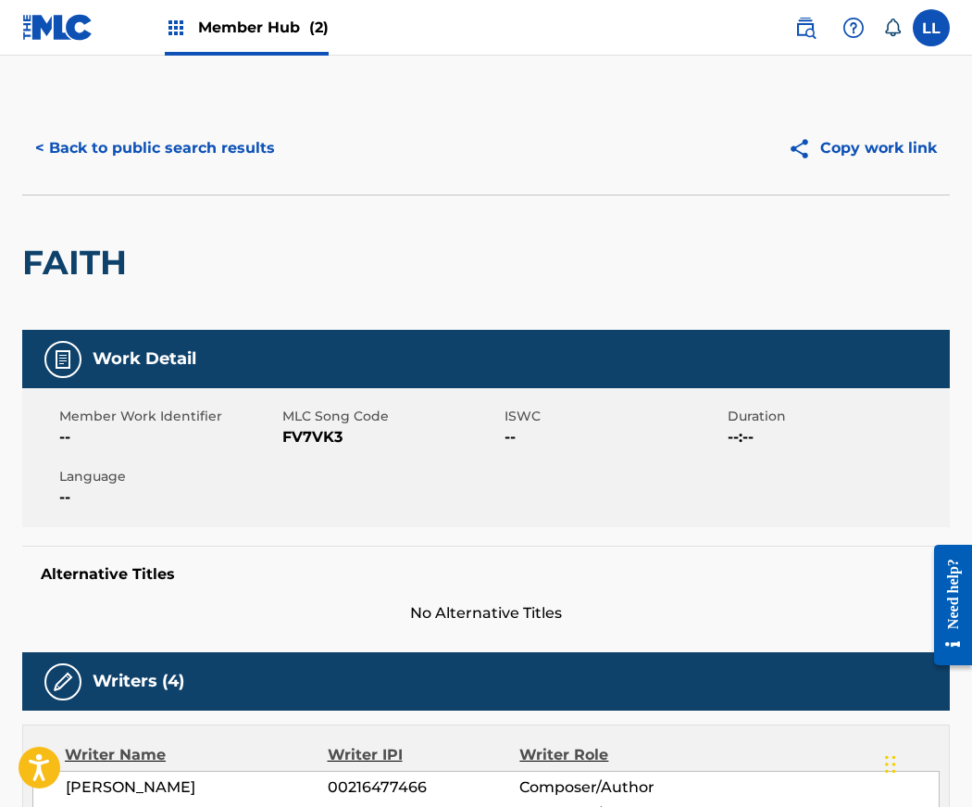
scroll to position [7, 0]
click at [85, 147] on button "< Back to public search results" at bounding box center [155, 148] width 266 height 46
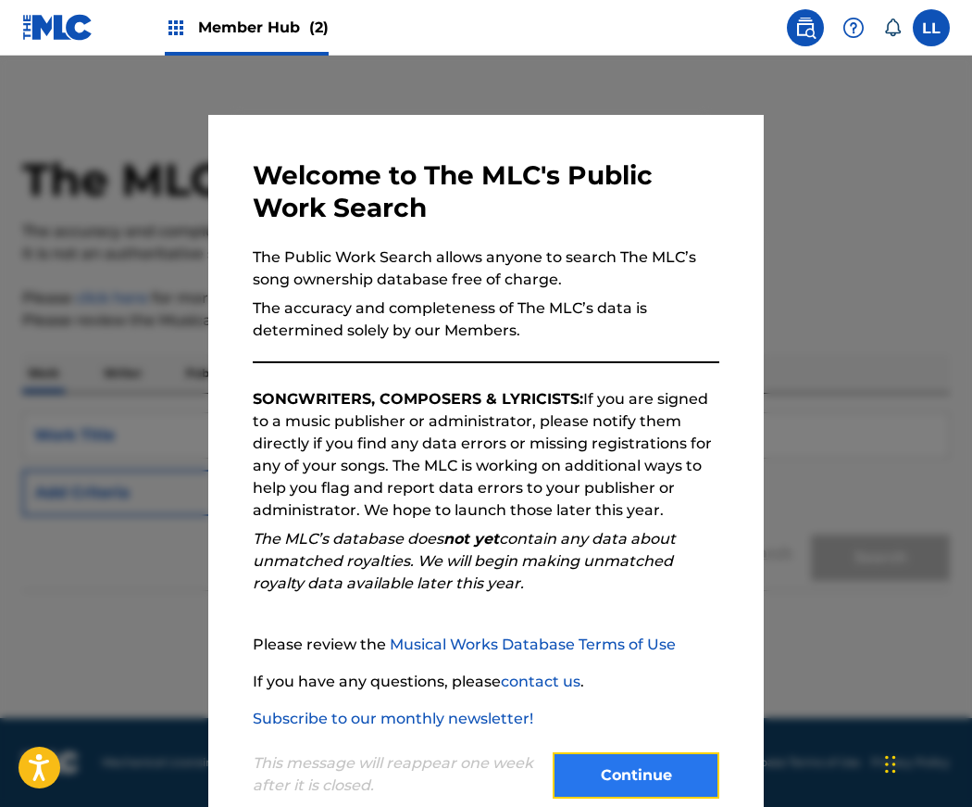
click at [661, 770] on button "Continue" at bounding box center [636, 775] width 167 height 46
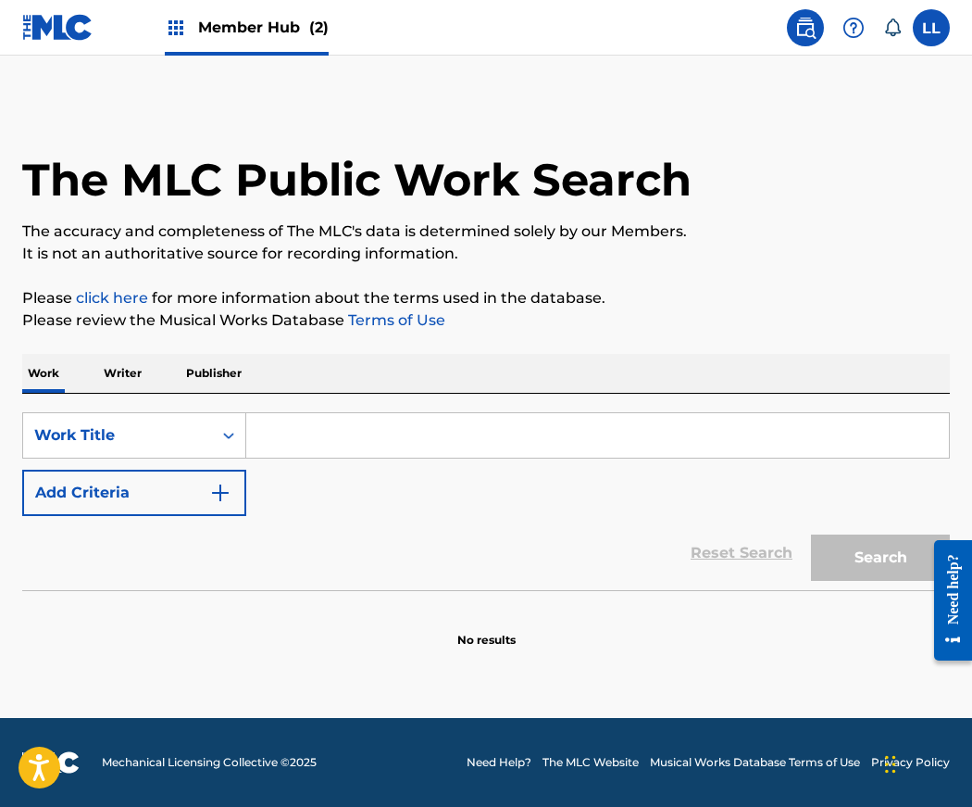
click at [222, 25] on span "Member Hub (2)" at bounding box center [263, 27] width 131 height 21
click at [246, 27] on span "Member Hub (2)" at bounding box center [263, 27] width 131 height 21
click at [235, 30] on span "Member Hub (2)" at bounding box center [263, 27] width 131 height 21
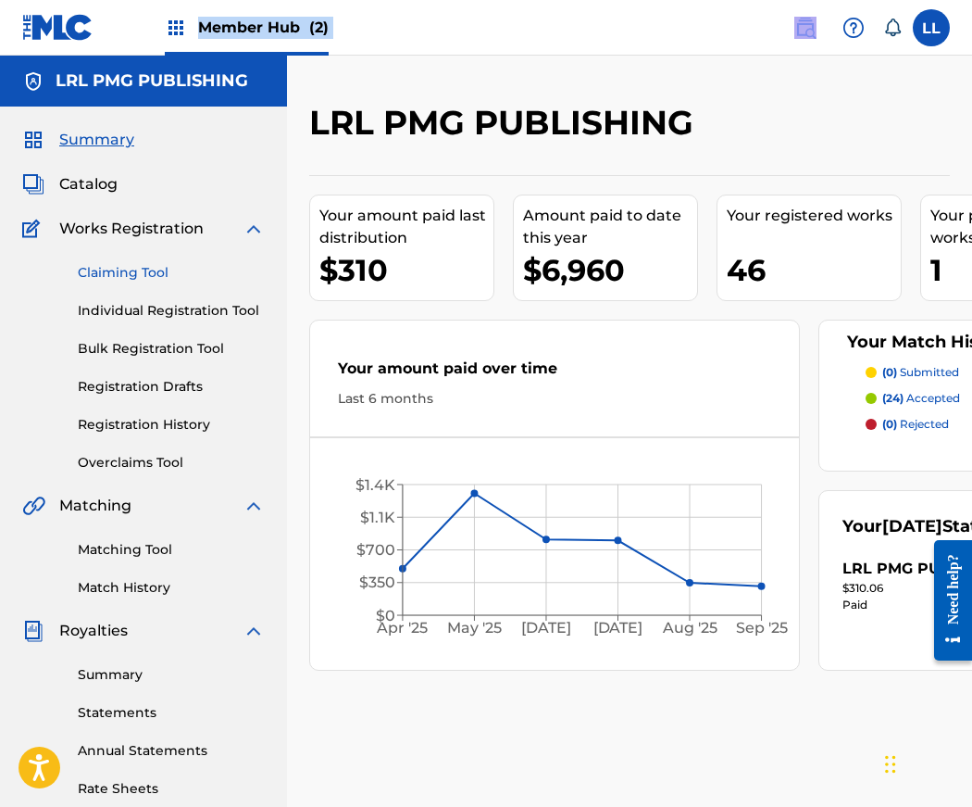
click at [127, 272] on link "Claiming Tool" at bounding box center [171, 272] width 187 height 19
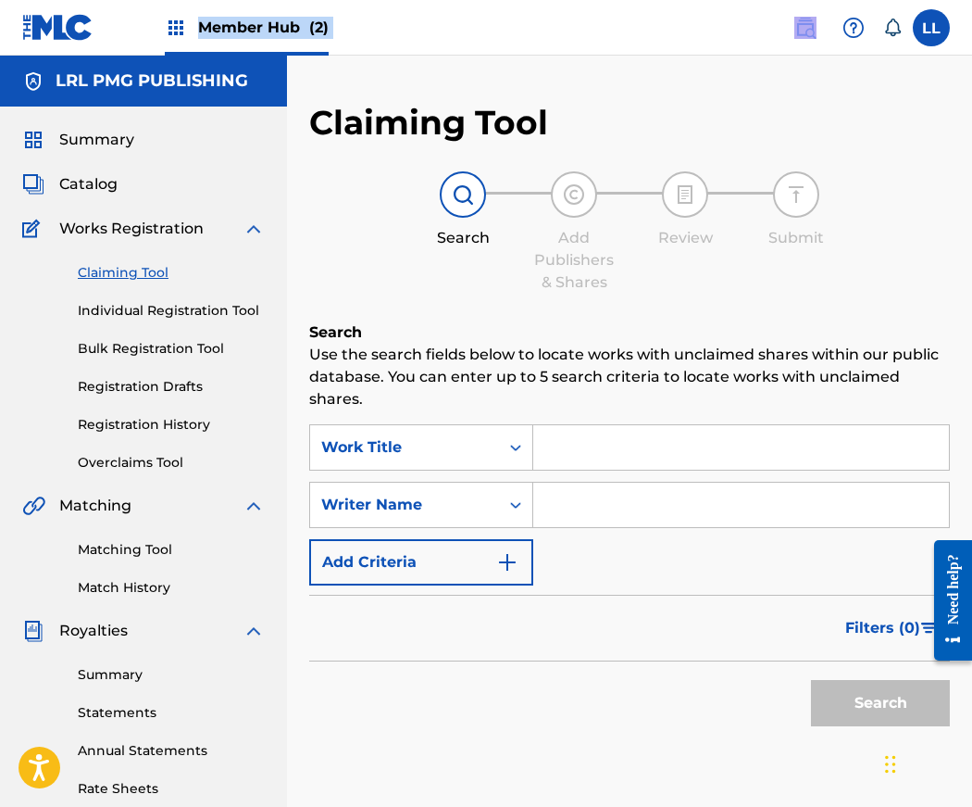
drag, startPoint x: 554, startPoint y: 508, endPoint x: 577, endPoint y: 503, distance: 23.8
click at [555, 508] on input "Search Form" at bounding box center [741, 504] width 416 height 44
click at [576, 503] on input "Search Form" at bounding box center [741, 504] width 416 height 44
click at [562, 506] on input "Search Form" at bounding box center [741, 504] width 416 height 44
click at [564, 507] on input "Search Form" at bounding box center [741, 504] width 416 height 44
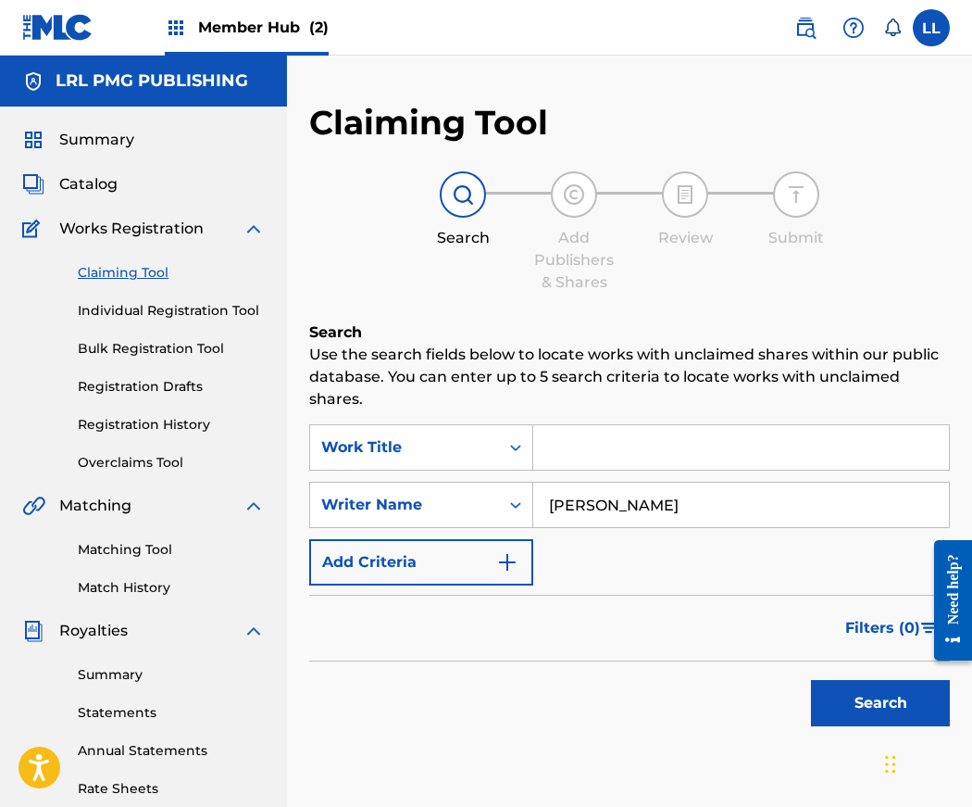
click at [555, 509] on input "Jerry Lang" at bounding box center [741, 504] width 416 height 44
click at [545, 499] on input "Jerry Lang" at bounding box center [741, 504] width 416 height 44
type input "[PERSON_NAME]"
click at [854, 692] on button "Search" at bounding box center [880, 703] width 139 height 46
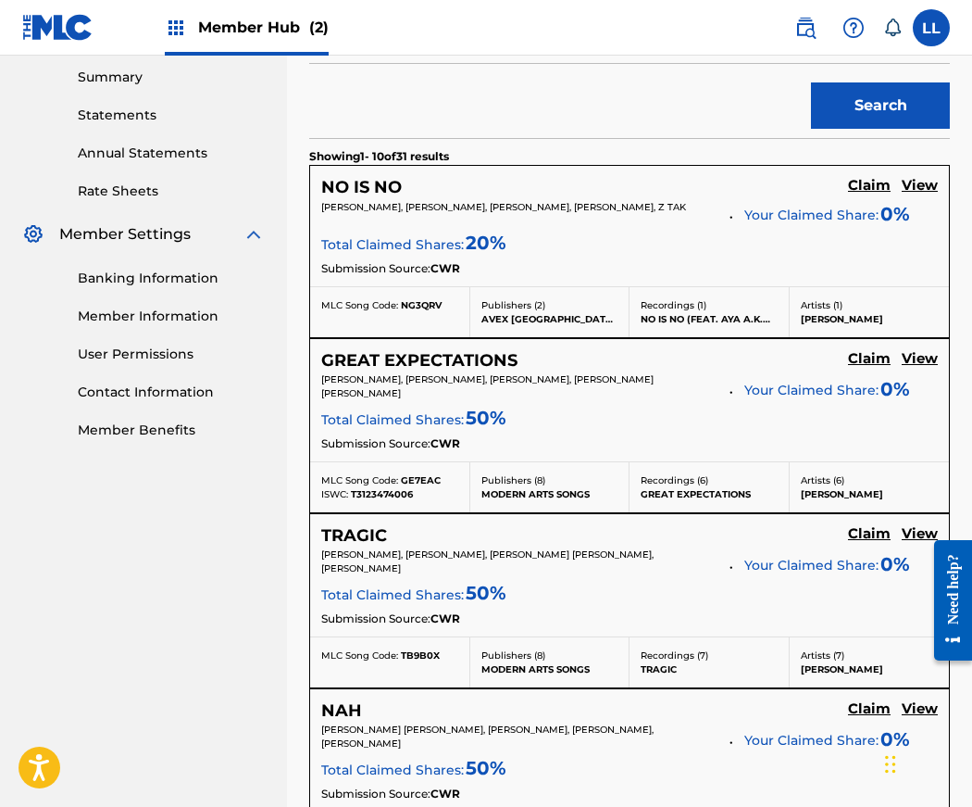
scroll to position [598, 0]
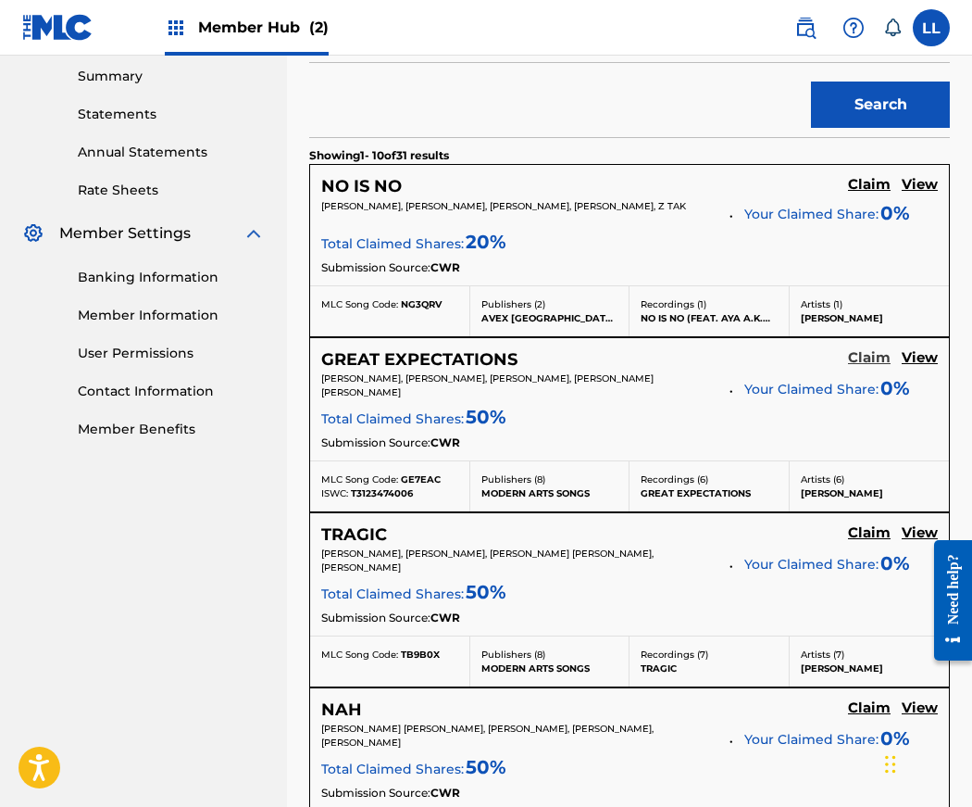
click at [860, 358] on h5 "Claim" at bounding box center [869, 358] width 43 height 18
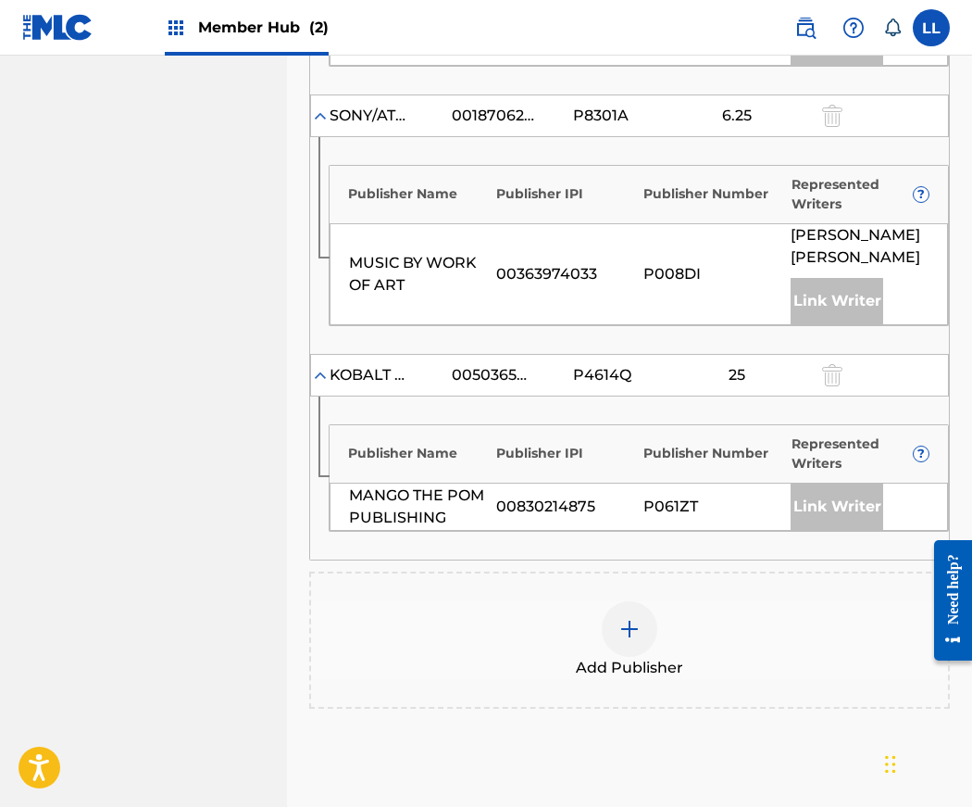
scroll to position [1130, 0]
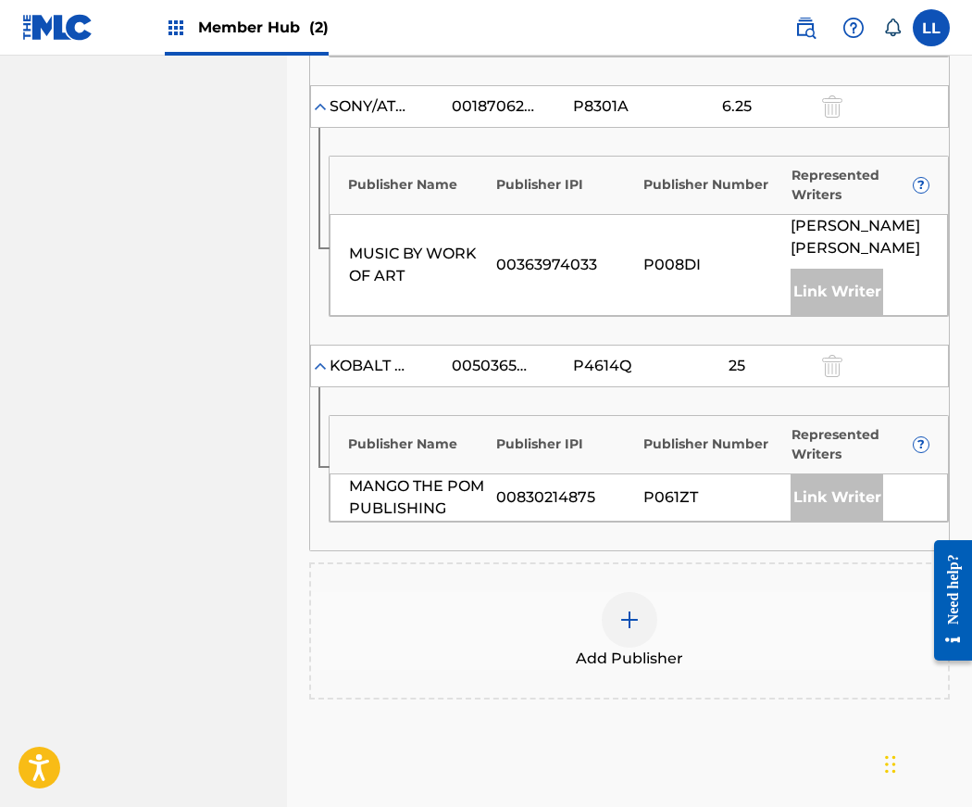
click at [631, 608] on img at bounding box center [630, 619] width 22 height 22
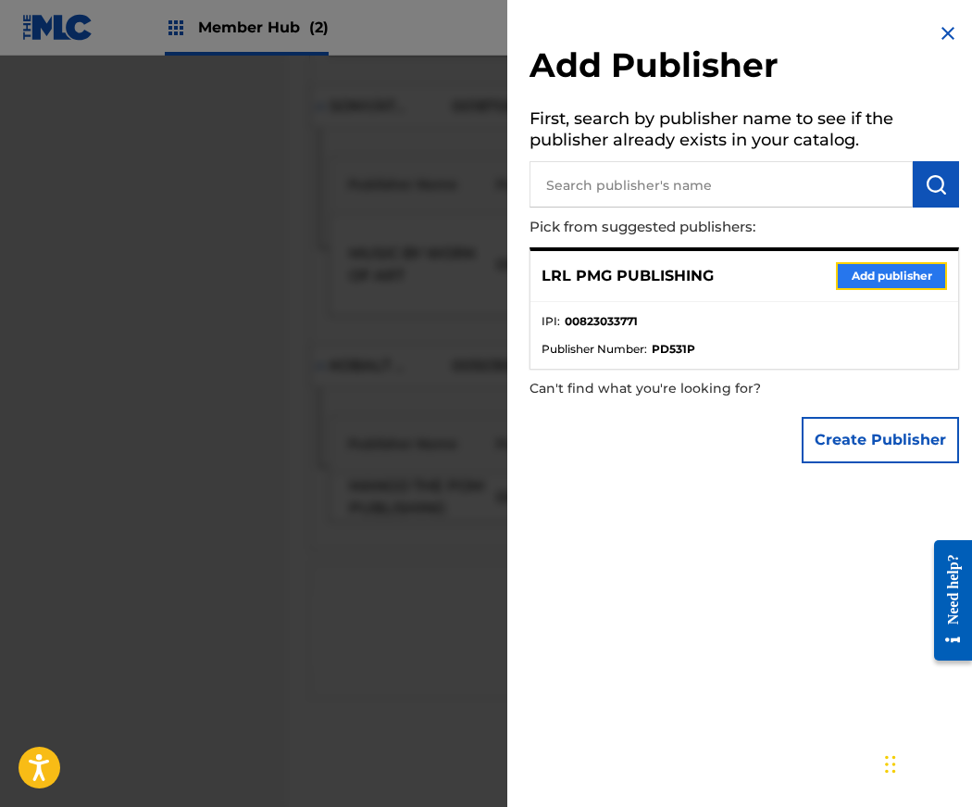
click at [862, 270] on button "Add publisher" at bounding box center [891, 276] width 111 height 28
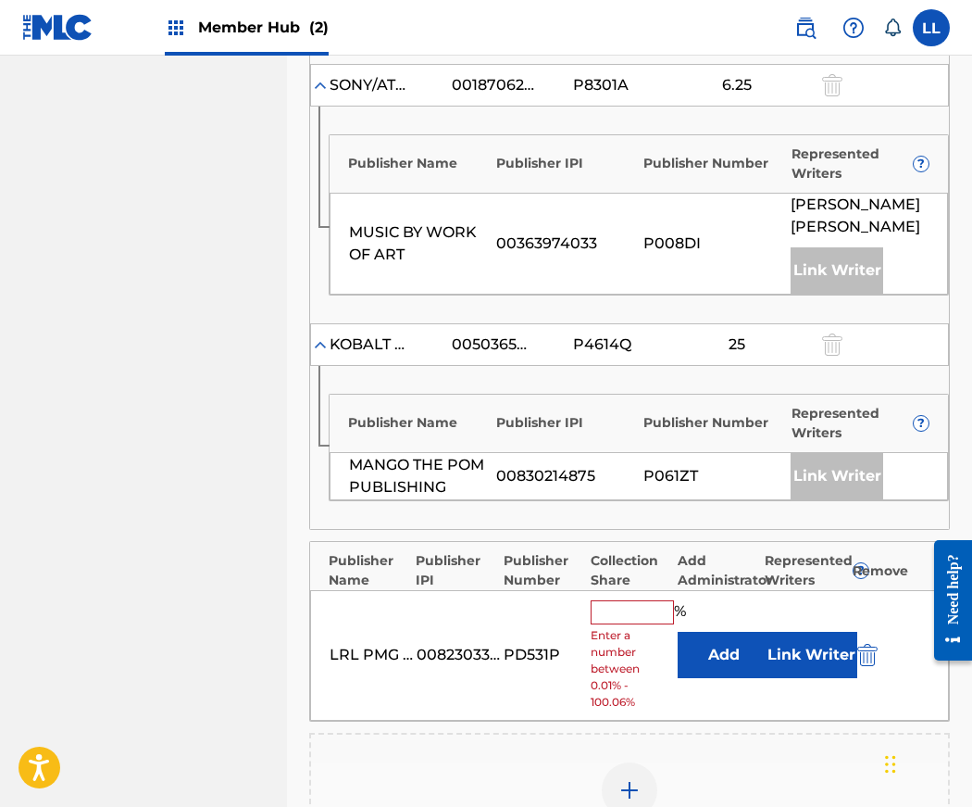
scroll to position [1194, 0]
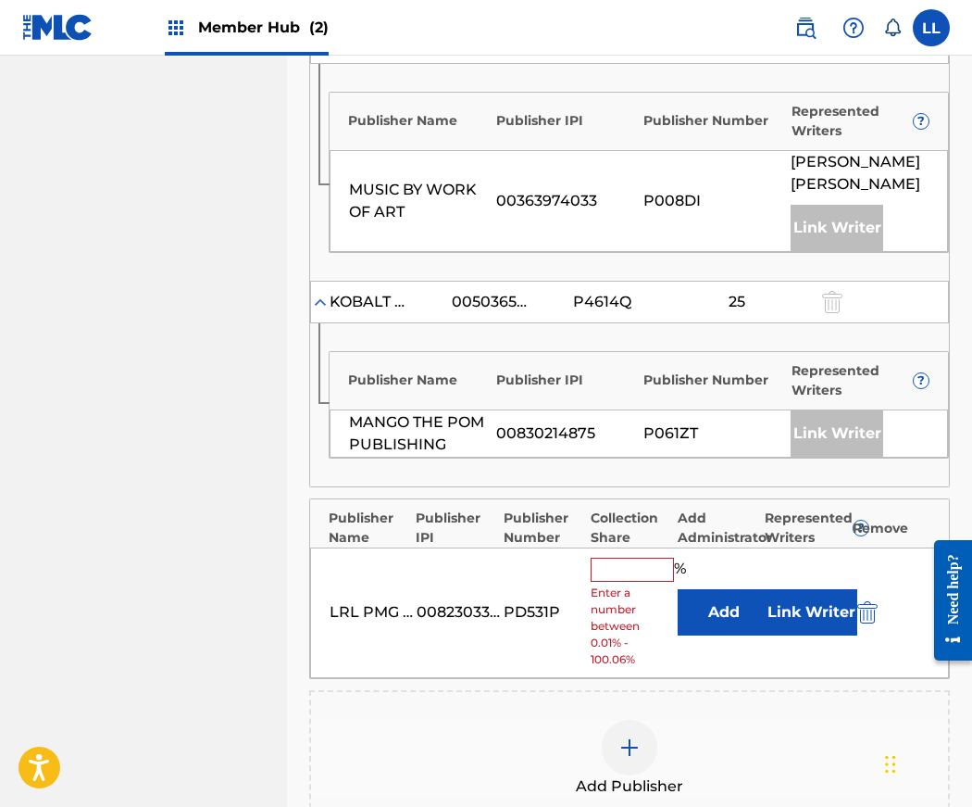
click at [613, 557] on input "text" at bounding box center [632, 569] width 83 height 24
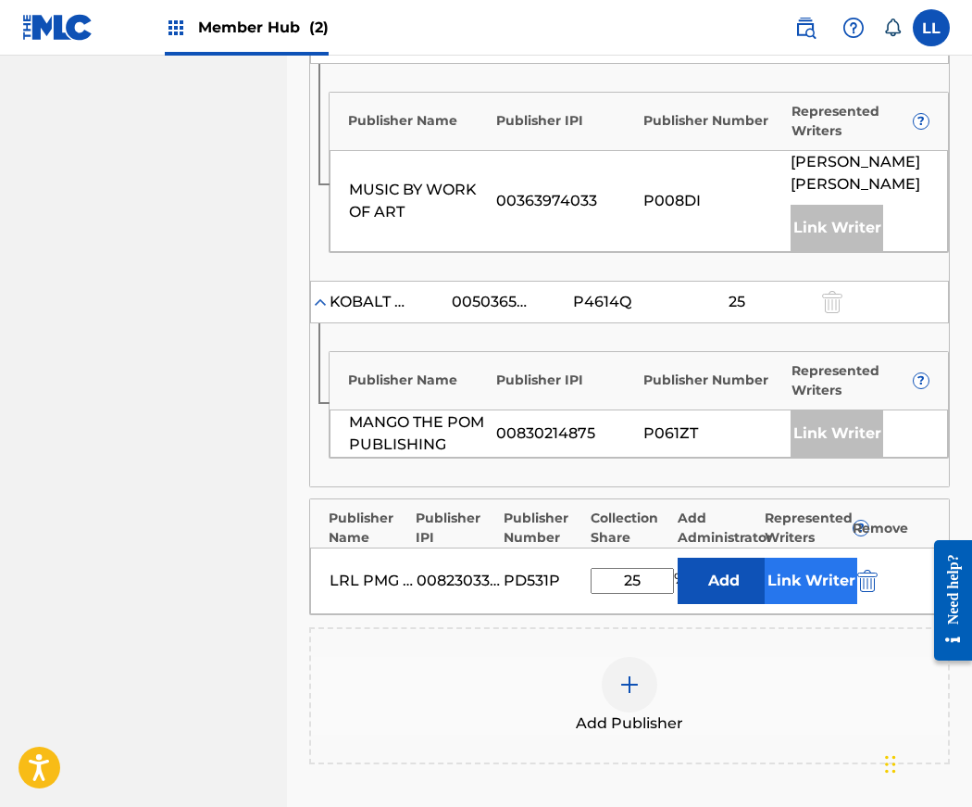
type input "25"
click at [804, 557] on button "Link Writer" at bounding box center [811, 580] width 93 height 46
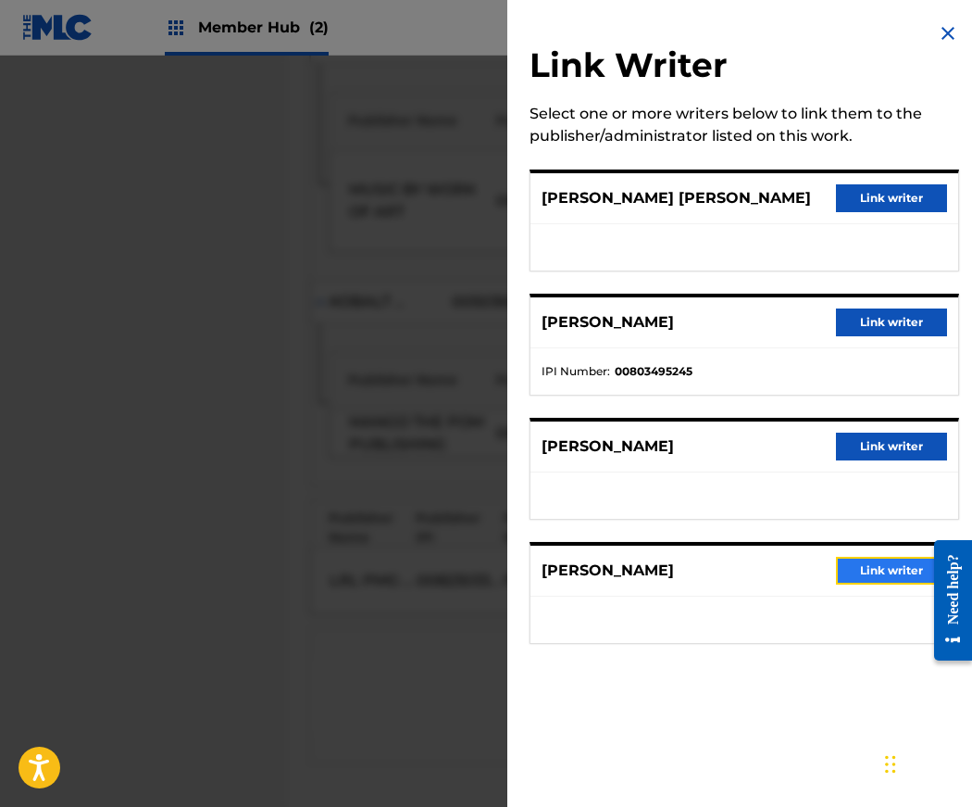
click at [885, 574] on button "Link writer" at bounding box center [891, 571] width 111 height 28
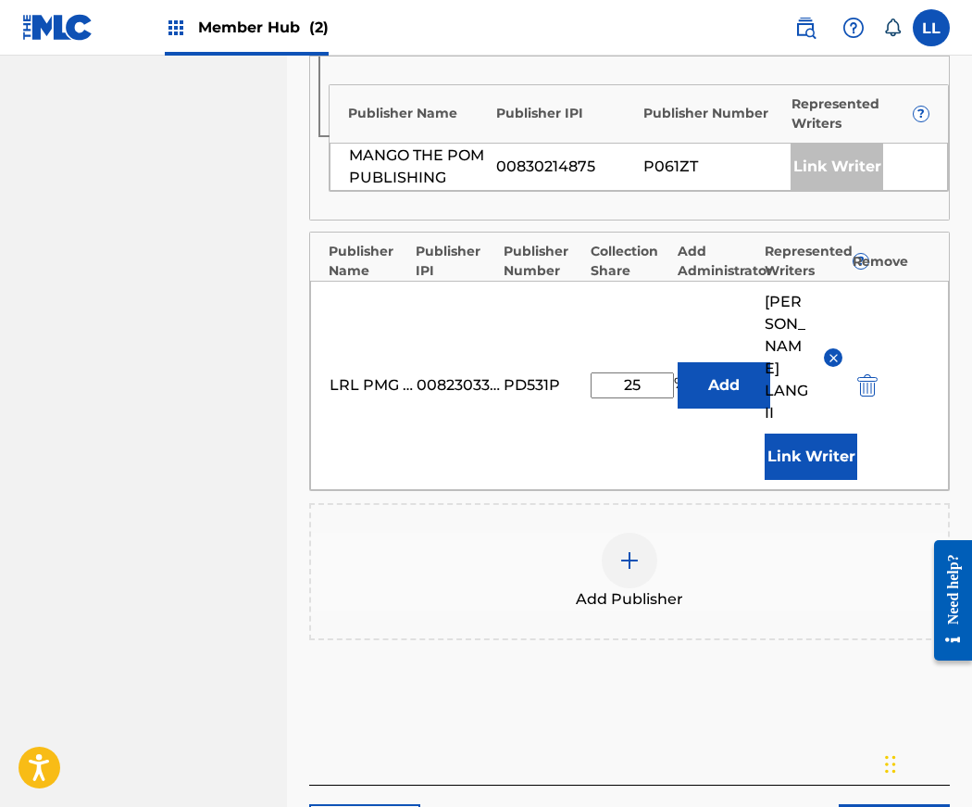
scroll to position [1482, 0]
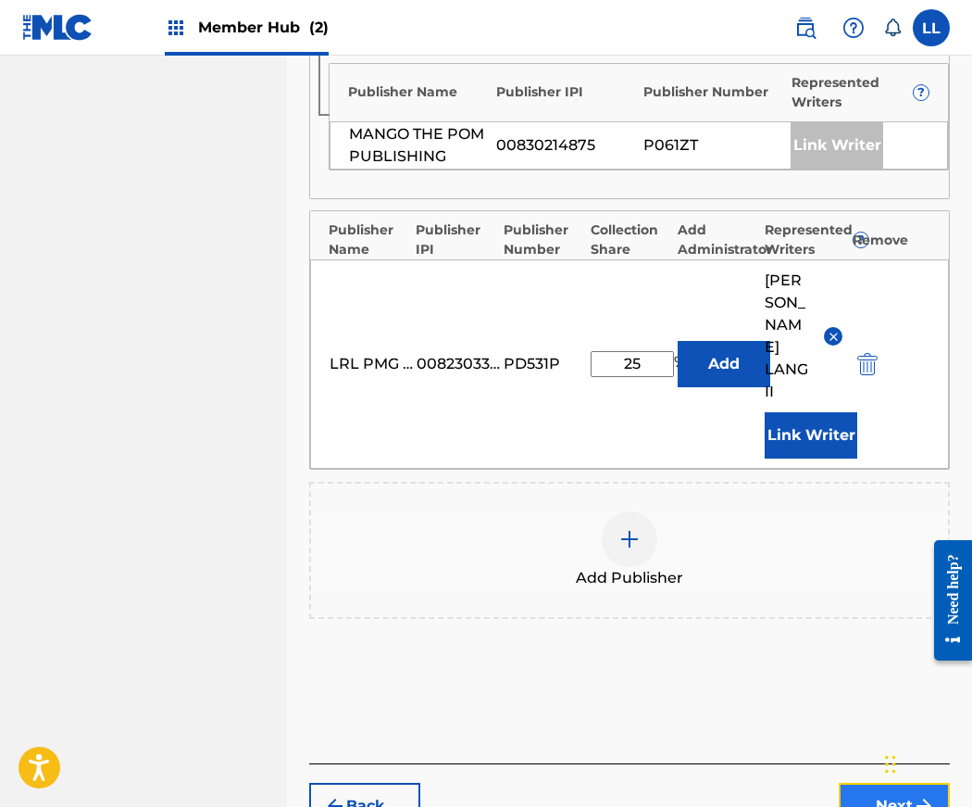
click at [876, 783] on button "Next" at bounding box center [894, 806] width 111 height 46
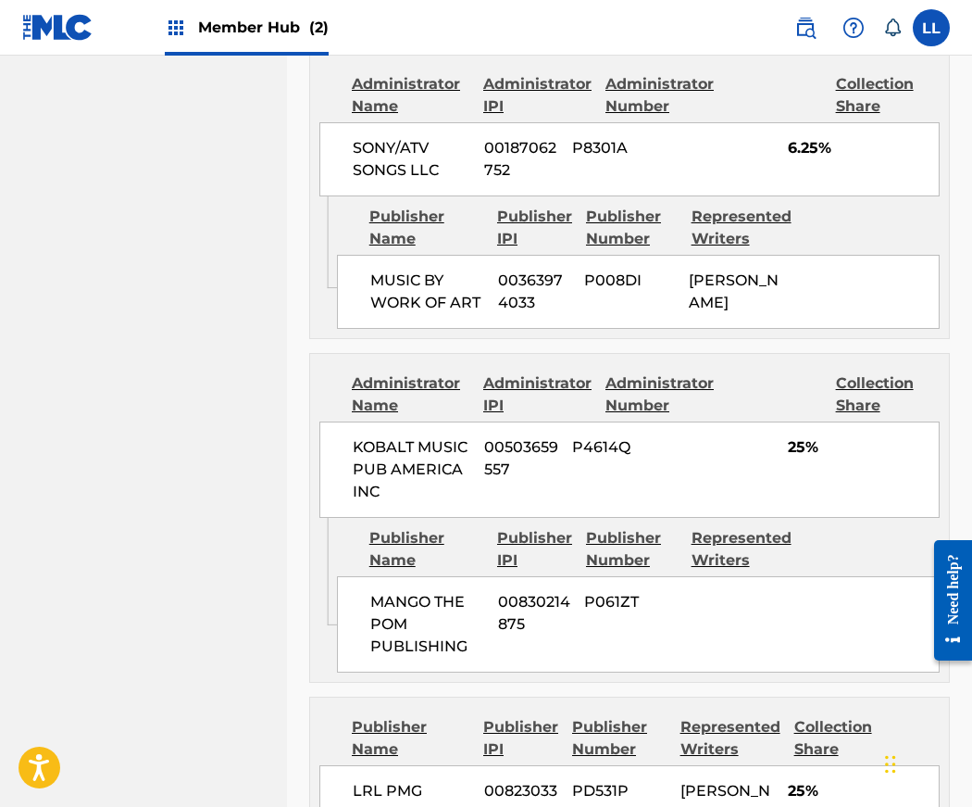
scroll to position [1755, 0]
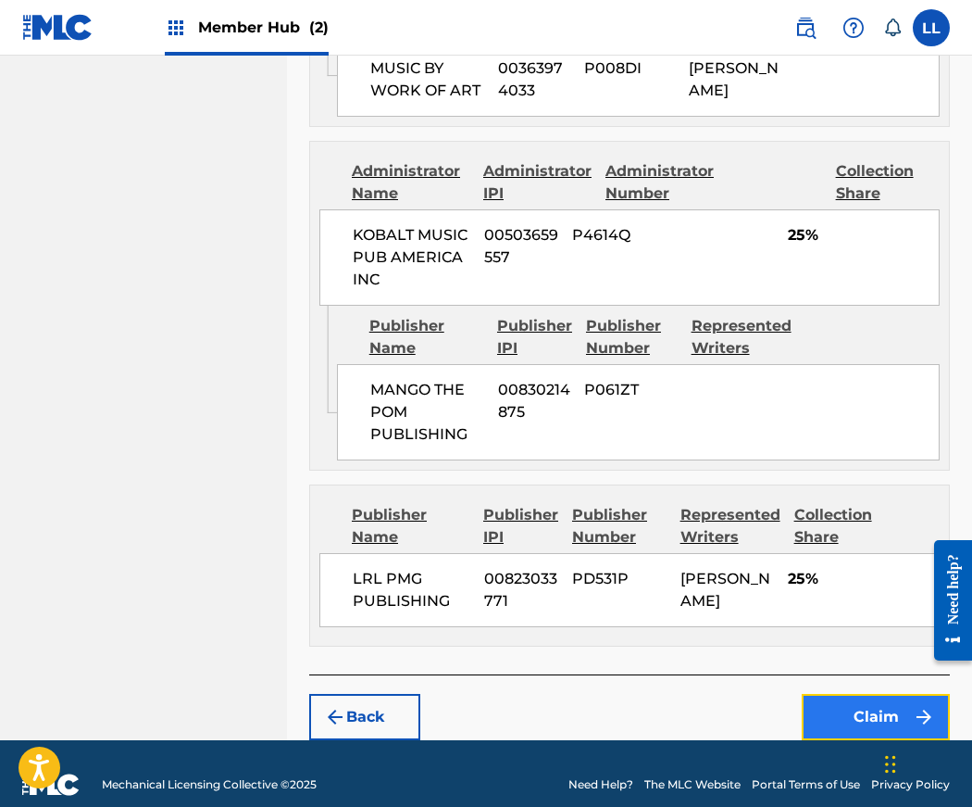
click at [873, 697] on button "Claim" at bounding box center [876, 717] width 148 height 46
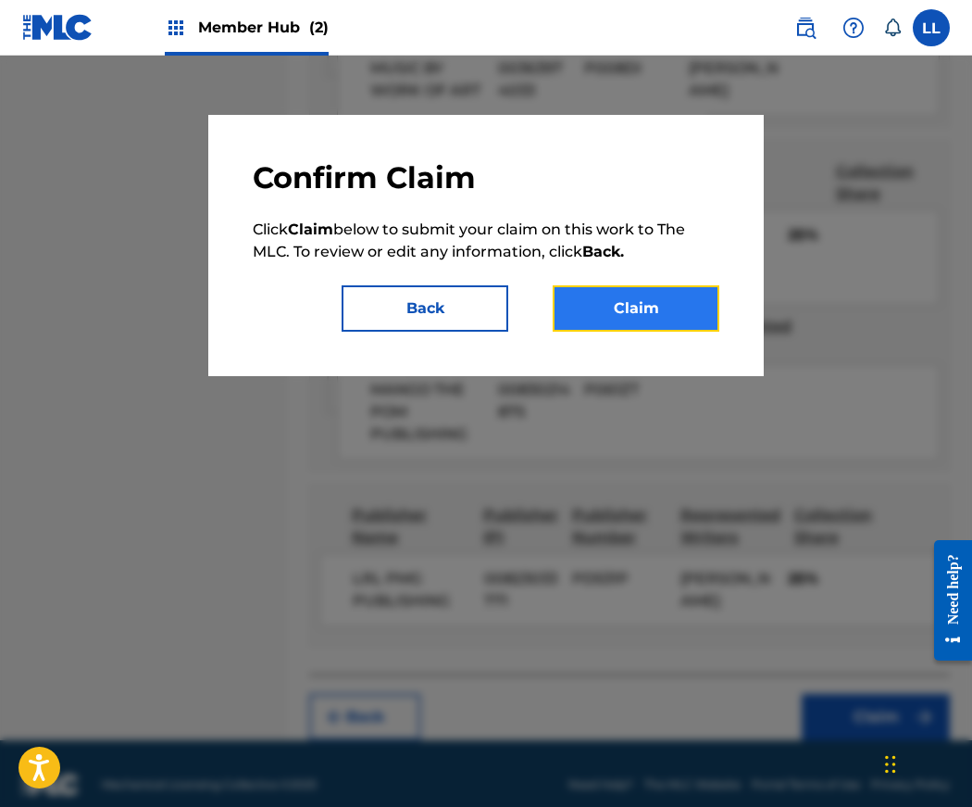
click at [633, 310] on button "Claim" at bounding box center [636, 308] width 167 height 46
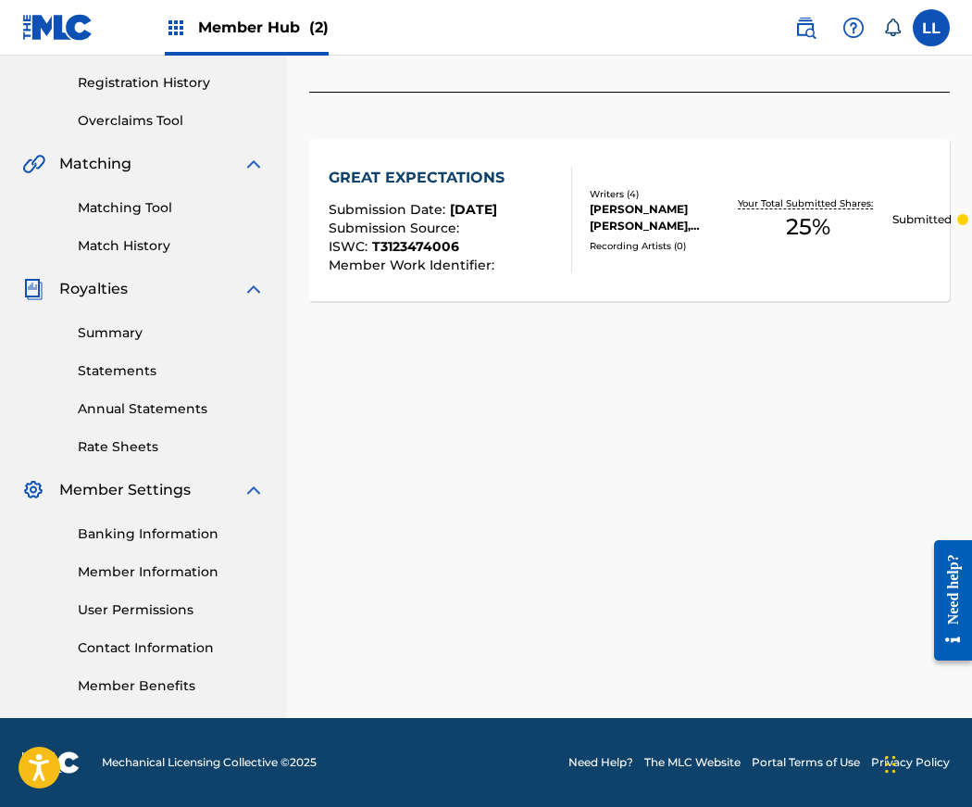
scroll to position [0, 0]
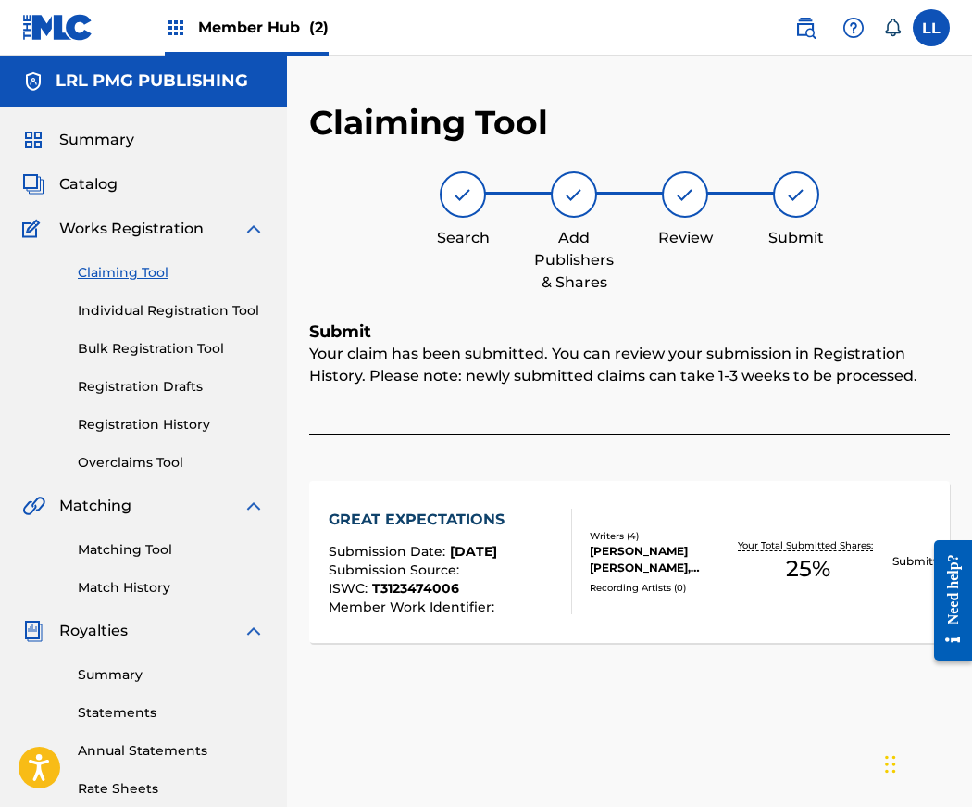
click at [125, 270] on link "Claiming Tool" at bounding box center [171, 272] width 187 height 19
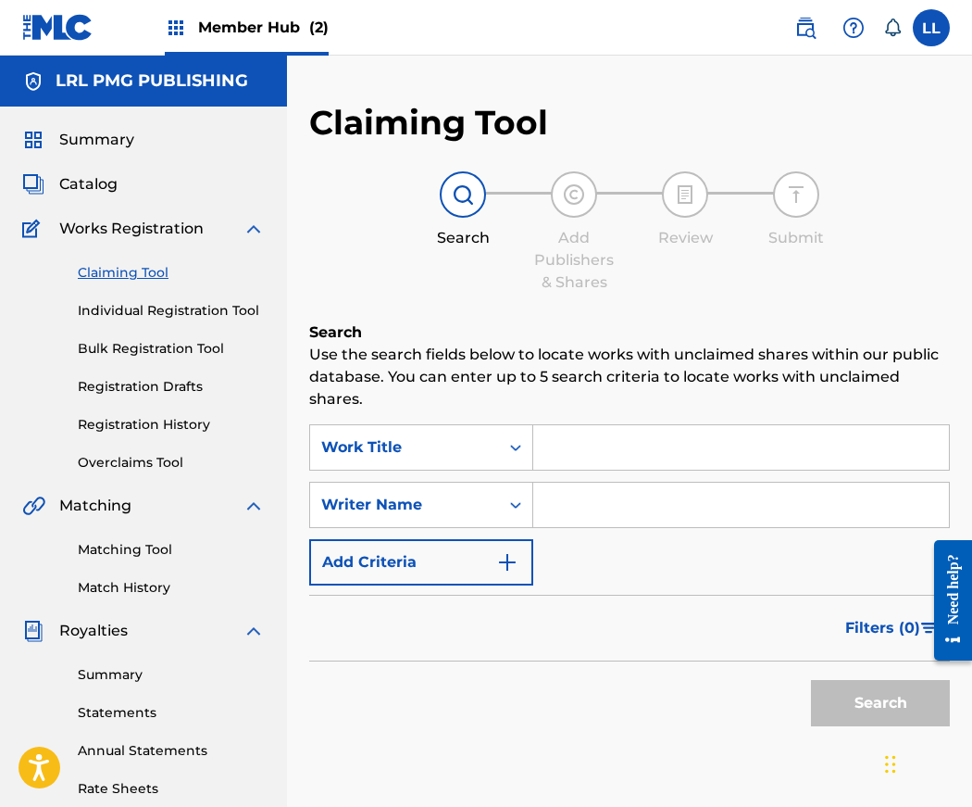
click at [570, 507] on input "Search Form" at bounding box center [741, 504] width 416 height 44
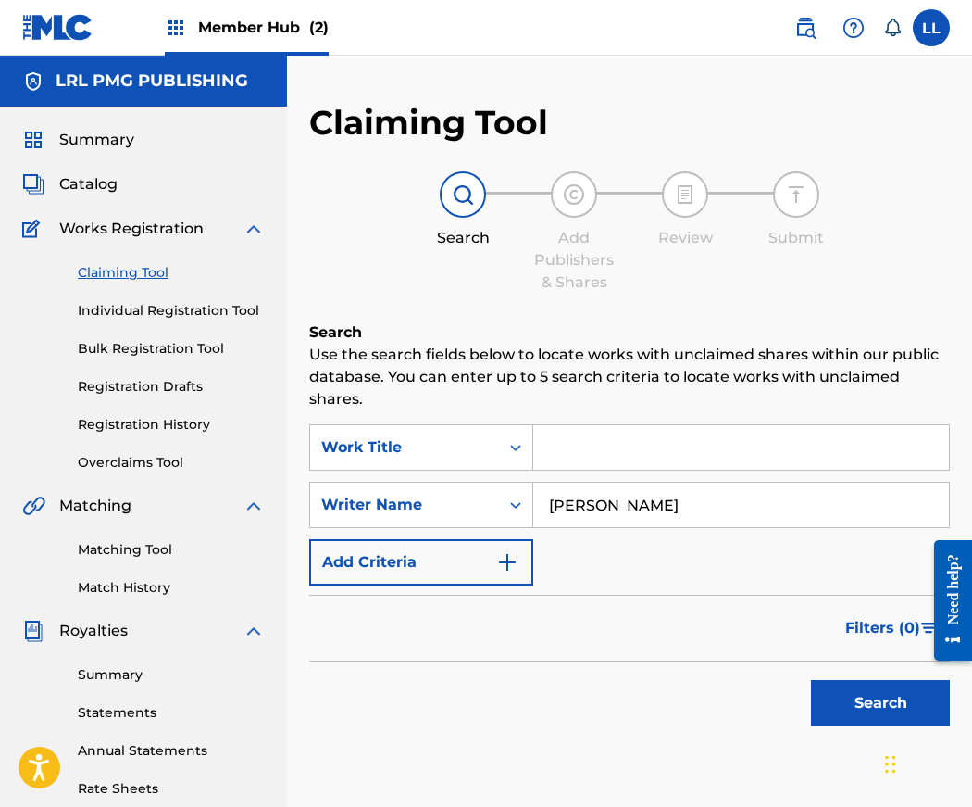
type input "Jerry Lang II"
click at [811, 680] on button "Search" at bounding box center [880, 703] width 139 height 46
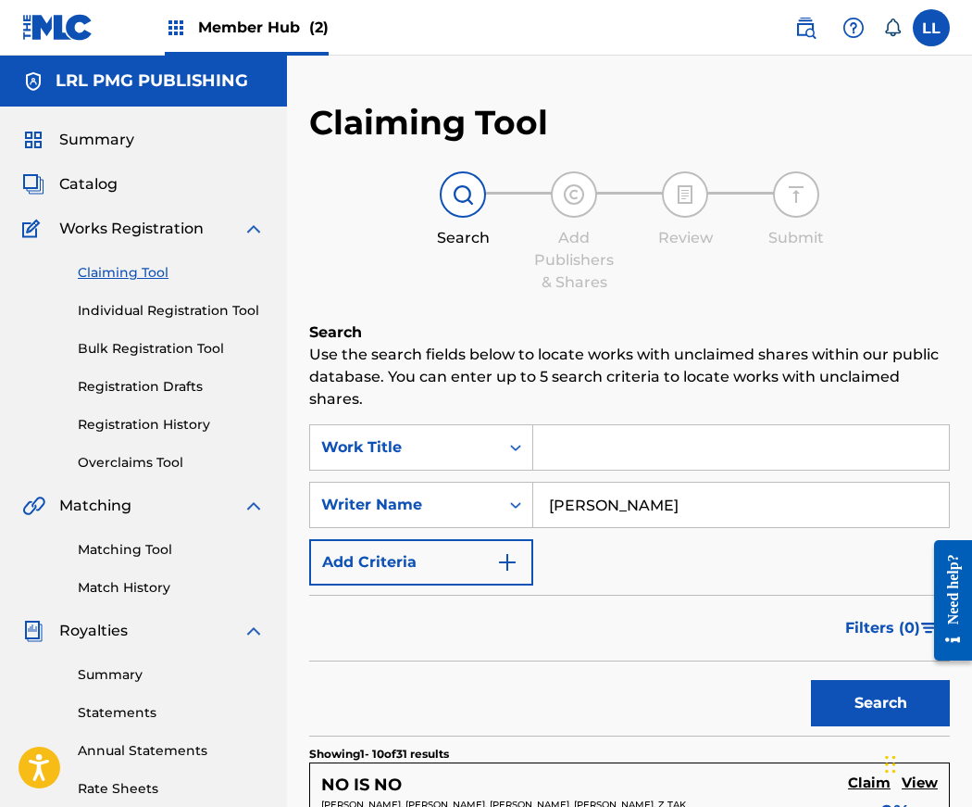
click at [568, 448] on input "Search Form" at bounding box center [741, 447] width 416 height 44
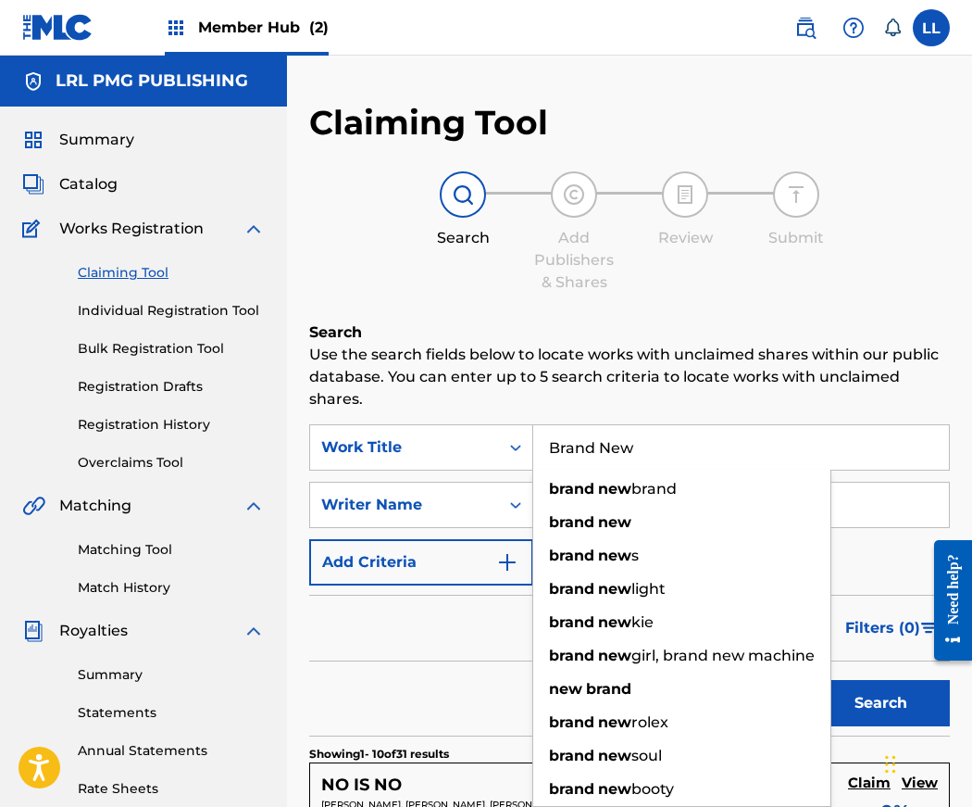
type input "Brand New"
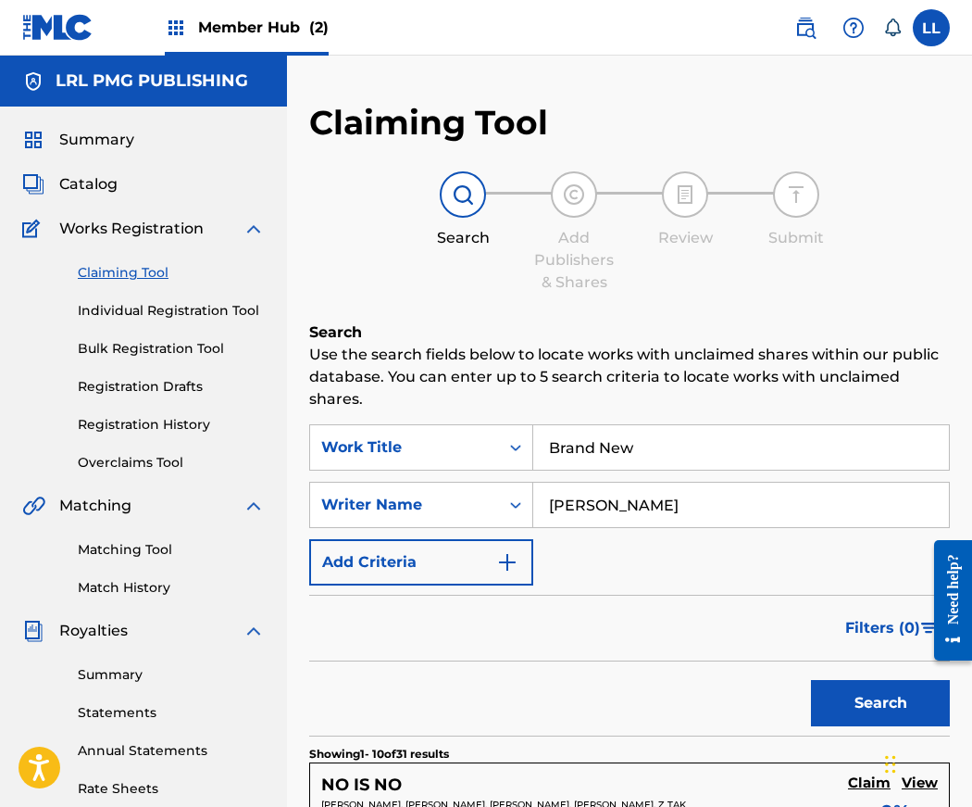
click at [770, 400] on p "Use the search fields below to locate works with unclaimed shares within our pu…" at bounding box center [629, 377] width 641 height 67
click at [857, 697] on button "Search" at bounding box center [880, 703] width 139 height 46
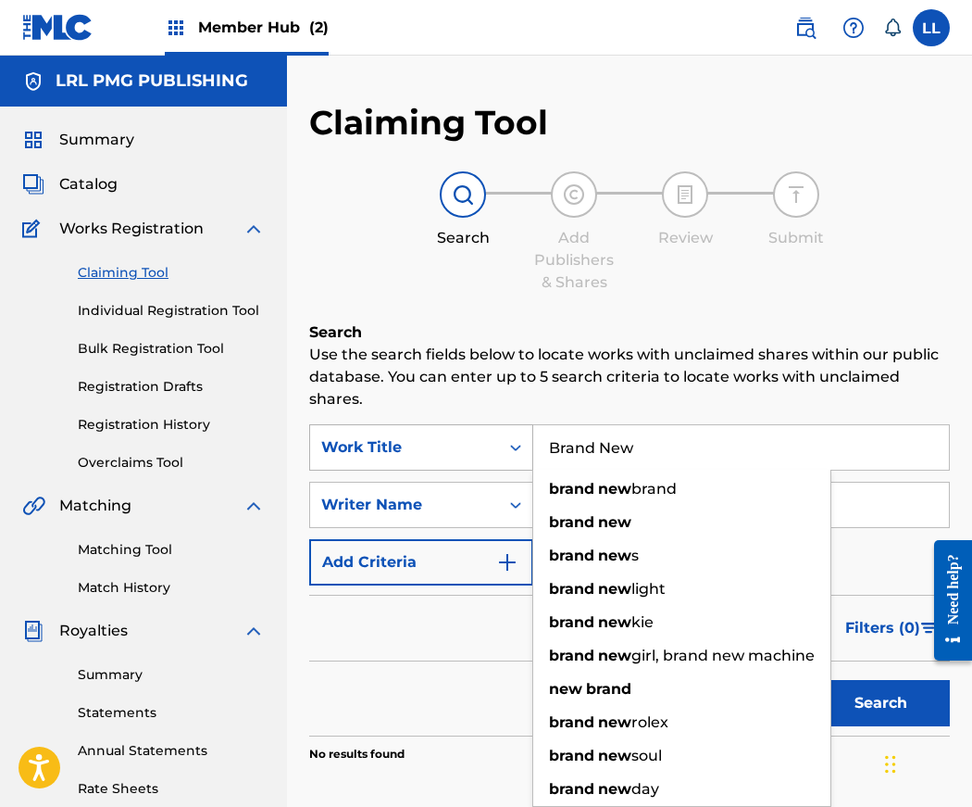
drag, startPoint x: 662, startPoint y: 447, endPoint x: 518, endPoint y: 444, distance: 144.5
click at [518, 444] on div "SearchWithCriteria5d817d99-ebfe-48ec-bcd1-fcb9f177d00e Work Title Brand New bra…" at bounding box center [629, 447] width 641 height 46
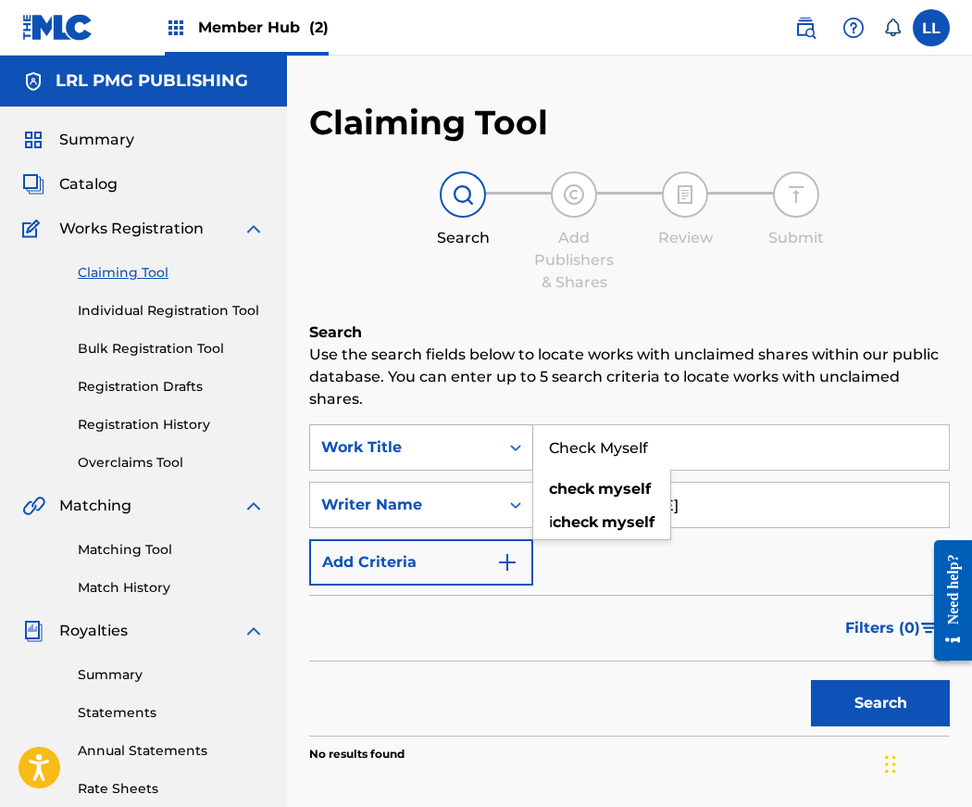
click at [811, 680] on button "Search" at bounding box center [880, 703] width 139 height 46
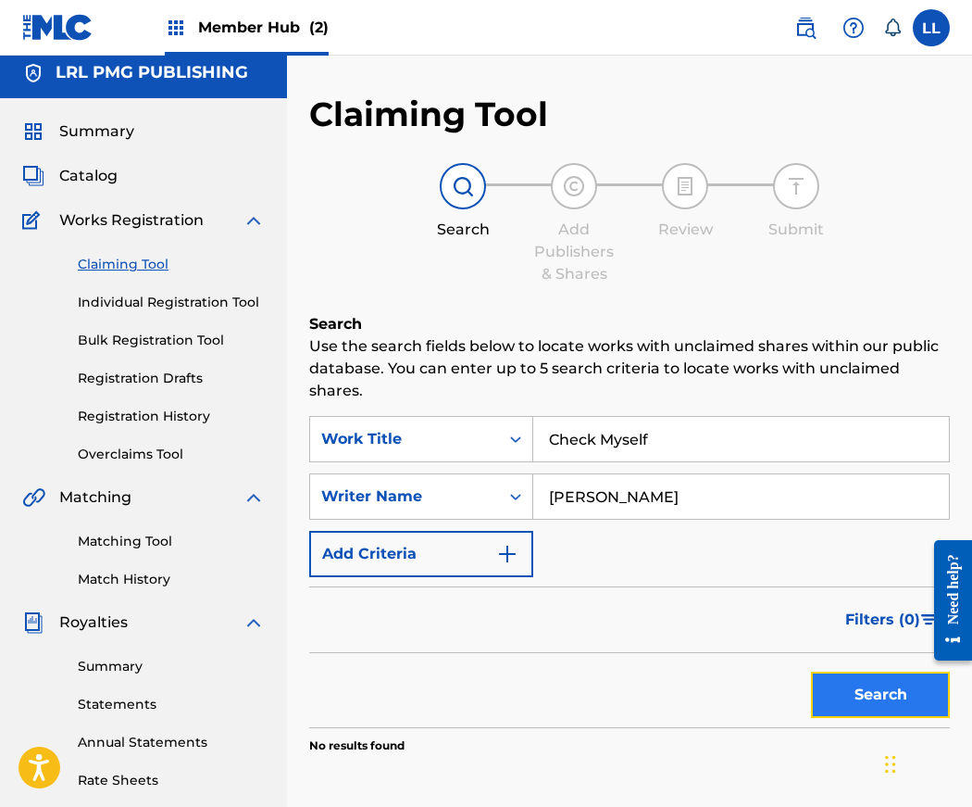
click at [862, 701] on button "Search" at bounding box center [880, 694] width 139 height 46
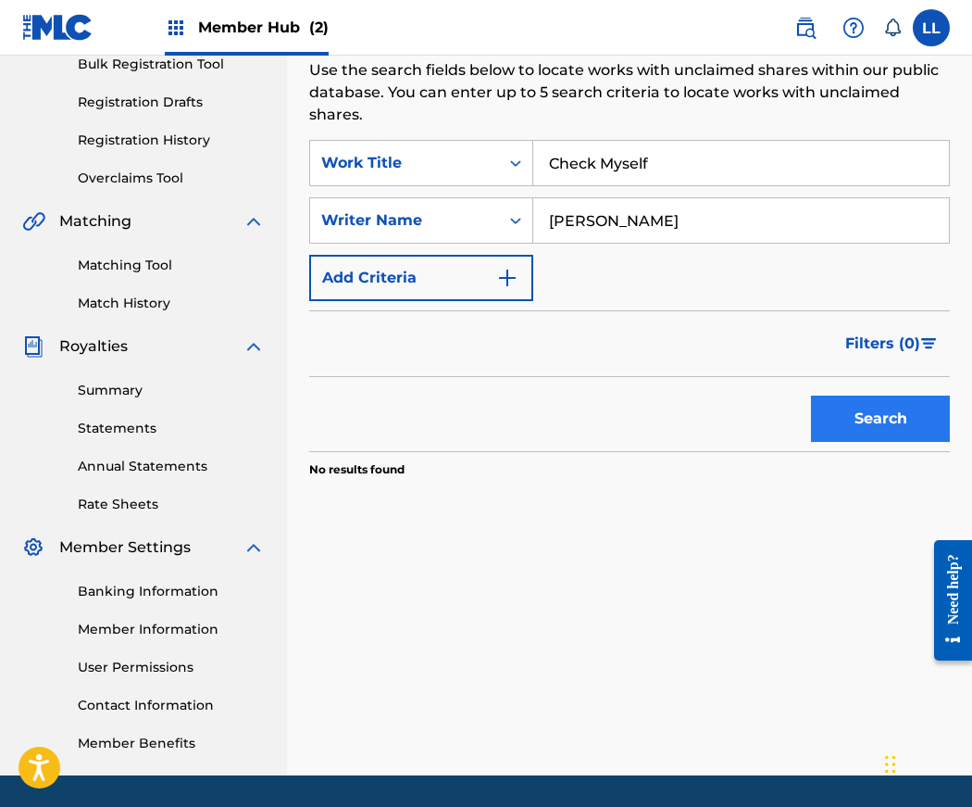
scroll to position [342, 0]
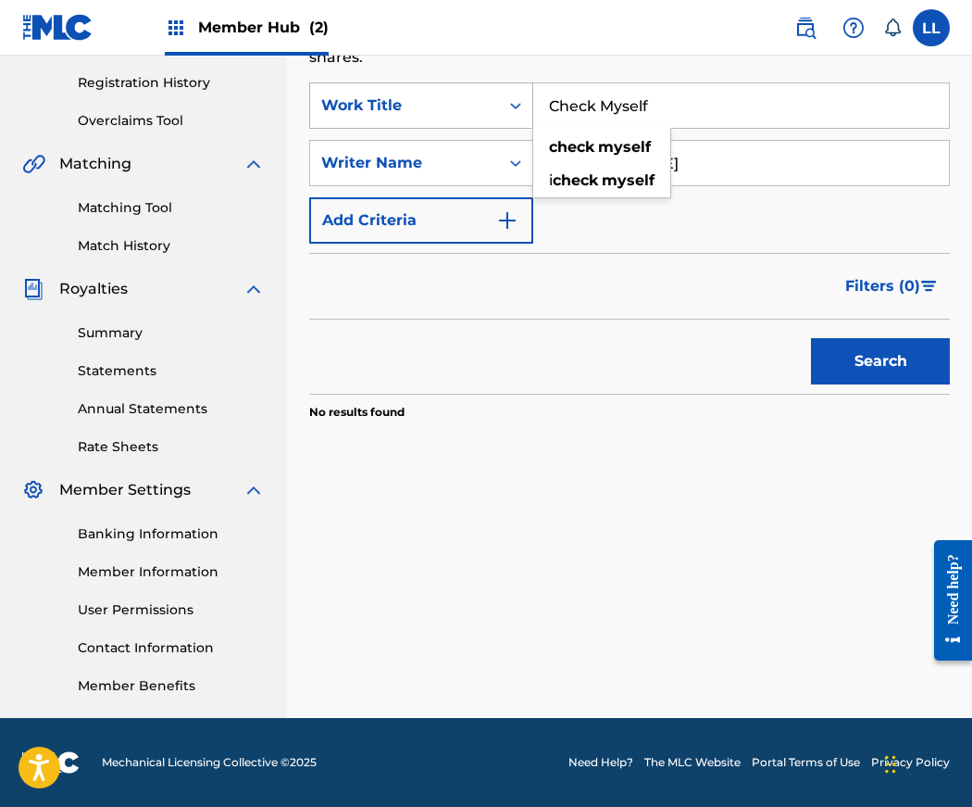
drag, startPoint x: 680, startPoint y: 112, endPoint x: 524, endPoint y: 89, distance: 157.3
click at [523, 90] on div "SearchWithCriteria5d817d99-ebfe-48ec-bcd1-fcb9f177d00e Work Title Check Myself …" at bounding box center [629, 105] width 641 height 46
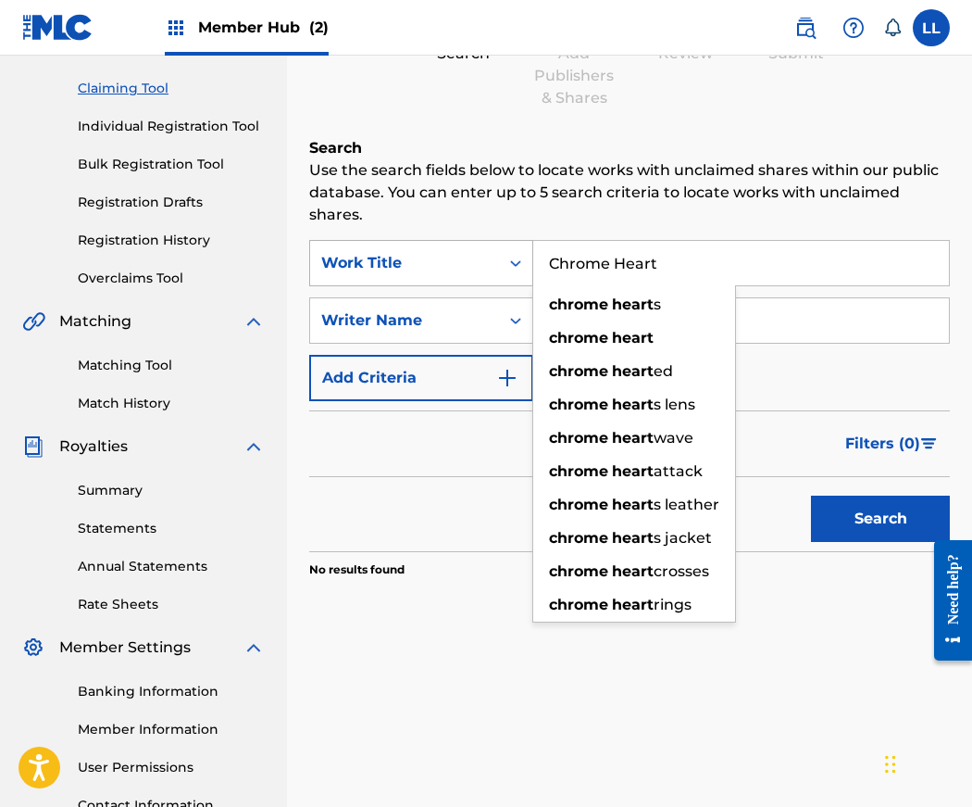
scroll to position [71, 0]
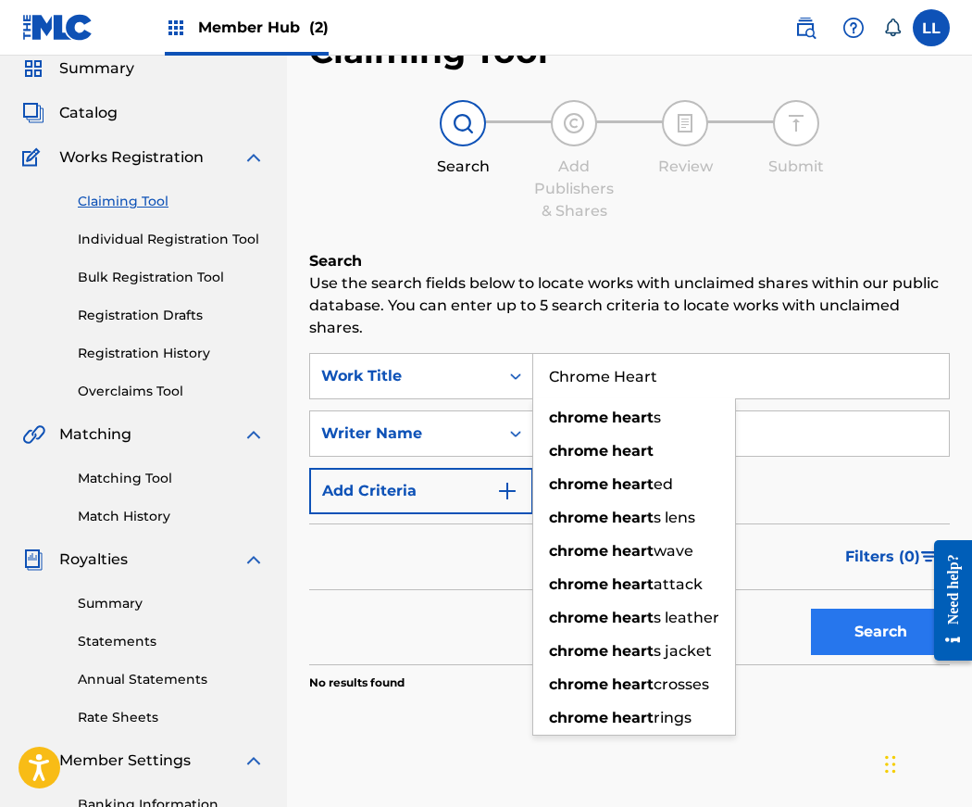
type input "Chrome Heart"
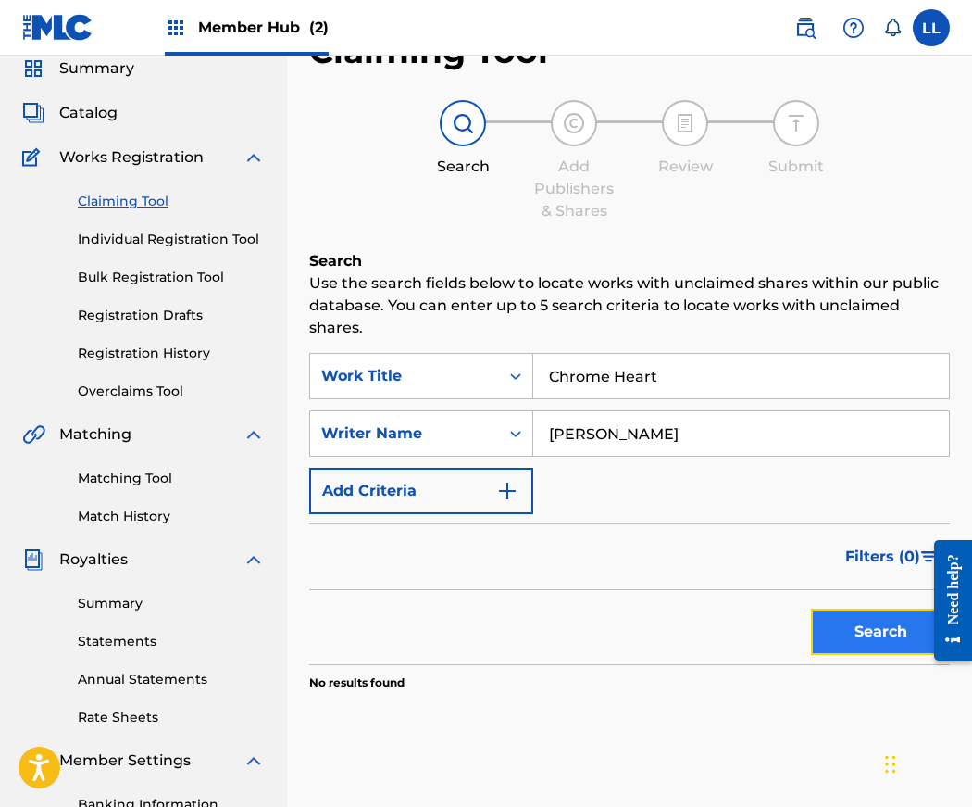
click at [869, 625] on button "Search" at bounding box center [880, 631] width 139 height 46
click at [675, 389] on input "Chrome Heart" at bounding box center [741, 376] width 416 height 44
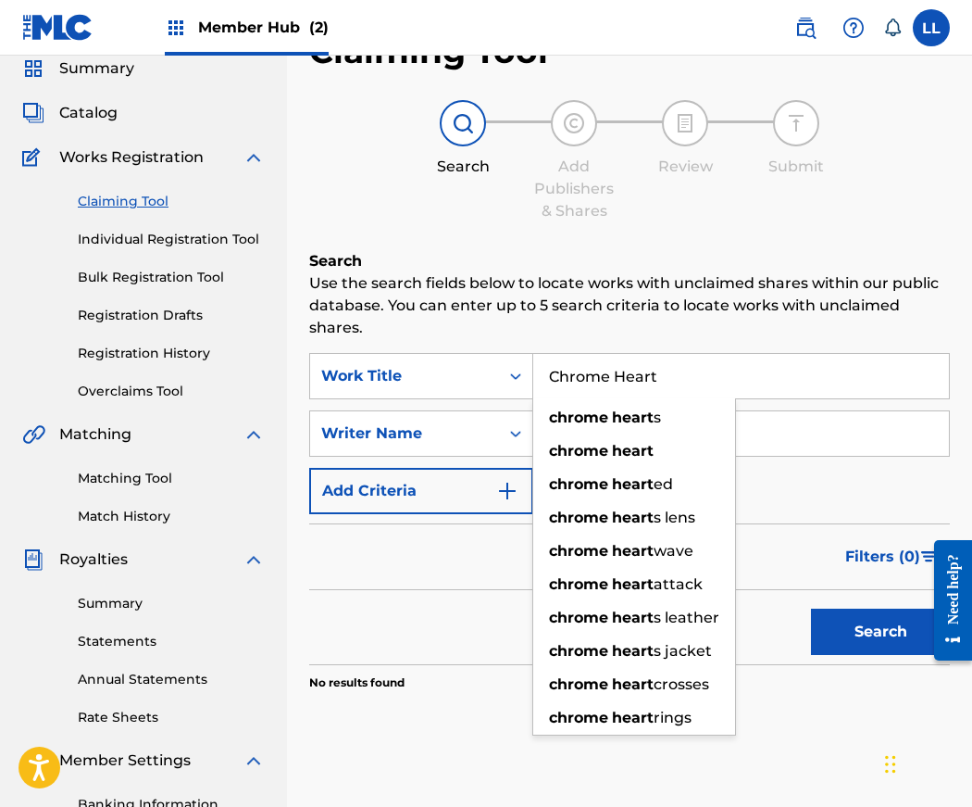
click at [675, 383] on input "Chrome Heart" at bounding box center [741, 376] width 416 height 44
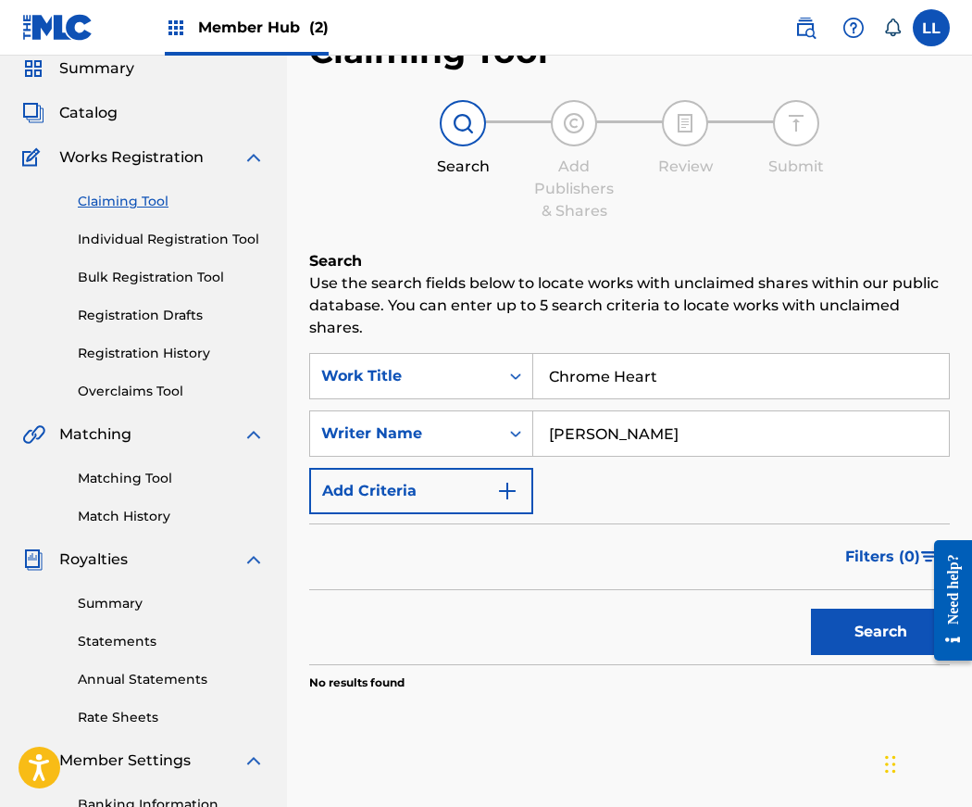
click at [760, 294] on p "Use the search fields below to locate works with unclaimed shares within our pu…" at bounding box center [629, 305] width 641 height 67
click at [669, 375] on input "Chrome Heart" at bounding box center [741, 376] width 416 height 44
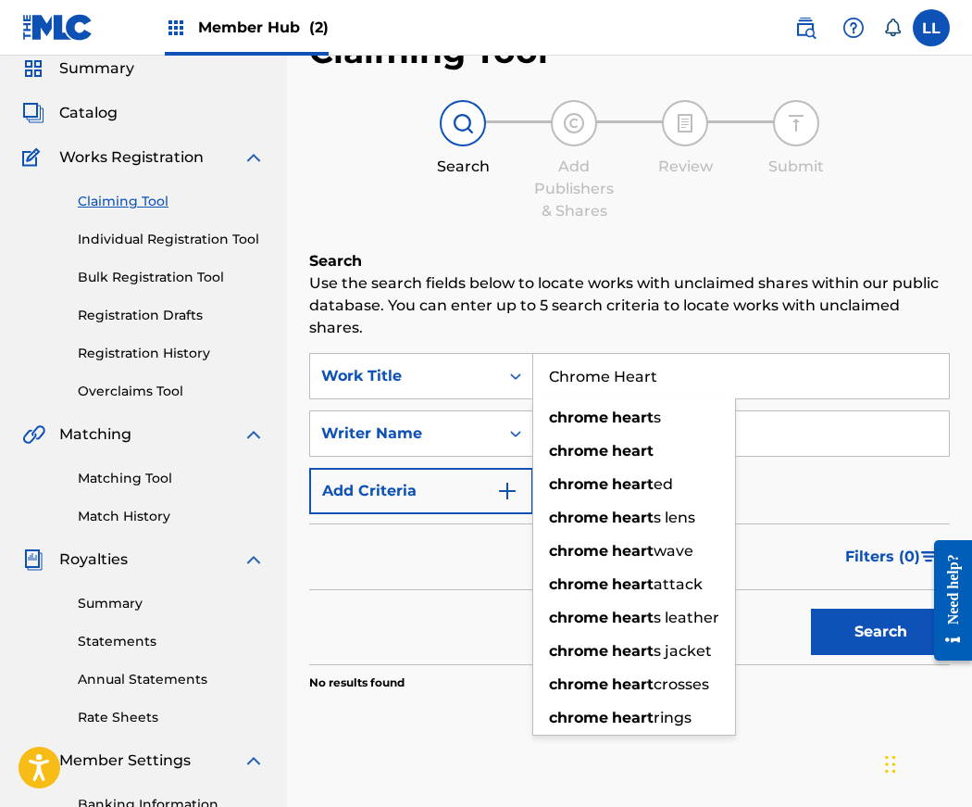
click at [746, 372] on input "Chrome Heart" at bounding box center [741, 376] width 416 height 44
drag, startPoint x: 766, startPoint y: 424, endPoint x: 773, endPoint y: 436, distance: 14.1
click at [767, 425] on input "Jerry Lang II" at bounding box center [741, 433] width 416 height 44
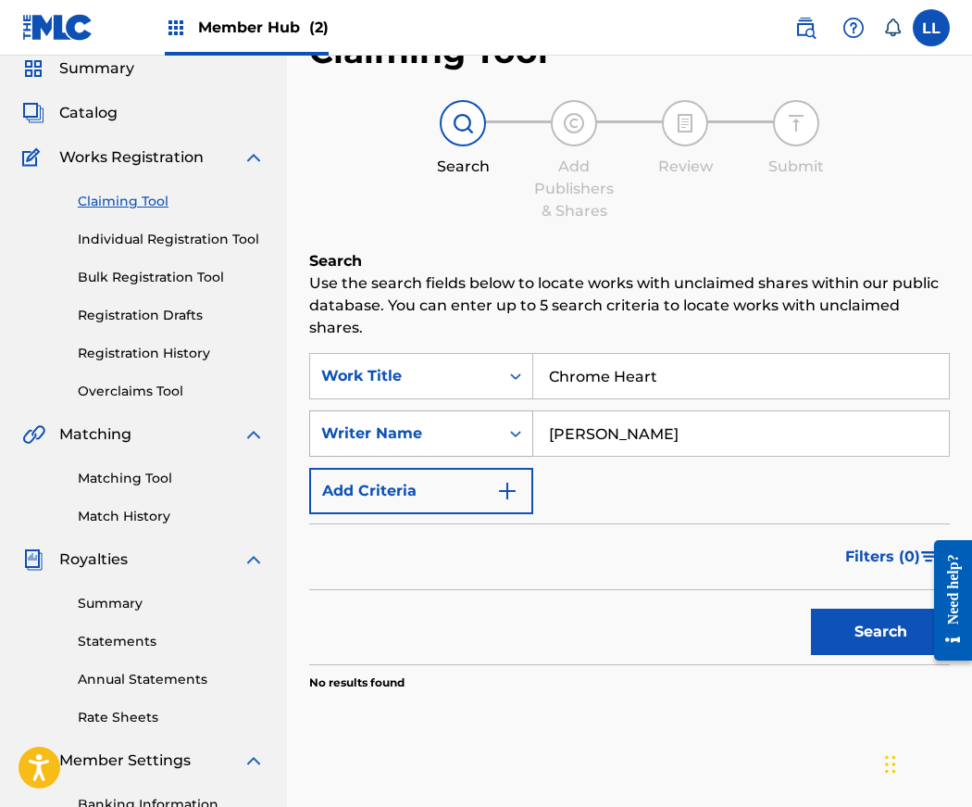
drag, startPoint x: 683, startPoint y: 445, endPoint x: 526, endPoint y: 432, distance: 158.0
click at [526, 432] on div "SearchWithCriteria94920439-e385-41c1-8702-88c74b43cbed Writer Name Jerry Lang II" at bounding box center [629, 433] width 641 height 46
click at [838, 639] on button "Search" at bounding box center [880, 631] width 139 height 46
drag, startPoint x: 695, startPoint y: 436, endPoint x: 530, endPoint y: 420, distance: 166.6
click at [530, 420] on div "SearchWithCriteria94920439-e385-41c1-8702-88c74b43cbed Writer Name Teldrick Smi…" at bounding box center [629, 433] width 641 height 46
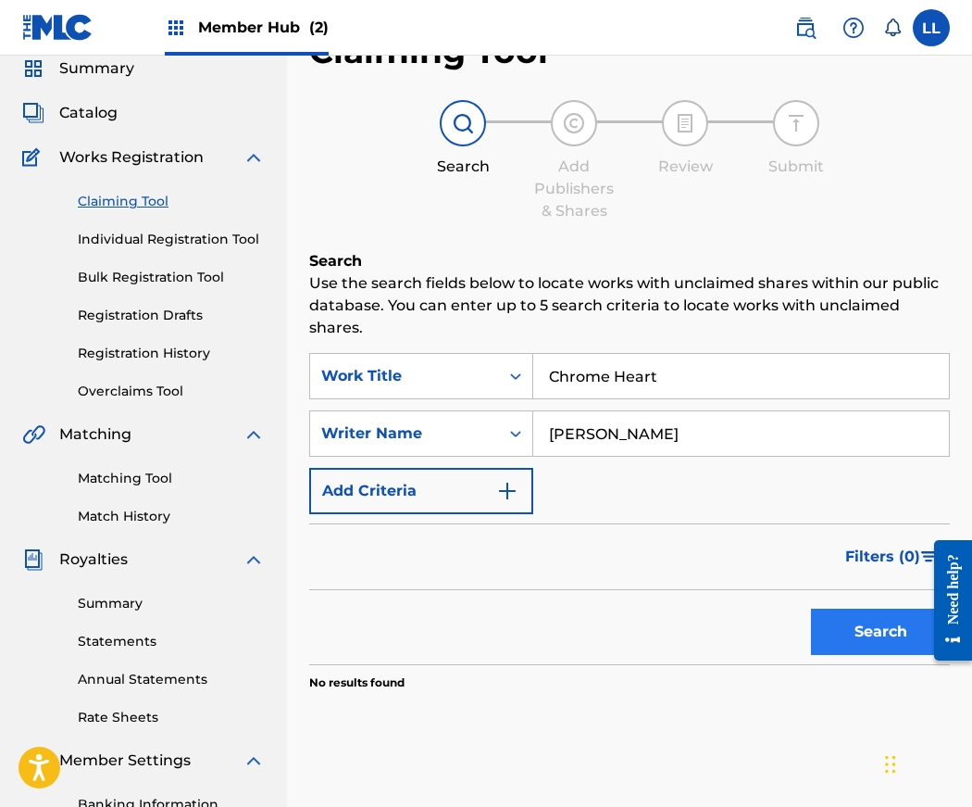
type input "Jeremy Biddle"
click at [865, 640] on button "Search" at bounding box center [880, 631] width 139 height 46
drag, startPoint x: 676, startPoint y: 432, endPoint x: 514, endPoint y: 431, distance: 162.1
click at [514, 431] on div "SearchWithCriteria94920439-e385-41c1-8702-88c74b43cbed Writer Name Jeremy Biddle" at bounding box center [629, 433] width 641 height 46
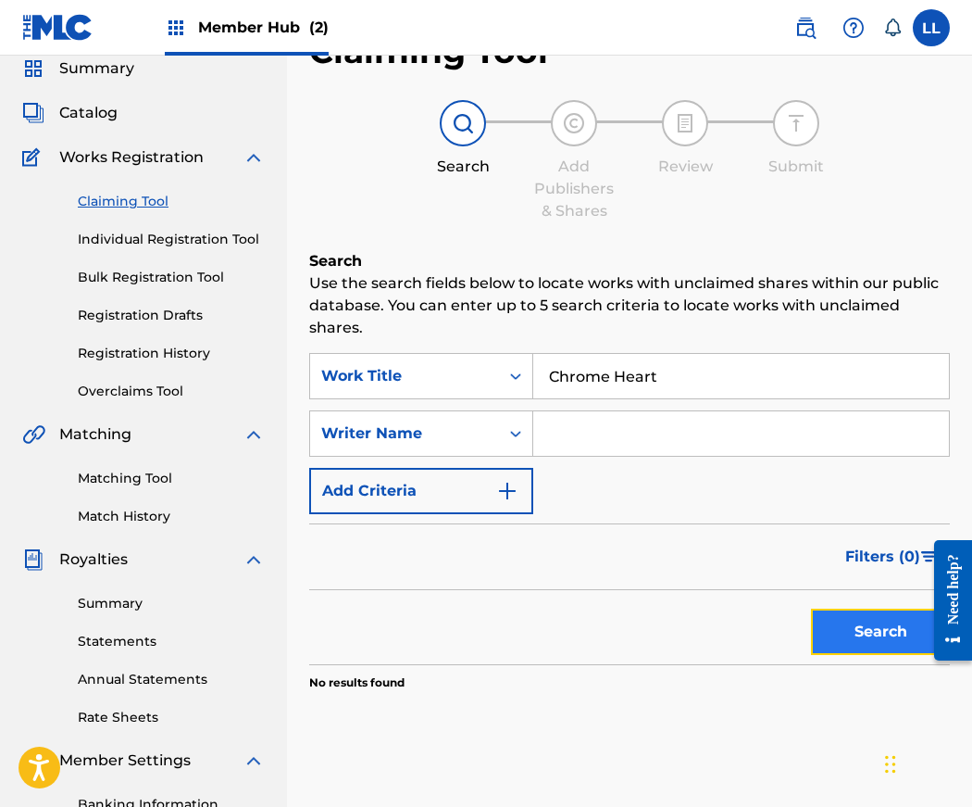
click at [865, 635] on button "Search" at bounding box center [880, 631] width 139 height 46
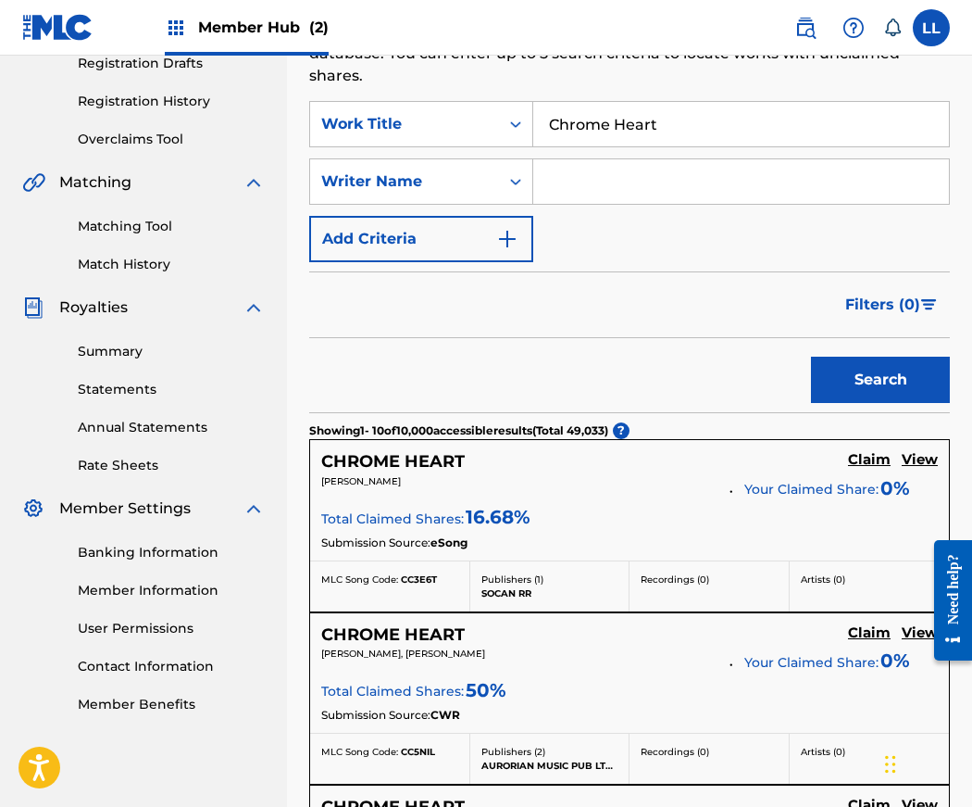
scroll to position [326, 0]
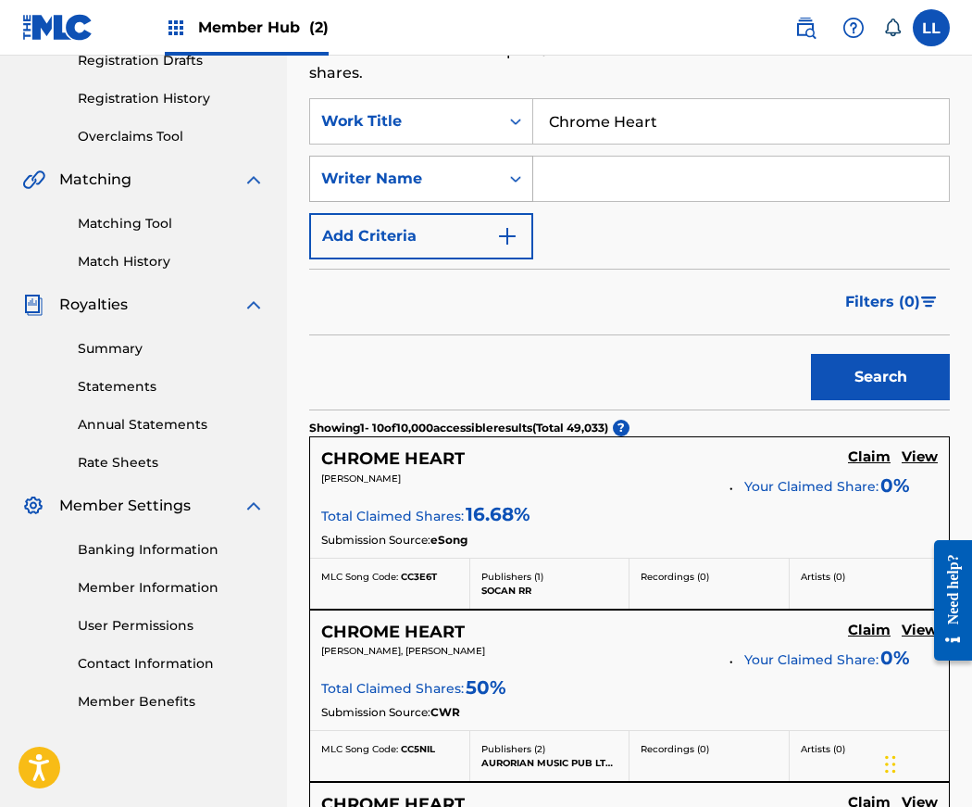
click at [505, 184] on div "Search Form" at bounding box center [515, 178] width 33 height 33
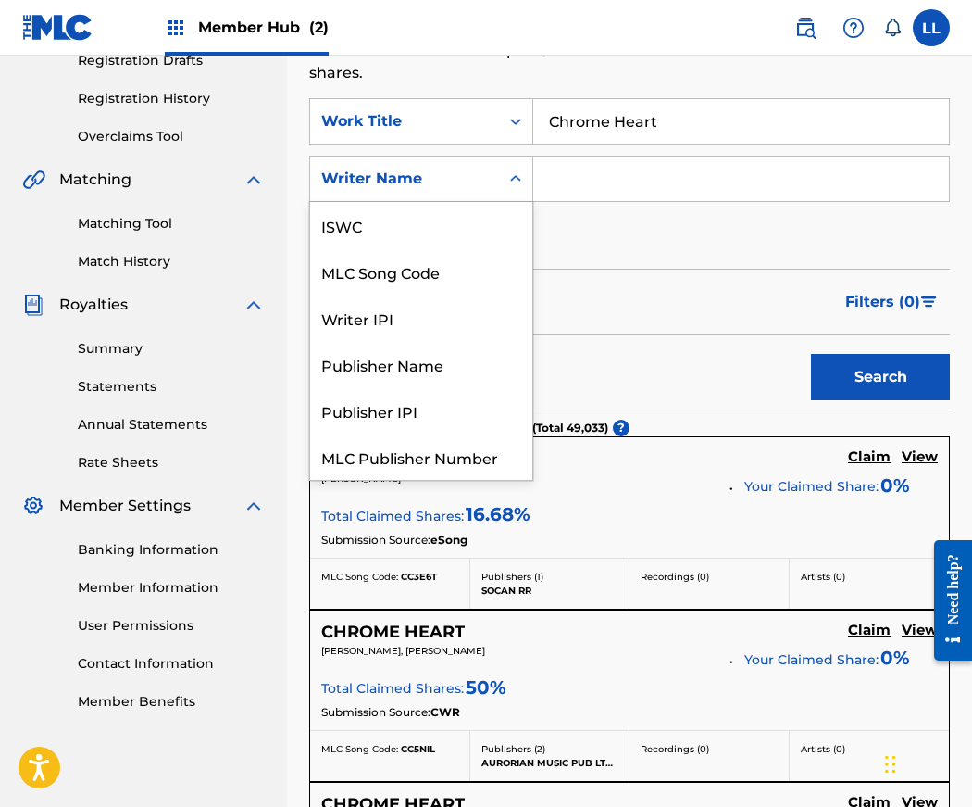
scroll to position [46, 0]
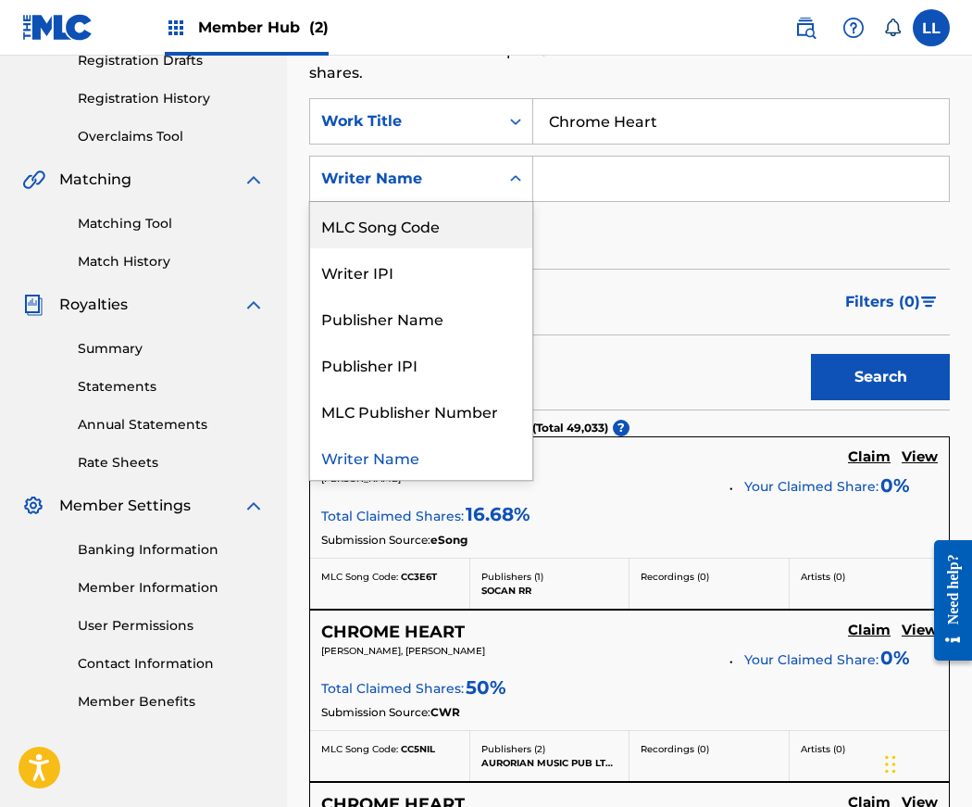
click at [581, 174] on input "Search Form" at bounding box center [741, 179] width 416 height 44
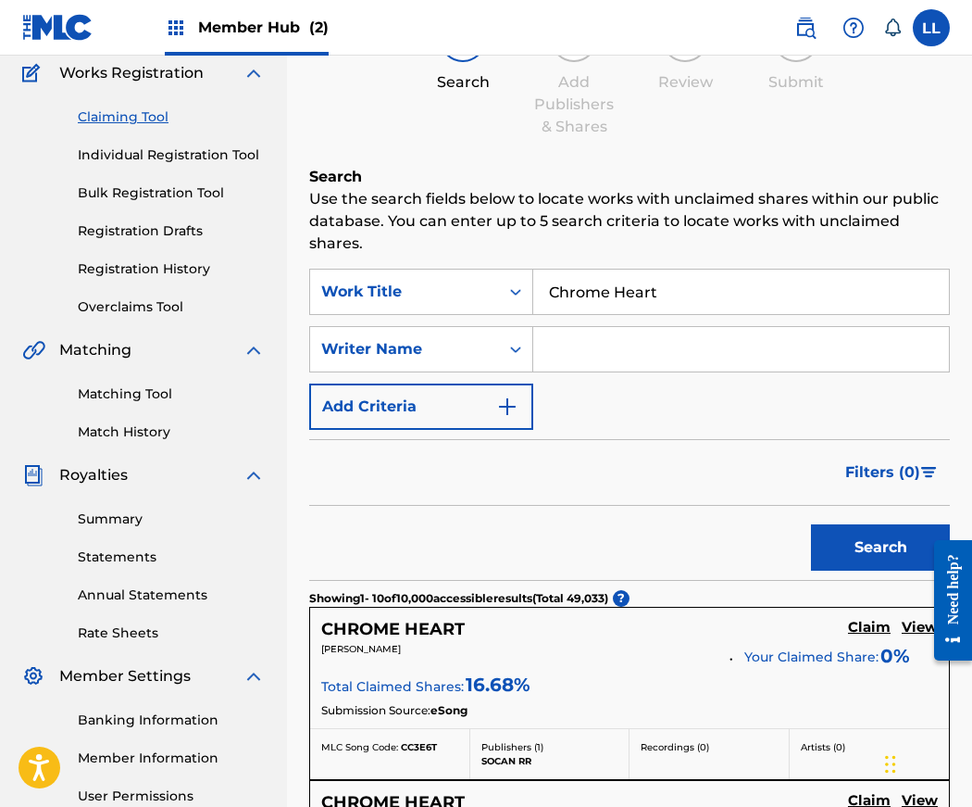
scroll to position [106, 0]
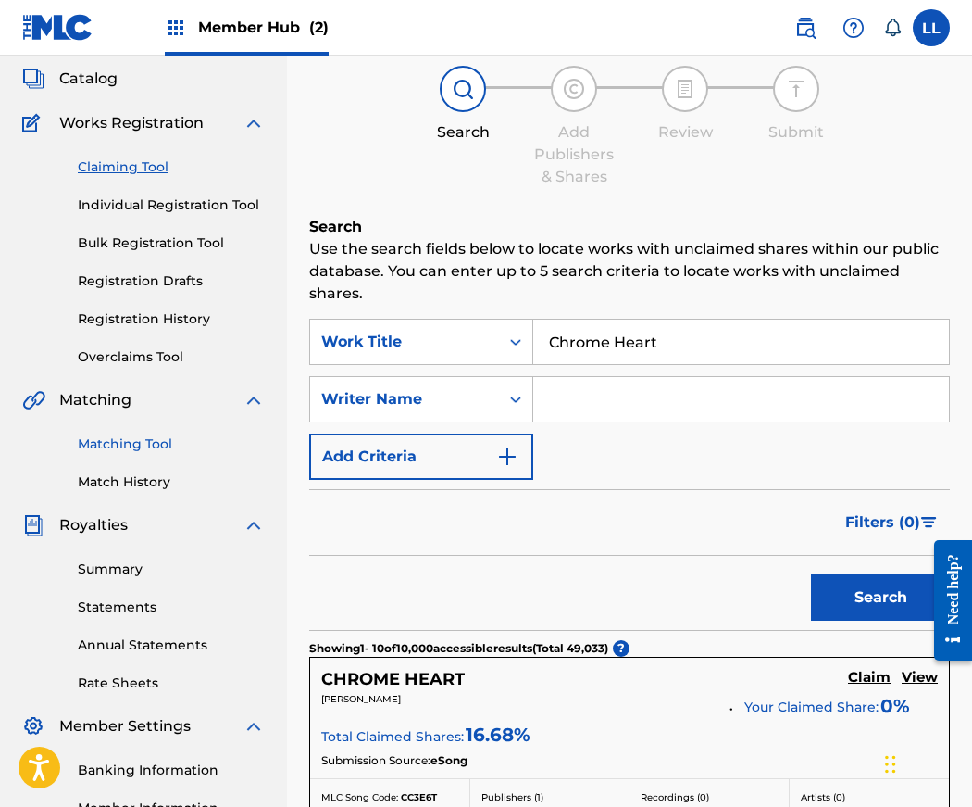
click at [114, 445] on link "Matching Tool" at bounding box center [171, 443] width 187 height 19
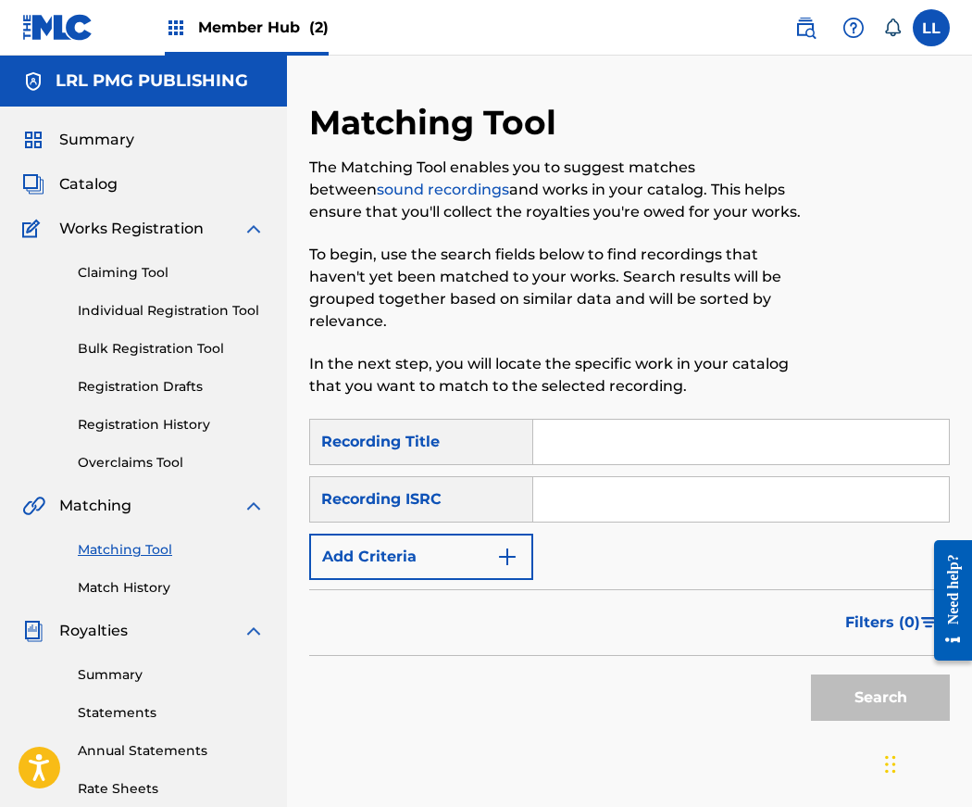
click at [576, 454] on input "Search Form" at bounding box center [741, 442] width 416 height 44
type input "Chrome Heart"
click at [881, 706] on button "Search" at bounding box center [880, 697] width 139 height 46
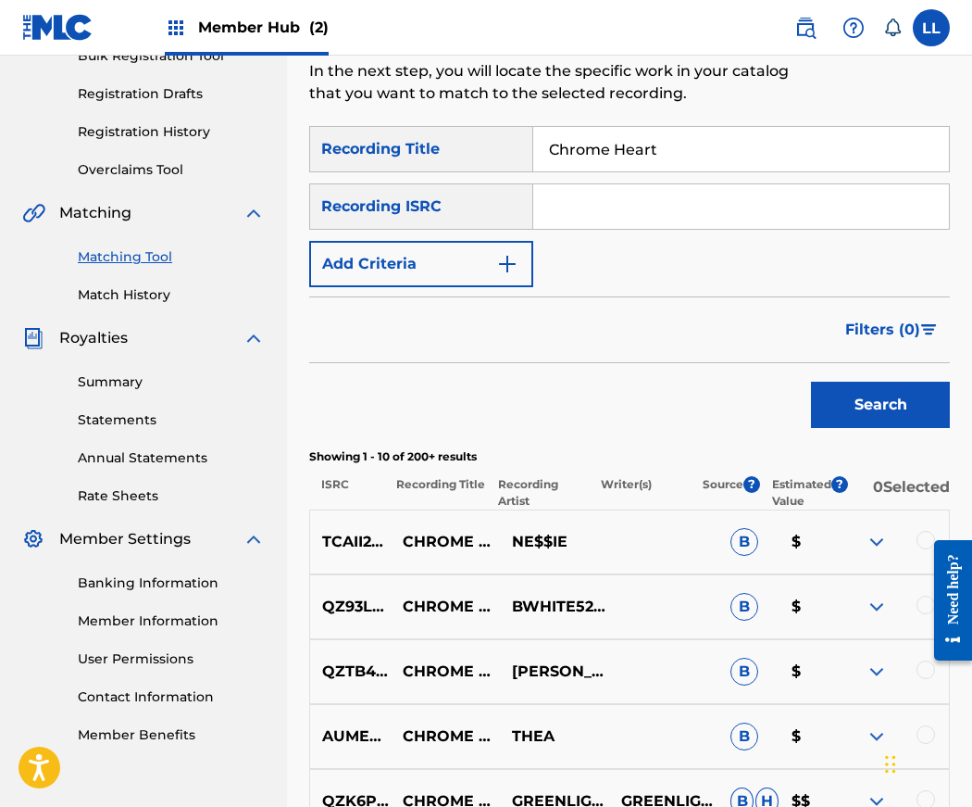
scroll to position [157, 0]
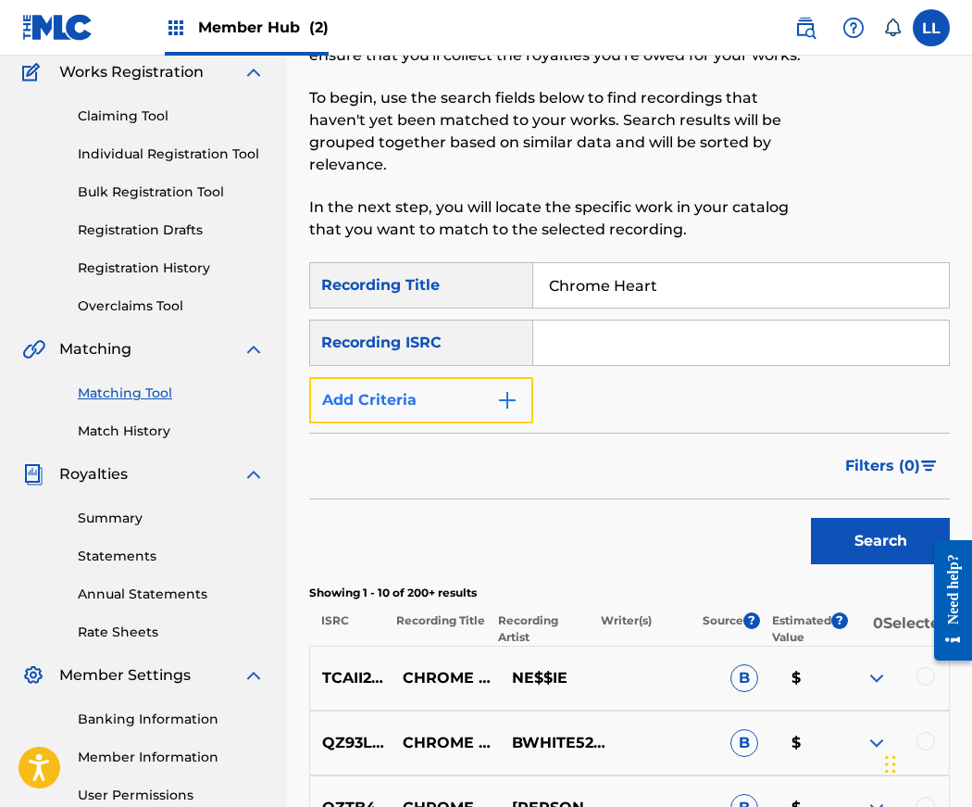
click at [503, 395] on img "Search Form" at bounding box center [507, 400] width 22 height 22
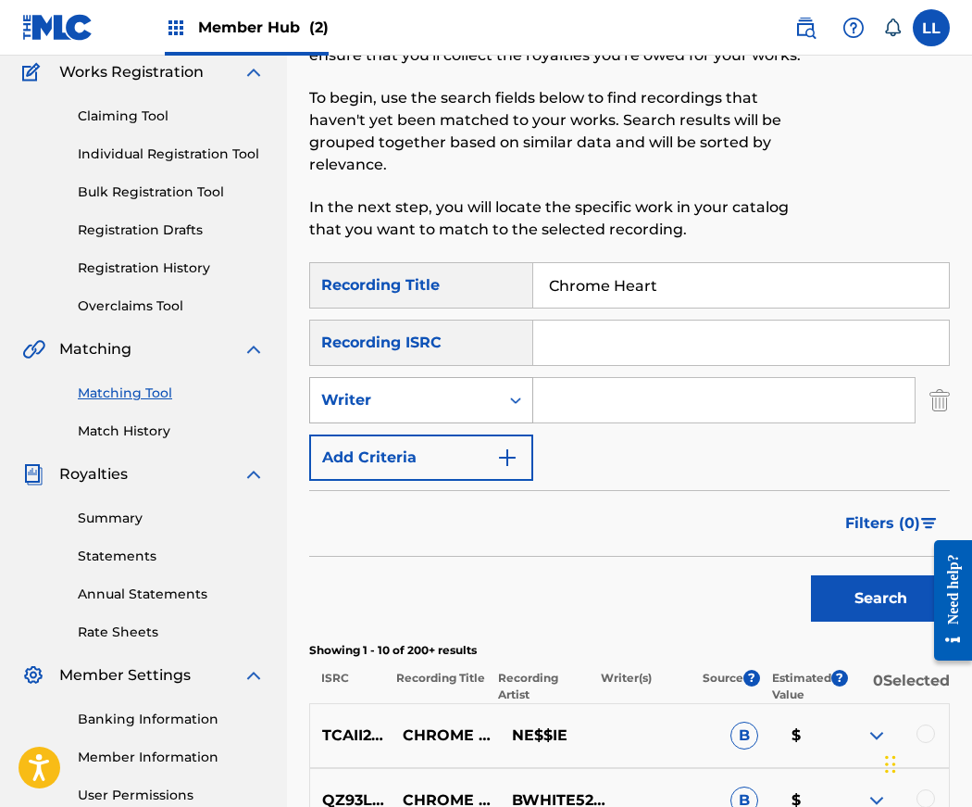
click at [505, 405] on div "Search Form" at bounding box center [515, 399] width 33 height 33
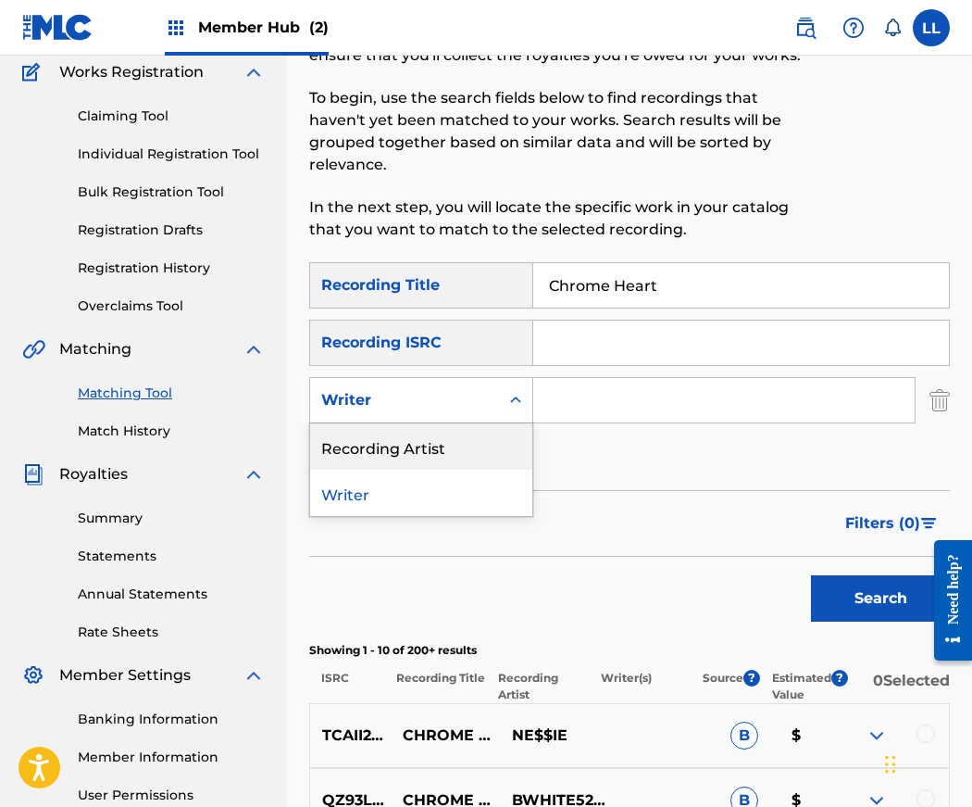
drag, startPoint x: 450, startPoint y: 451, endPoint x: 495, endPoint y: 427, distance: 51.4
click at [452, 451] on div "Recording Artist" at bounding box center [421, 446] width 222 height 46
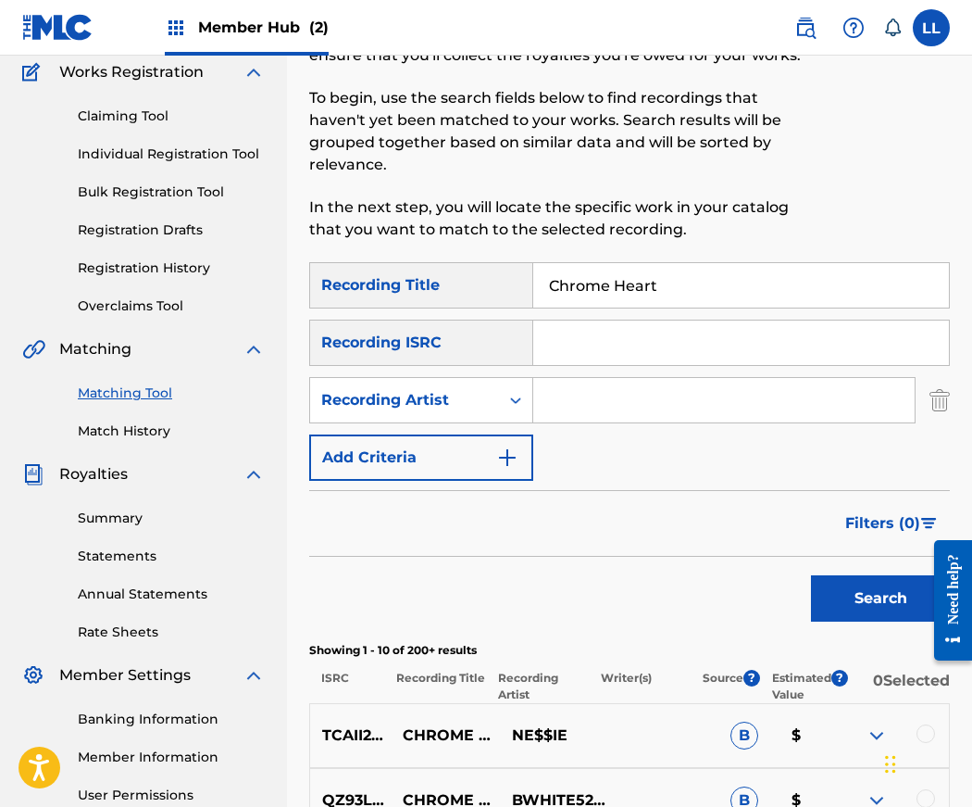
click at [565, 403] on input "Search Form" at bounding box center [724, 400] width 382 height 44
type input "Yung Bleu"
click at [811, 575] on button "Search" at bounding box center [880, 598] width 139 height 46
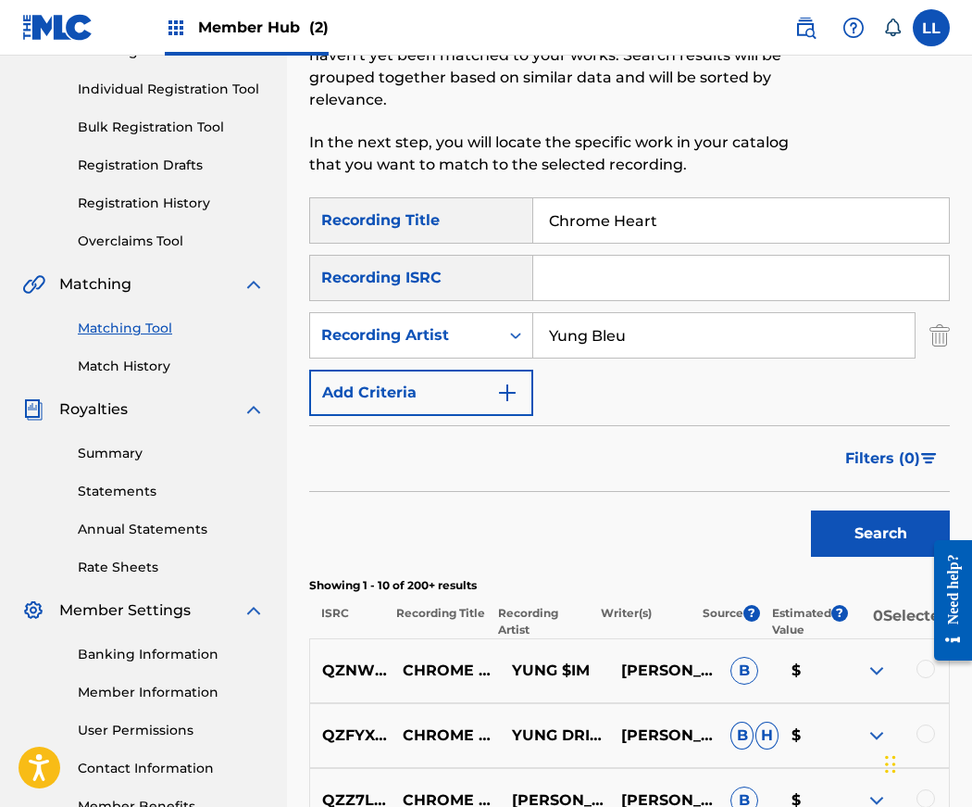
scroll to position [222, 0]
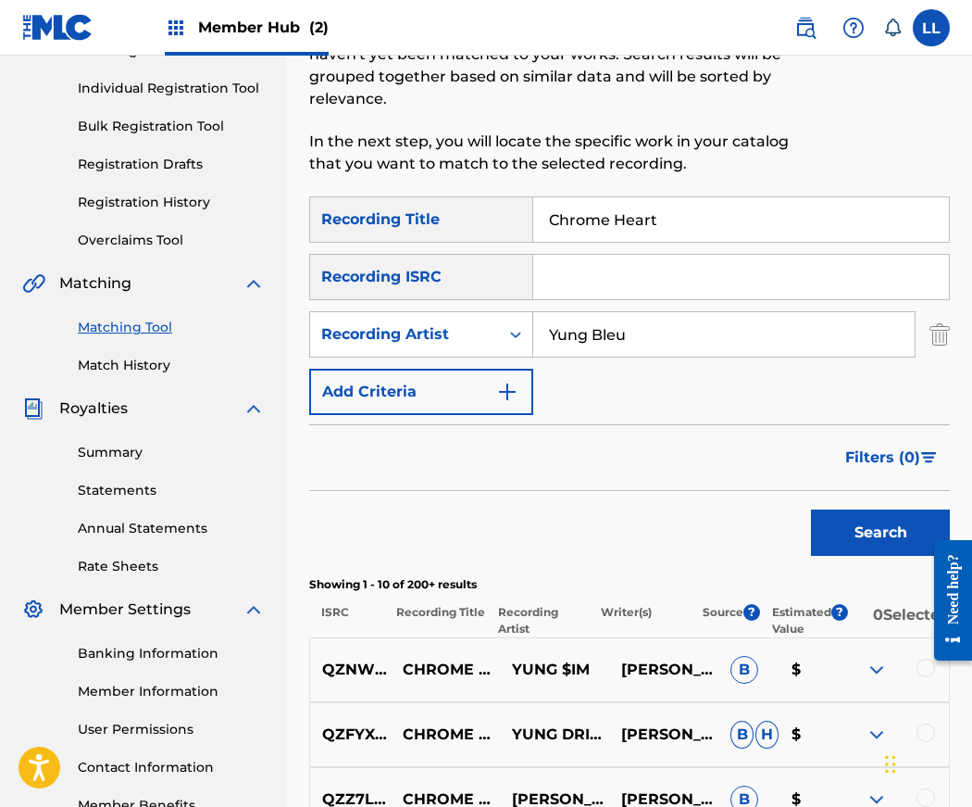
click at [552, 276] on input "Search Form" at bounding box center [741, 277] width 416 height 44
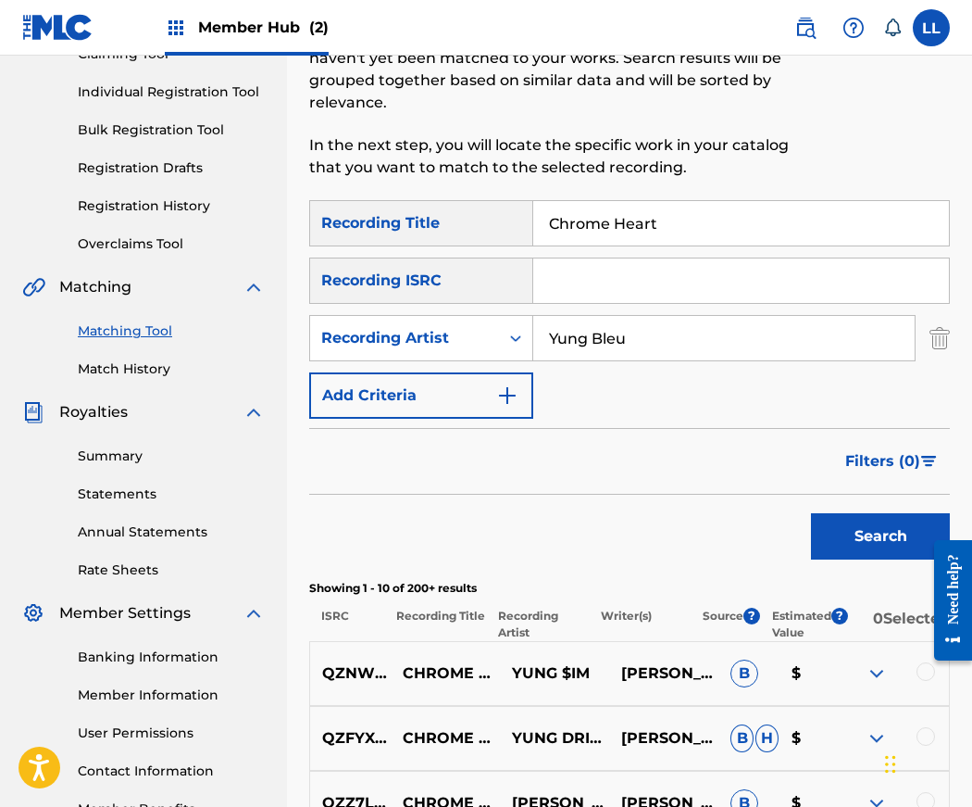
paste input "USUYG1546020"
type input "USUYG1546020"
click at [870, 531] on button "Search" at bounding box center [880, 536] width 139 height 46
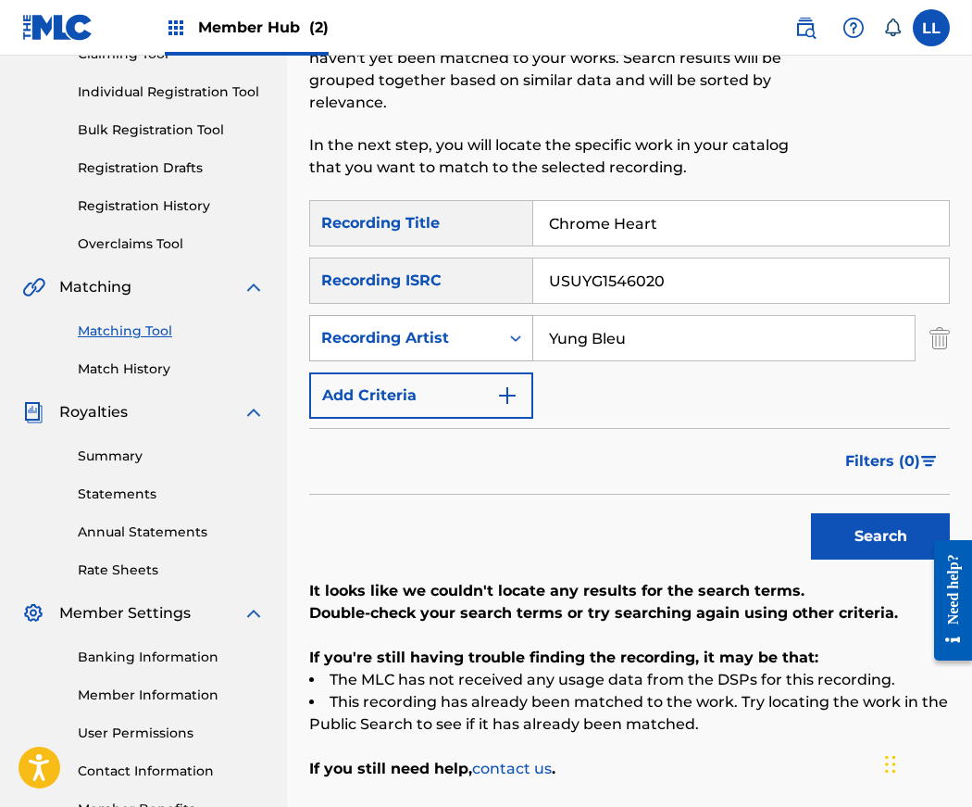
drag, startPoint x: 647, startPoint y: 347, endPoint x: 501, endPoint y: 333, distance: 147.0
click at [503, 333] on div "SearchWithCriteria0a1350e4-b207-4fd1-a94d-1bca373ea78f Recording Artist Yung Bl…" at bounding box center [629, 338] width 641 height 46
click at [882, 532] on button "Search" at bounding box center [880, 536] width 139 height 46
drag, startPoint x: 668, startPoint y: 224, endPoint x: 468, endPoint y: 209, distance: 200.6
click at [463, 211] on div "SearchWithCriteriad3a483d6-e861-4bc4-ac6d-597b54096f9f Recording Title Chrome H…" at bounding box center [629, 223] width 641 height 46
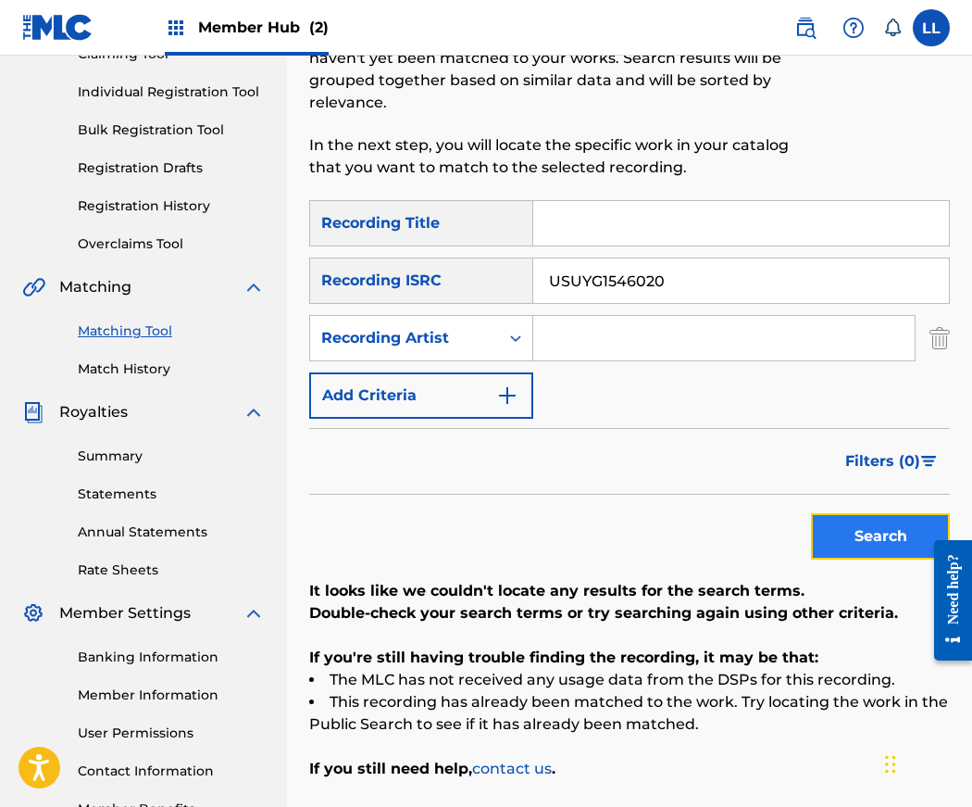
click at [840, 524] on button "Search" at bounding box center [880, 536] width 139 height 46
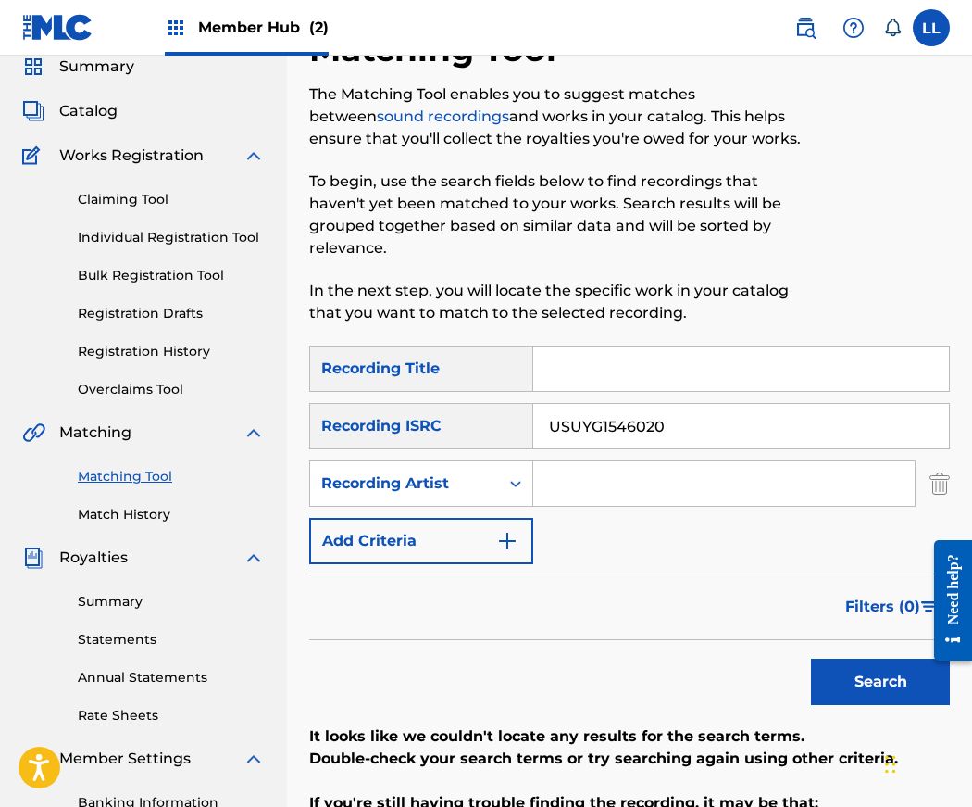
scroll to position [0, 0]
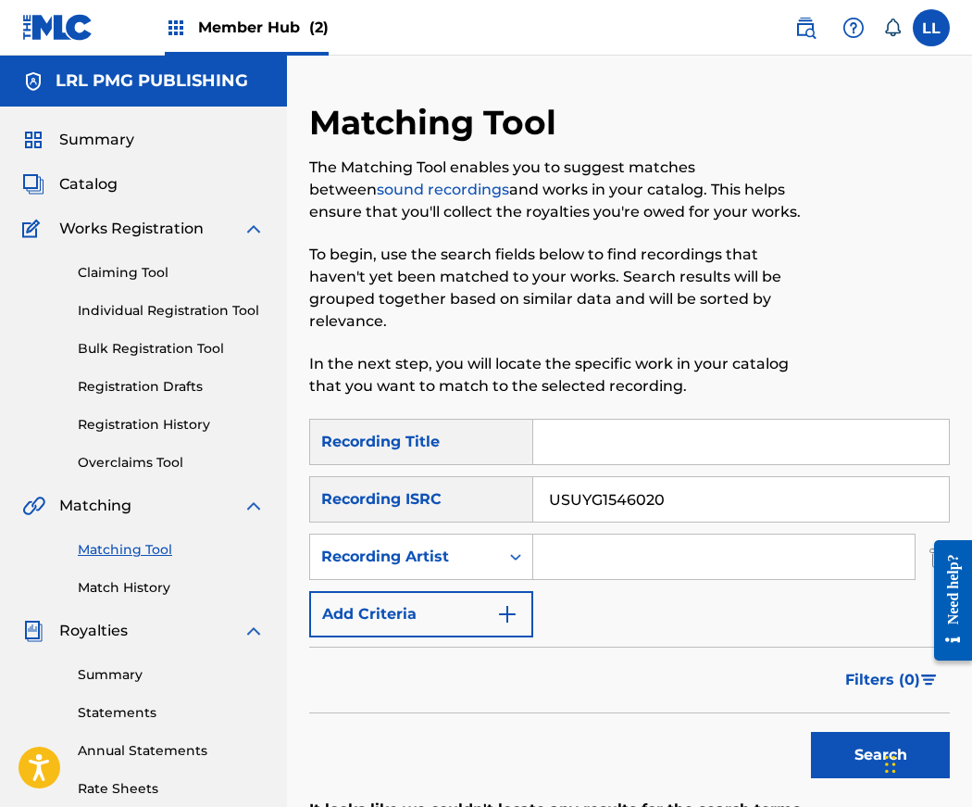
drag, startPoint x: 669, startPoint y: 492, endPoint x: 681, endPoint y: 494, distance: 12.2
click at [671, 493] on input "USUYG1546020" at bounding box center [741, 499] width 416 height 44
drag, startPoint x: 604, startPoint y: 501, endPoint x: 532, endPoint y: 495, distance: 72.5
click at [533, 500] on input "USUYG1546020" at bounding box center [741, 499] width 416 height 44
paste input "7031"
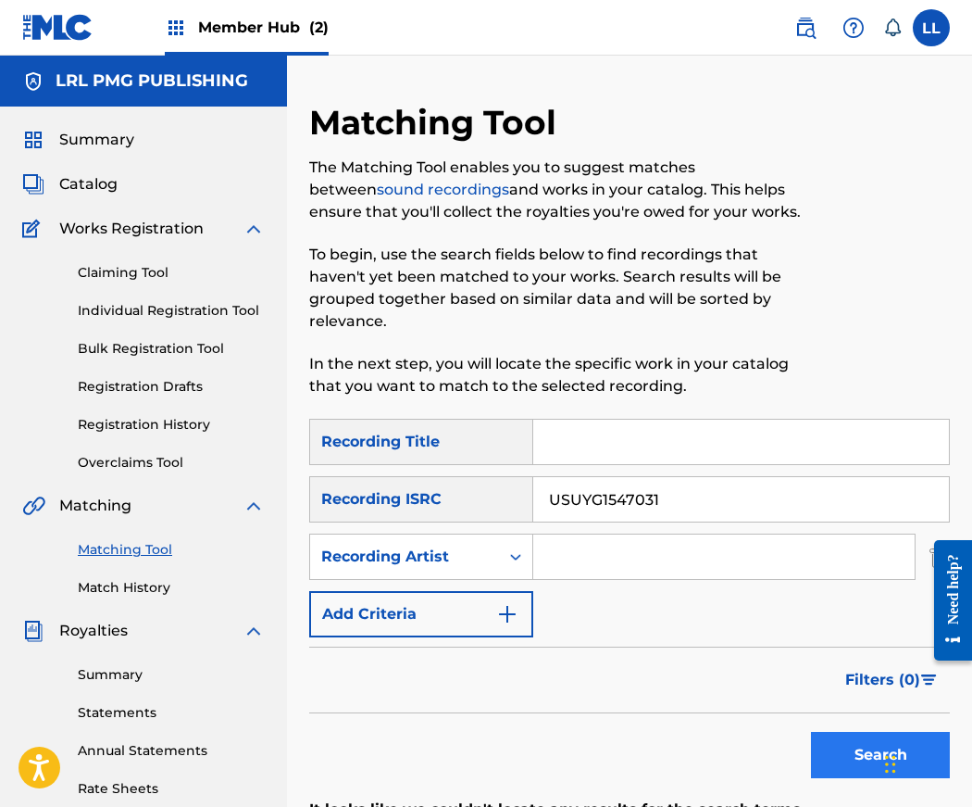
type input "USUYG1547031"
click at [850, 760] on button "Search" at bounding box center [880, 755] width 139 height 46
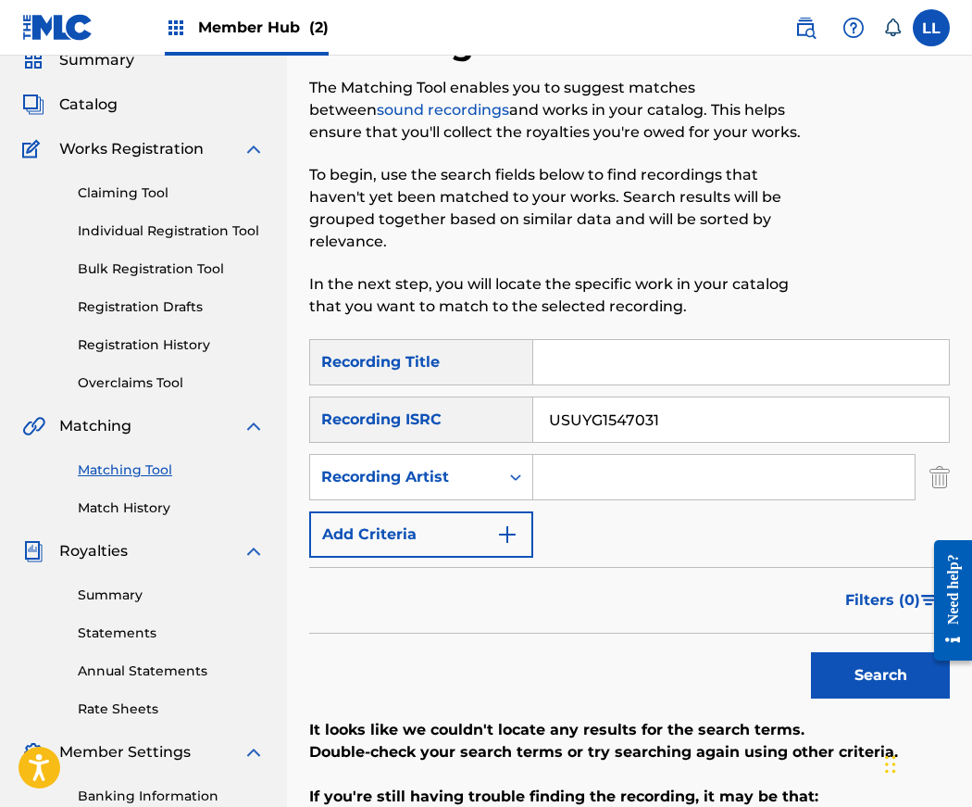
scroll to position [87, 0]
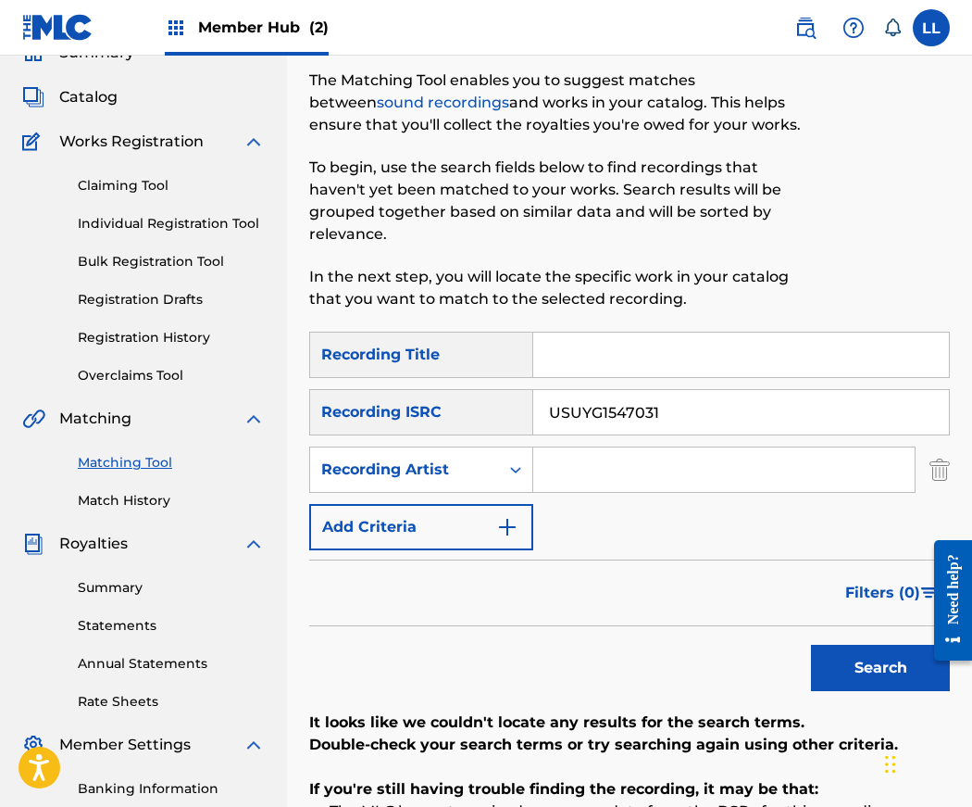
drag, startPoint x: 669, startPoint y: 419, endPoint x: 495, endPoint y: 406, distance: 174.6
click at [495, 406] on div "SearchWithCriteria2e38bbc1-d0ed-4dcc-a38d-560fa8acf48d Recording ISRC USUYG1547…" at bounding box center [629, 412] width 641 height 46
click at [581, 358] on input "Search Form" at bounding box center [741, 354] width 416 height 44
type input "Chrome Heart"
click at [589, 470] on input "Search Form" at bounding box center [724, 469] width 382 height 44
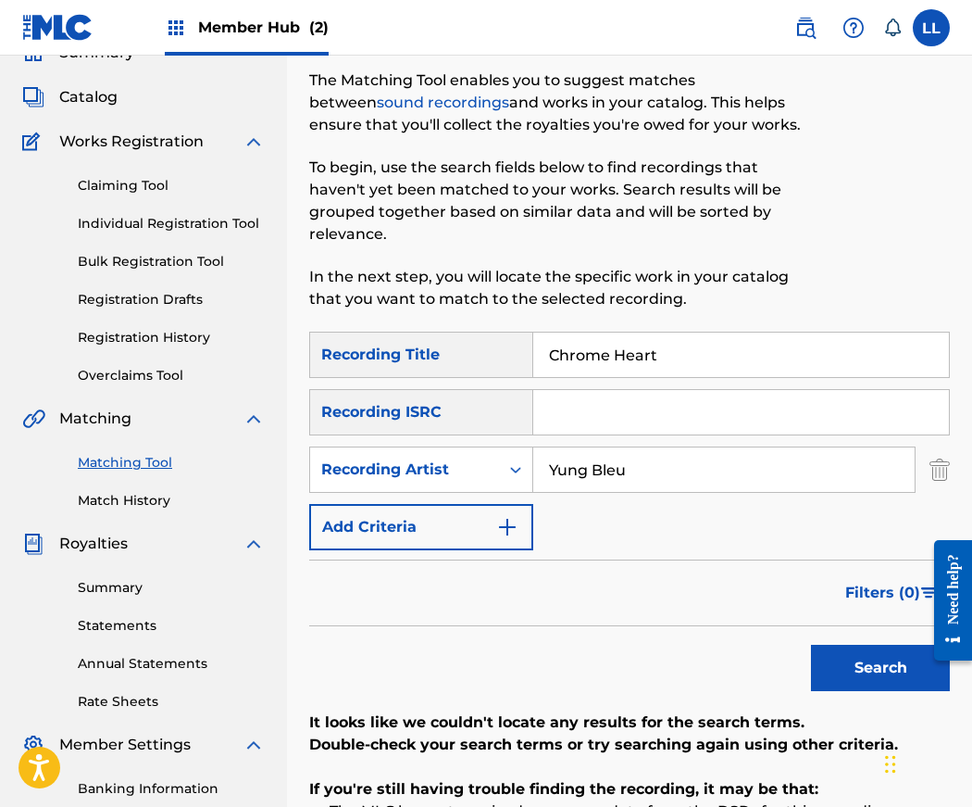
type input "Yung Bleu"
click at [811, 645] on button "Search" at bounding box center [880, 668] width 139 height 46
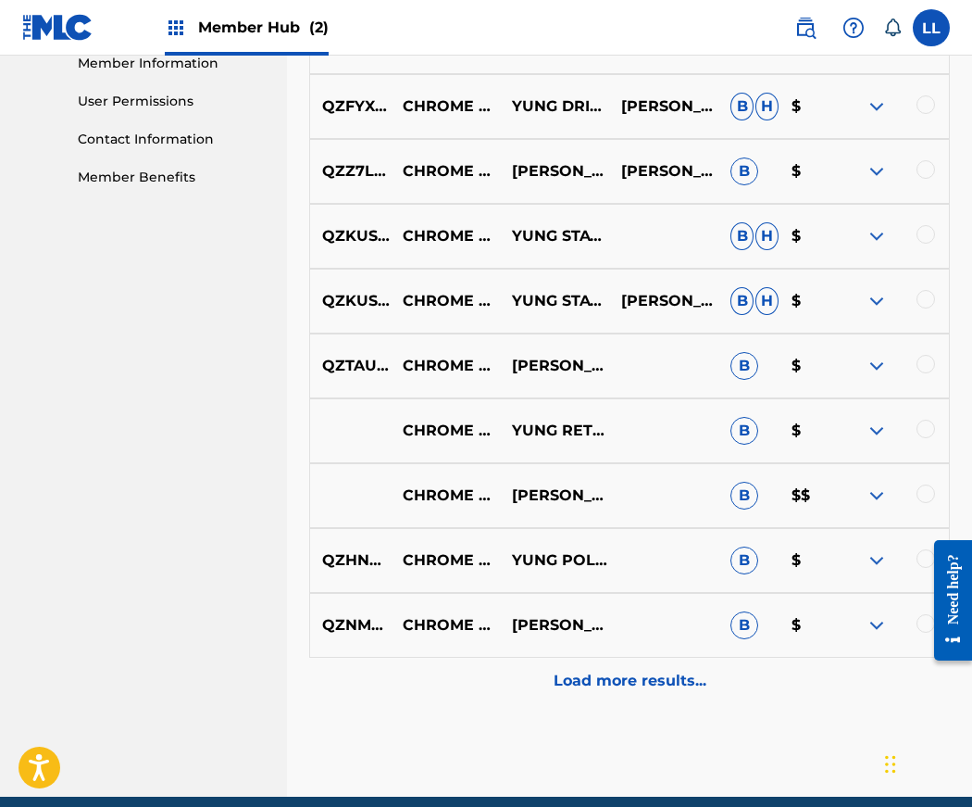
scroll to position [929, 0]
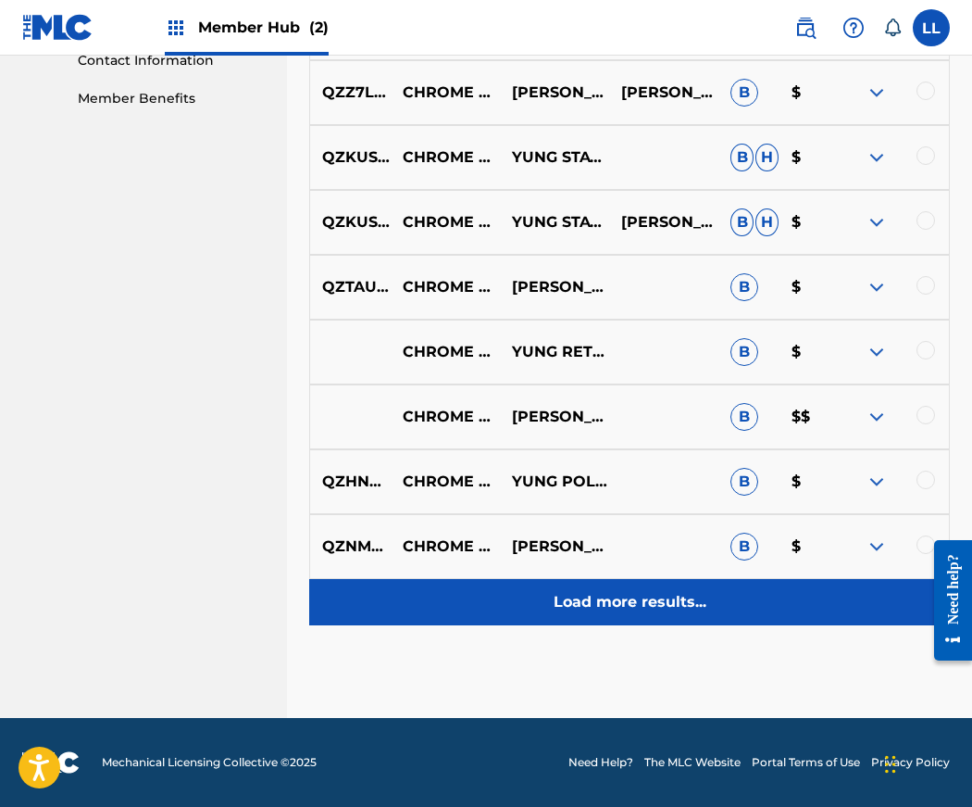
click at [637, 601] on p "Load more results..." at bounding box center [630, 602] width 153 height 22
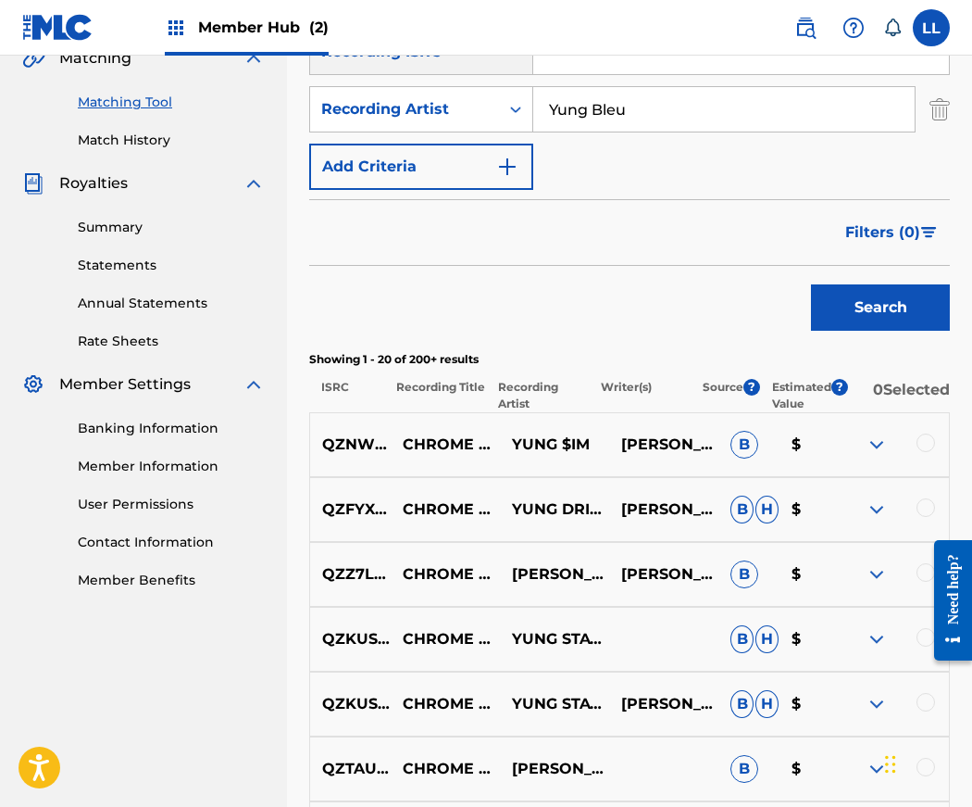
scroll to position [0, 0]
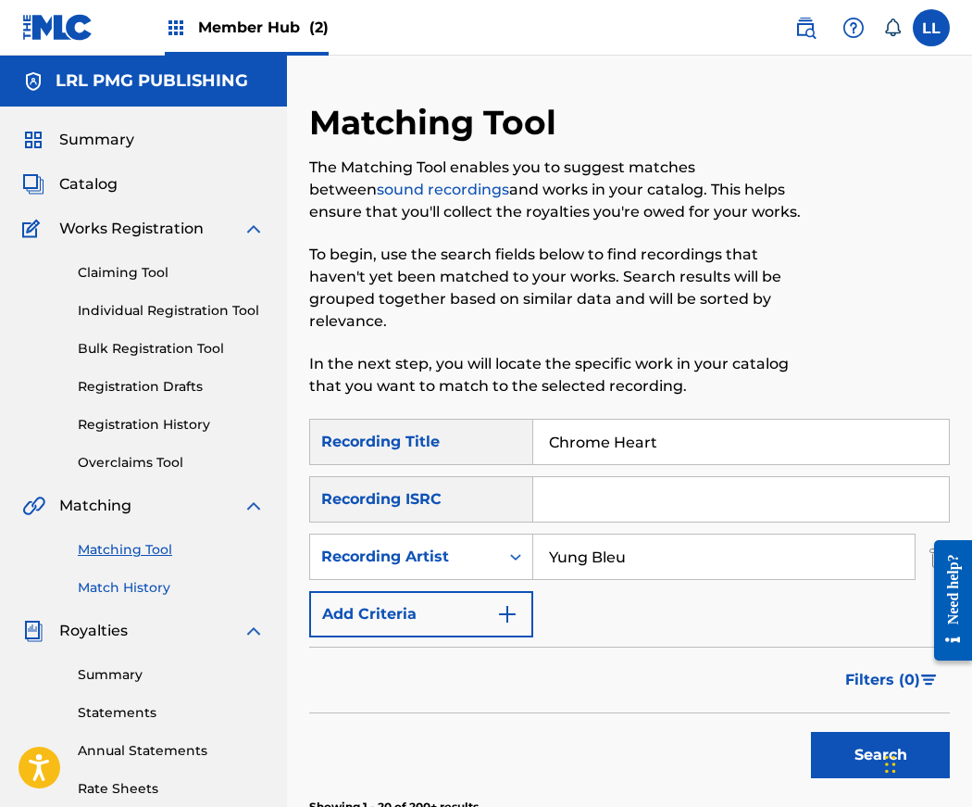
click at [128, 581] on link "Match History" at bounding box center [171, 587] width 187 height 19
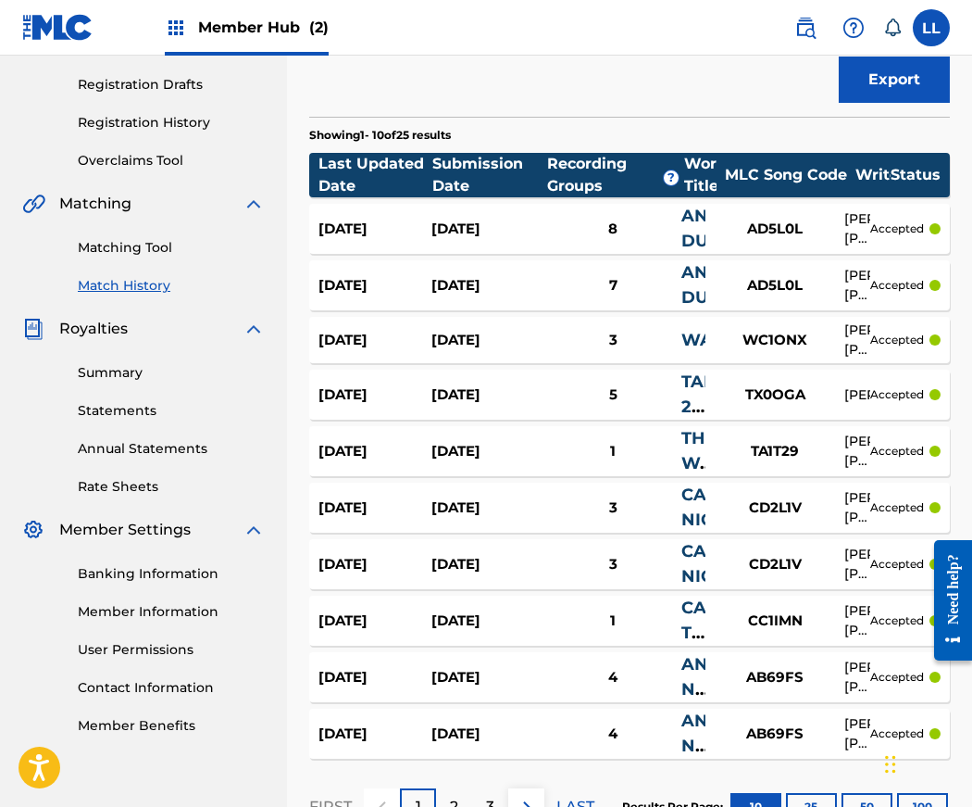
scroll to position [332, 0]
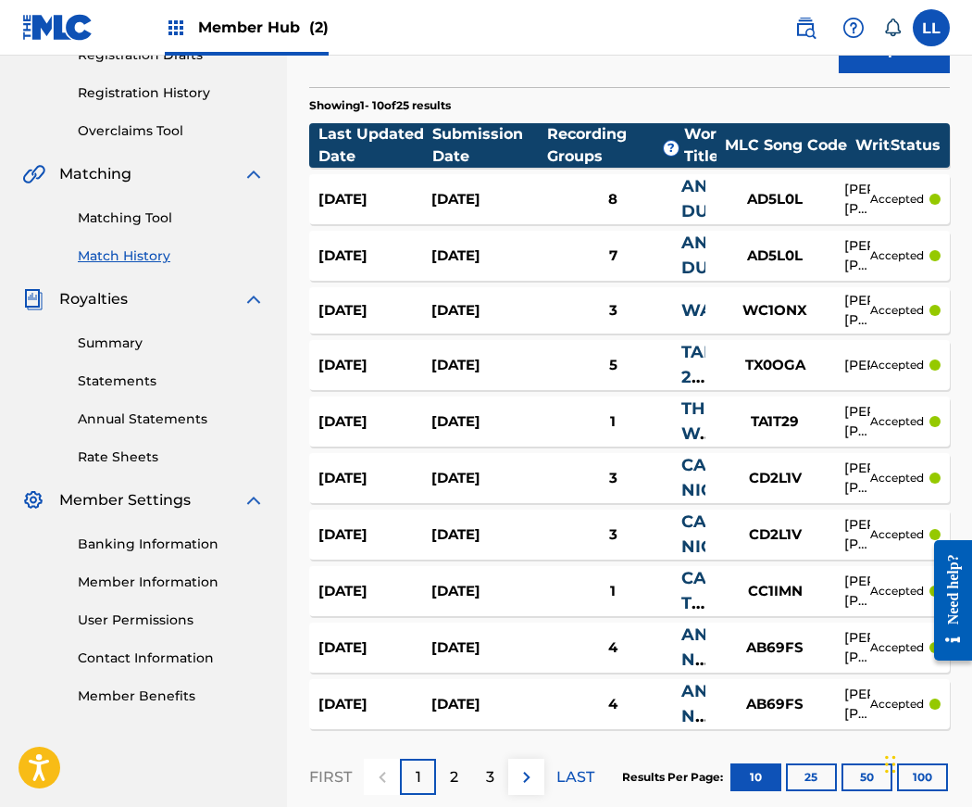
click at [683, 254] on div "ANGEL DUST" at bounding box center [694, 256] width 24 height 50
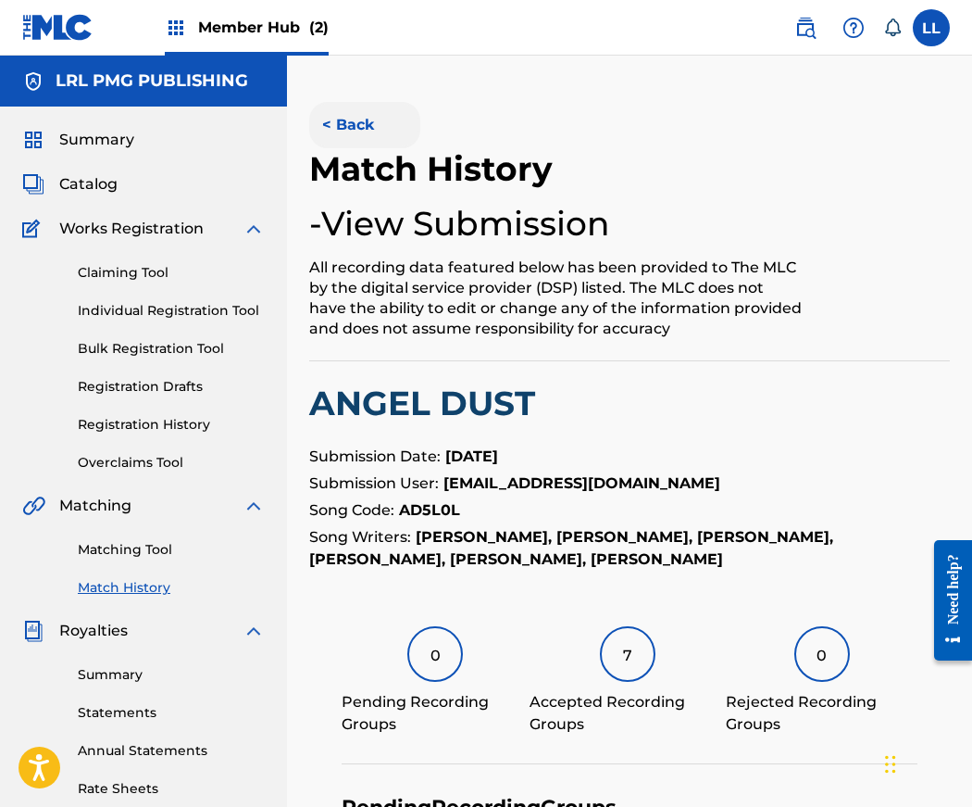
click at [344, 118] on button "< Back" at bounding box center [364, 125] width 111 height 46
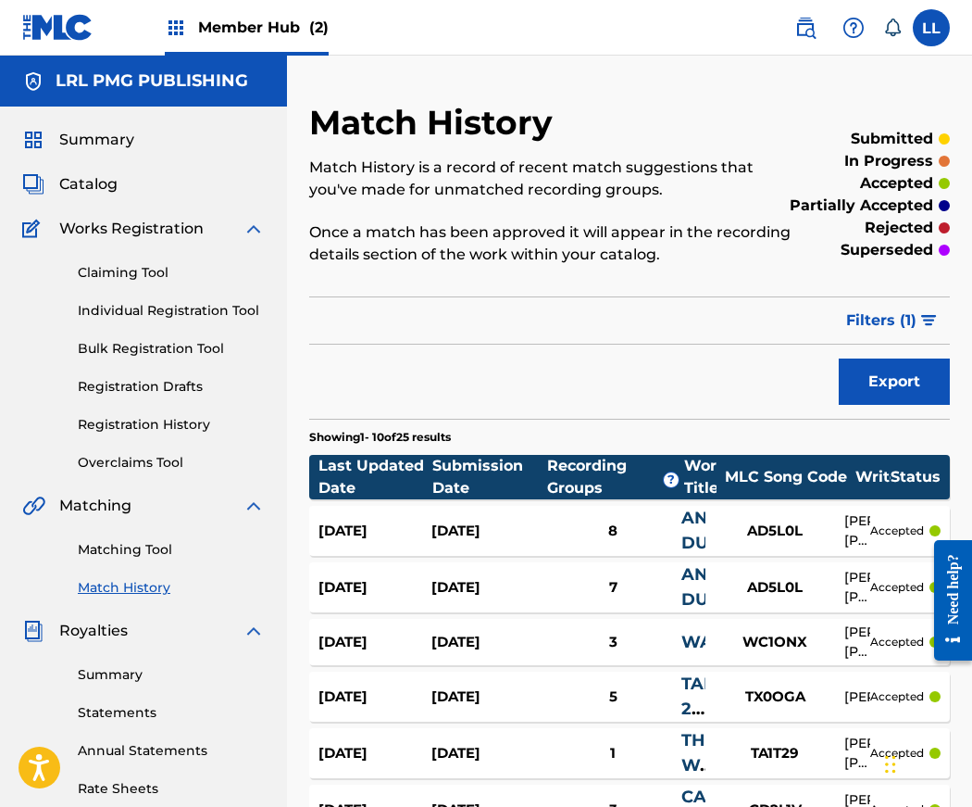
scroll to position [1, 0]
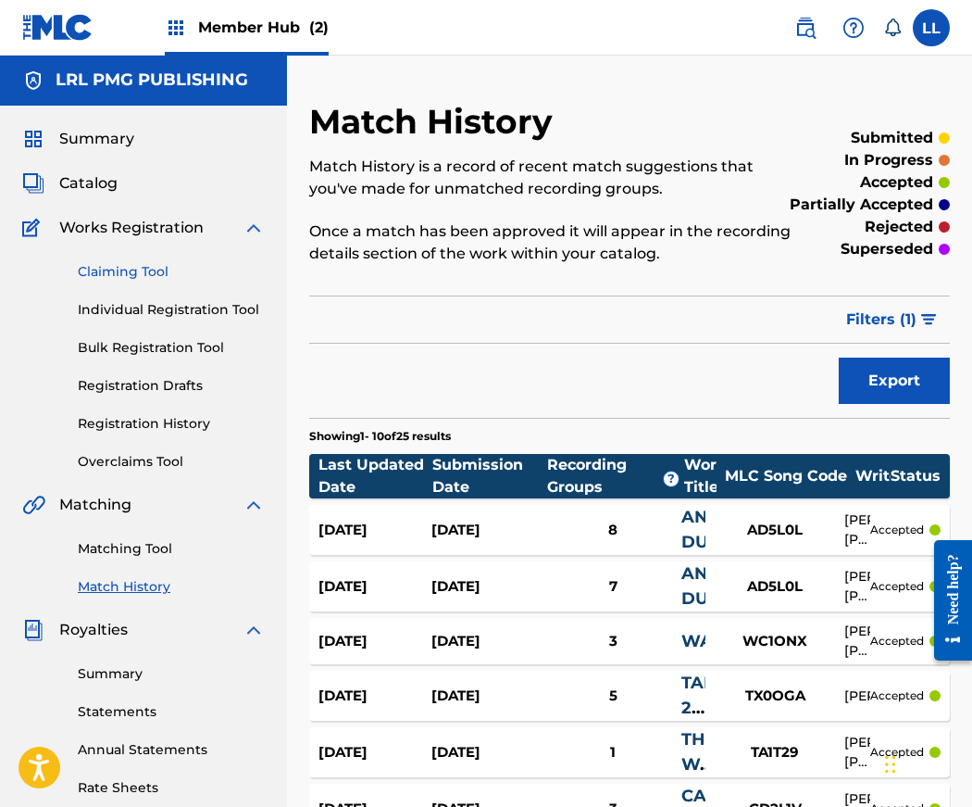
click at [136, 278] on link "Claiming Tool" at bounding box center [171, 271] width 187 height 19
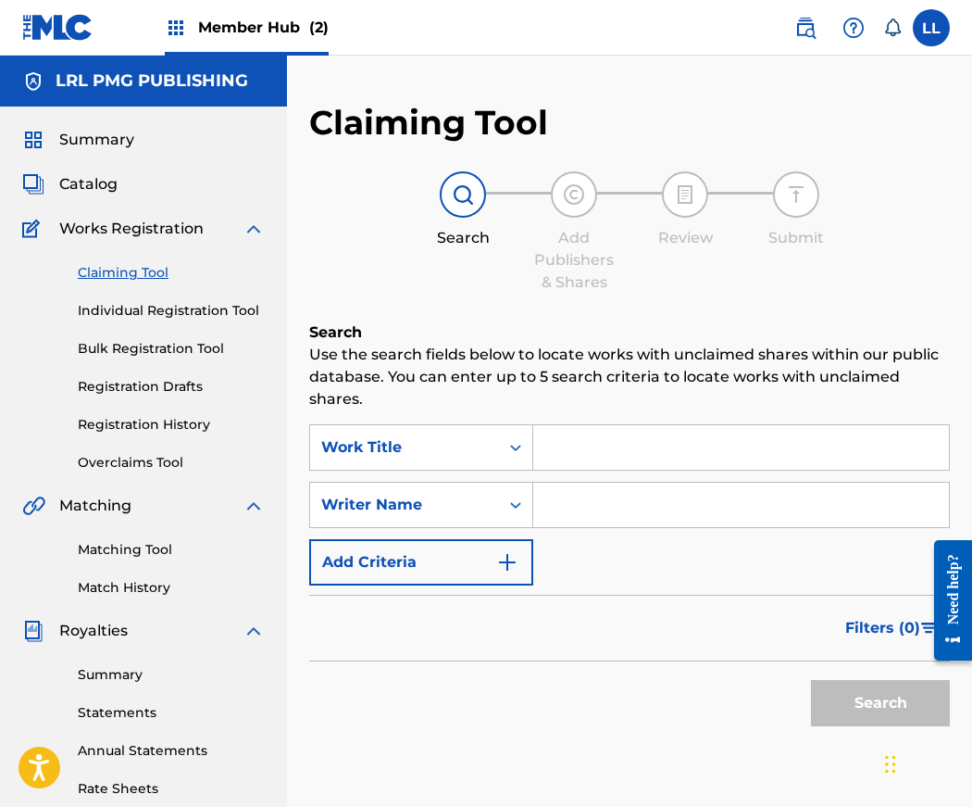
click at [602, 511] on input "Search Form" at bounding box center [741, 504] width 416 height 44
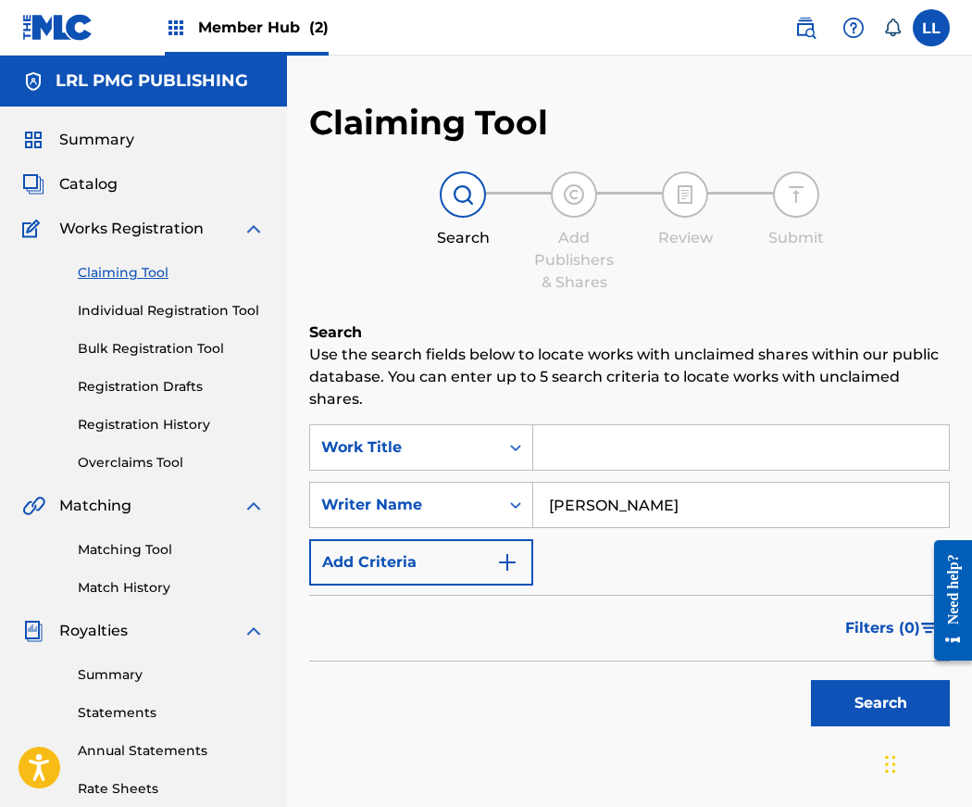
type input "Jerry Lang II"
click at [811, 680] on button "Search" at bounding box center [880, 703] width 139 height 46
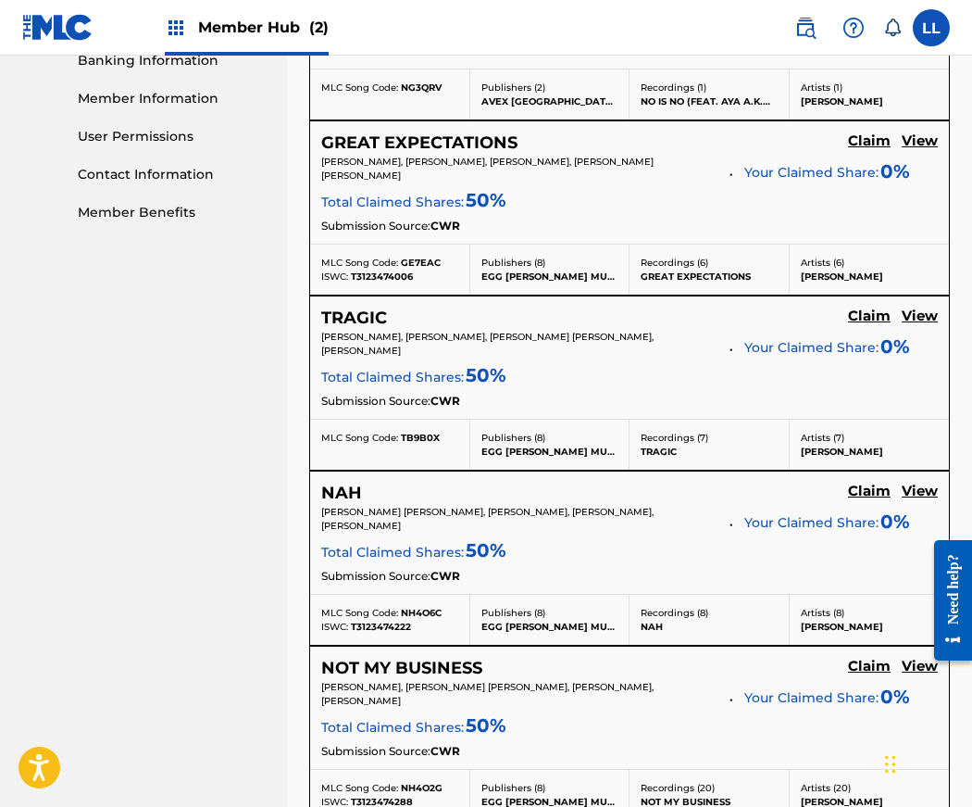
scroll to position [818, 0]
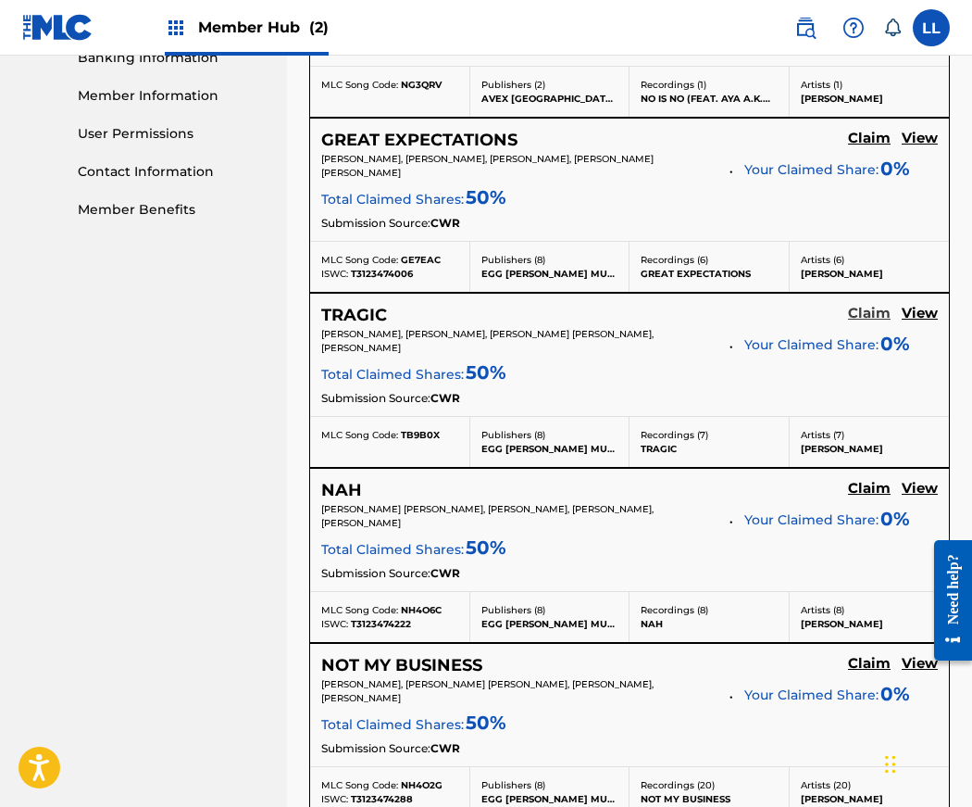
click at [867, 317] on h5 "Claim" at bounding box center [869, 314] width 43 height 18
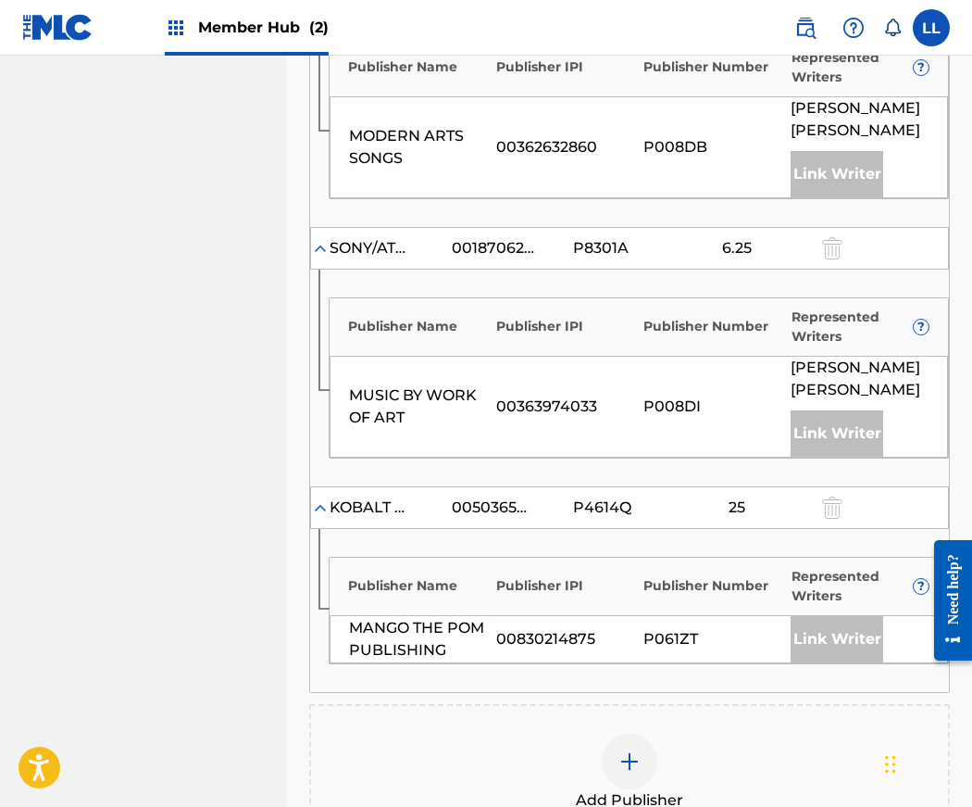
scroll to position [1255, 0]
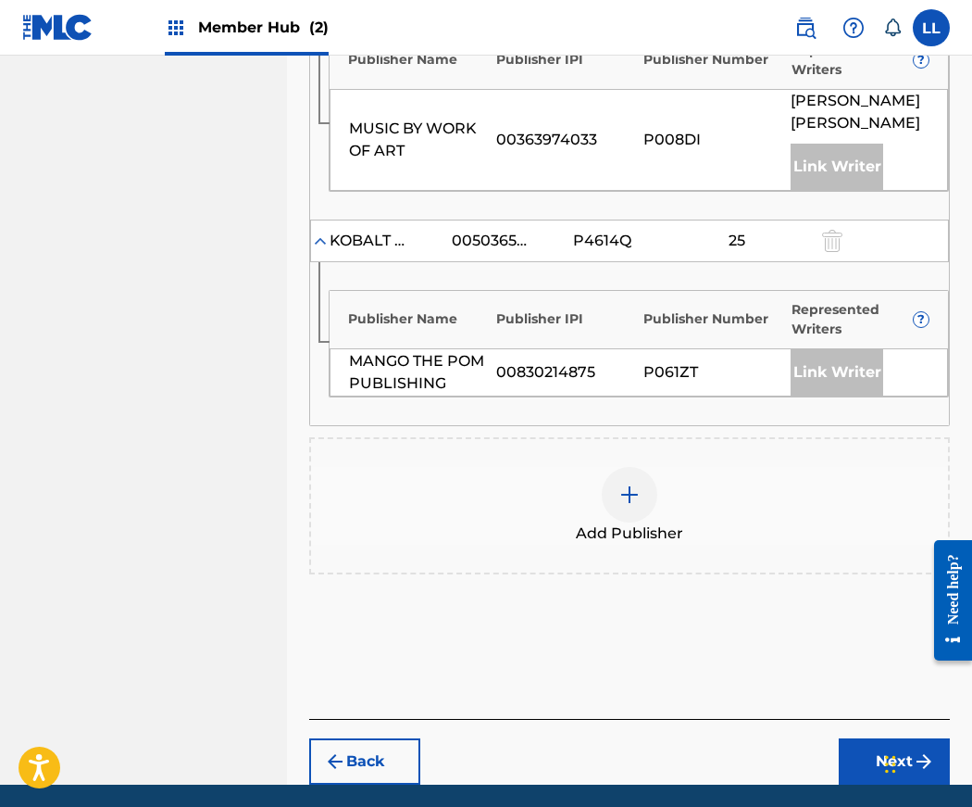
click at [625, 483] on img at bounding box center [630, 494] width 22 height 22
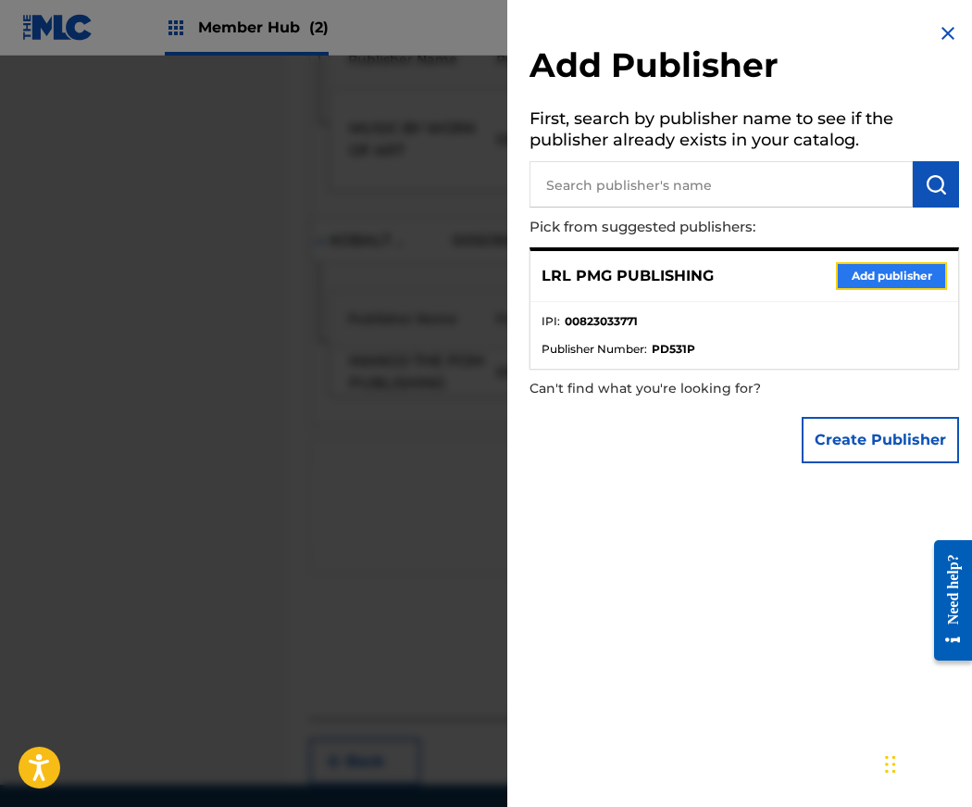
click at [875, 273] on button "Add publisher" at bounding box center [891, 276] width 111 height 28
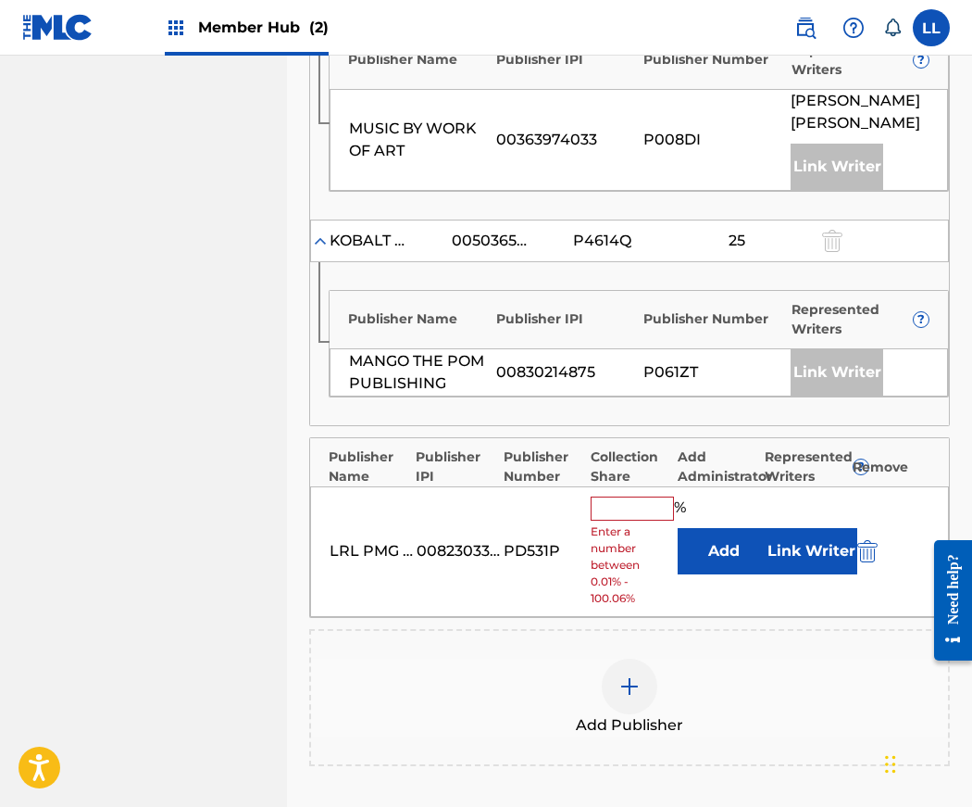
click at [607, 496] on input "text" at bounding box center [632, 508] width 83 height 24
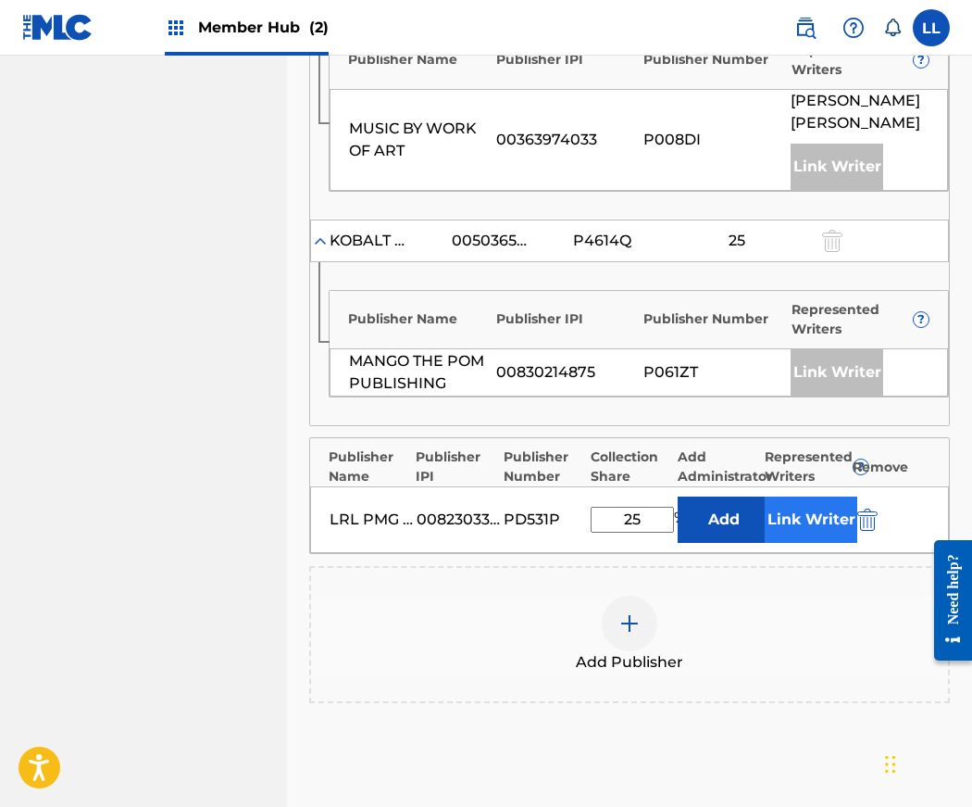
type input "25"
click at [831, 496] on button "Link Writer" at bounding box center [811, 519] width 93 height 46
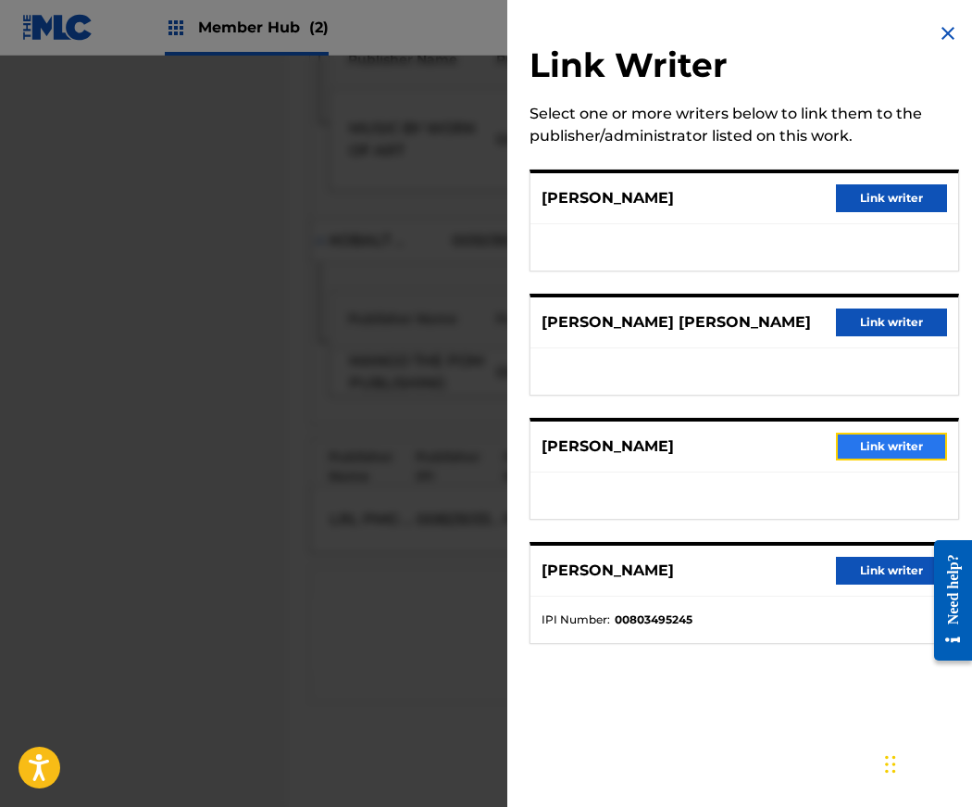
click at [896, 446] on button "Link writer" at bounding box center [891, 446] width 111 height 28
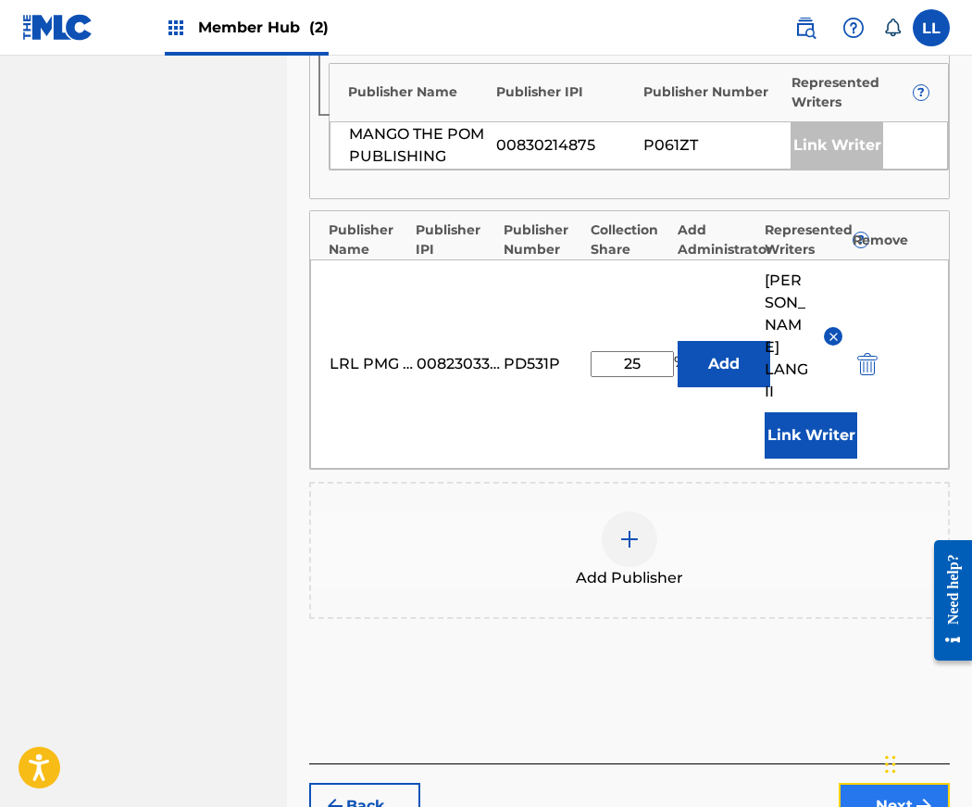
click at [884, 783] on button "Next" at bounding box center [894, 806] width 111 height 46
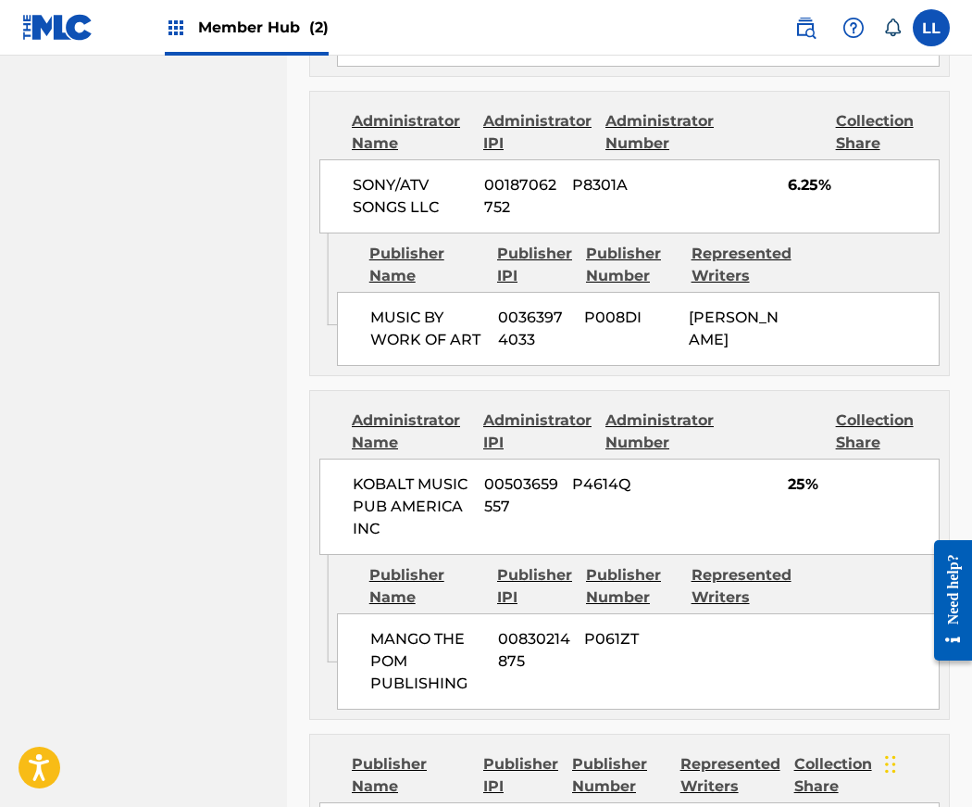
scroll to position [1755, 0]
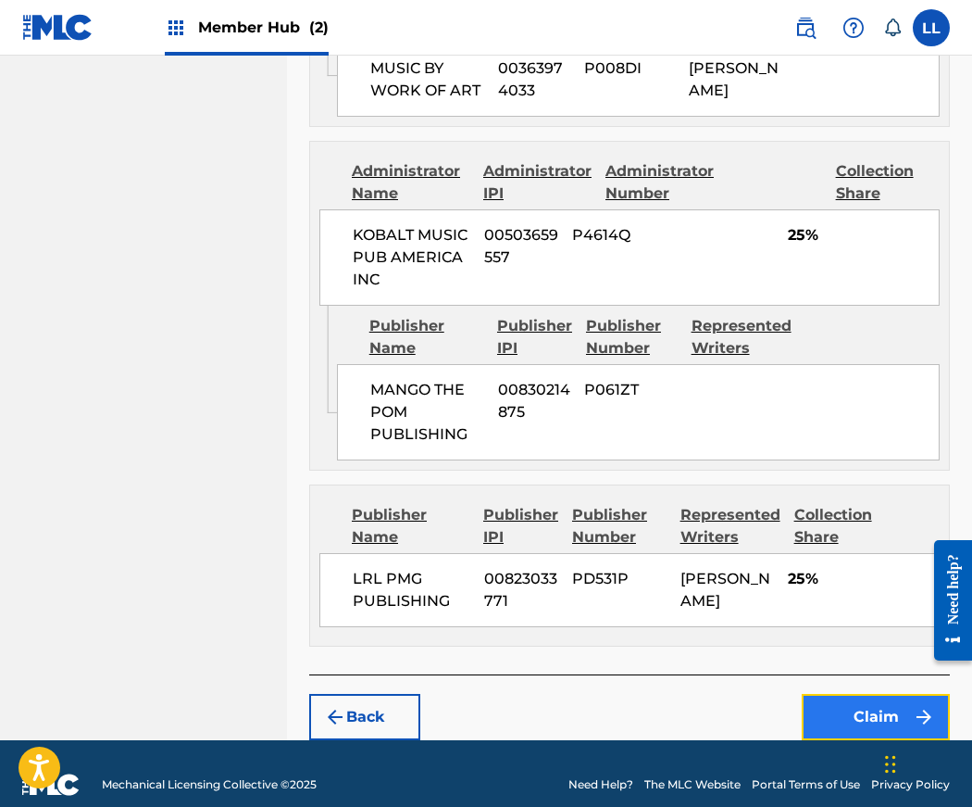
click at [865, 694] on button "Claim" at bounding box center [876, 717] width 148 height 46
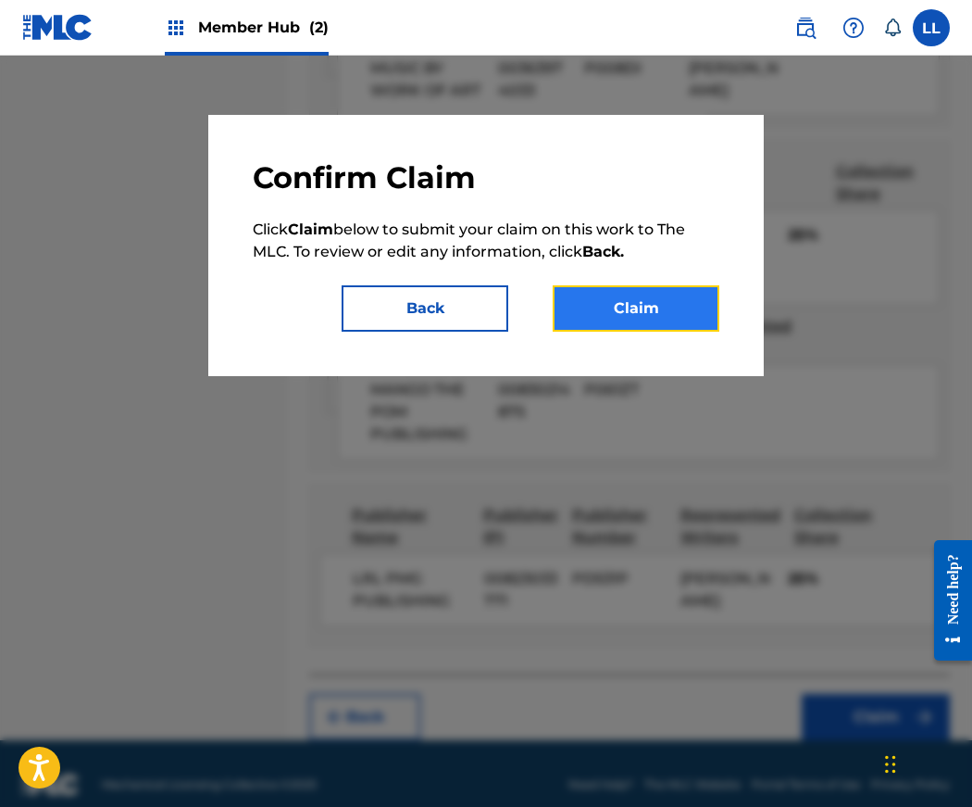
click at [622, 304] on button "Claim" at bounding box center [636, 308] width 167 height 46
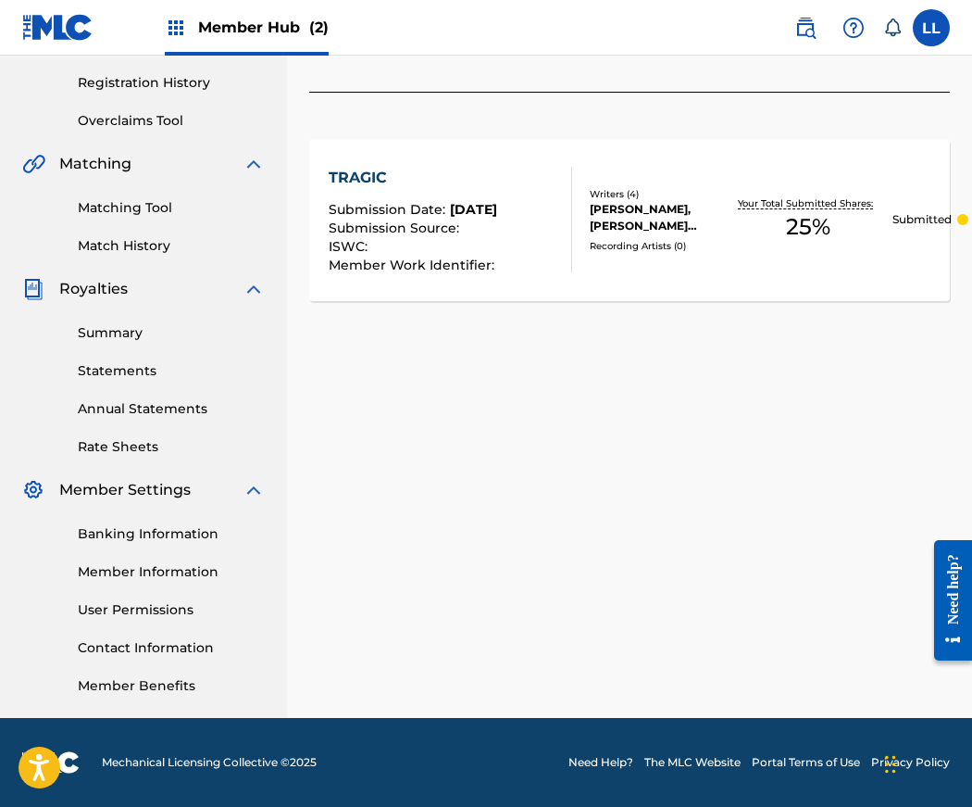
scroll to position [0, 0]
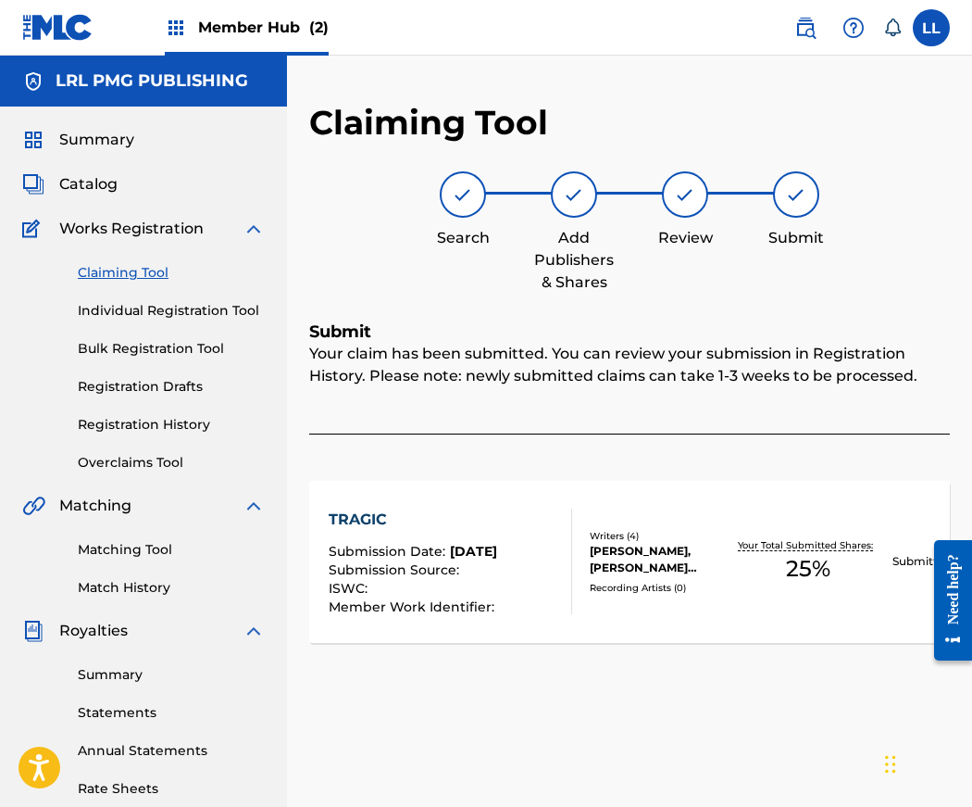
click at [114, 276] on link "Claiming Tool" at bounding box center [171, 272] width 187 height 19
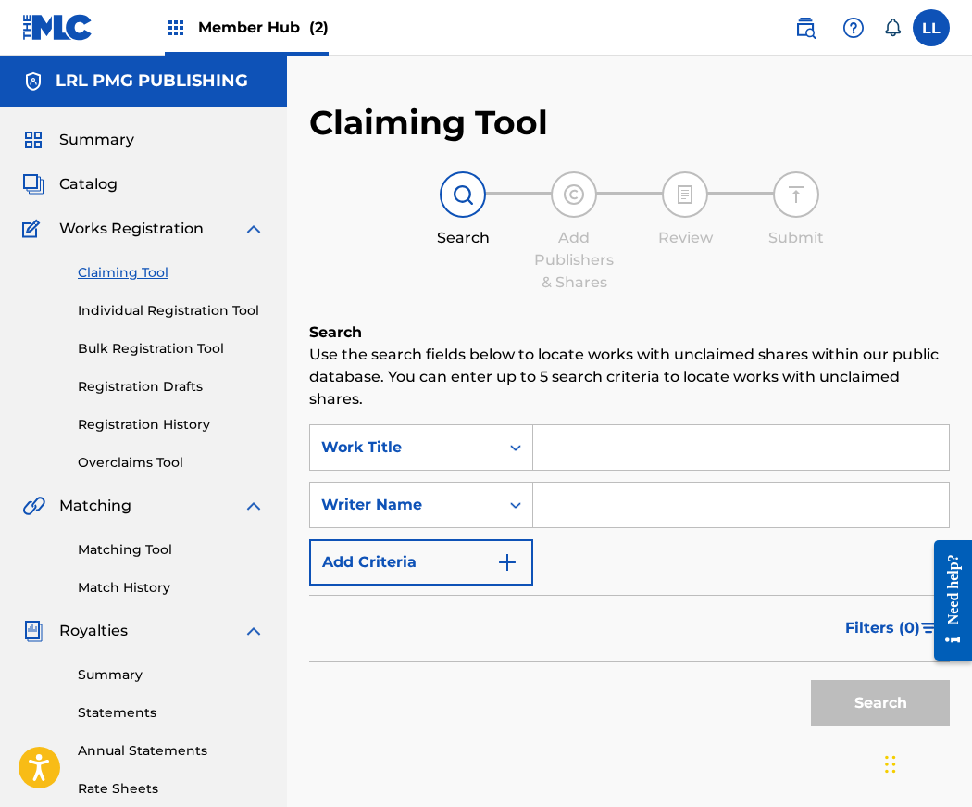
click at [582, 504] on input "Search Form" at bounding box center [741, 504] width 416 height 44
type input "Jerry Lang II"
click at [871, 707] on button "Search" at bounding box center [880, 703] width 139 height 46
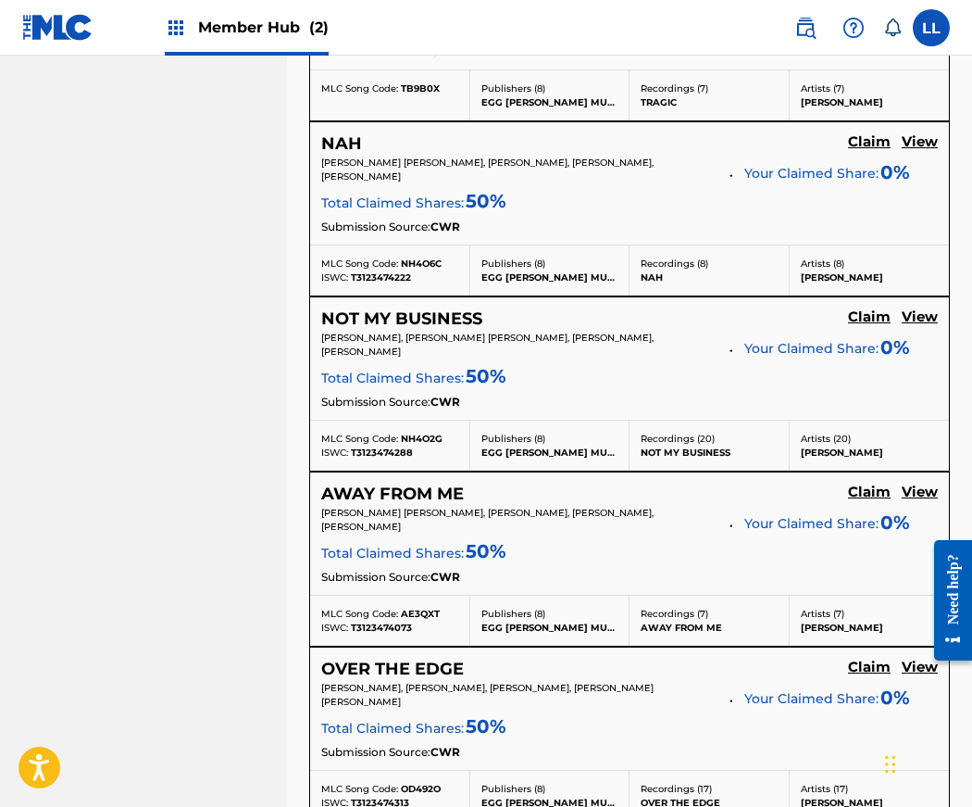
scroll to position [1163, 0]
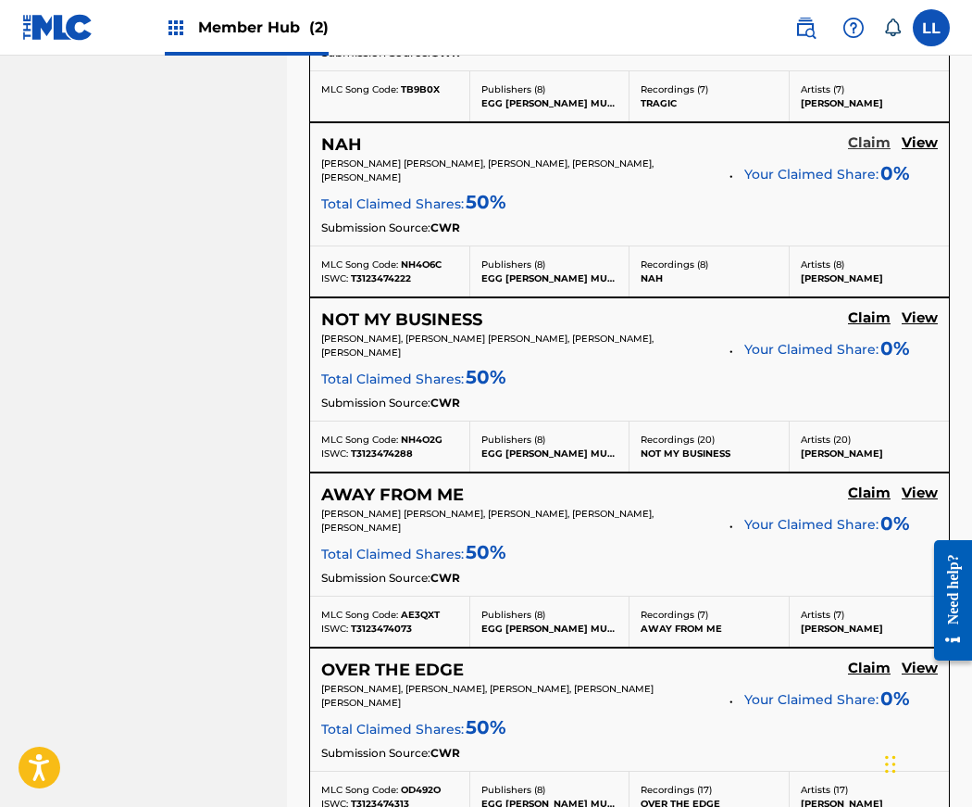
click at [861, 137] on h5 "Claim" at bounding box center [869, 143] width 43 height 18
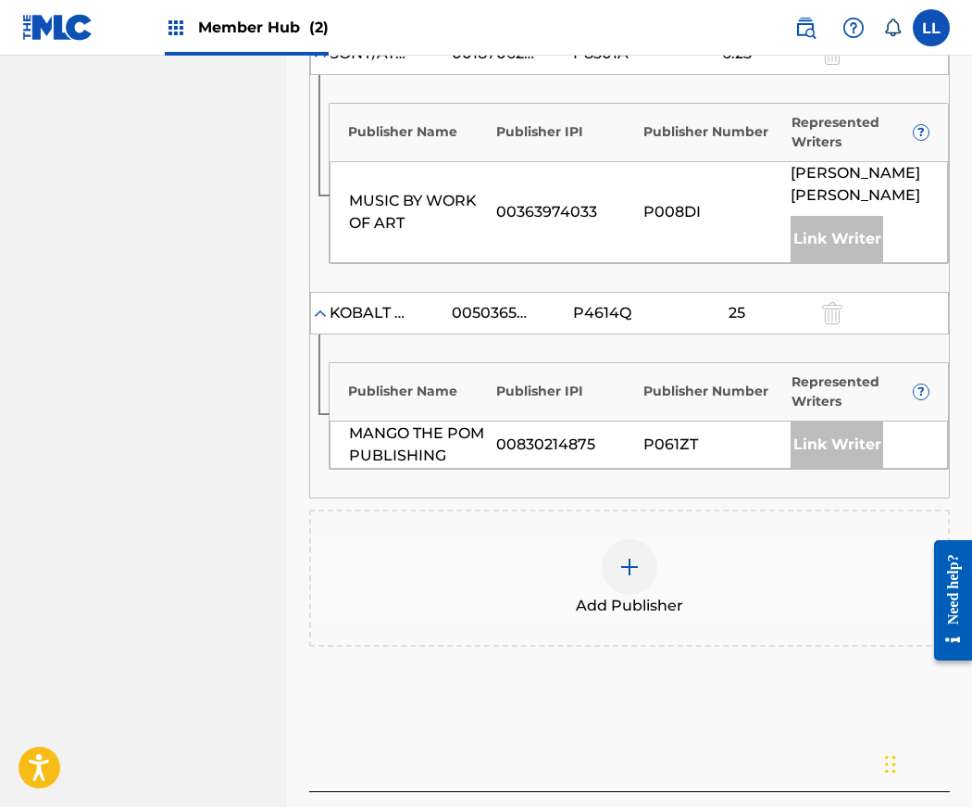
scroll to position [1204, 0]
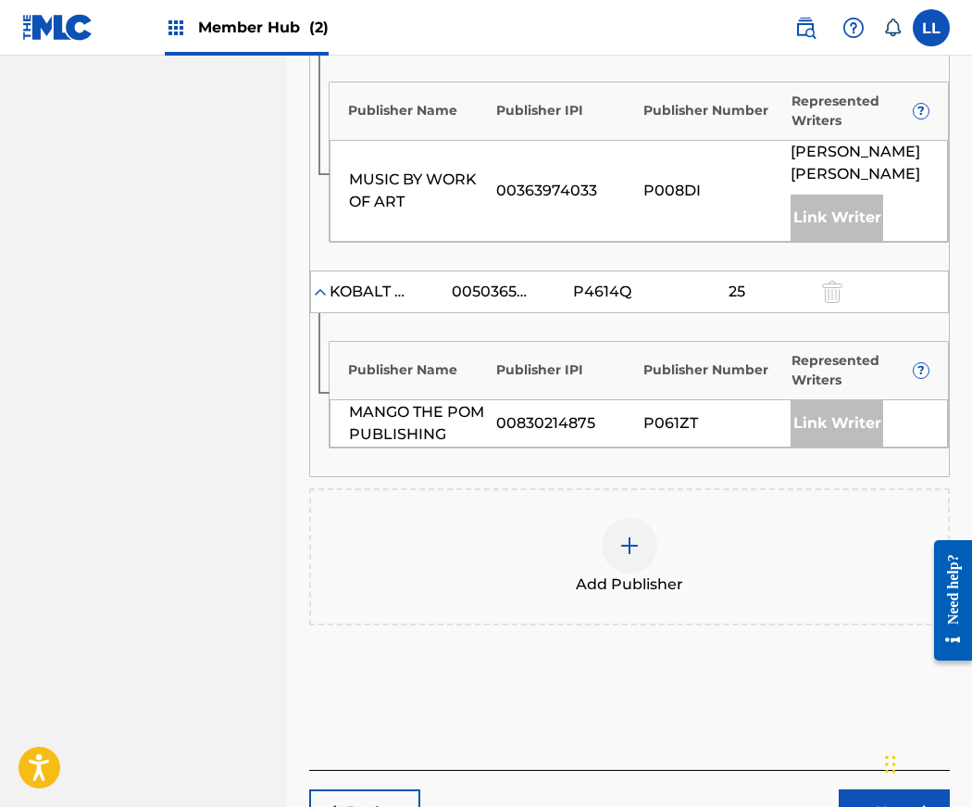
click at [631, 534] on img at bounding box center [630, 545] width 22 height 22
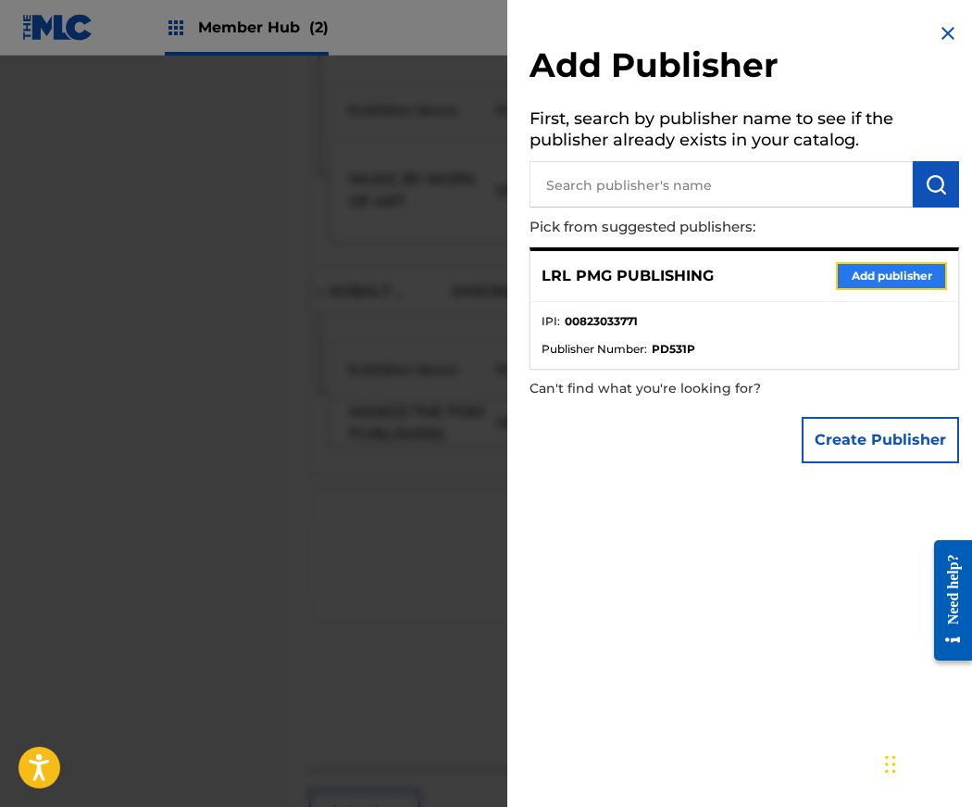
click at [882, 280] on button "Add publisher" at bounding box center [891, 276] width 111 height 28
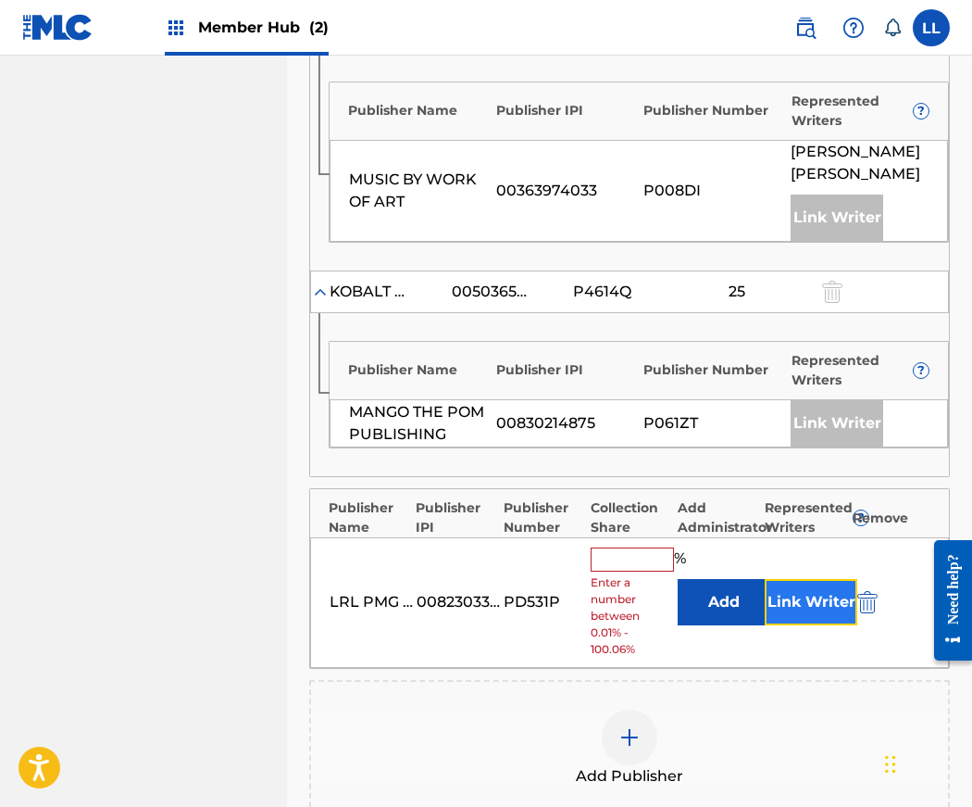
click at [806, 579] on button "Link Writer" at bounding box center [811, 602] width 93 height 46
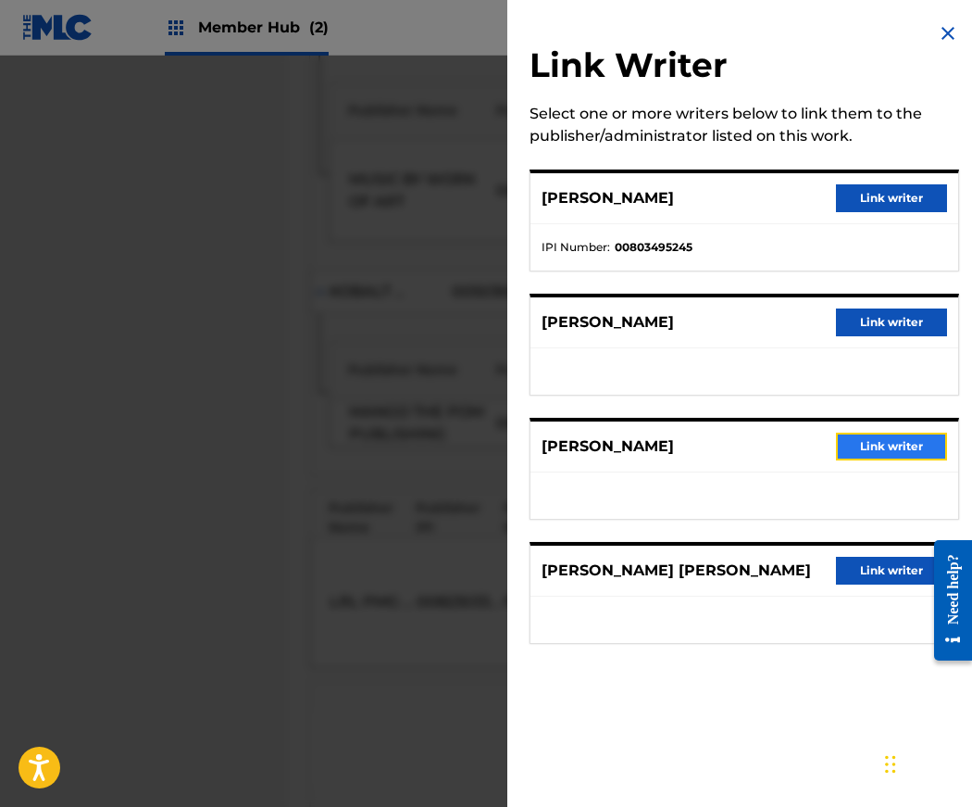
click at [878, 451] on button "Link writer" at bounding box center [891, 446] width 111 height 28
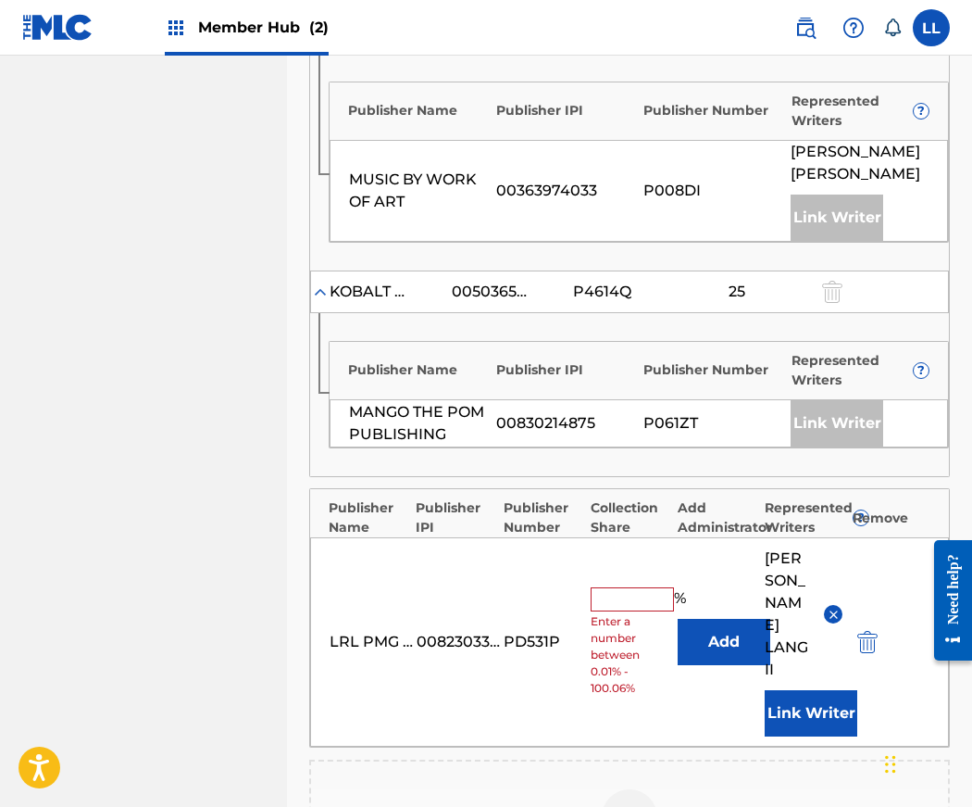
click at [628, 587] on input "text" at bounding box center [632, 599] width 83 height 24
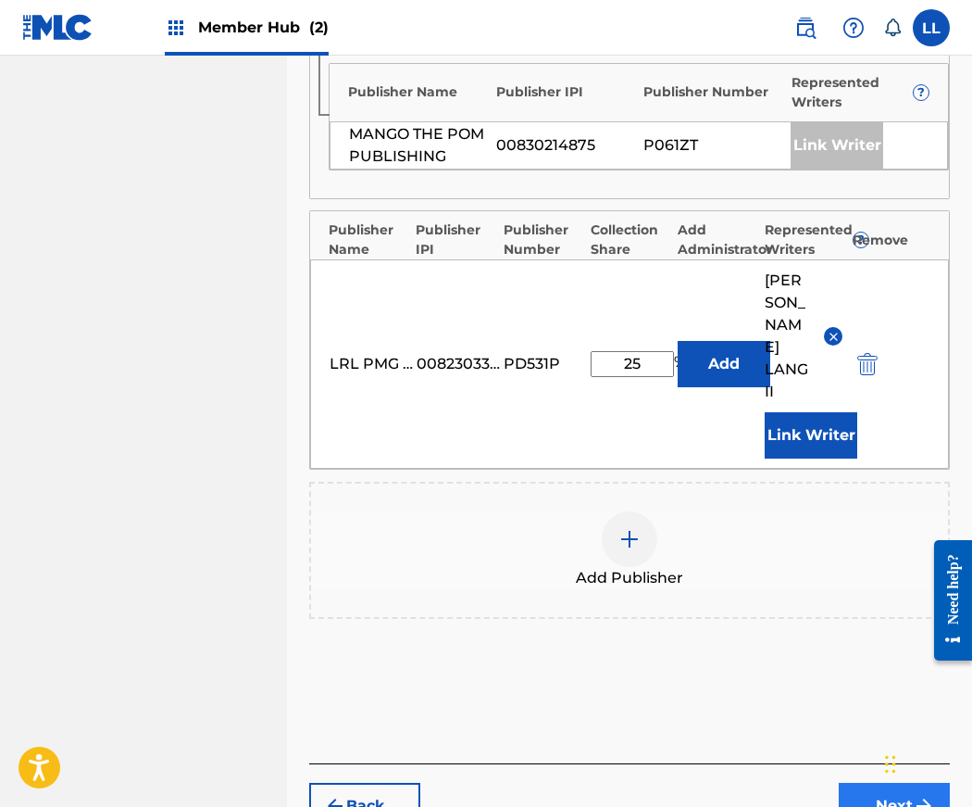
type input "25"
click at [878, 783] on button "Next" at bounding box center [894, 806] width 111 height 46
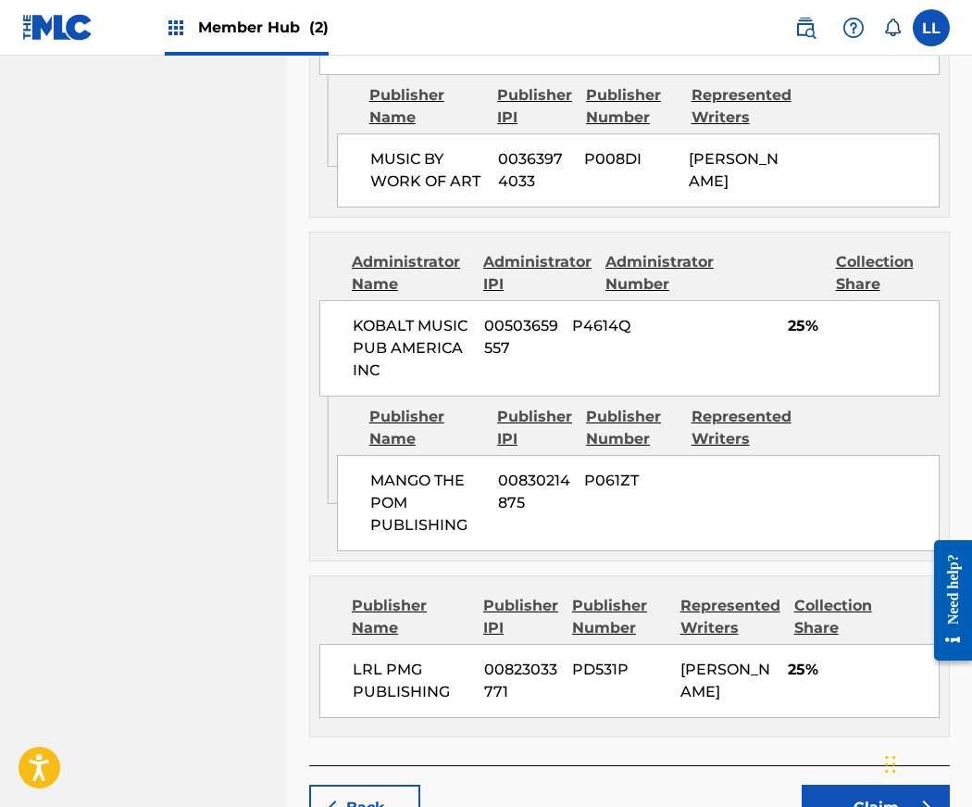
scroll to position [1755, 0]
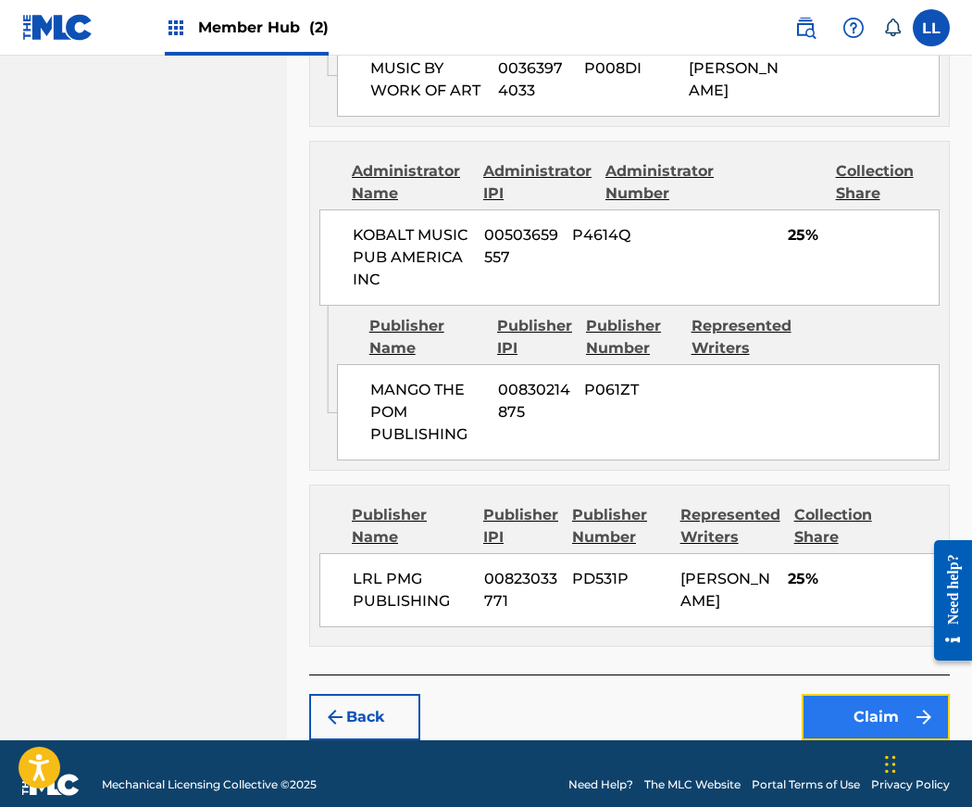
click at [868, 703] on button "Claim" at bounding box center [876, 717] width 148 height 46
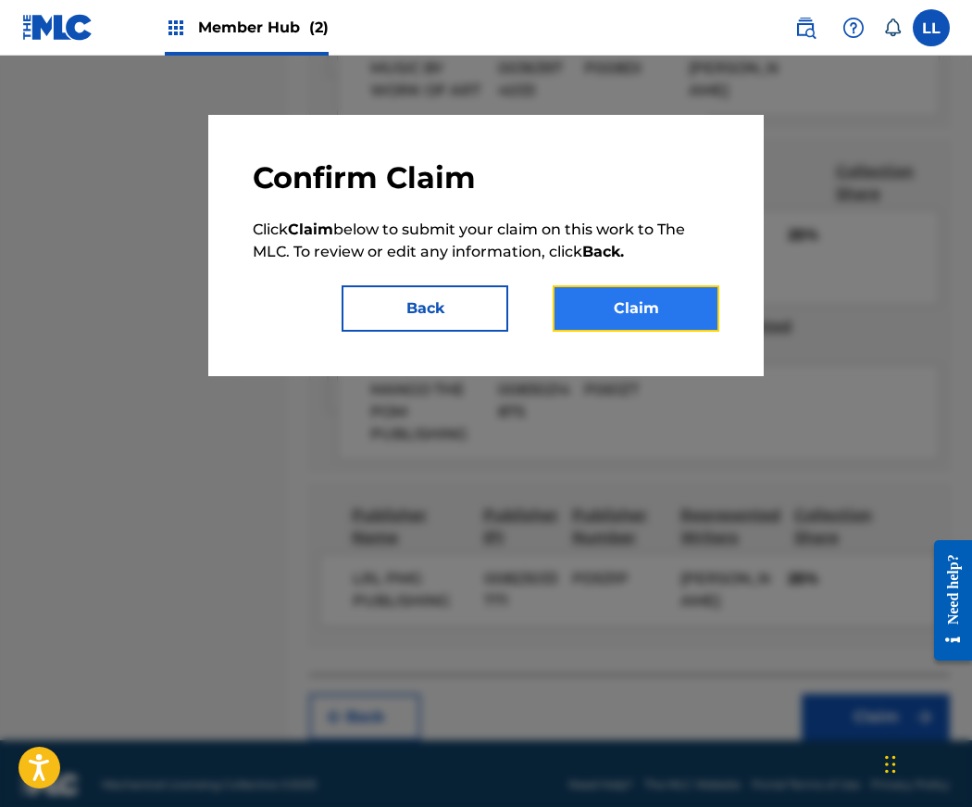
click at [630, 317] on button "Claim" at bounding box center [636, 308] width 167 height 46
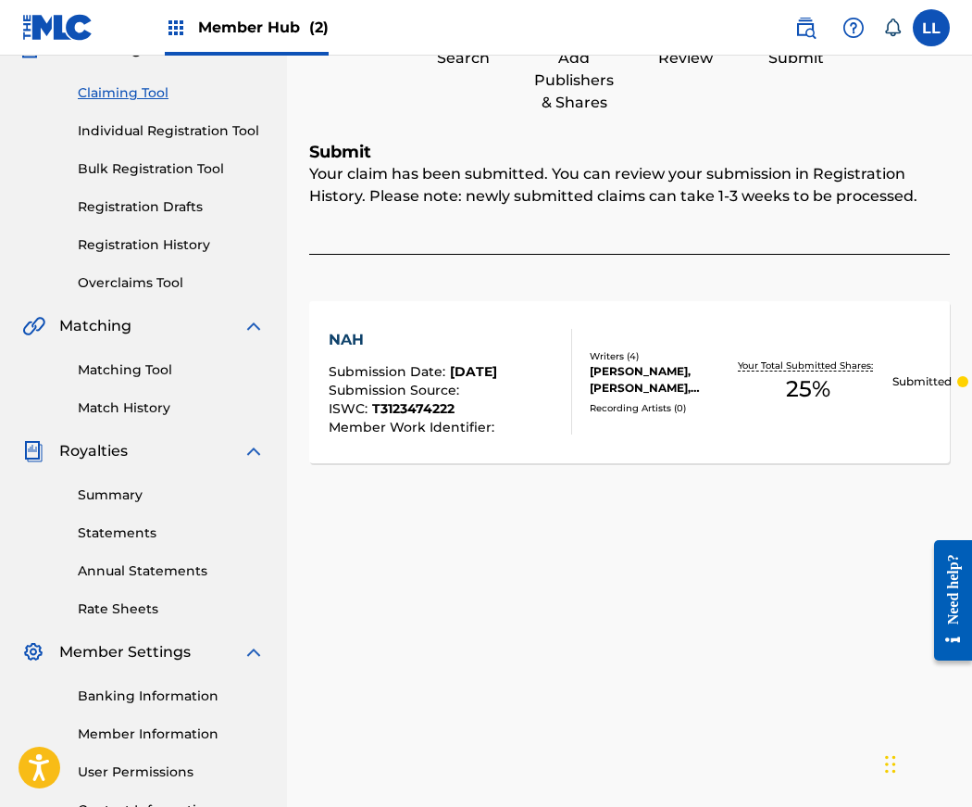
scroll to position [0, 0]
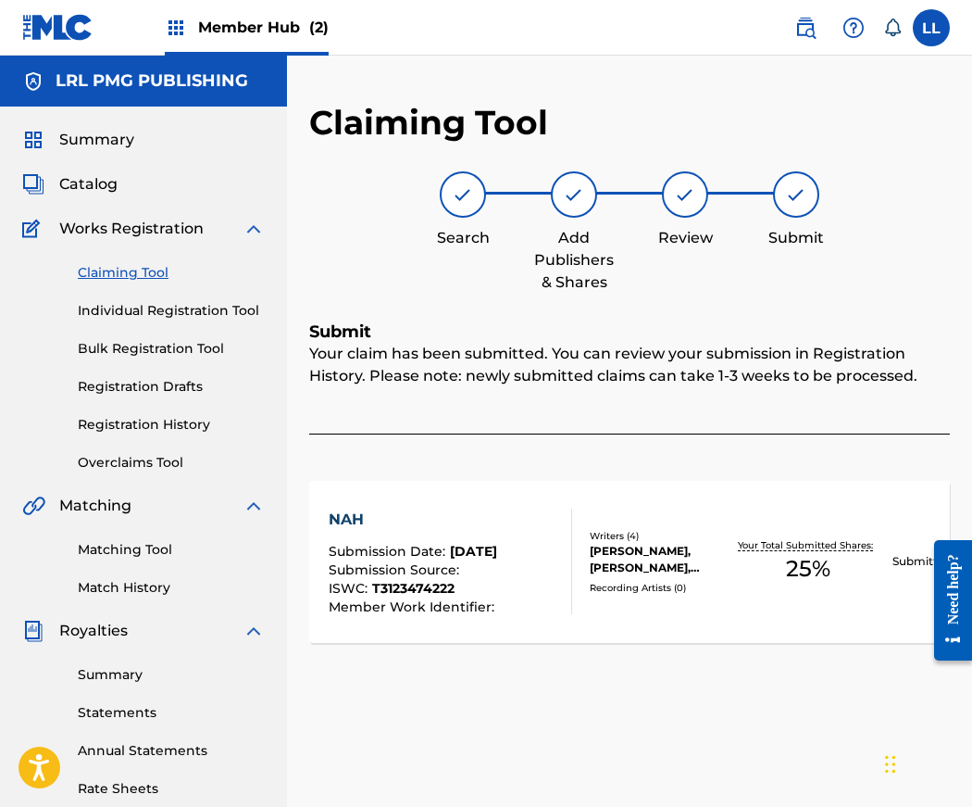
click at [128, 271] on link "Claiming Tool" at bounding box center [171, 272] width 187 height 19
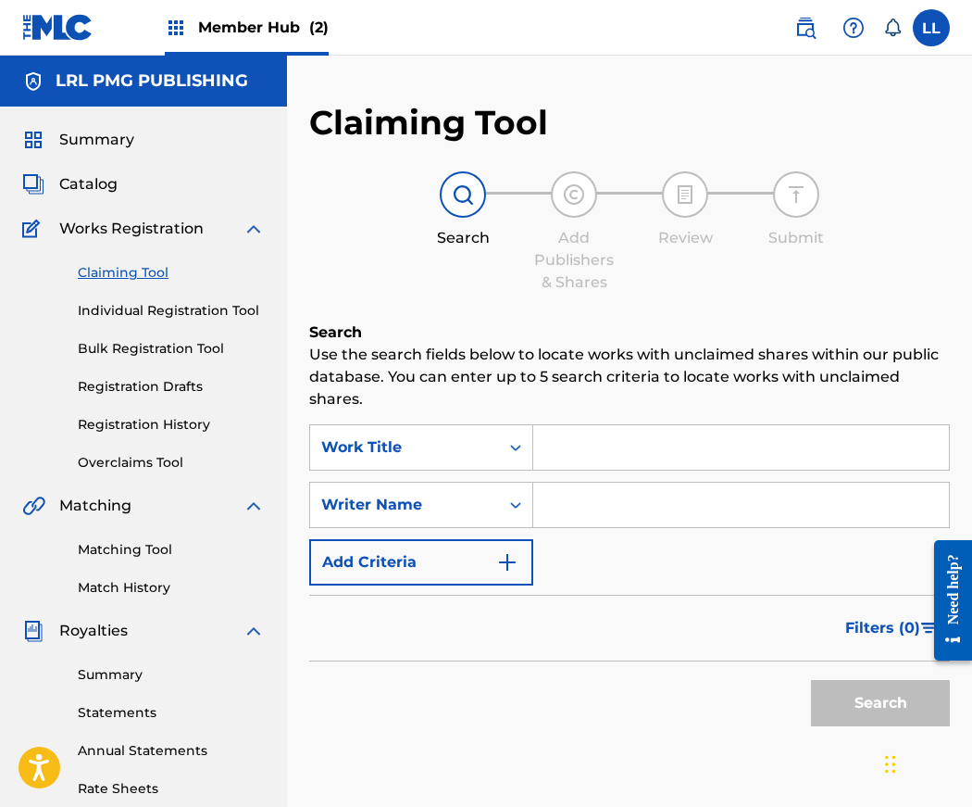
click at [592, 508] on input "Search Form" at bounding box center [741, 504] width 416 height 44
type input "Jerry Lang II"
click at [881, 708] on button "Search" at bounding box center [880, 703] width 139 height 46
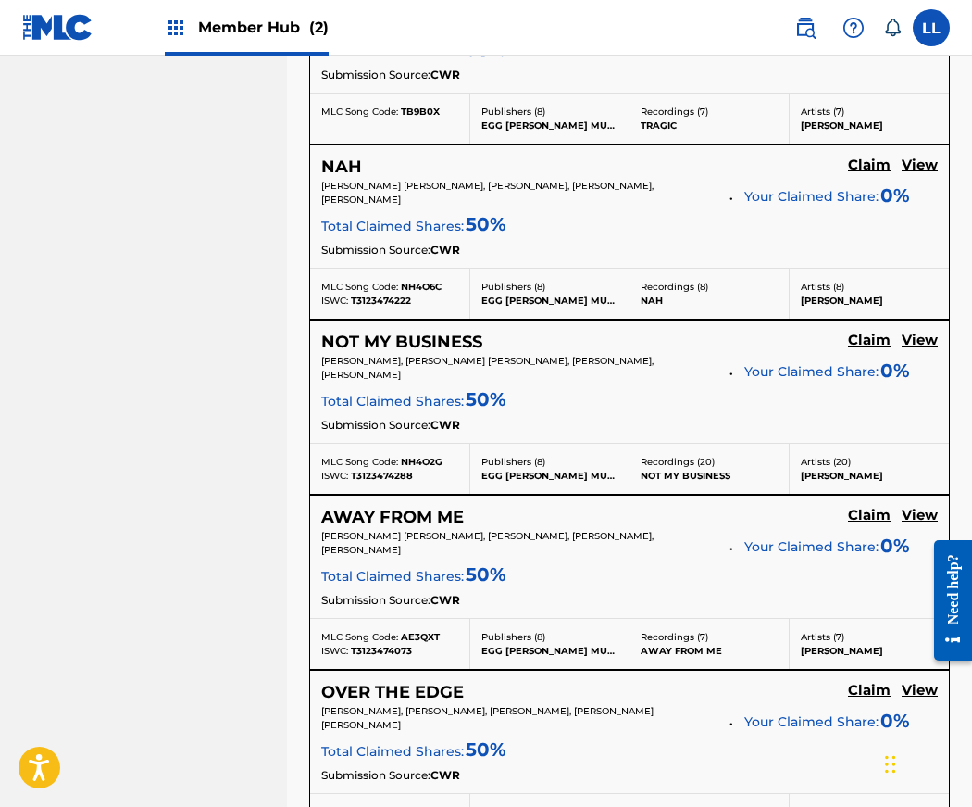
scroll to position [1198, 0]
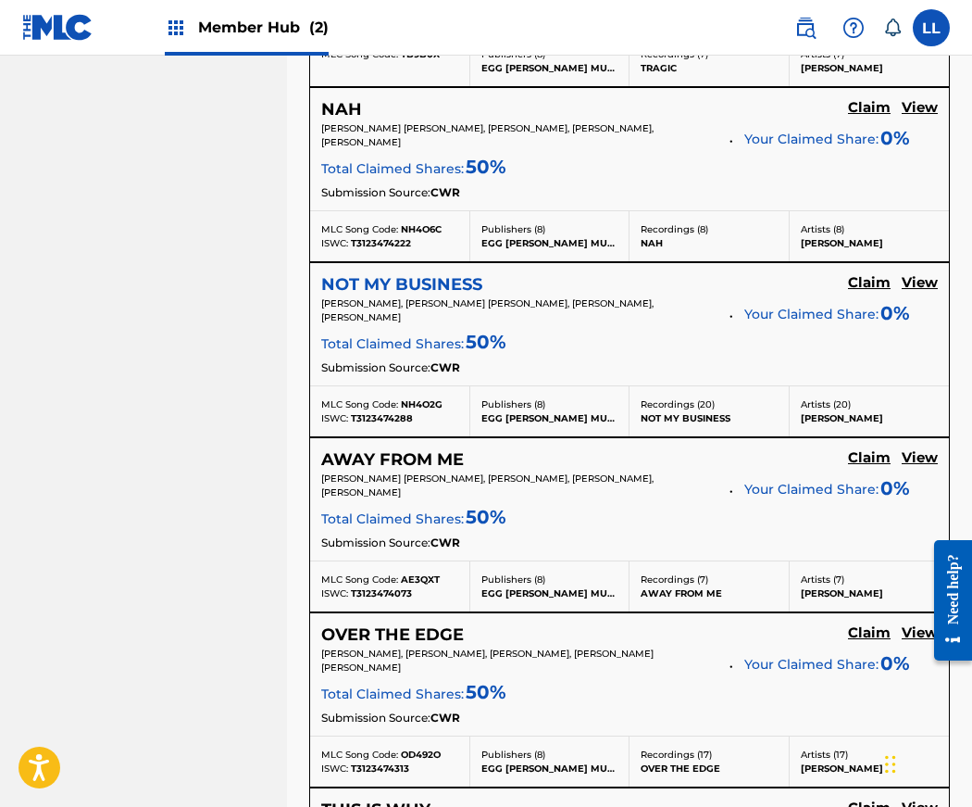
click at [382, 282] on h5 "NOT MY BUSINESS" at bounding box center [401, 284] width 161 height 21
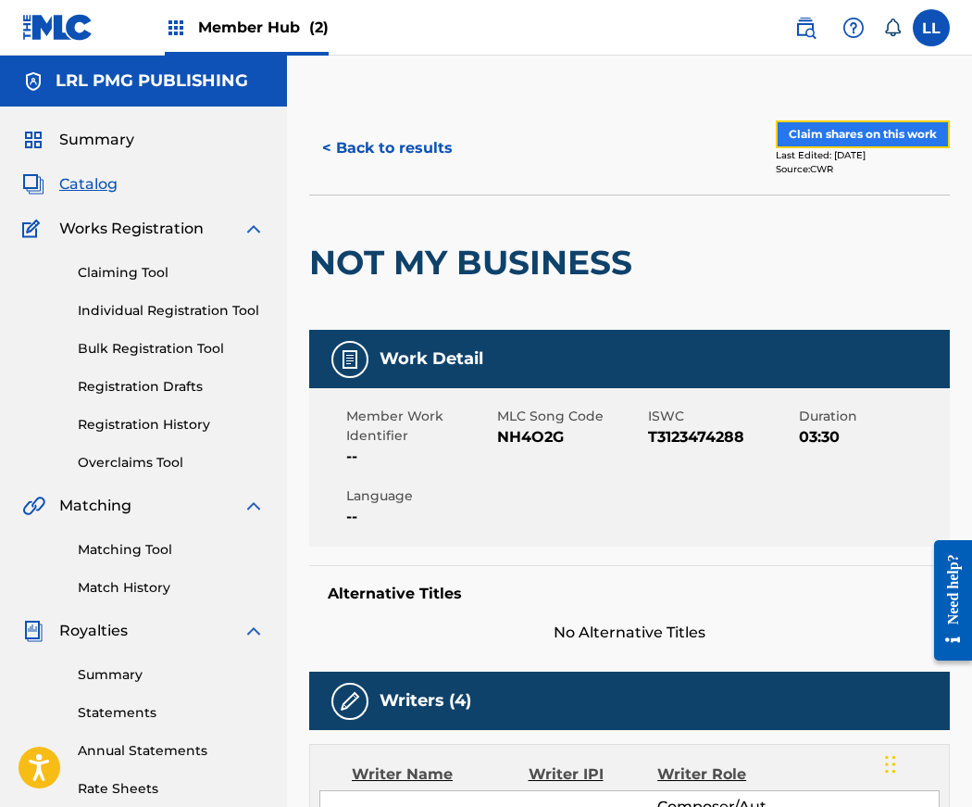
click at [832, 132] on button "Claim shares on this work" at bounding box center [863, 134] width 174 height 28
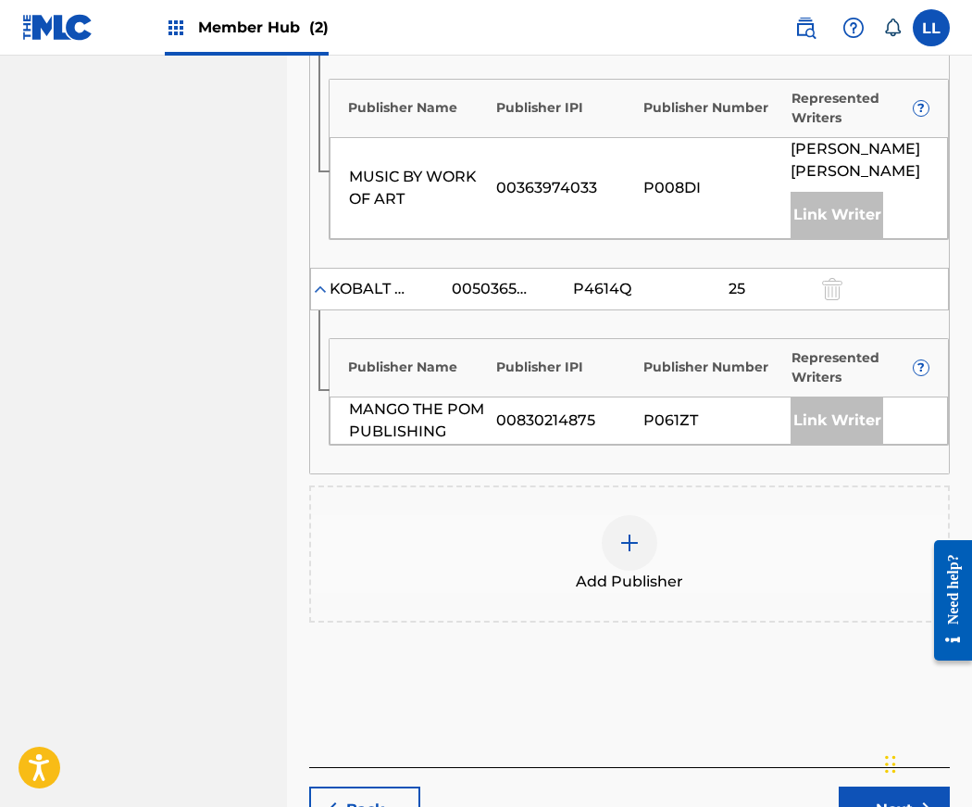
scroll to position [1208, 0]
click at [620, 531] on img at bounding box center [630, 542] width 22 height 22
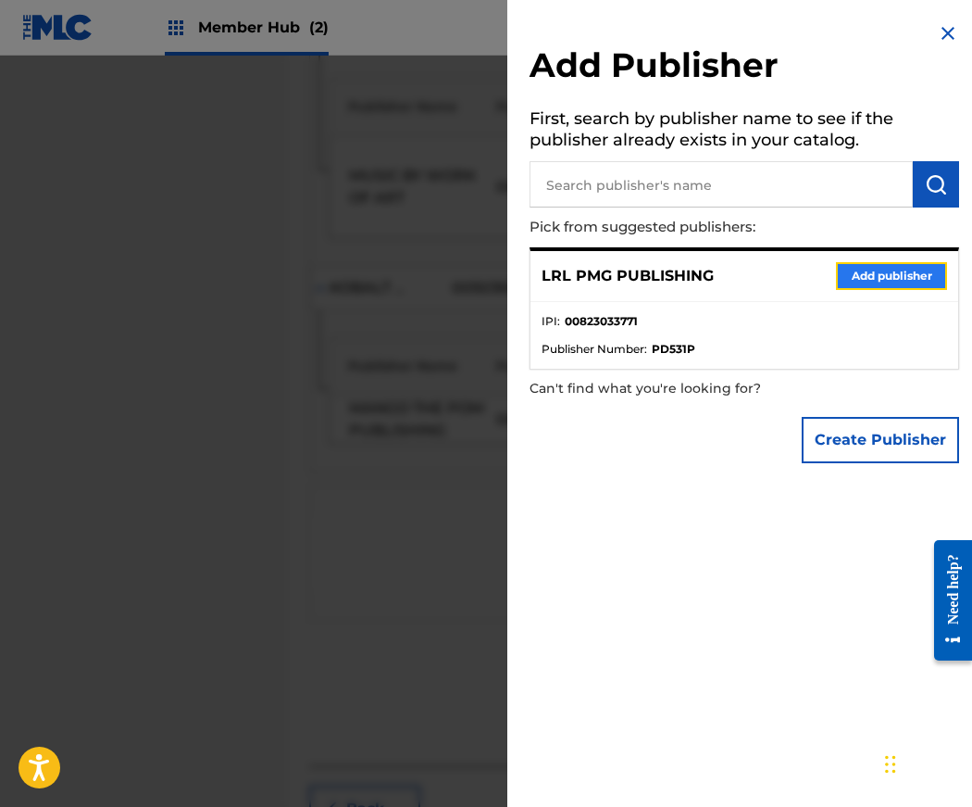
click at [870, 276] on button "Add publisher" at bounding box center [891, 276] width 111 height 28
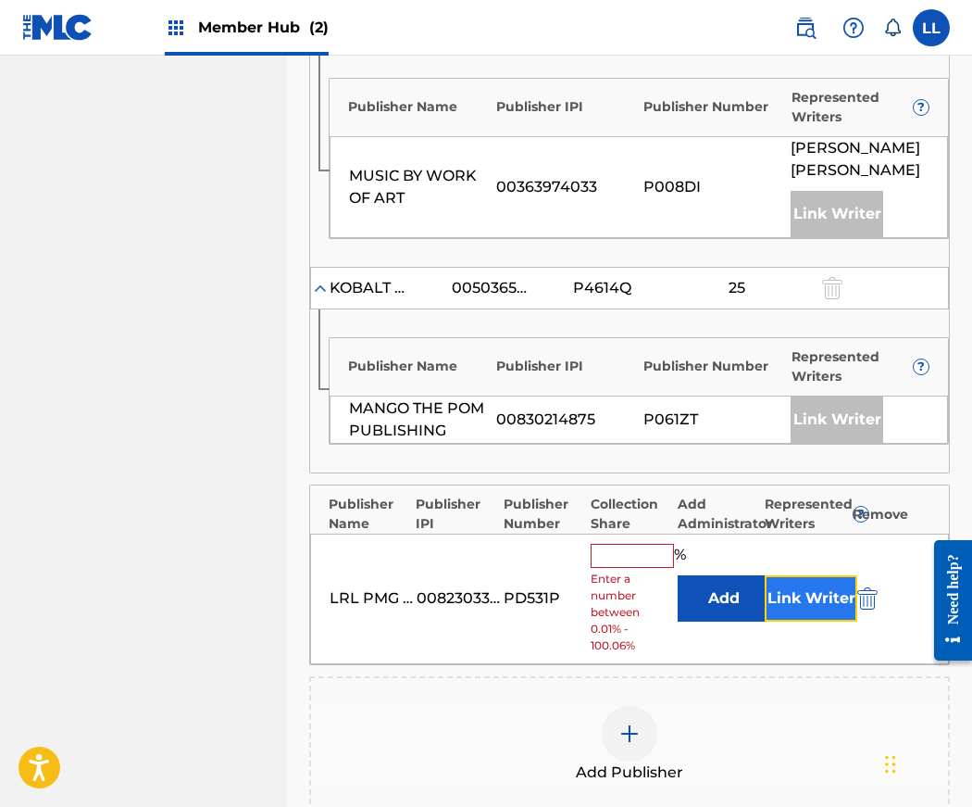
click at [808, 575] on button "Link Writer" at bounding box center [811, 598] width 93 height 46
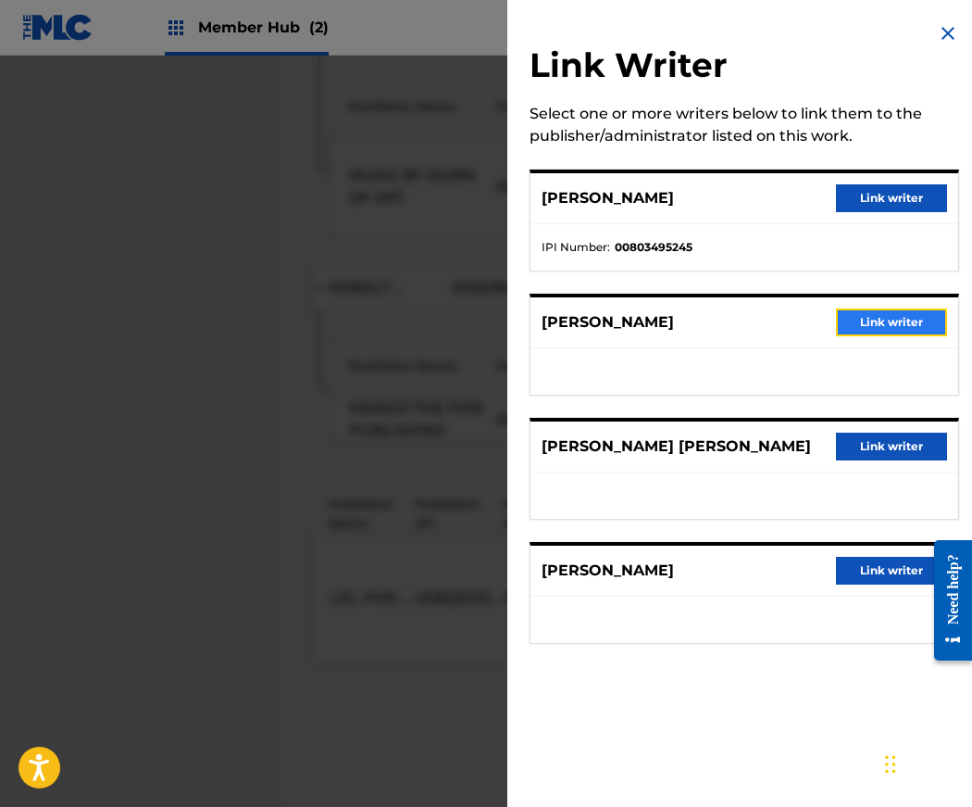
click at [858, 322] on button "Link writer" at bounding box center [891, 322] width 111 height 28
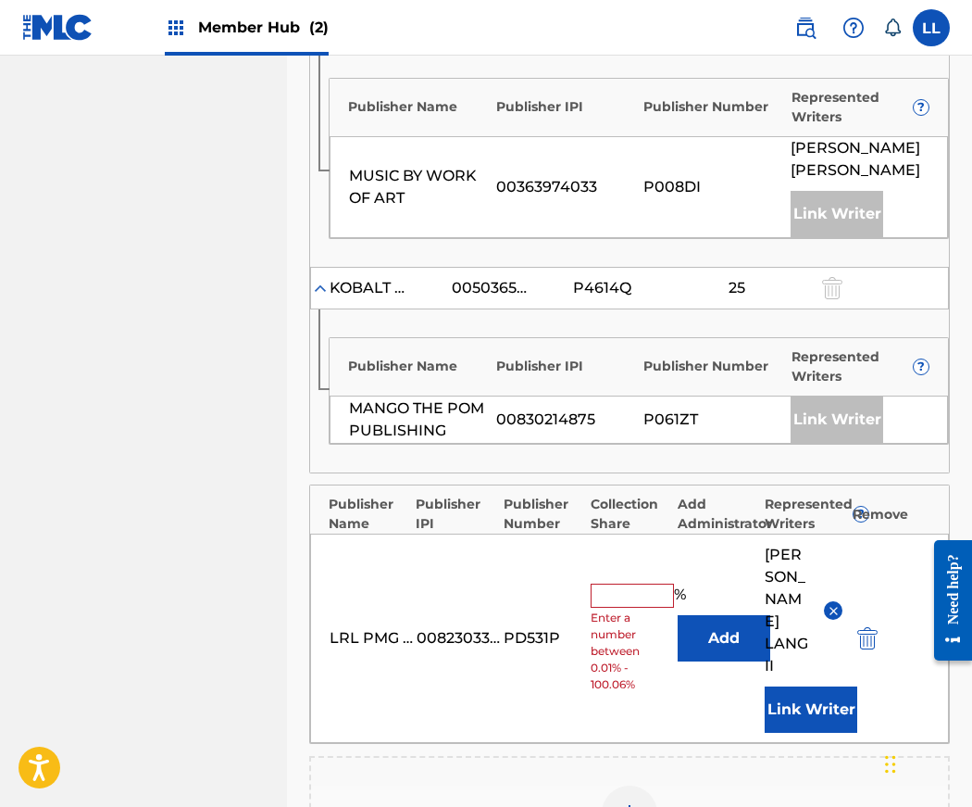
click at [605, 583] on input "text" at bounding box center [632, 595] width 83 height 24
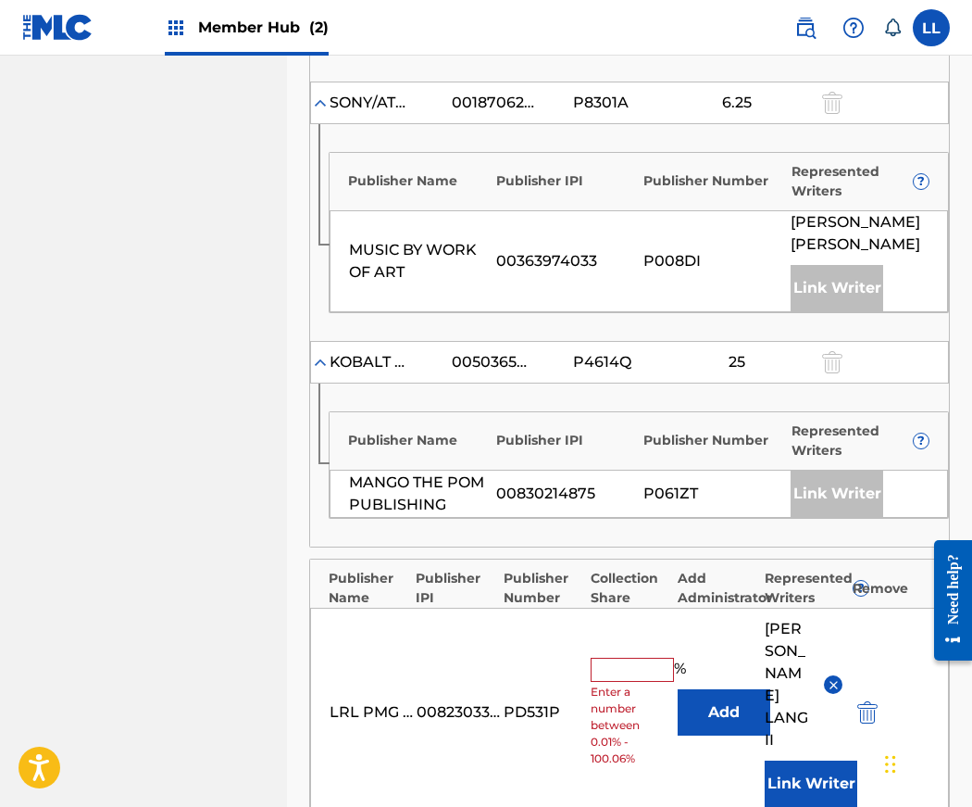
scroll to position [1148, 0]
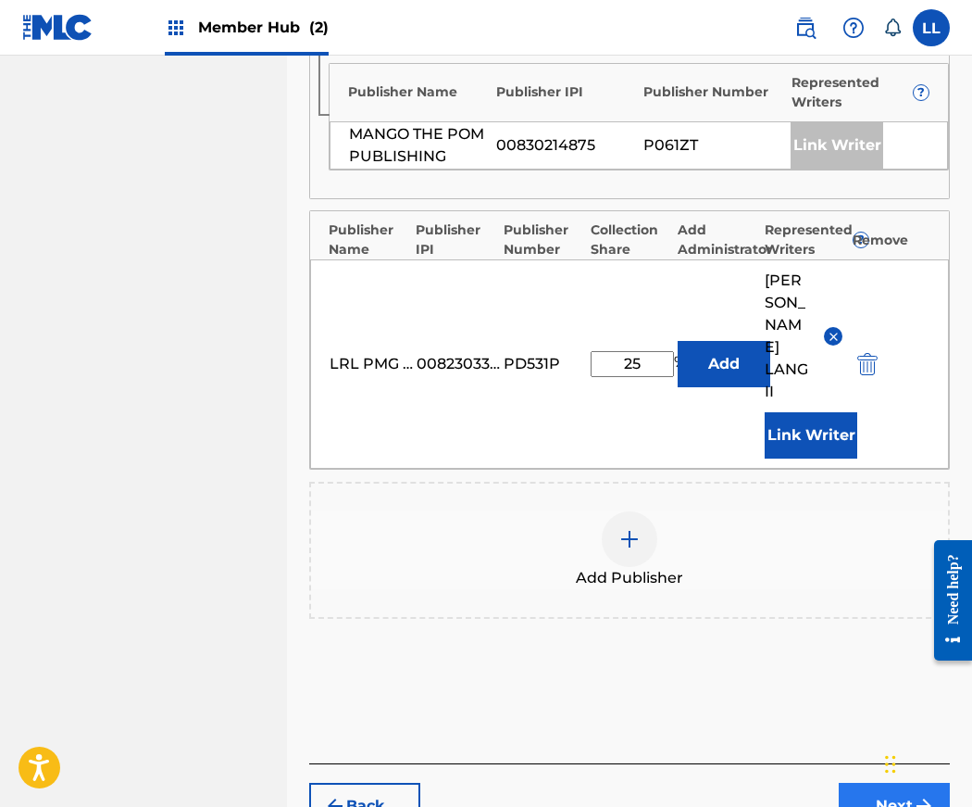
type input "25"
click at [874, 783] on button "Next" at bounding box center [894, 806] width 111 height 46
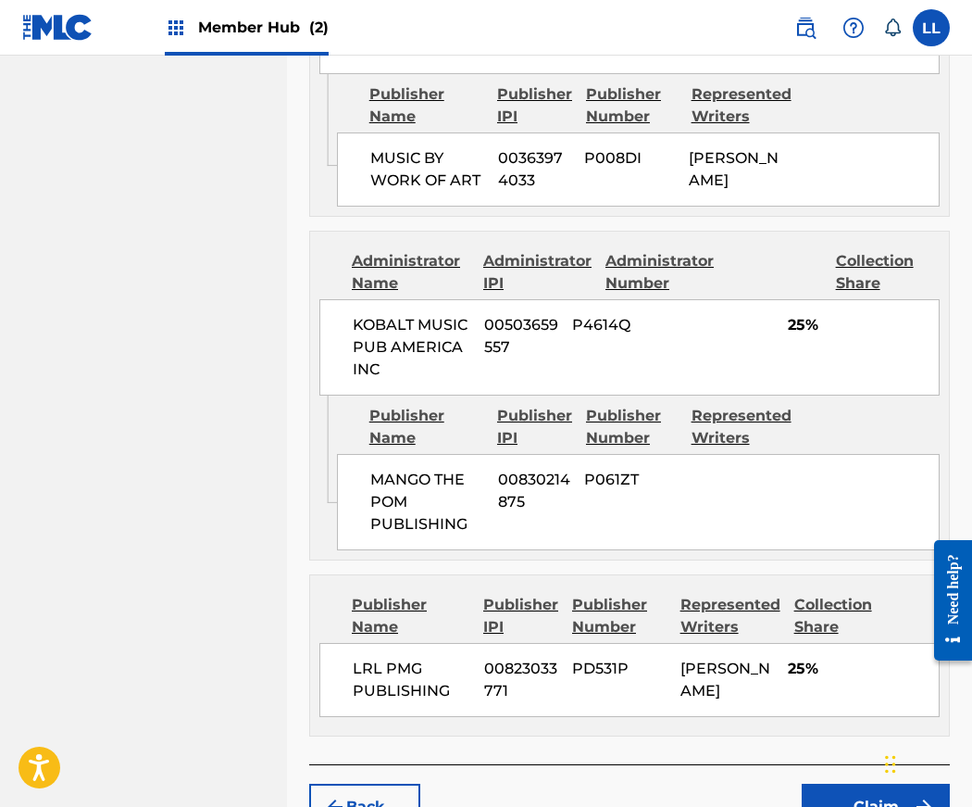
scroll to position [1755, 0]
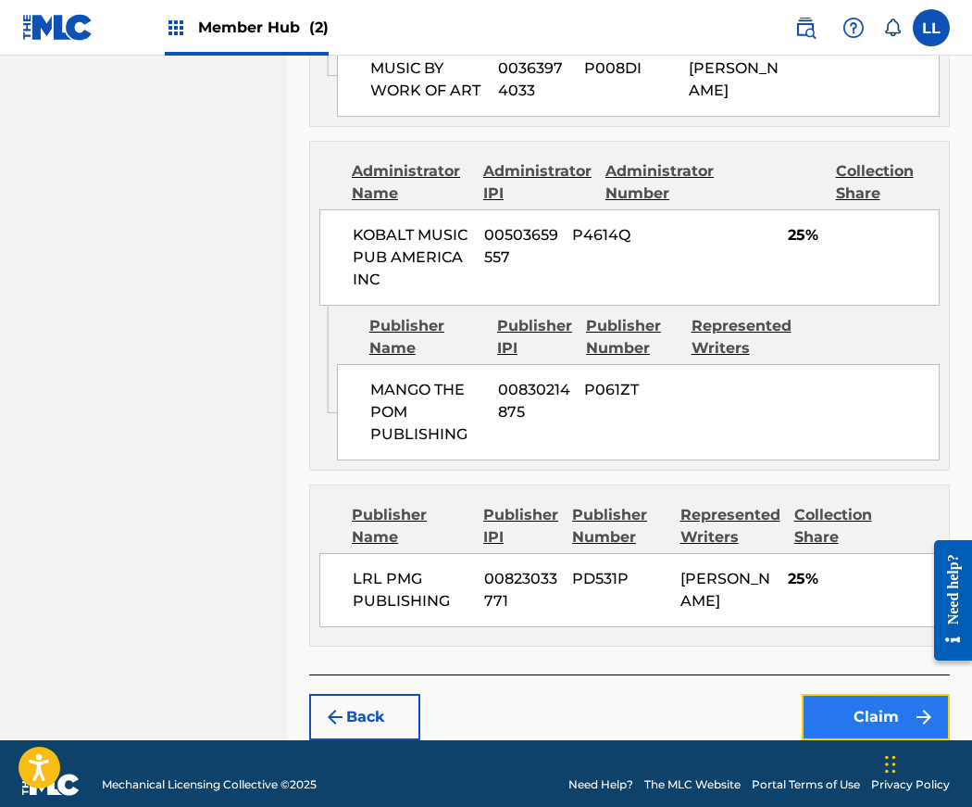
click at [879, 694] on button "Claim" at bounding box center [876, 717] width 148 height 46
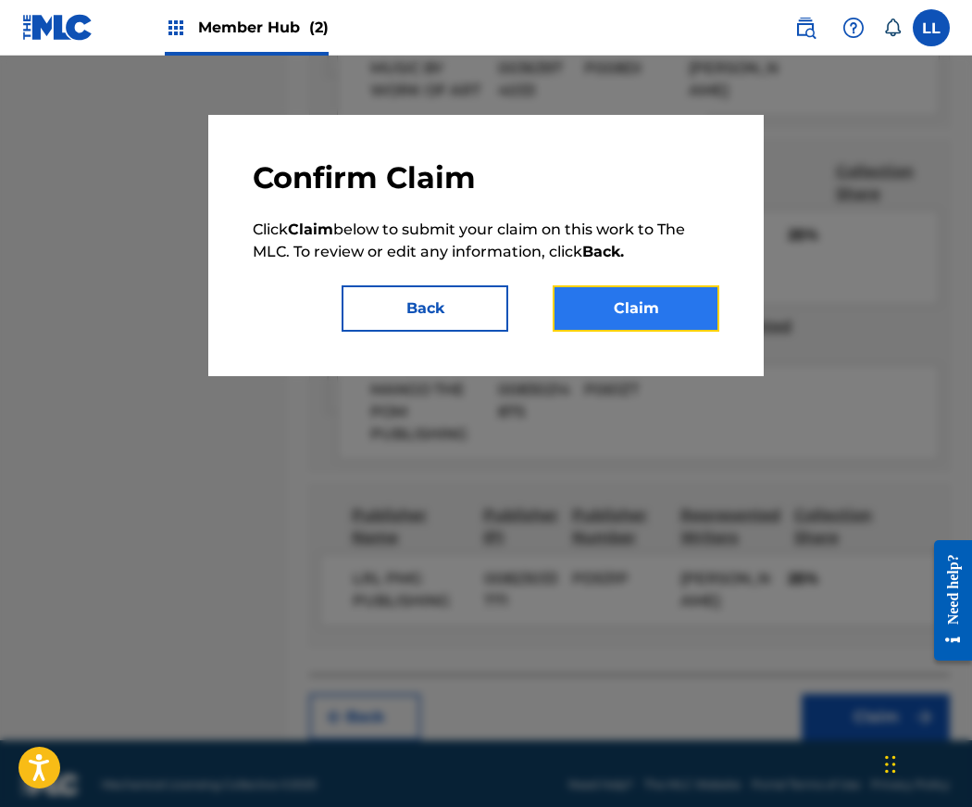
click at [633, 312] on button "Claim" at bounding box center [636, 308] width 167 height 46
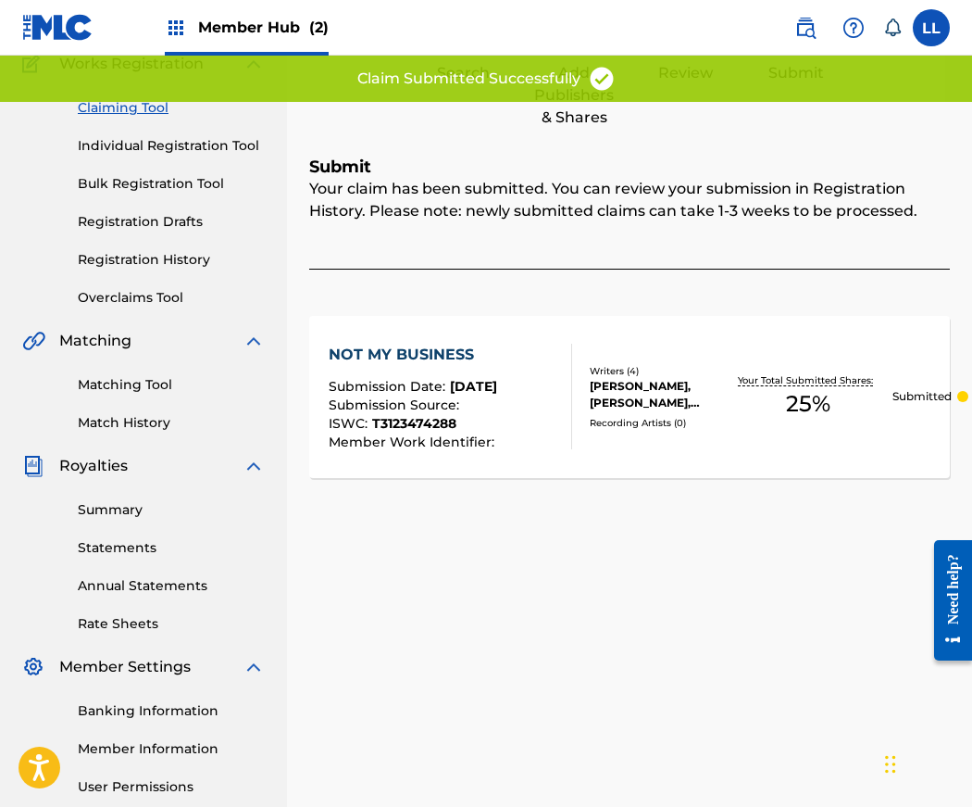
scroll to position [0, 0]
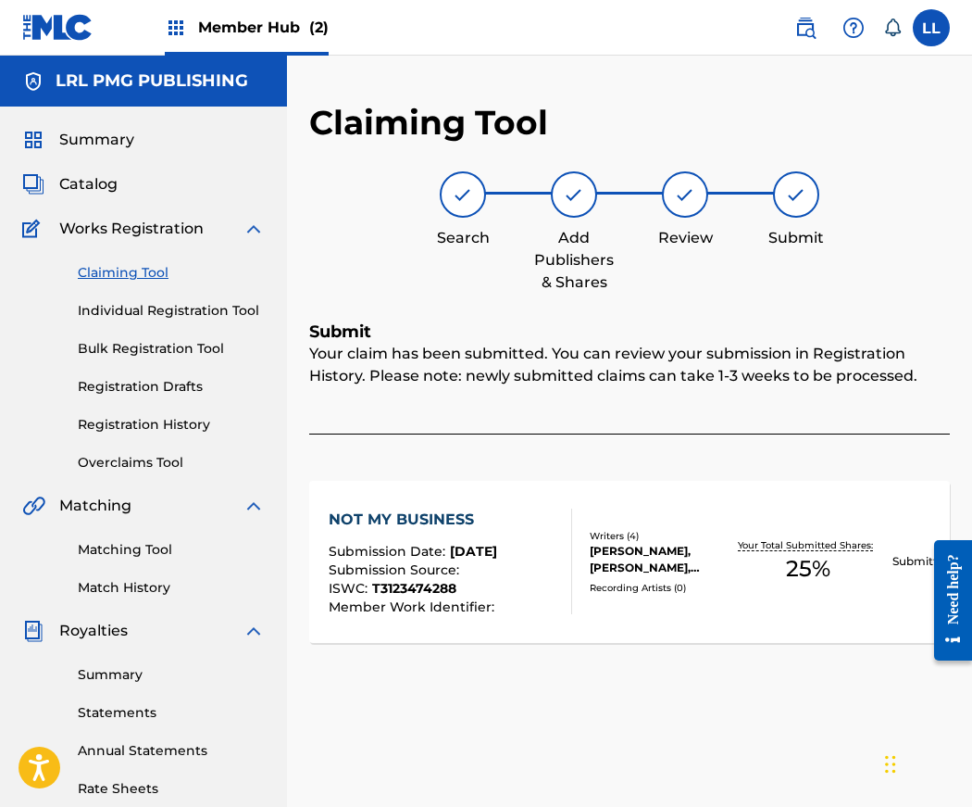
click at [132, 271] on link "Claiming Tool" at bounding box center [171, 272] width 187 height 19
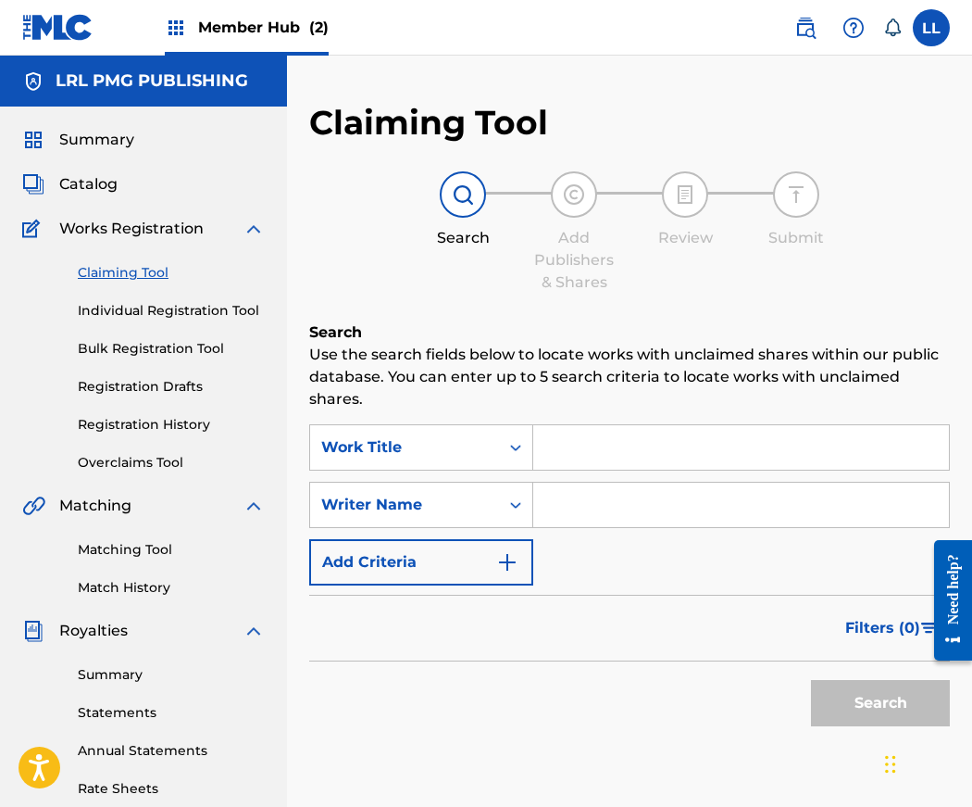
click at [583, 505] on input "Search Form" at bounding box center [741, 504] width 416 height 44
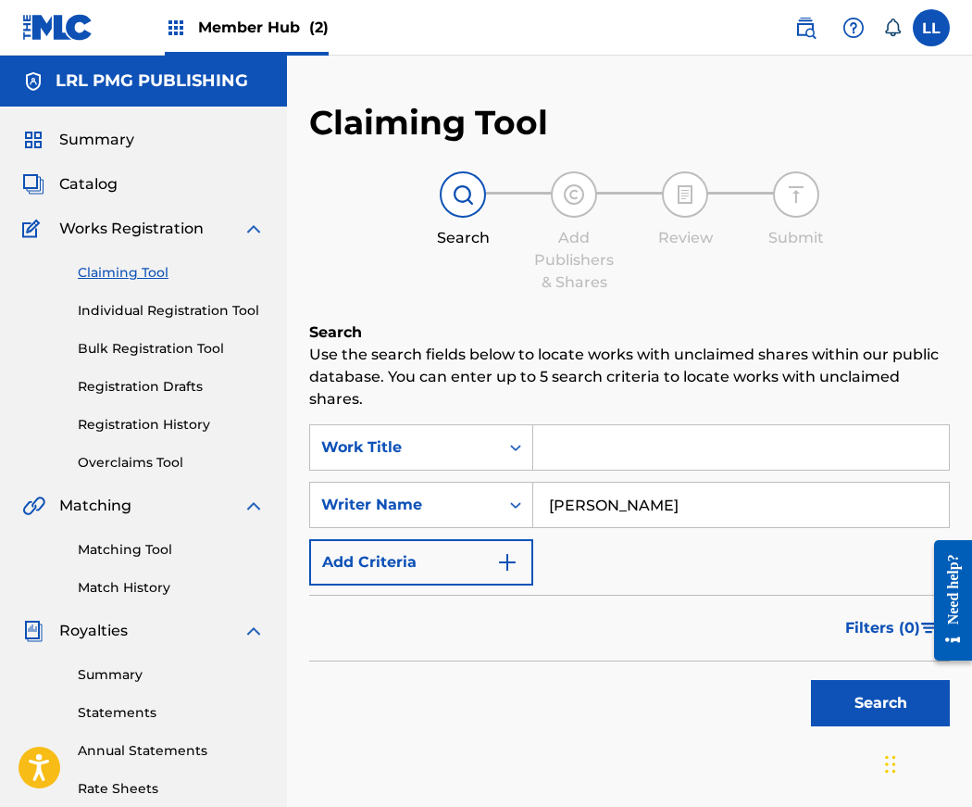
type input "Jerry Lang II"
click at [811, 680] on button "Search" at bounding box center [880, 703] width 139 height 46
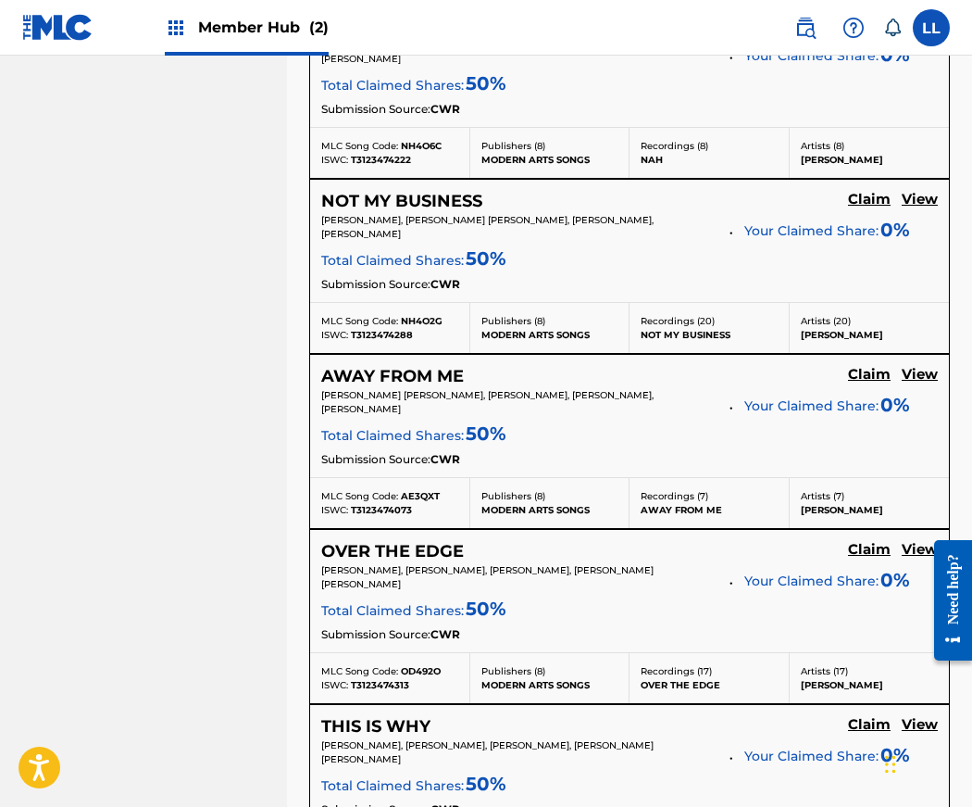
scroll to position [1343, 0]
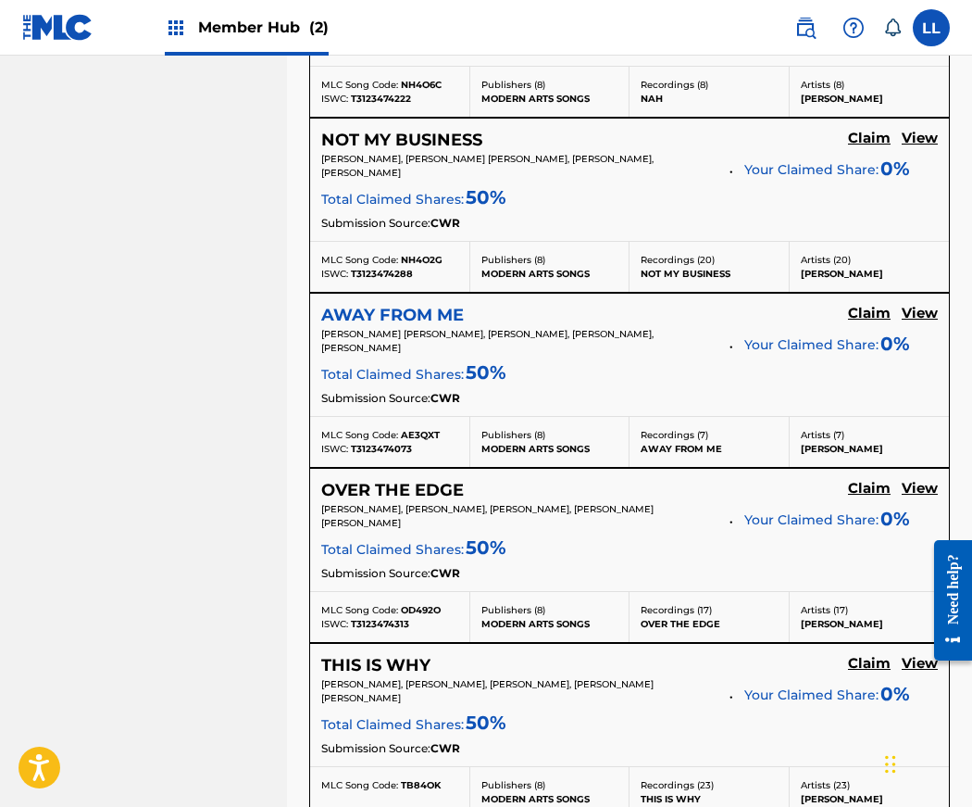
click at [411, 307] on h5 "AWAY FROM ME" at bounding box center [392, 315] width 143 height 21
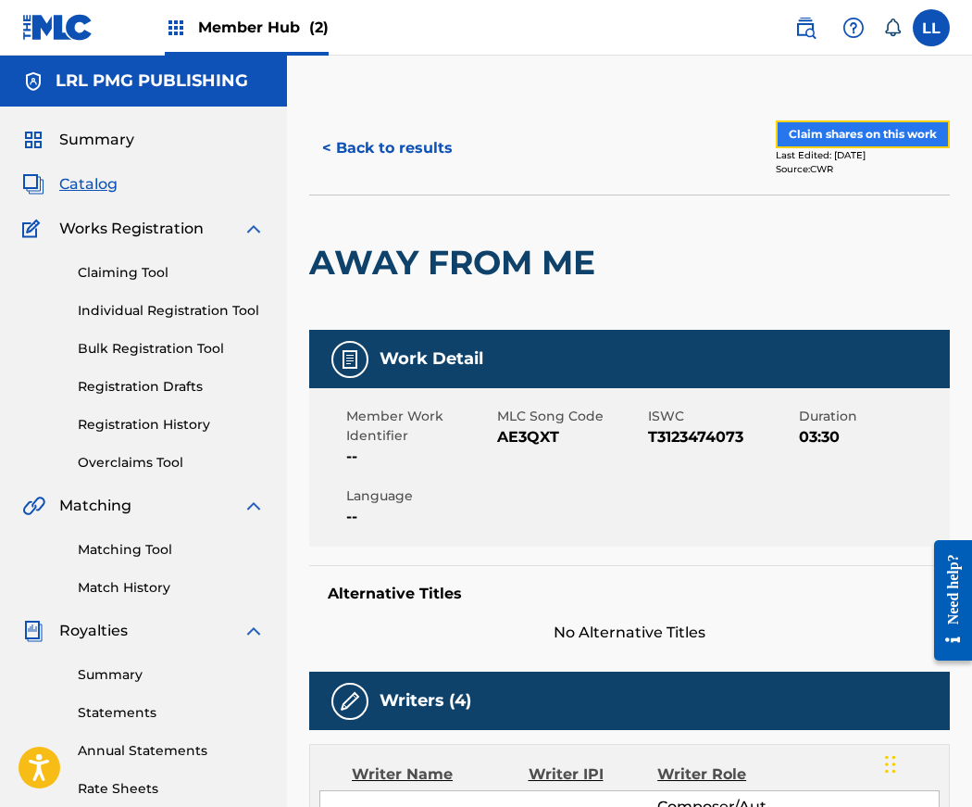
click at [864, 137] on button "Claim shares on this work" at bounding box center [863, 134] width 174 height 28
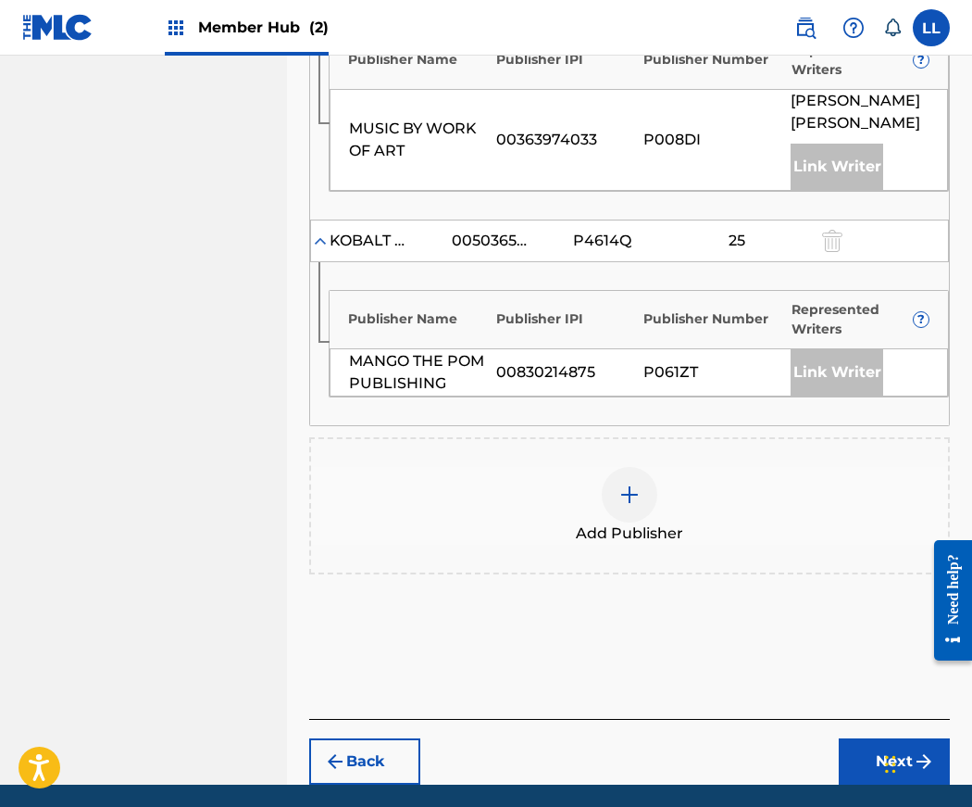
scroll to position [1253, 0]
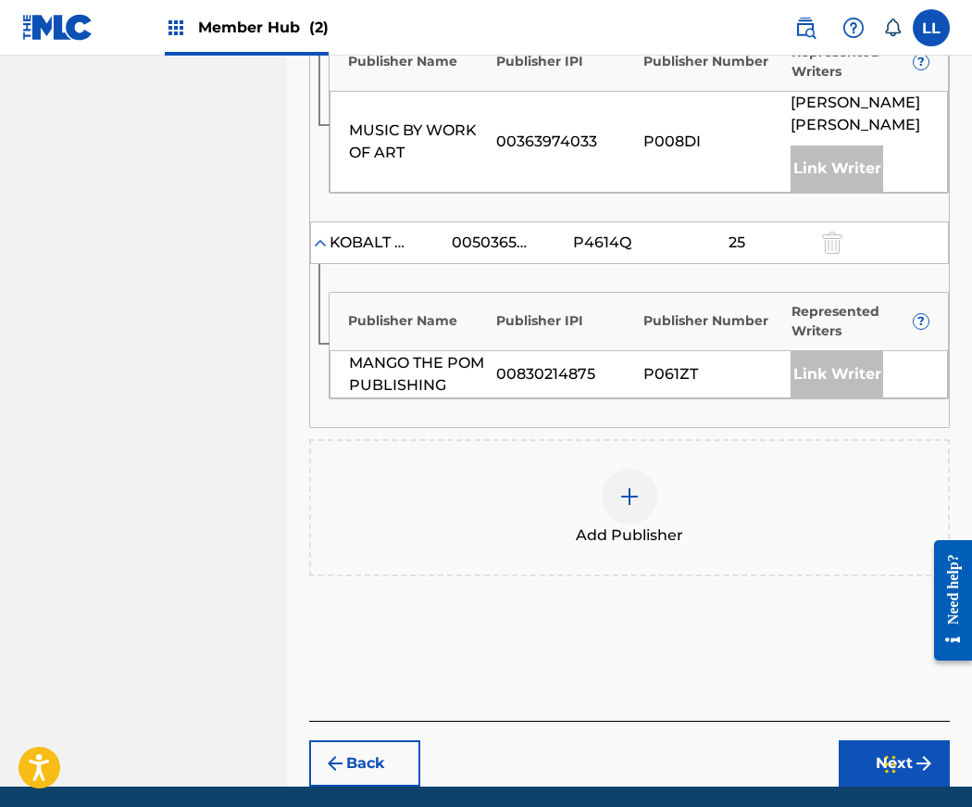
click at [633, 485] on img at bounding box center [630, 496] width 22 height 22
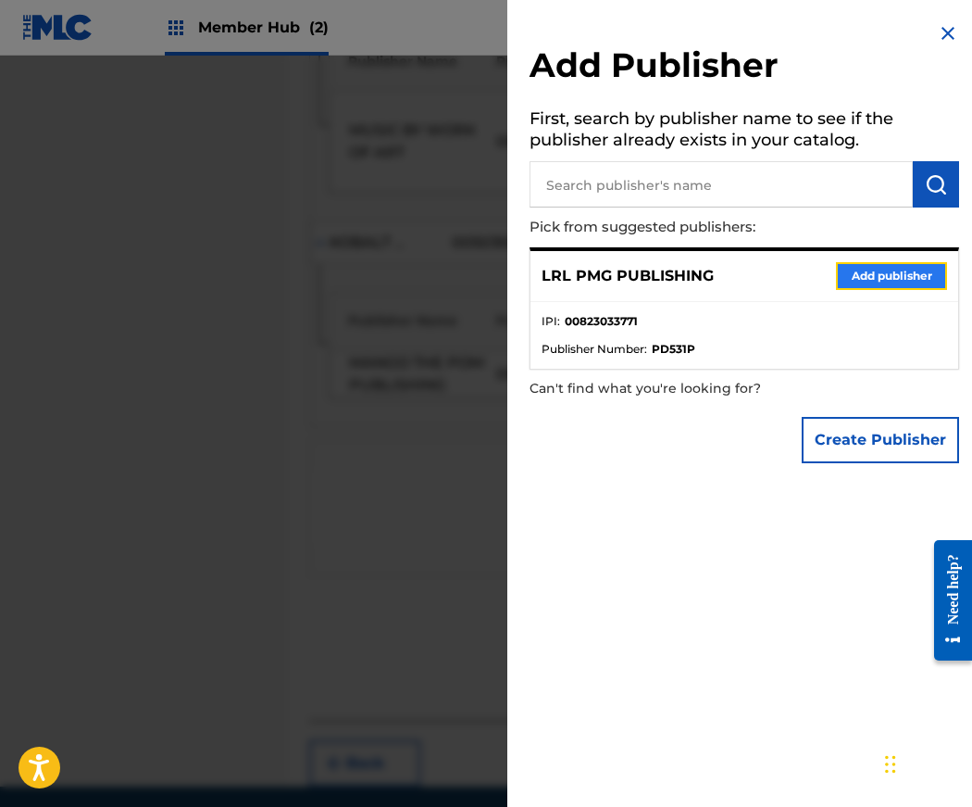
click at [868, 270] on button "Add publisher" at bounding box center [891, 276] width 111 height 28
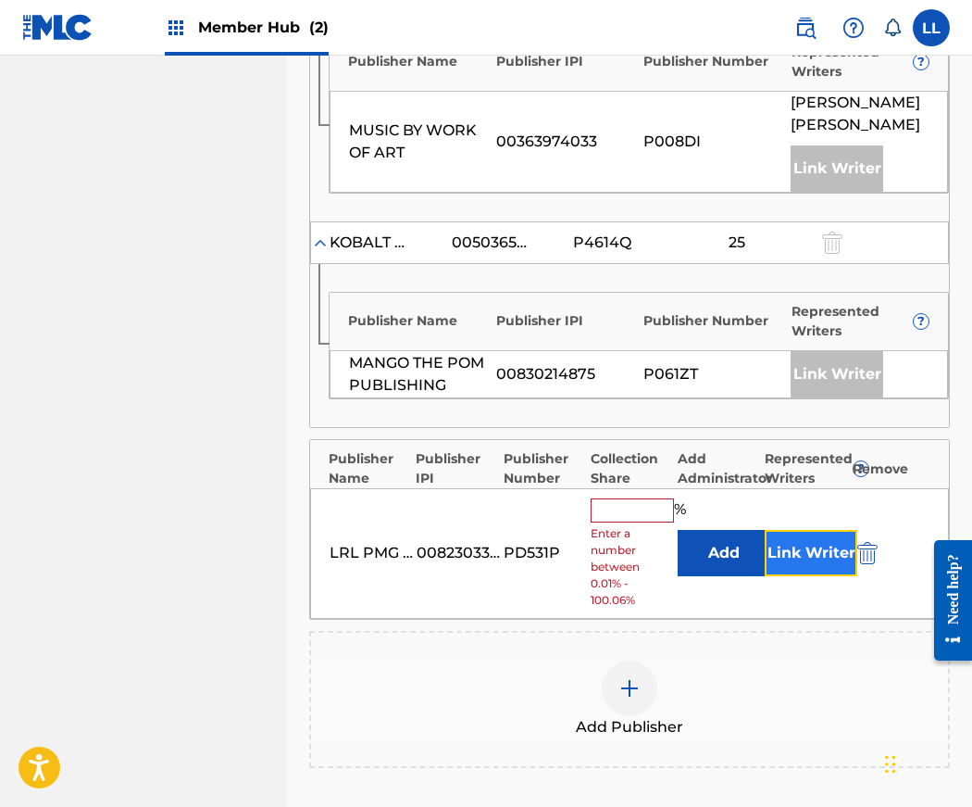
click at [818, 530] on button "Link Writer" at bounding box center [811, 553] width 93 height 46
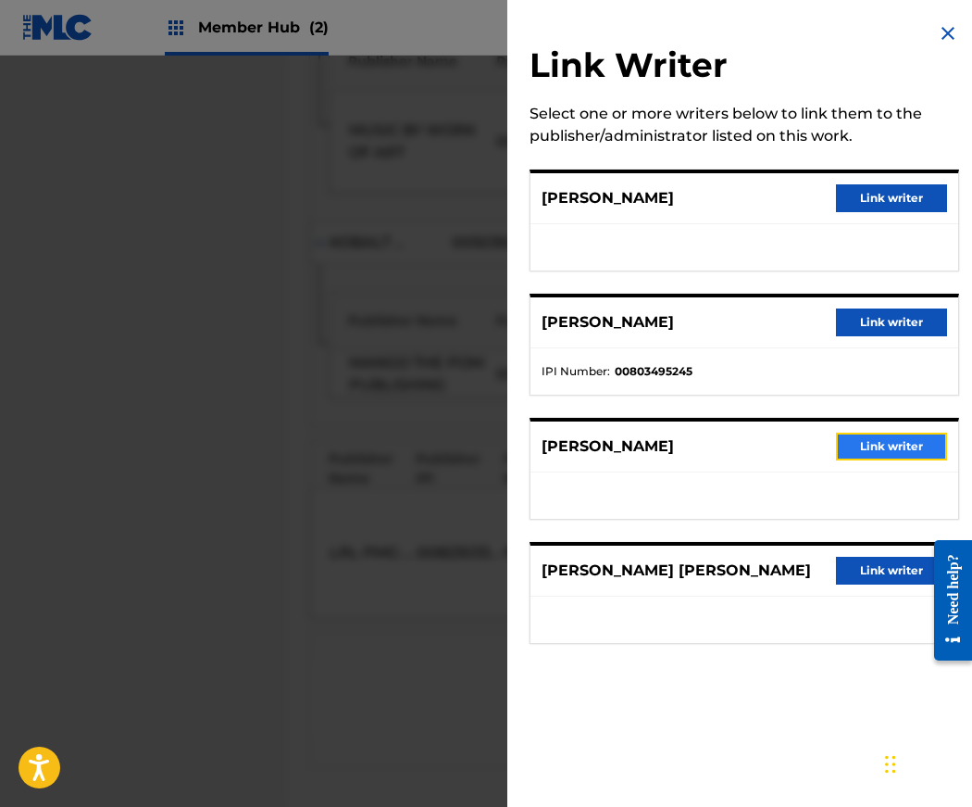
click at [896, 450] on button "Link writer" at bounding box center [891, 446] width 111 height 28
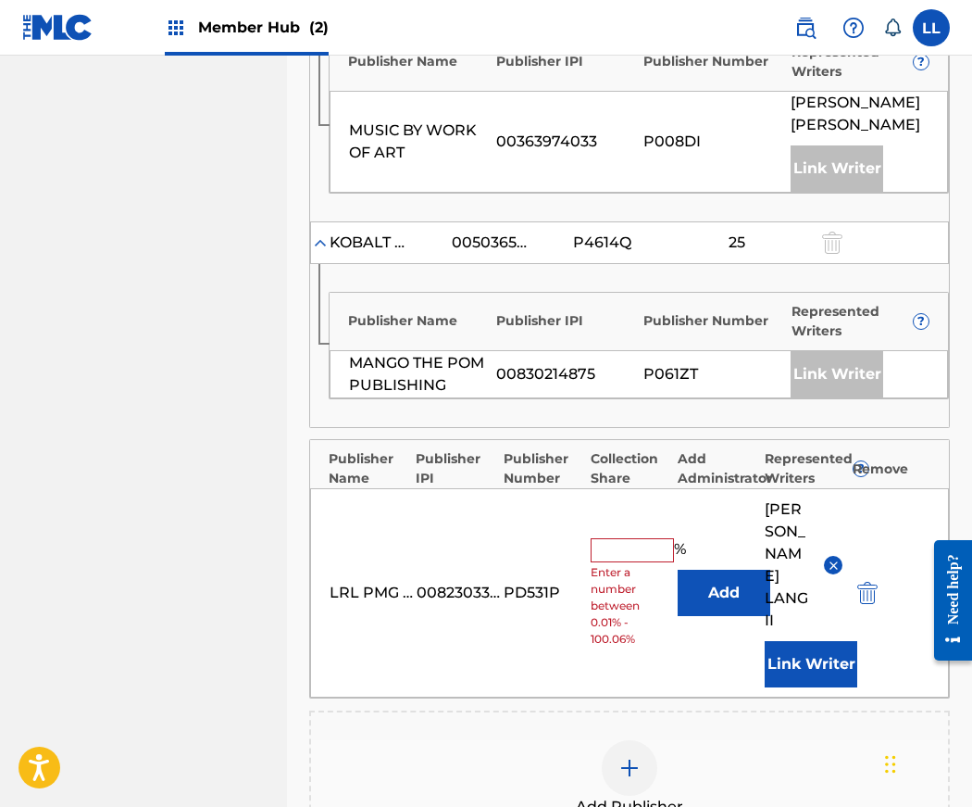
click at [635, 538] on input "text" at bounding box center [632, 550] width 83 height 24
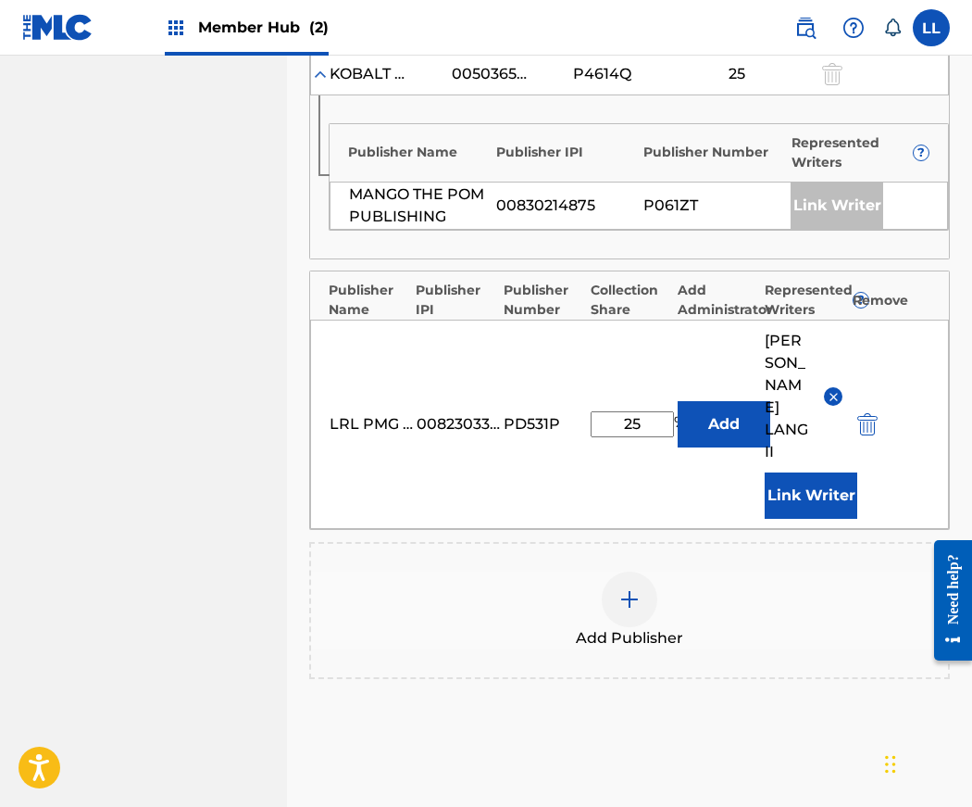
scroll to position [1482, 0]
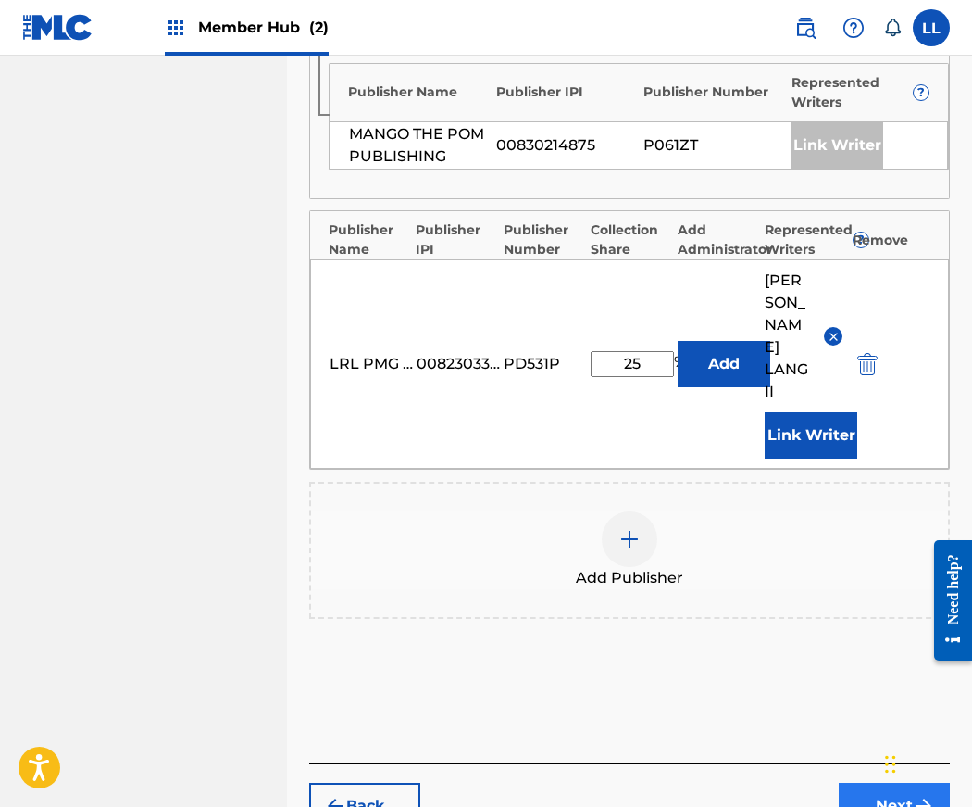
type input "25"
click at [891, 783] on button "Next" at bounding box center [894, 806] width 111 height 46
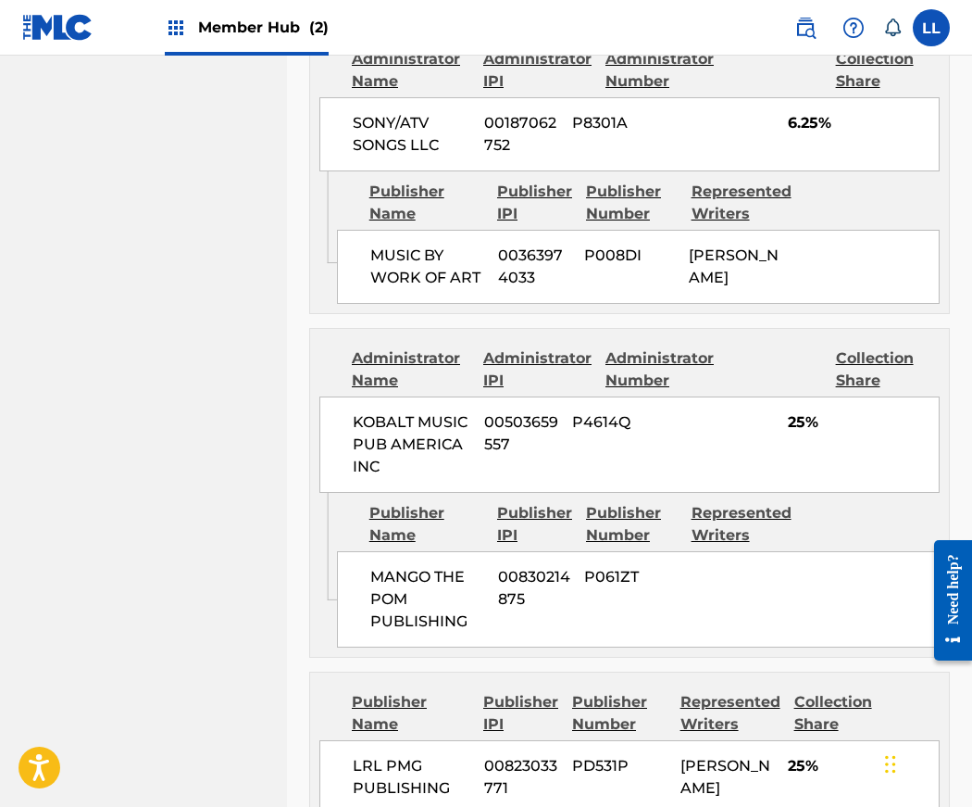
scroll to position [1755, 0]
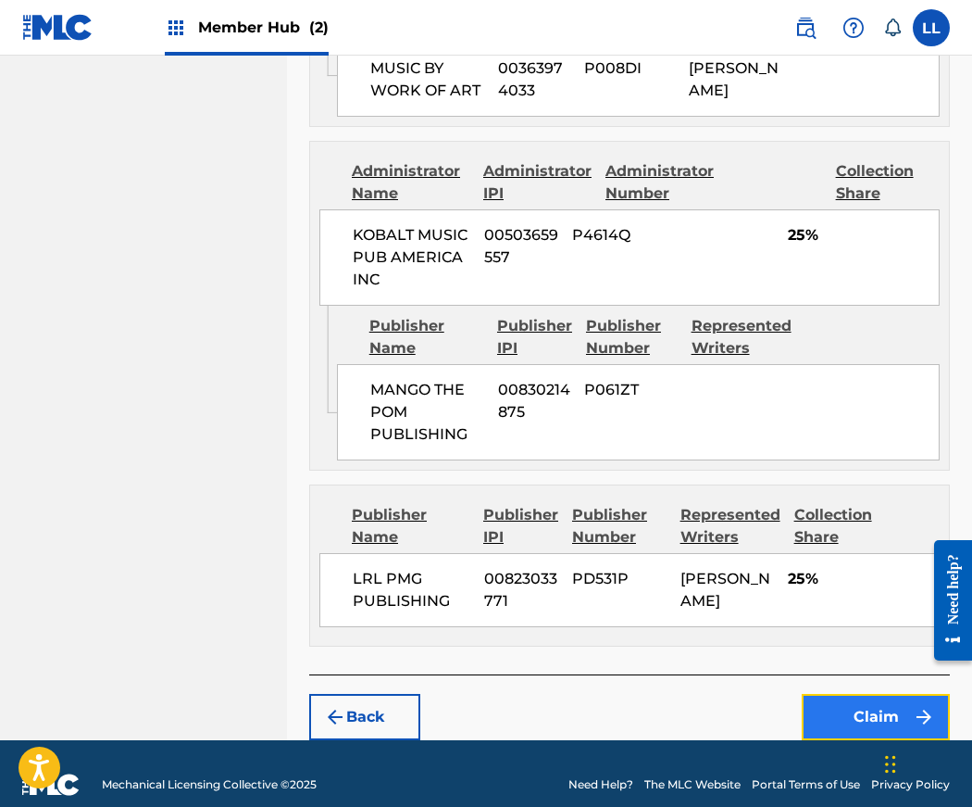
click at [860, 694] on button "Claim" at bounding box center [876, 717] width 148 height 46
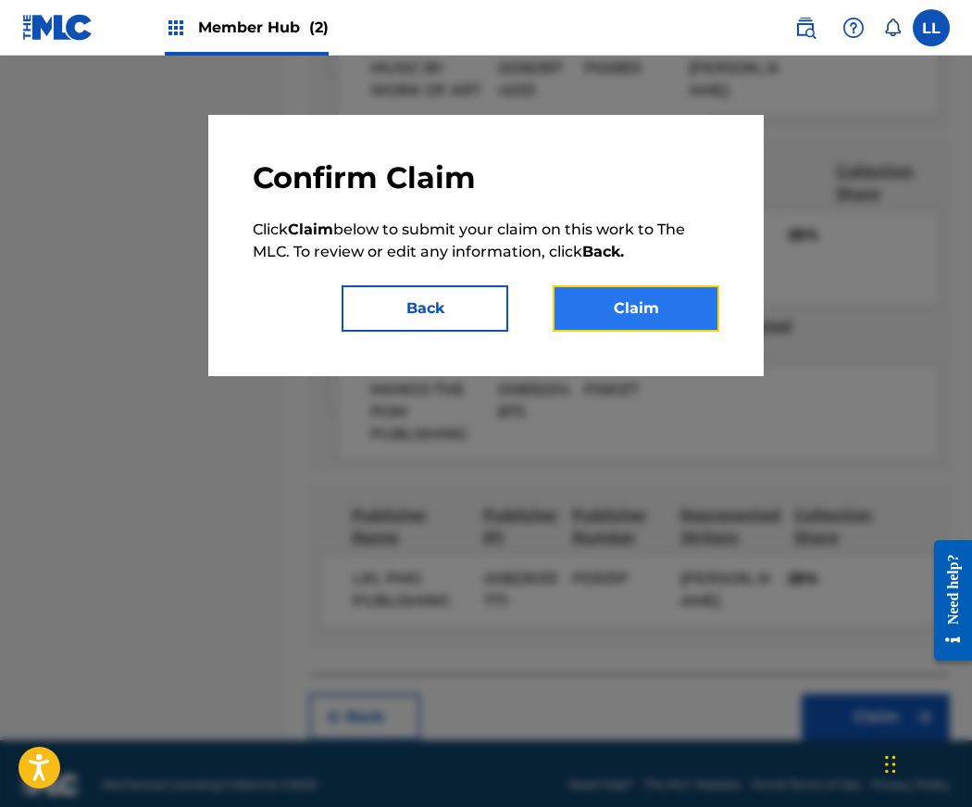
click at [674, 311] on button "Claim" at bounding box center [636, 308] width 167 height 46
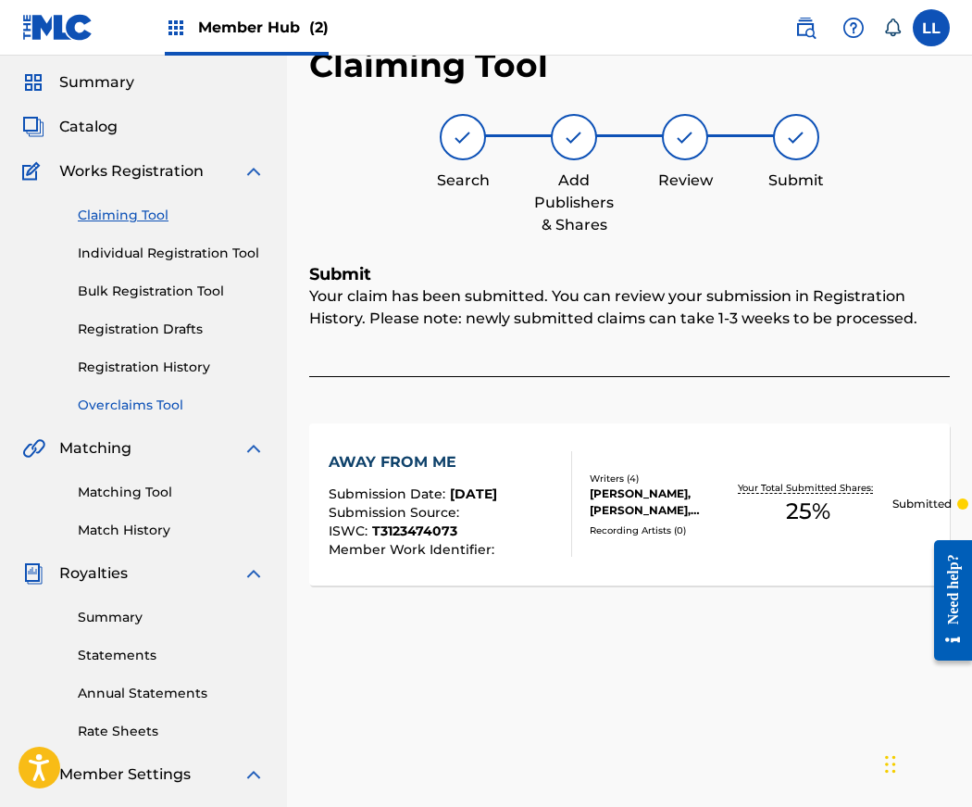
scroll to position [0, 0]
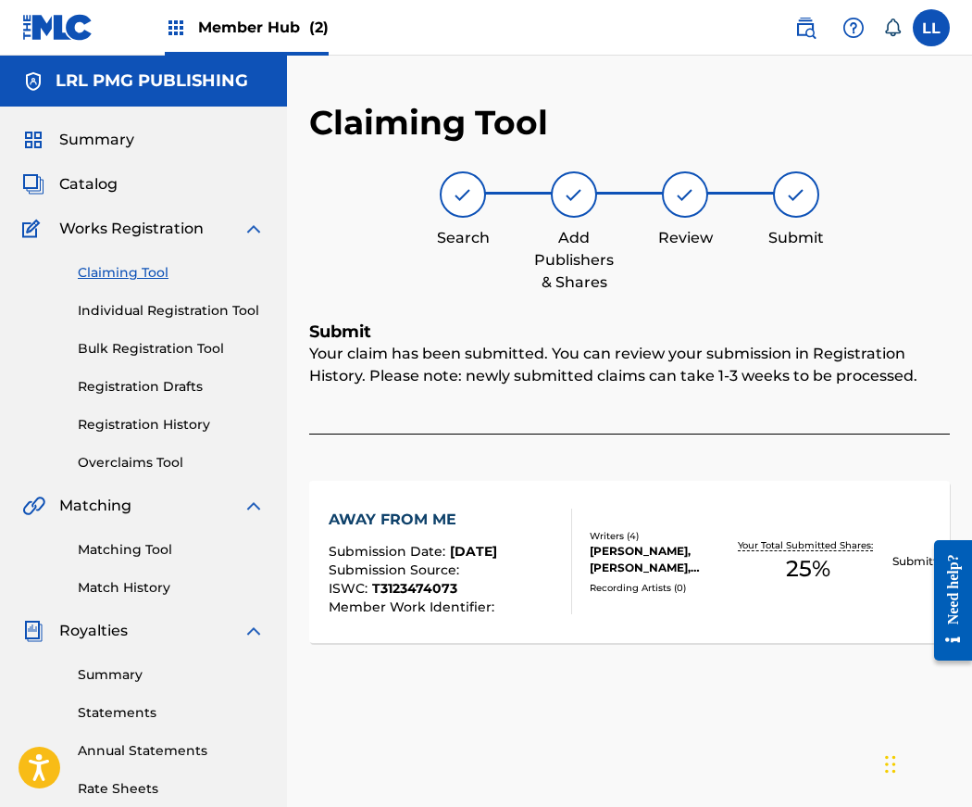
click at [123, 273] on link "Claiming Tool" at bounding box center [171, 272] width 187 height 19
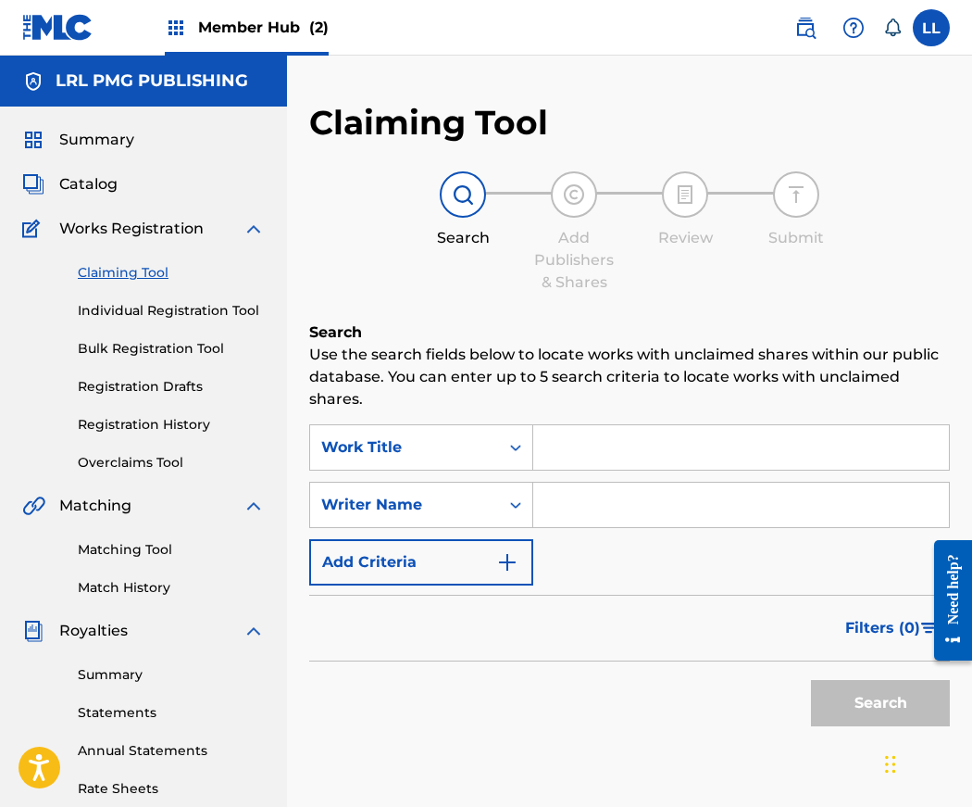
click at [626, 514] on input "Search Form" at bounding box center [741, 504] width 416 height 44
type input "Jerry Lang II"
click at [873, 707] on button "Search" at bounding box center [880, 703] width 139 height 46
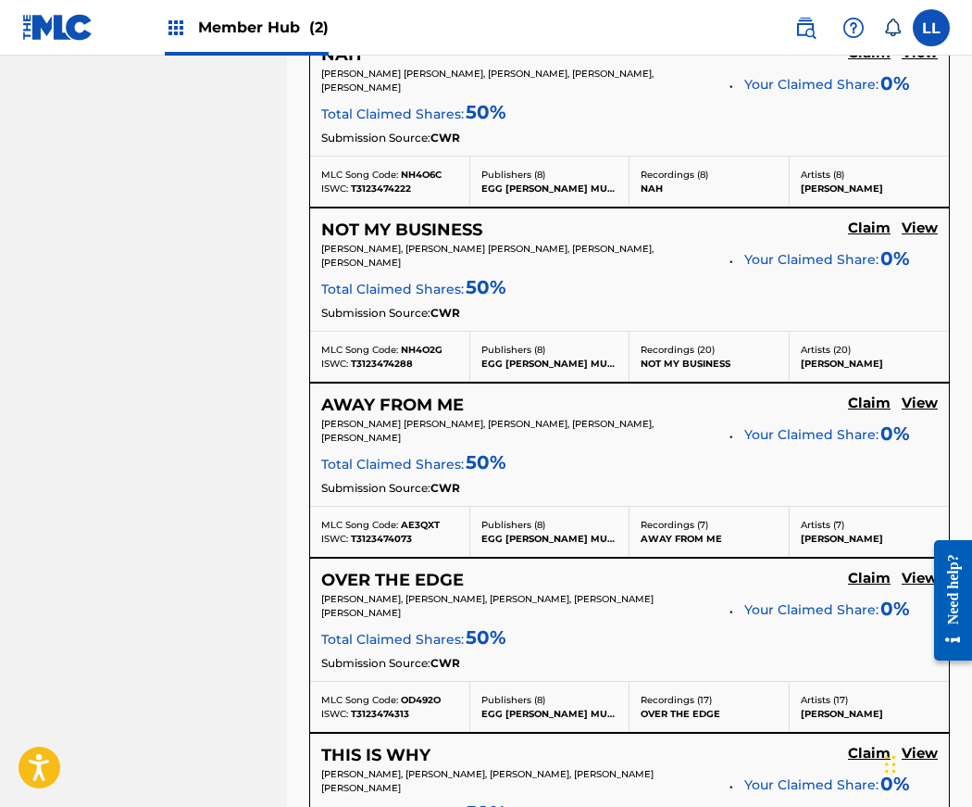
scroll to position [1231, 0]
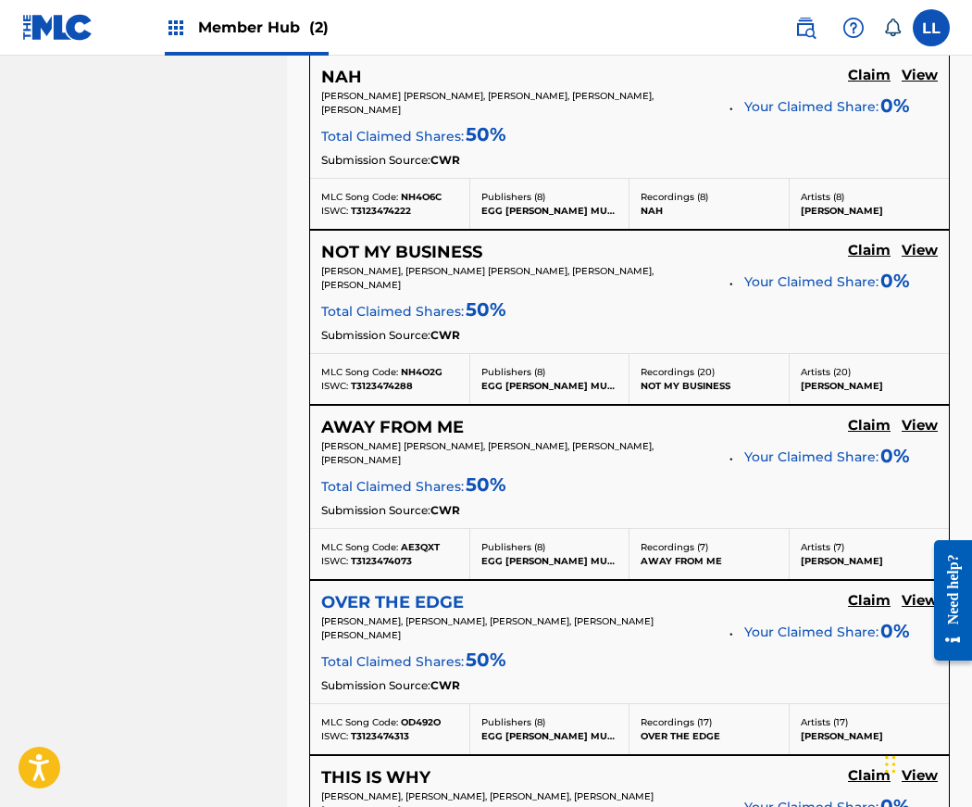
click at [406, 592] on h5 "OVER THE EDGE" at bounding box center [392, 602] width 143 height 21
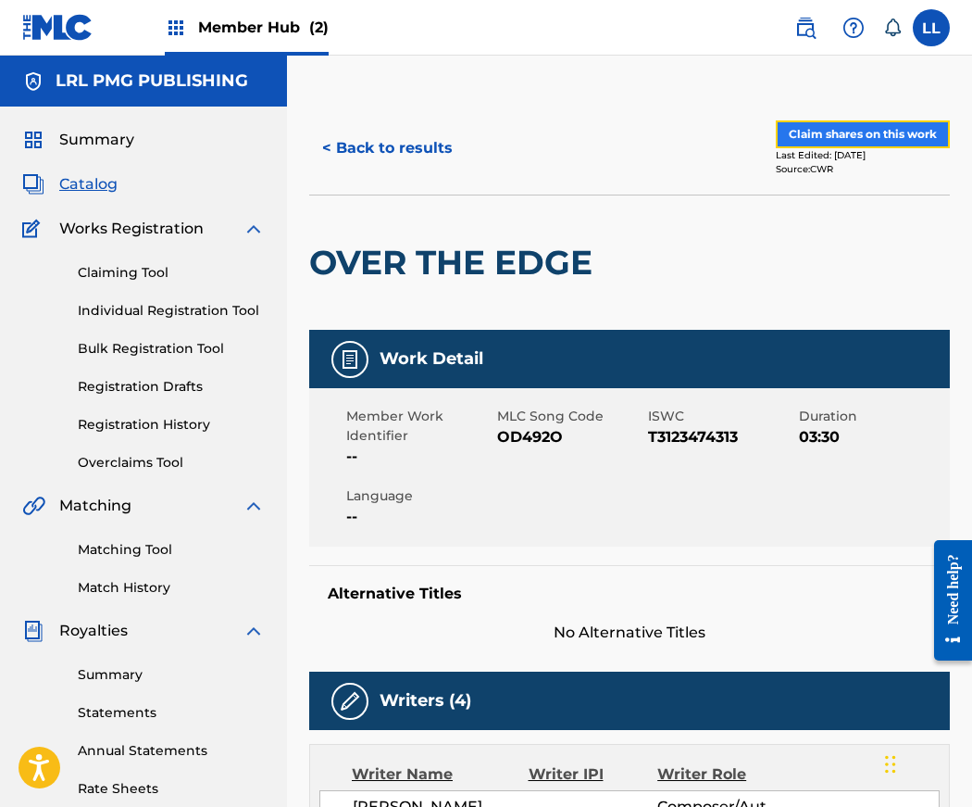
click at [874, 134] on button "Claim shares on this work" at bounding box center [863, 134] width 174 height 28
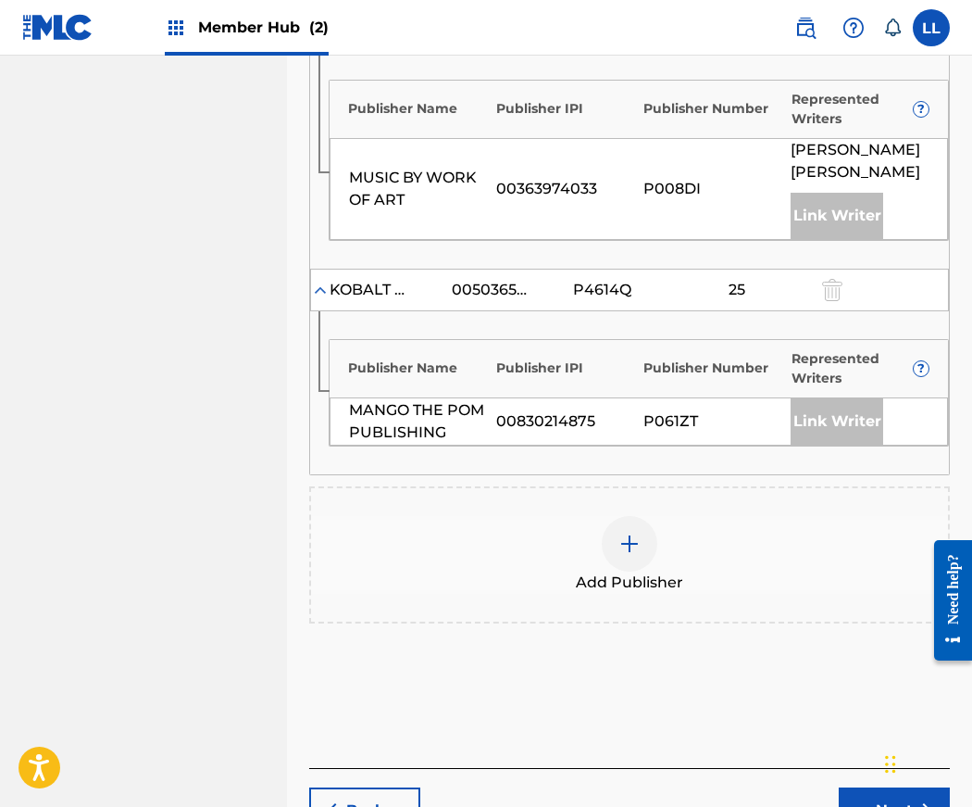
scroll to position [1255, 0]
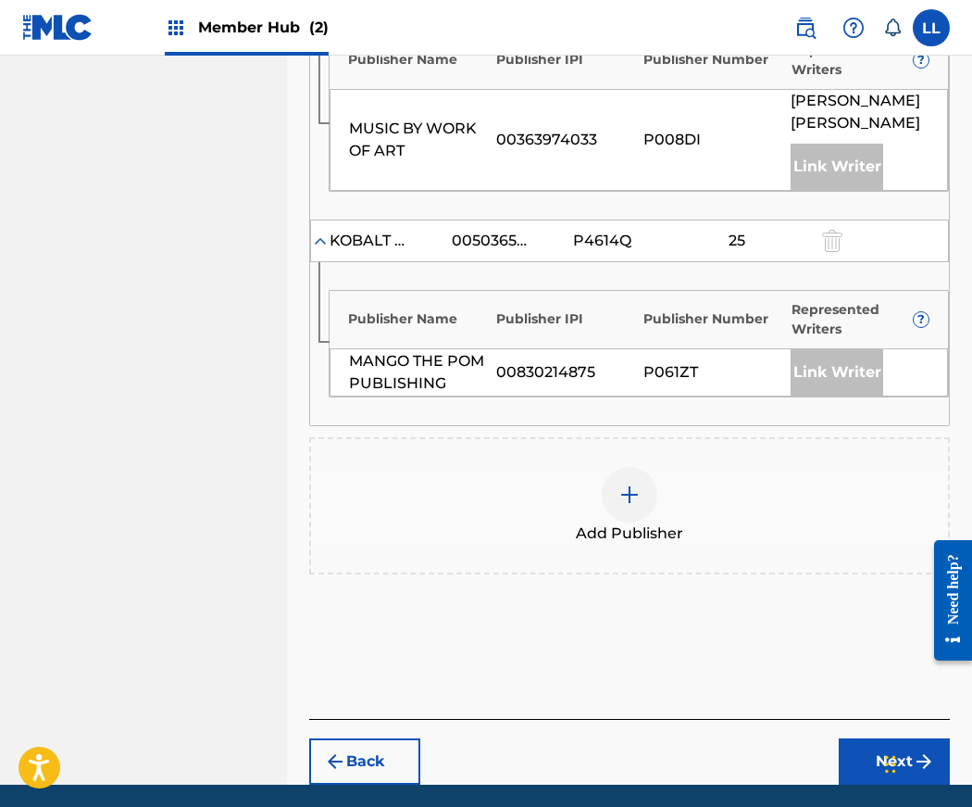
click at [634, 483] on img at bounding box center [630, 494] width 22 height 22
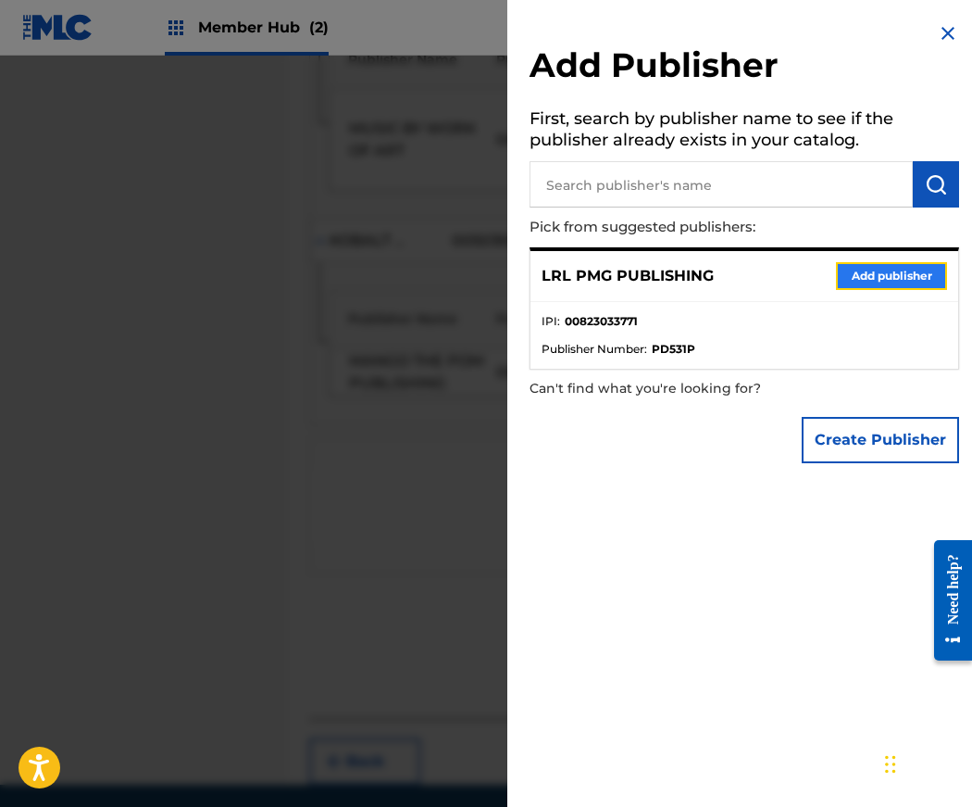
click at [876, 270] on button "Add publisher" at bounding box center [891, 276] width 111 height 28
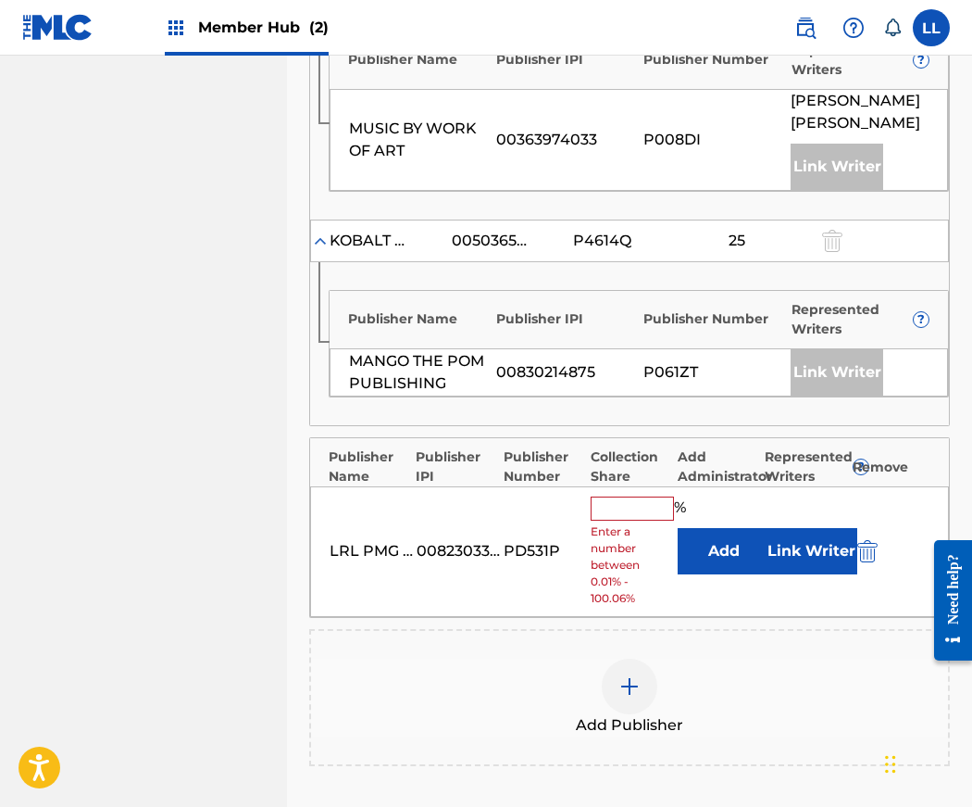
click at [623, 496] on input "text" at bounding box center [632, 508] width 83 height 24
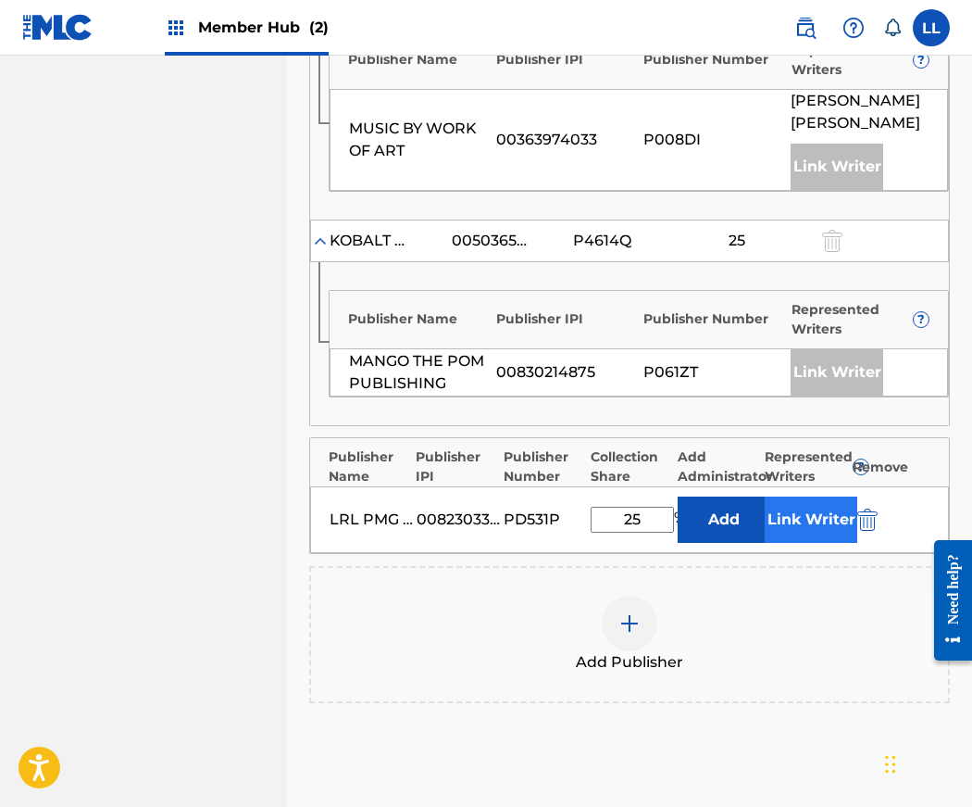
type input "25"
click at [809, 496] on button "Link Writer" at bounding box center [811, 519] width 93 height 46
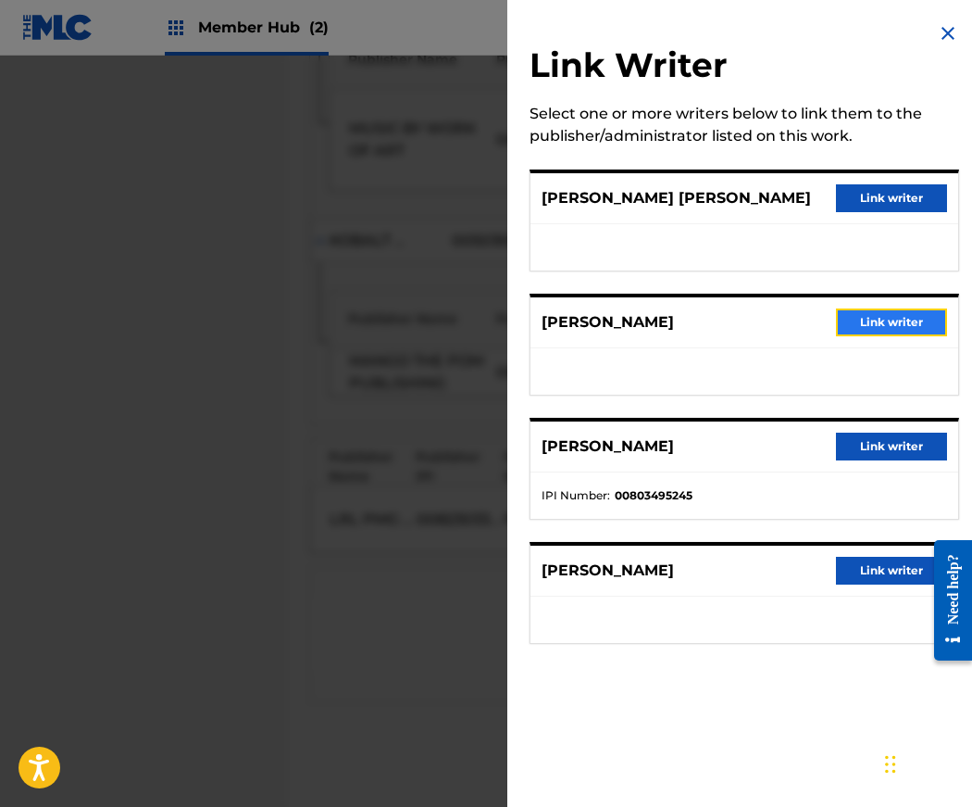
click at [887, 326] on button "Link writer" at bounding box center [891, 322] width 111 height 28
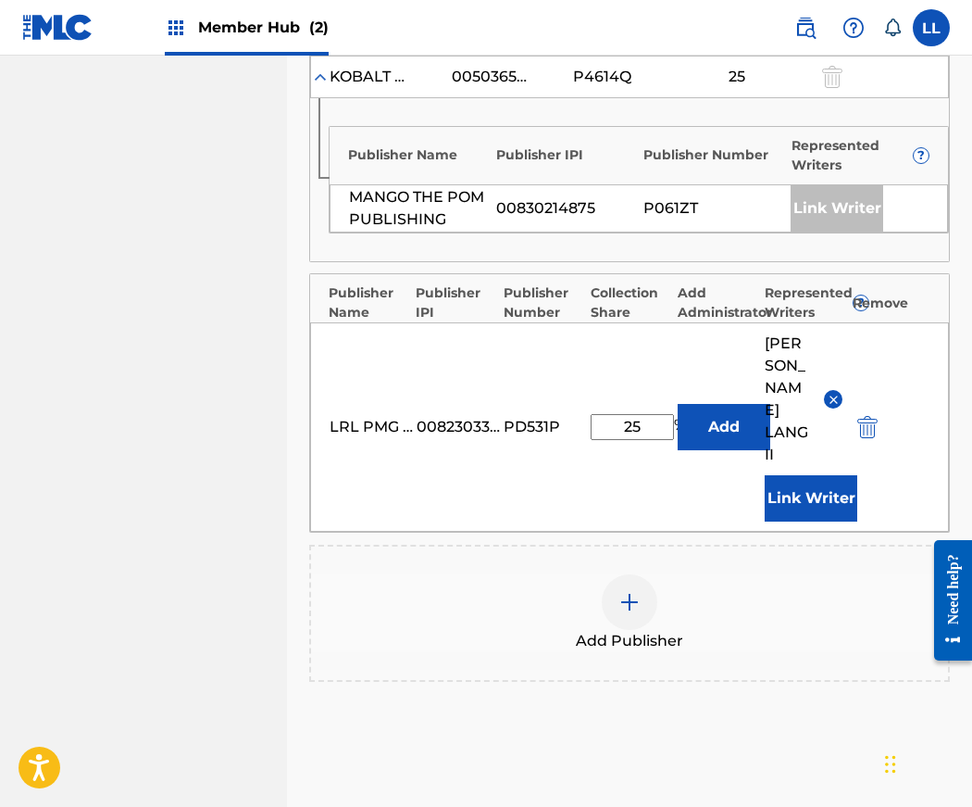
scroll to position [1482, 0]
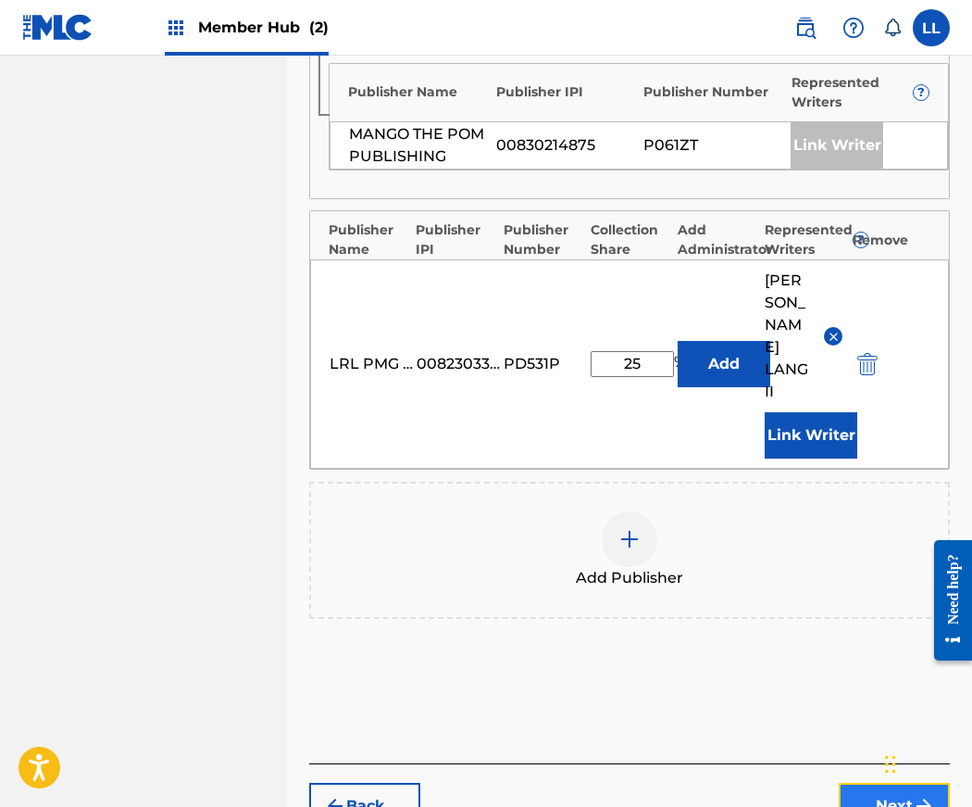
click at [890, 783] on button "Next" at bounding box center [894, 806] width 111 height 46
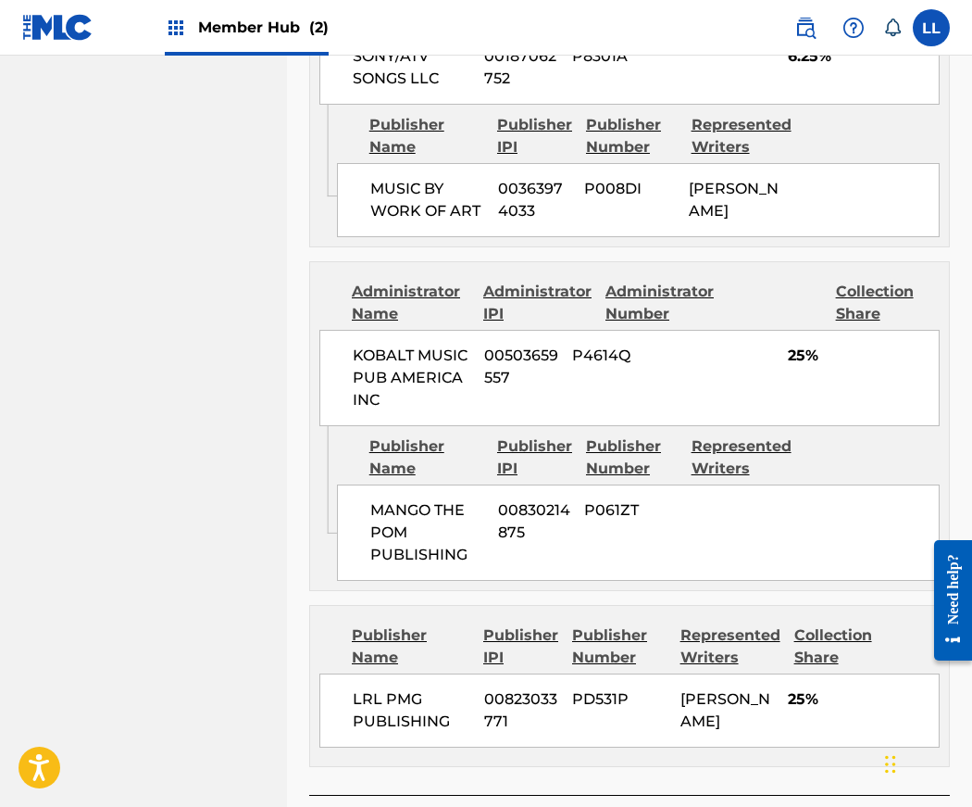
scroll to position [1755, 0]
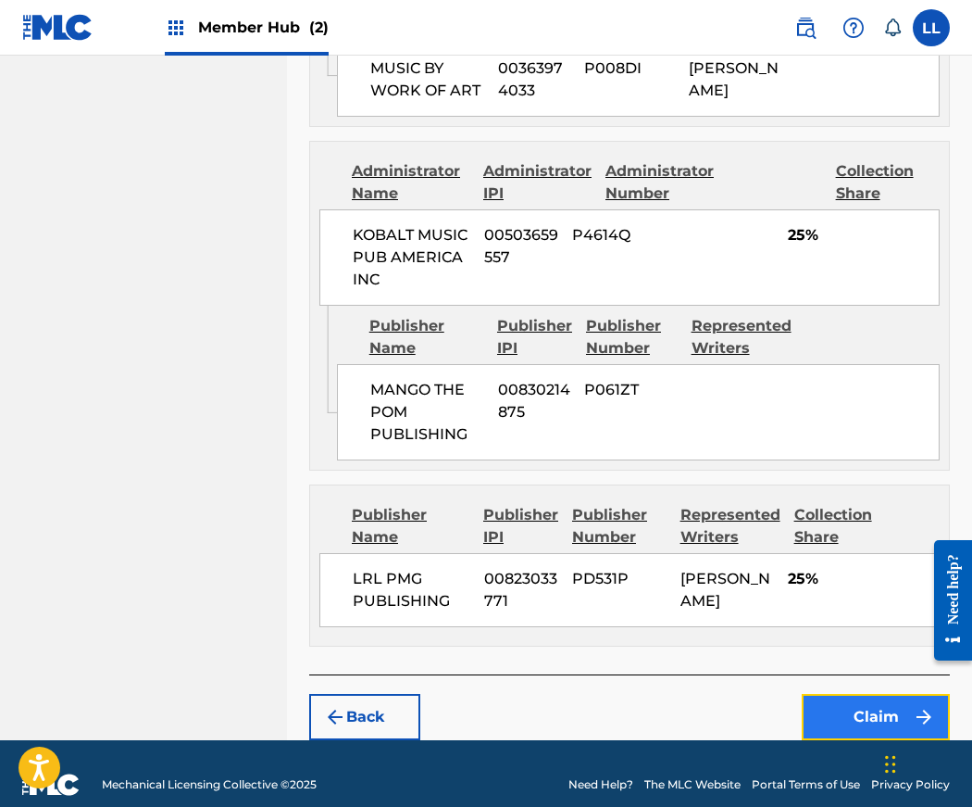
click at [856, 694] on button "Claim" at bounding box center [876, 717] width 148 height 46
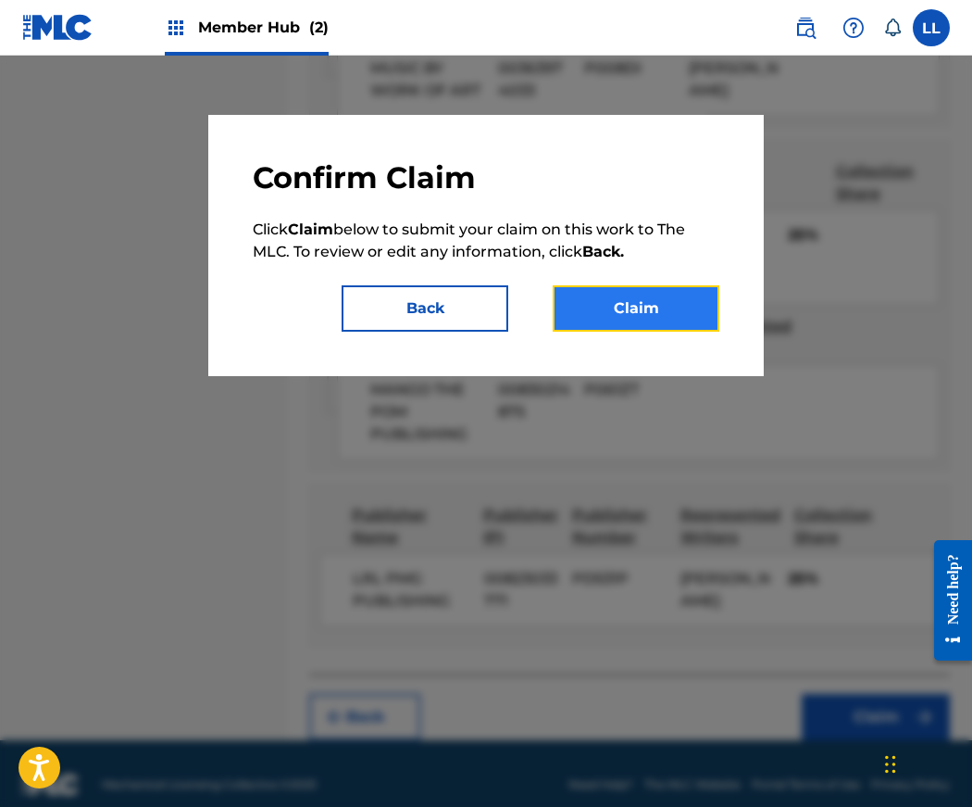
click at [652, 301] on button "Claim" at bounding box center [636, 308] width 167 height 46
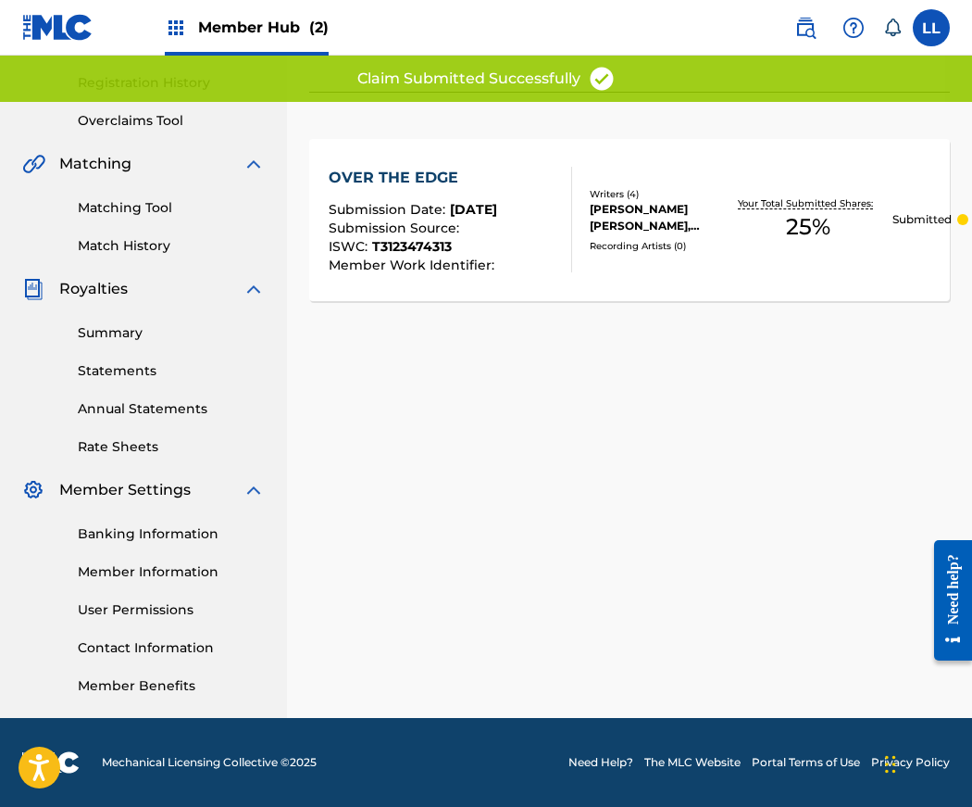
scroll to position [0, 0]
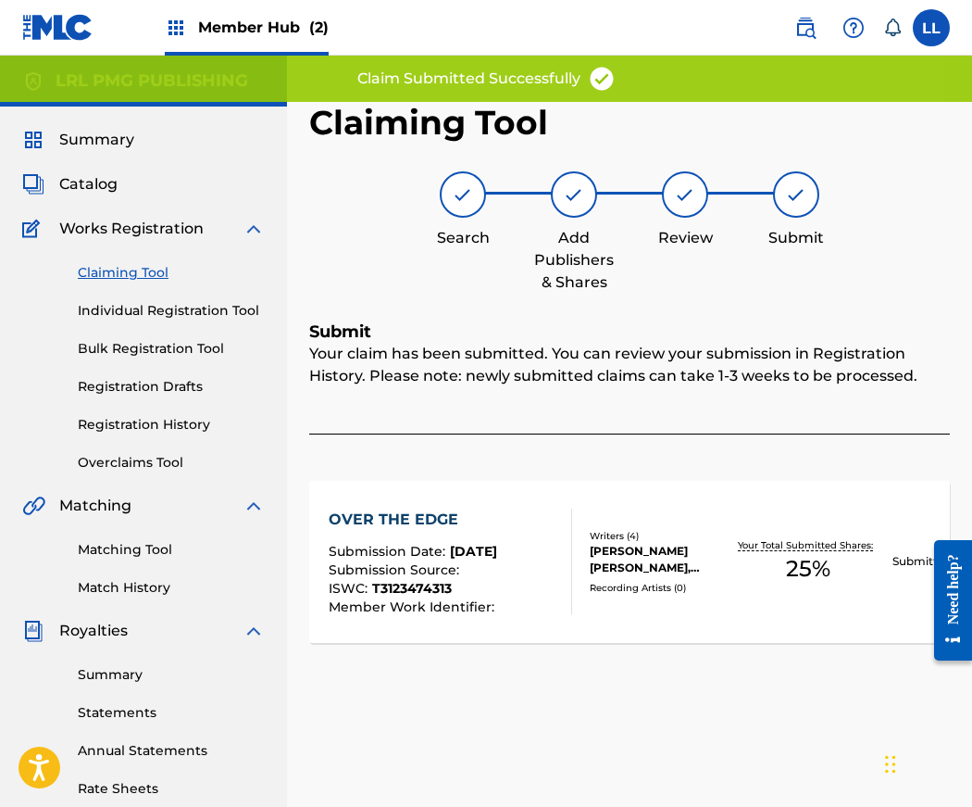
click at [111, 274] on link "Claiming Tool" at bounding box center [171, 272] width 187 height 19
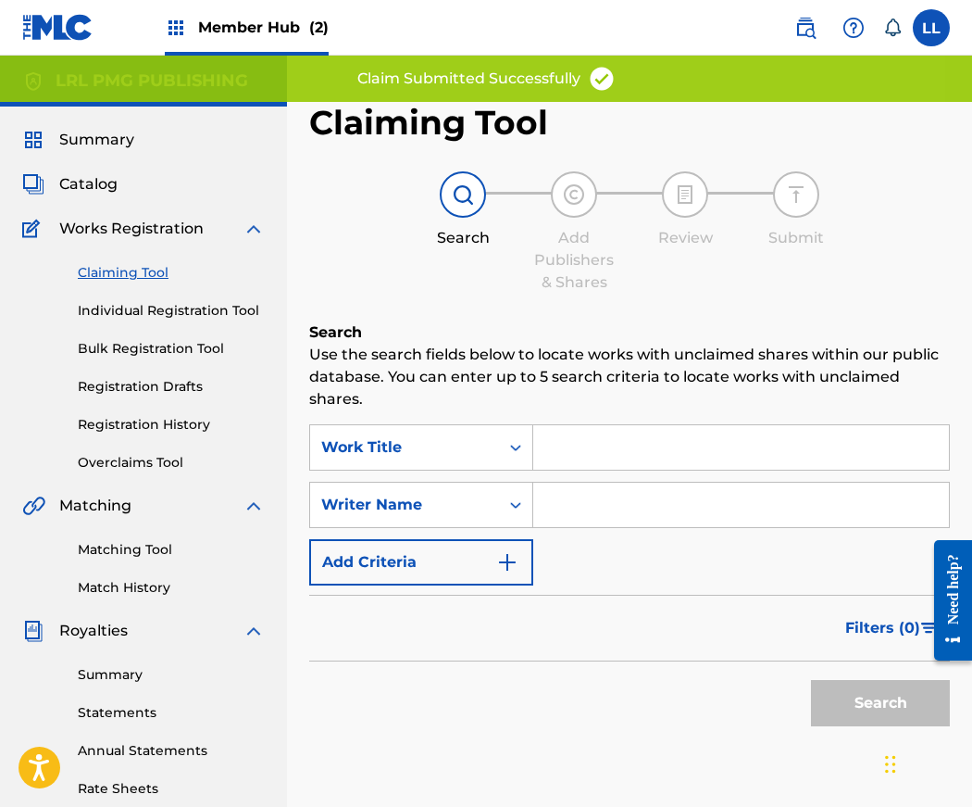
click at [574, 503] on input "Search Form" at bounding box center [741, 504] width 416 height 44
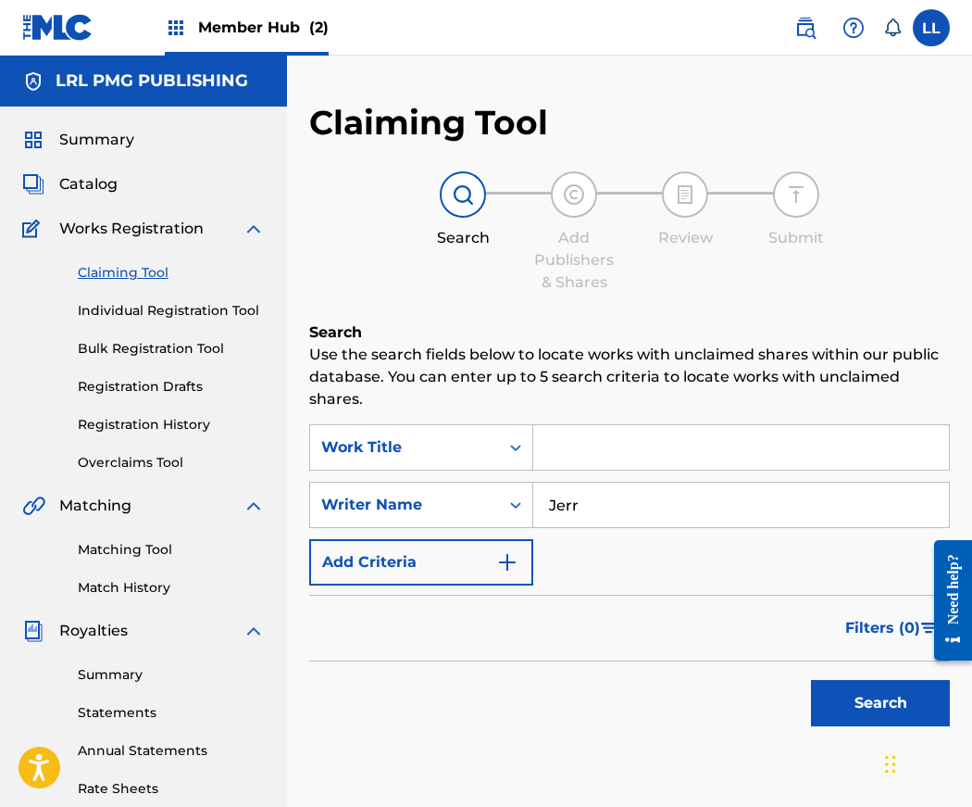
type input "Jerry Lang II"
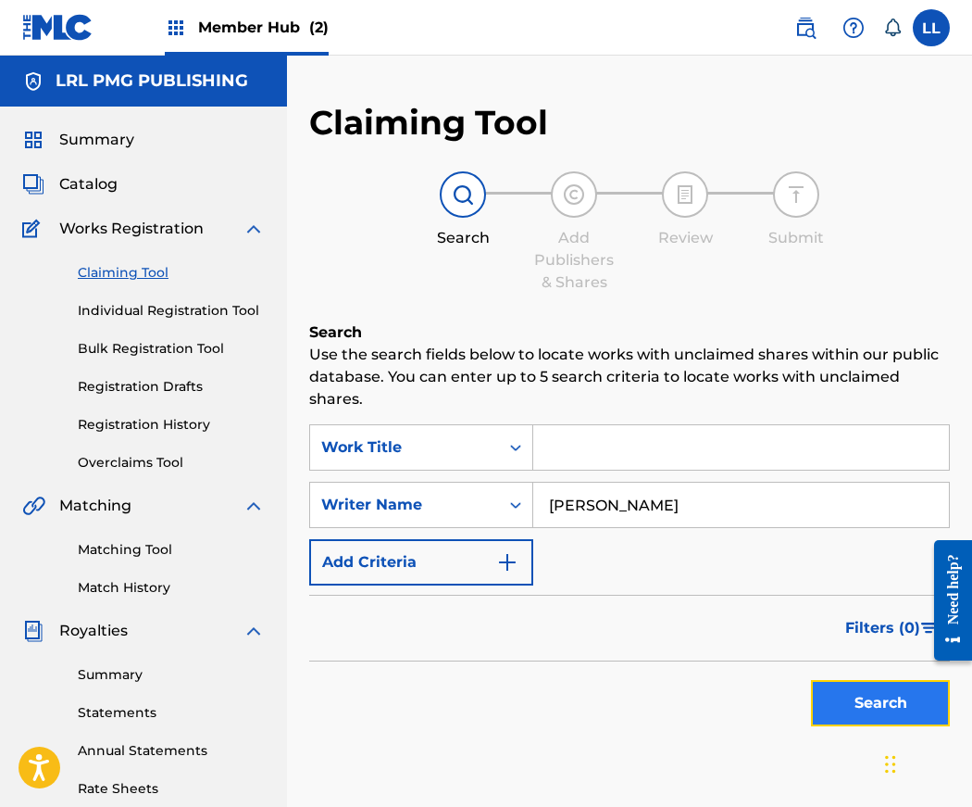
click at [884, 702] on button "Search" at bounding box center [880, 703] width 139 height 46
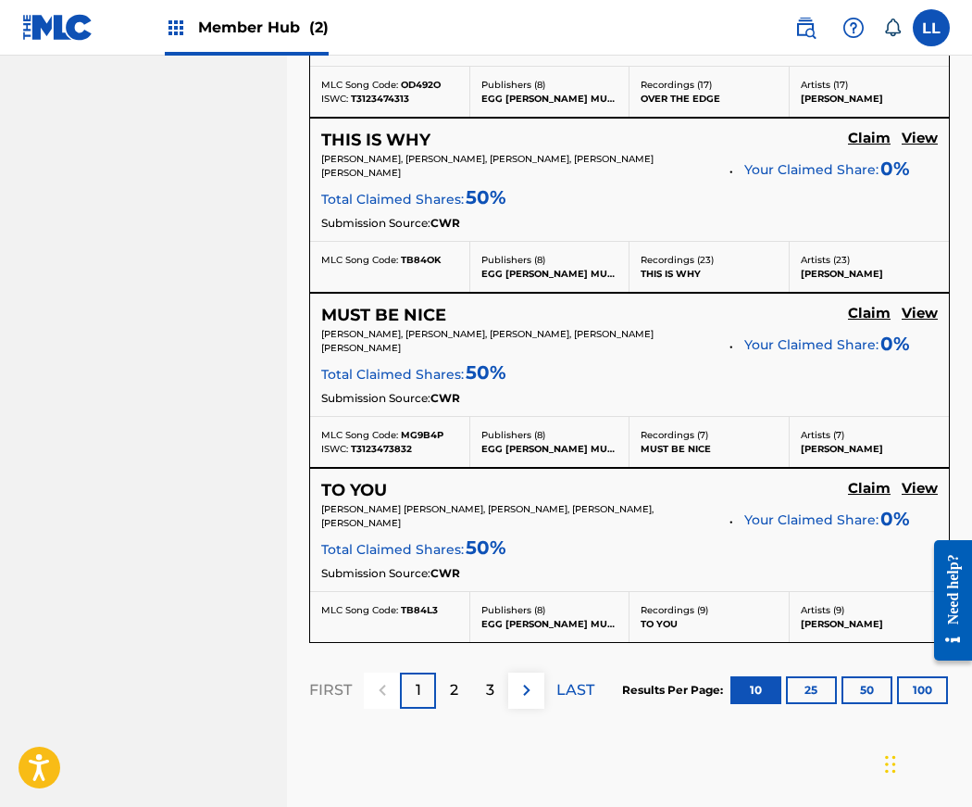
scroll to position [1882, 0]
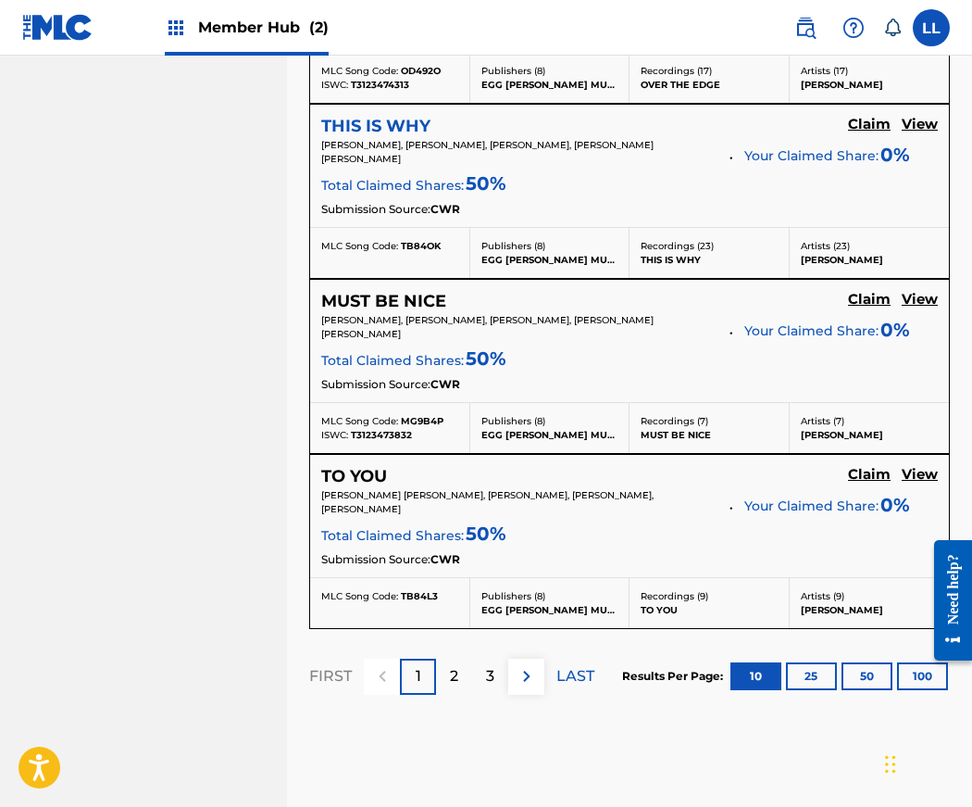
click at [375, 116] on h5 "THIS IS WHY" at bounding box center [375, 126] width 109 height 21
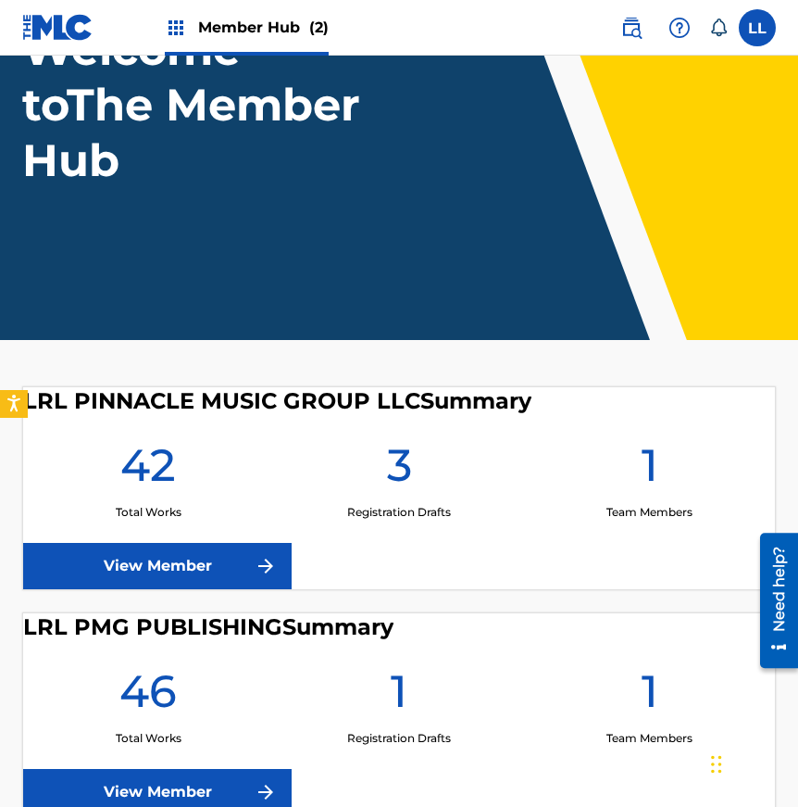
scroll to position [290, 0]
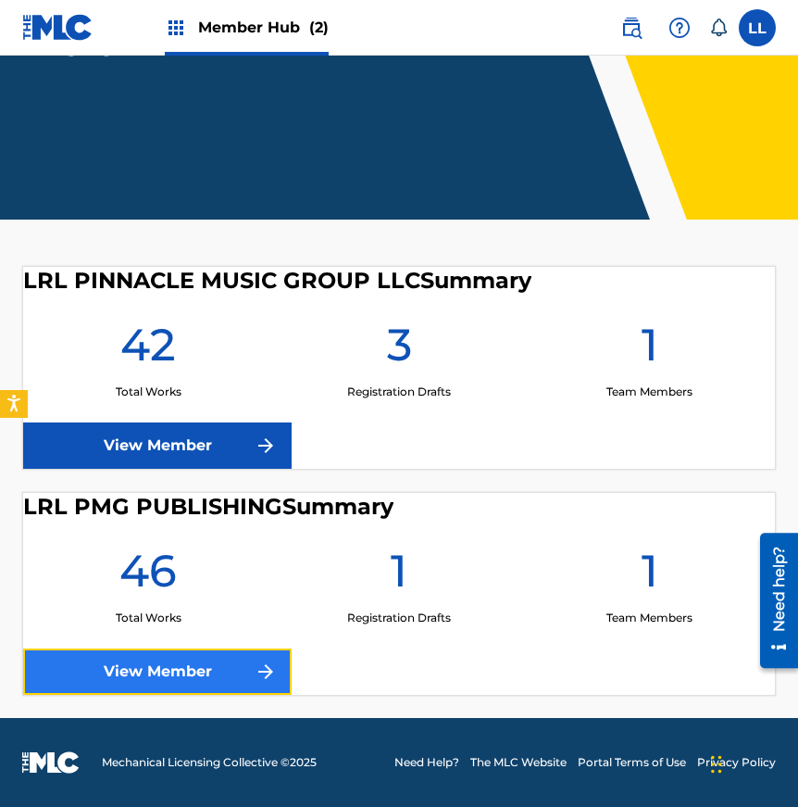
click at [172, 668] on link "View Member" at bounding box center [157, 671] width 269 height 46
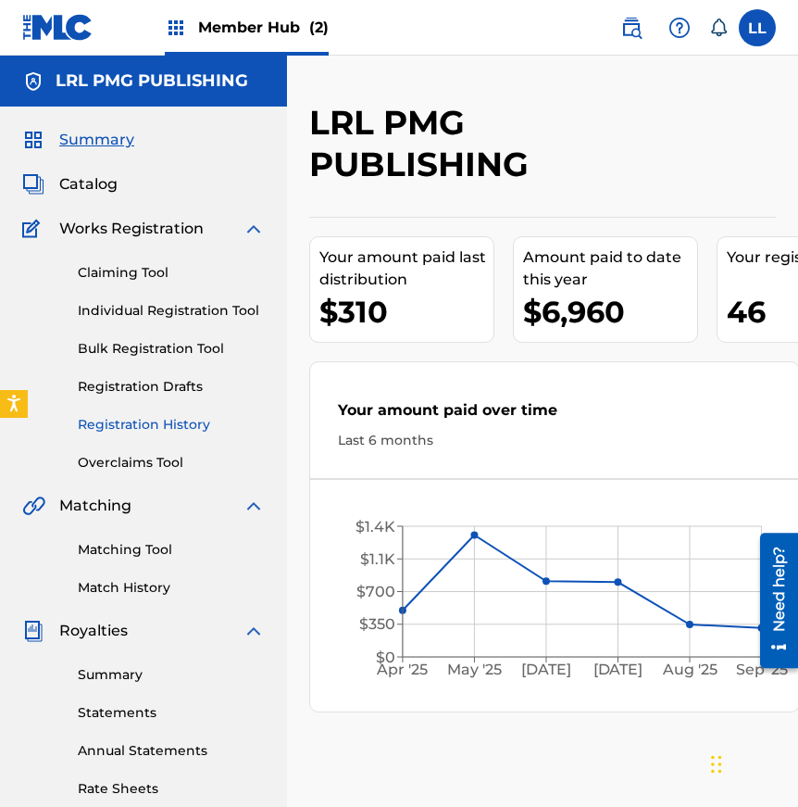
click at [130, 427] on link "Registration History" at bounding box center [171, 424] width 187 height 19
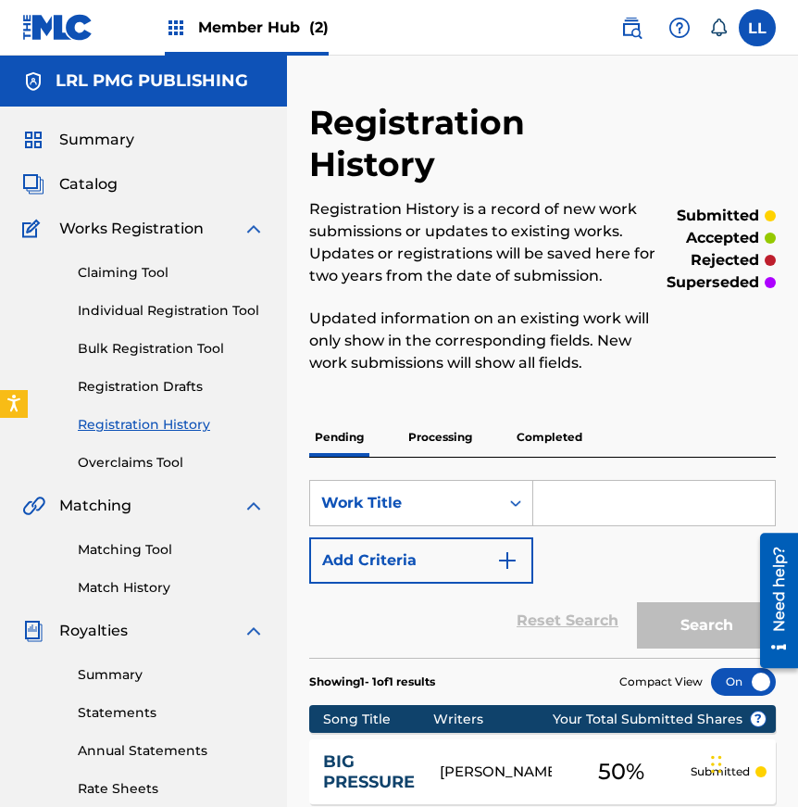
click at [415, 418] on p "Processing" at bounding box center [440, 437] width 75 height 39
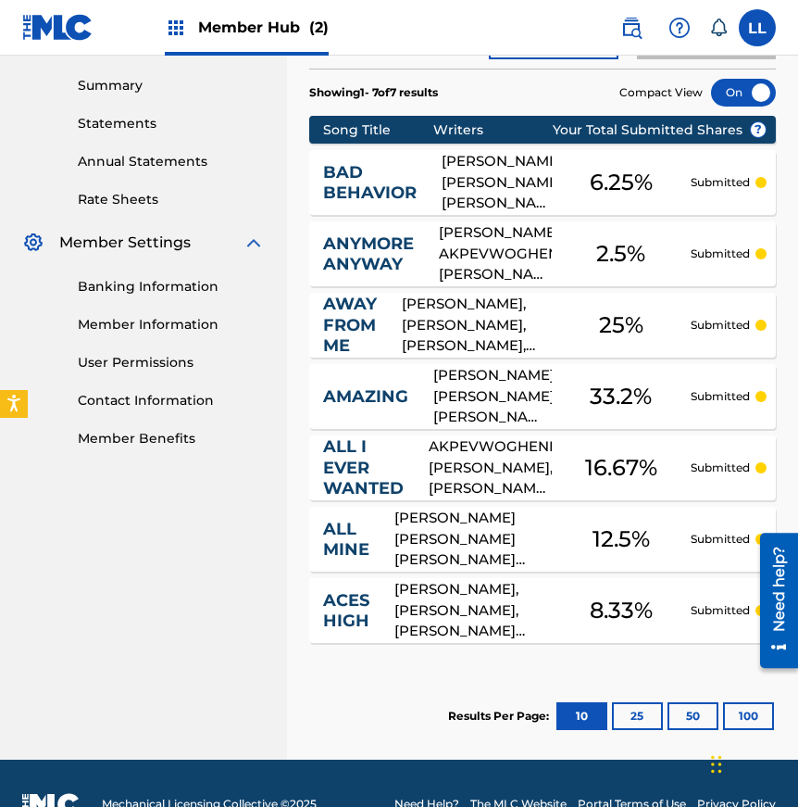
scroll to position [583, 0]
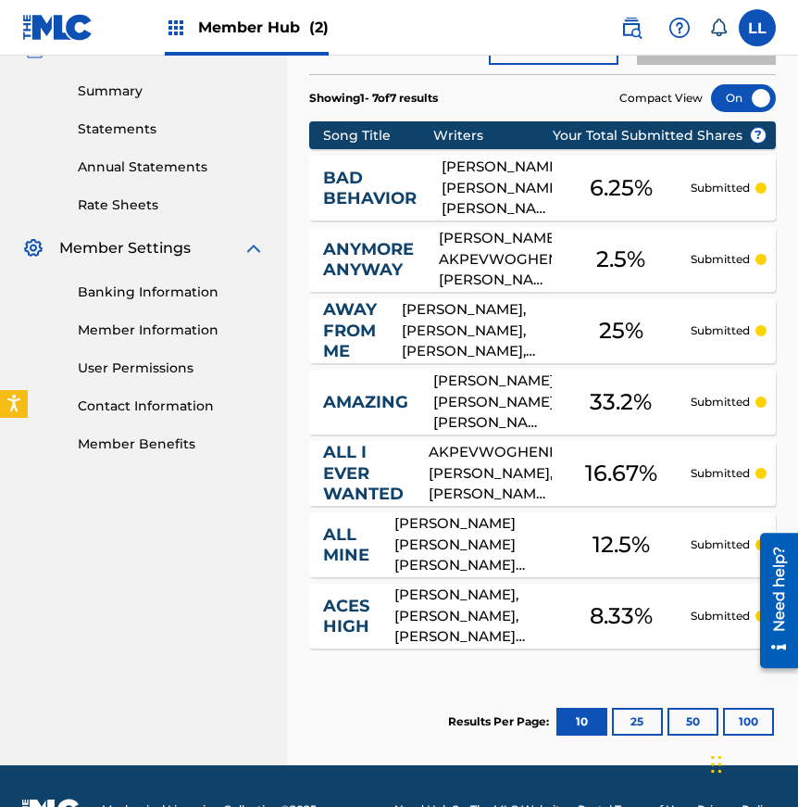
click at [457, 584] on div "ESTHER RENAY DEAN, SOPHIE ABRAMS, MERON RYAN, JACQUELINE CHRISTINA YOUNG, ADAM …" at bounding box center [473, 615] width 157 height 63
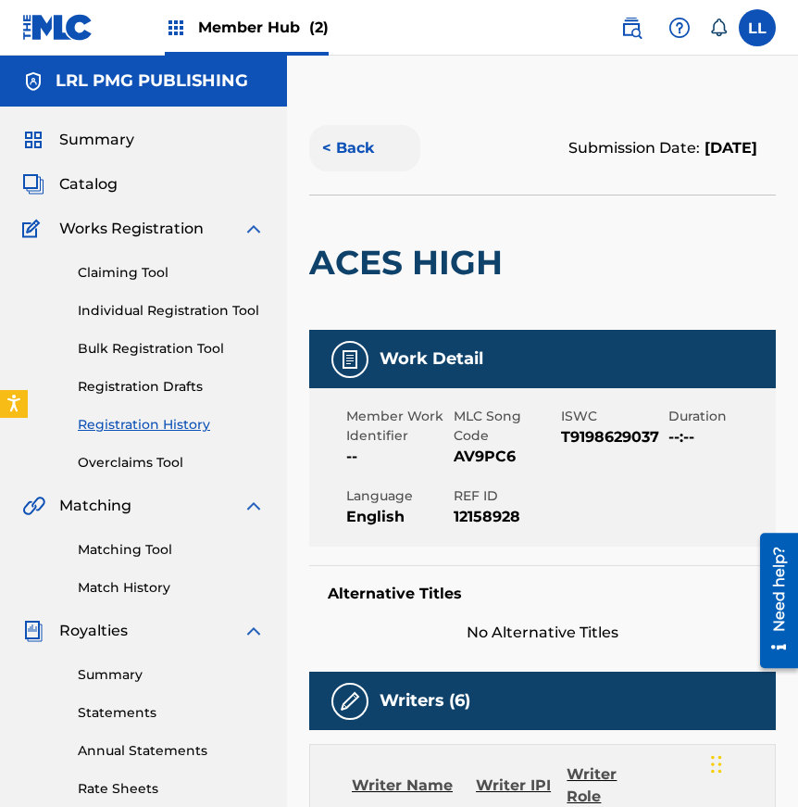
click at [330, 147] on button "< Back" at bounding box center [364, 148] width 111 height 46
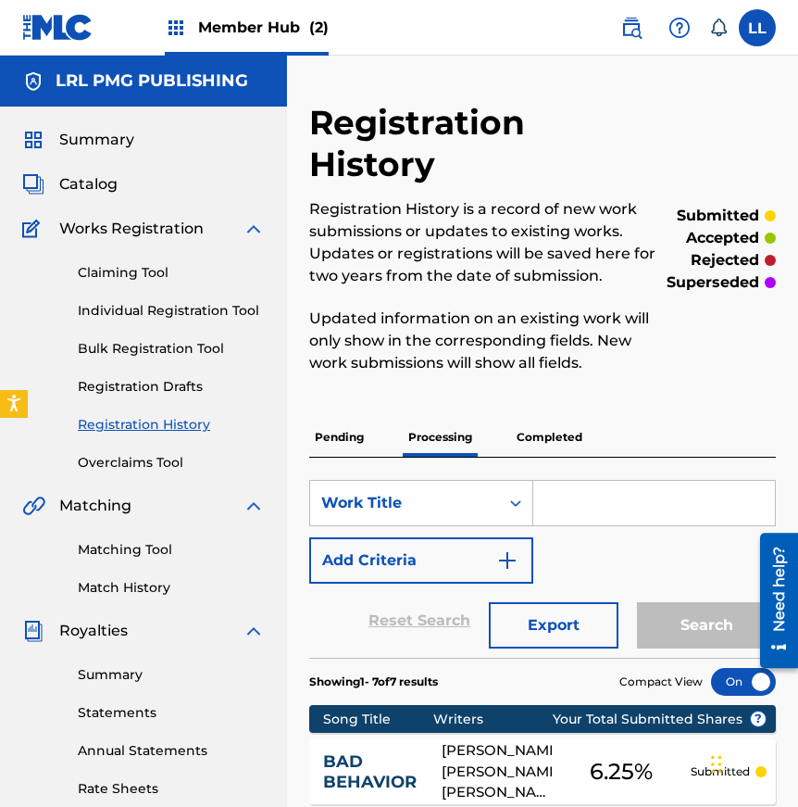
click at [150, 422] on link "Registration History" at bounding box center [171, 424] width 187 height 19
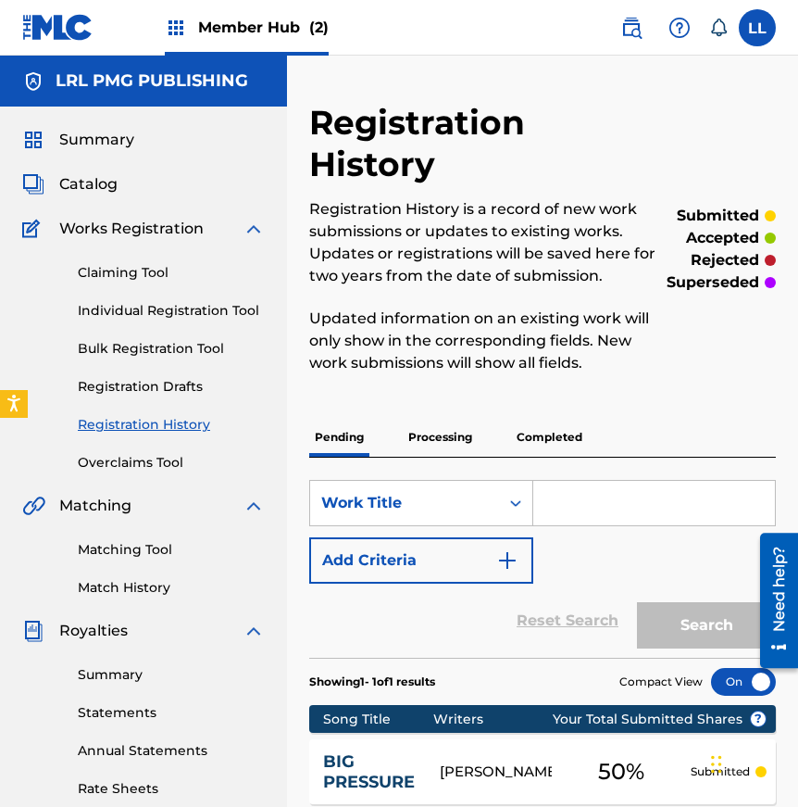
click at [441, 418] on p "Processing" at bounding box center [440, 437] width 75 height 39
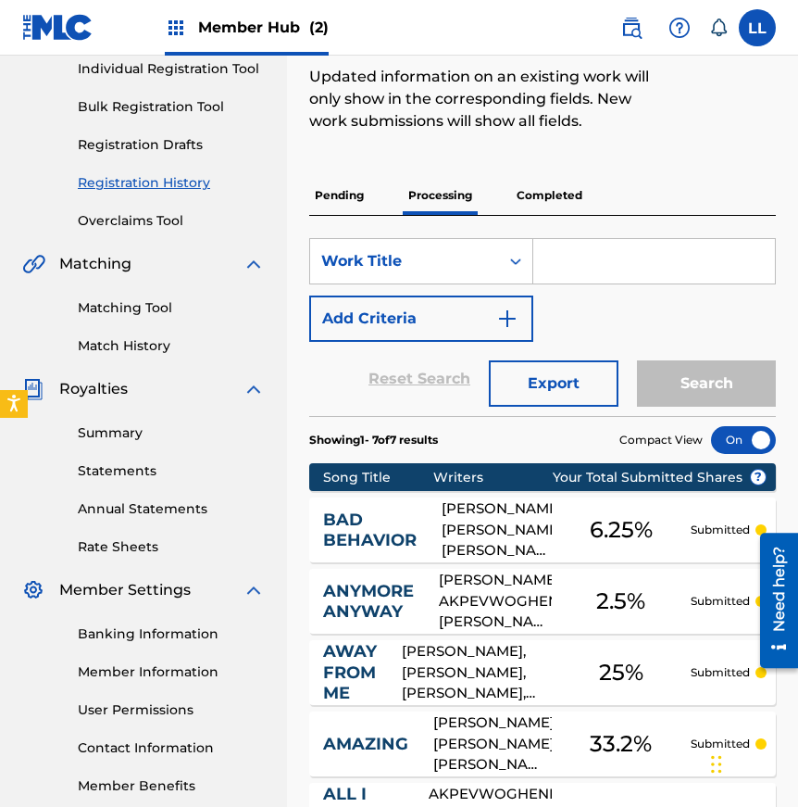
scroll to position [113, 0]
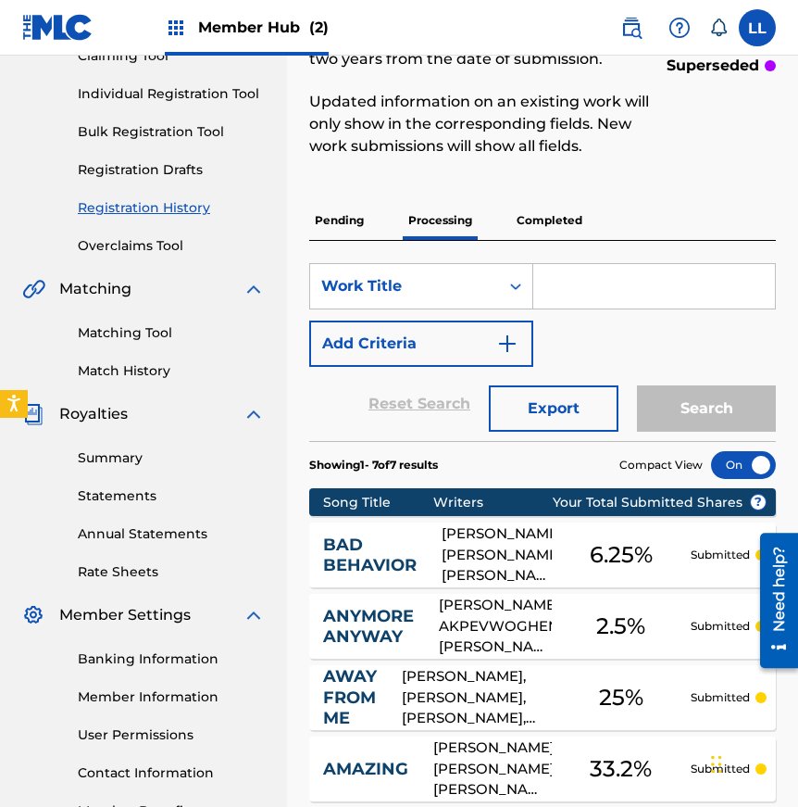
scroll to position [207, 0]
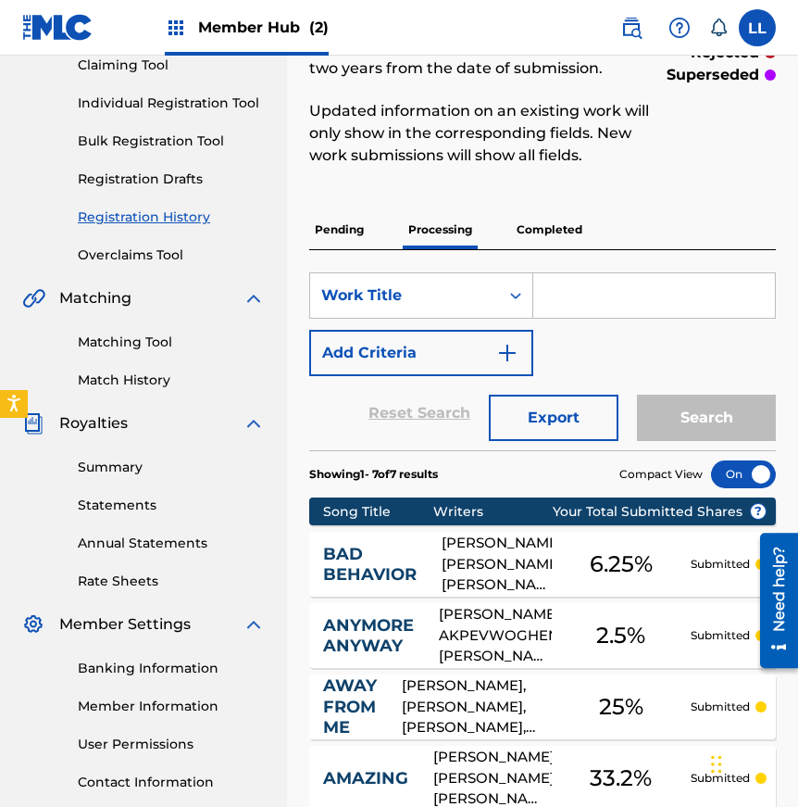
click at [335, 210] on p "Pending" at bounding box center [339, 229] width 60 height 39
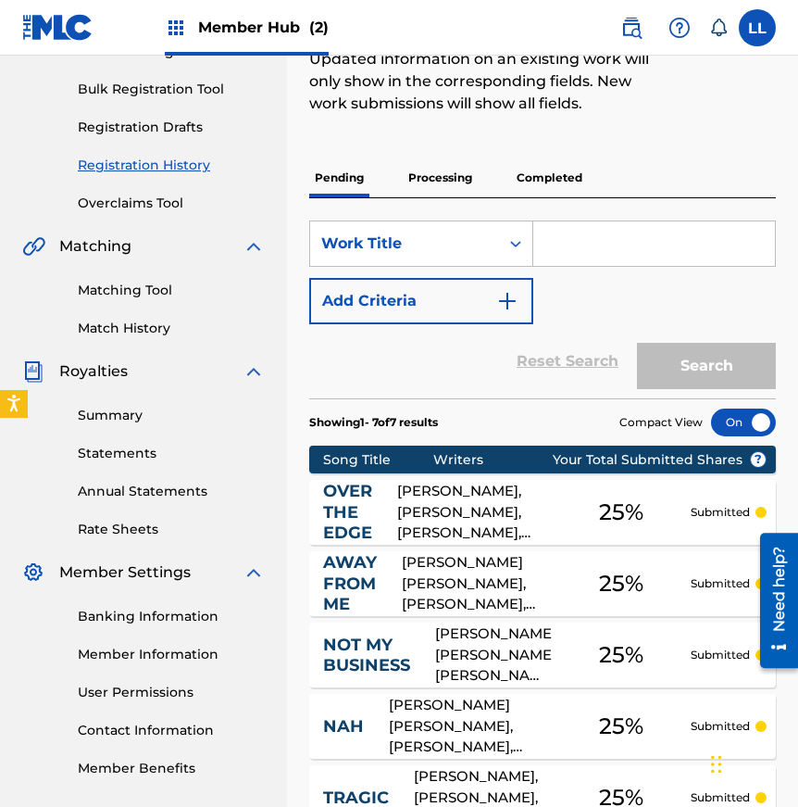
scroll to position [104, 0]
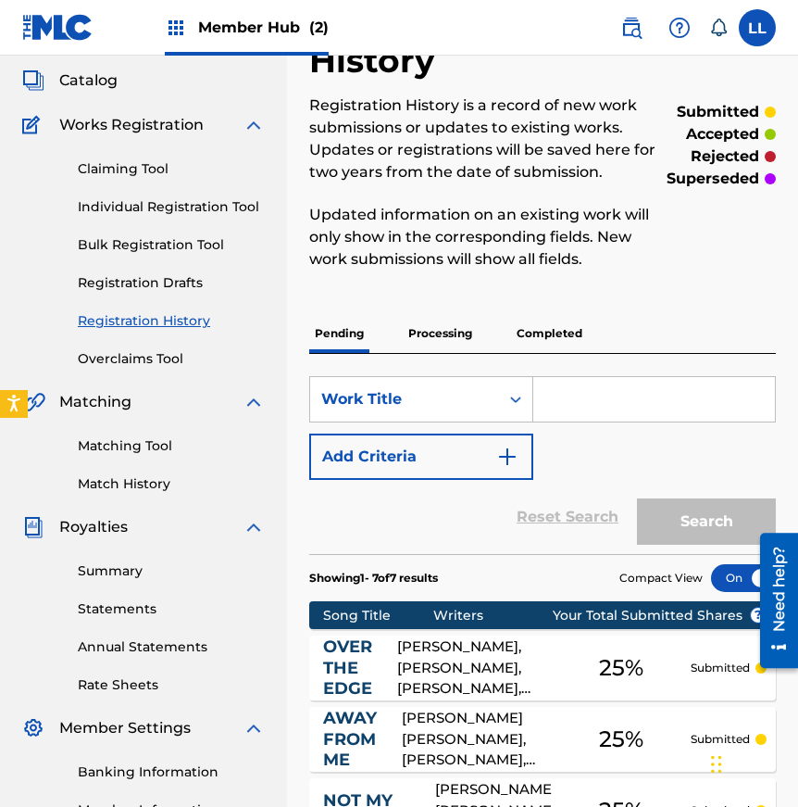
click at [437, 314] on p "Processing" at bounding box center [440, 333] width 75 height 39
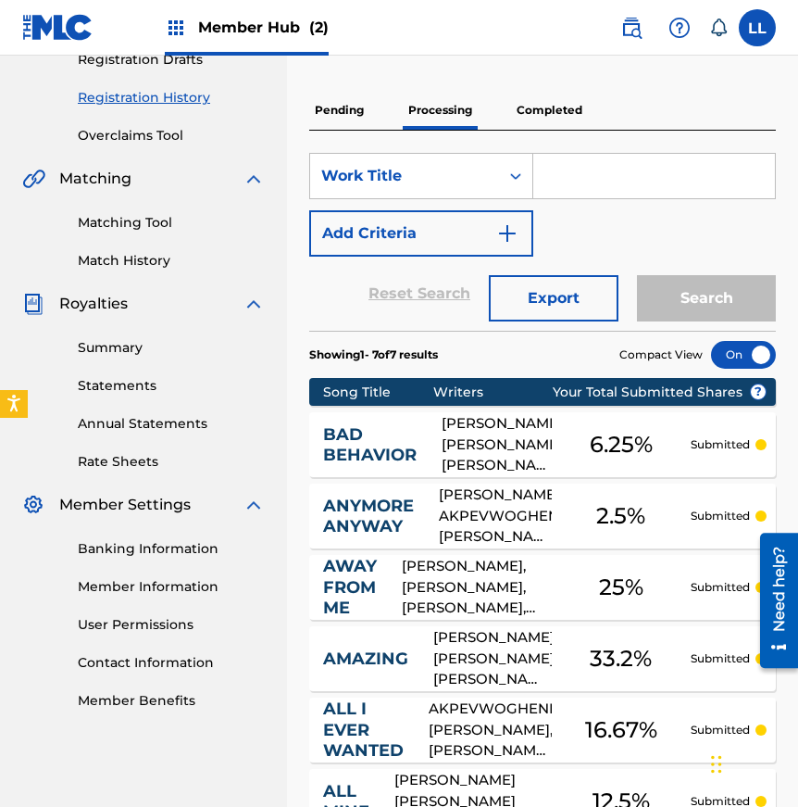
scroll to position [291, 0]
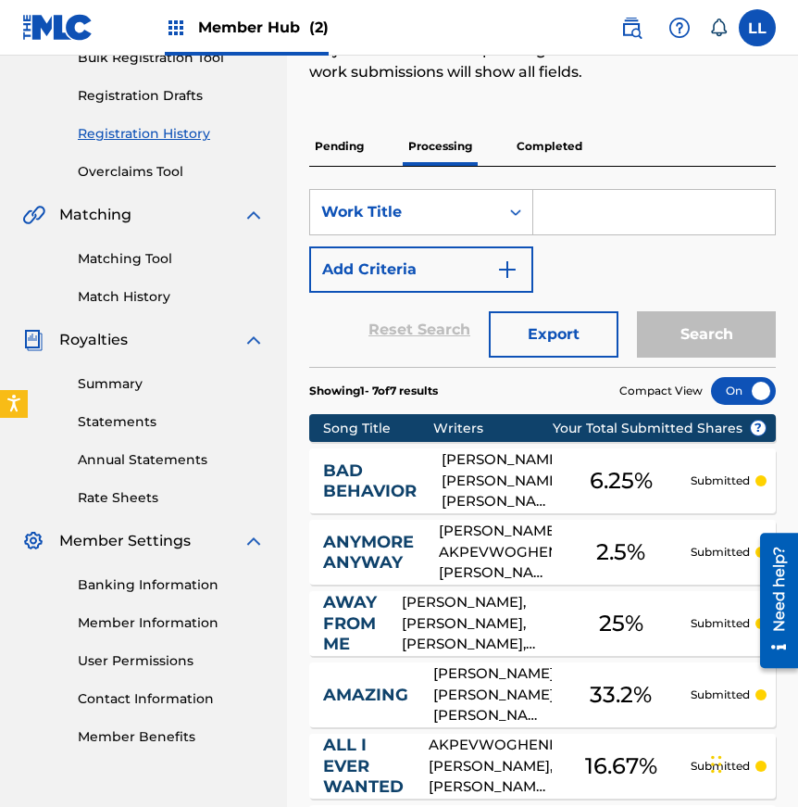
click at [333, 127] on p "Pending" at bounding box center [339, 146] width 60 height 39
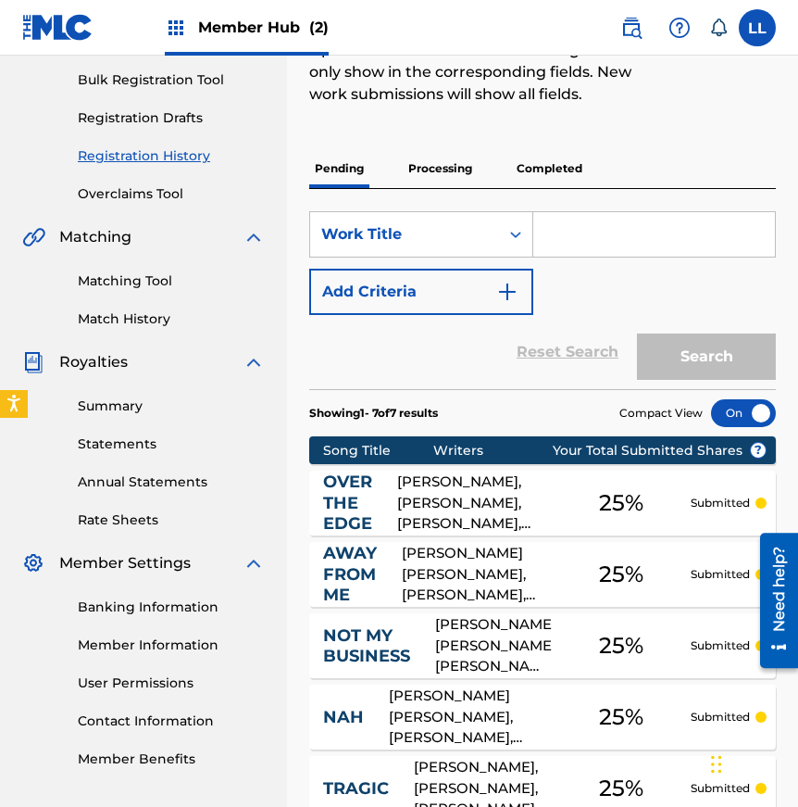
scroll to position [145, 0]
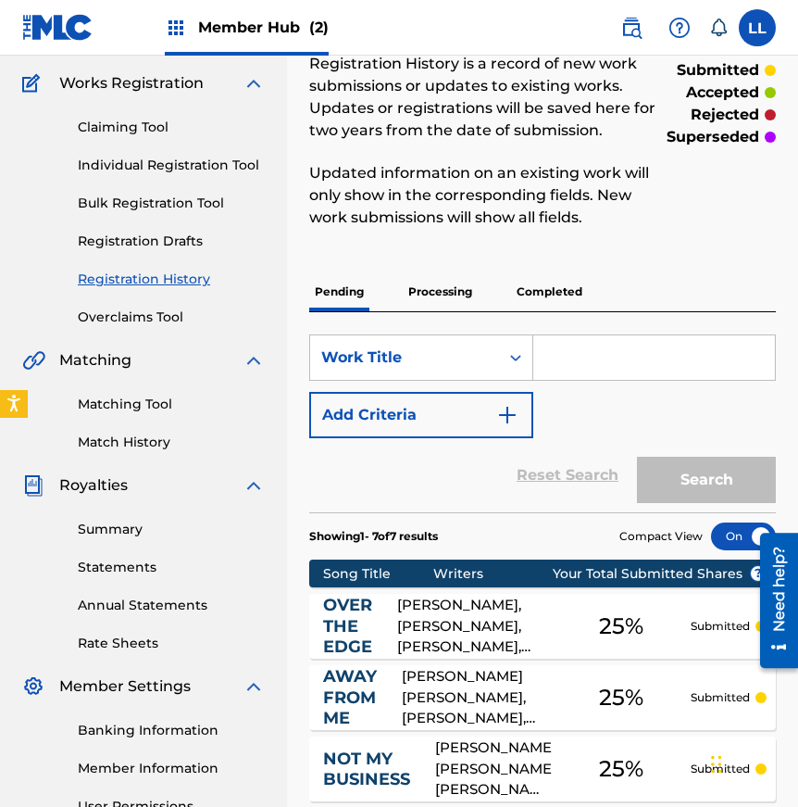
click at [536, 272] on p "Completed" at bounding box center [549, 291] width 77 height 39
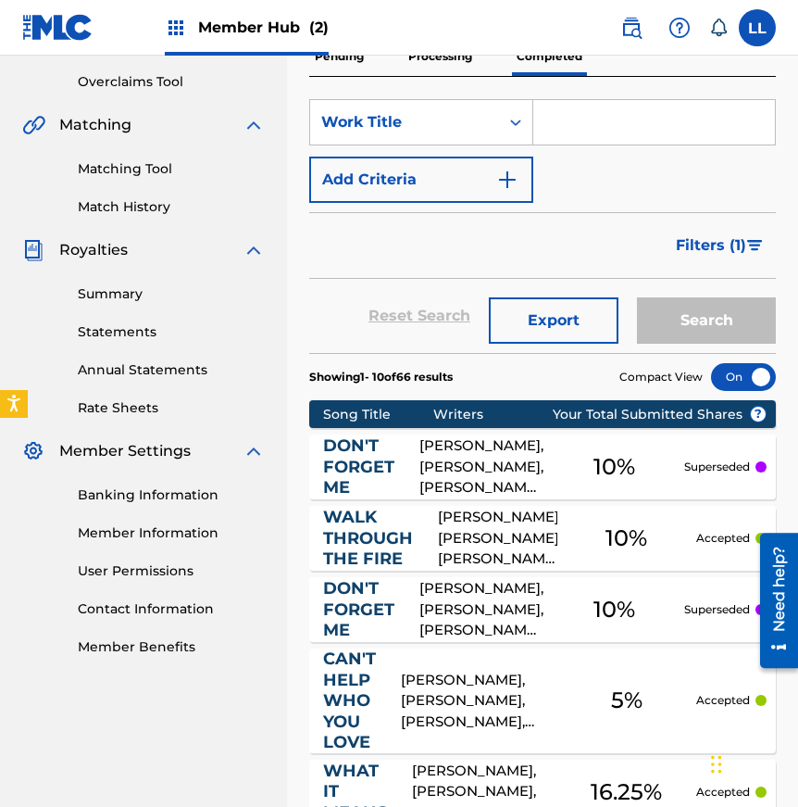
scroll to position [159, 0]
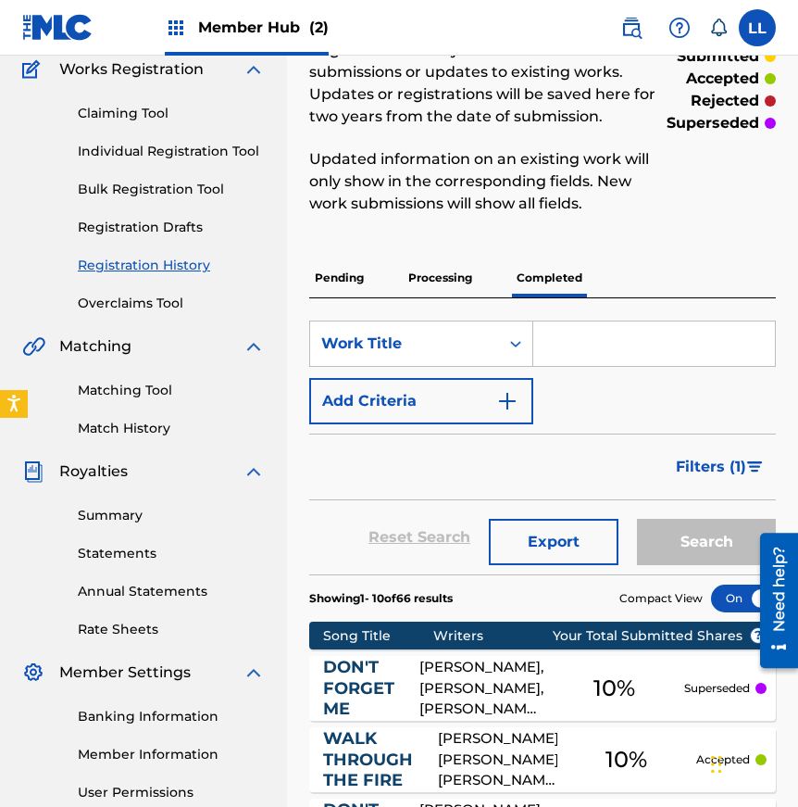
click at [317, 258] on p "Pending" at bounding box center [339, 277] width 60 height 39
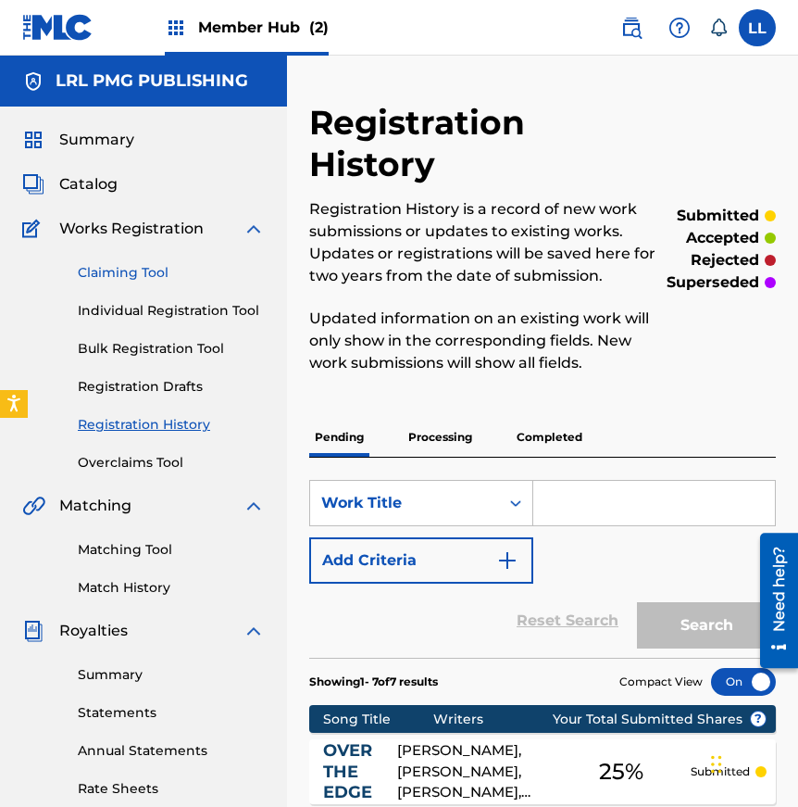
click at [137, 278] on link "Claiming Tool" at bounding box center [171, 272] width 187 height 19
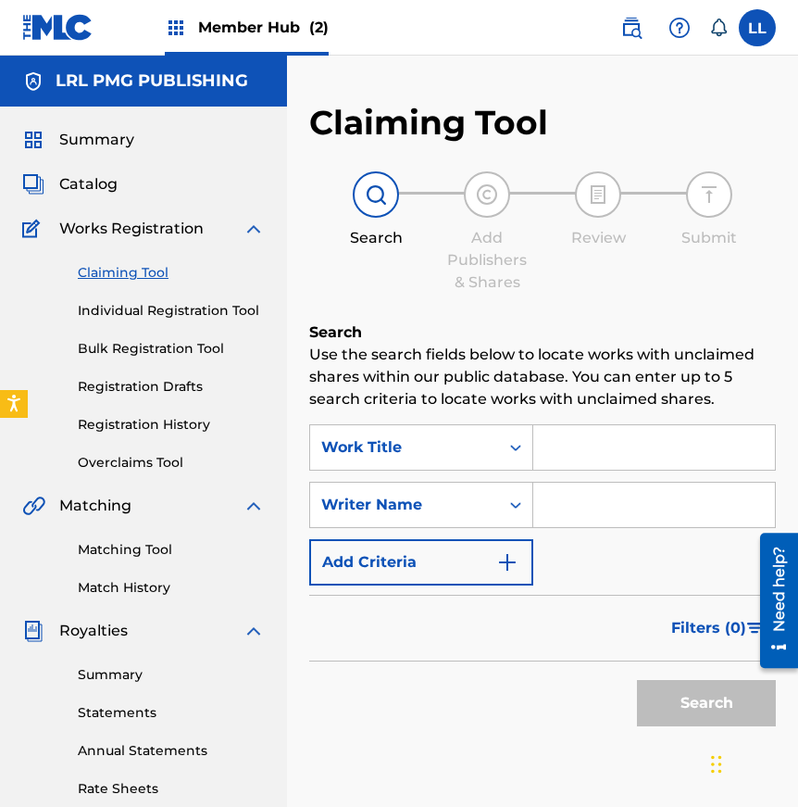
click at [597, 520] on input "Search Form" at bounding box center [654, 504] width 242 height 44
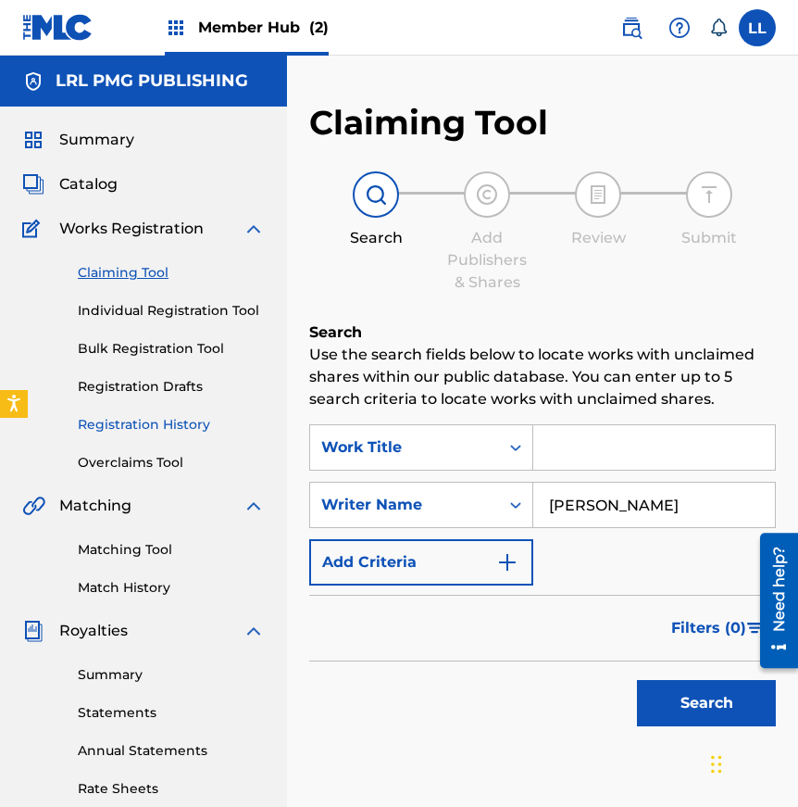
type input "[PERSON_NAME]"
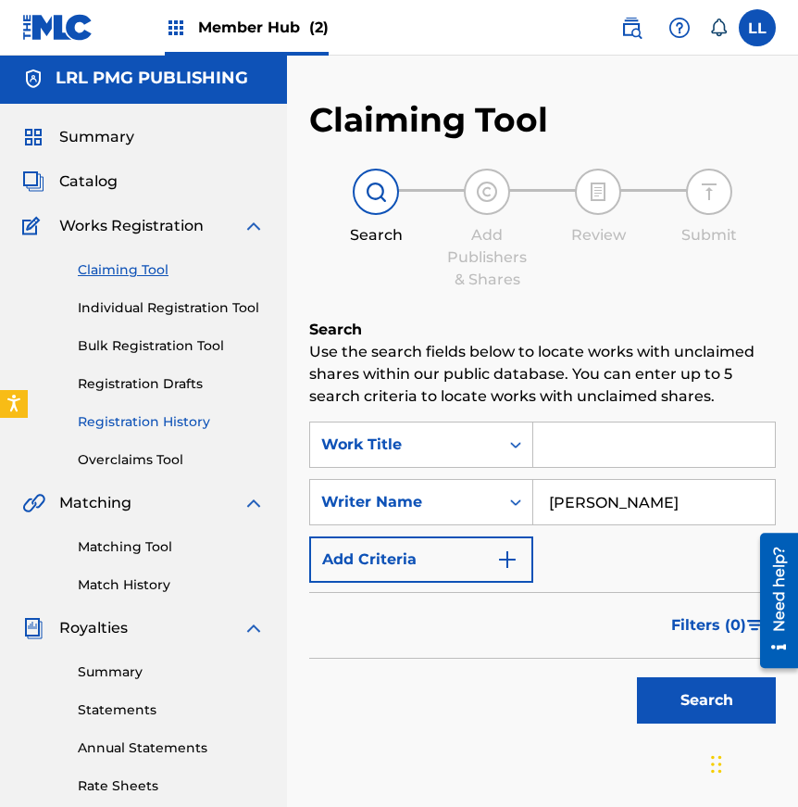
click at [140, 421] on link "Registration History" at bounding box center [171, 421] width 187 height 19
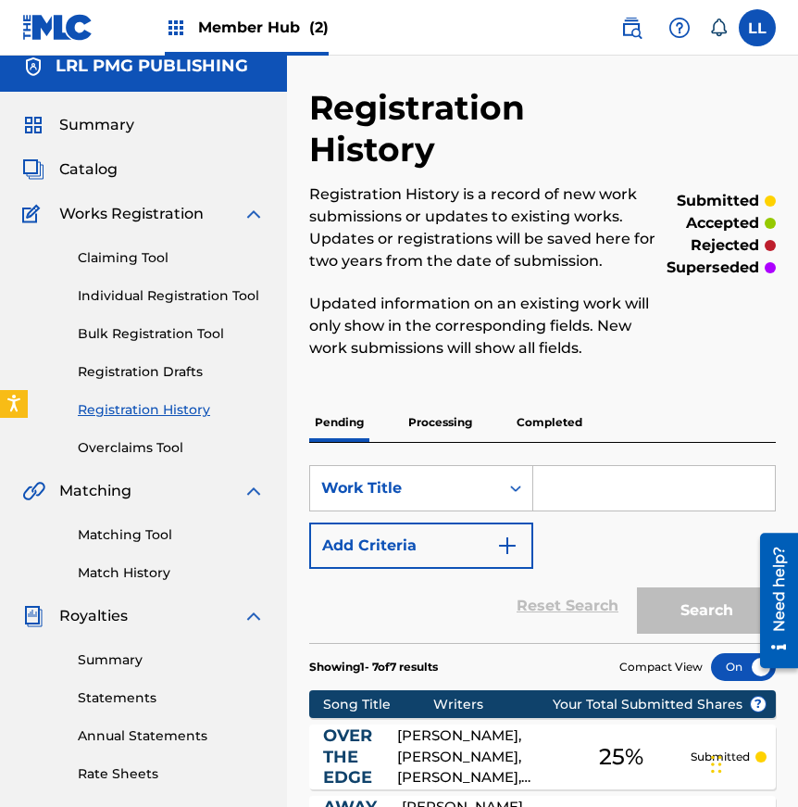
scroll to position [12, 0]
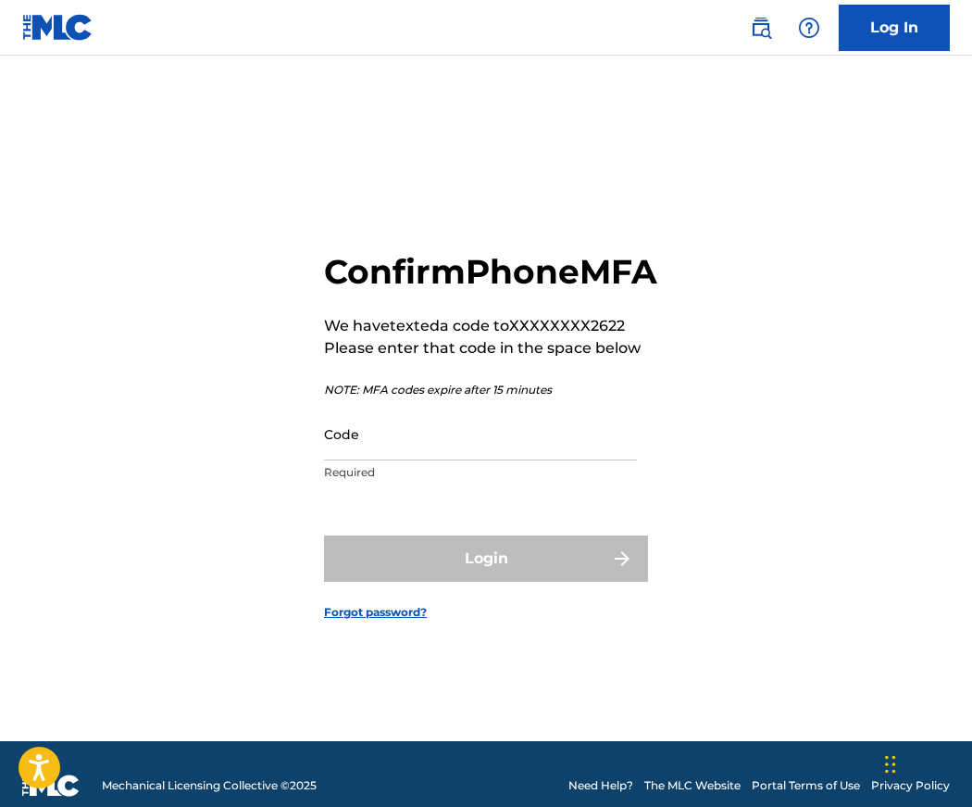
scroll to position [2, 0]
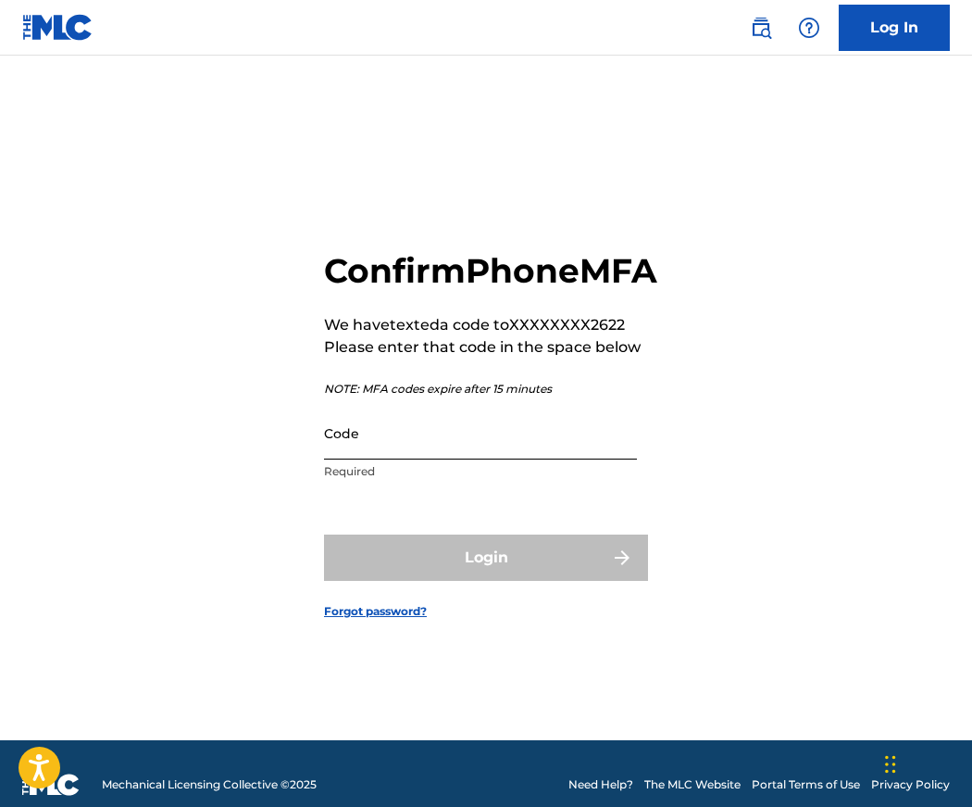
click at [371, 459] on input "Code" at bounding box center [480, 433] width 313 height 53
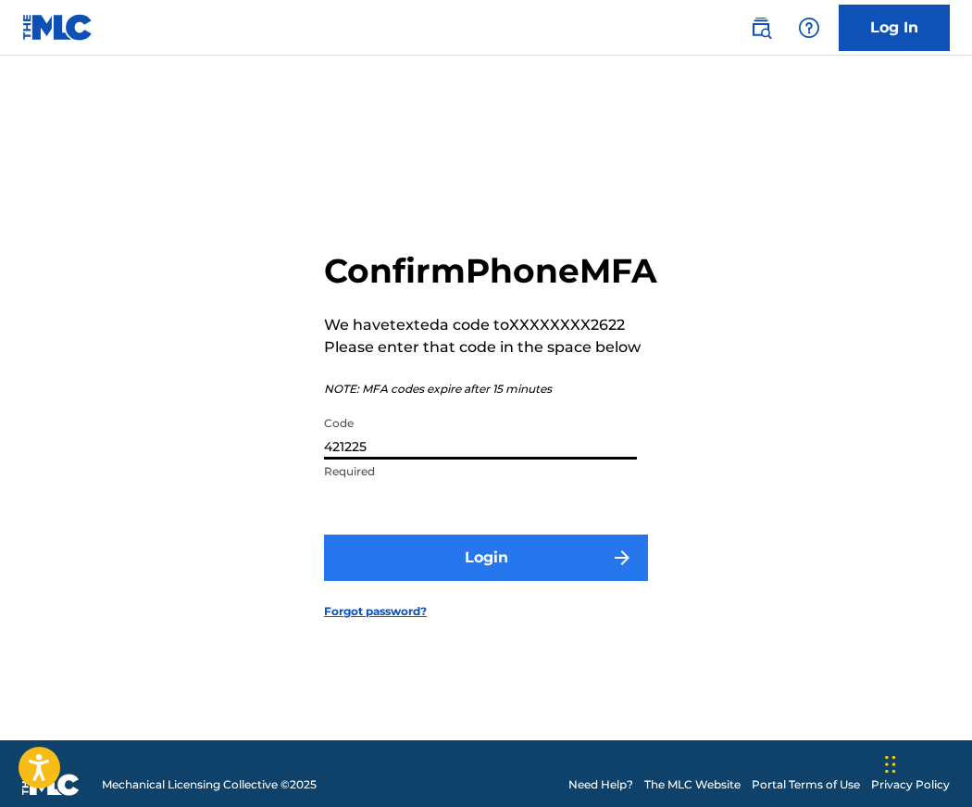
type input "421225"
click at [445, 571] on button "Login" at bounding box center [486, 557] width 324 height 46
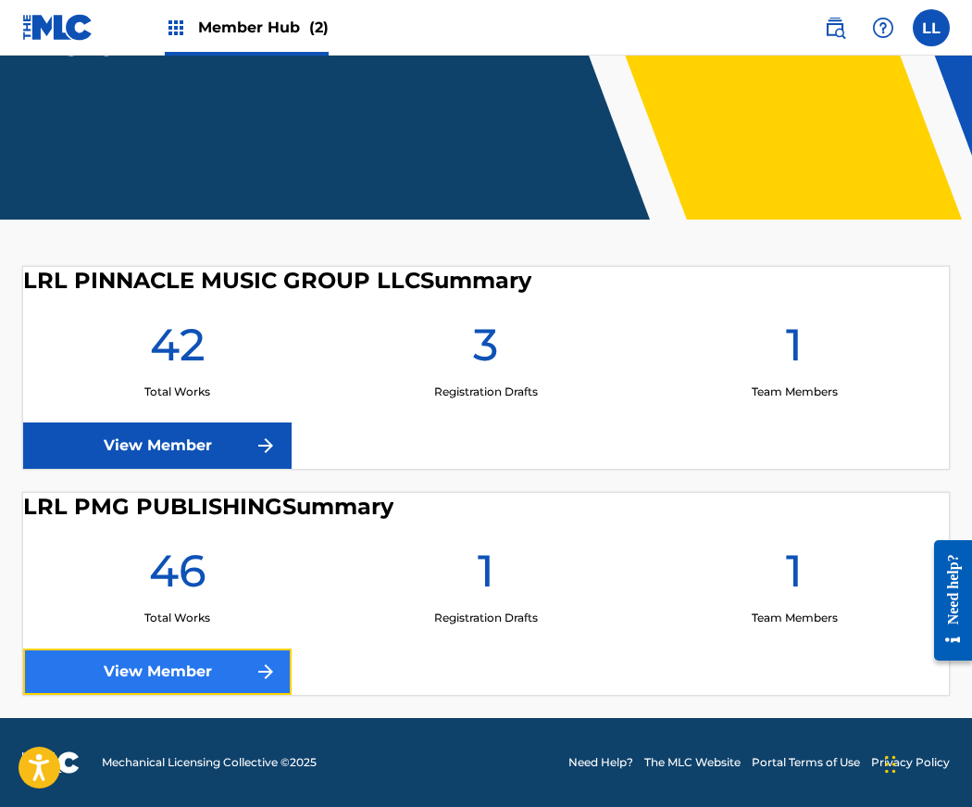
click at [226, 674] on link "View Member" at bounding box center [157, 671] width 269 height 46
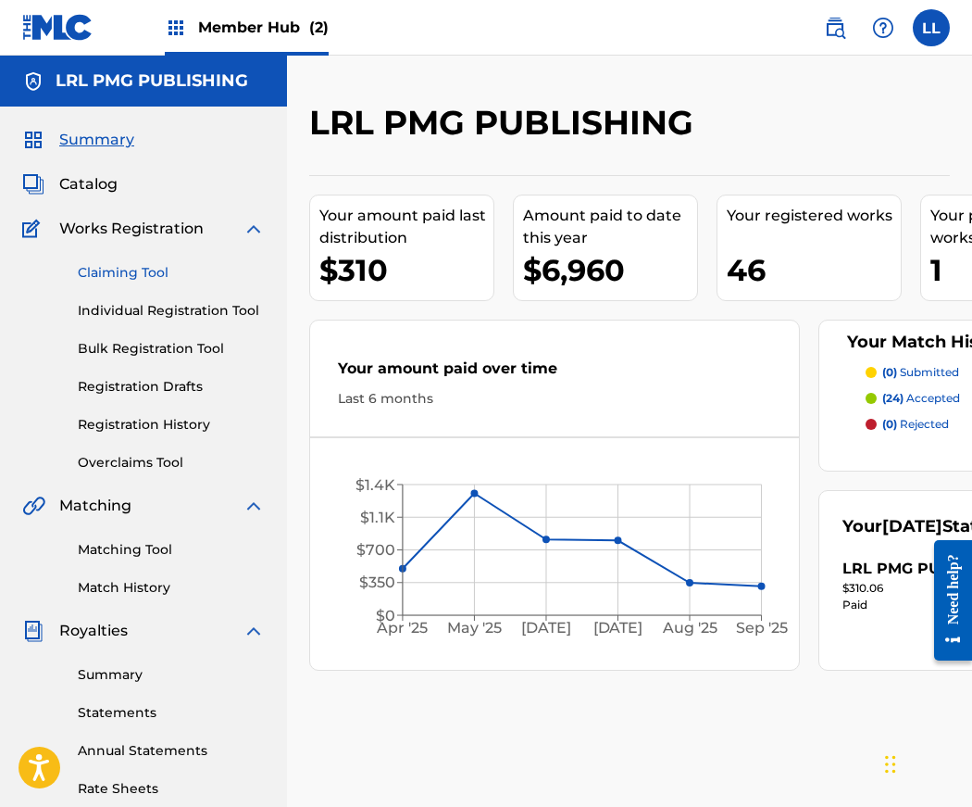
click at [132, 275] on link "Claiming Tool" at bounding box center [171, 272] width 187 height 19
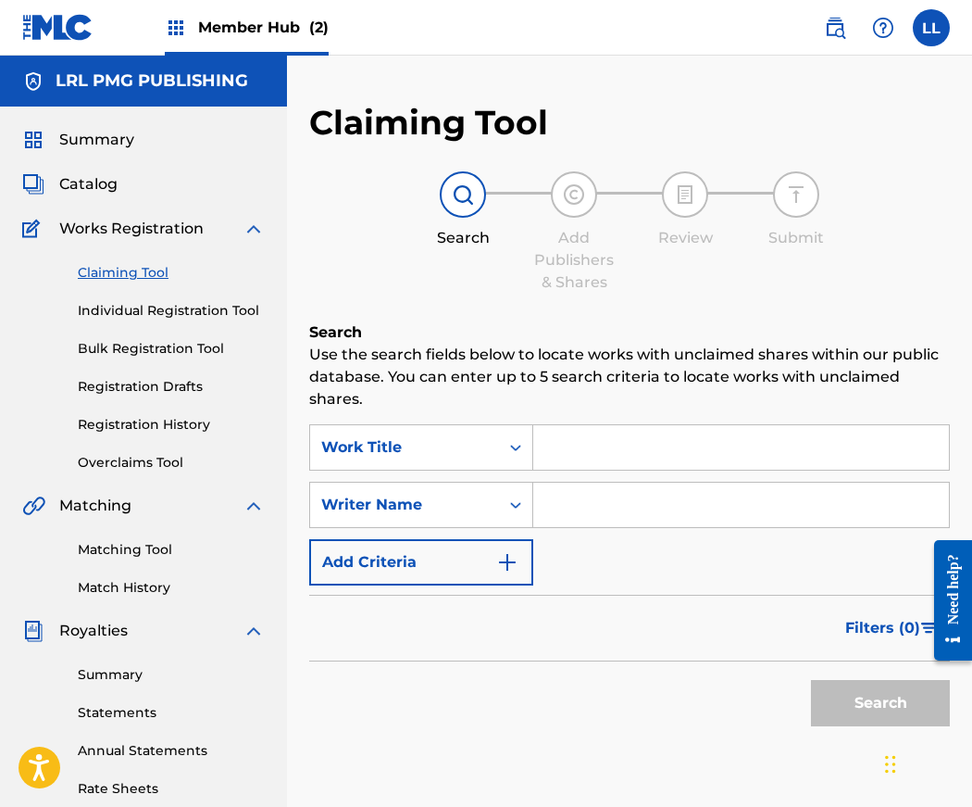
click at [570, 506] on input "Search Form" at bounding box center [741, 504] width 416 height 44
type input "[PERSON_NAME]"
click at [888, 702] on button "Search" at bounding box center [880, 703] width 139 height 46
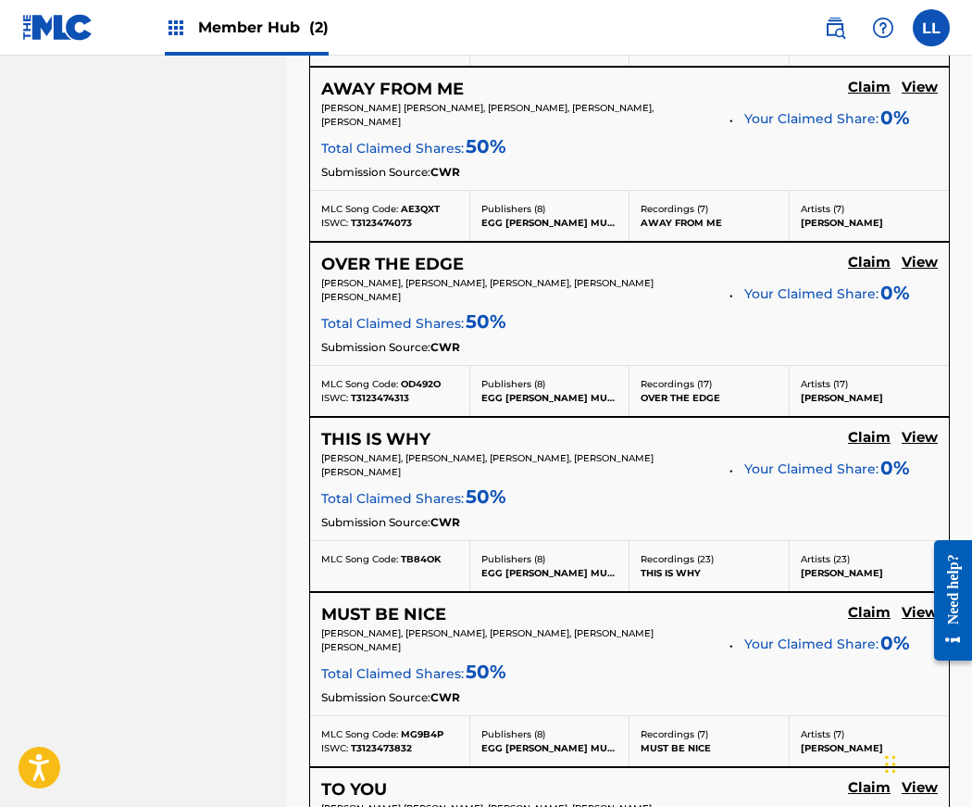
scroll to position [1698, 0]
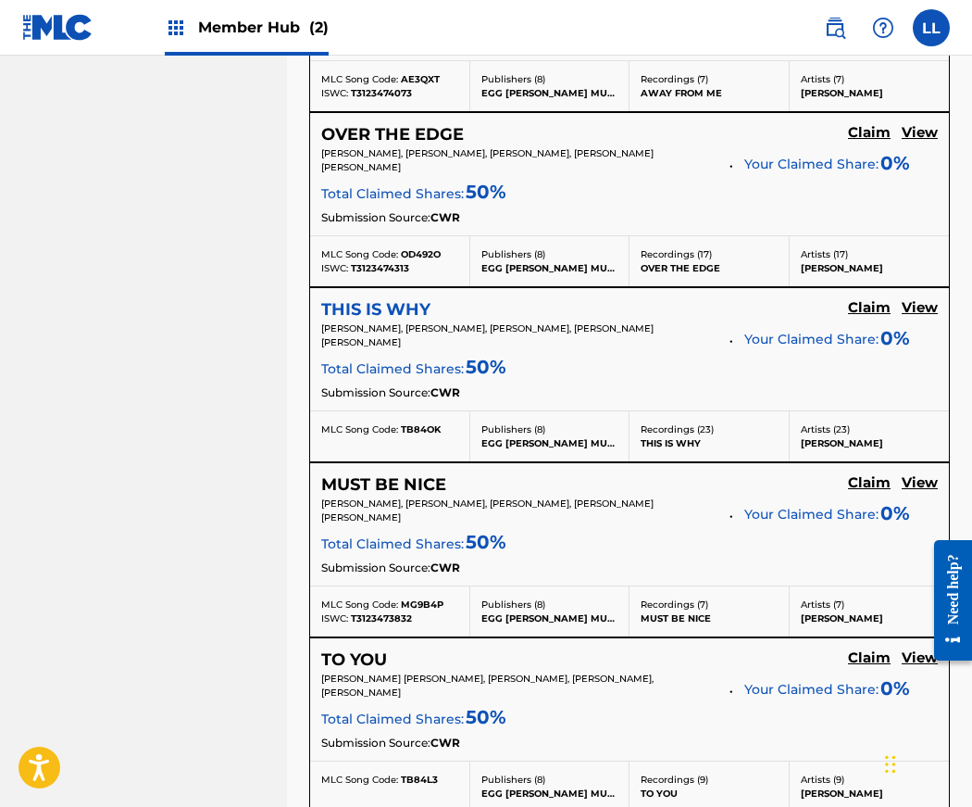
click at [376, 301] on h5 "THIS IS WHY" at bounding box center [375, 309] width 109 height 21
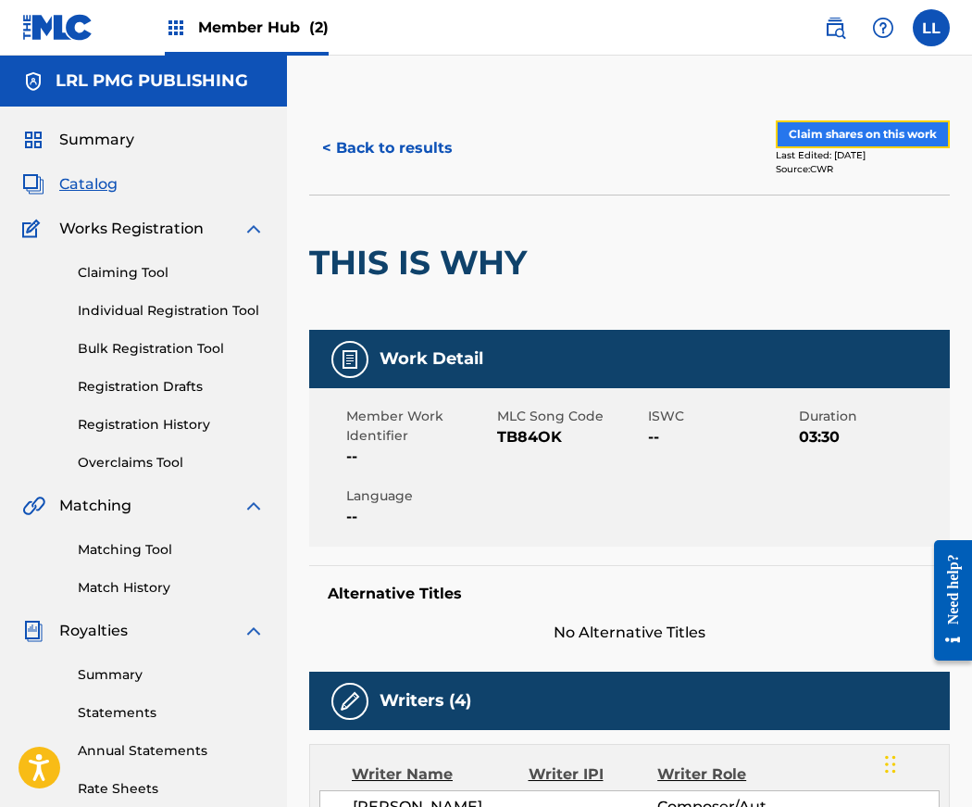
click at [858, 141] on button "Claim shares on this work" at bounding box center [863, 134] width 174 height 28
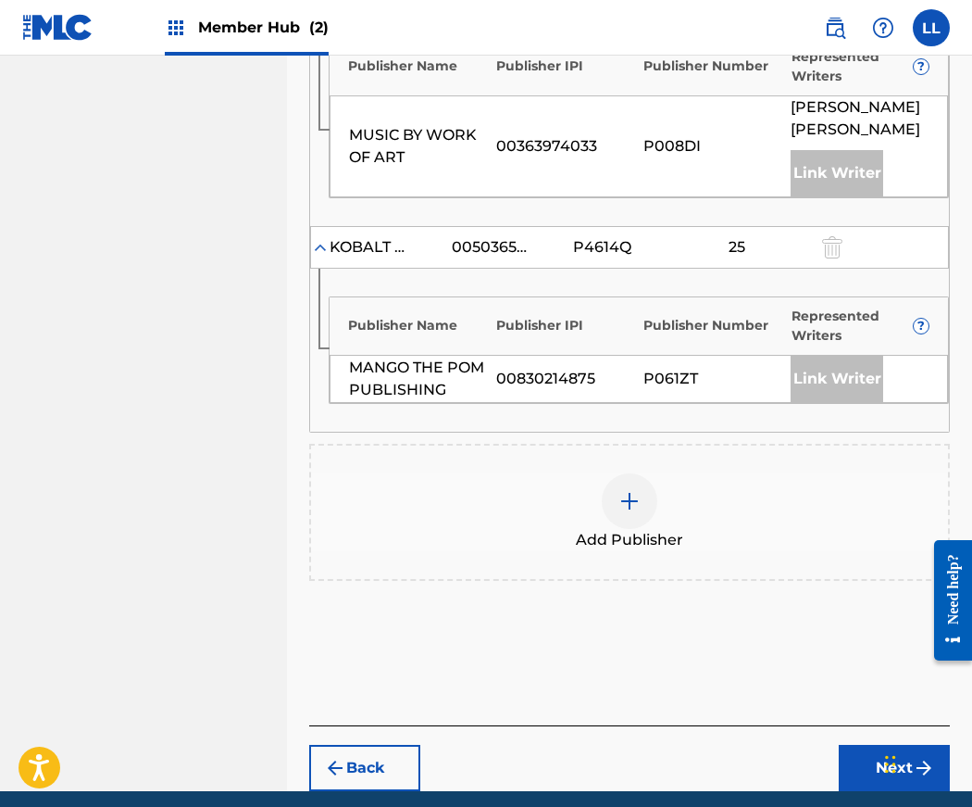
scroll to position [1255, 0]
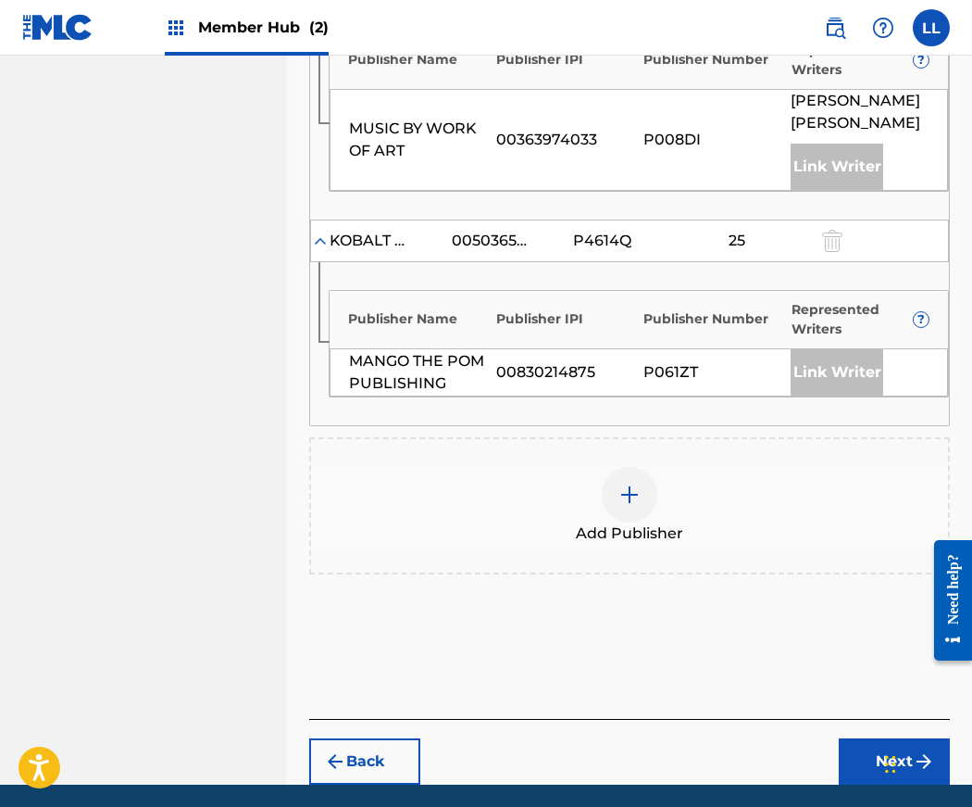
click at [630, 483] on img at bounding box center [630, 494] width 22 height 22
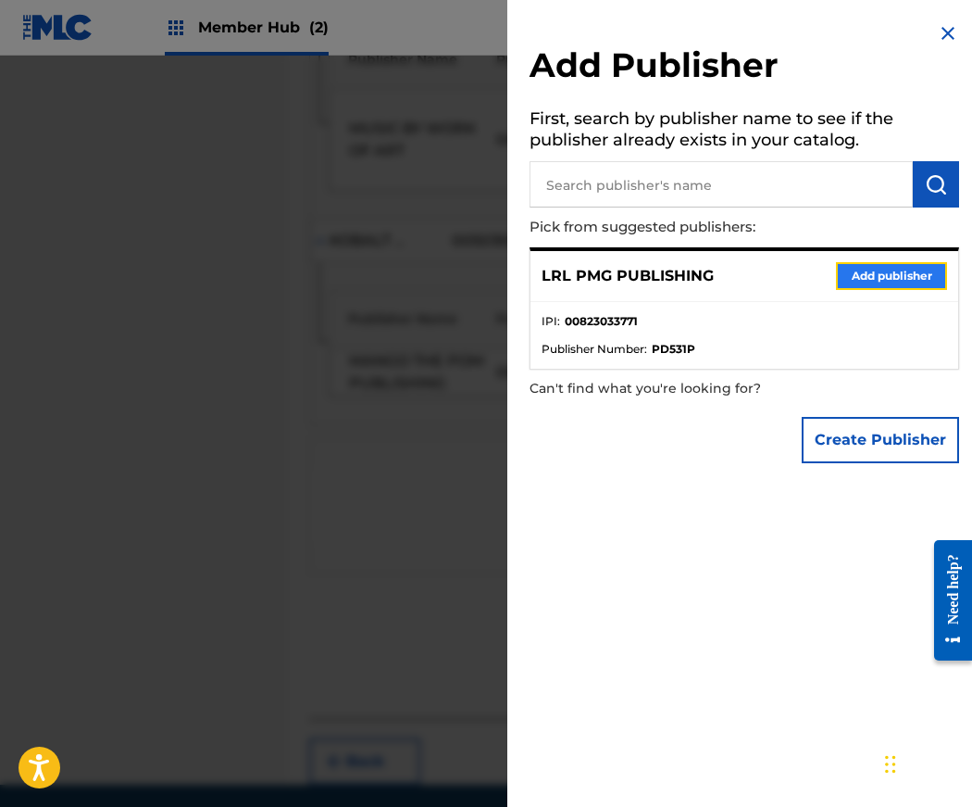
click at [855, 277] on button "Add publisher" at bounding box center [891, 276] width 111 height 28
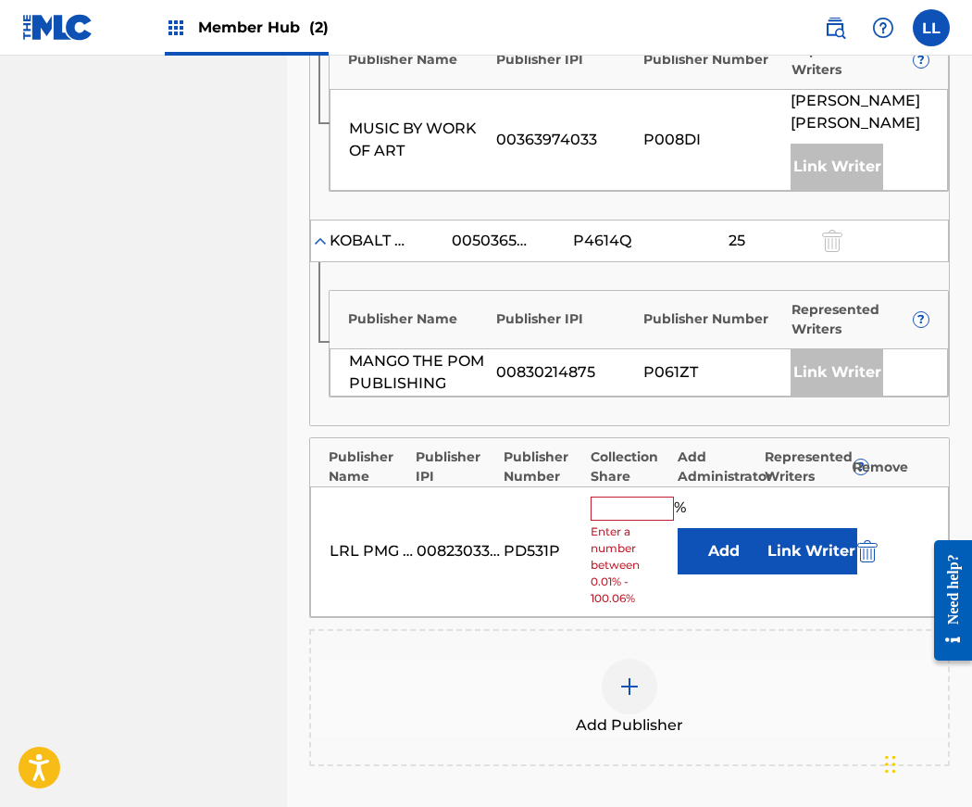
click at [625, 496] on input "text" at bounding box center [632, 508] width 83 height 24
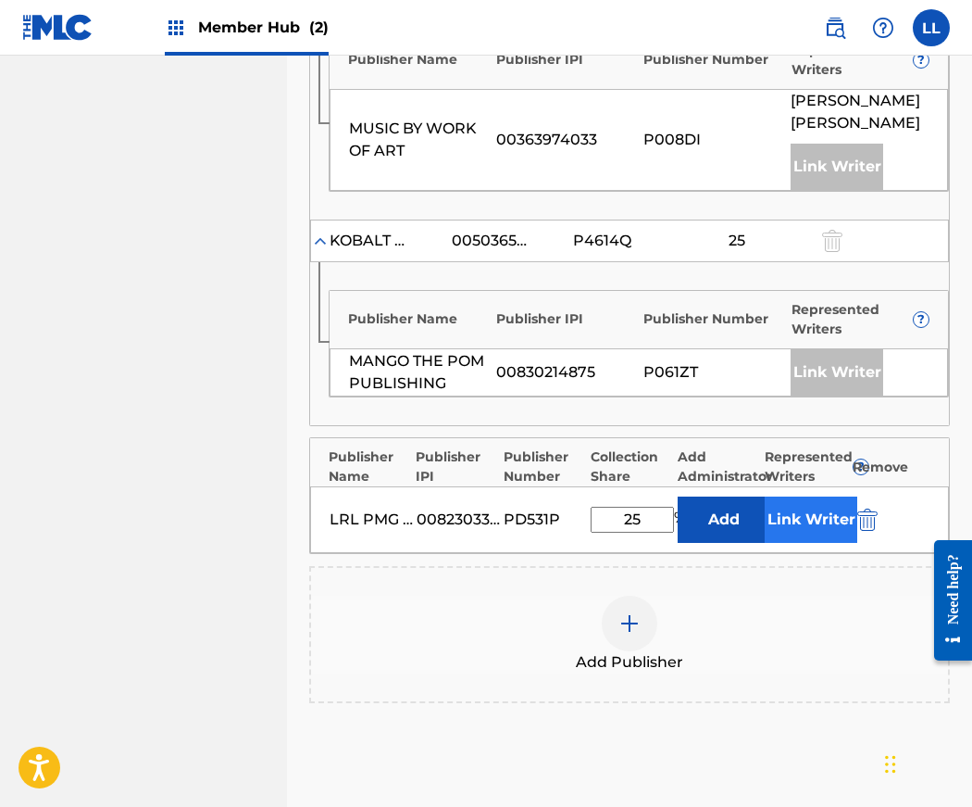
type input "25"
click at [805, 496] on button "Link Writer" at bounding box center [811, 519] width 93 height 46
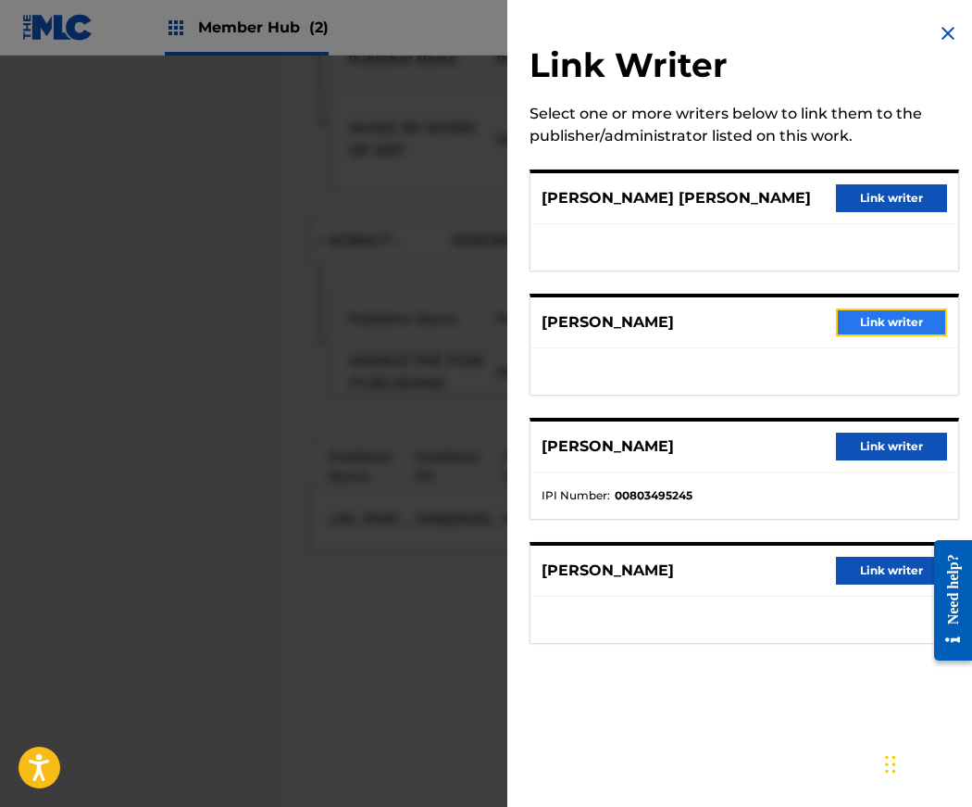
click at [893, 321] on button "Link writer" at bounding box center [891, 322] width 111 height 28
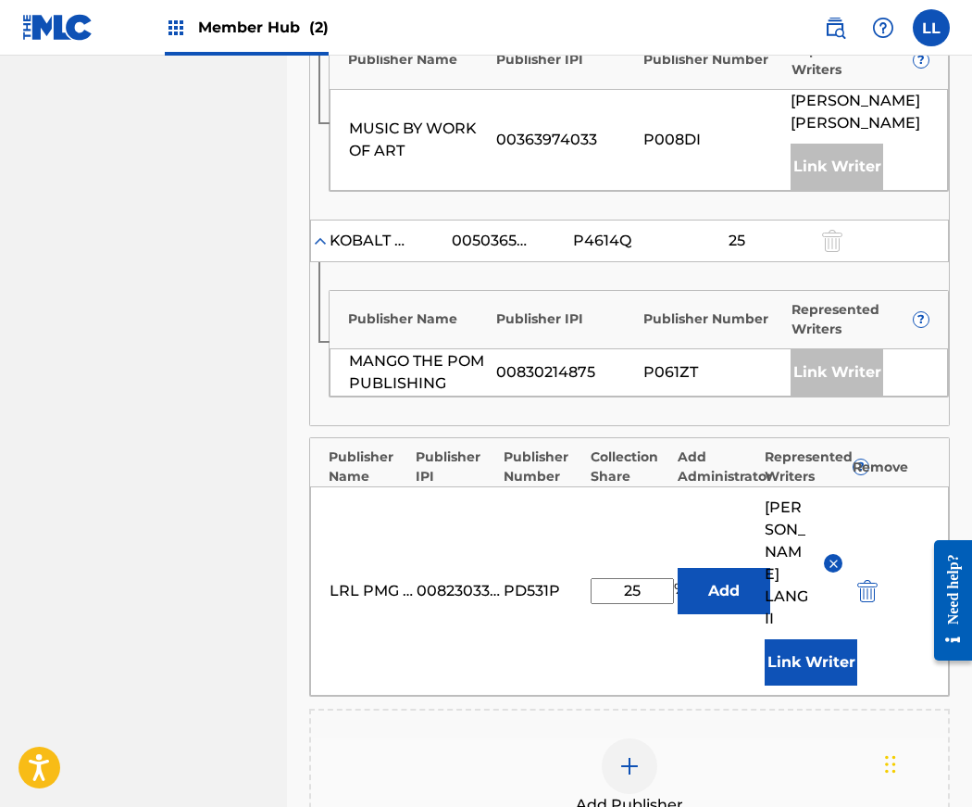
scroll to position [1482, 0]
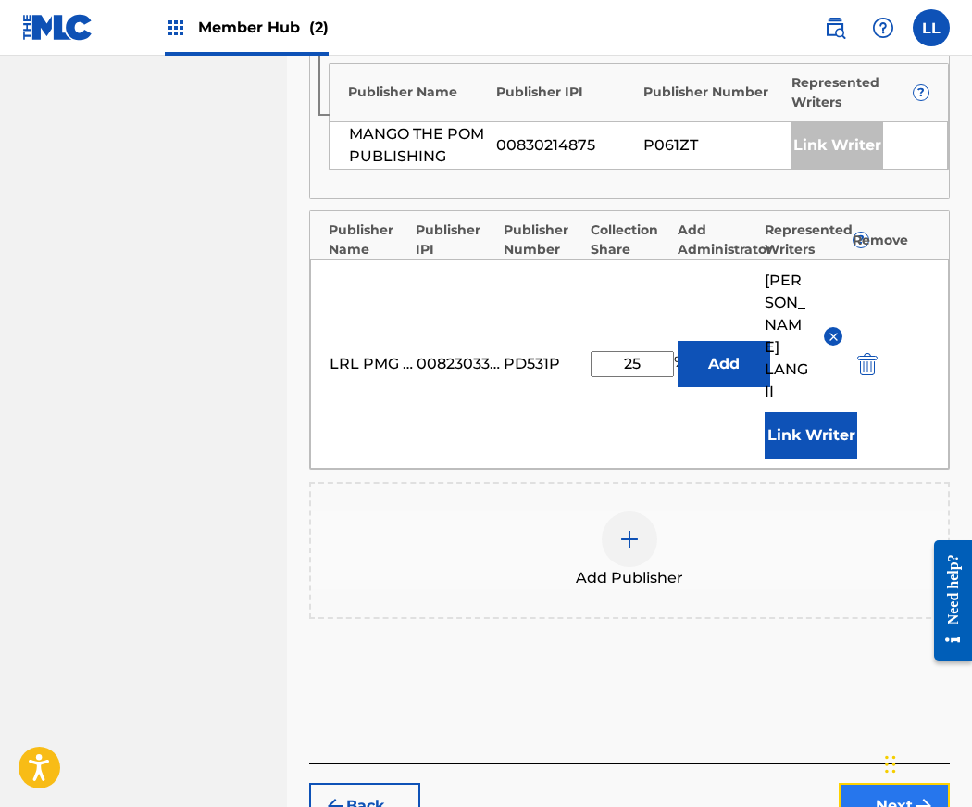
click at [878, 783] on button "Next" at bounding box center [894, 806] width 111 height 46
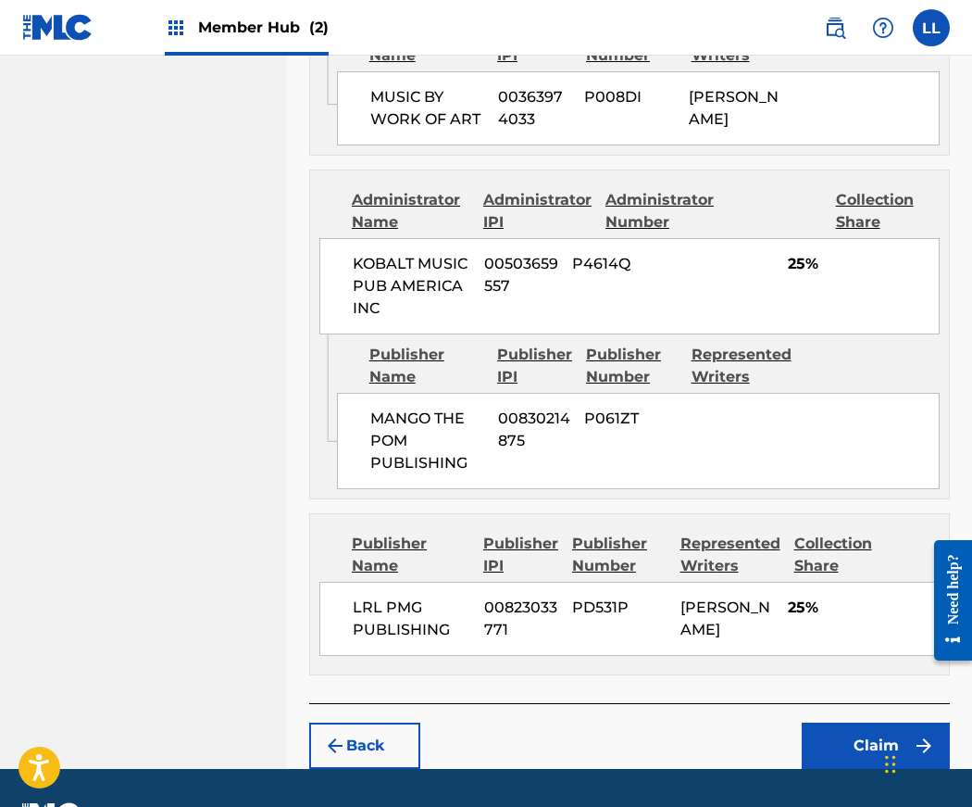
scroll to position [1755, 0]
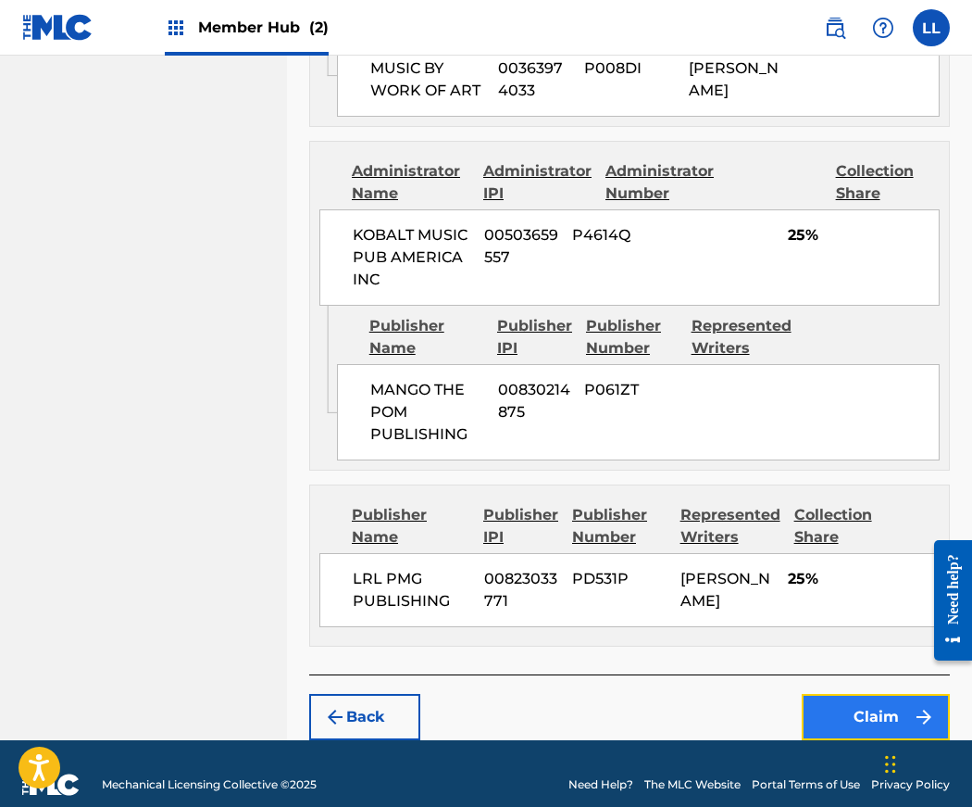
click at [866, 694] on button "Claim" at bounding box center [876, 717] width 148 height 46
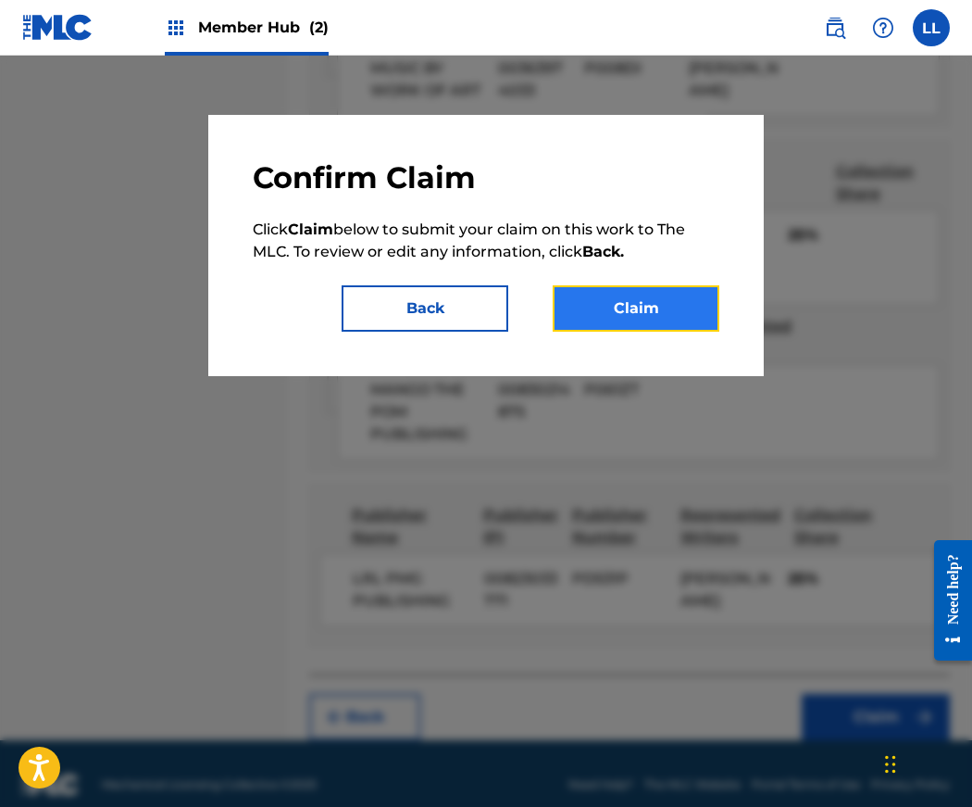
click at [620, 299] on button "Claim" at bounding box center [636, 308] width 167 height 46
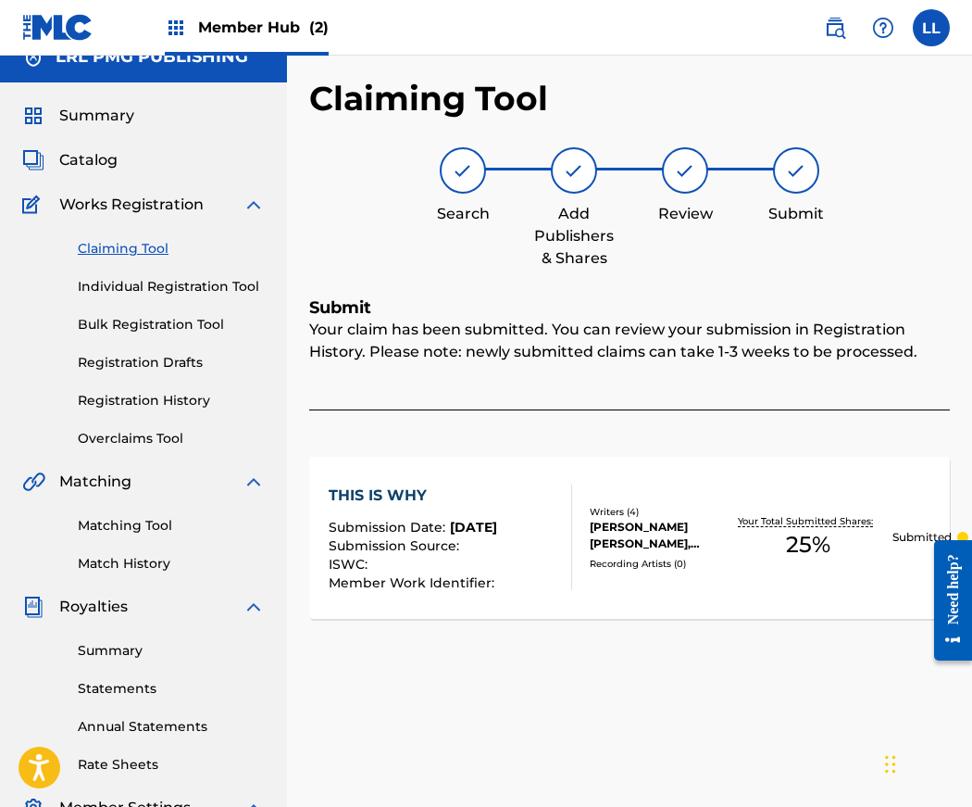
scroll to position [0, 0]
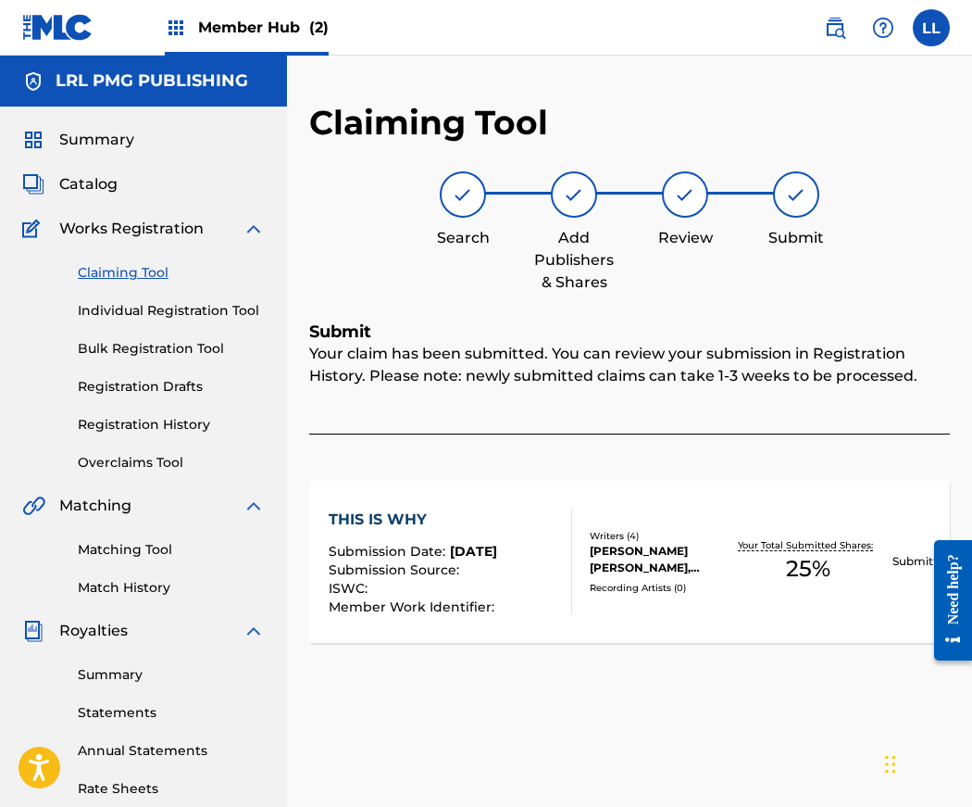
click at [114, 271] on link "Claiming Tool" at bounding box center [171, 272] width 187 height 19
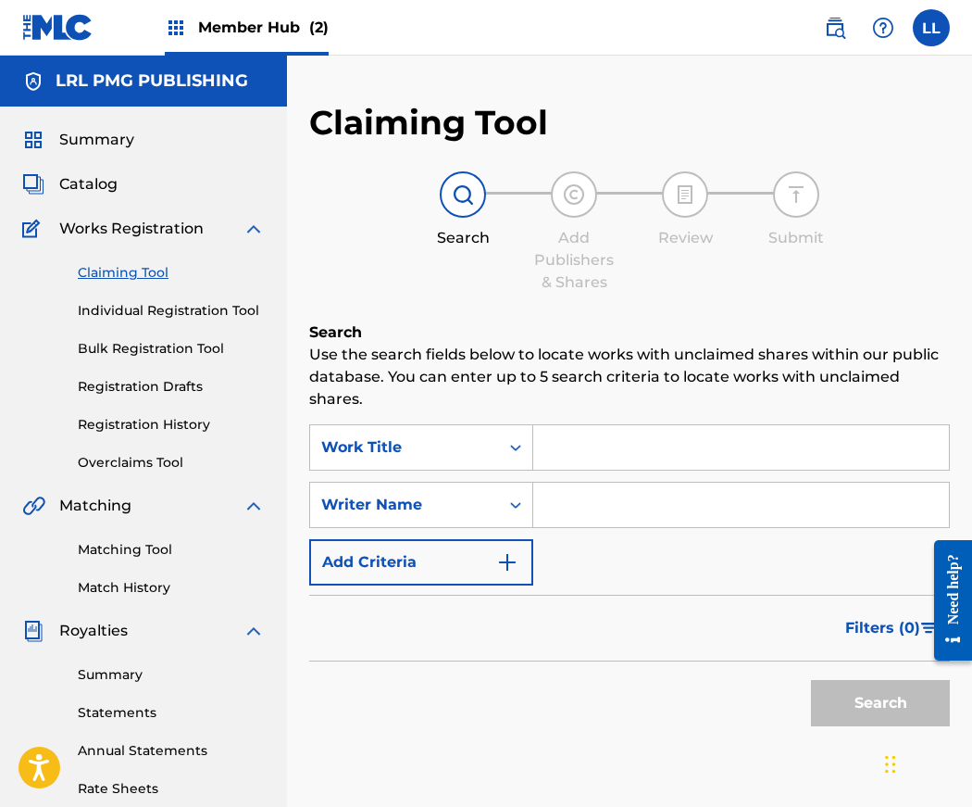
click at [581, 504] on input "Search Form" at bounding box center [741, 504] width 416 height 44
type input "Jerry Lang II"
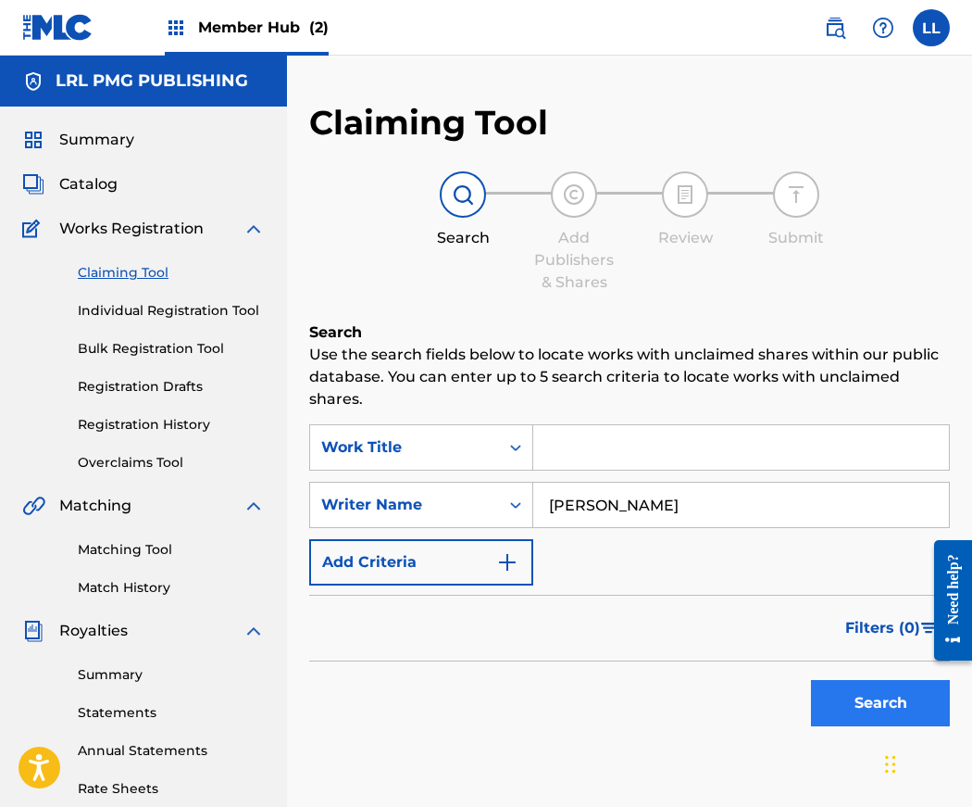
scroll to position [6, 0]
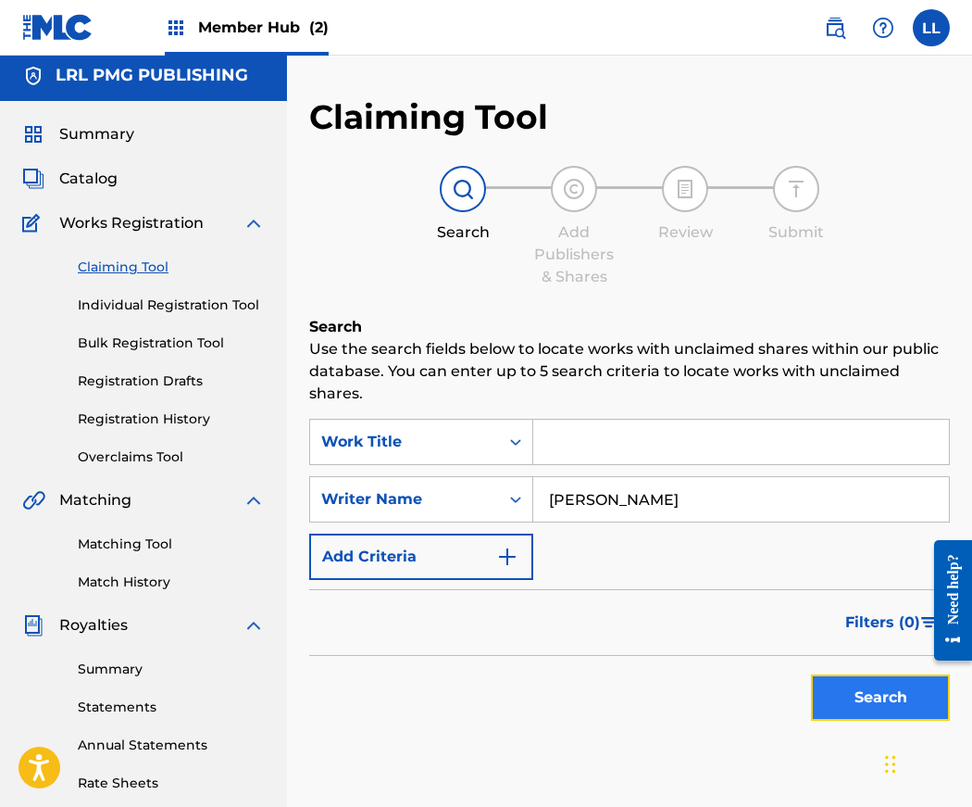
click at [863, 690] on button "Search" at bounding box center [880, 697] width 139 height 46
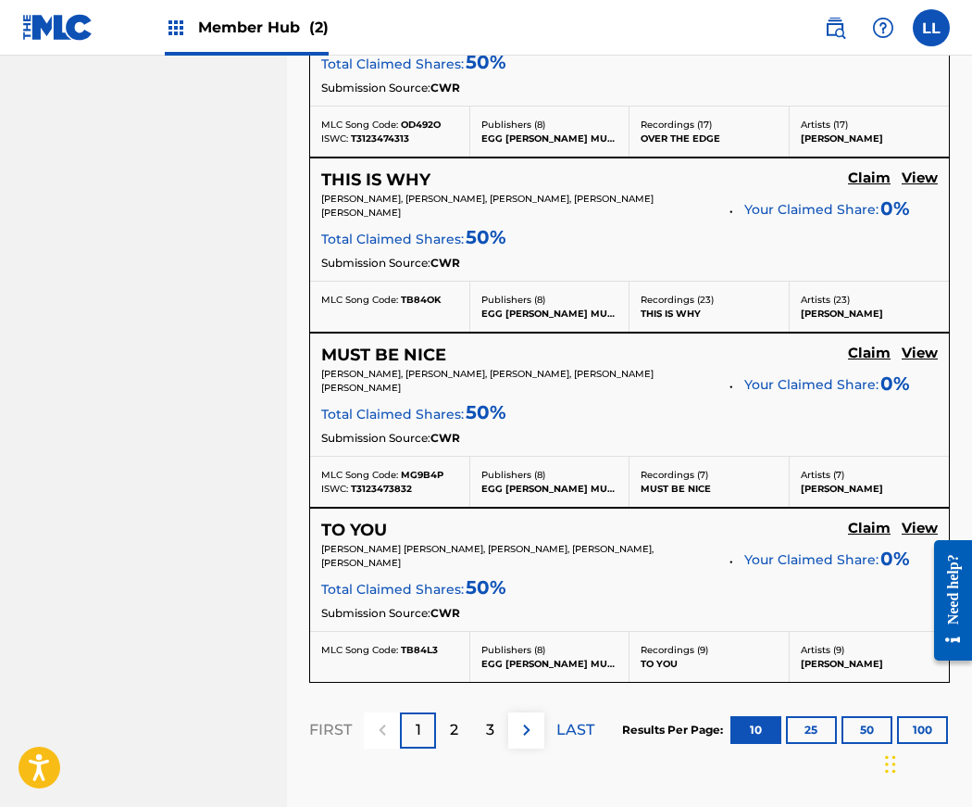
scroll to position [1835, 0]
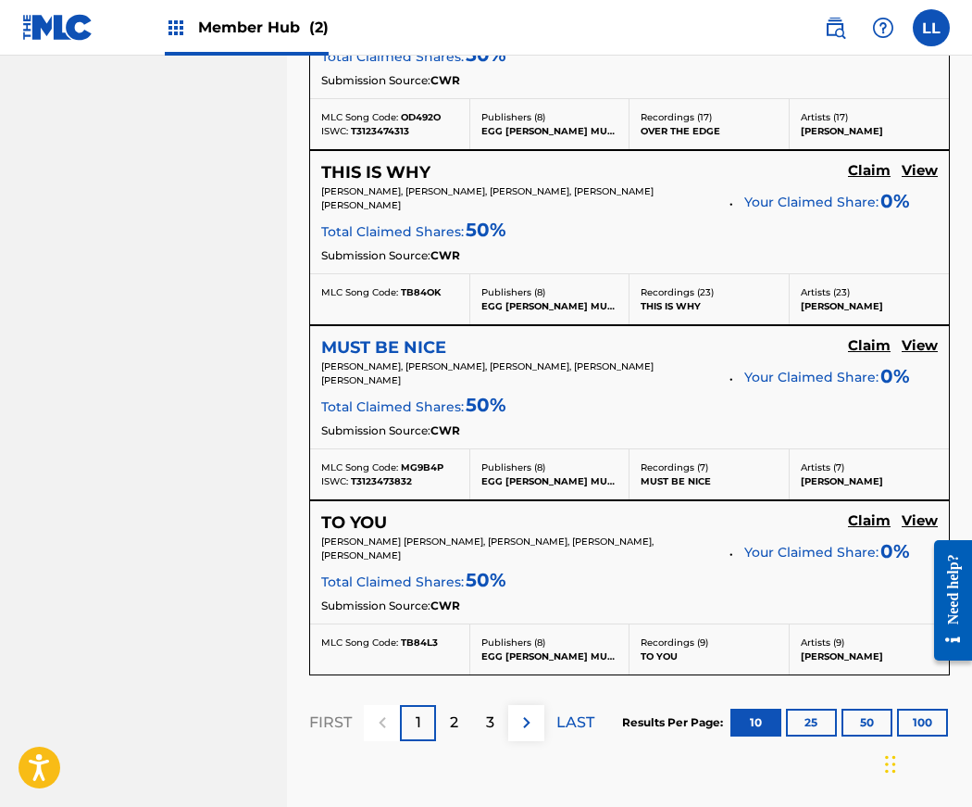
click at [361, 337] on h5 "MUST BE NICE" at bounding box center [383, 347] width 125 height 21
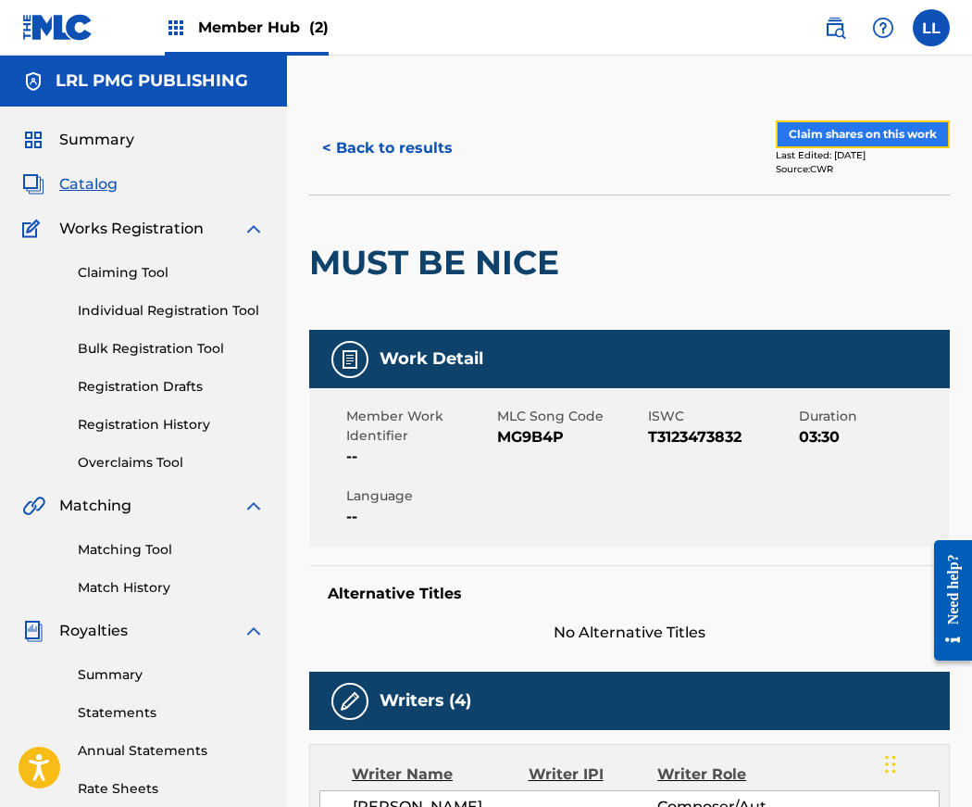
click at [851, 132] on button "Claim shares on this work" at bounding box center [863, 134] width 174 height 28
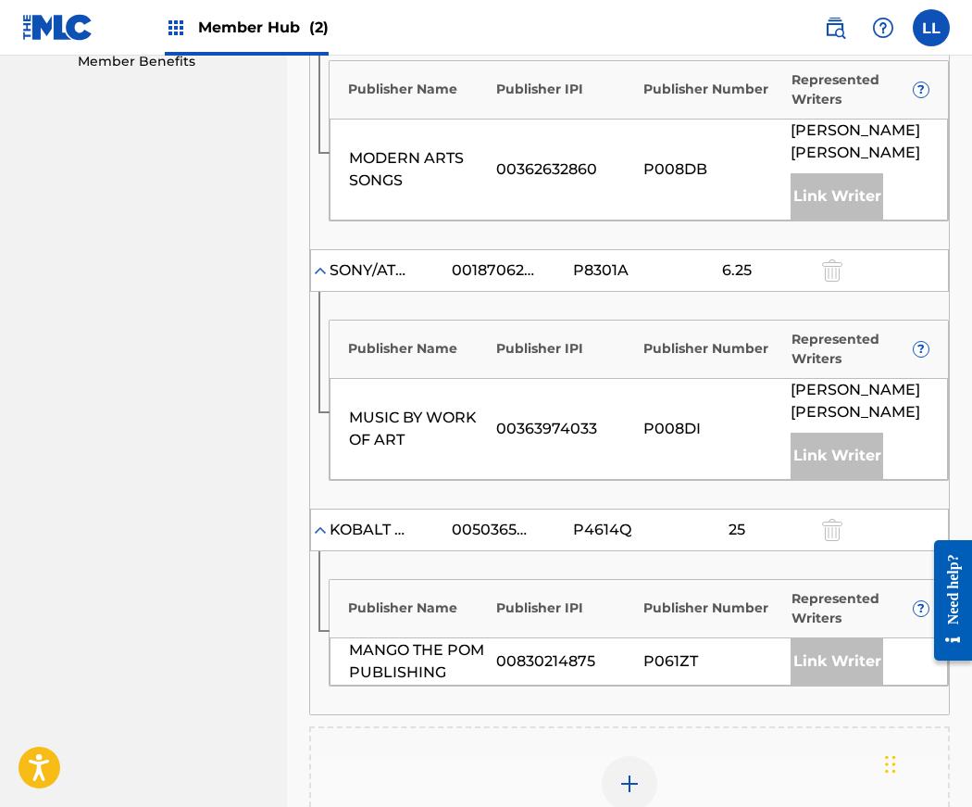
scroll to position [1137, 0]
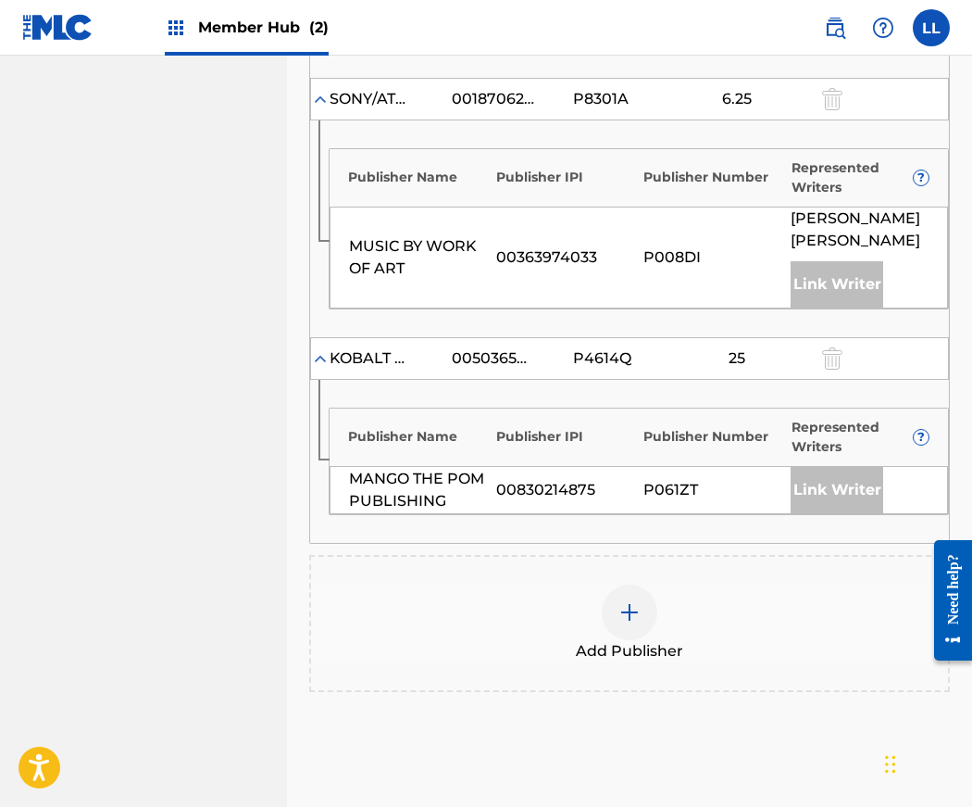
click at [632, 601] on img at bounding box center [630, 612] width 22 height 22
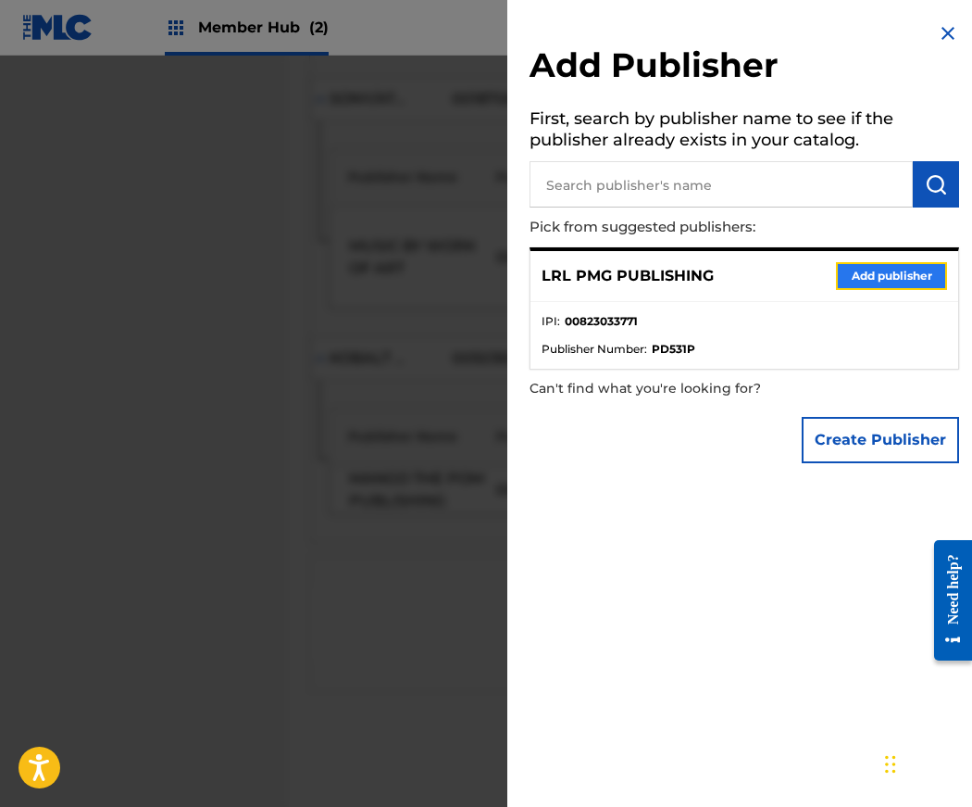
click at [884, 271] on button "Add publisher" at bounding box center [891, 276] width 111 height 28
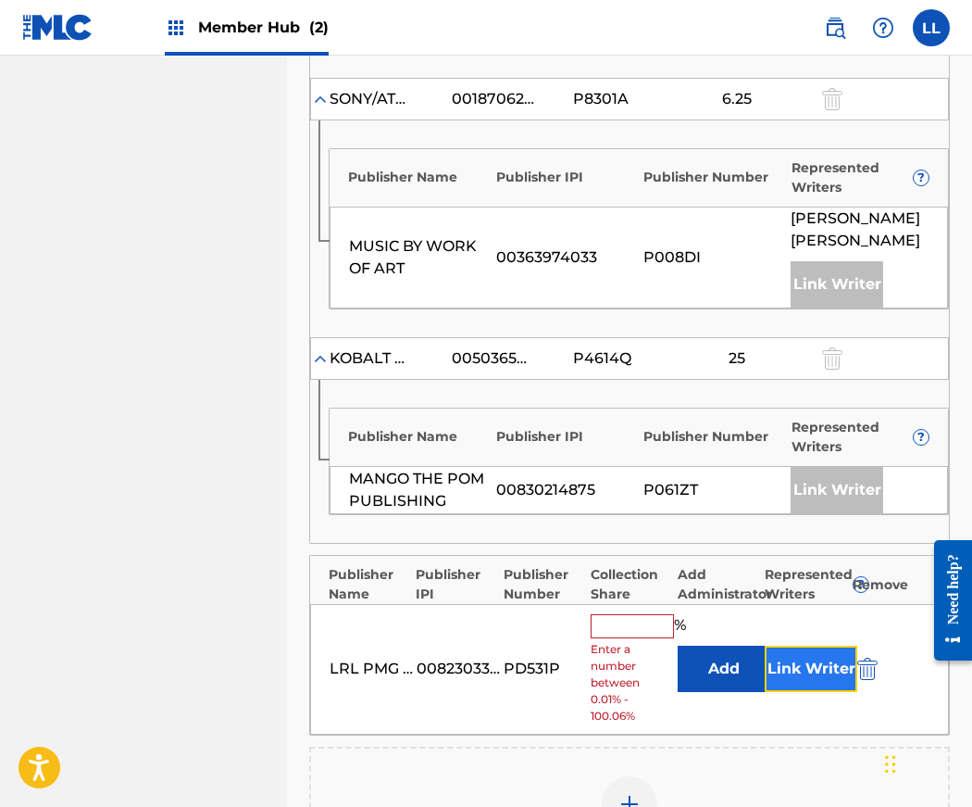
click at [803, 645] on button "Link Writer" at bounding box center [811, 668] width 93 height 46
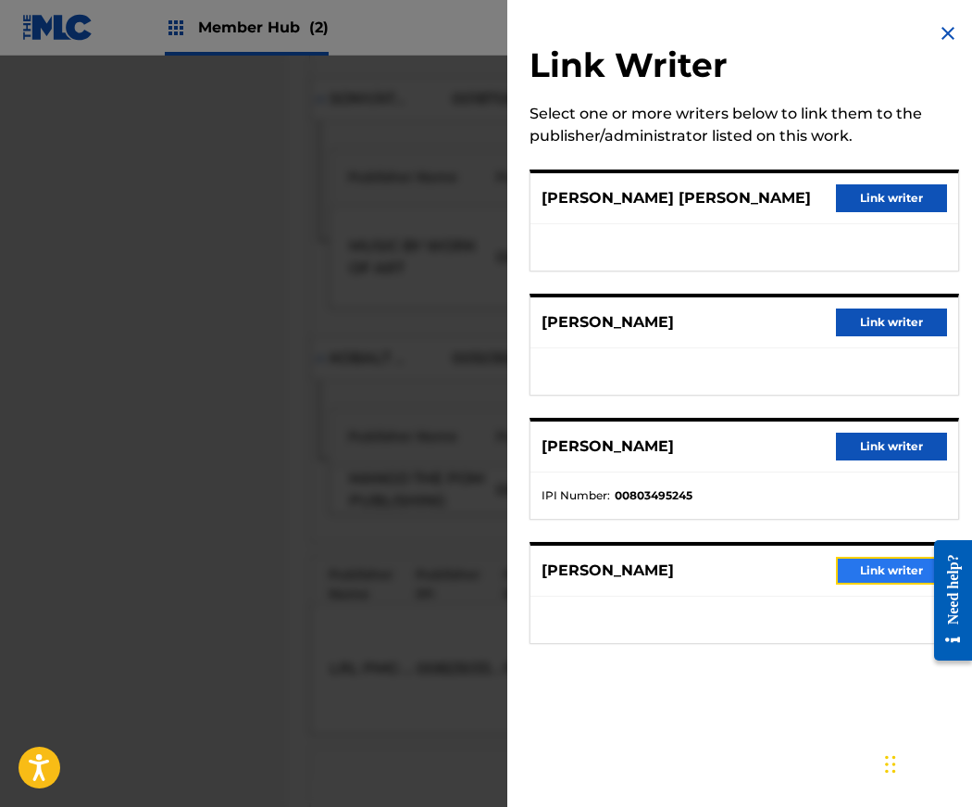
click at [881, 576] on button "Link writer" at bounding box center [891, 571] width 111 height 28
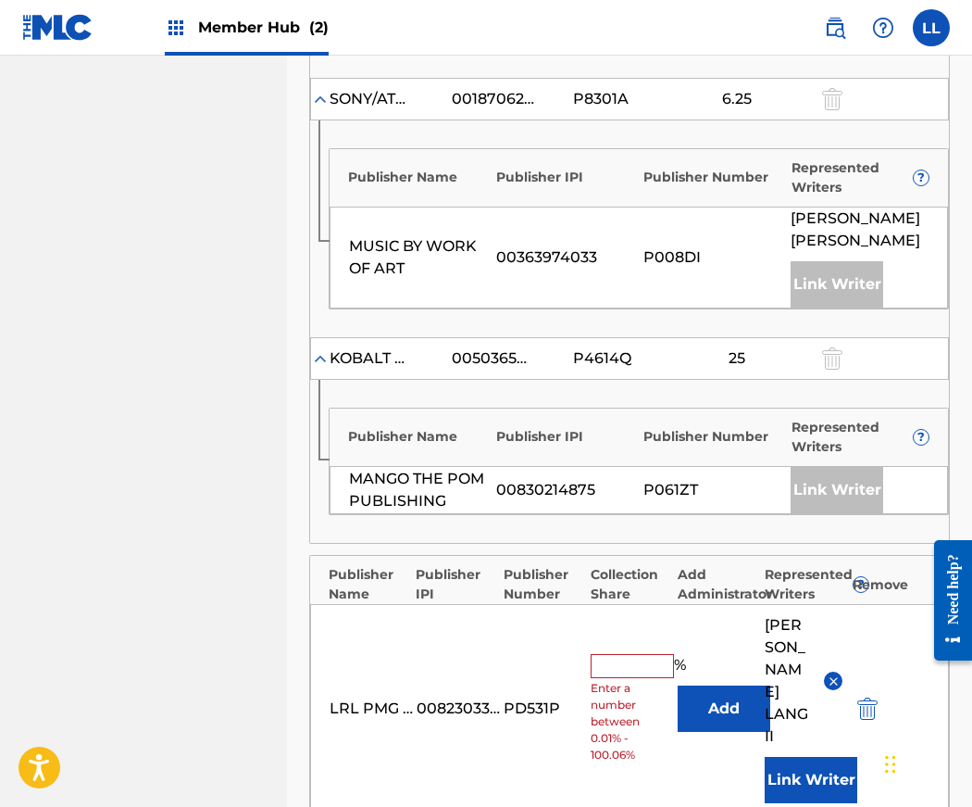
click at [644, 654] on input "text" at bounding box center [632, 666] width 83 height 24
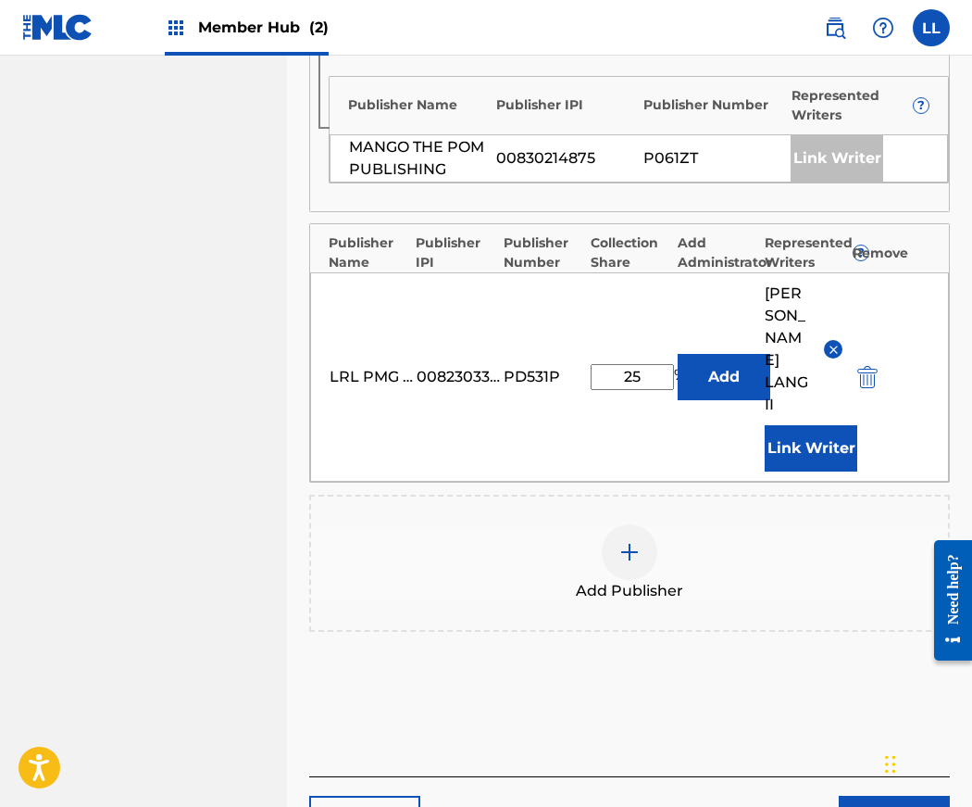
scroll to position [1482, 0]
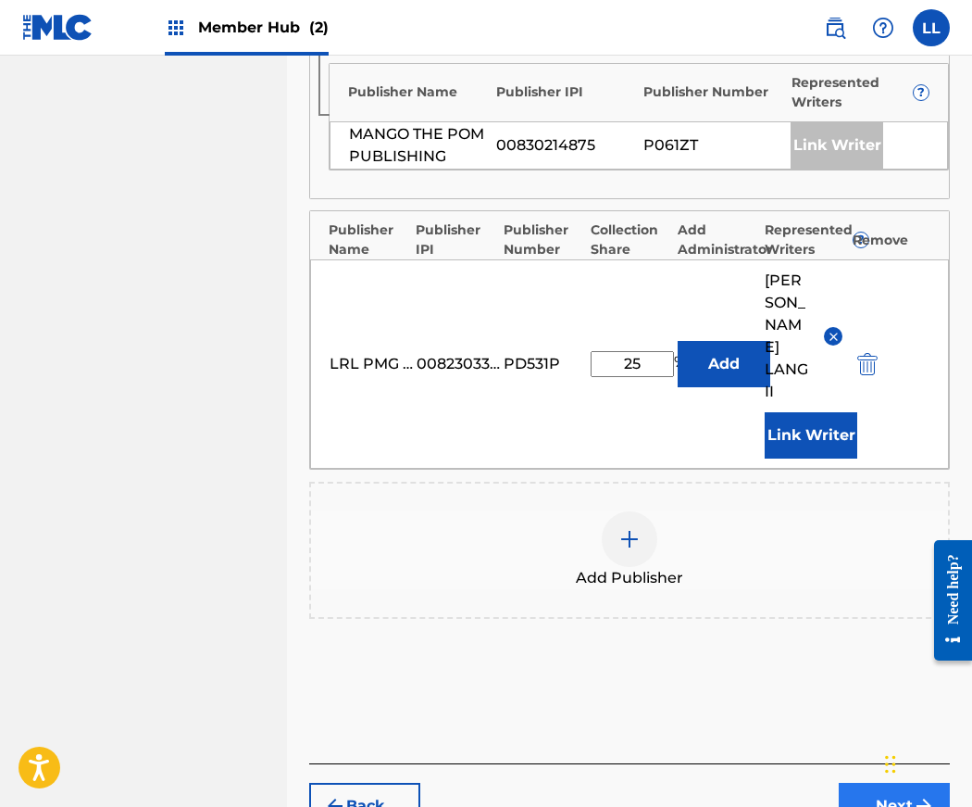
type input "25"
click at [891, 783] on button "Next" at bounding box center [894, 806] width 111 height 46
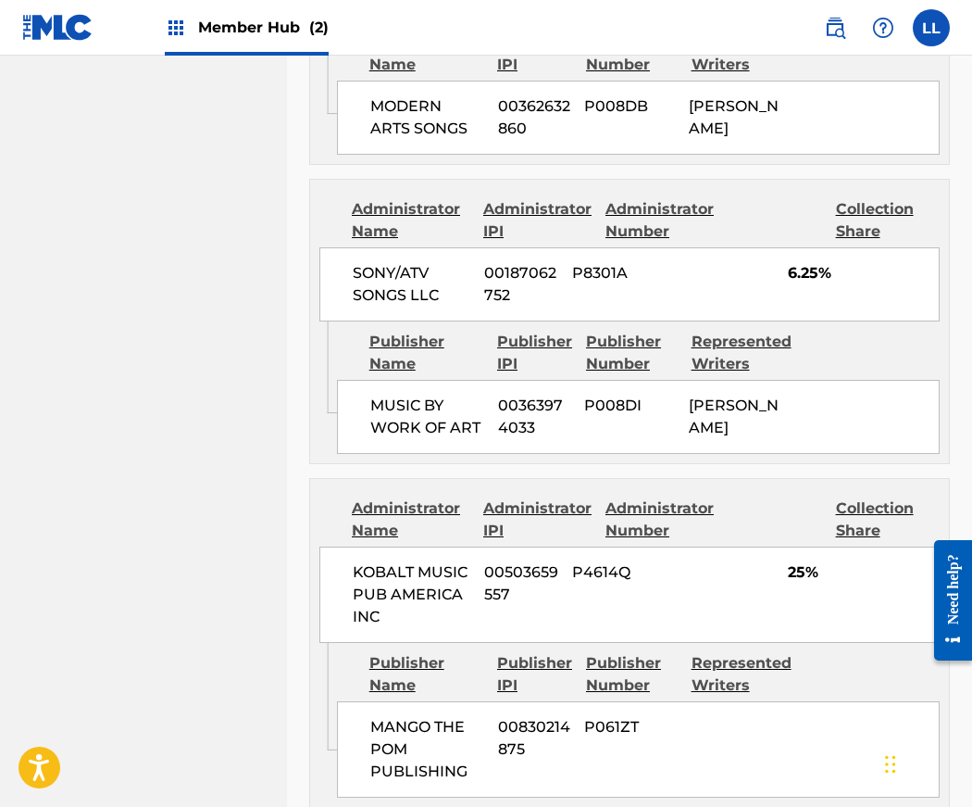
scroll to position [1755, 0]
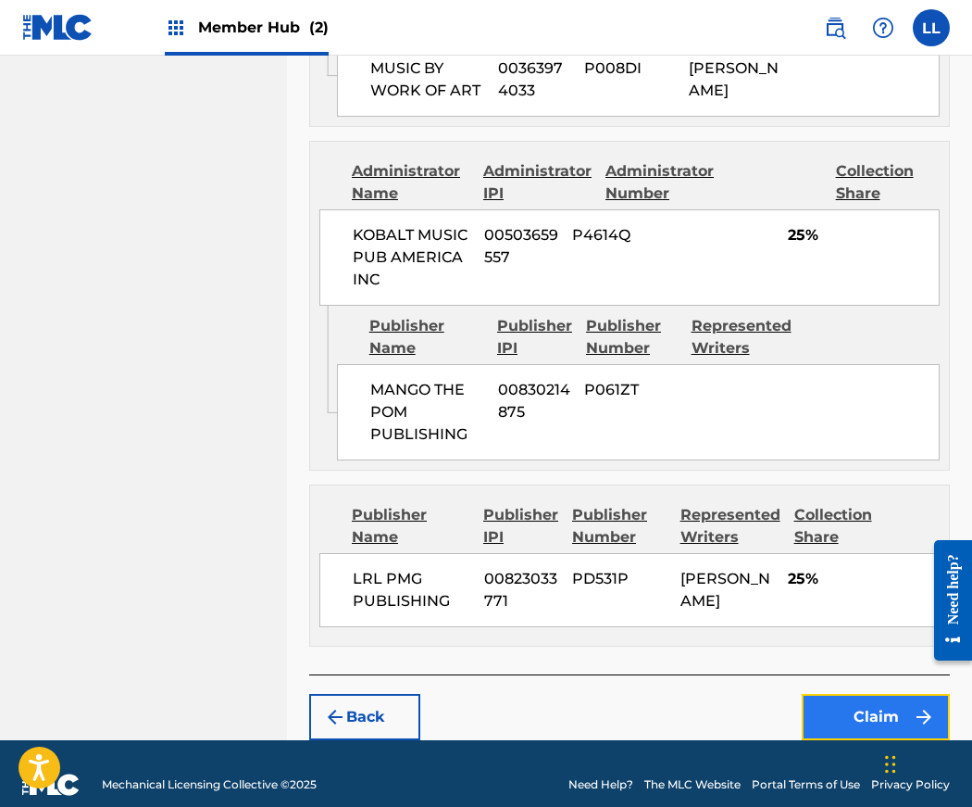
click at [856, 698] on button "Claim" at bounding box center [876, 717] width 148 height 46
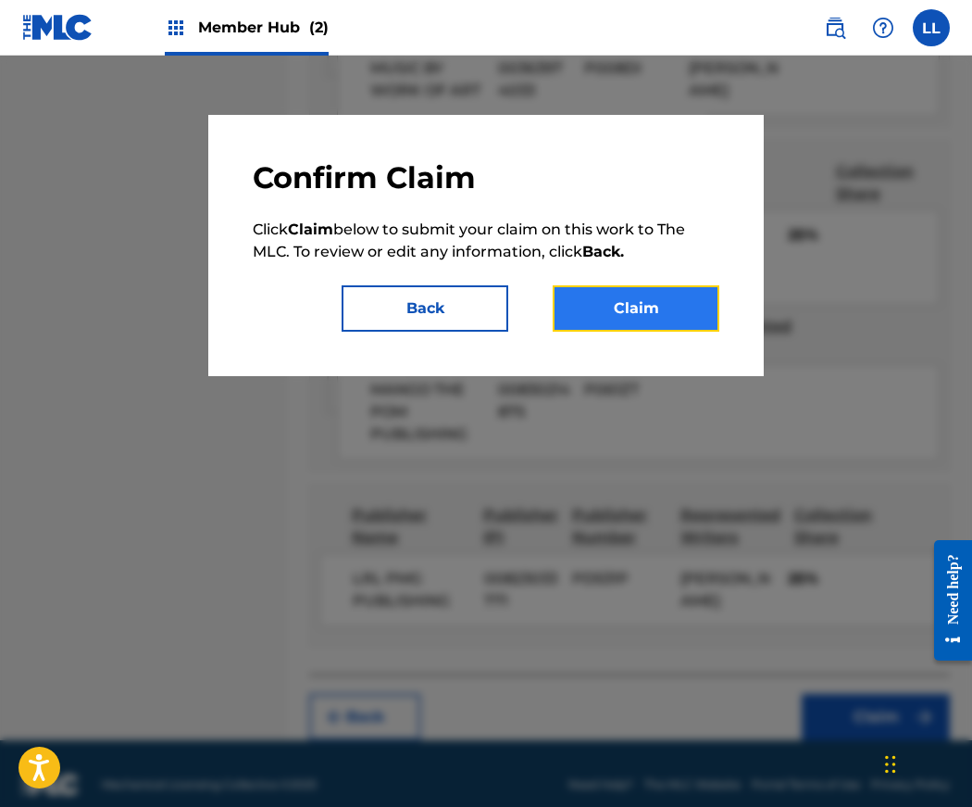
click at [638, 321] on button "Claim" at bounding box center [636, 308] width 167 height 46
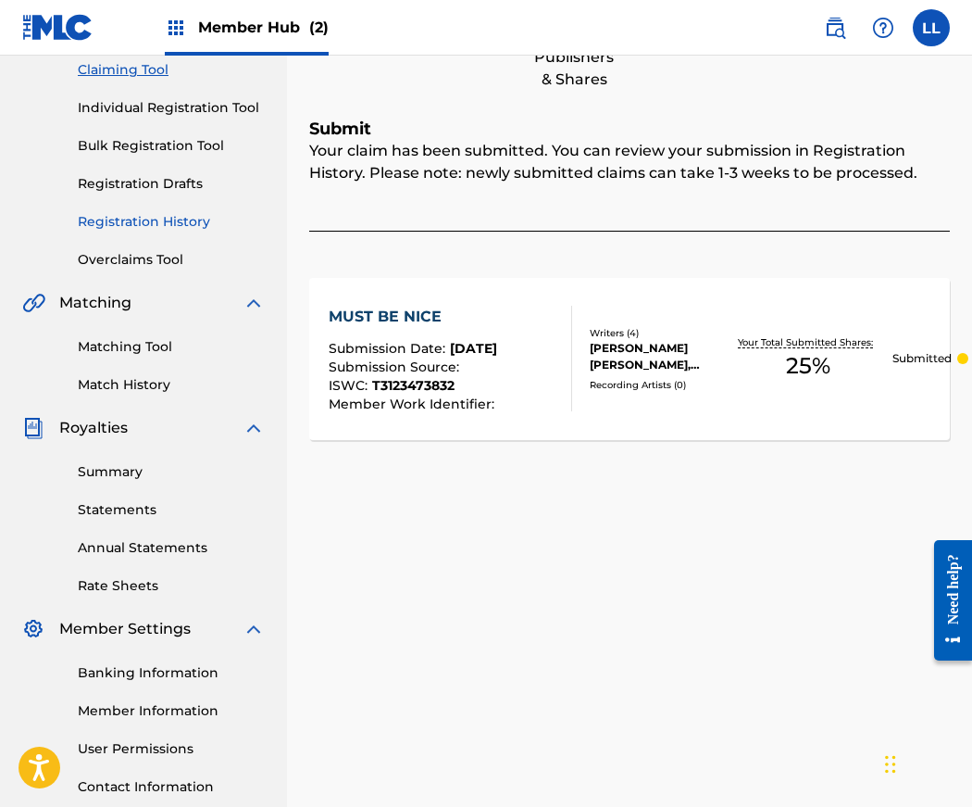
scroll to position [0, 0]
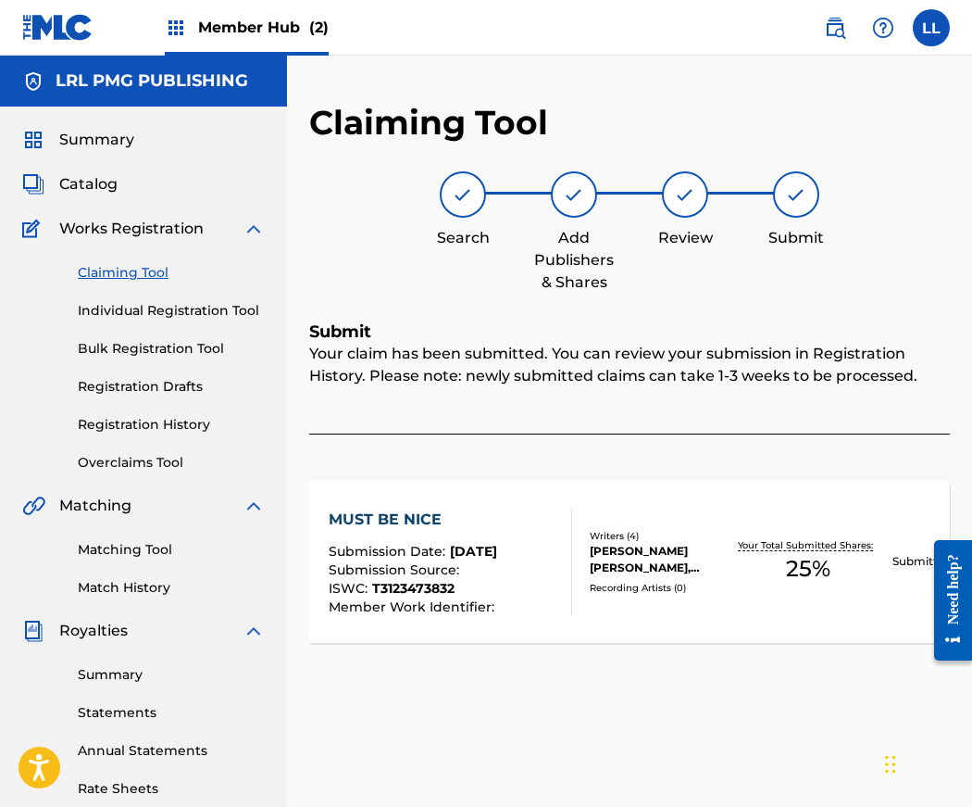
click at [114, 275] on link "Claiming Tool" at bounding box center [171, 272] width 187 height 19
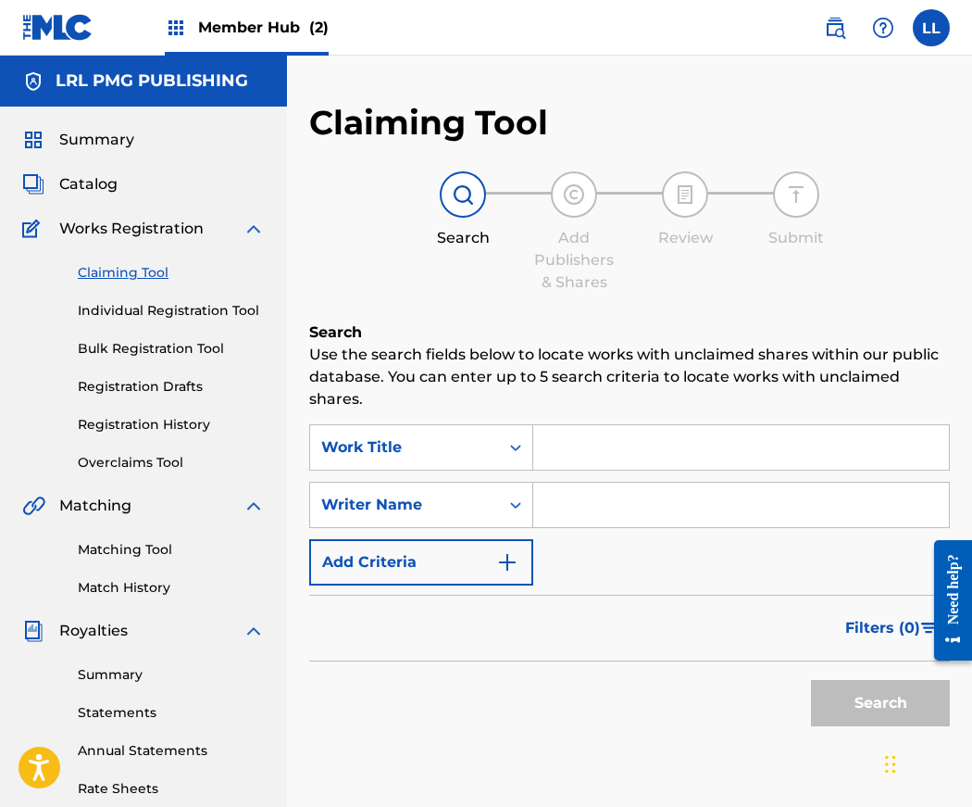
click at [570, 508] on input "Search Form" at bounding box center [741, 504] width 416 height 44
type input "Jerry Lang II"
click at [853, 695] on button "Search" at bounding box center [880, 703] width 139 height 46
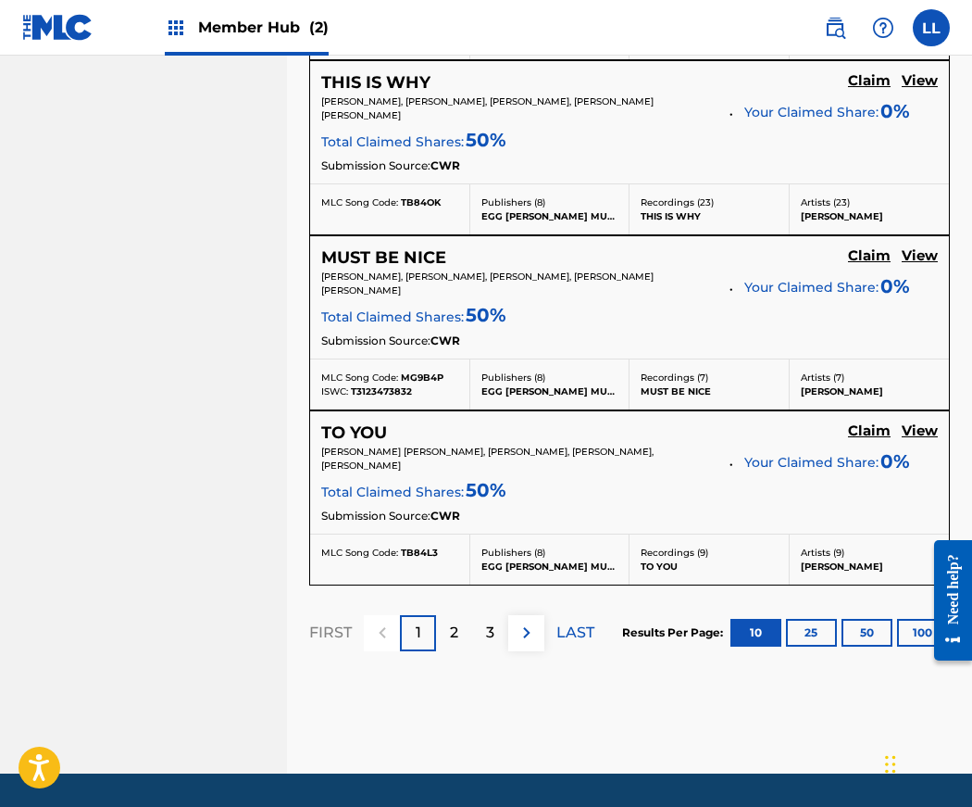
scroll to position [1941, 0]
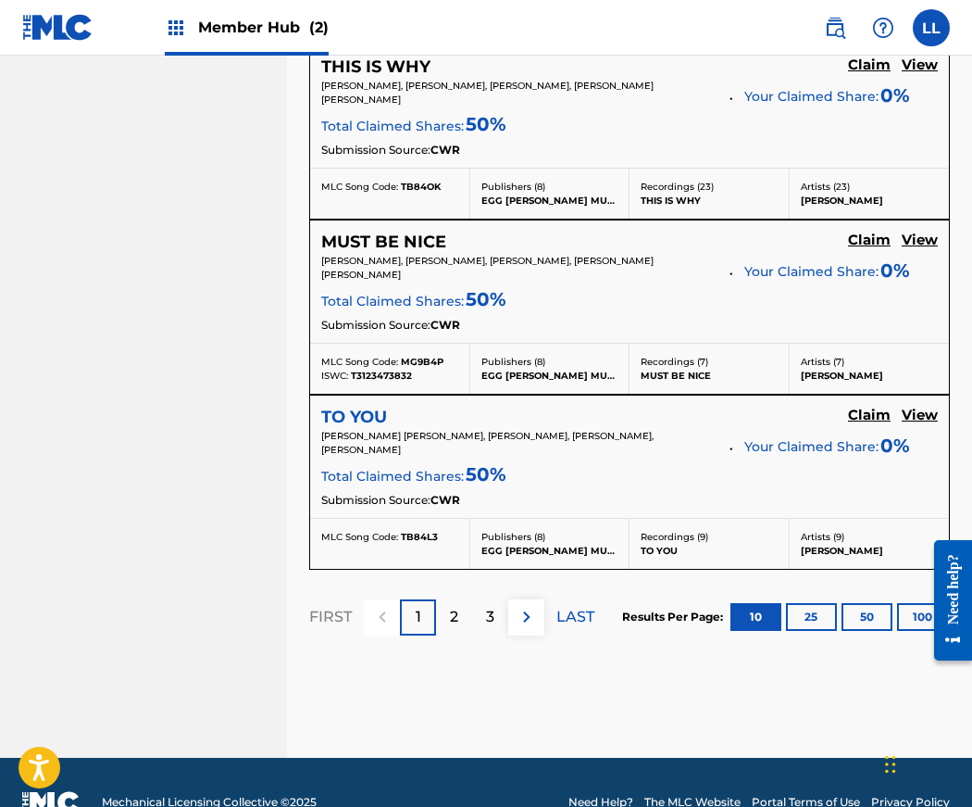
click at [338, 407] on h5 "TO YOU" at bounding box center [354, 417] width 66 height 21
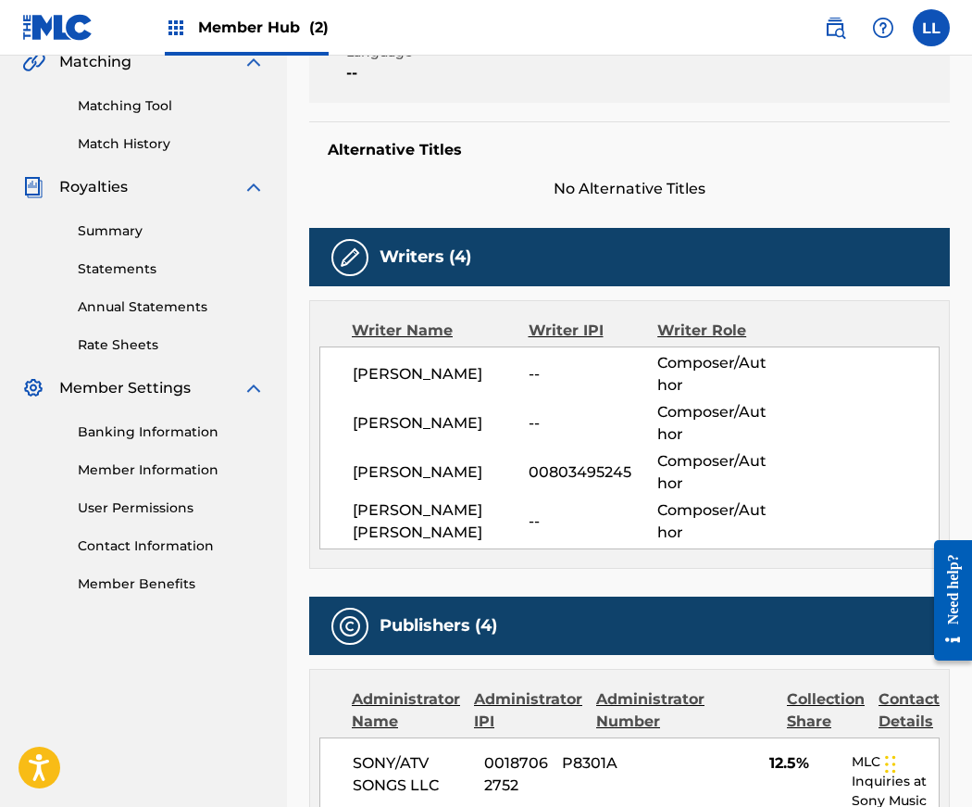
scroll to position [38, 0]
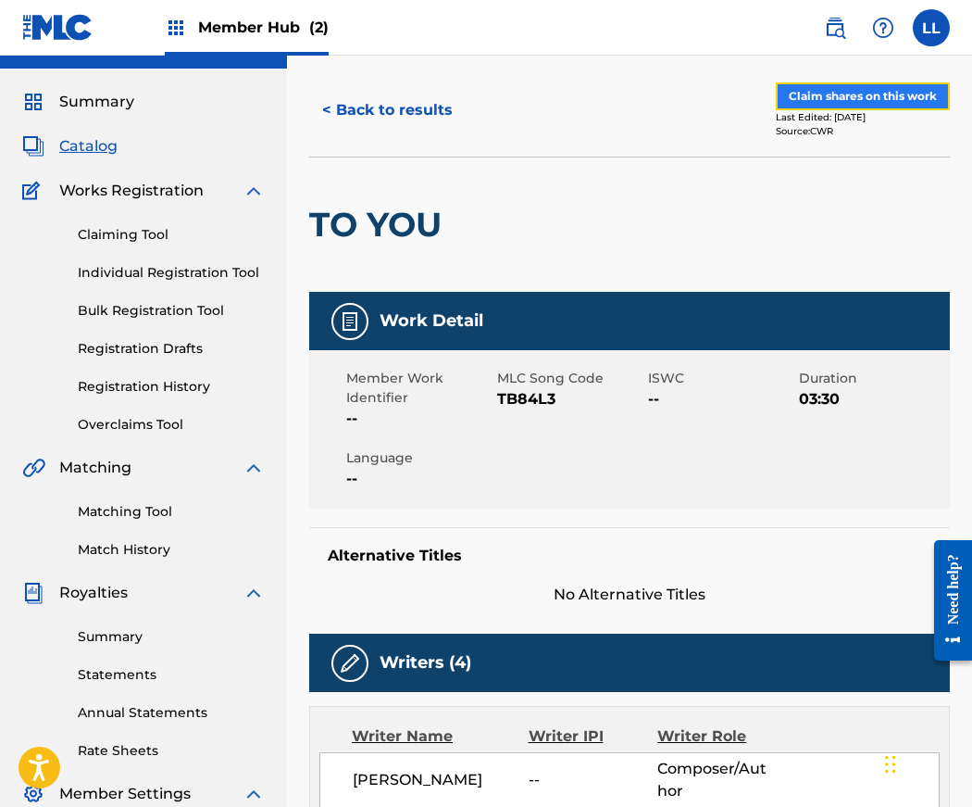
click at [835, 96] on button "Claim shares on this work" at bounding box center [863, 96] width 174 height 28
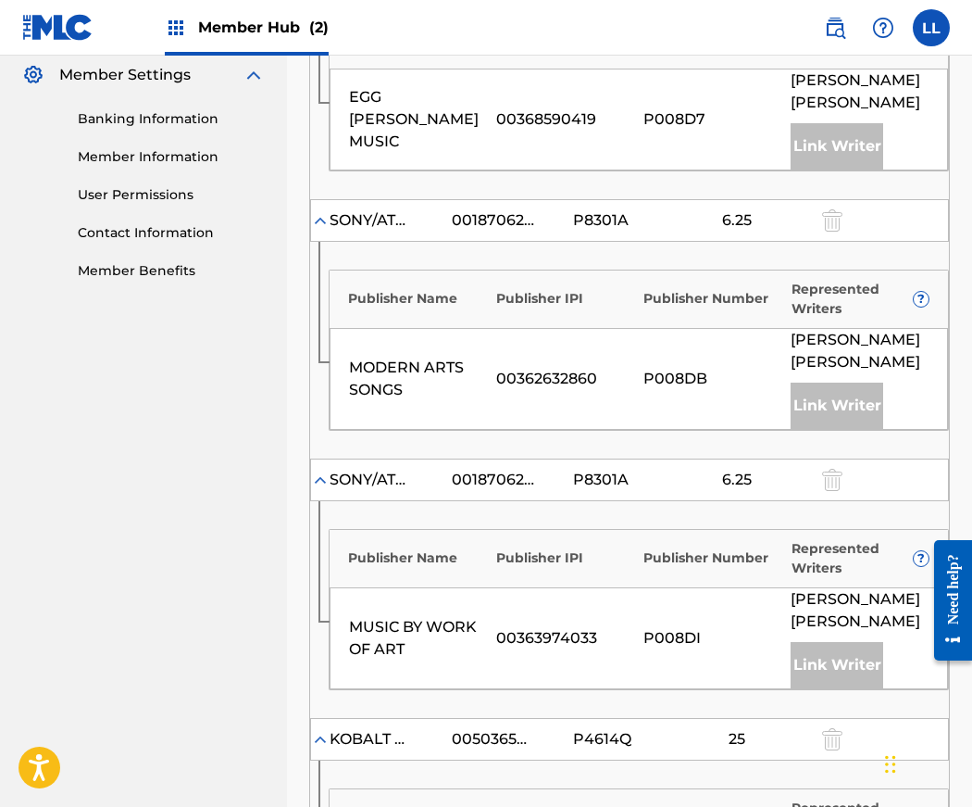
scroll to position [1255, 0]
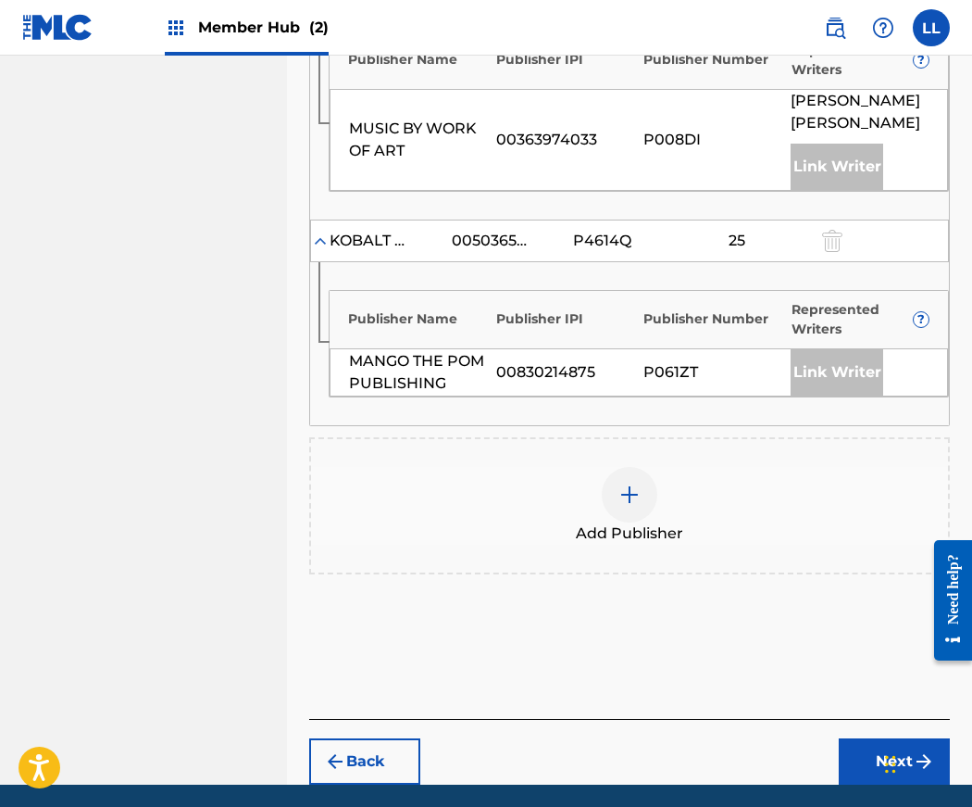
click at [632, 483] on img at bounding box center [630, 494] width 22 height 22
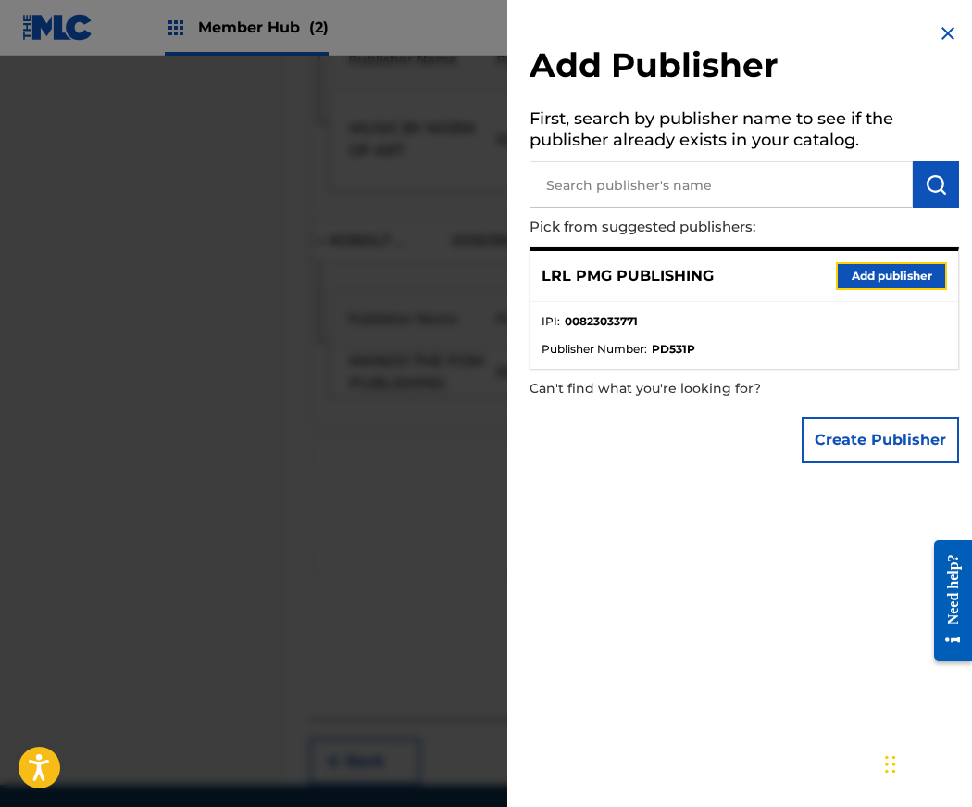
click at [882, 277] on button "Add publisher" at bounding box center [891, 276] width 111 height 28
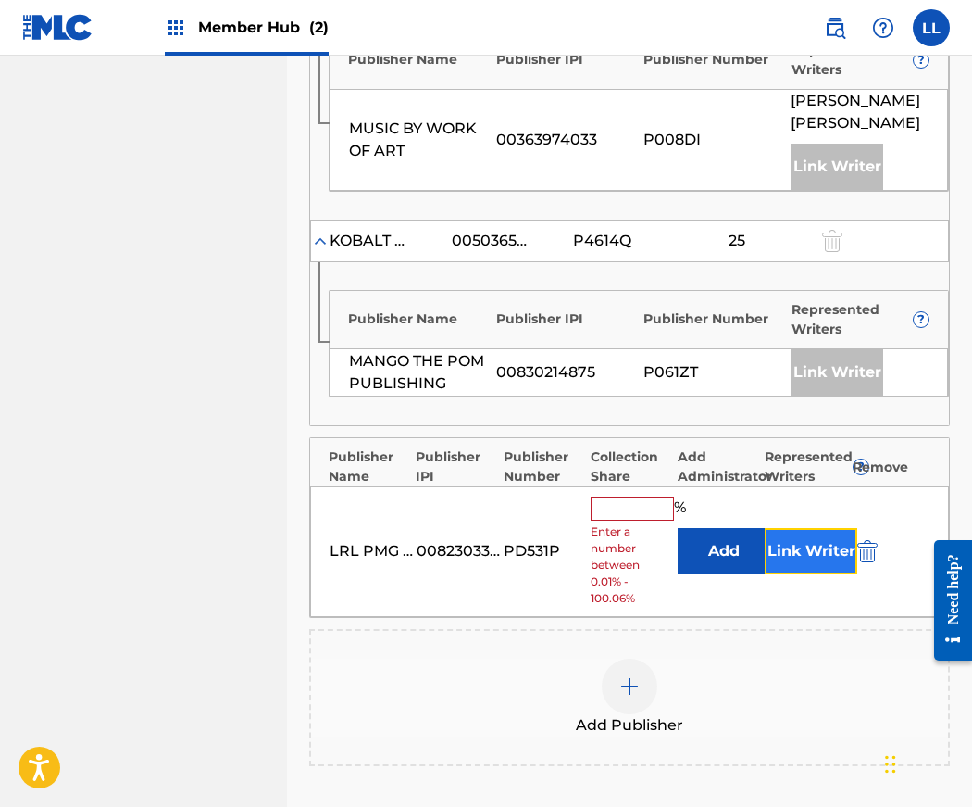
click at [818, 528] on button "Link Writer" at bounding box center [811, 551] width 93 height 46
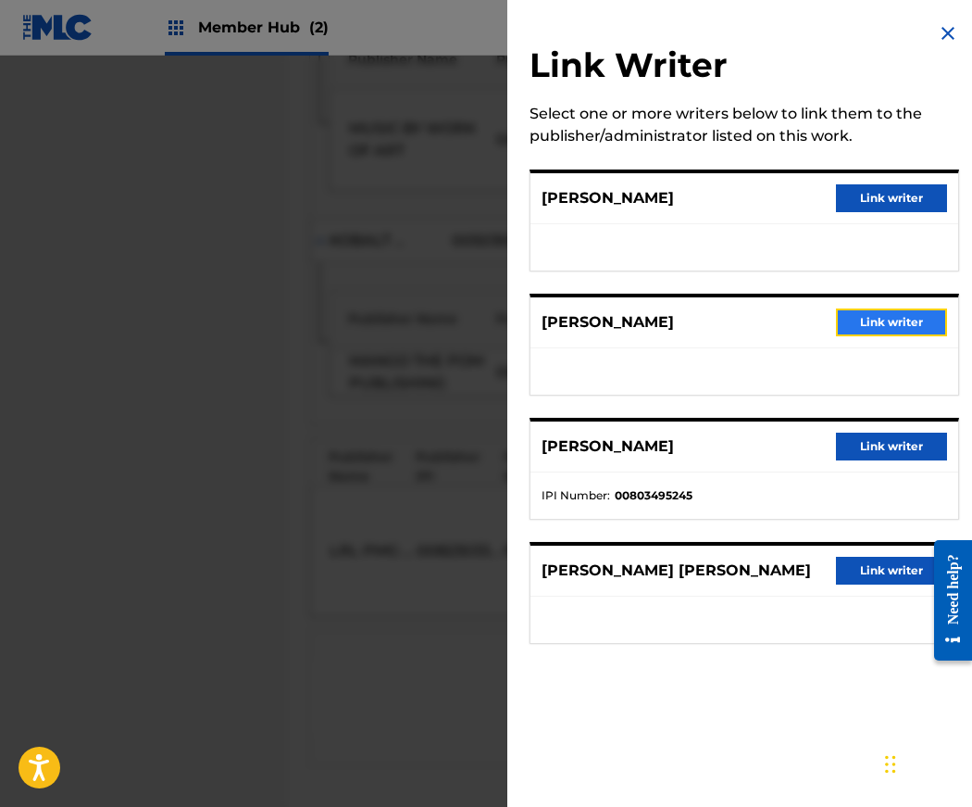
click at [882, 328] on button "Link writer" at bounding box center [891, 322] width 111 height 28
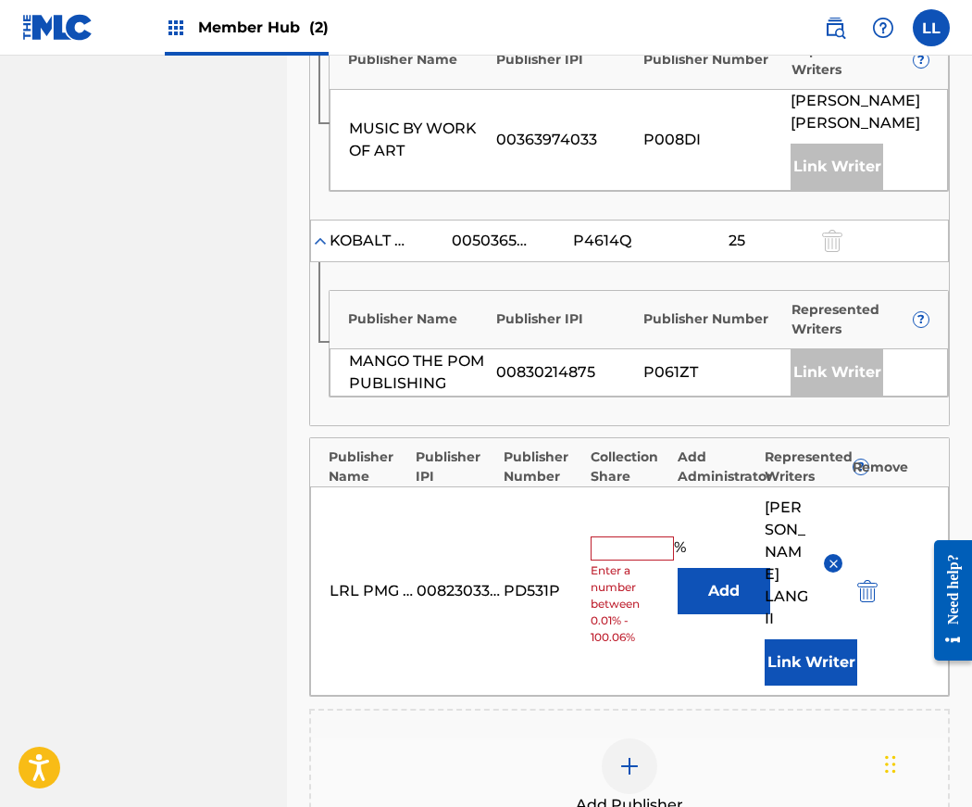
click at [616, 536] on input "text" at bounding box center [632, 548] width 83 height 24
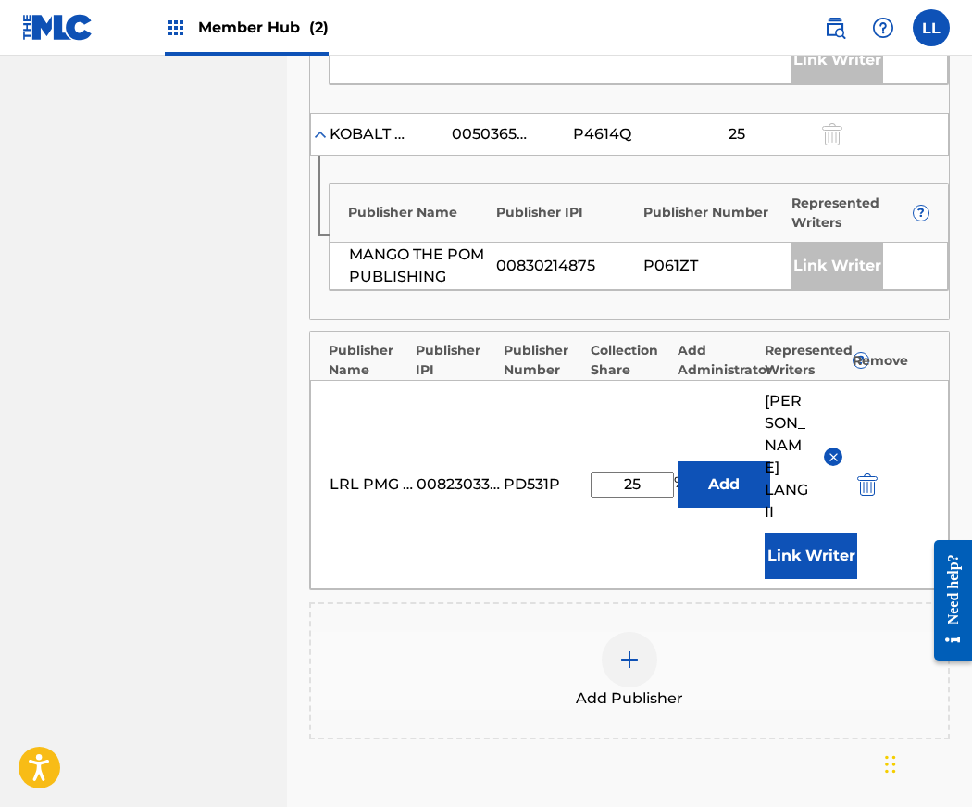
scroll to position [1482, 0]
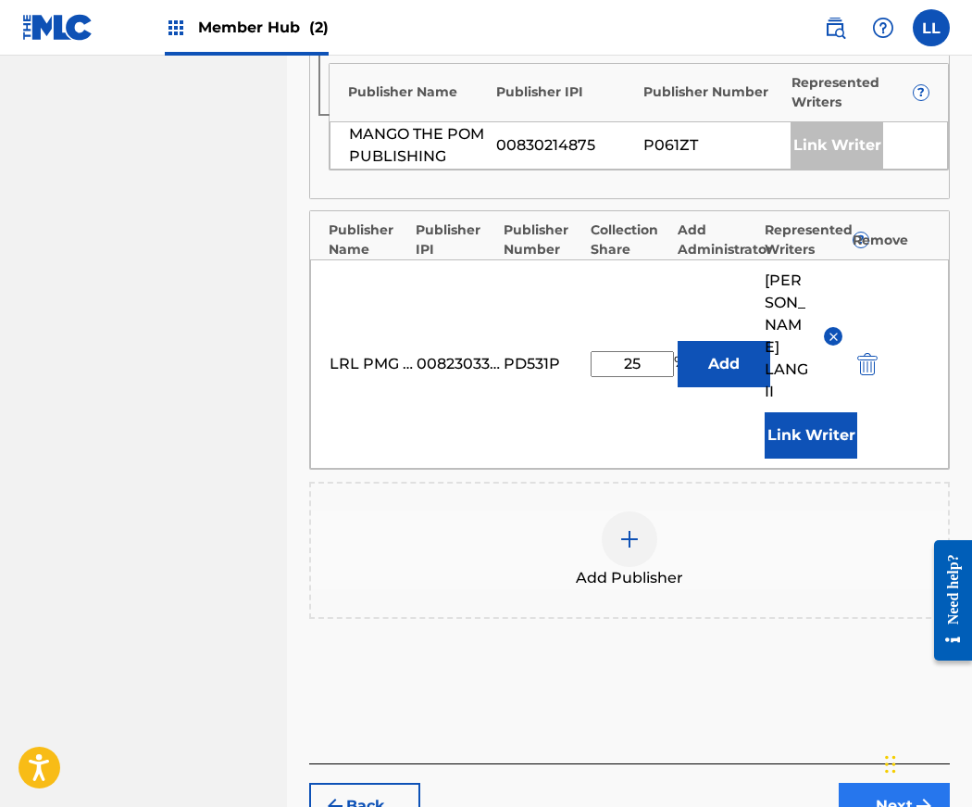
type input "25"
click at [893, 783] on button "Next" at bounding box center [894, 806] width 111 height 46
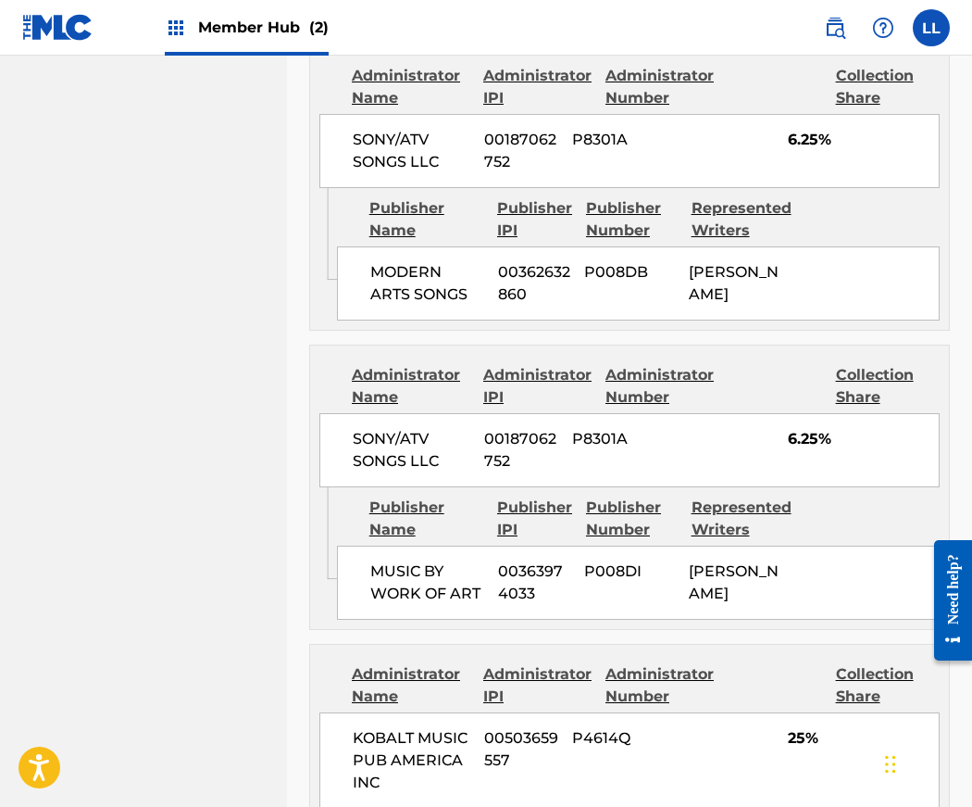
scroll to position [1755, 0]
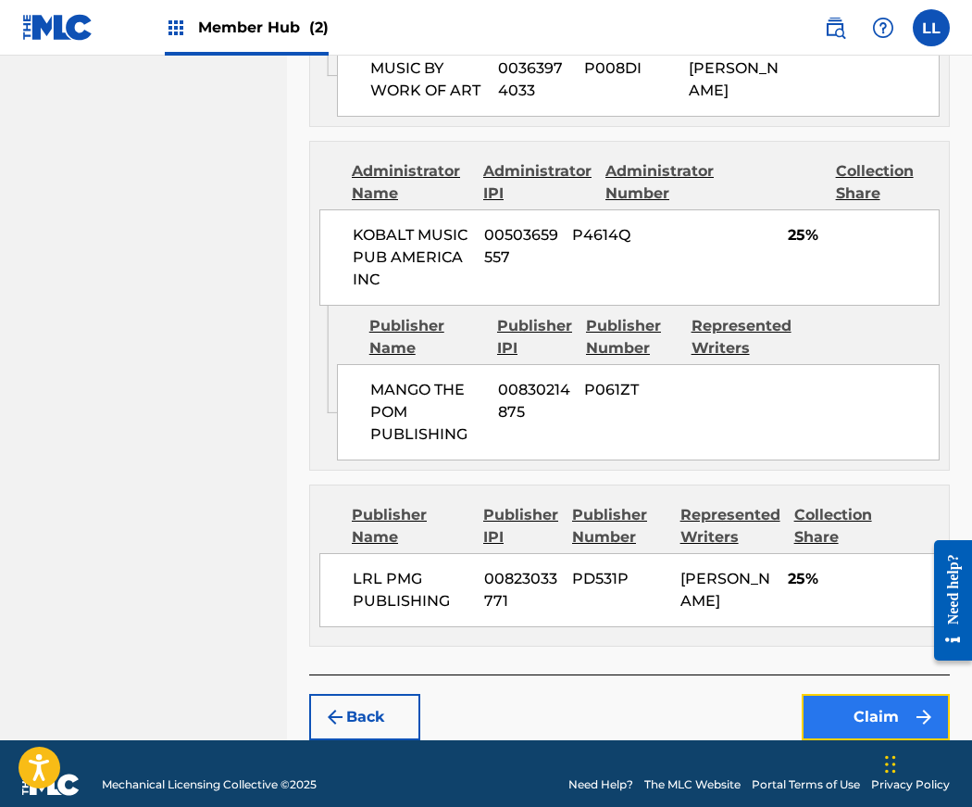
click at [880, 694] on button "Claim" at bounding box center [876, 717] width 148 height 46
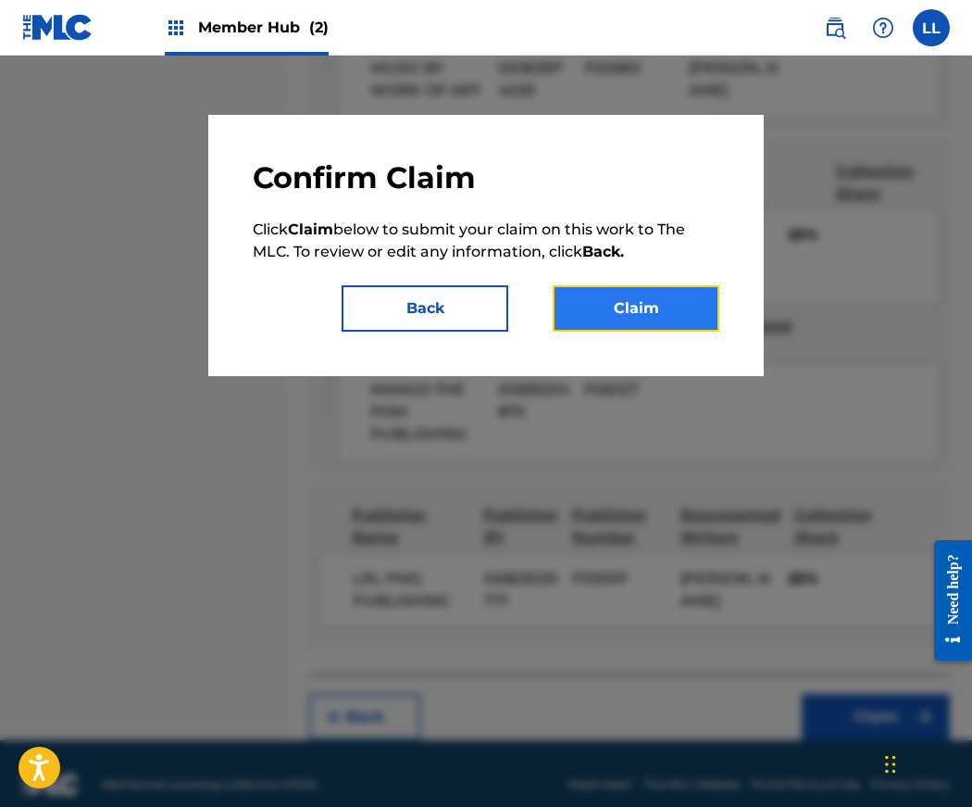
click at [658, 311] on button "Claim" at bounding box center [636, 308] width 167 height 46
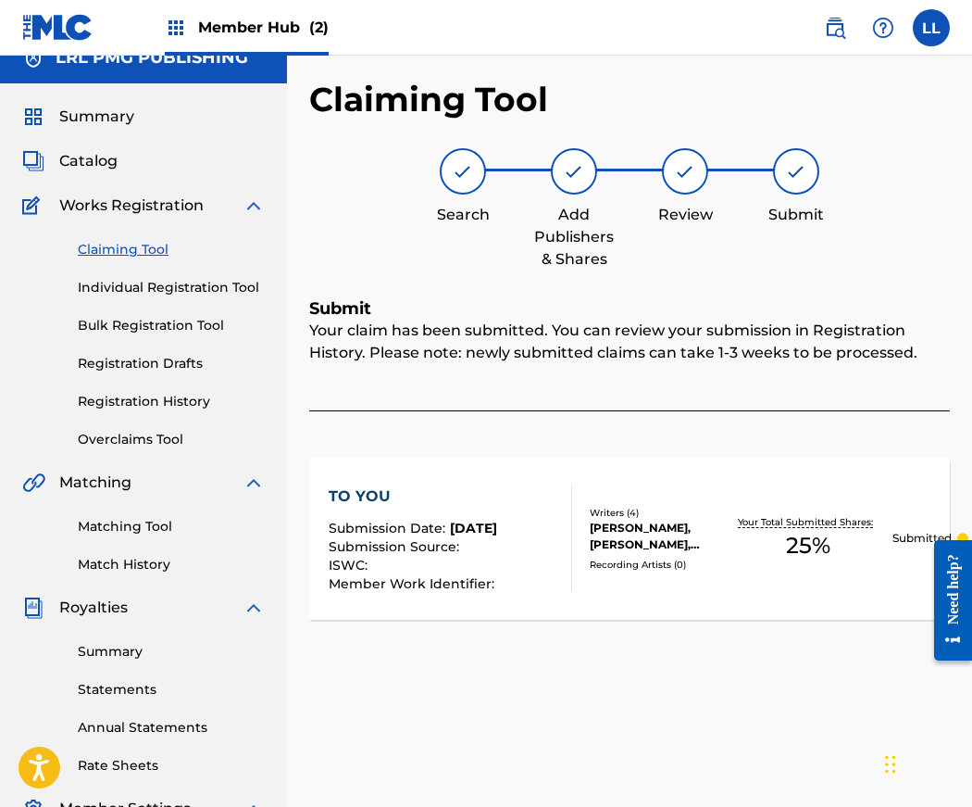
scroll to position [0, 0]
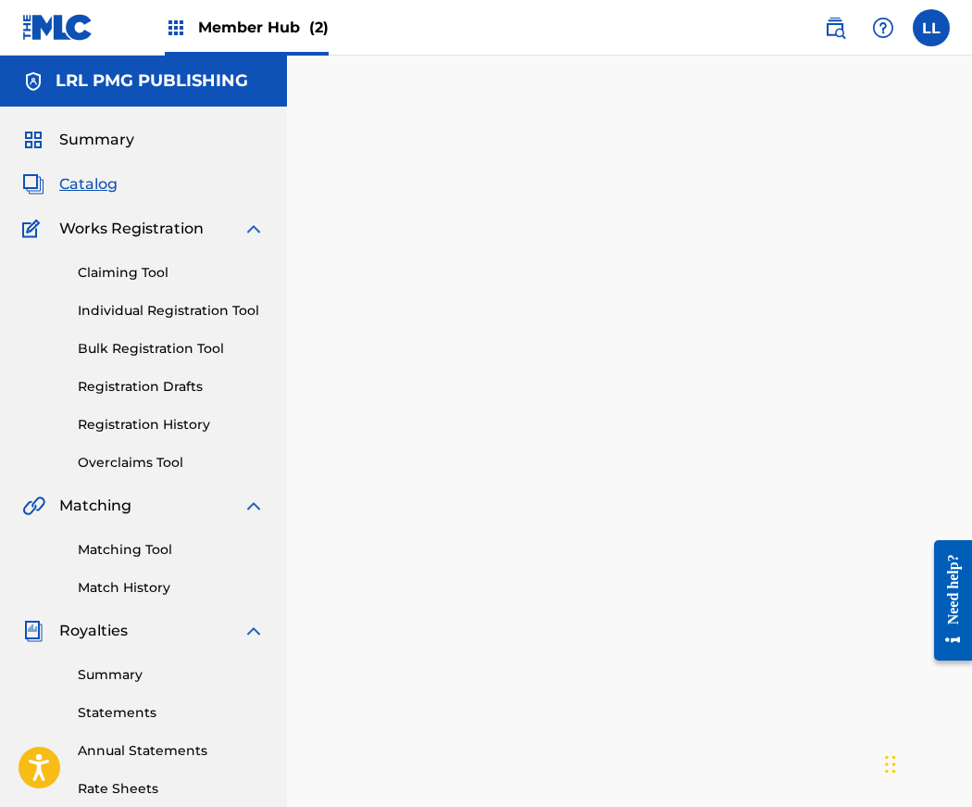
scroll to position [38, 0]
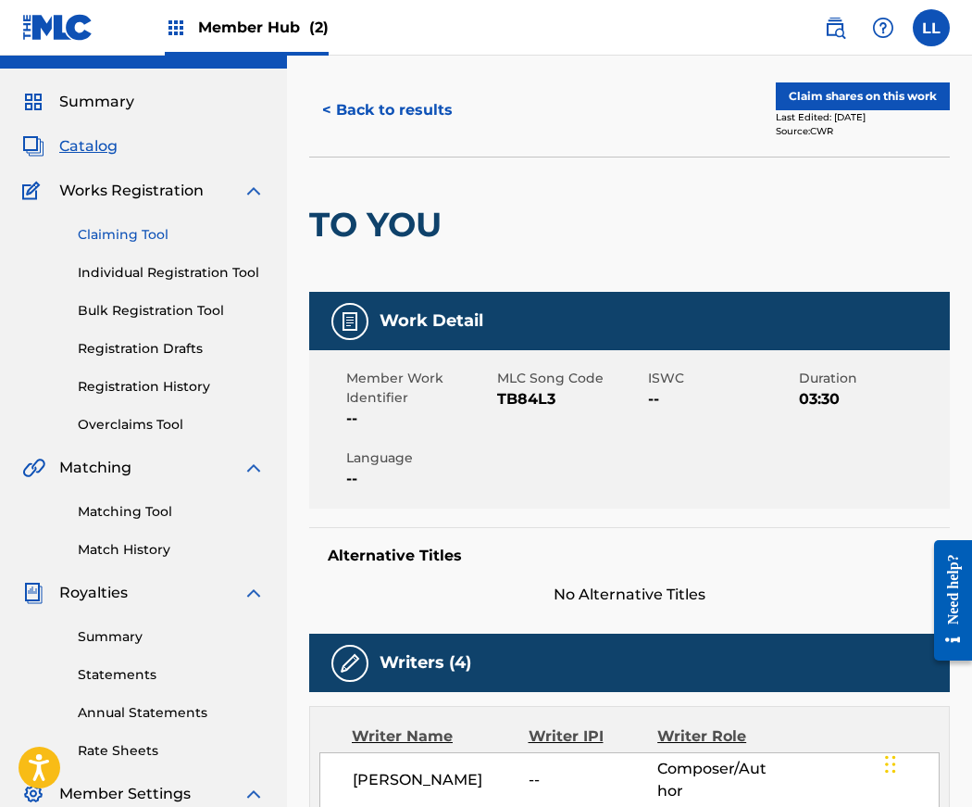
click at [132, 237] on link "Claiming Tool" at bounding box center [171, 234] width 187 height 19
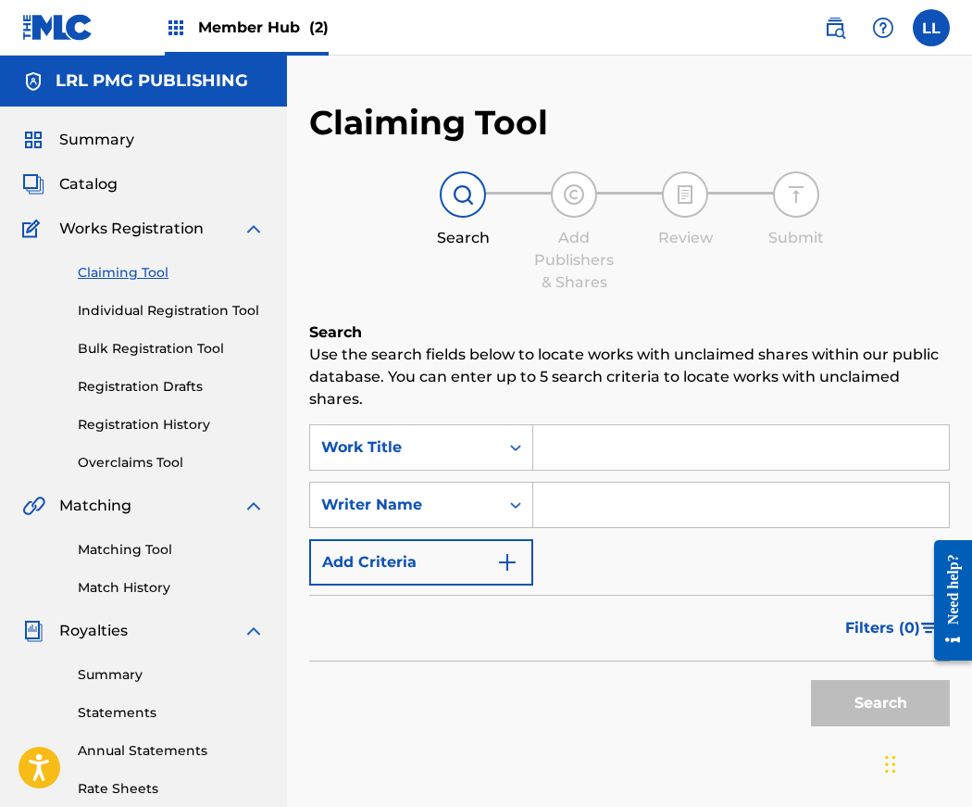
click at [539, 503] on input "Search Form" at bounding box center [741, 504] width 416 height 44
type input "Jerry Lang II"
click at [856, 706] on button "Search" at bounding box center [880, 703] width 139 height 46
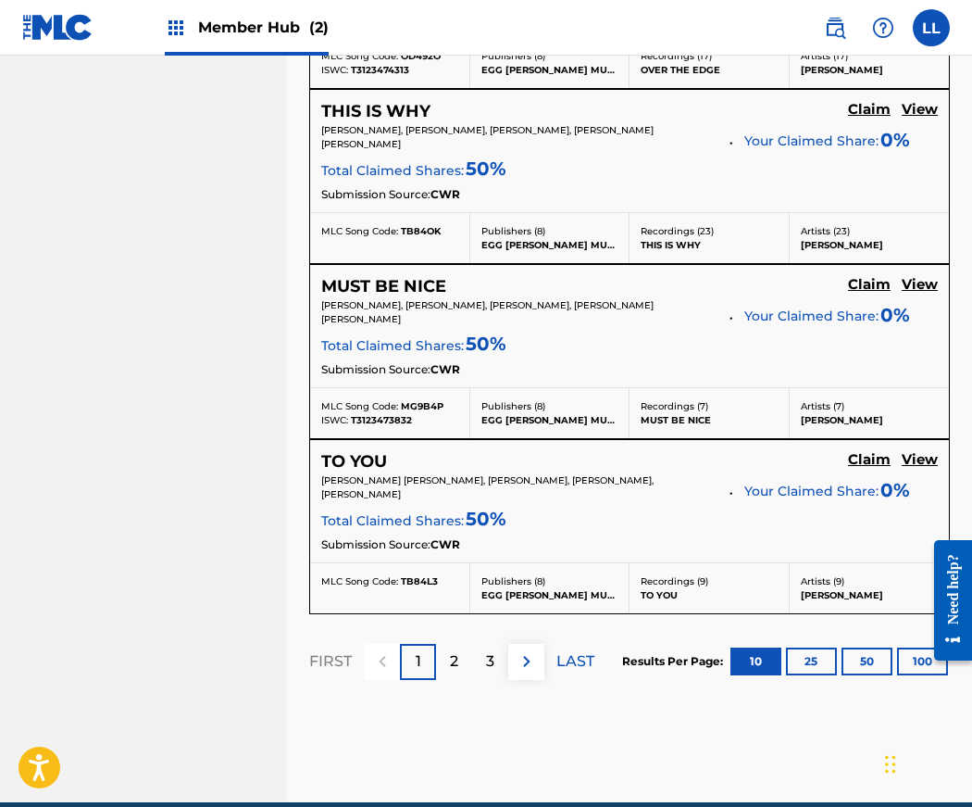
scroll to position [1960, 0]
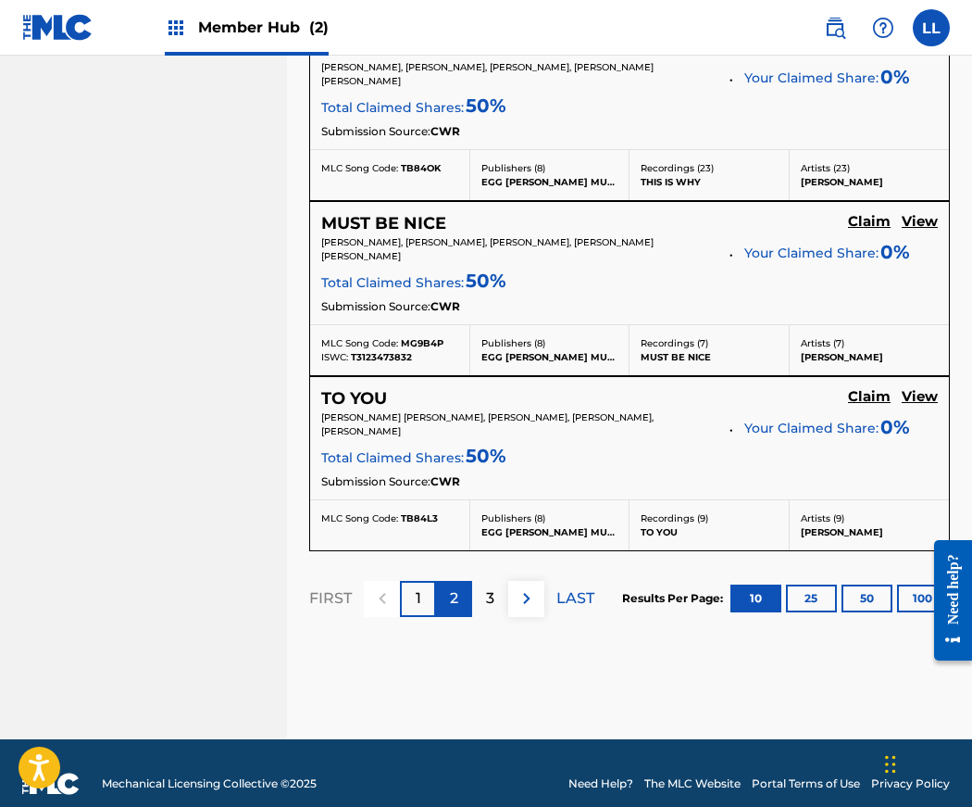
click at [459, 581] on div "2" at bounding box center [454, 599] width 36 height 36
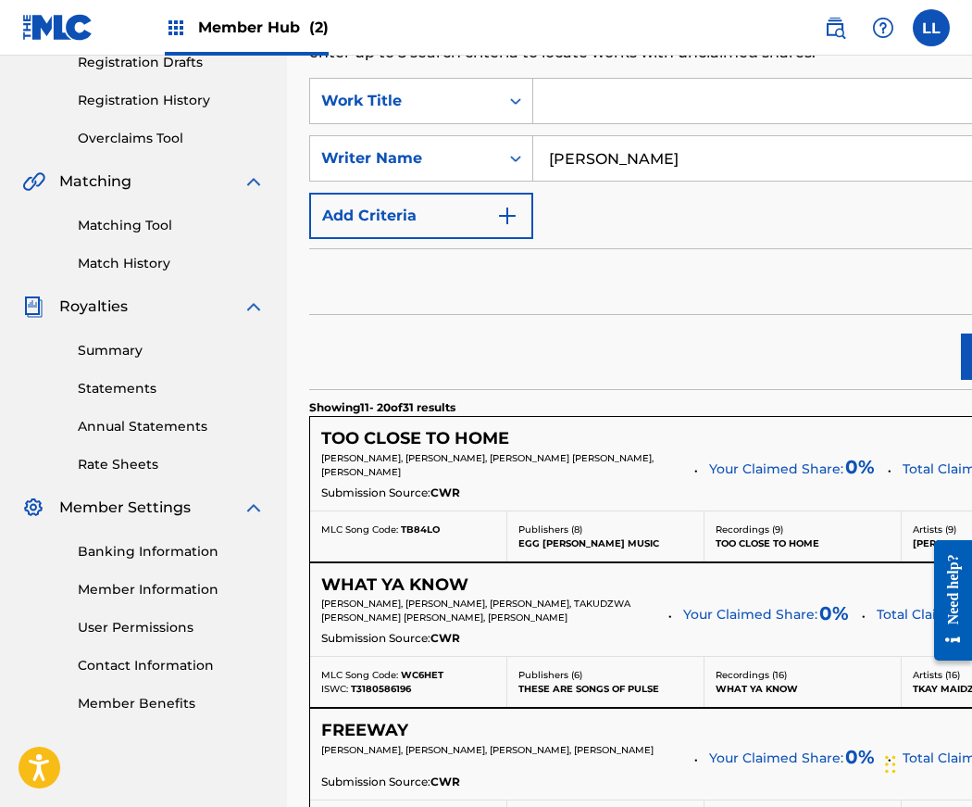
scroll to position [419, 0]
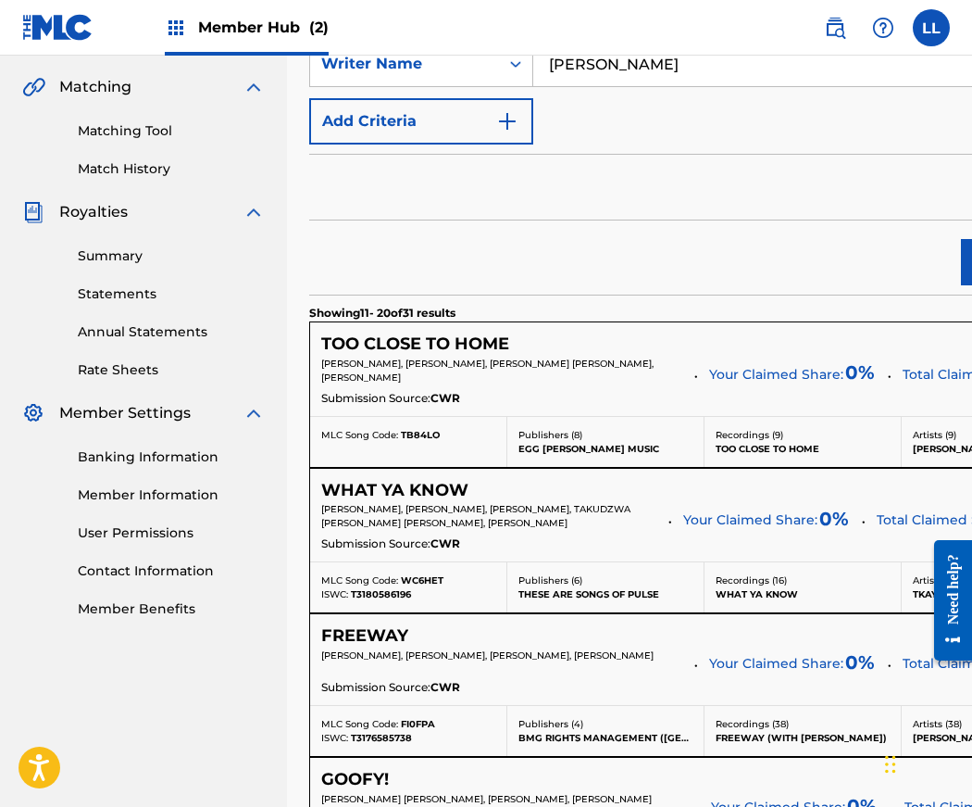
click at [405, 378] on p "[PERSON_NAME], [PERSON_NAME], [PERSON_NAME] [PERSON_NAME], [PERSON_NAME]" at bounding box center [501, 371] width 360 height 28
click at [405, 355] on h5 "TOO CLOSE TO HOME" at bounding box center [415, 343] width 188 height 21
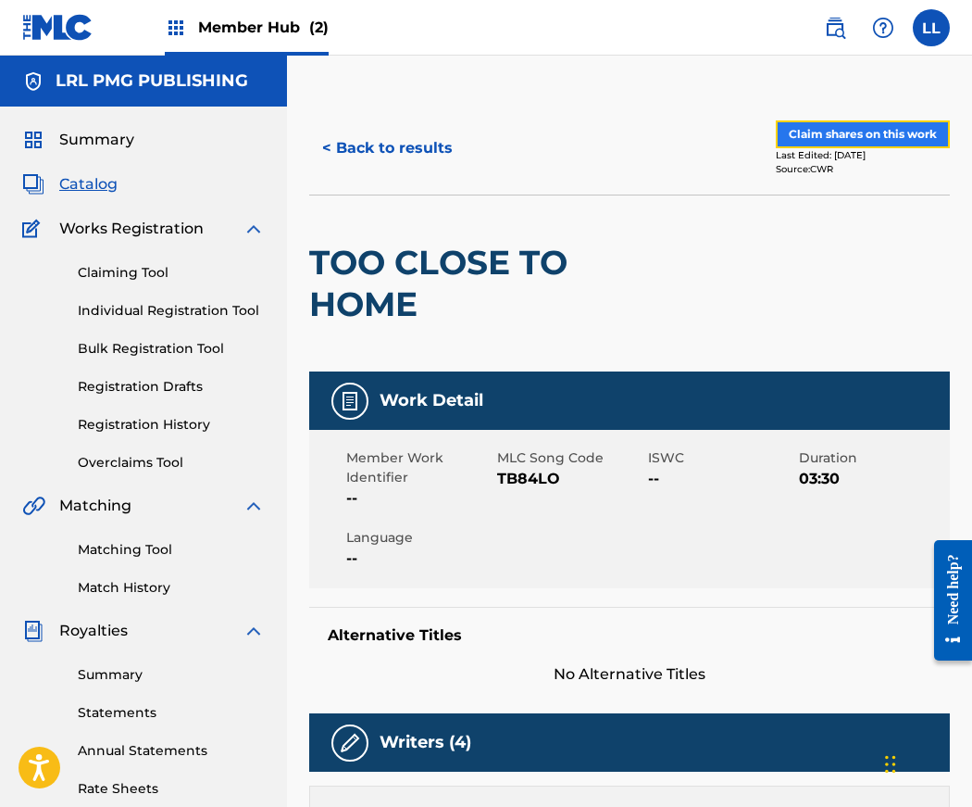
click at [874, 140] on button "Claim shares on this work" at bounding box center [863, 134] width 174 height 28
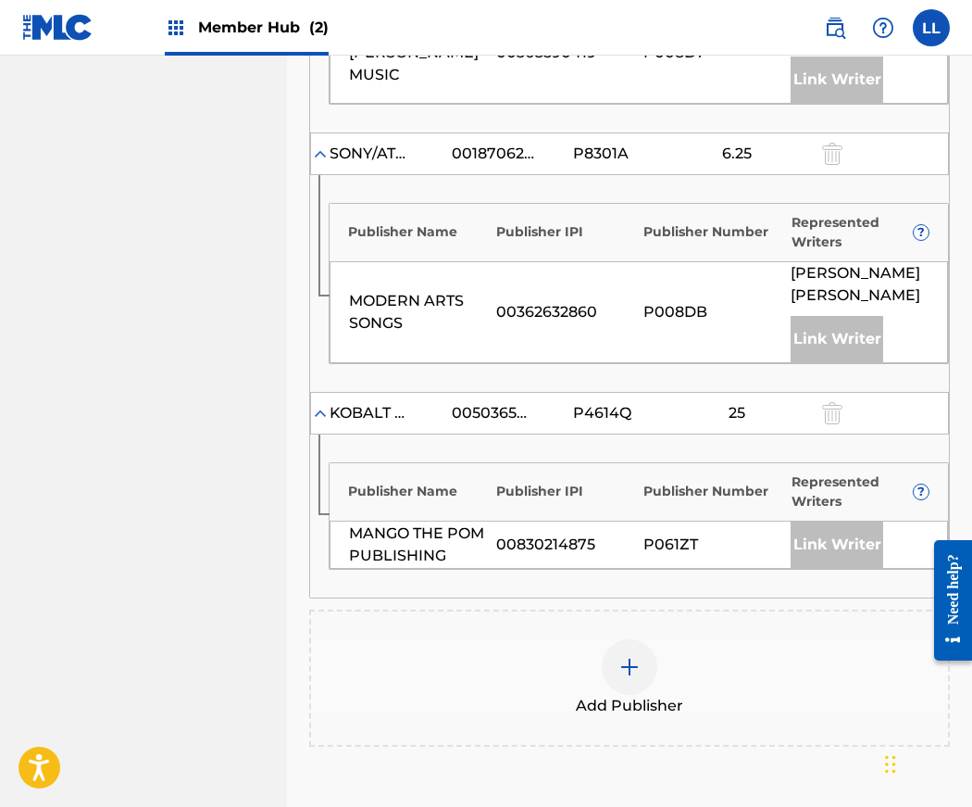
scroll to position [1255, 0]
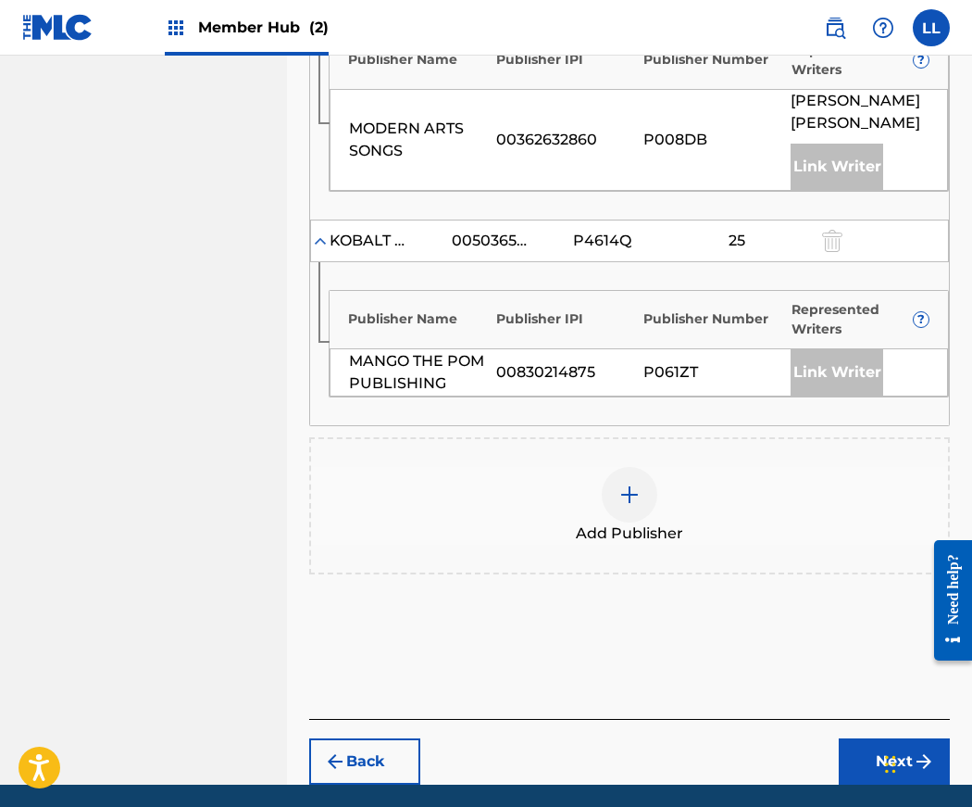
click at [632, 483] on img at bounding box center [630, 494] width 22 height 22
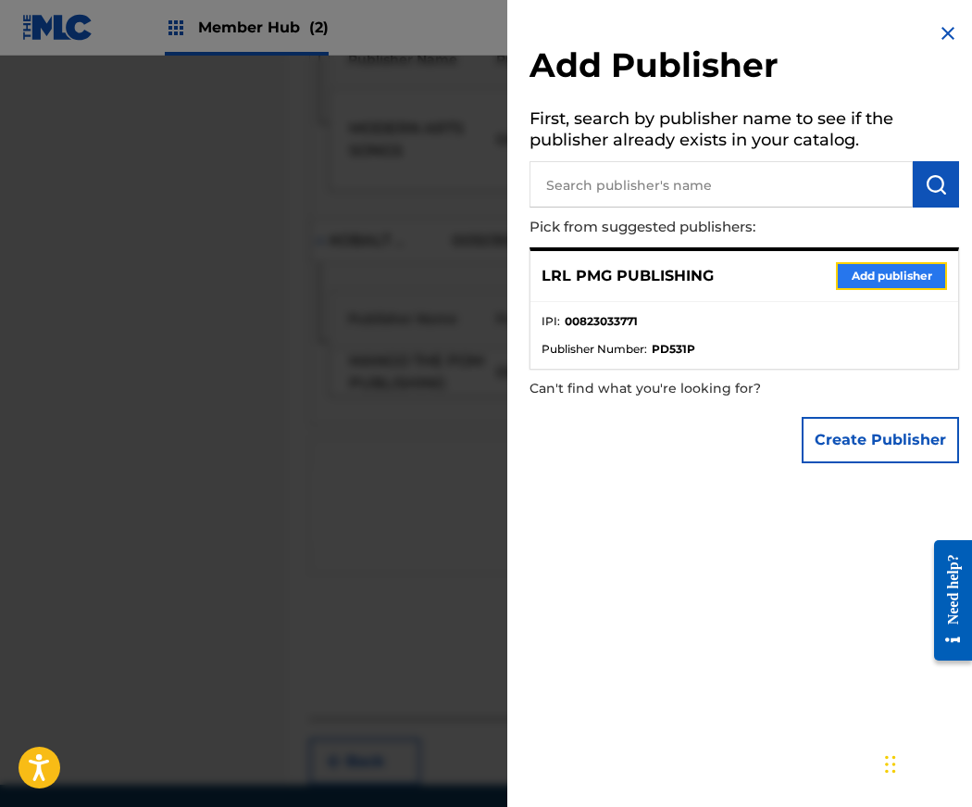
click at [886, 282] on button "Add publisher" at bounding box center [891, 276] width 111 height 28
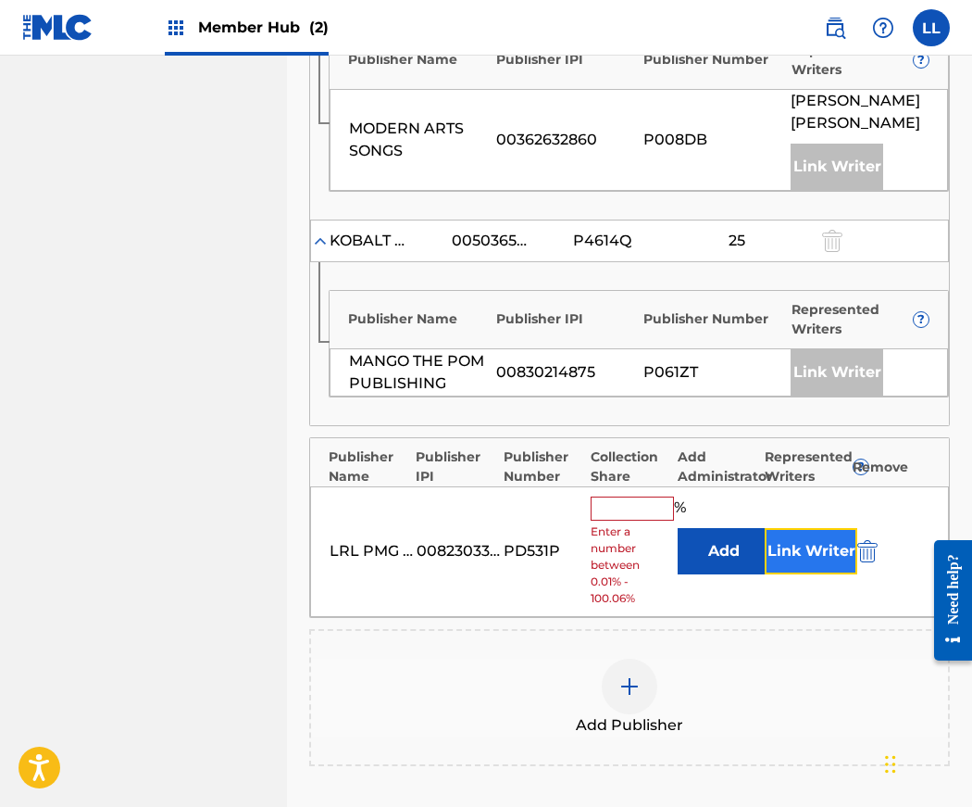
click at [823, 528] on button "Link Writer" at bounding box center [811, 551] width 93 height 46
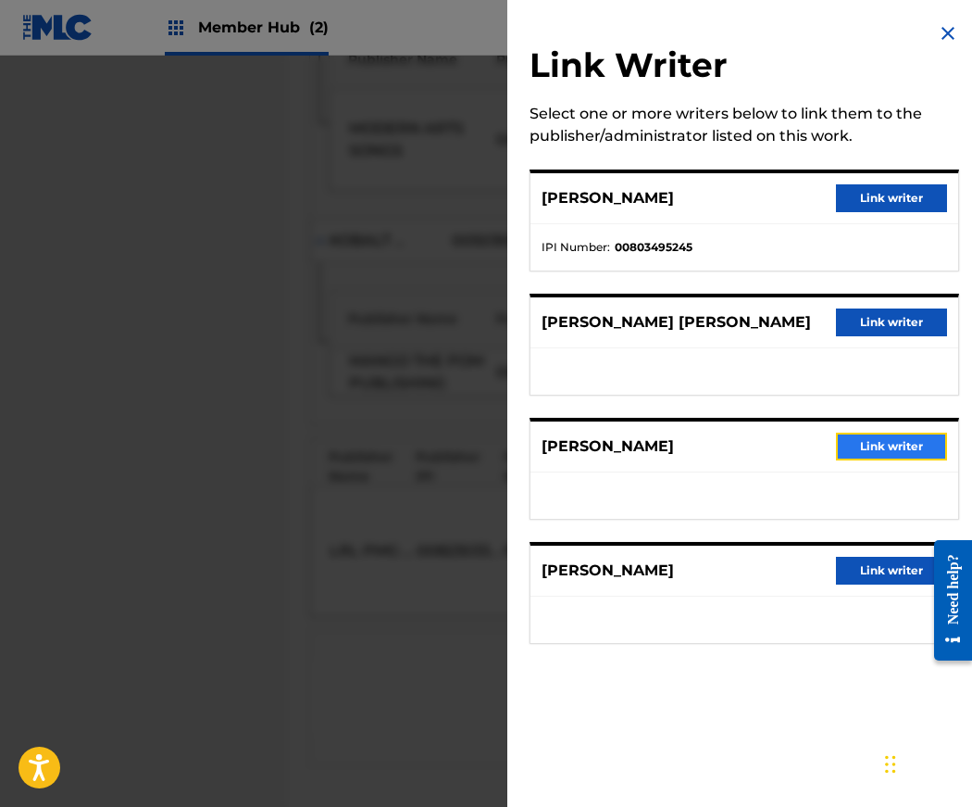
click at [904, 449] on button "Link writer" at bounding box center [891, 446] width 111 height 28
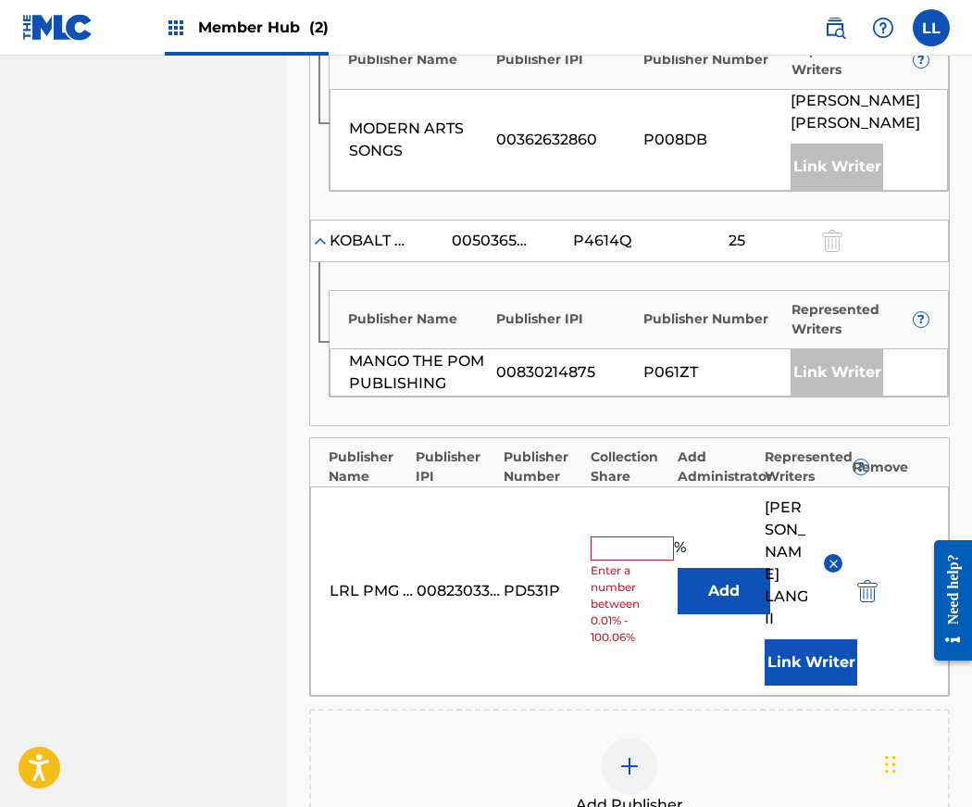
click at [632, 536] on input "text" at bounding box center [632, 548] width 83 height 24
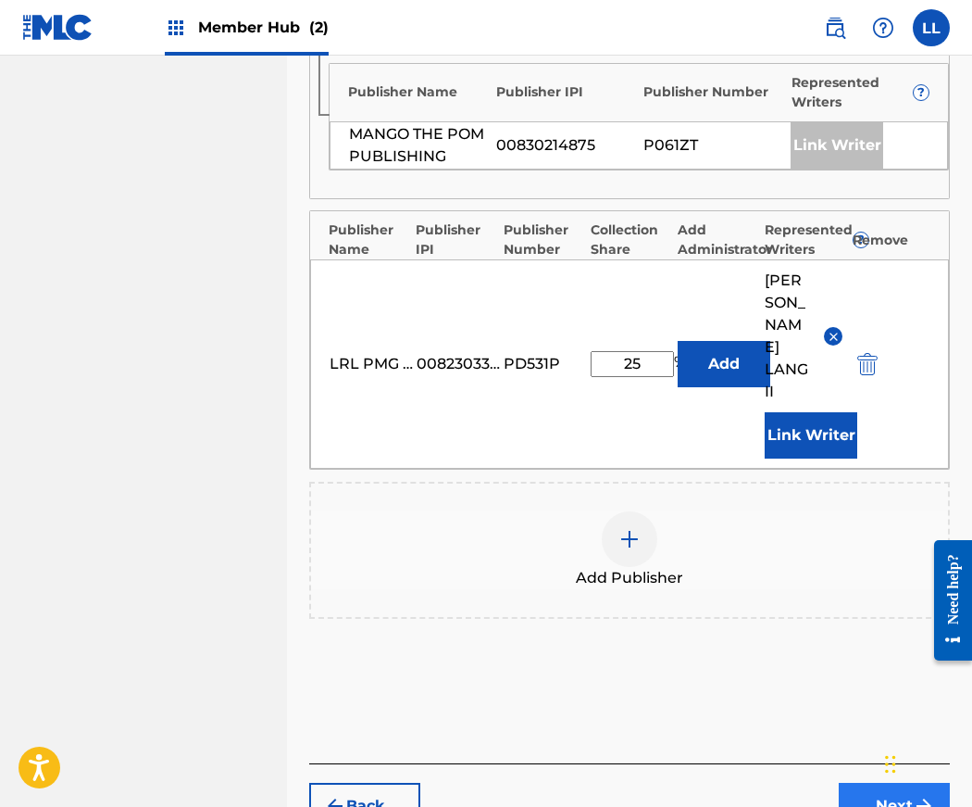
type input "25"
click at [881, 783] on button "Next" at bounding box center [894, 806] width 111 height 46
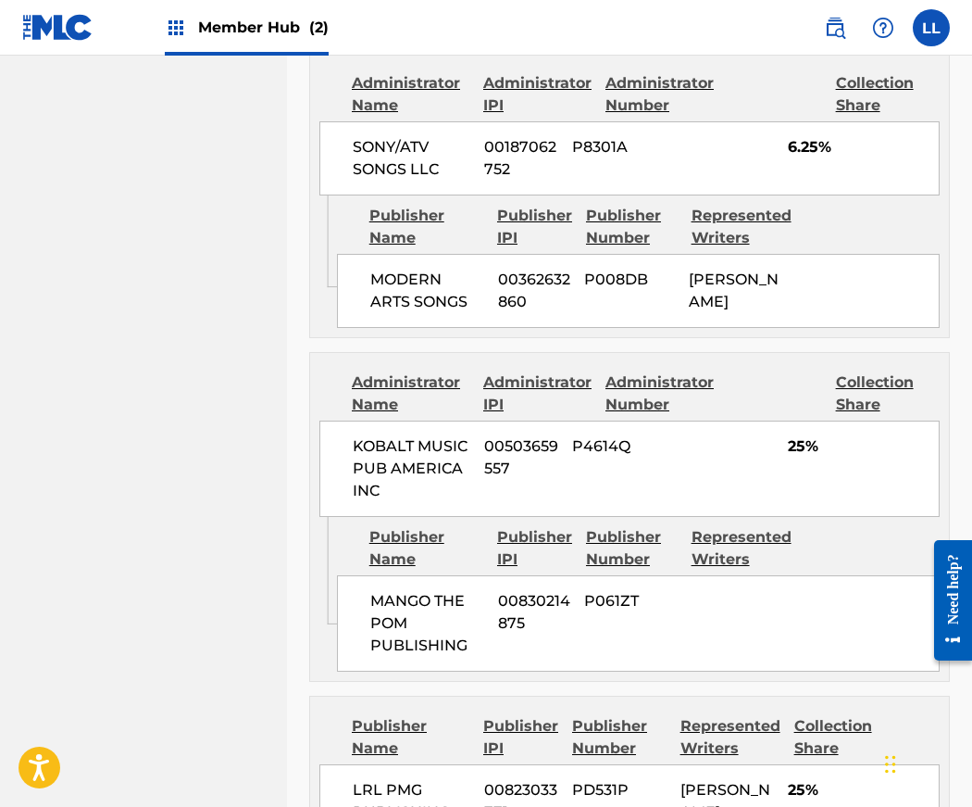
scroll to position [1755, 0]
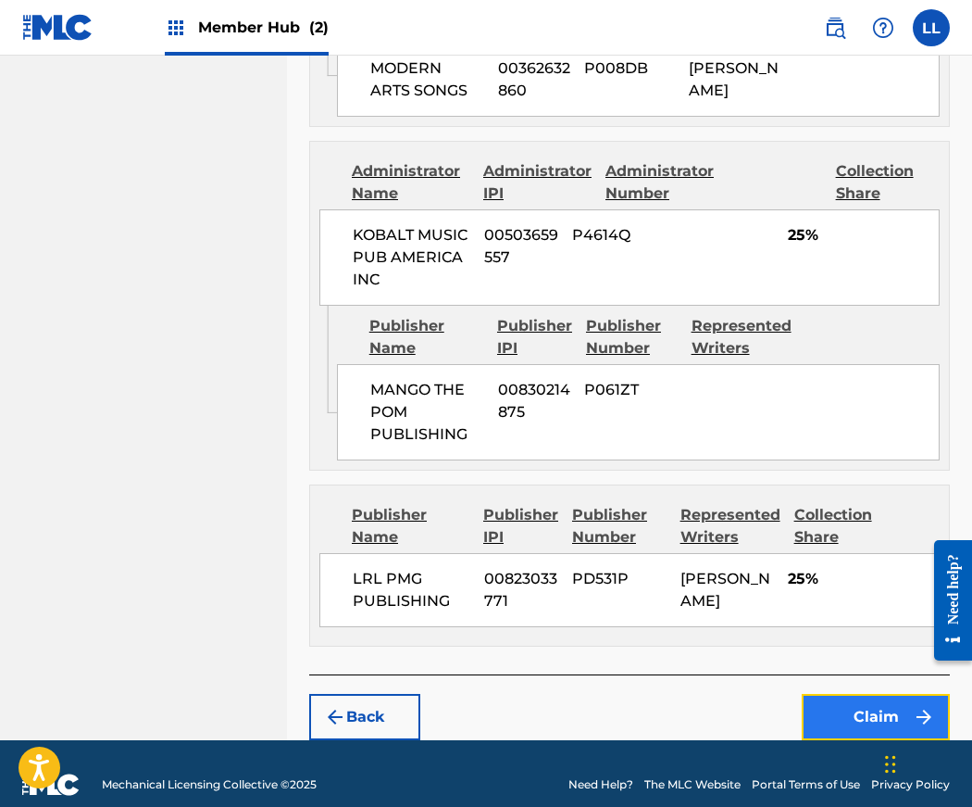
click at [881, 700] on button "Claim" at bounding box center [876, 717] width 148 height 46
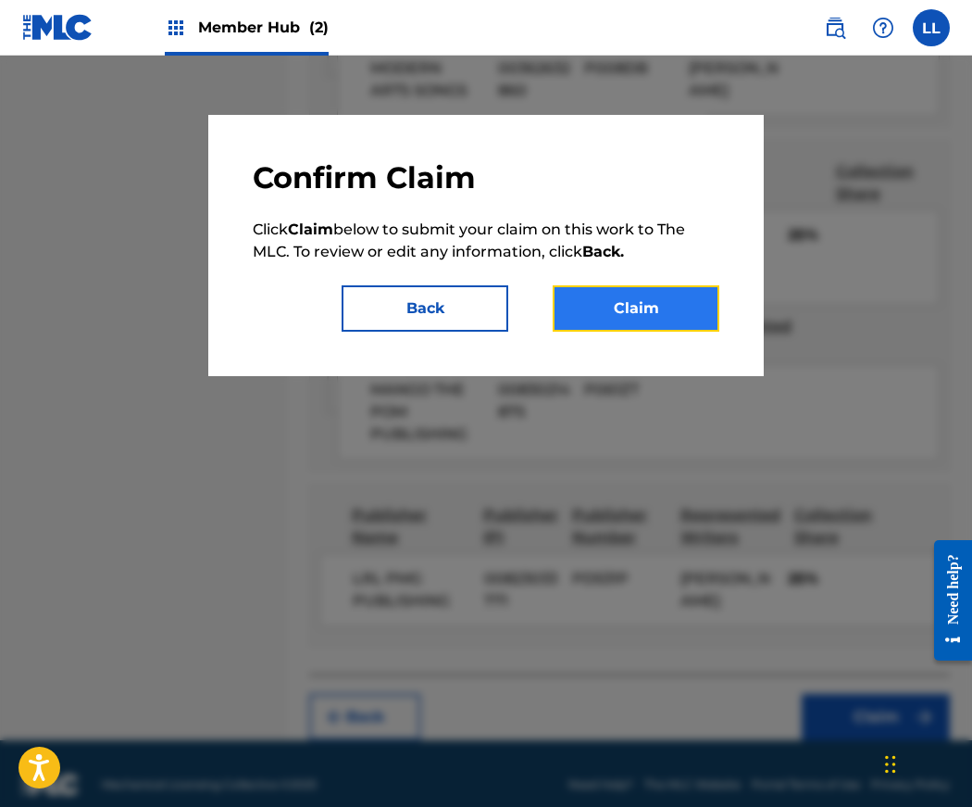
click at [642, 315] on button "Claim" at bounding box center [636, 308] width 167 height 46
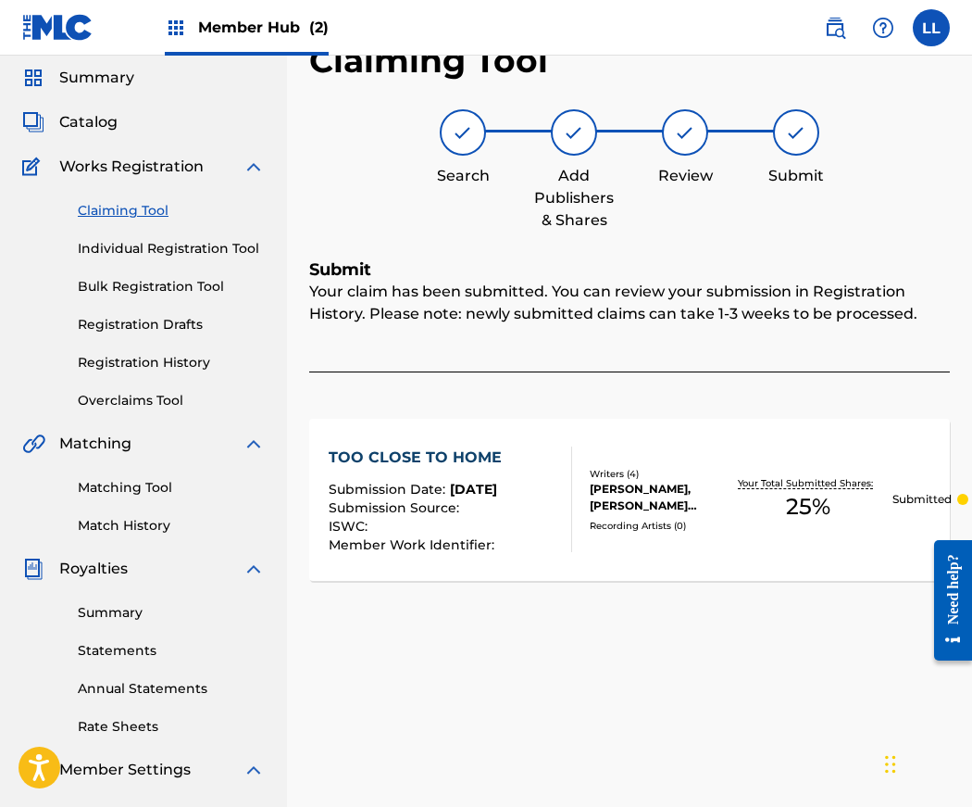
scroll to position [60, 0]
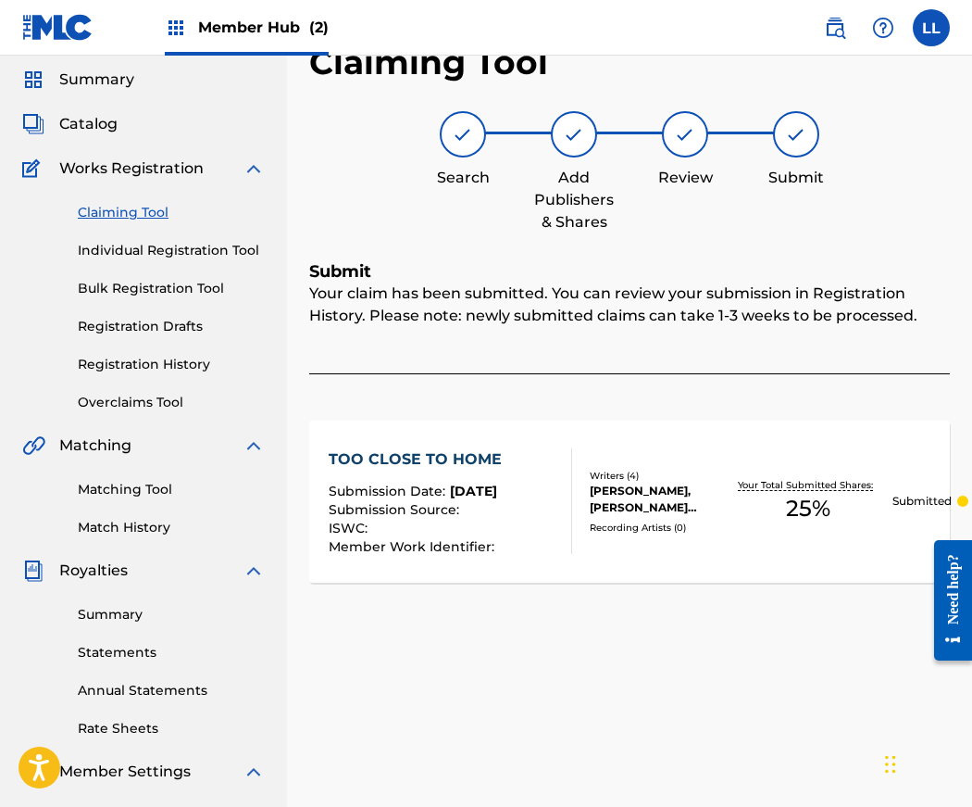
click at [134, 211] on link "Claiming Tool" at bounding box center [171, 212] width 187 height 19
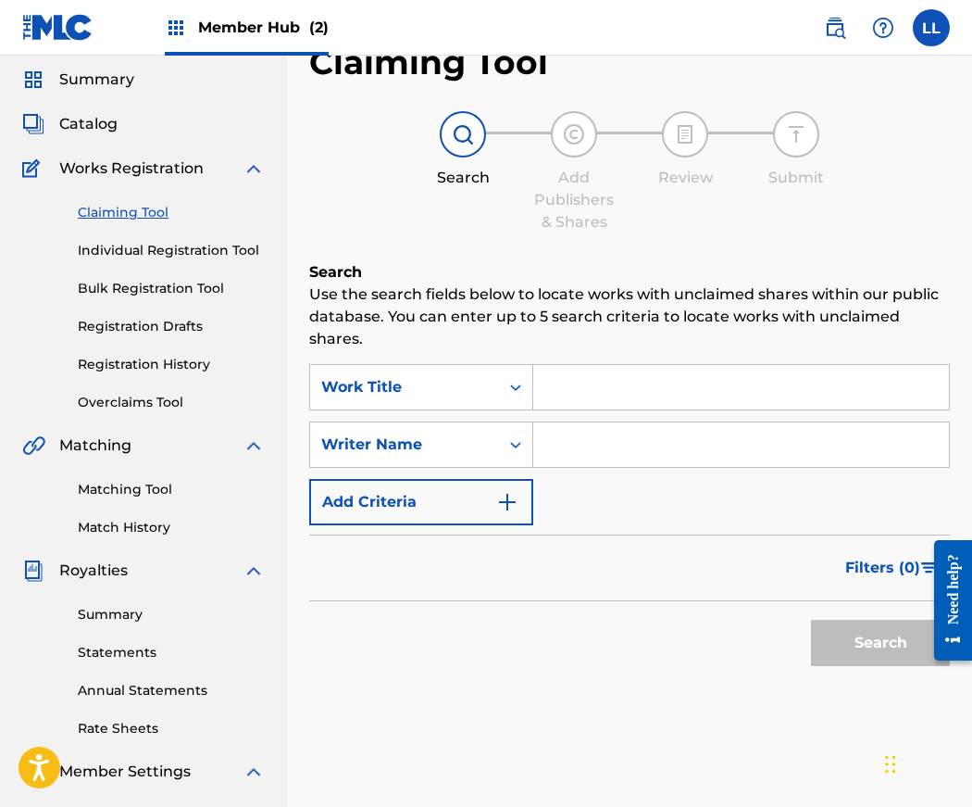
scroll to position [0, 0]
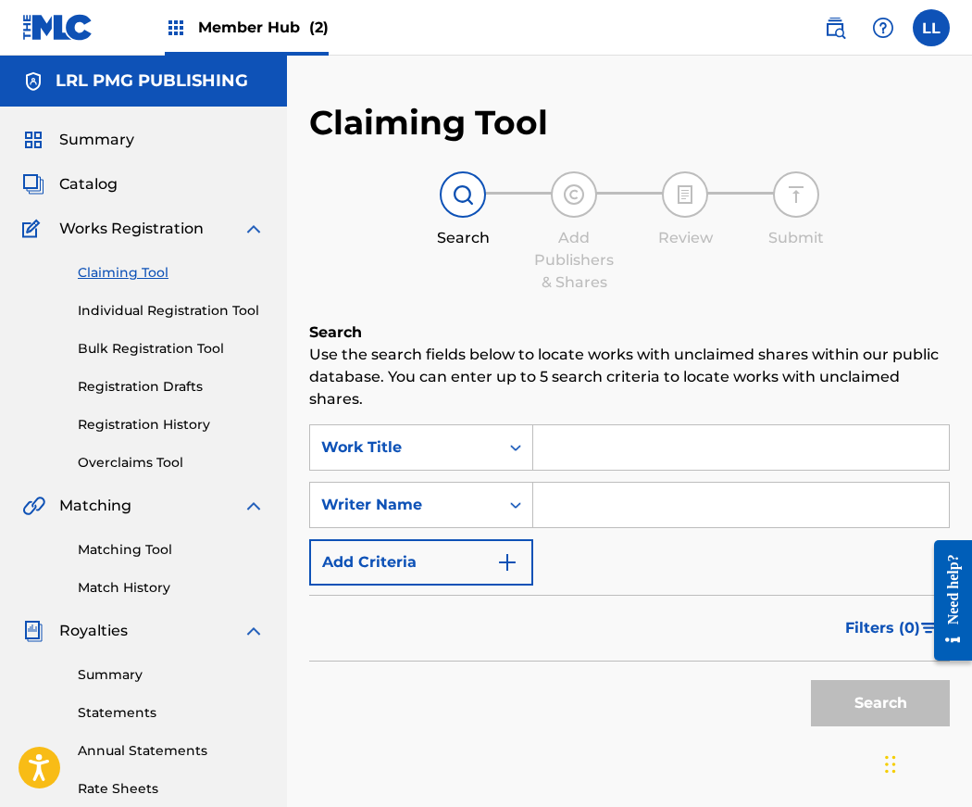
click at [581, 500] on input "Search Form" at bounding box center [741, 504] width 416 height 44
type input "Jerry Lang II"
click at [879, 702] on button "Search" at bounding box center [880, 703] width 139 height 46
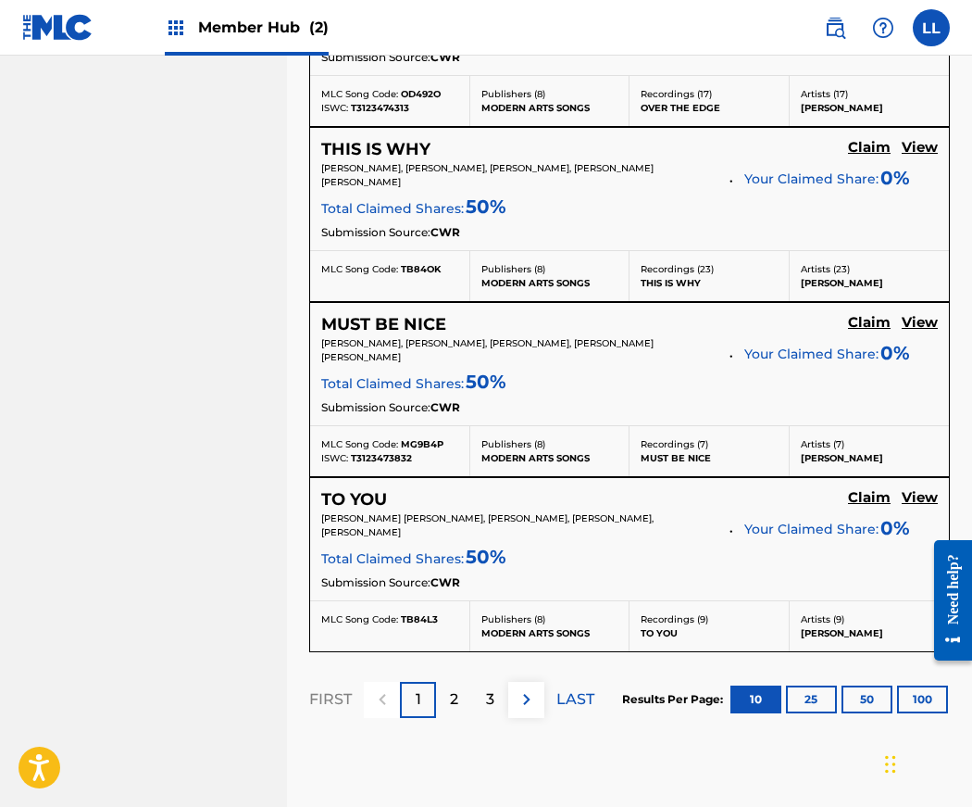
scroll to position [1960, 0]
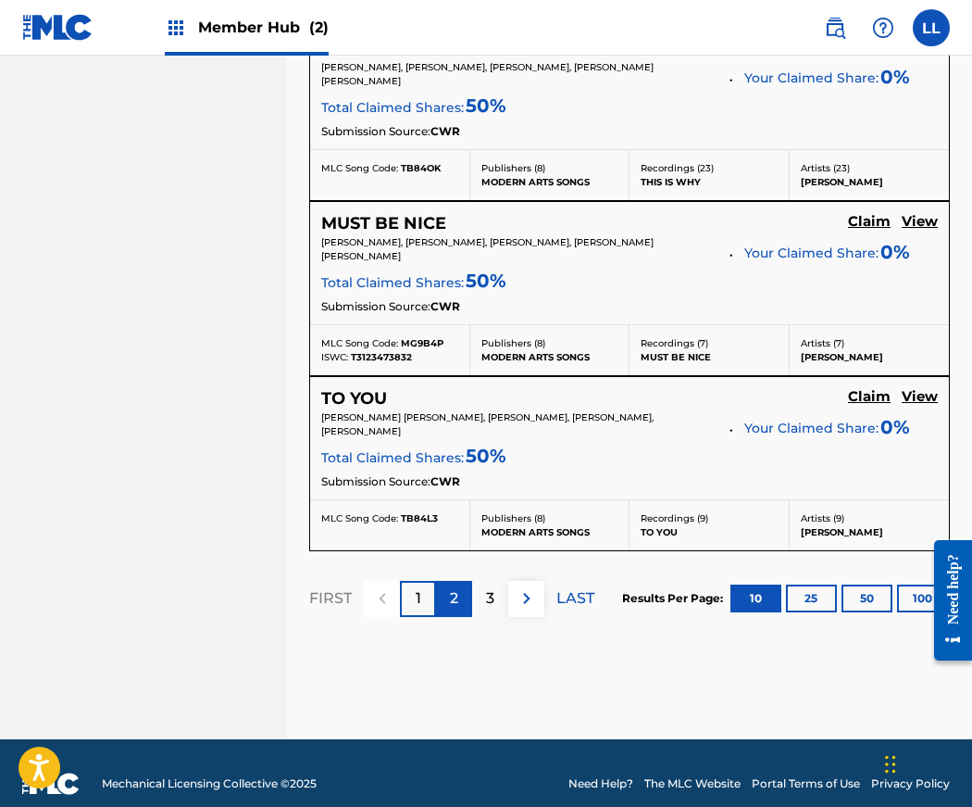
click at [448, 581] on div "2" at bounding box center [454, 599] width 36 height 36
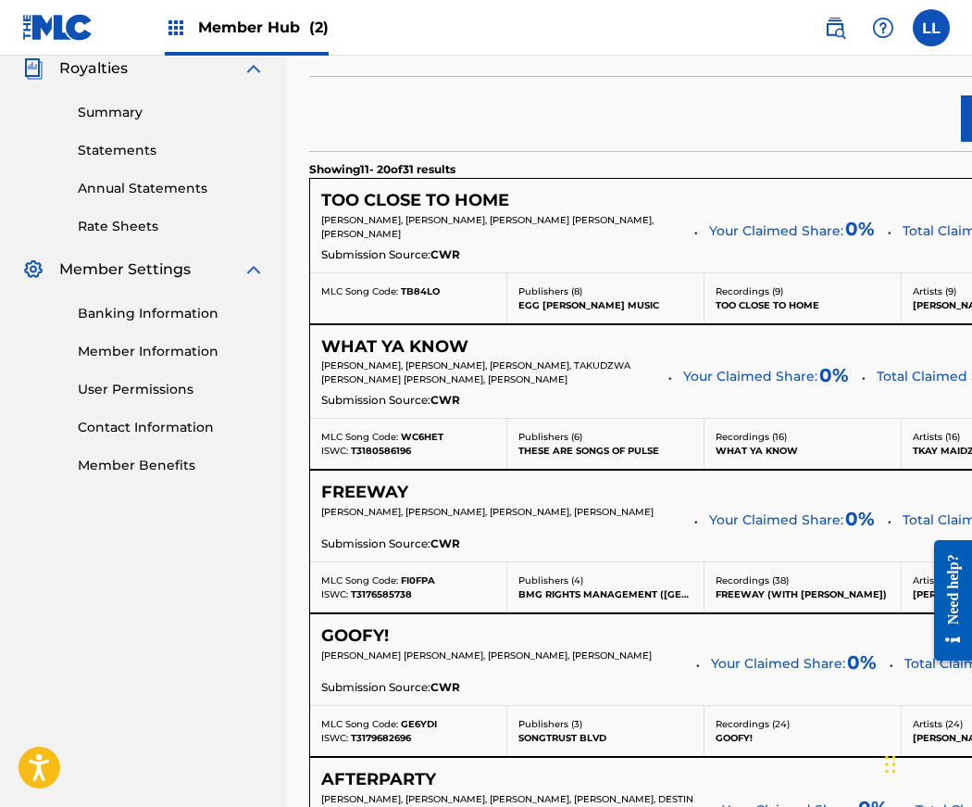
scroll to position [758, 0]
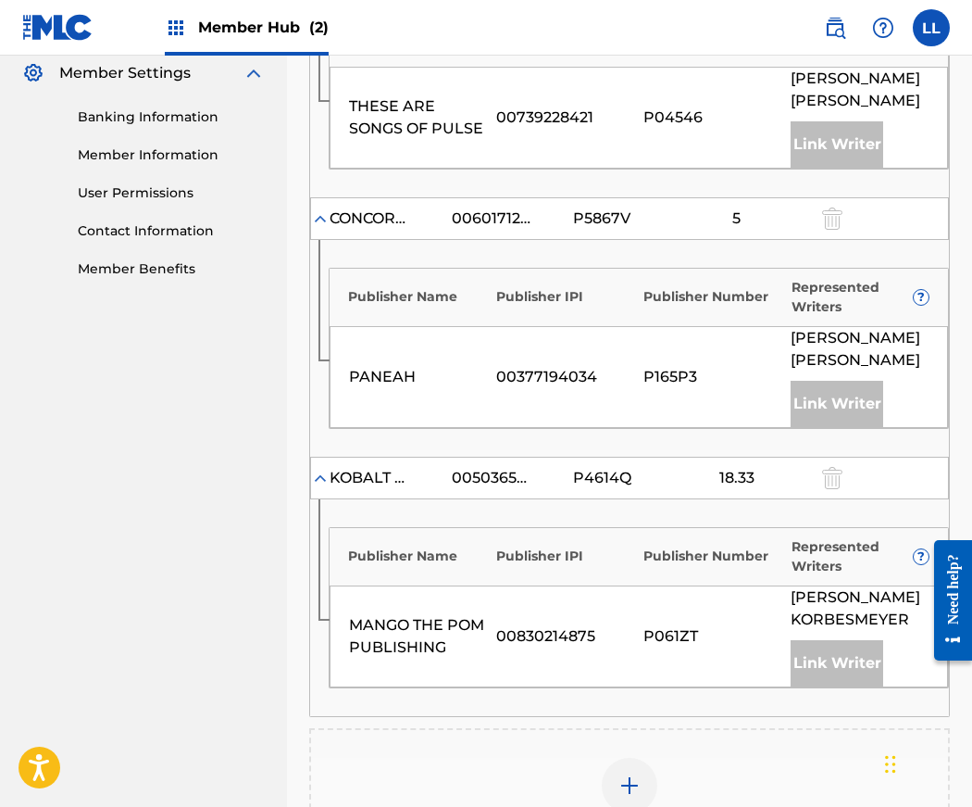
click at [628, 774] on img at bounding box center [630, 785] width 22 height 22
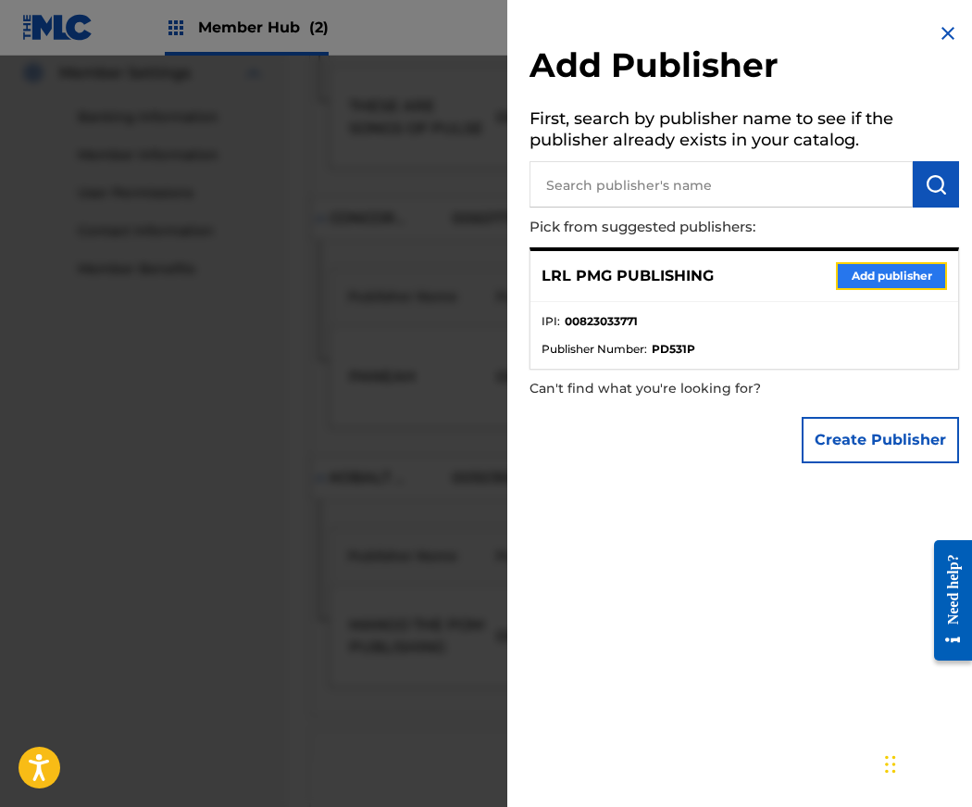
click at [877, 279] on button "Add publisher" at bounding box center [891, 276] width 111 height 28
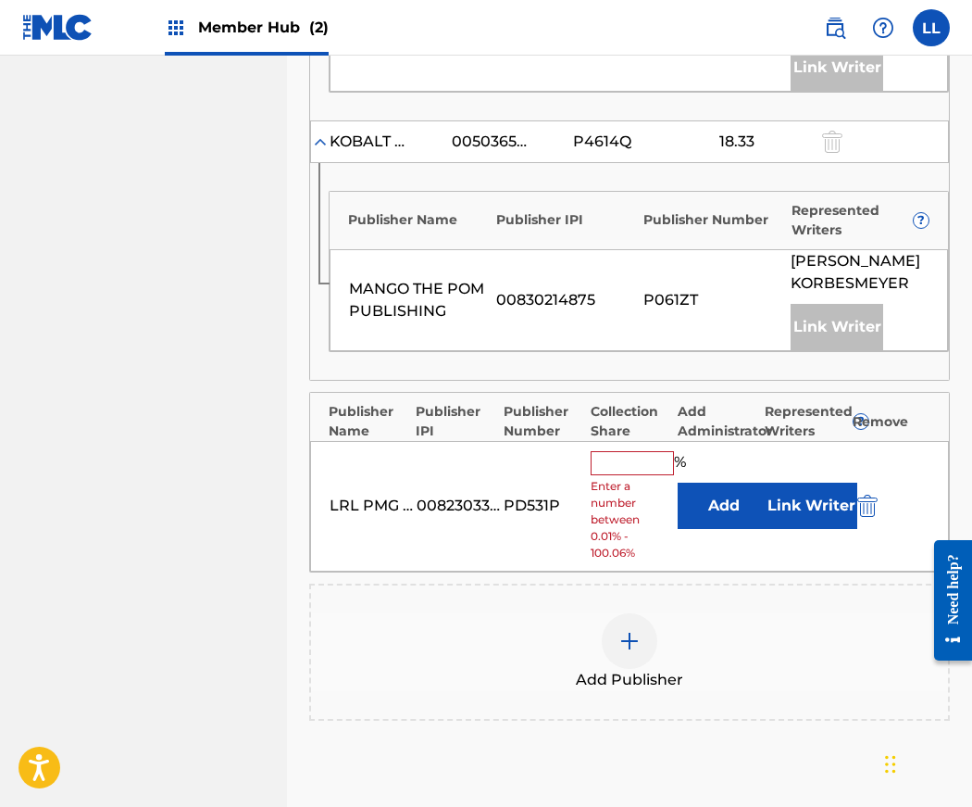
scroll to position [1113, 0]
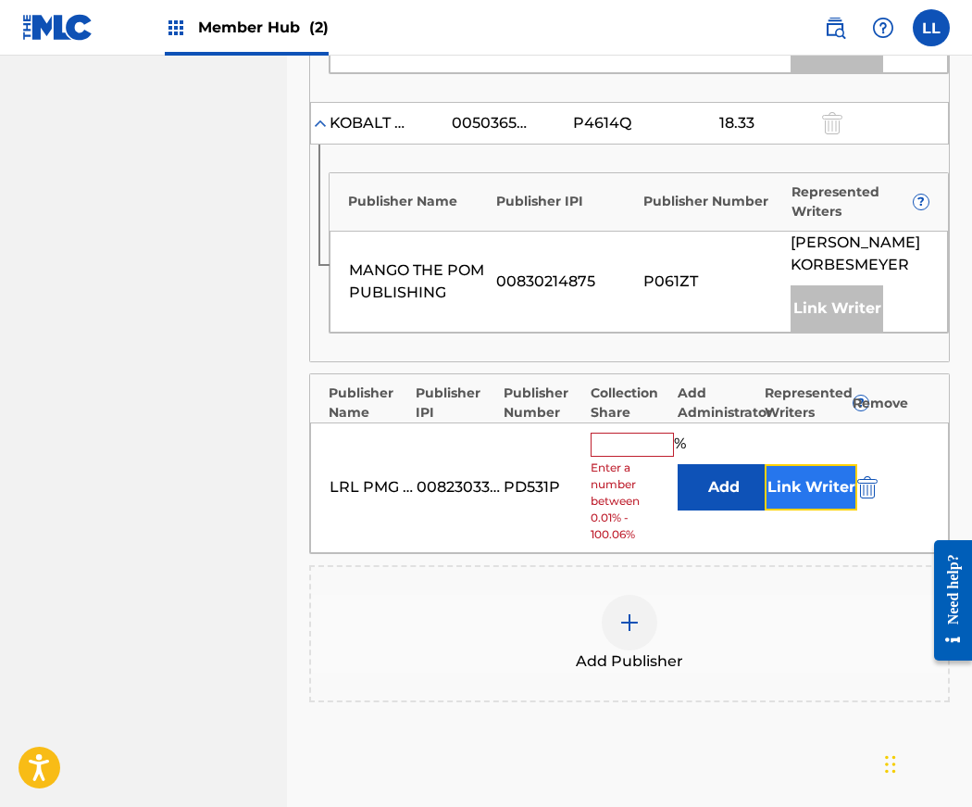
click at [791, 464] on button "Link Writer" at bounding box center [811, 487] width 93 height 46
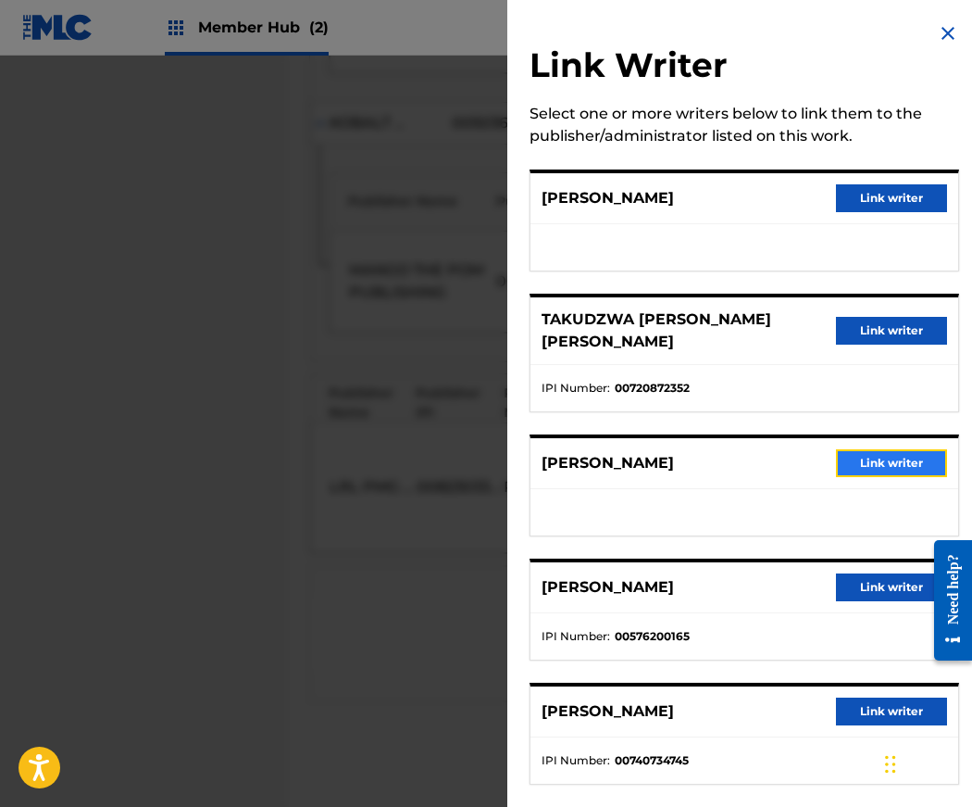
click at [898, 452] on button "Link writer" at bounding box center [891, 463] width 111 height 28
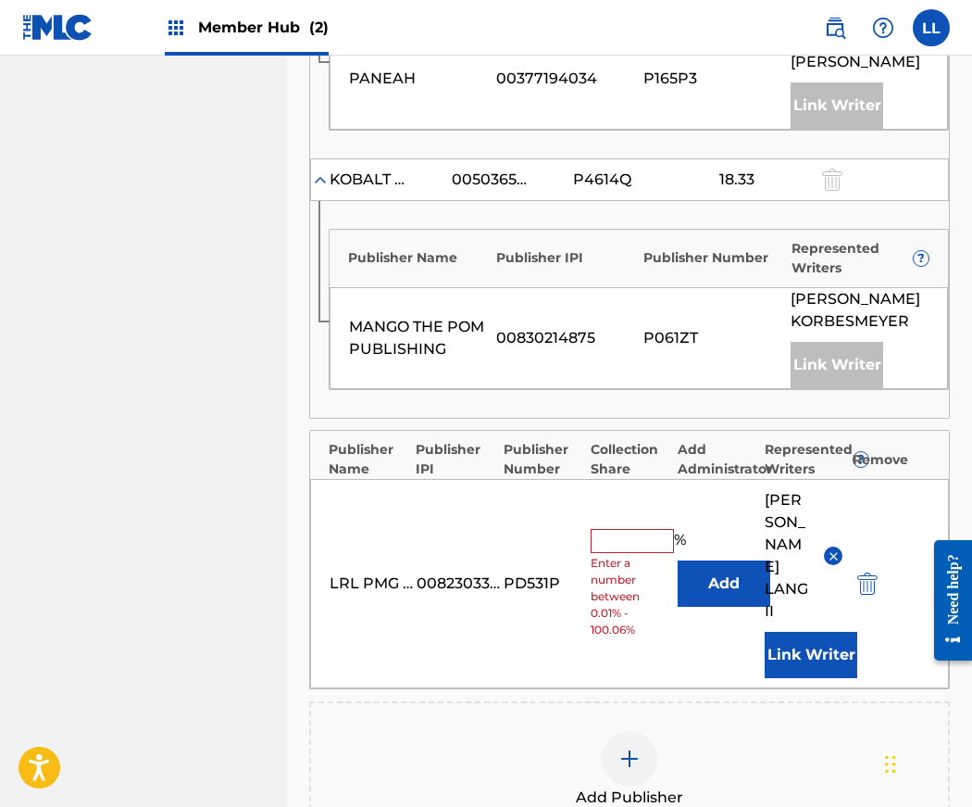
scroll to position [1298, 0]
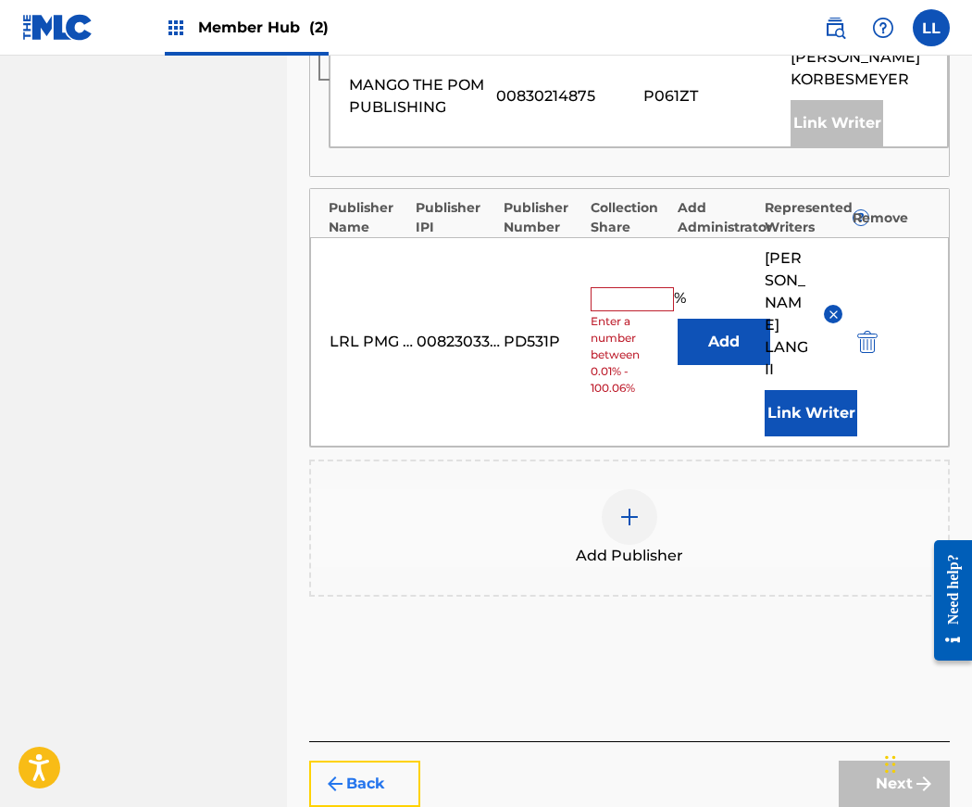
click at [353, 760] on button "Back" at bounding box center [364, 783] width 111 height 46
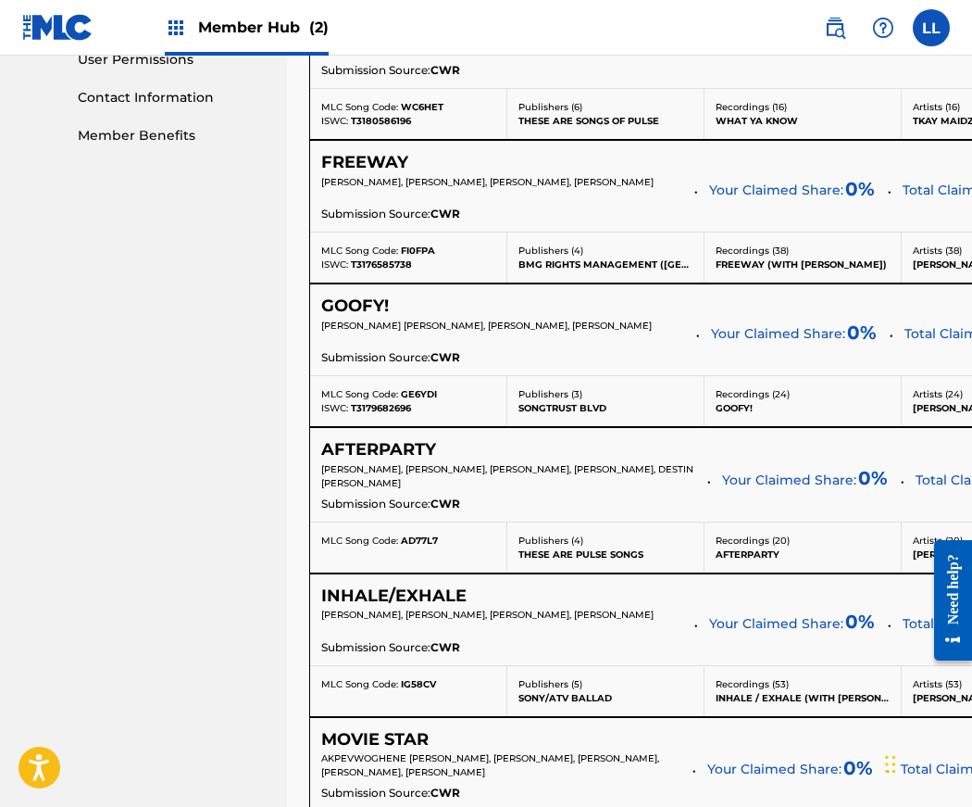
scroll to position [912, 0]
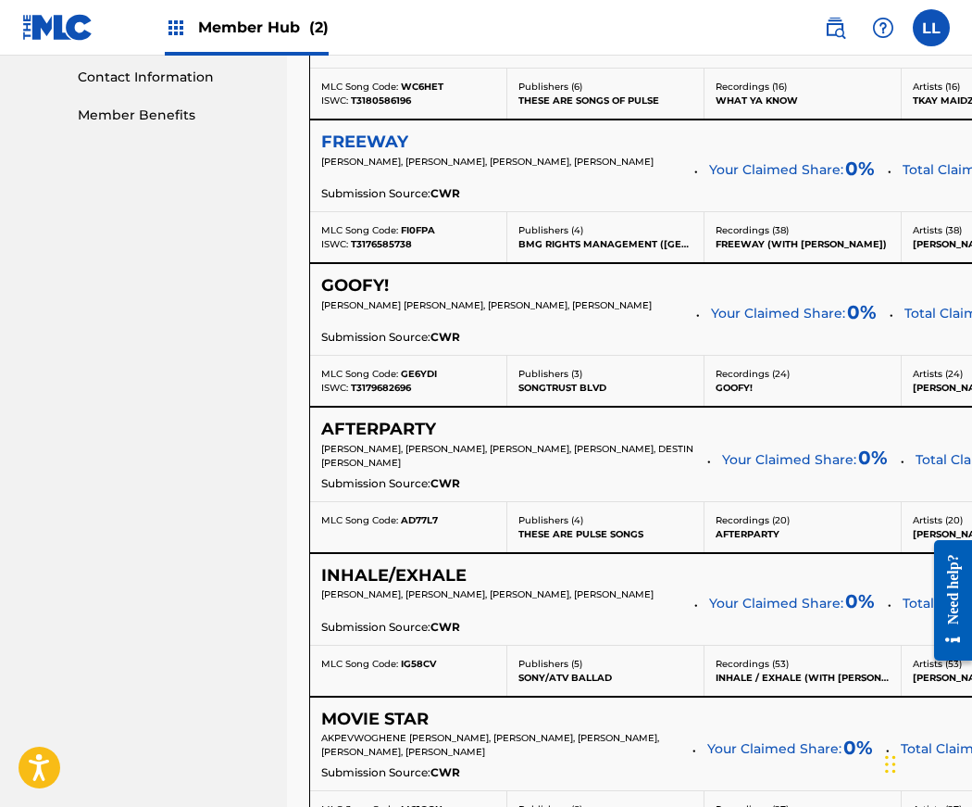
click at [369, 153] on h5 "FREEWAY" at bounding box center [364, 142] width 87 height 21
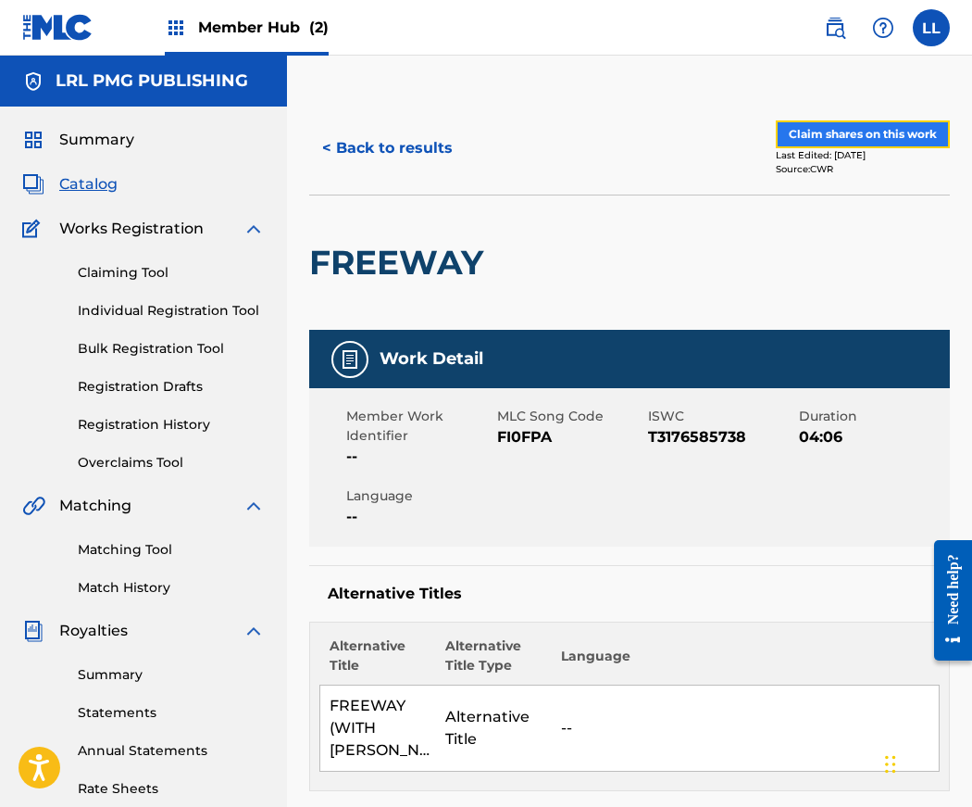
click at [882, 135] on button "Claim shares on this work" at bounding box center [863, 134] width 174 height 28
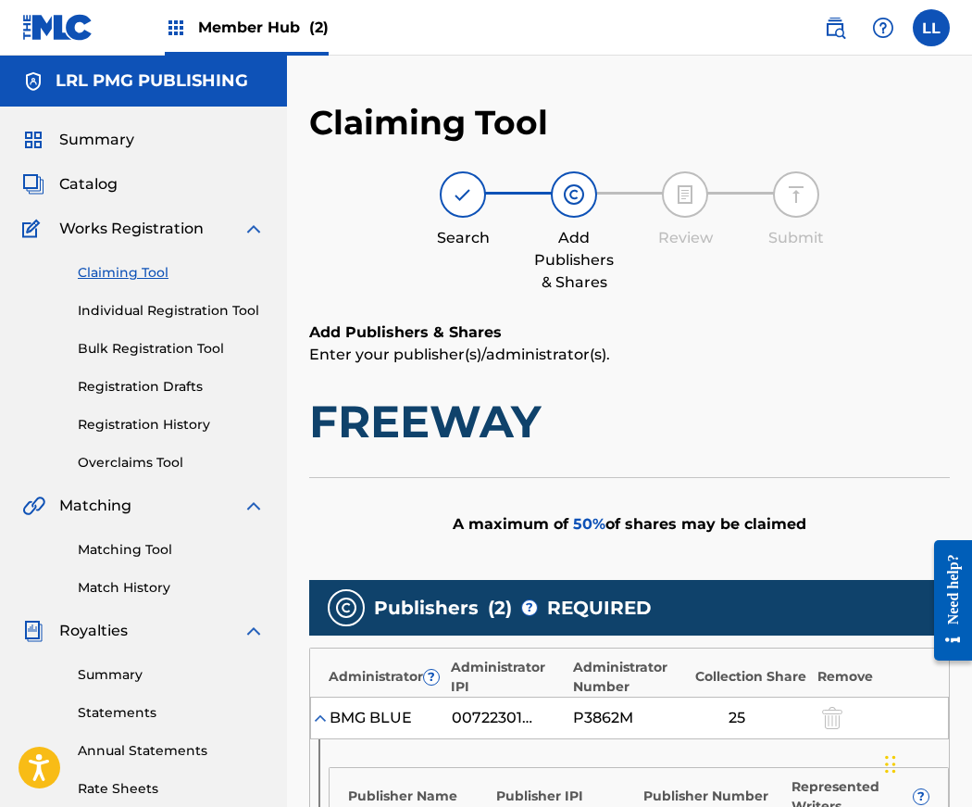
scroll to position [781, 0]
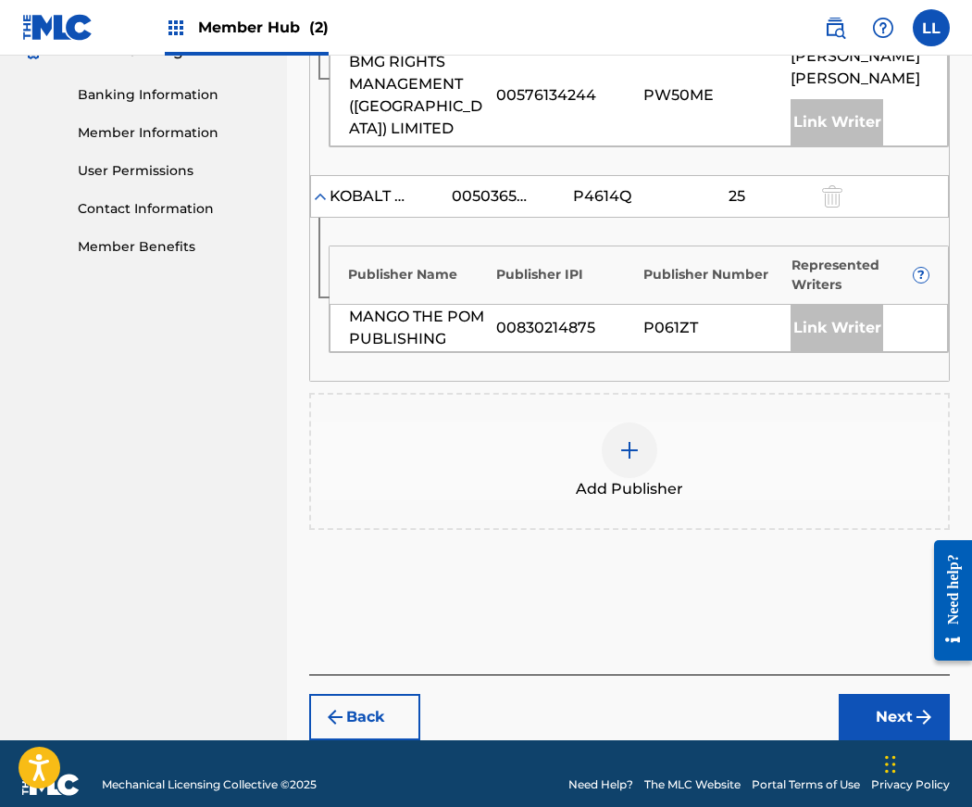
click at [630, 439] on img at bounding box center [630, 450] width 22 height 22
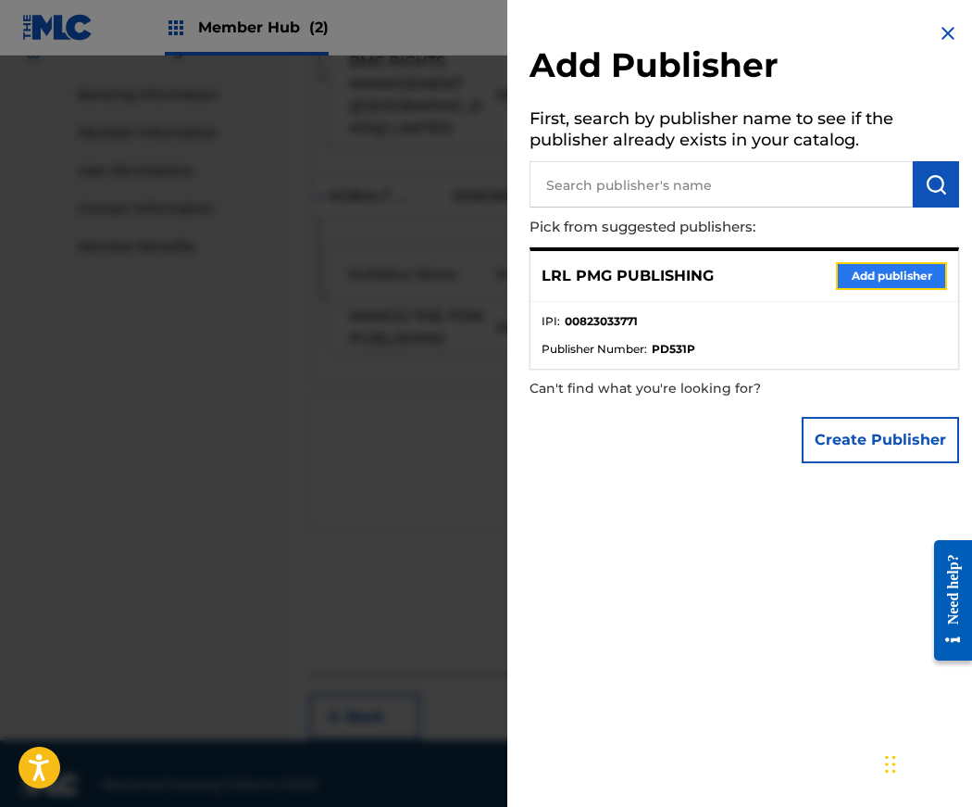
click at [875, 281] on button "Add publisher" at bounding box center [891, 276] width 111 height 28
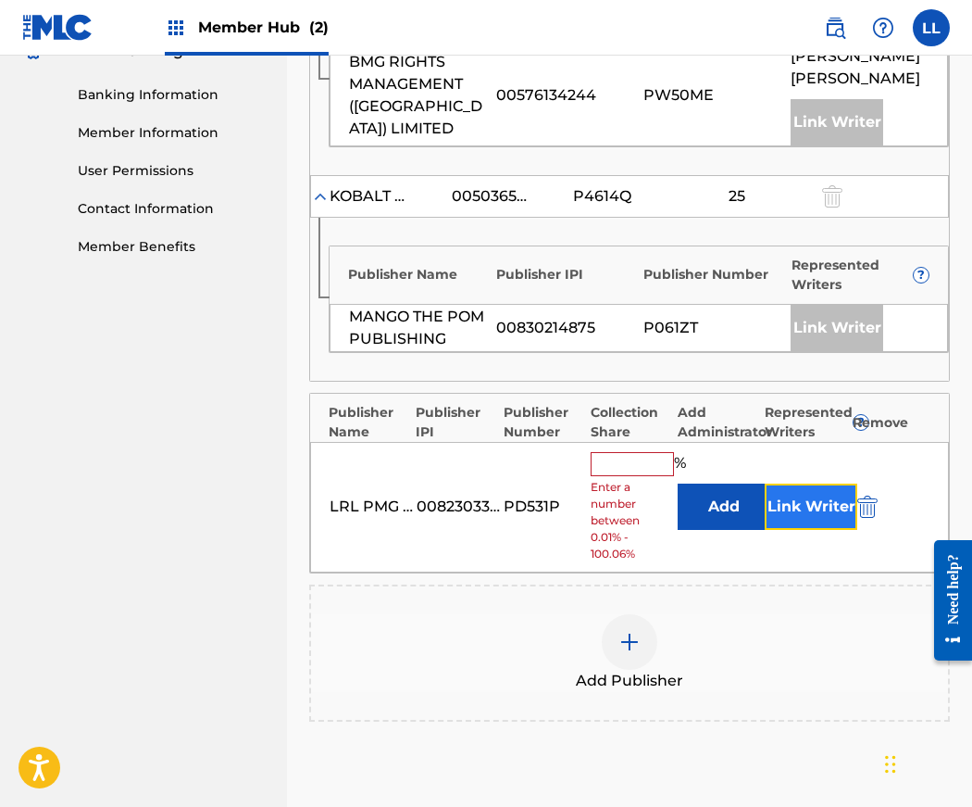
click at [806, 487] on button "Link Writer" at bounding box center [811, 506] width 93 height 46
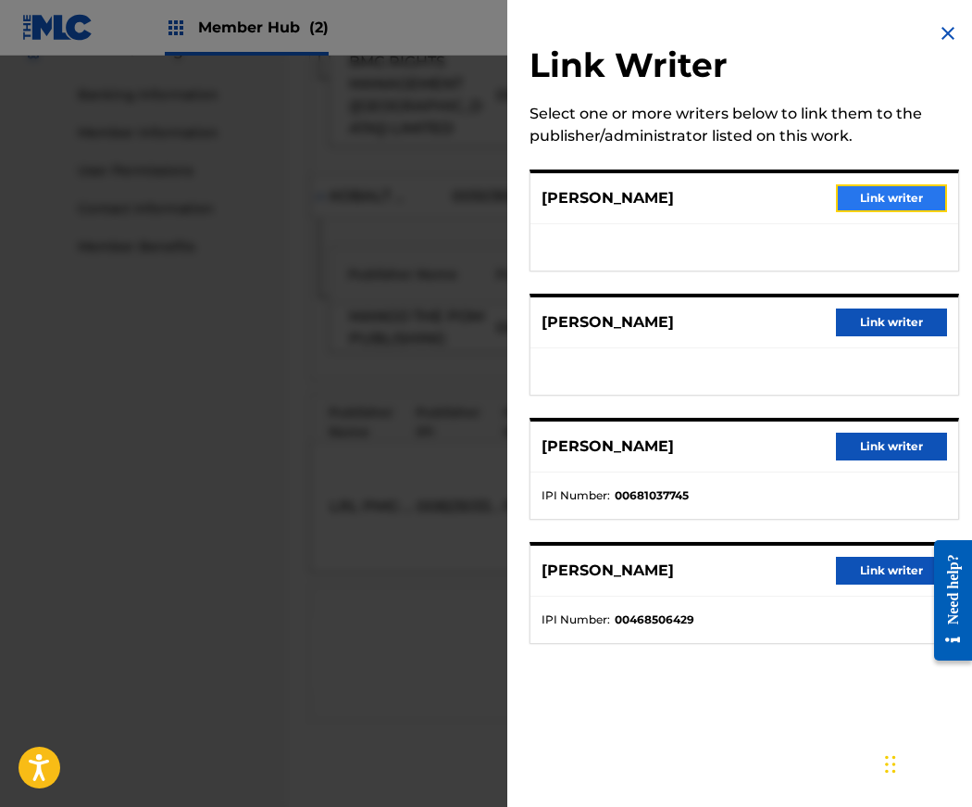
click at [903, 198] on button "Link writer" at bounding box center [891, 198] width 111 height 28
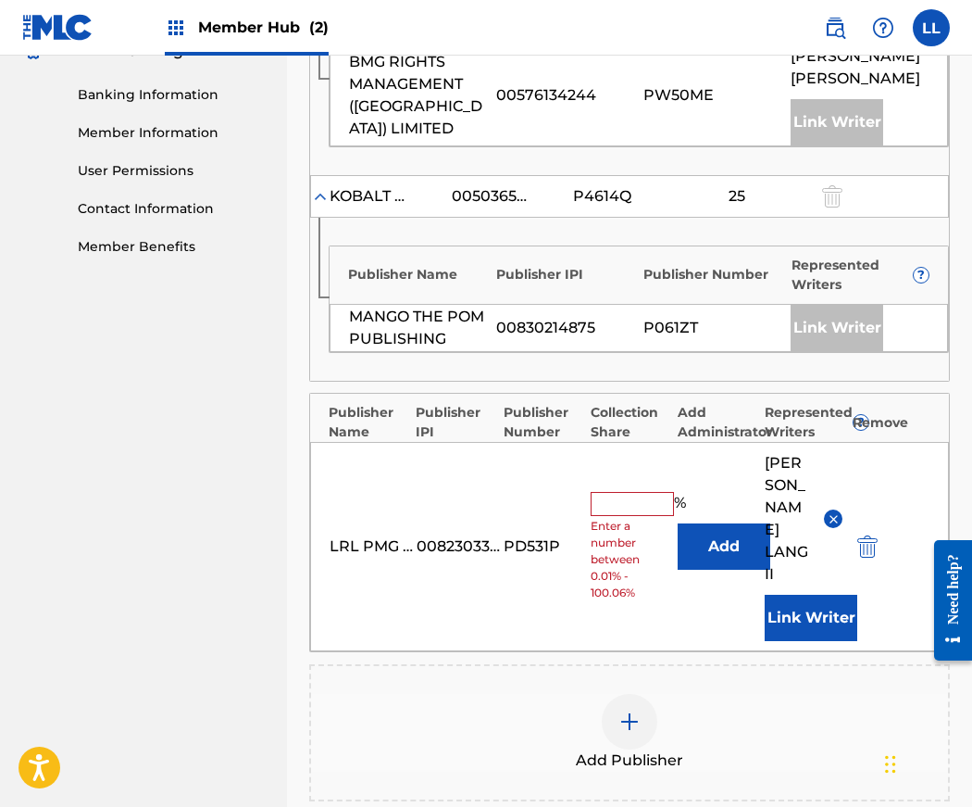
click at [623, 492] on input "text" at bounding box center [632, 504] width 83 height 24
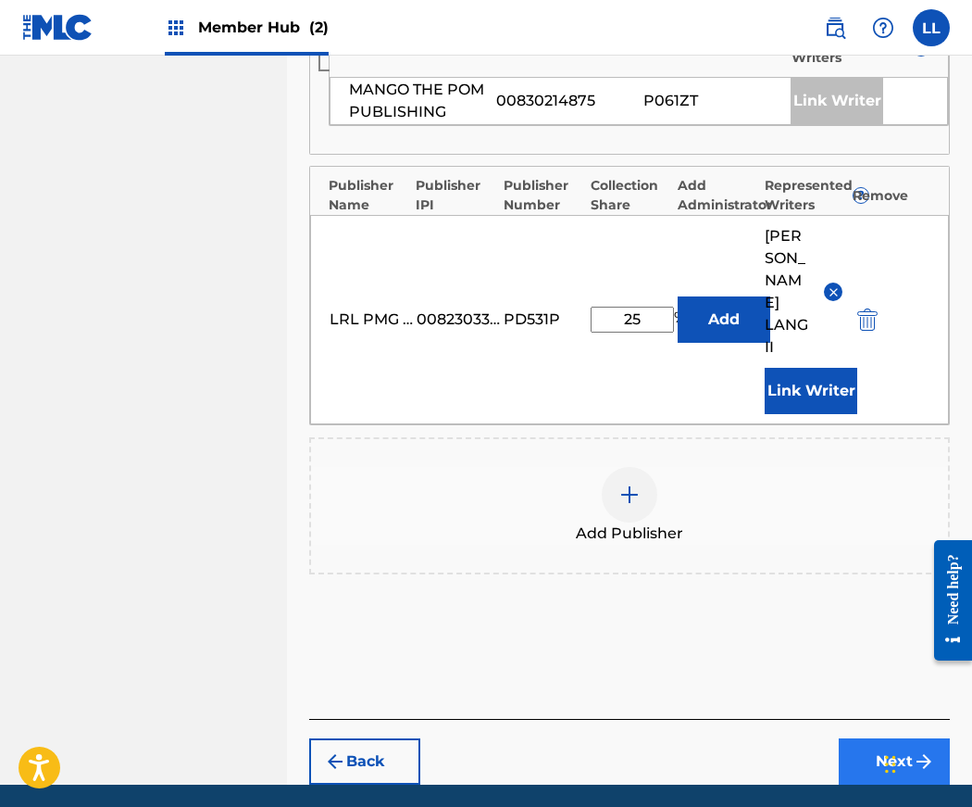
type input "25"
click at [860, 738] on button "Next" at bounding box center [894, 761] width 111 height 46
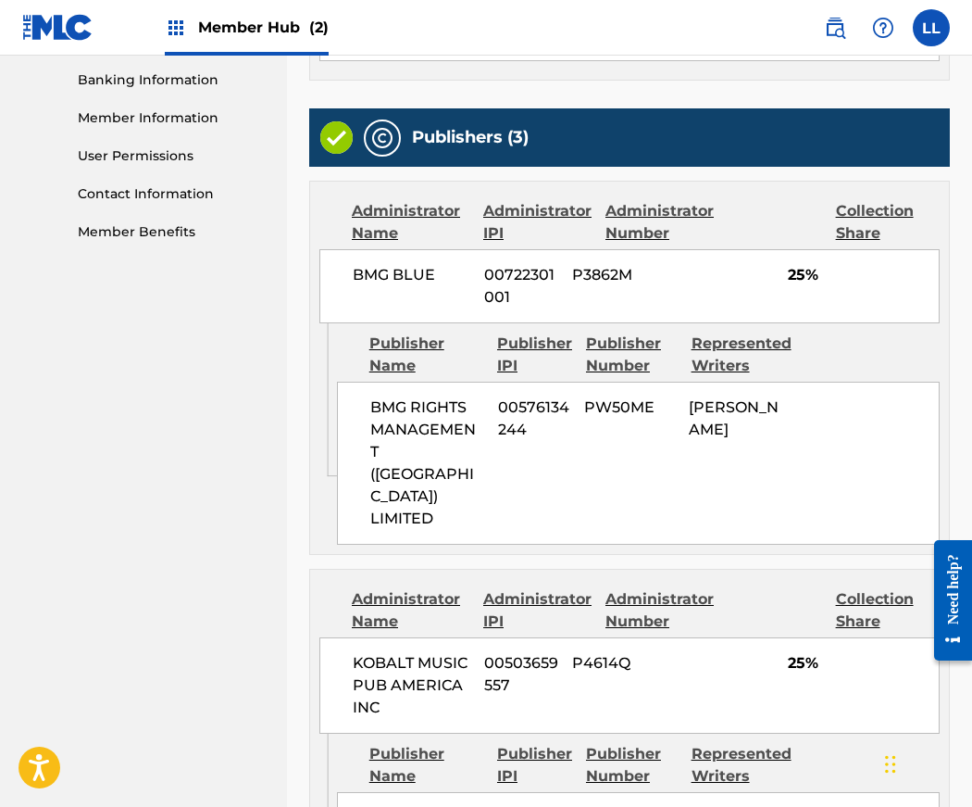
scroll to position [1179, 0]
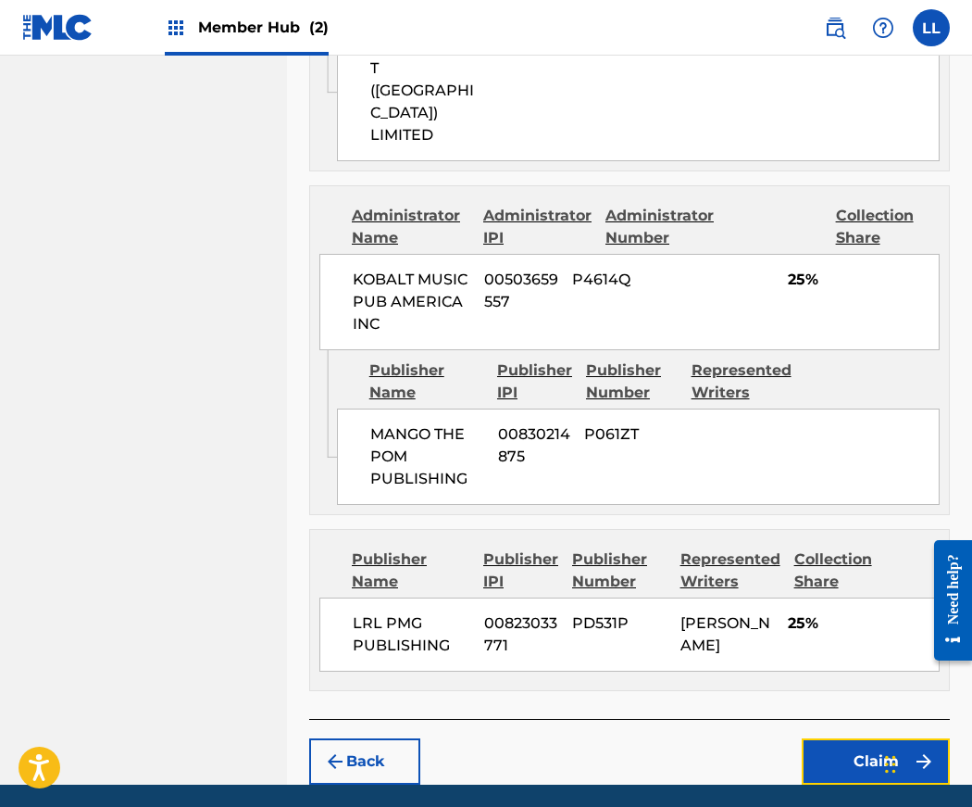
click at [849, 738] on button "Claim" at bounding box center [876, 761] width 148 height 46
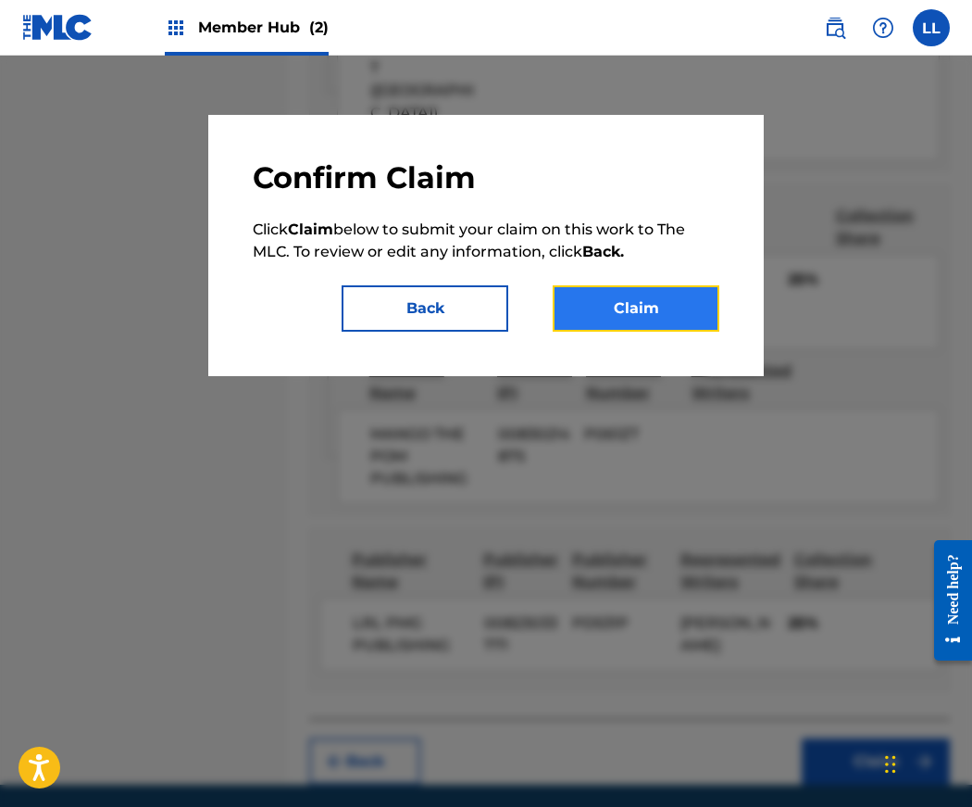
click at [660, 299] on button "Claim" at bounding box center [636, 308] width 167 height 46
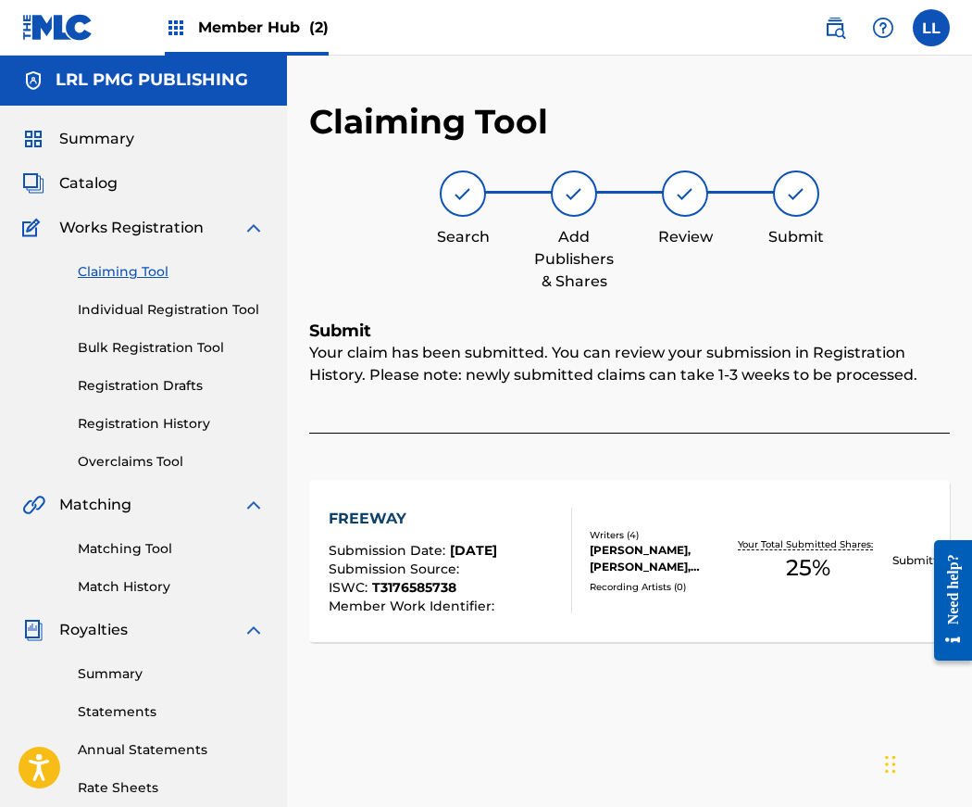
scroll to position [0, 0]
click at [116, 271] on link "Claiming Tool" at bounding box center [171, 272] width 187 height 19
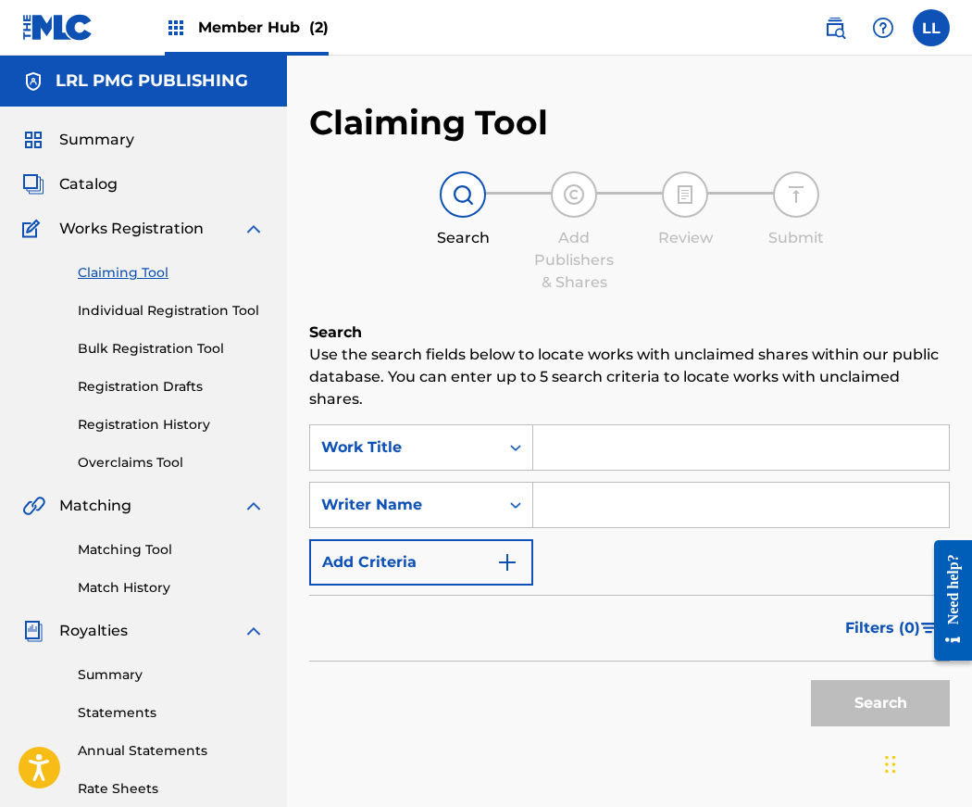
click at [568, 446] on input "Search Form" at bounding box center [741, 447] width 416 height 44
click at [586, 504] on input "Search Form" at bounding box center [741, 504] width 416 height 44
type input "Jerry Lang II"
click at [903, 704] on button "Search" at bounding box center [880, 703] width 139 height 46
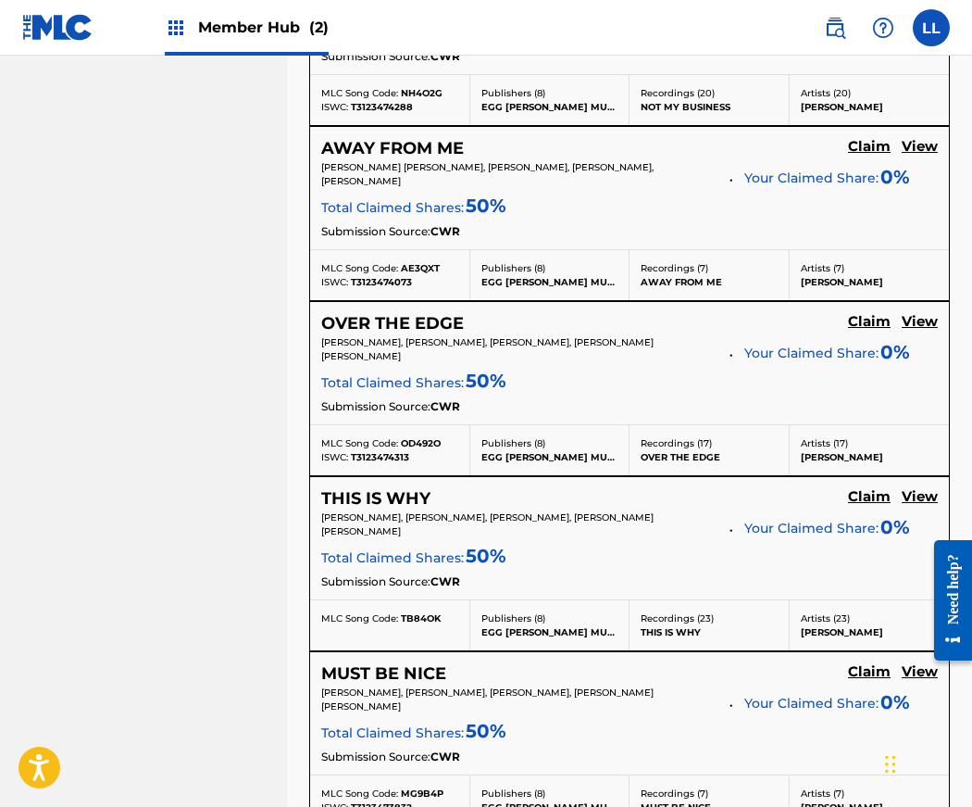
scroll to position [1960, 0]
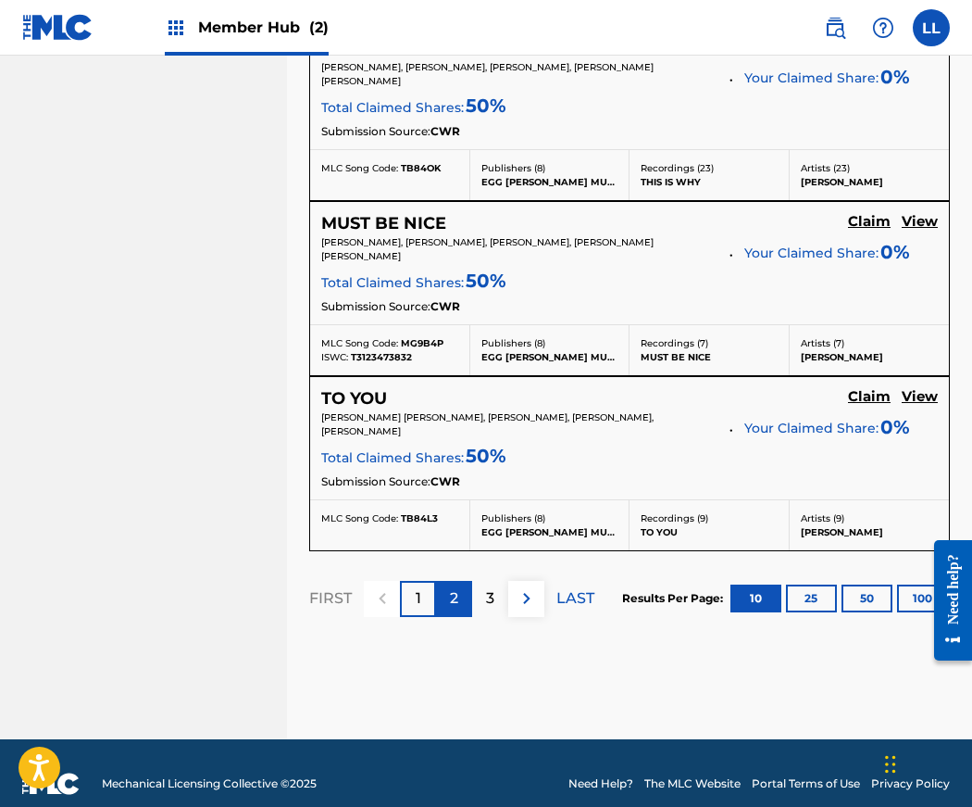
click at [450, 587] on p "2" at bounding box center [454, 598] width 8 height 22
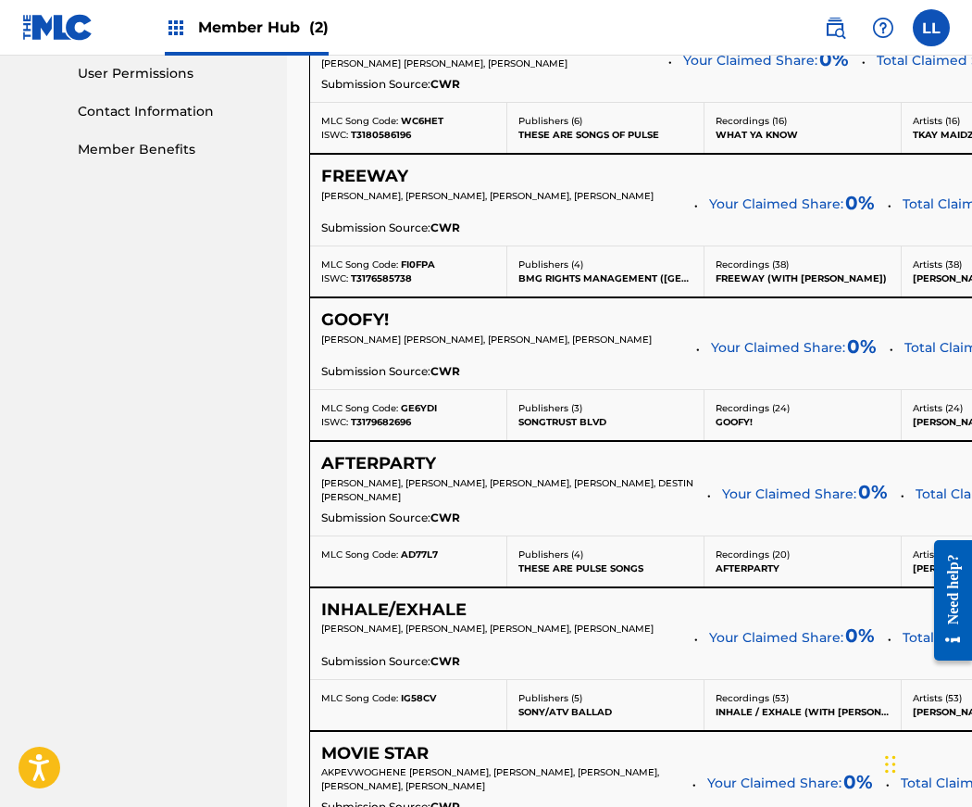
scroll to position [883, 0]
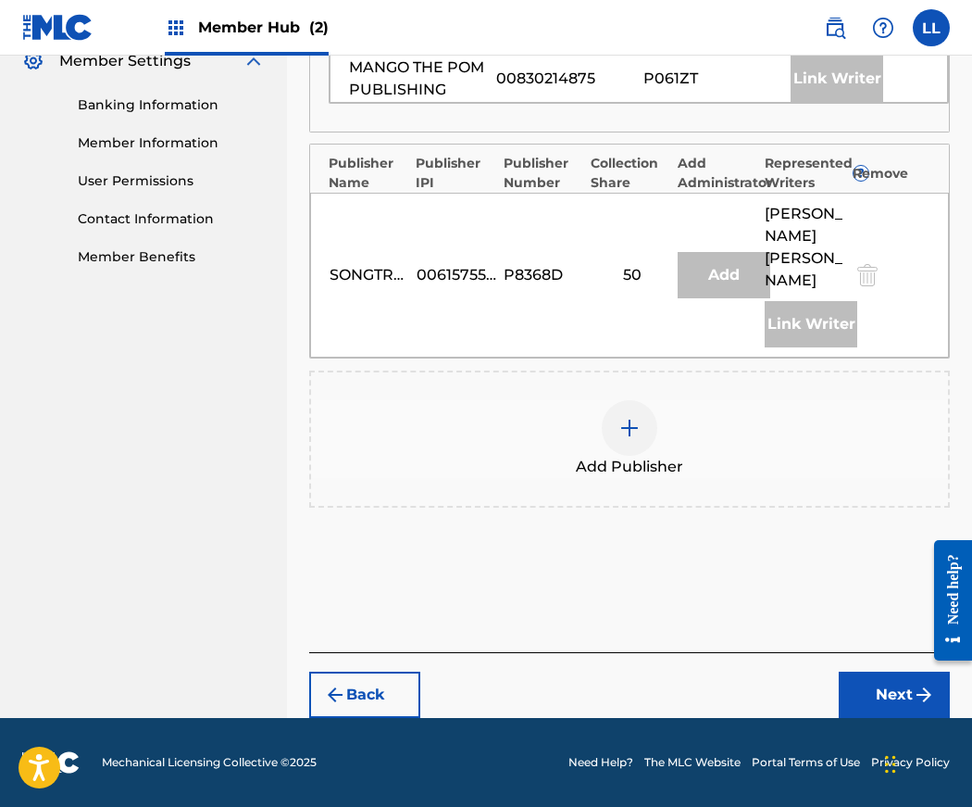
click at [620, 432] on img at bounding box center [630, 428] width 22 height 22
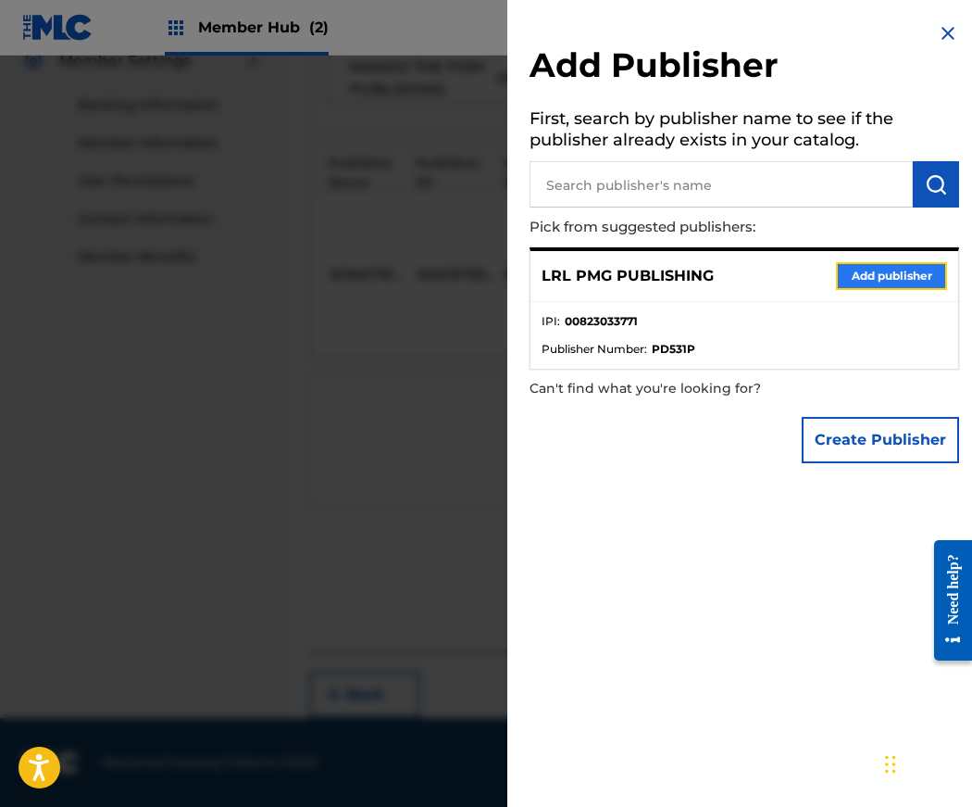
click at [901, 280] on button "Add publisher" at bounding box center [891, 276] width 111 height 28
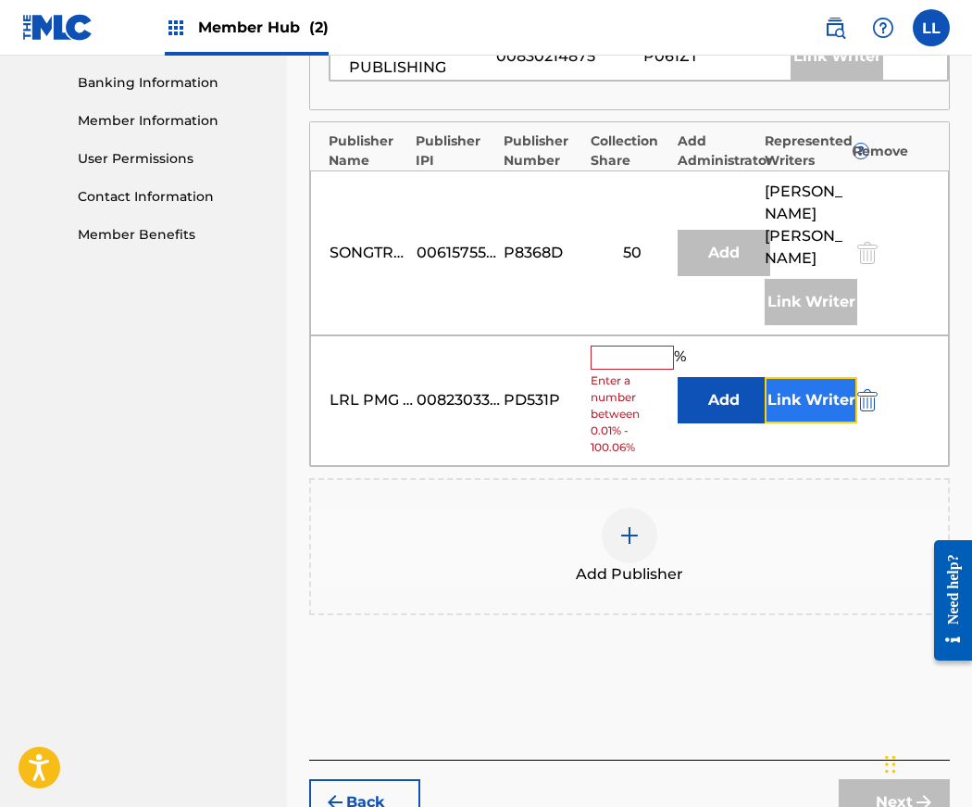
click at [812, 420] on button "Link Writer" at bounding box center [811, 400] width 93 height 46
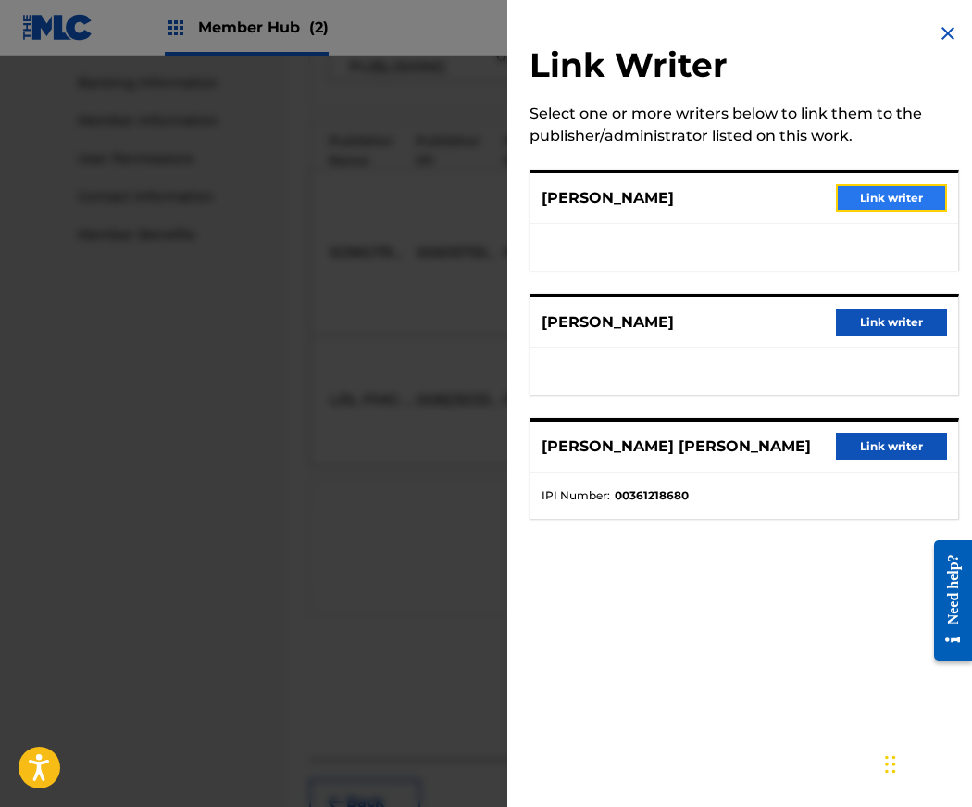
click at [899, 199] on button "Link writer" at bounding box center [891, 198] width 111 height 28
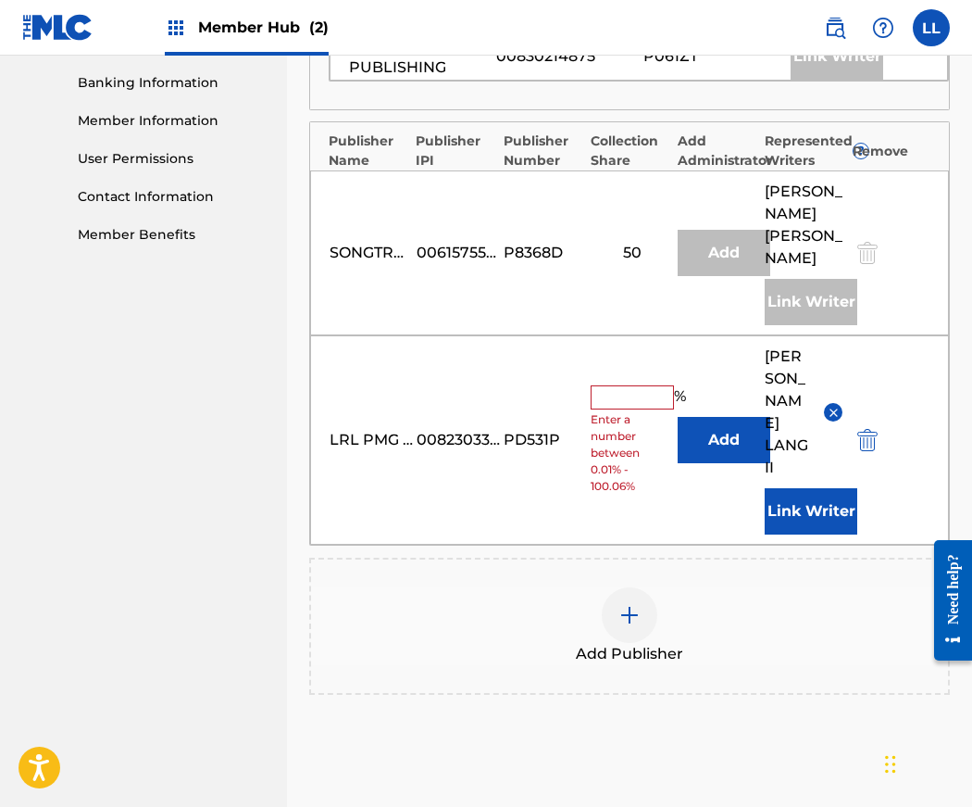
click at [630, 402] on input "text" at bounding box center [632, 397] width 83 height 24
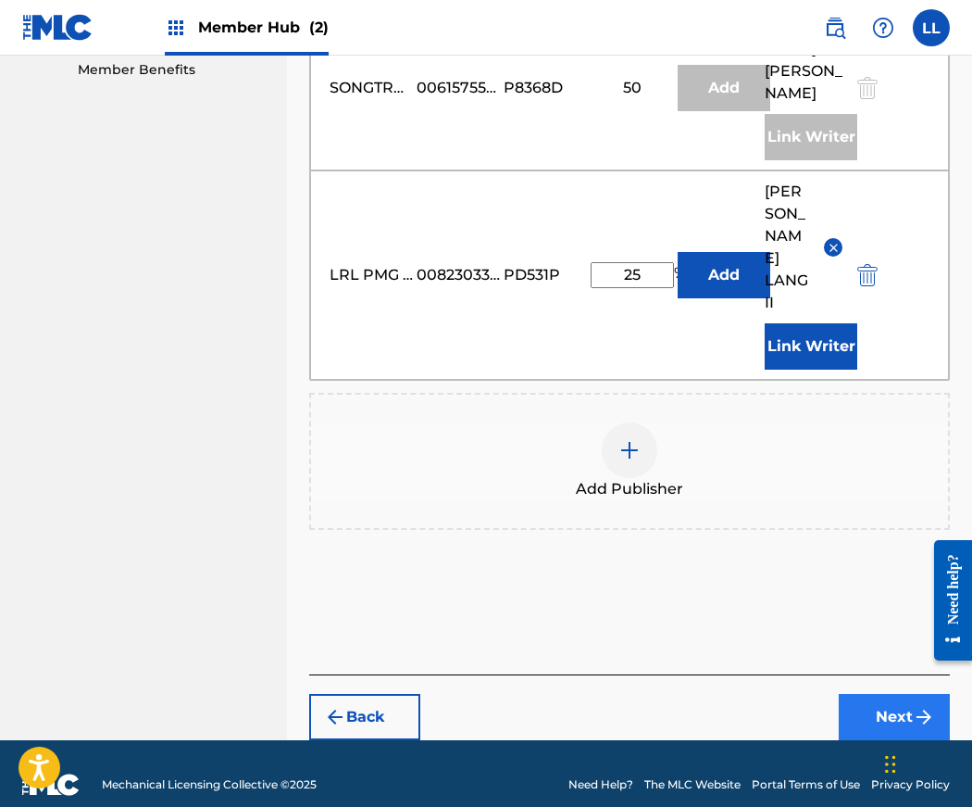
type input "25"
click at [885, 694] on button "Next" at bounding box center [894, 717] width 111 height 46
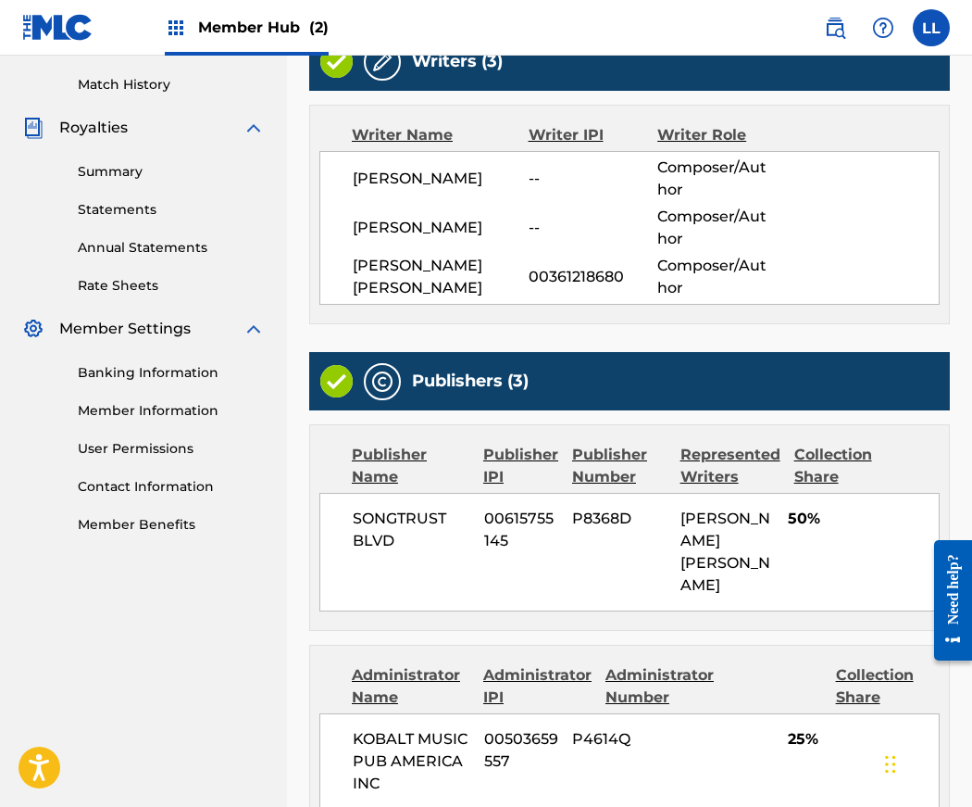
scroll to position [1051, 0]
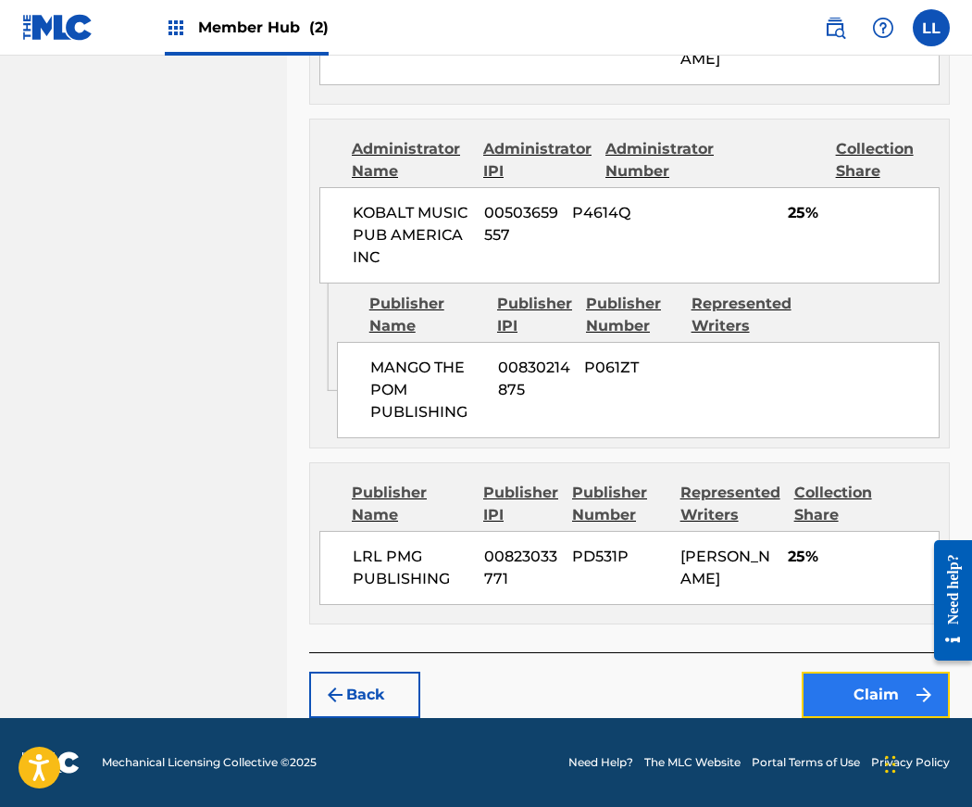
click at [880, 686] on button "Claim" at bounding box center [876, 694] width 148 height 46
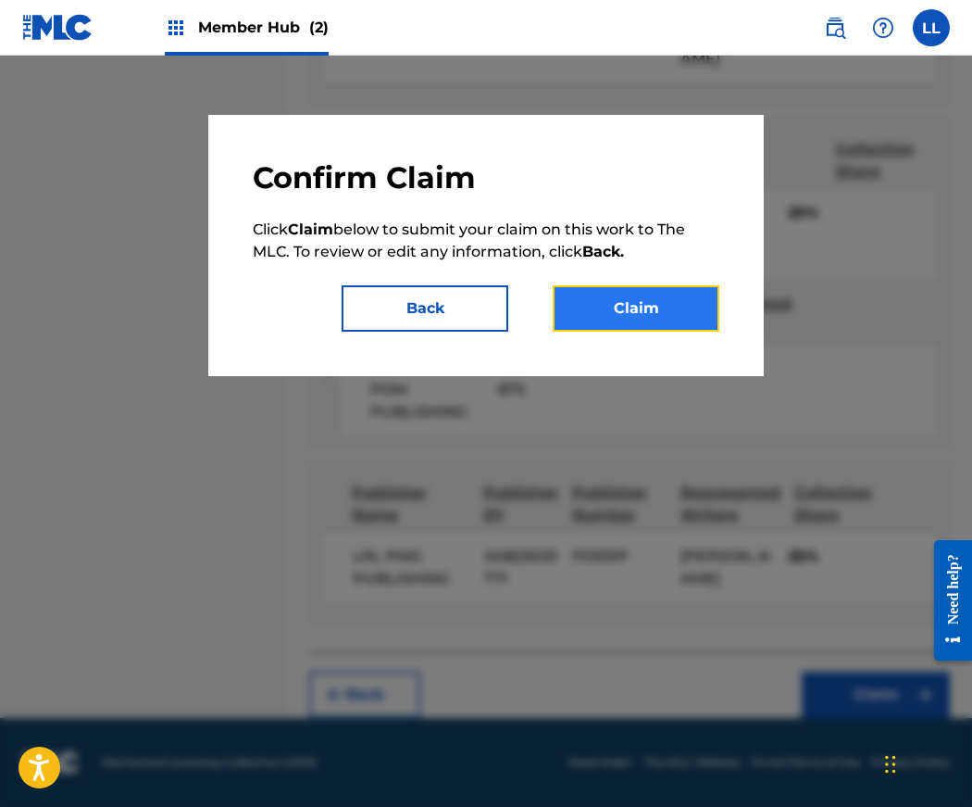
click at [628, 316] on button "Claim" at bounding box center [636, 308] width 167 height 46
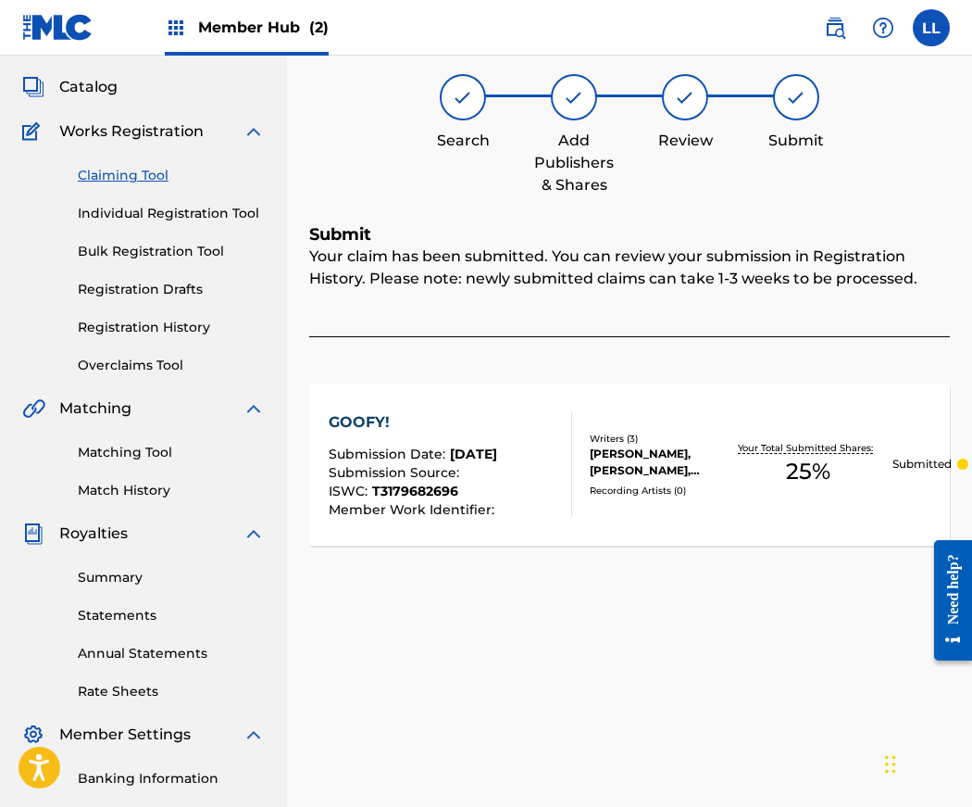
scroll to position [0, 0]
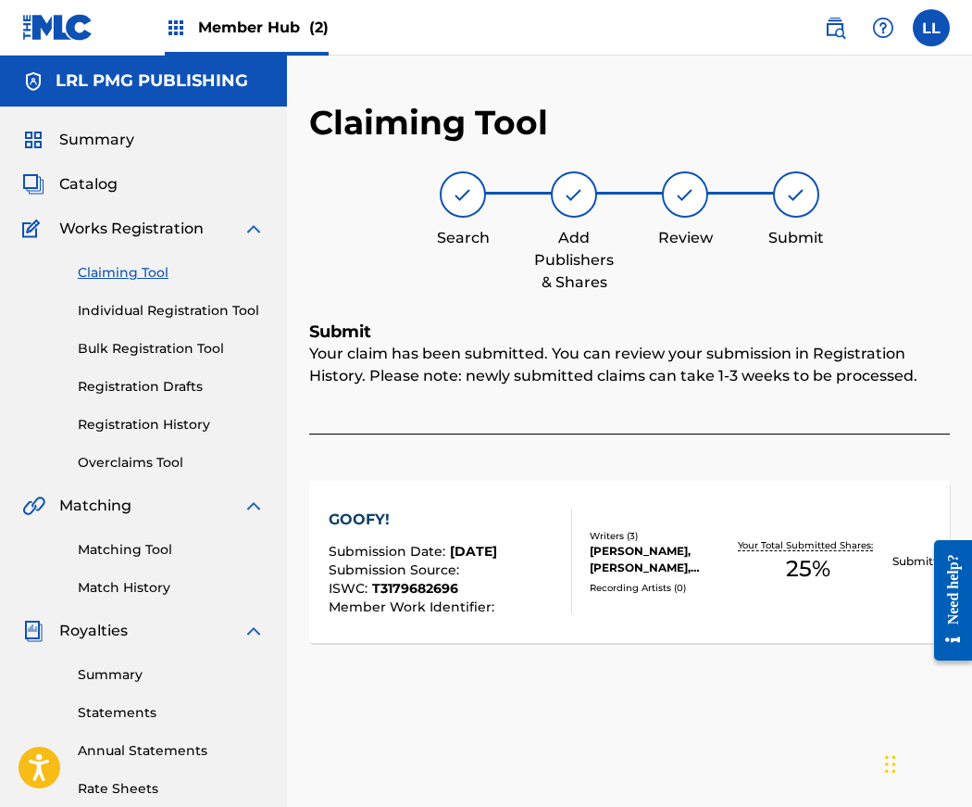
click at [135, 276] on link "Claiming Tool" at bounding box center [171, 272] width 187 height 19
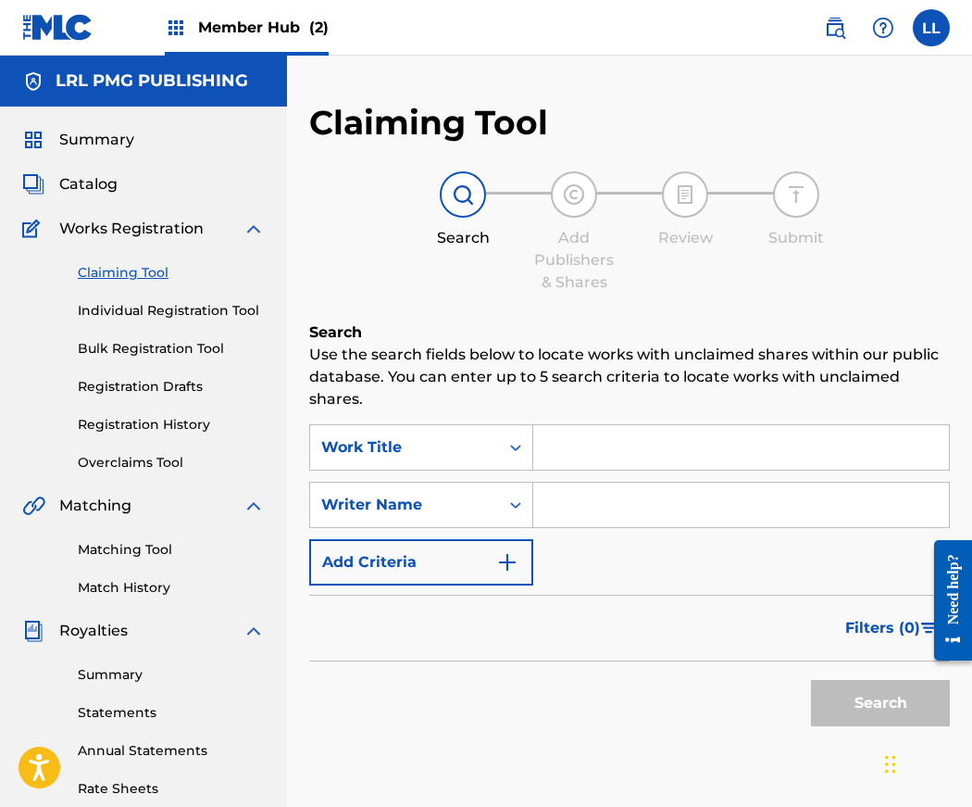
click at [580, 513] on input "Search Form" at bounding box center [741, 504] width 416 height 44
type input "Jerry Lang II"
click at [885, 706] on button "Search" at bounding box center [880, 703] width 139 height 46
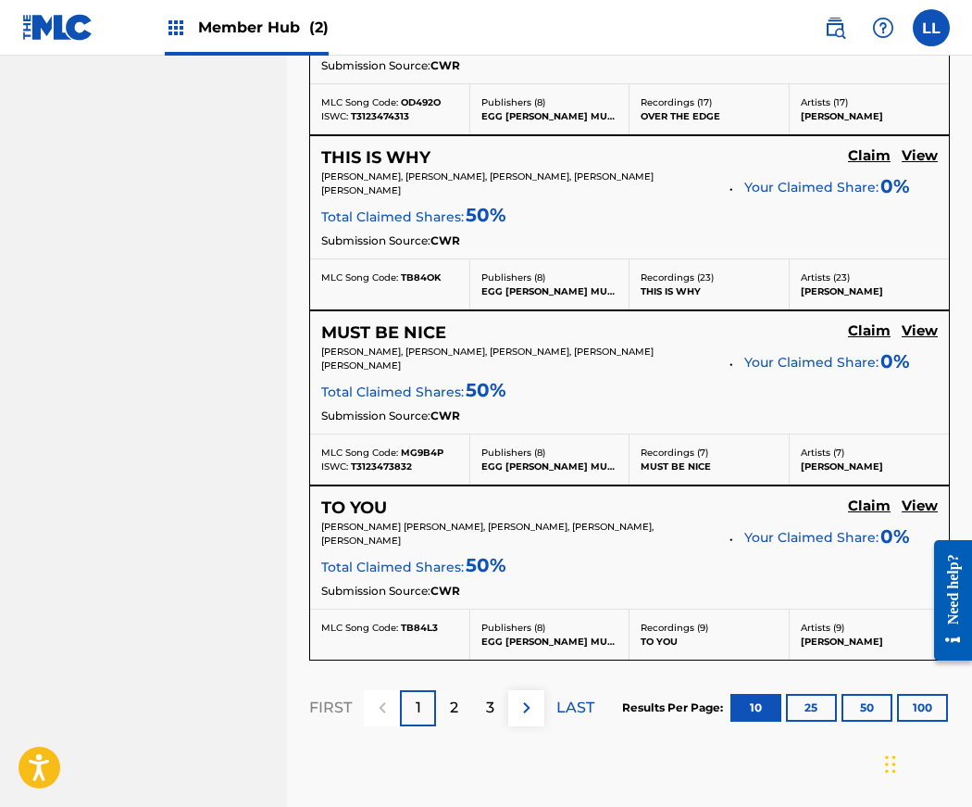
scroll to position [1960, 0]
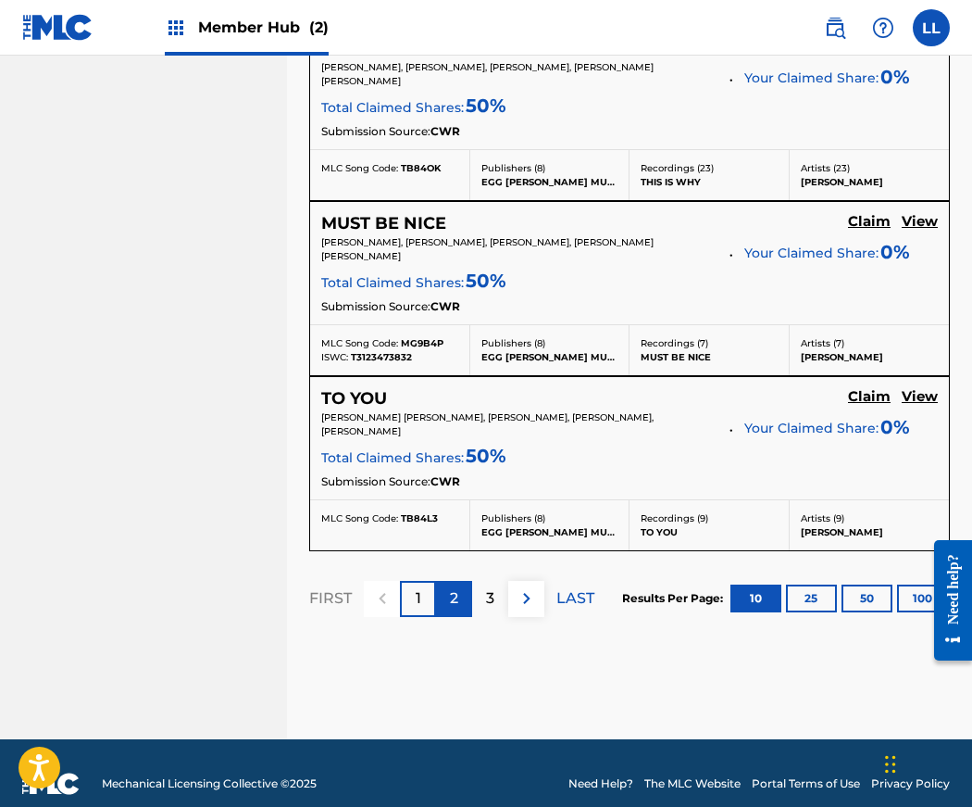
click at [459, 581] on div "2" at bounding box center [454, 599] width 36 height 36
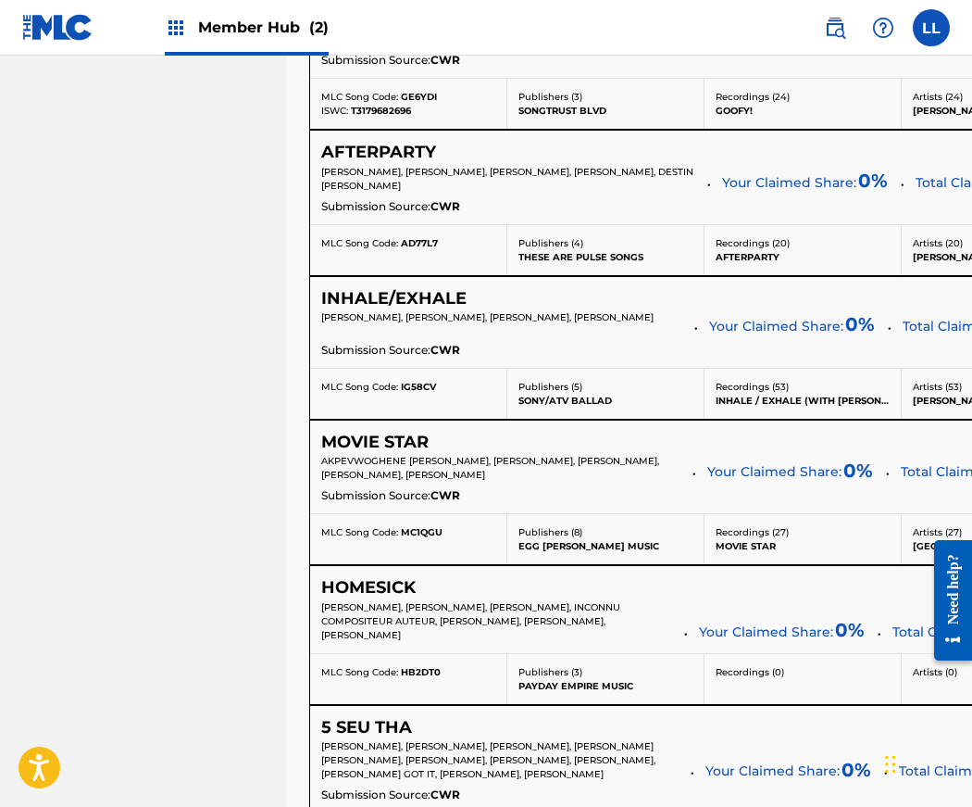
scroll to position [1234, 0]
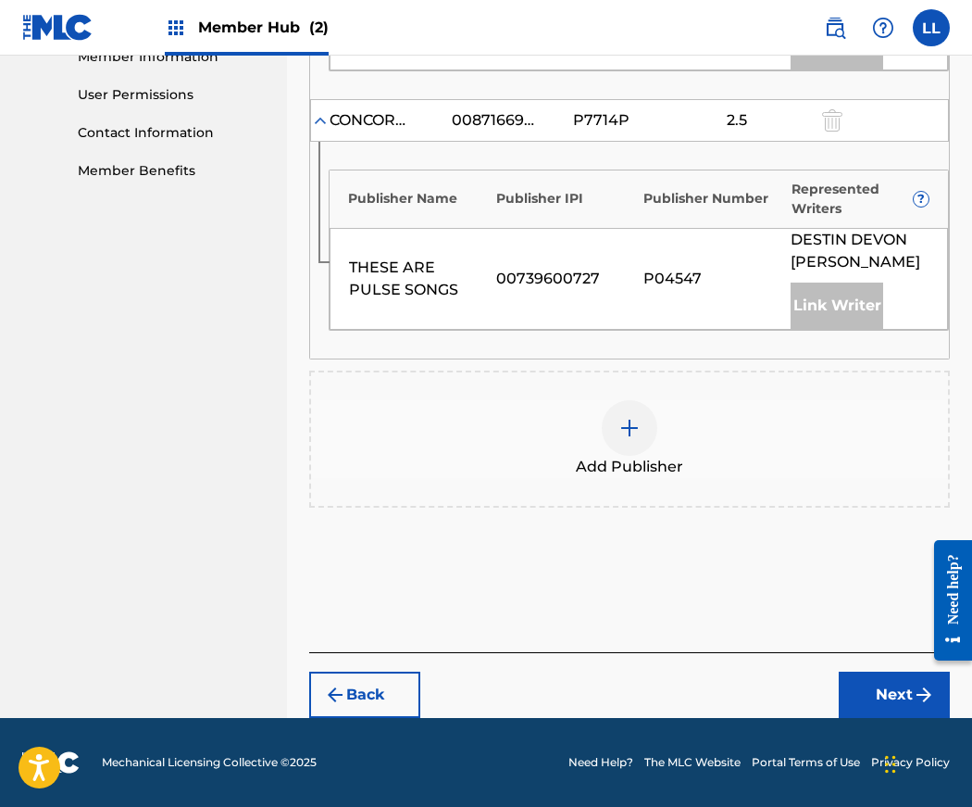
scroll to position [857, 0]
click at [629, 422] on img at bounding box center [630, 428] width 22 height 22
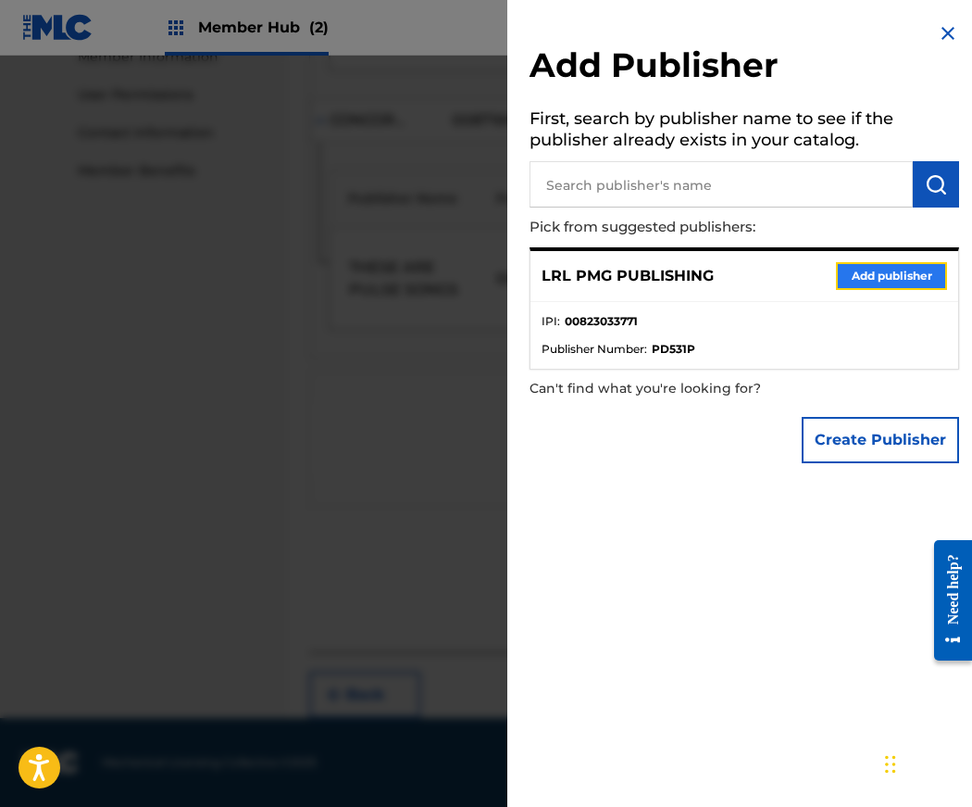
click at [865, 276] on button "Add publisher" at bounding box center [891, 276] width 111 height 28
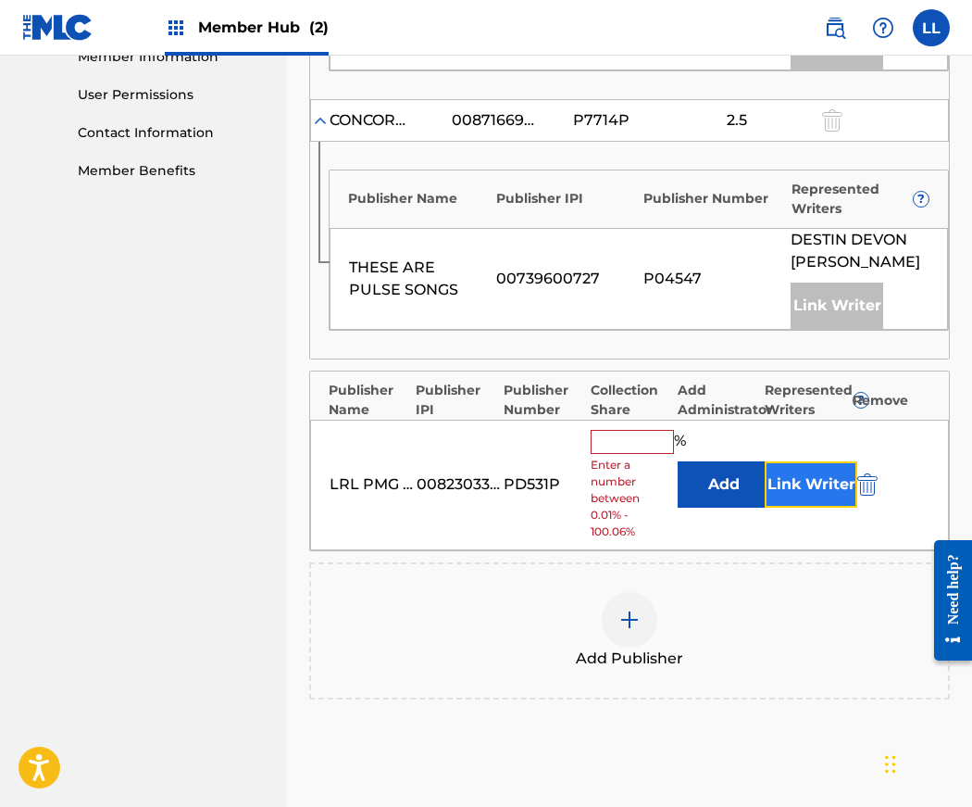
click at [842, 485] on button "Link Writer" at bounding box center [811, 484] width 93 height 46
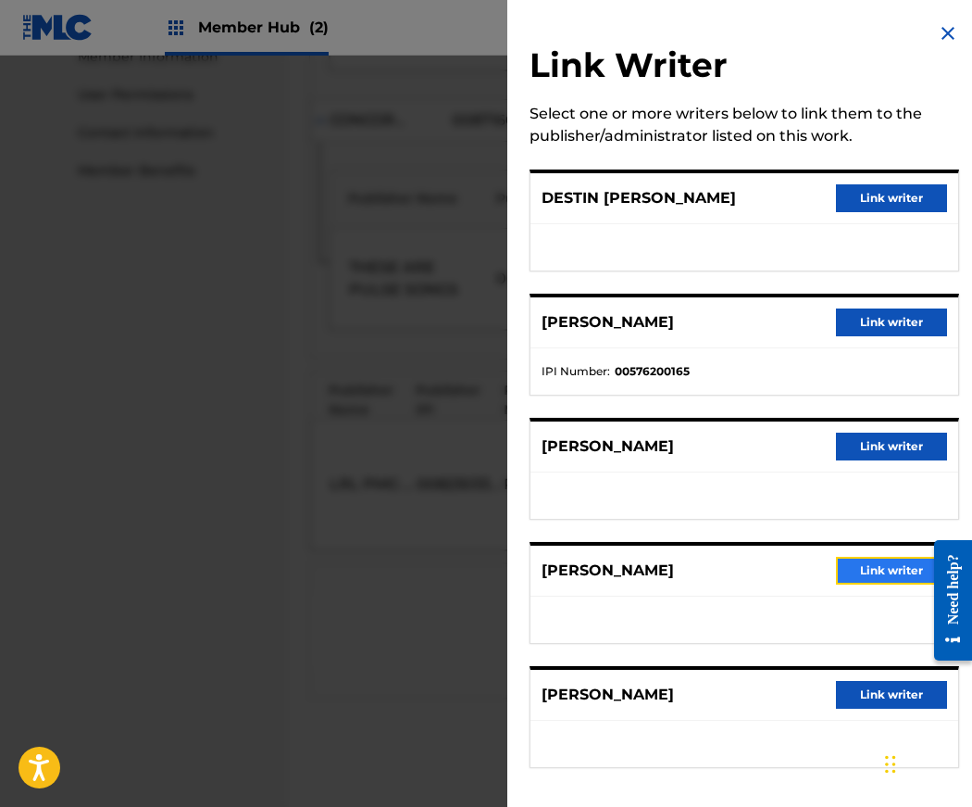
click at [870, 572] on button "Link writer" at bounding box center [891, 571] width 111 height 28
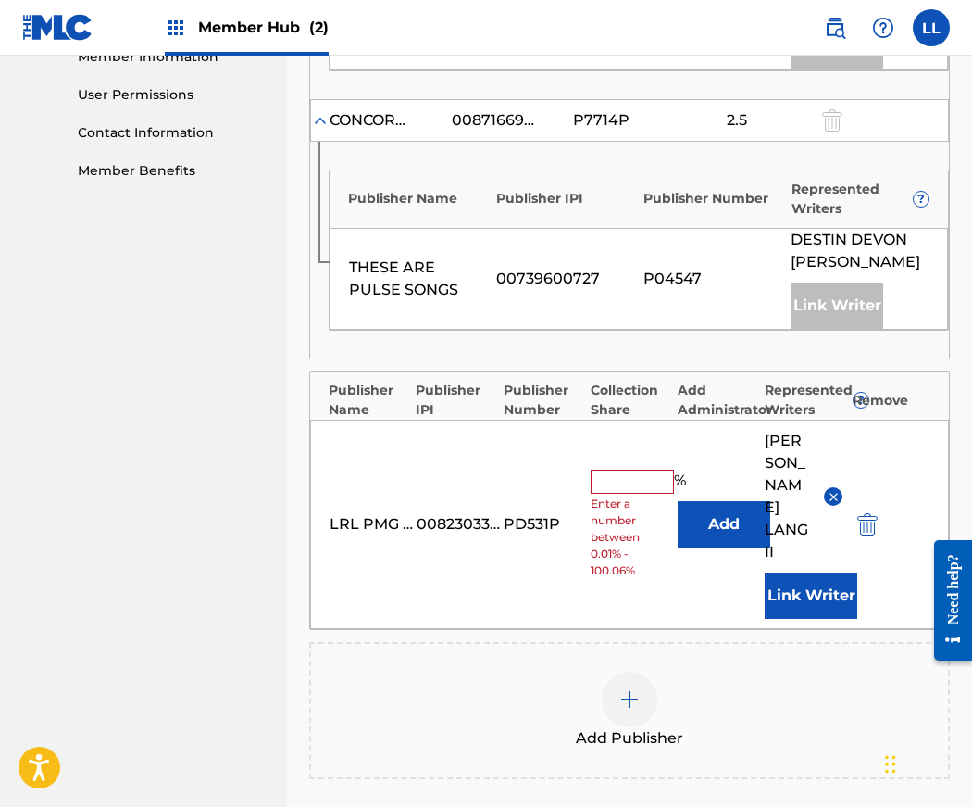
click at [616, 470] on input "text" at bounding box center [632, 482] width 83 height 24
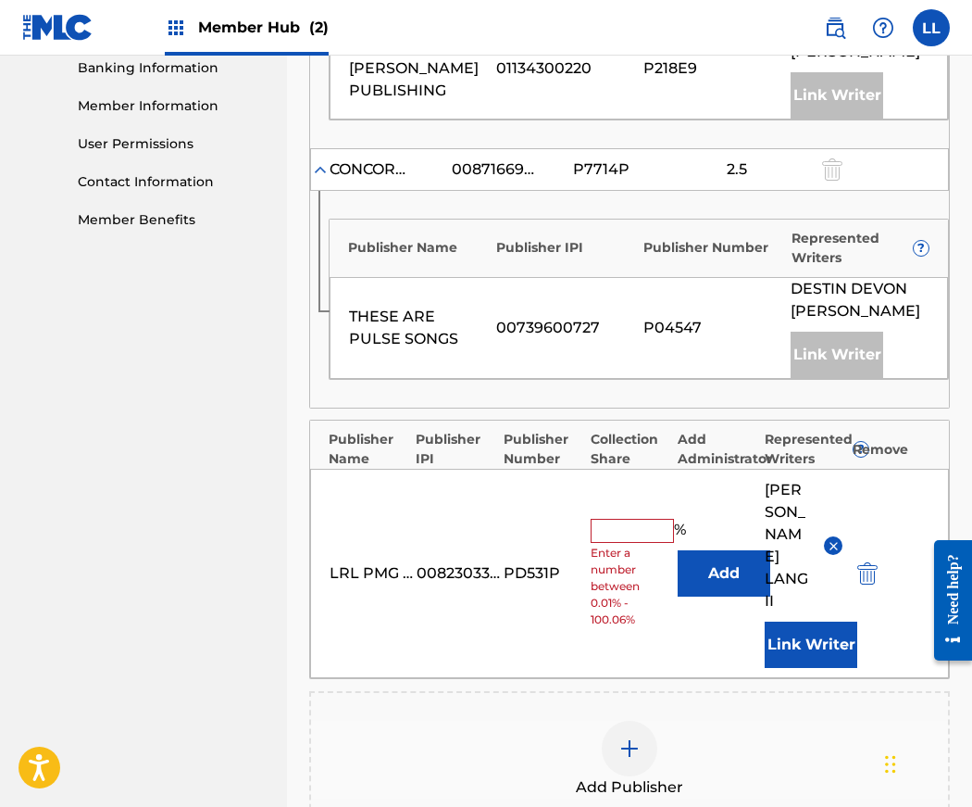
scroll to position [1083, 0]
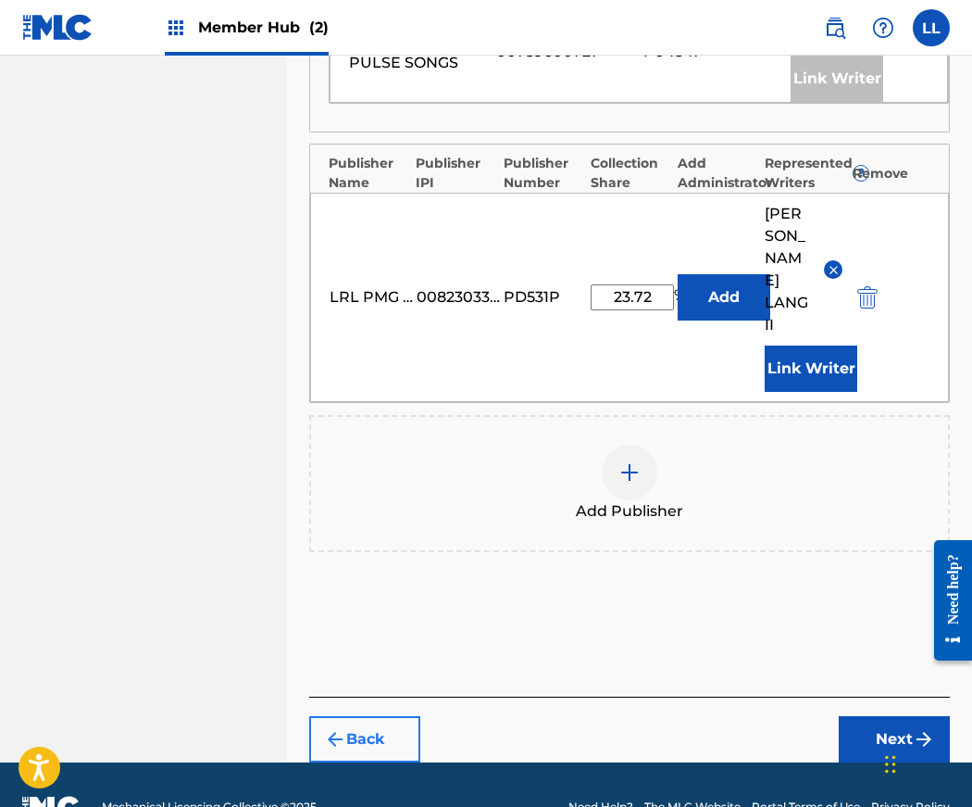
type input "23.72"
click at [363, 716] on button "Back" at bounding box center [364, 739] width 111 height 46
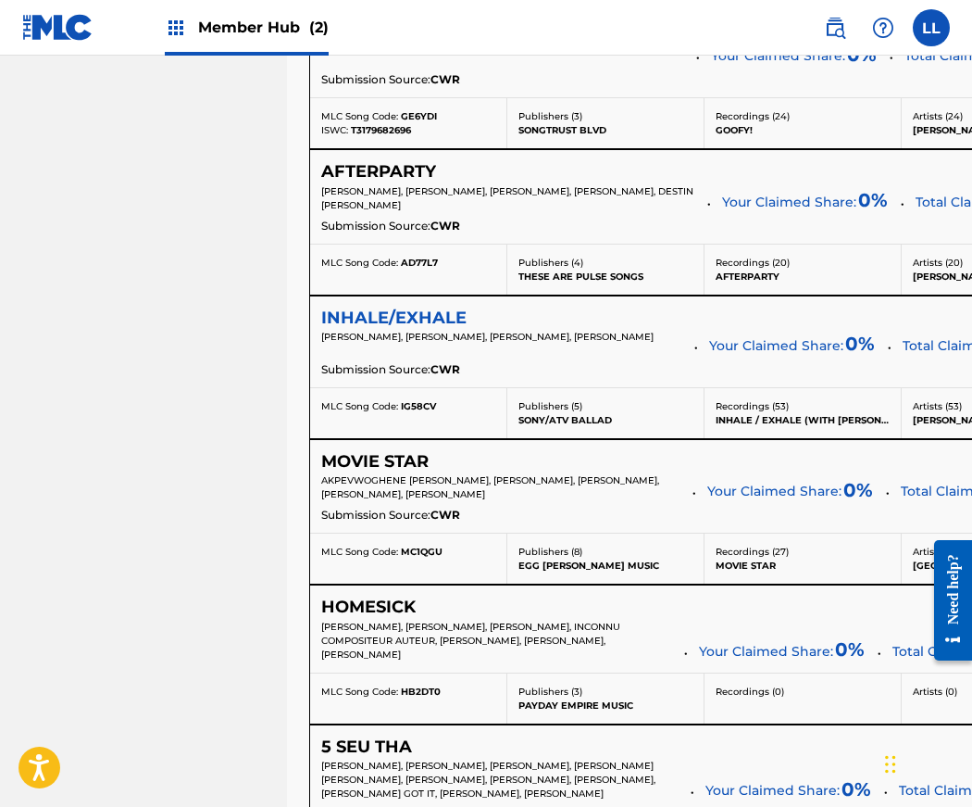
scroll to position [1176, 0]
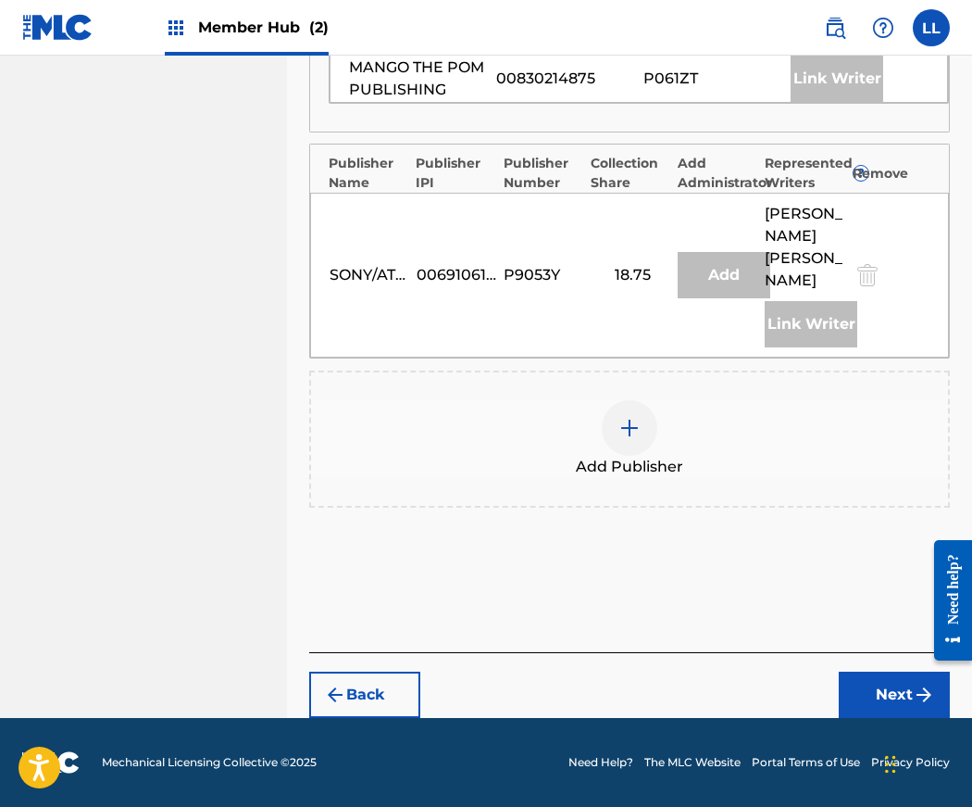
scroll to position [985, 0]
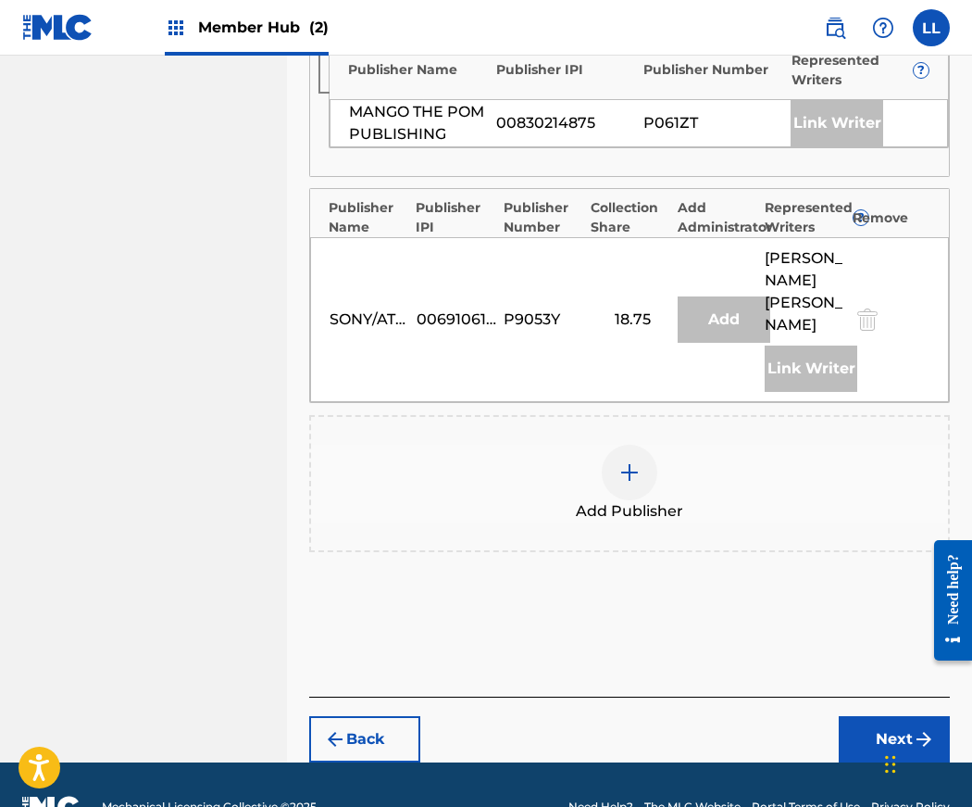
click at [623, 461] on img at bounding box center [630, 472] width 22 height 22
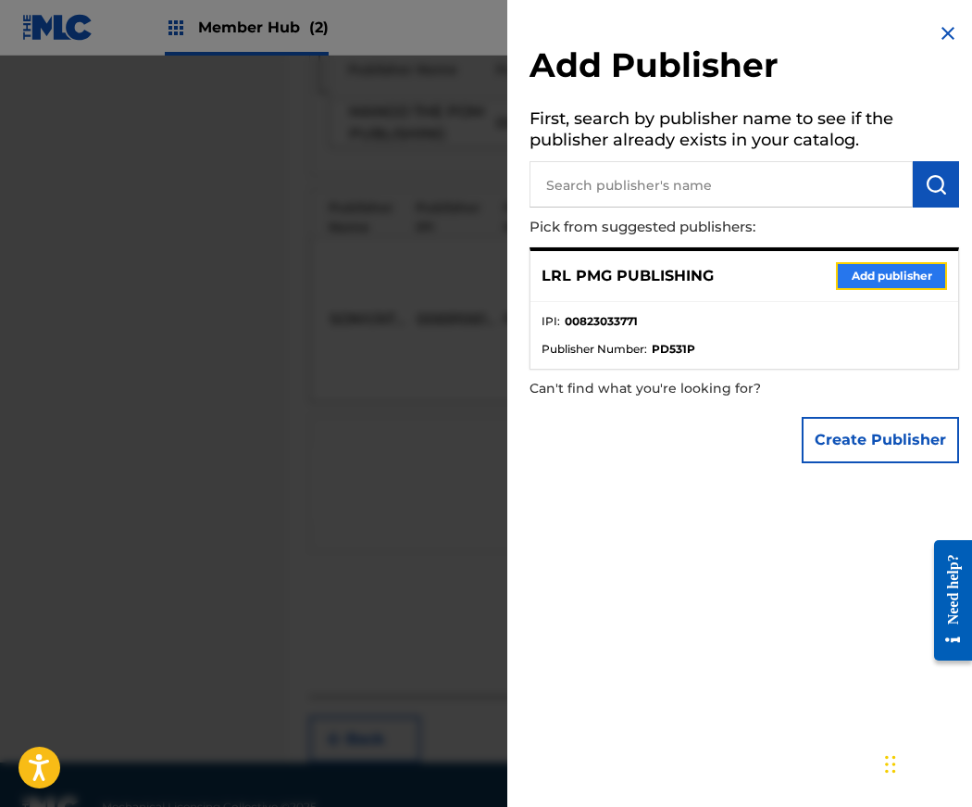
click at [873, 283] on button "Add publisher" at bounding box center [891, 276] width 111 height 28
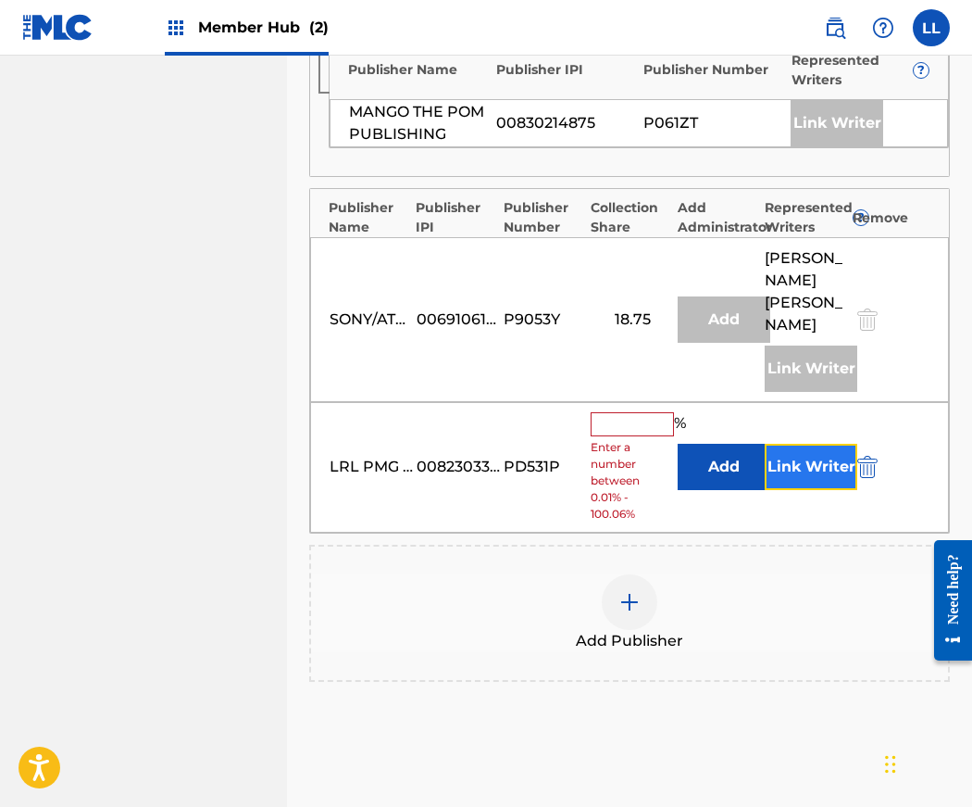
click at [817, 444] on button "Link Writer" at bounding box center [811, 467] width 93 height 46
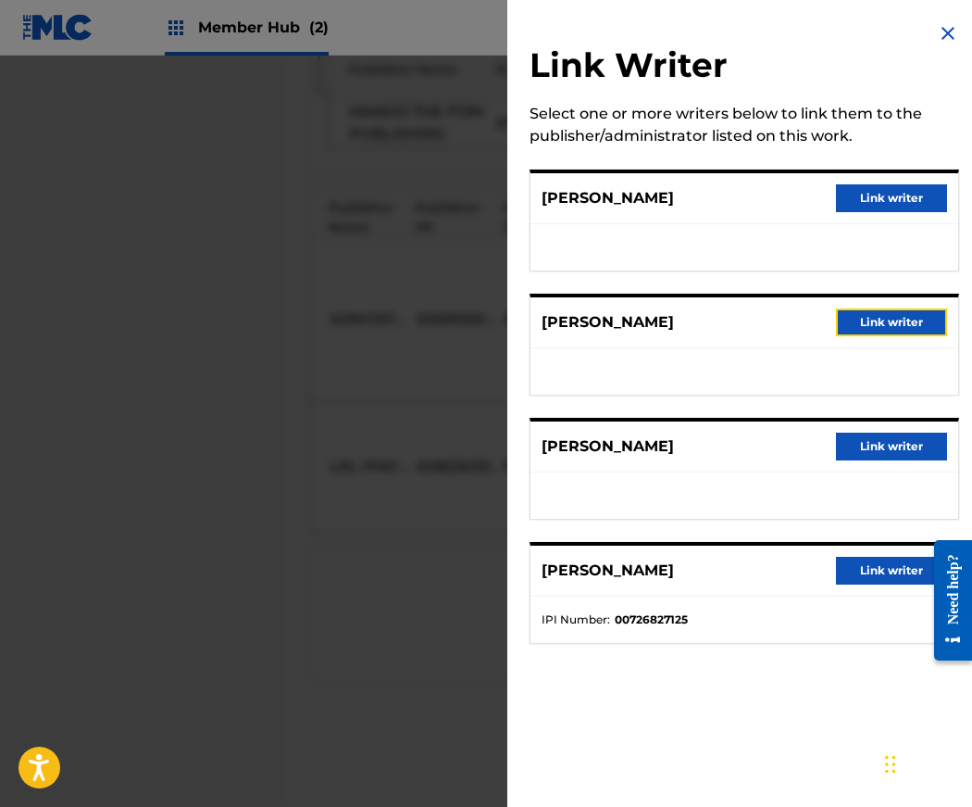
drag, startPoint x: 903, startPoint y: 317, endPoint x: 896, endPoint y: 332, distance: 16.2
click at [903, 318] on button "Link writer" at bounding box center [891, 322] width 111 height 28
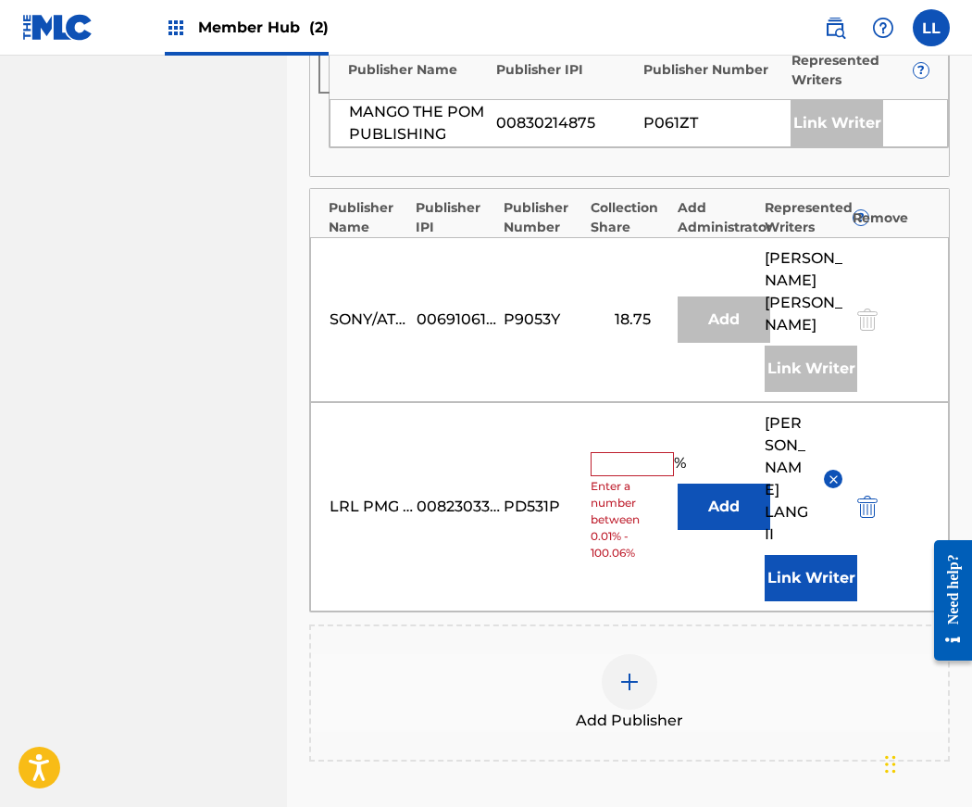
click at [633, 452] on input "text" at bounding box center [632, 464] width 83 height 24
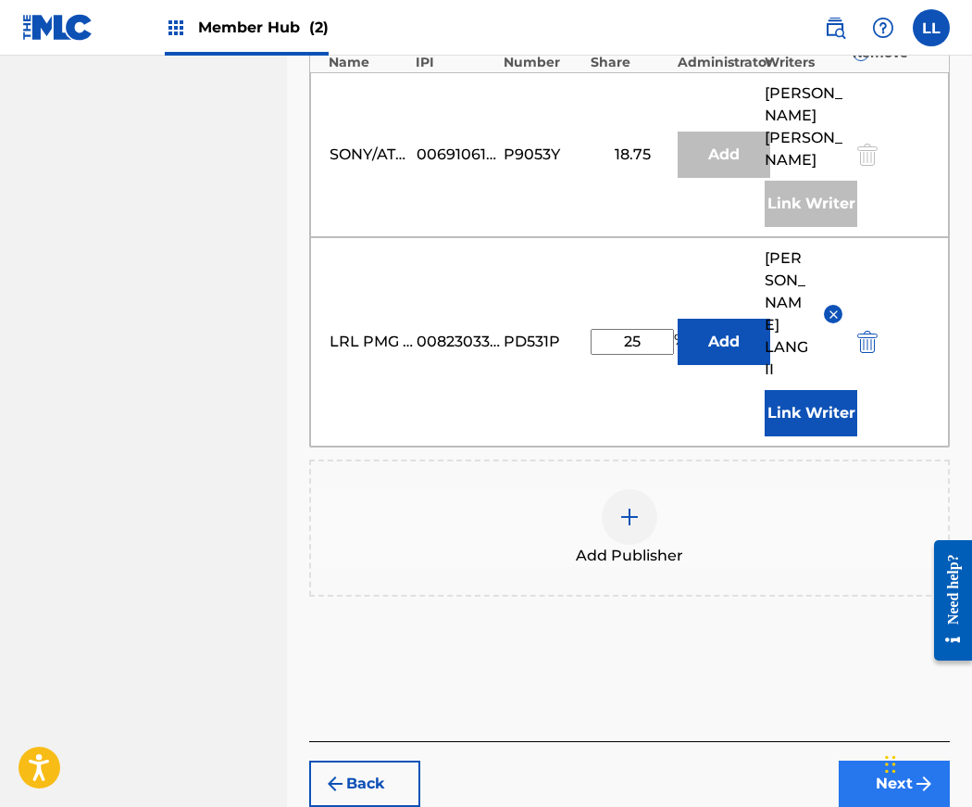
type input "25"
click at [891, 760] on button "Next" at bounding box center [894, 783] width 111 height 46
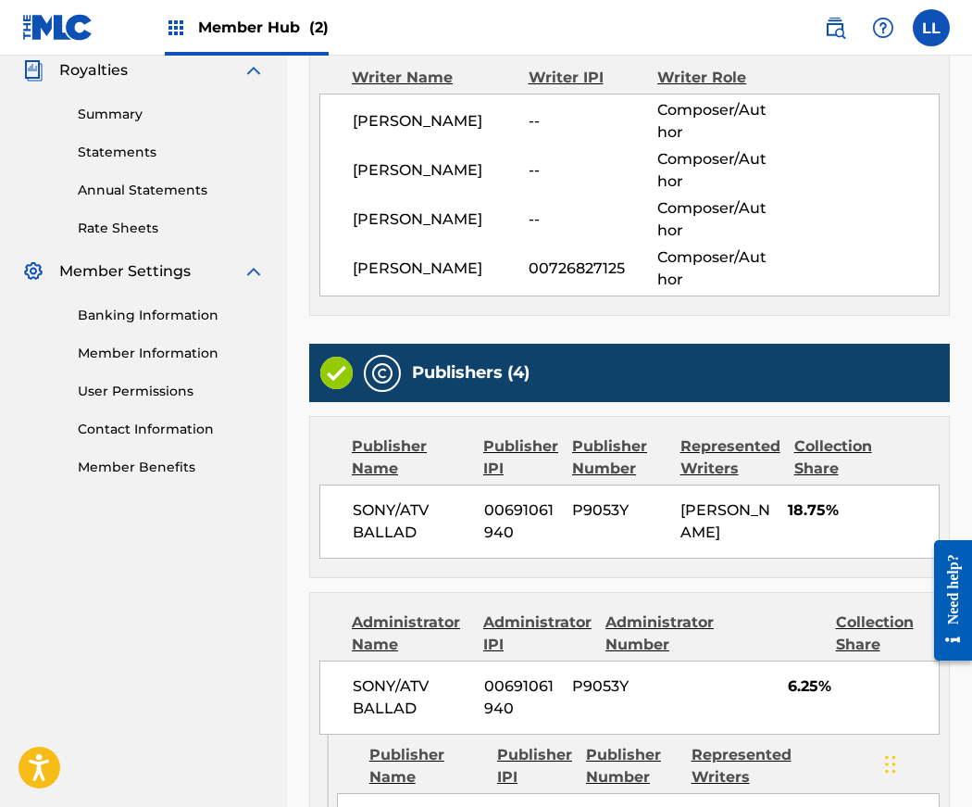
scroll to position [1355, 0]
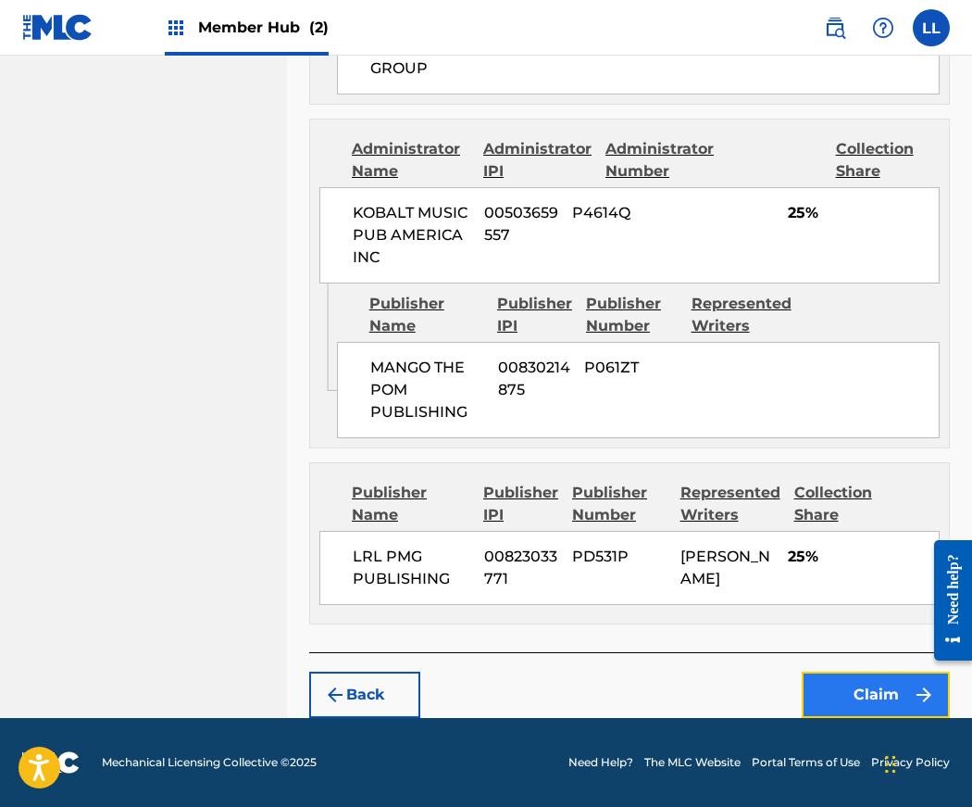
click at [861, 684] on button "Claim" at bounding box center [876, 694] width 148 height 46
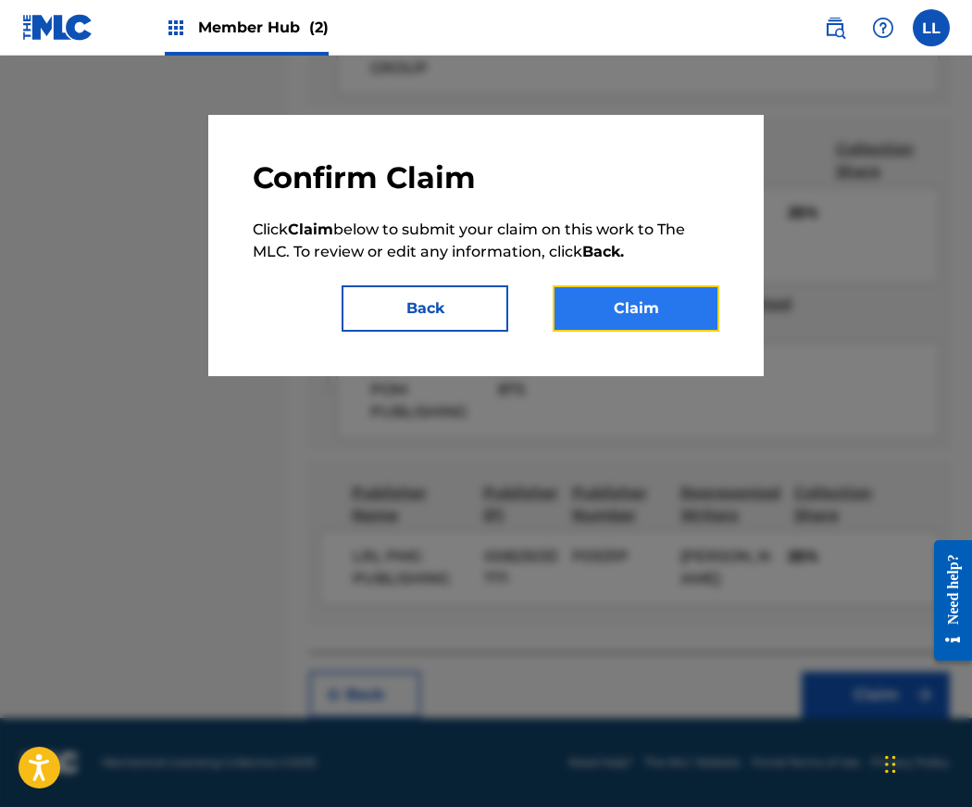
click at [652, 314] on button "Claim" at bounding box center [636, 308] width 167 height 46
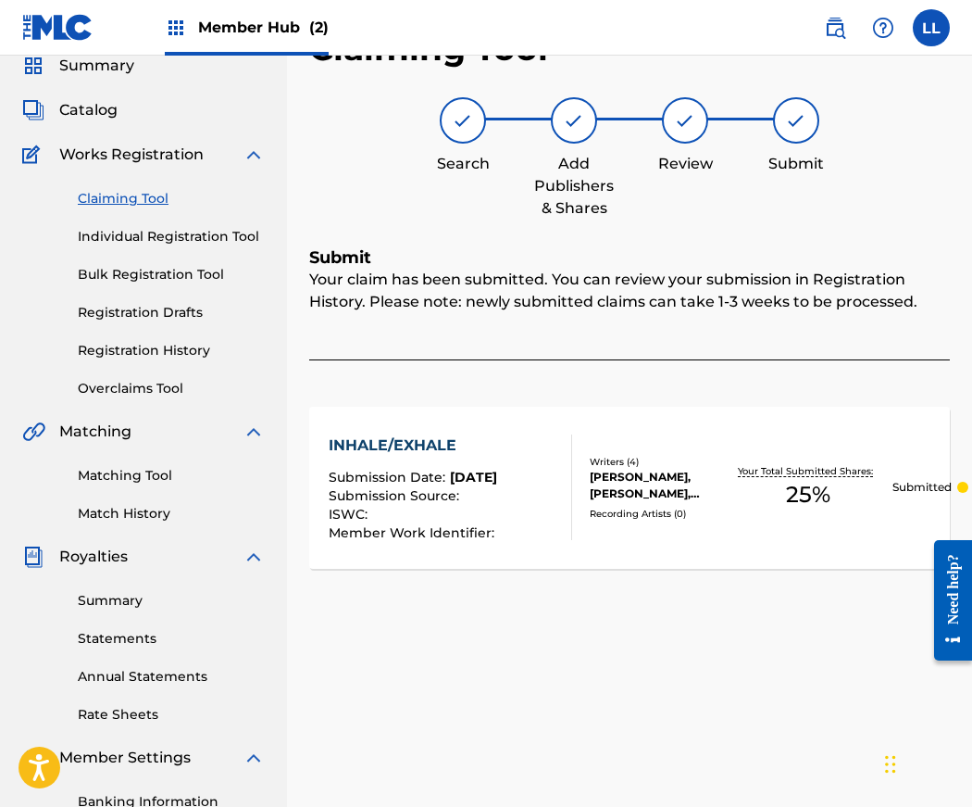
scroll to position [0, 0]
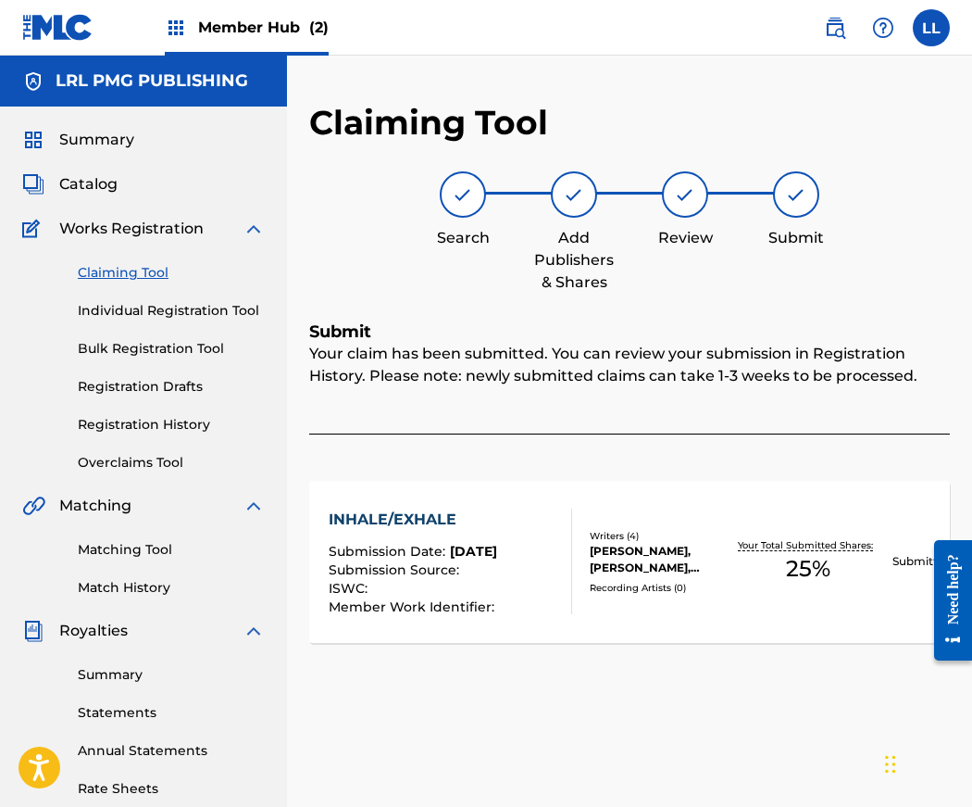
click at [123, 272] on link "Claiming Tool" at bounding box center [171, 272] width 187 height 19
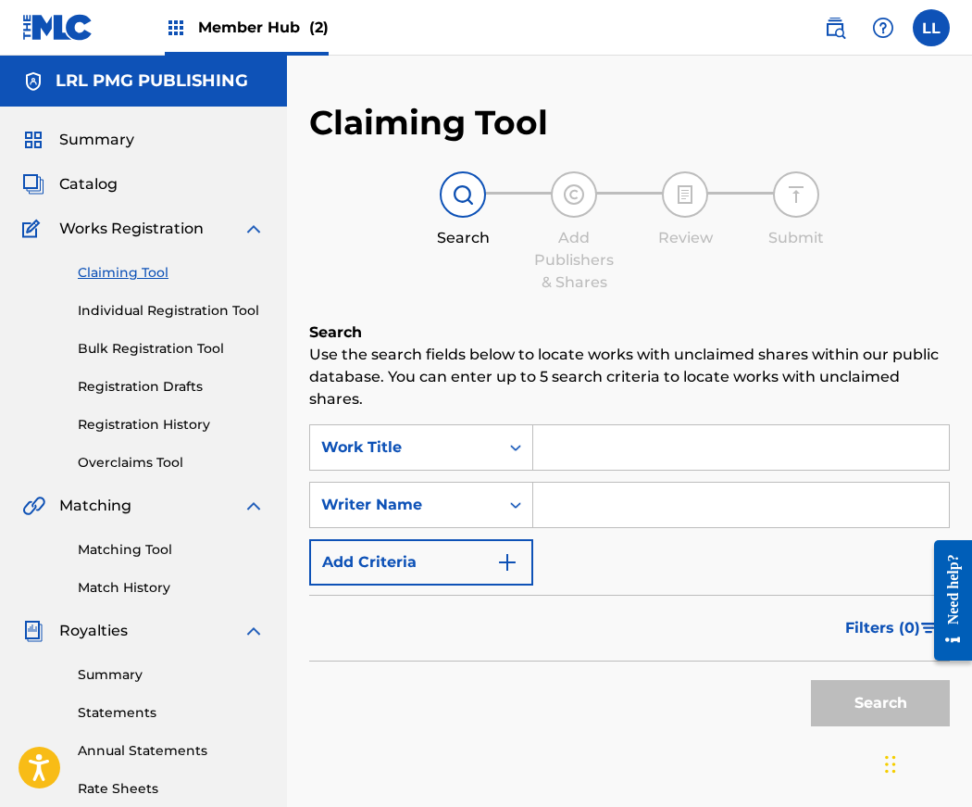
drag, startPoint x: 530, startPoint y: 498, endPoint x: 554, endPoint y: 506, distance: 25.2
click at [531, 498] on div "Search Form" at bounding box center [515, 504] width 33 height 33
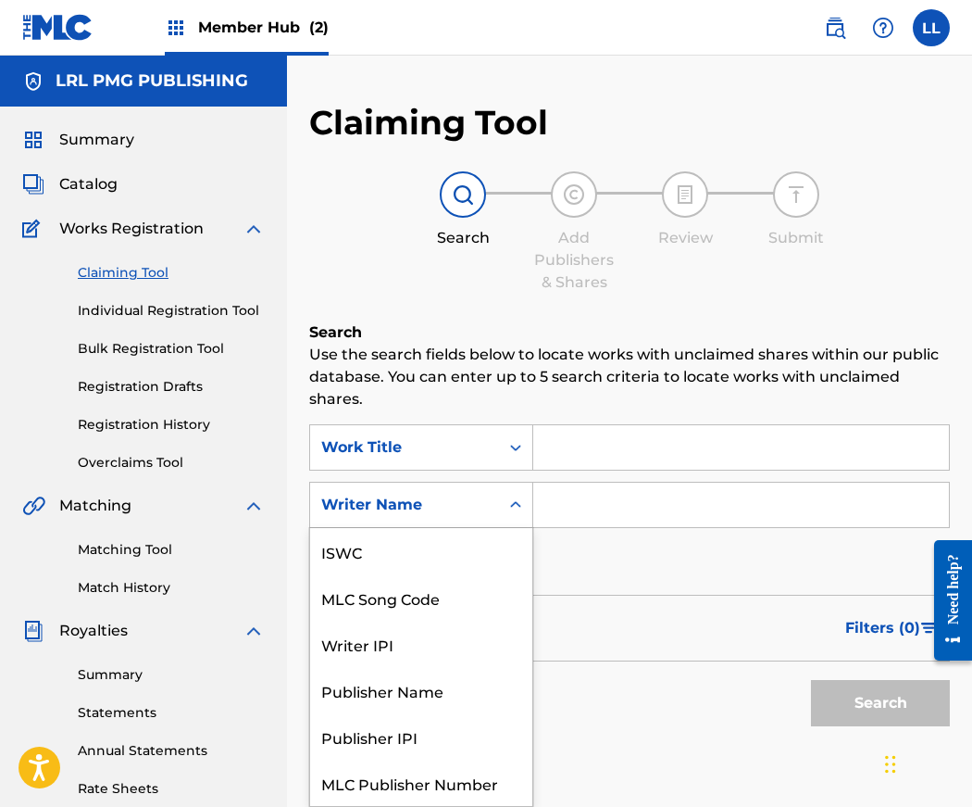
scroll to position [46, 0]
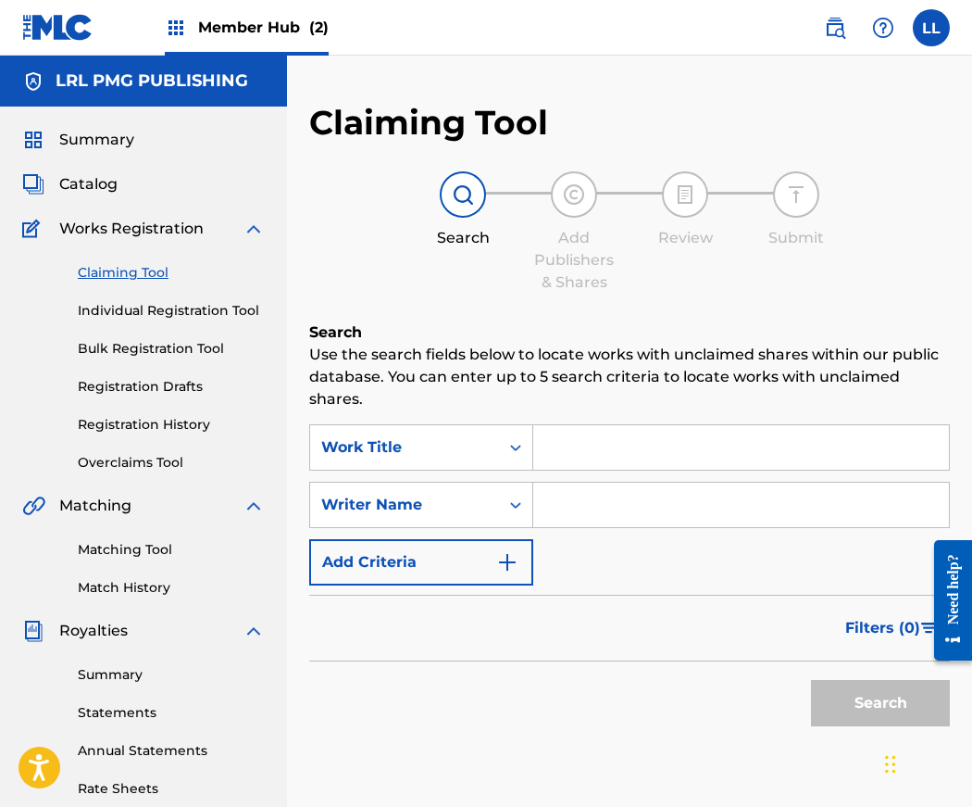
click at [570, 508] on input "Search Form" at bounding box center [741, 504] width 416 height 44
type input "Jerry Lang II"
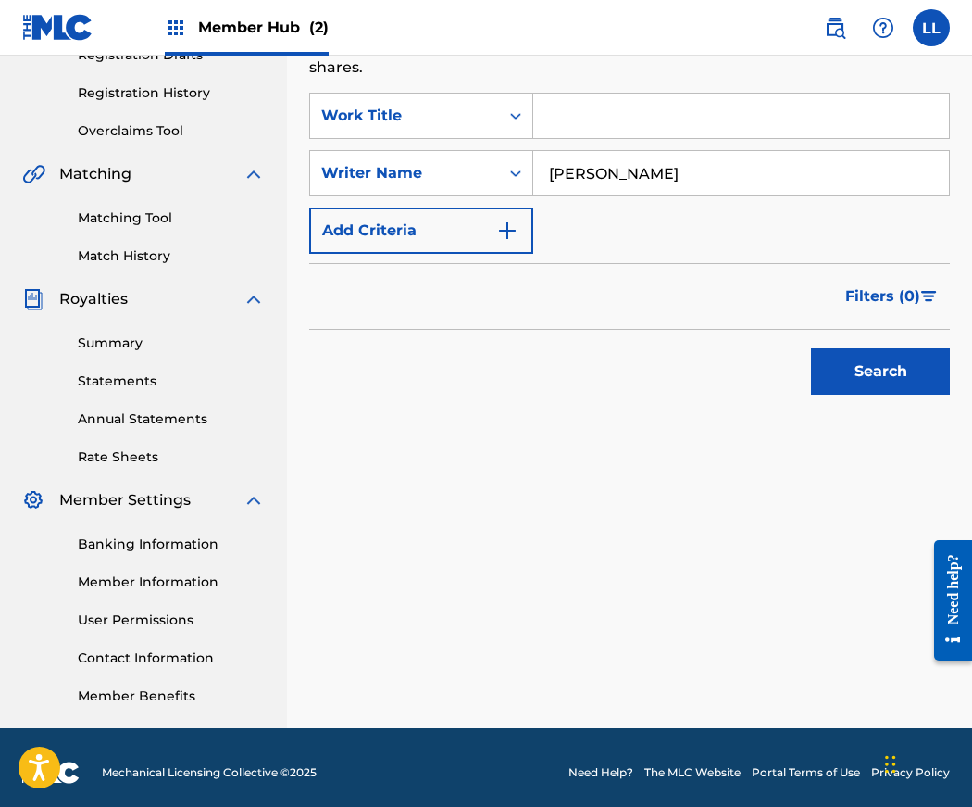
scroll to position [342, 0]
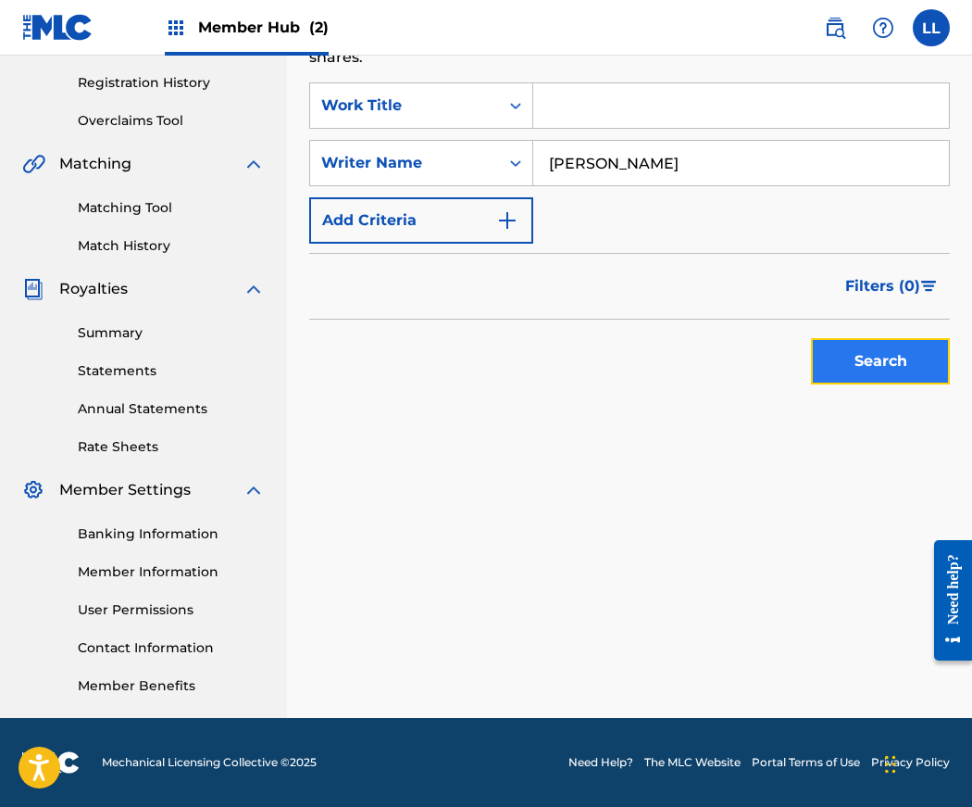
click at [850, 378] on button "Search" at bounding box center [880, 361] width 139 height 46
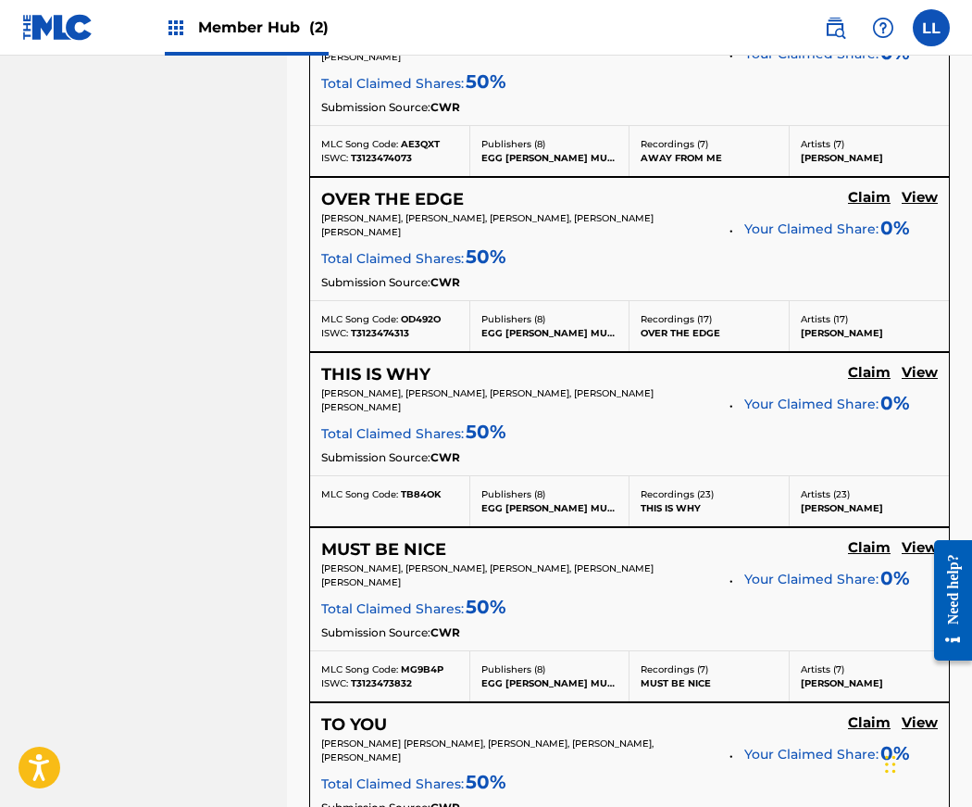
scroll to position [1960, 0]
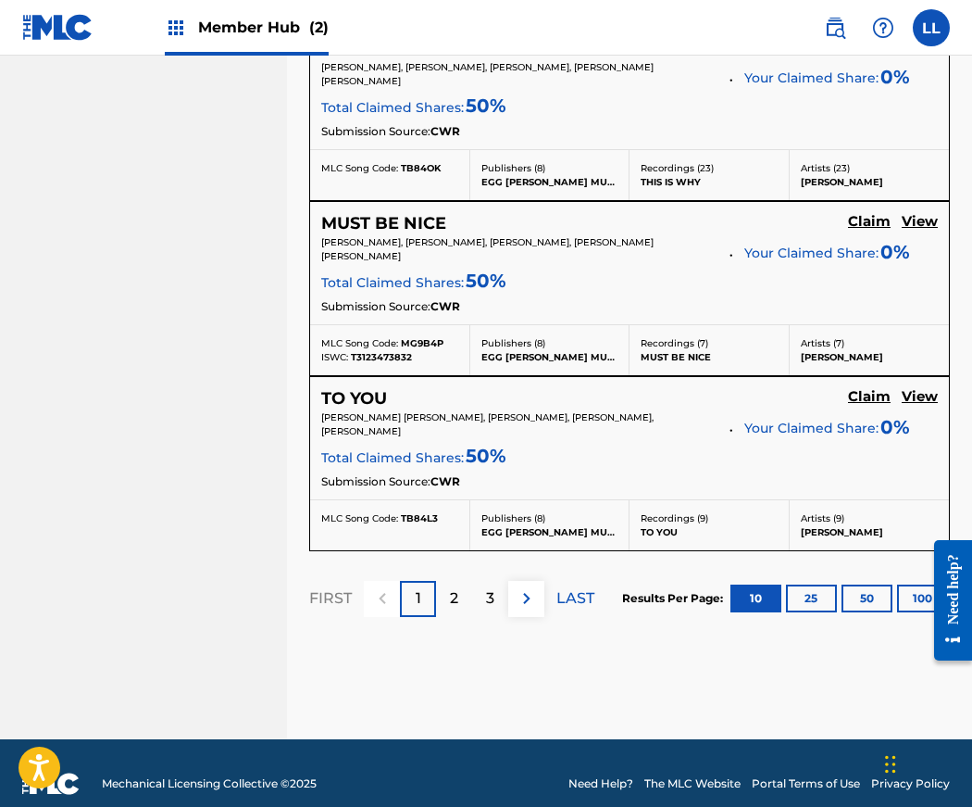
click at [450, 587] on p "2" at bounding box center [454, 598] width 8 height 22
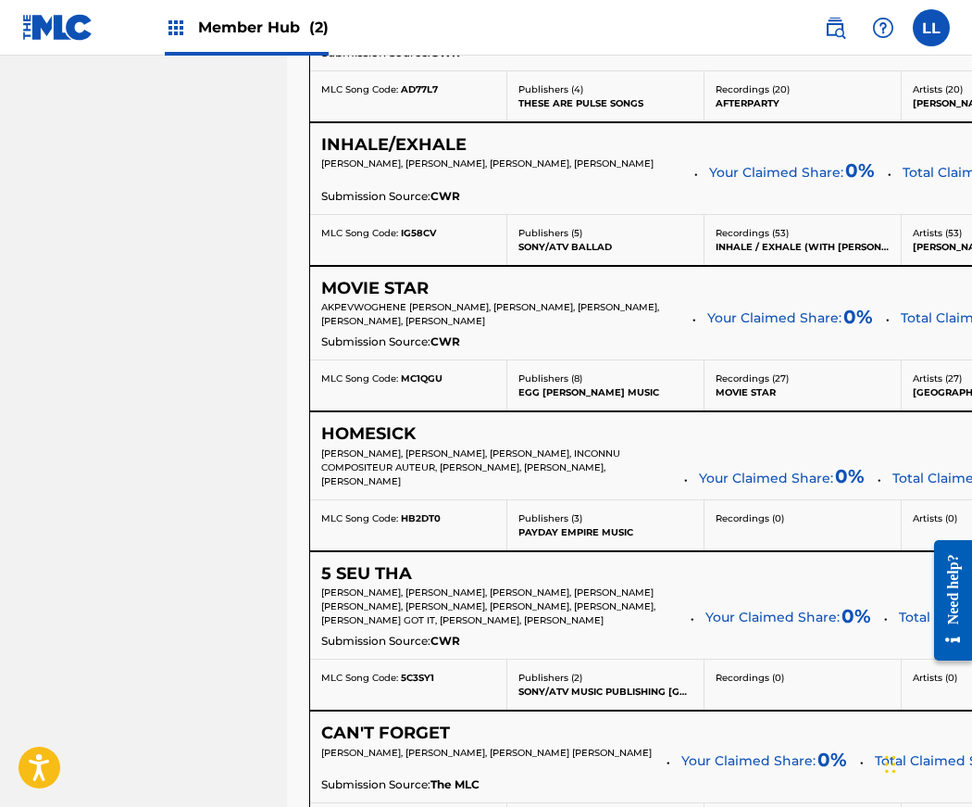
scroll to position [1344, 0]
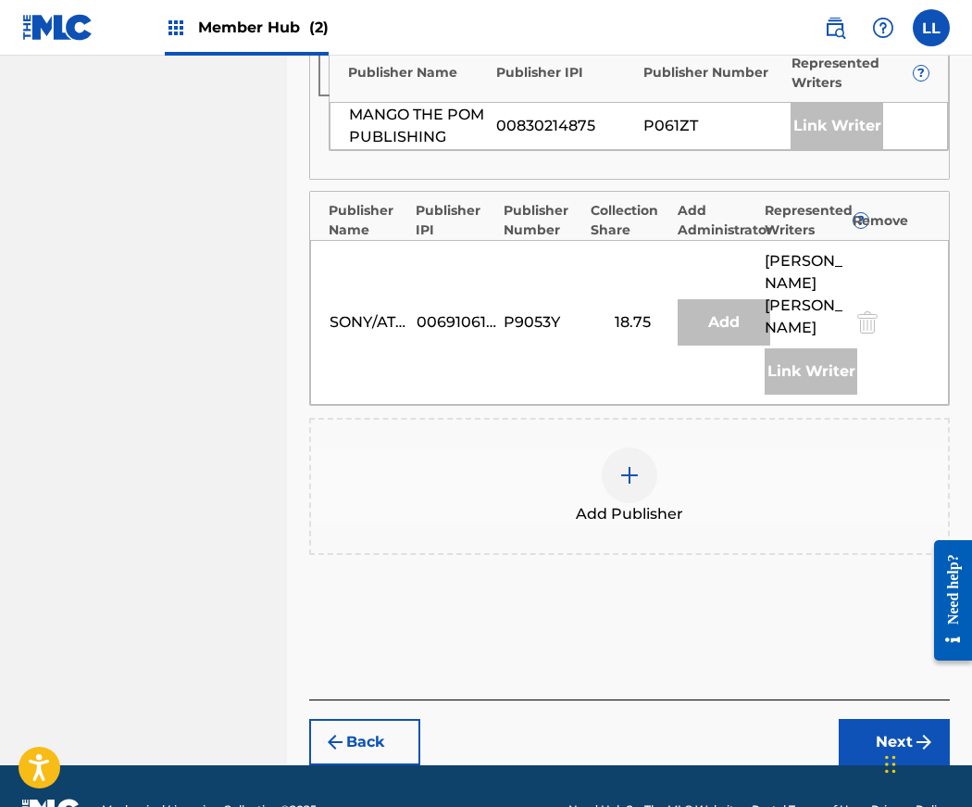
click at [629, 464] on img at bounding box center [630, 475] width 22 height 22
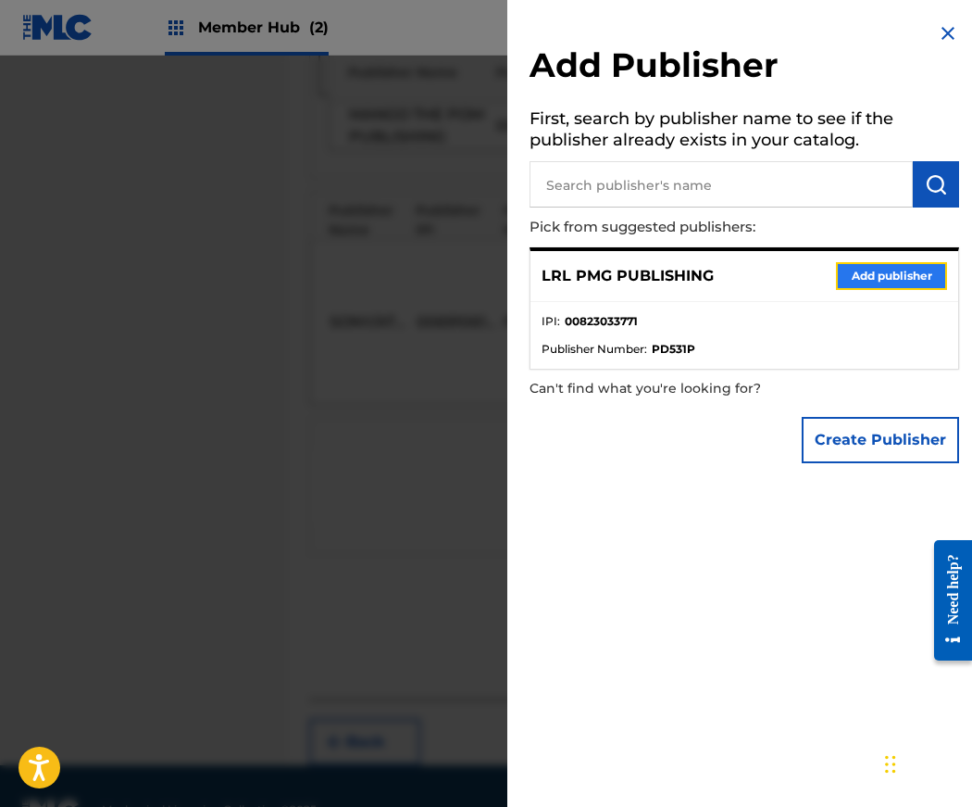
click at [859, 275] on button "Add publisher" at bounding box center [891, 276] width 111 height 28
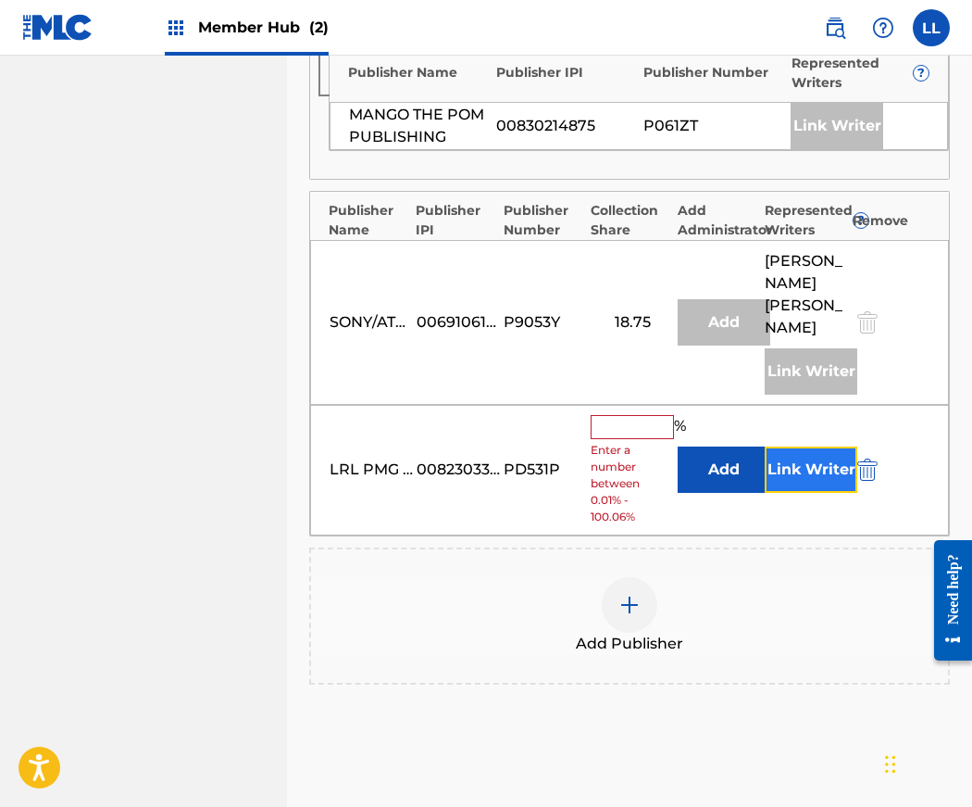
click at [817, 446] on button "Link Writer" at bounding box center [811, 469] width 93 height 46
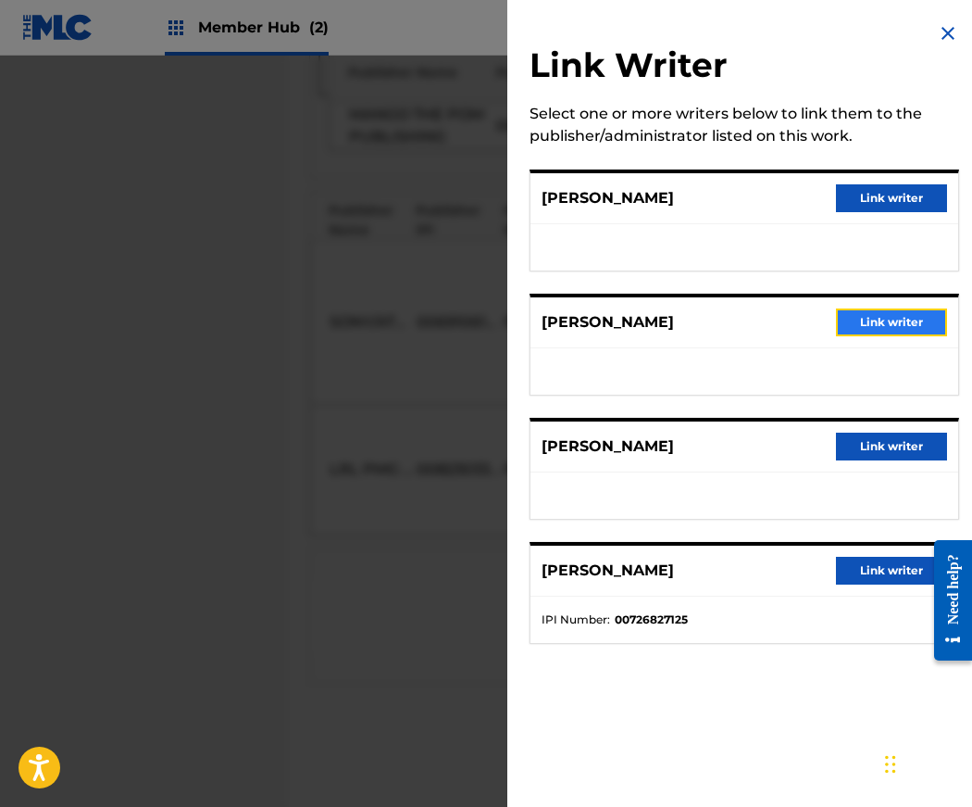
click at [866, 325] on button "Link writer" at bounding box center [891, 322] width 111 height 28
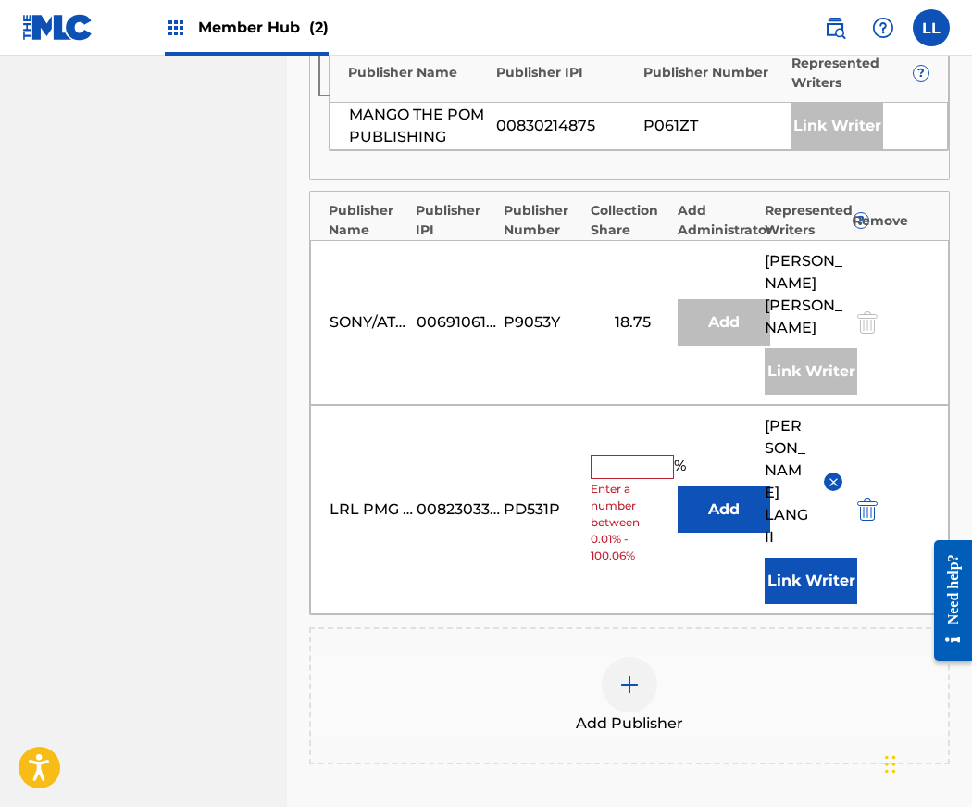
click at [624, 455] on input "text" at bounding box center [632, 467] width 83 height 24
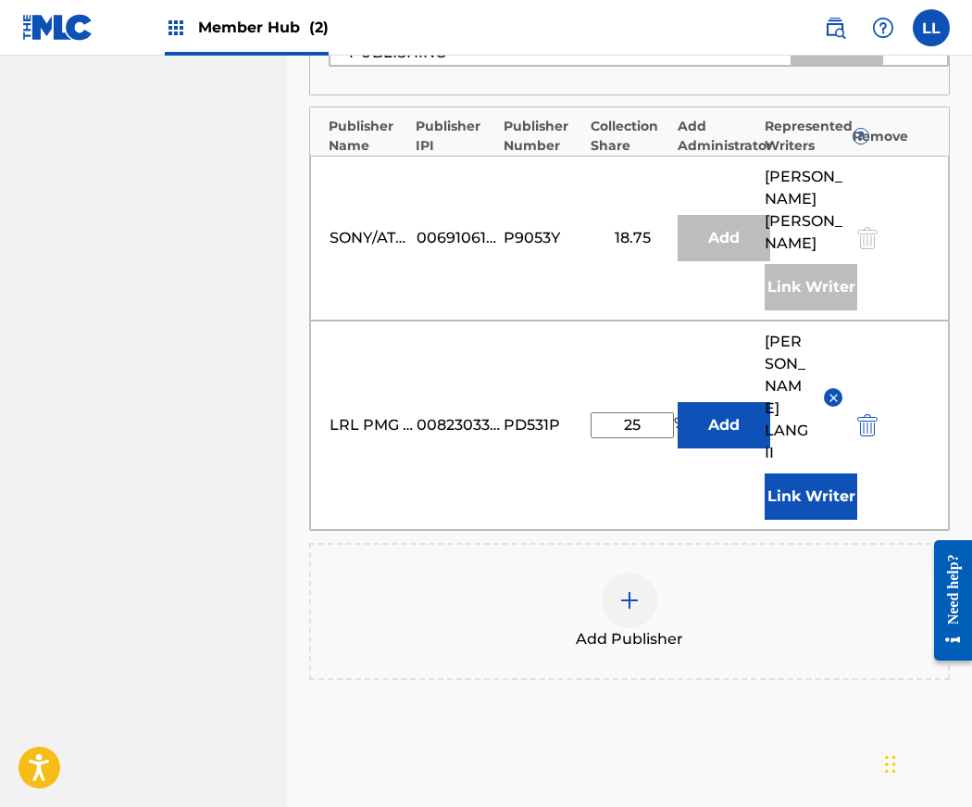
scroll to position [1070, 0]
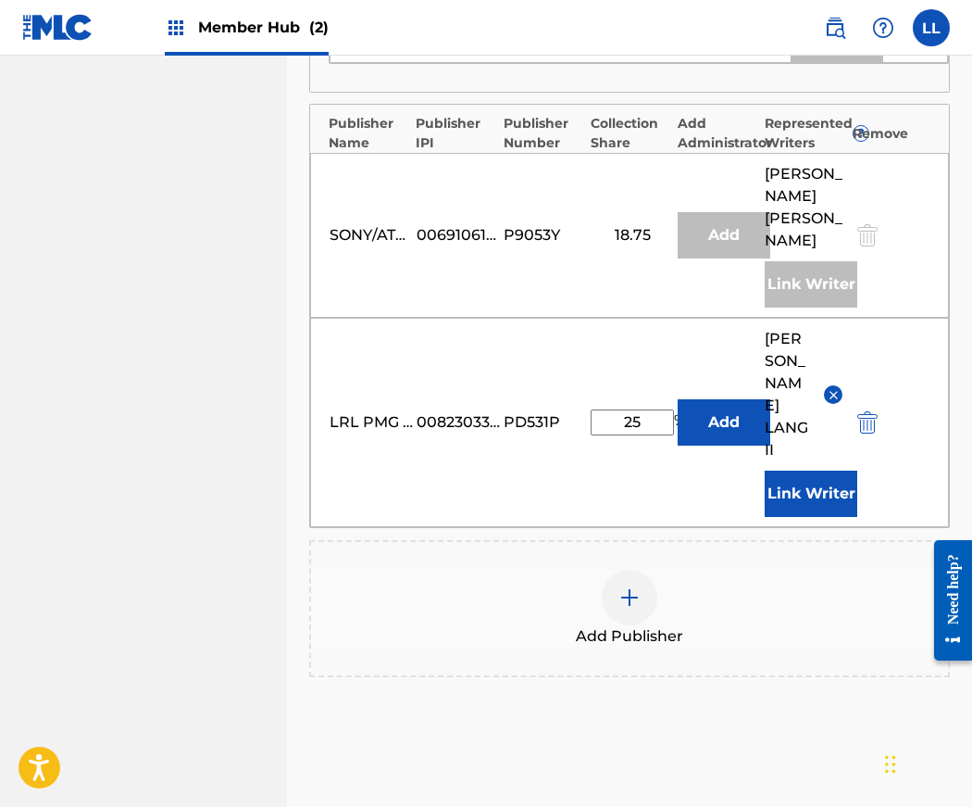
type input "25"
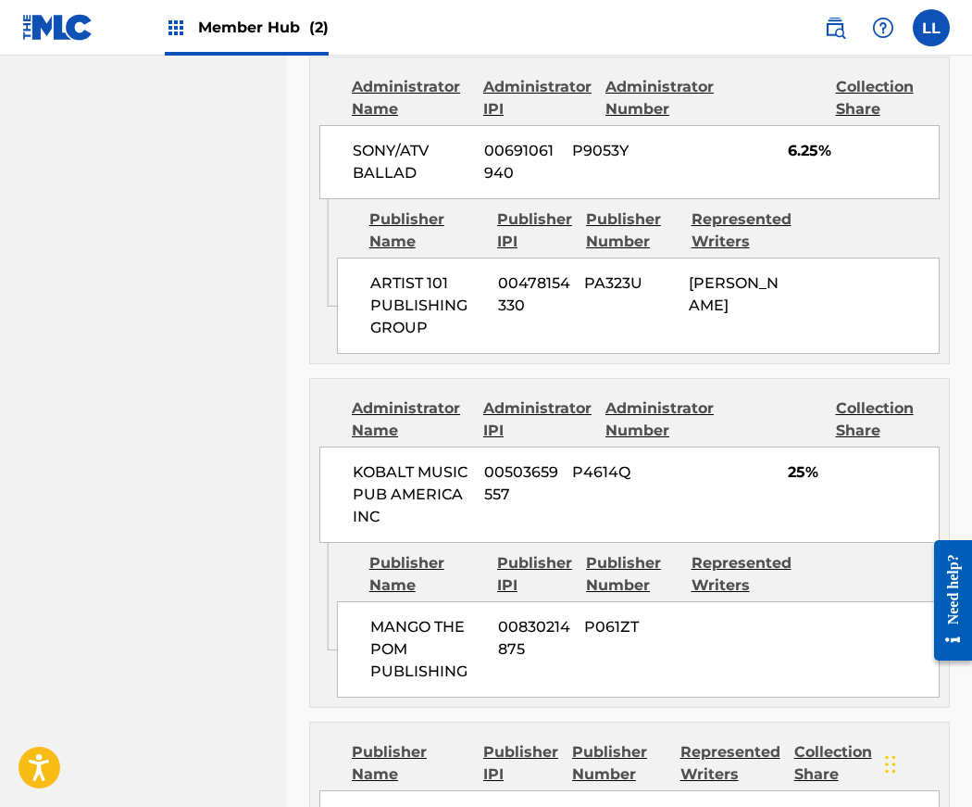
scroll to position [1355, 0]
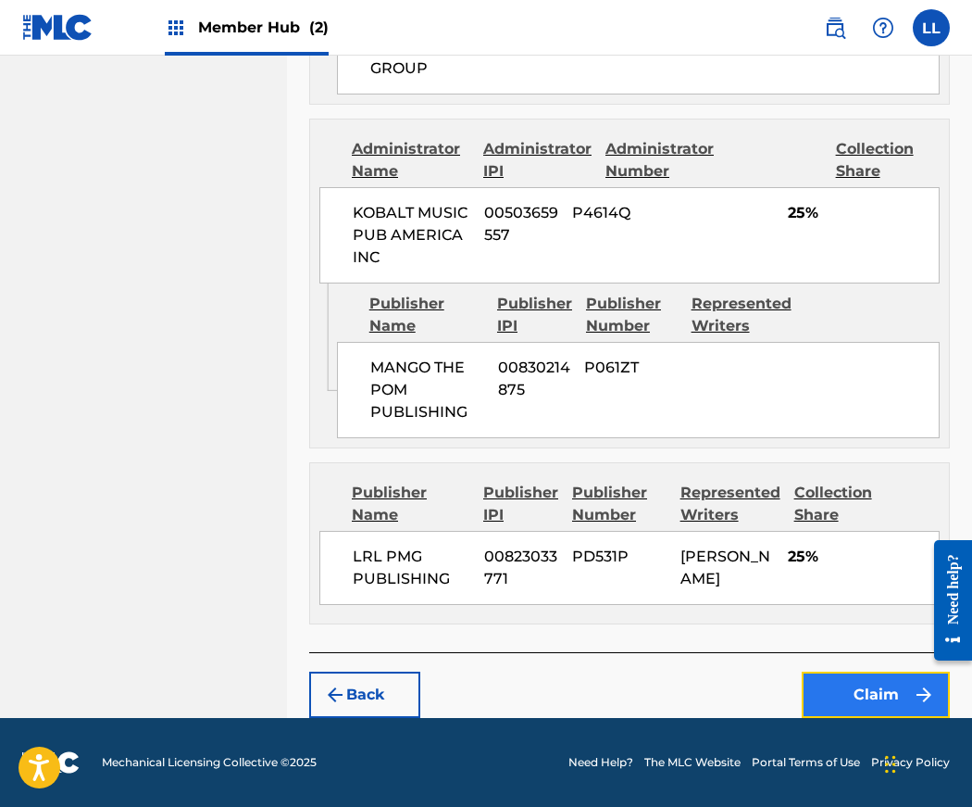
click at [856, 699] on button "Claim" at bounding box center [876, 694] width 148 height 46
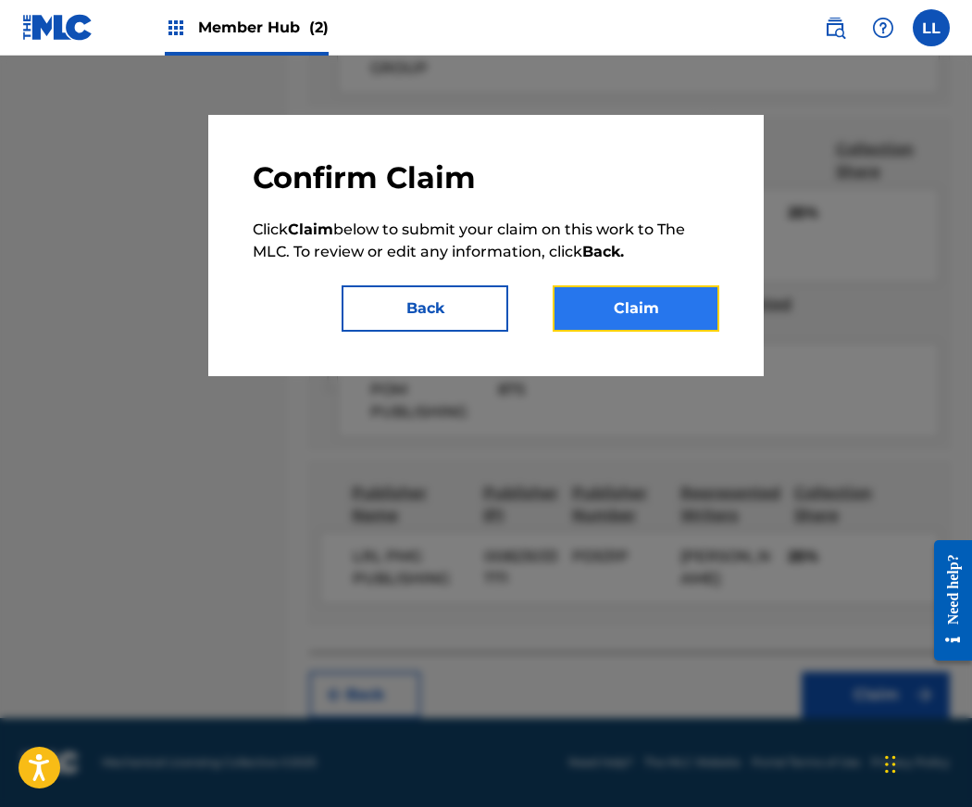
click at [624, 310] on button "Claim" at bounding box center [636, 308] width 167 height 46
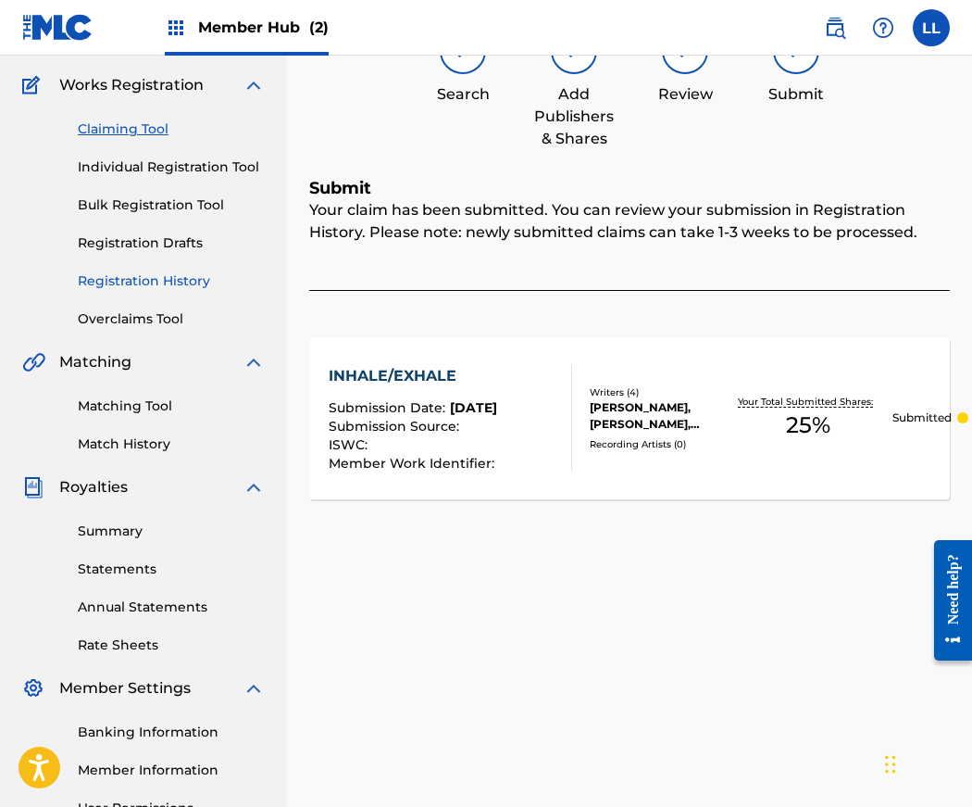
scroll to position [0, 0]
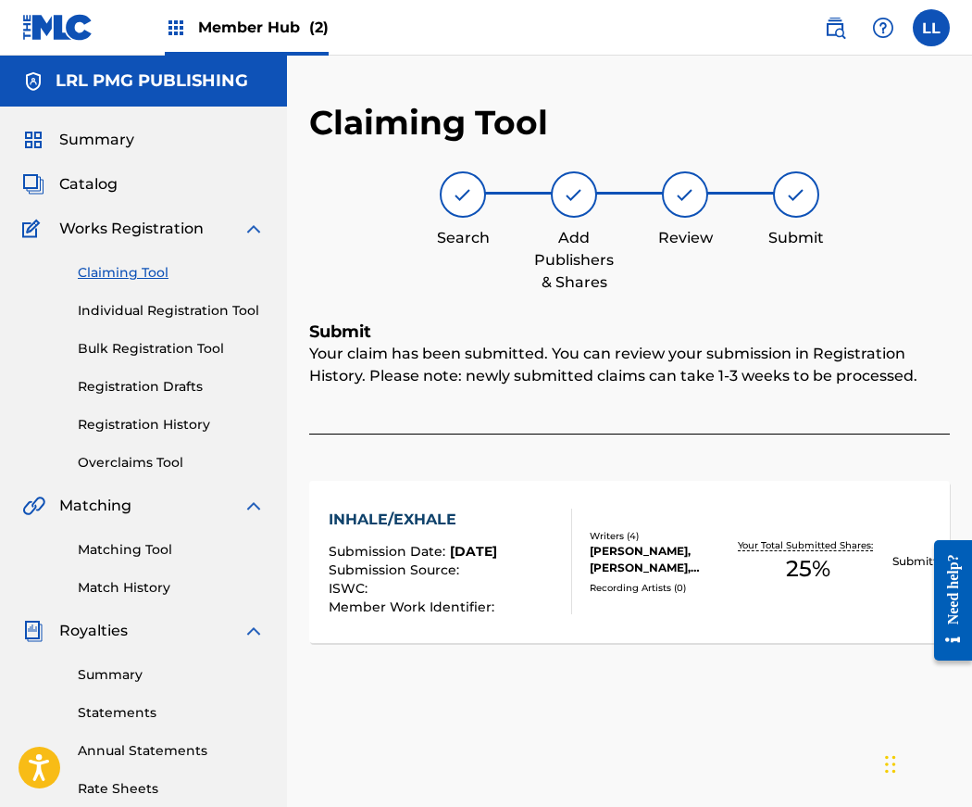
click at [130, 270] on link "Claiming Tool" at bounding box center [171, 272] width 187 height 19
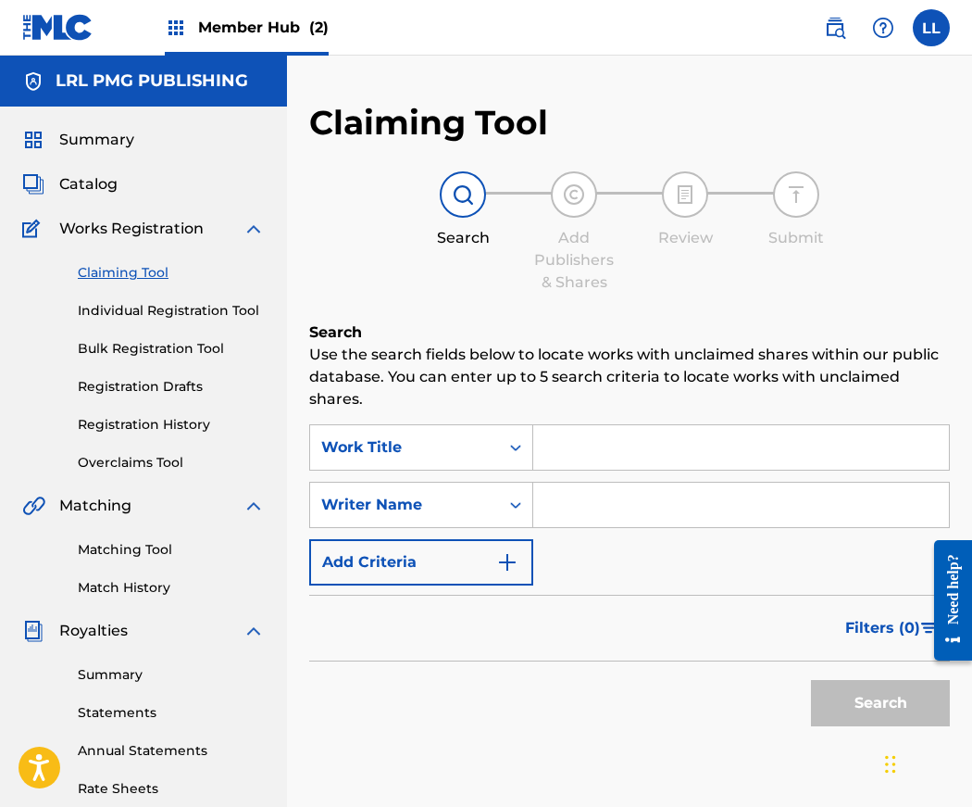
click at [581, 506] on input "Search Form" at bounding box center [741, 504] width 416 height 44
type input "Jerry Lang II"
click at [890, 705] on button "Search" at bounding box center [880, 703] width 139 height 46
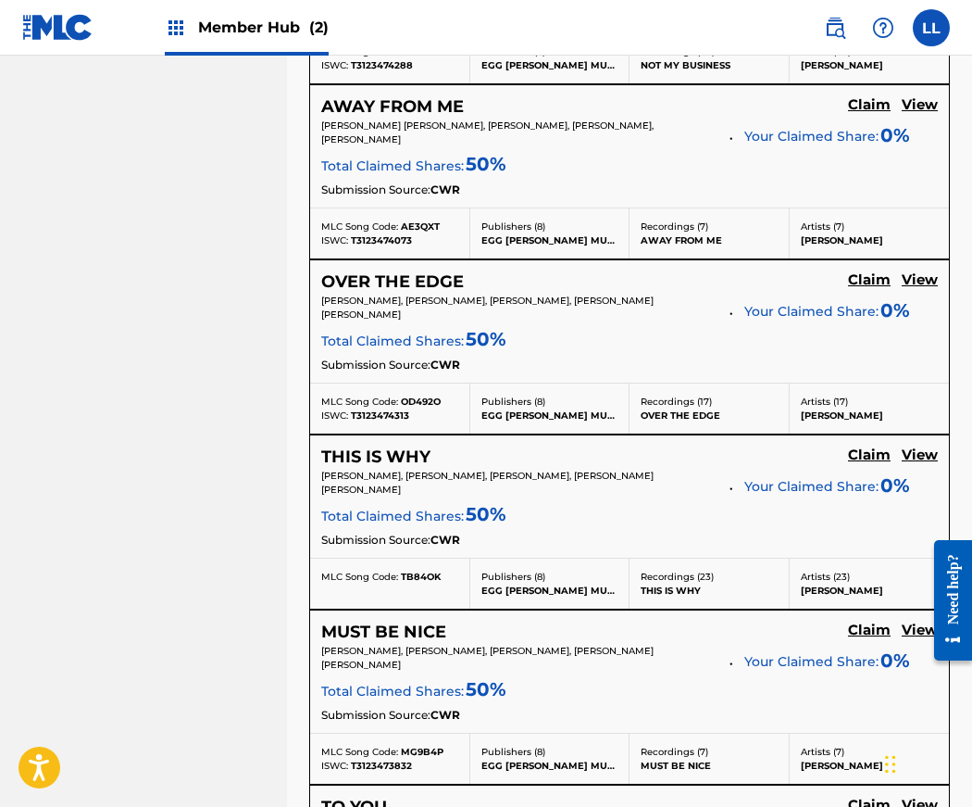
scroll to position [1960, 0]
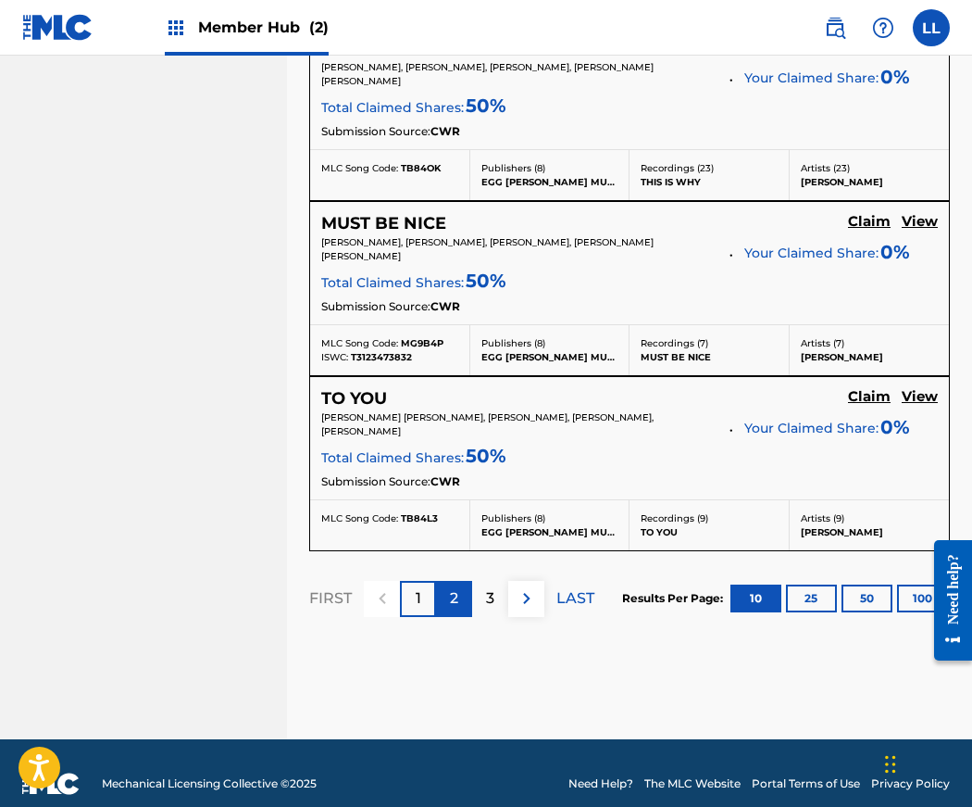
click at [455, 587] on p "2" at bounding box center [454, 598] width 8 height 22
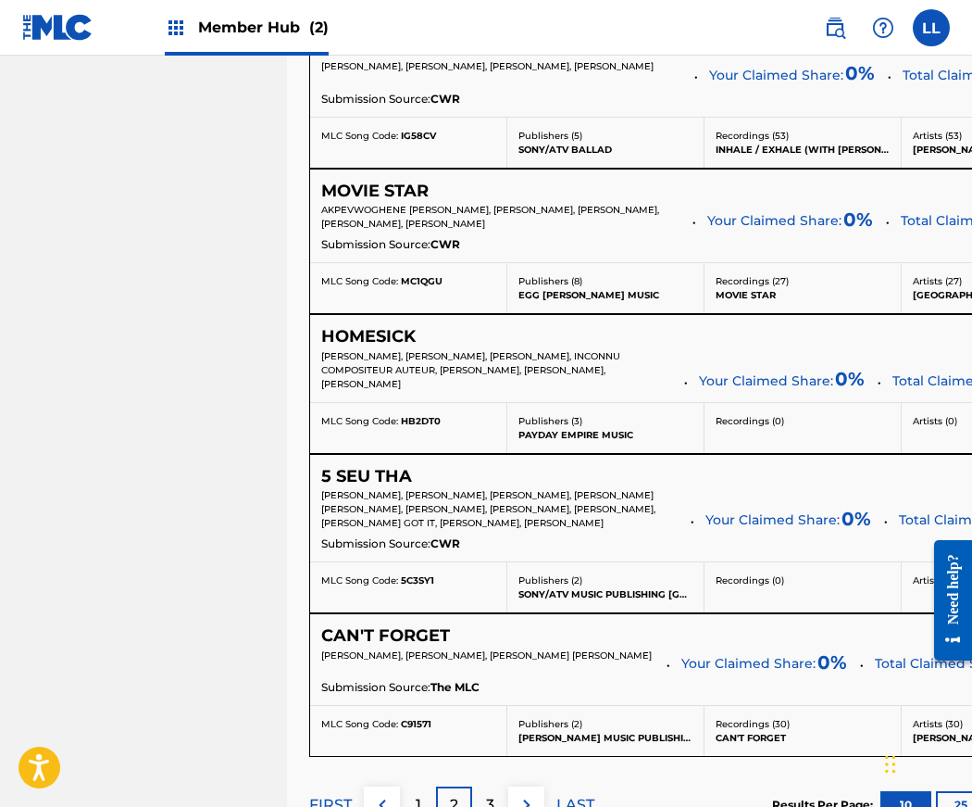
scroll to position [1449, 0]
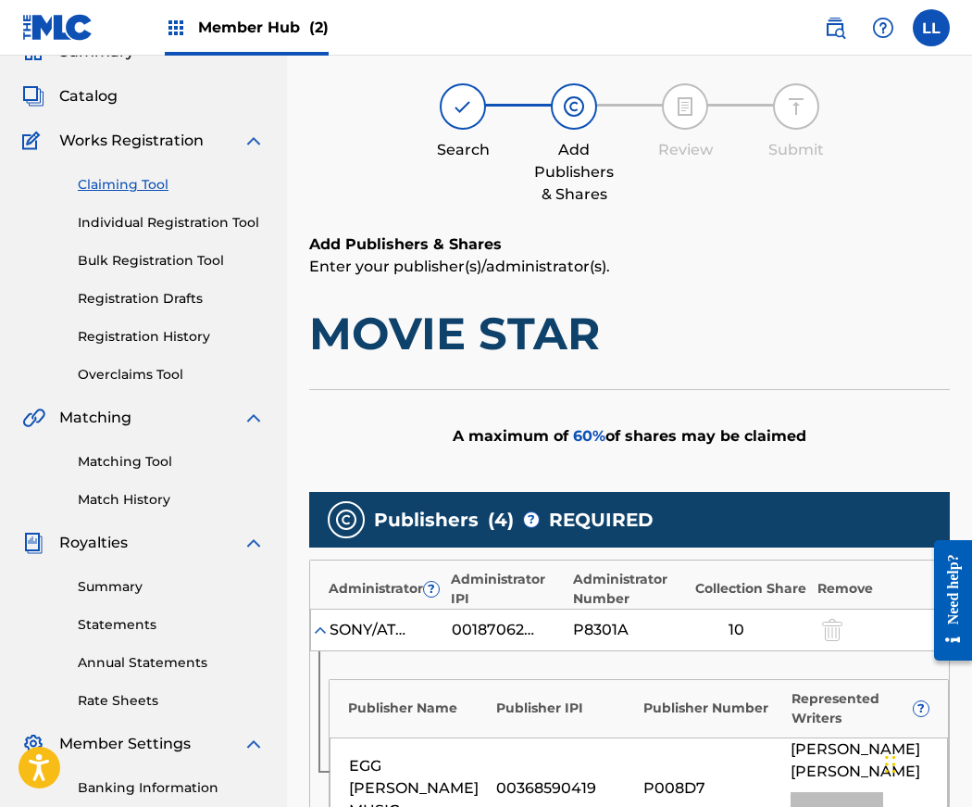
scroll to position [0, 0]
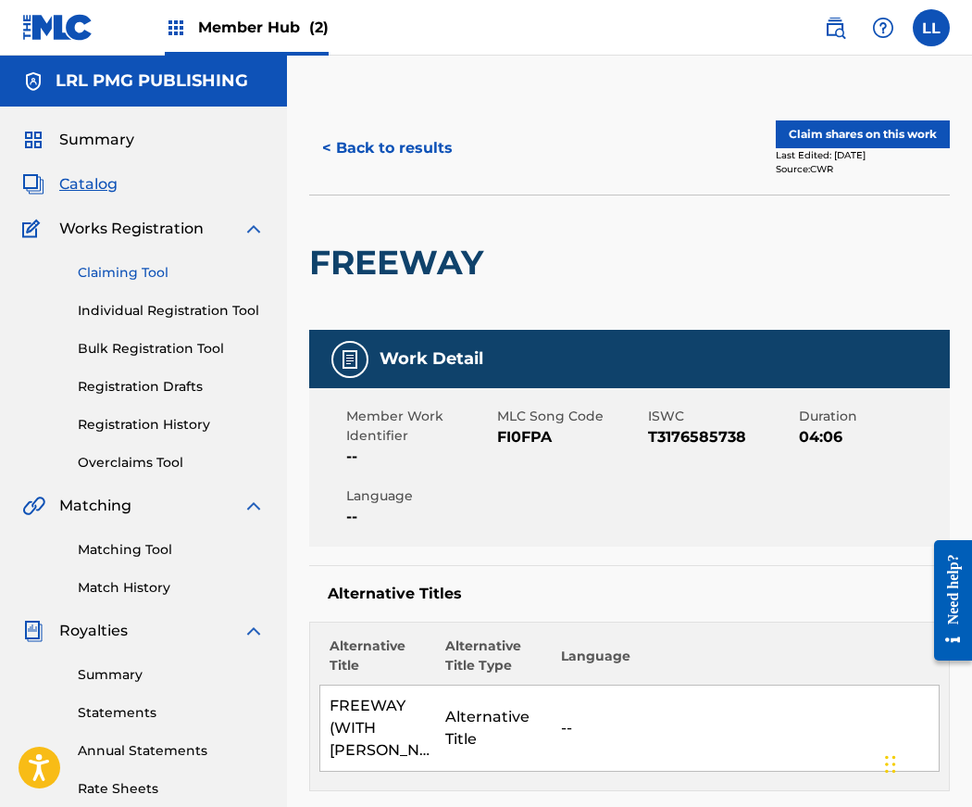
scroll to position [5, 0]
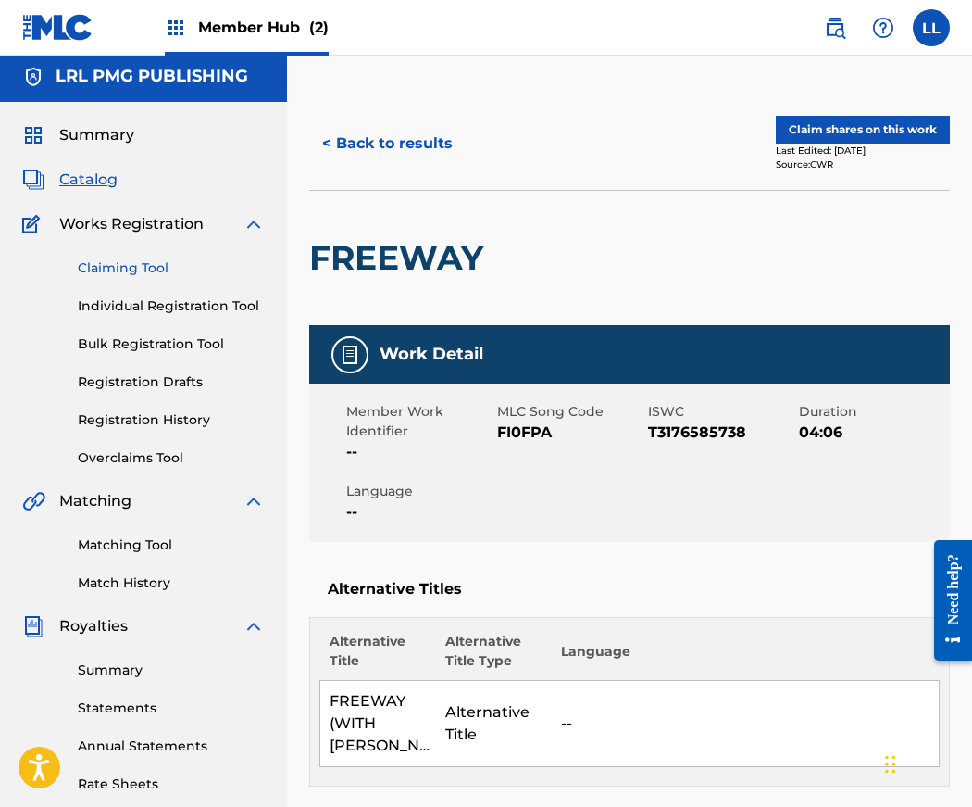
click at [147, 269] on link "Claiming Tool" at bounding box center [171, 267] width 187 height 19
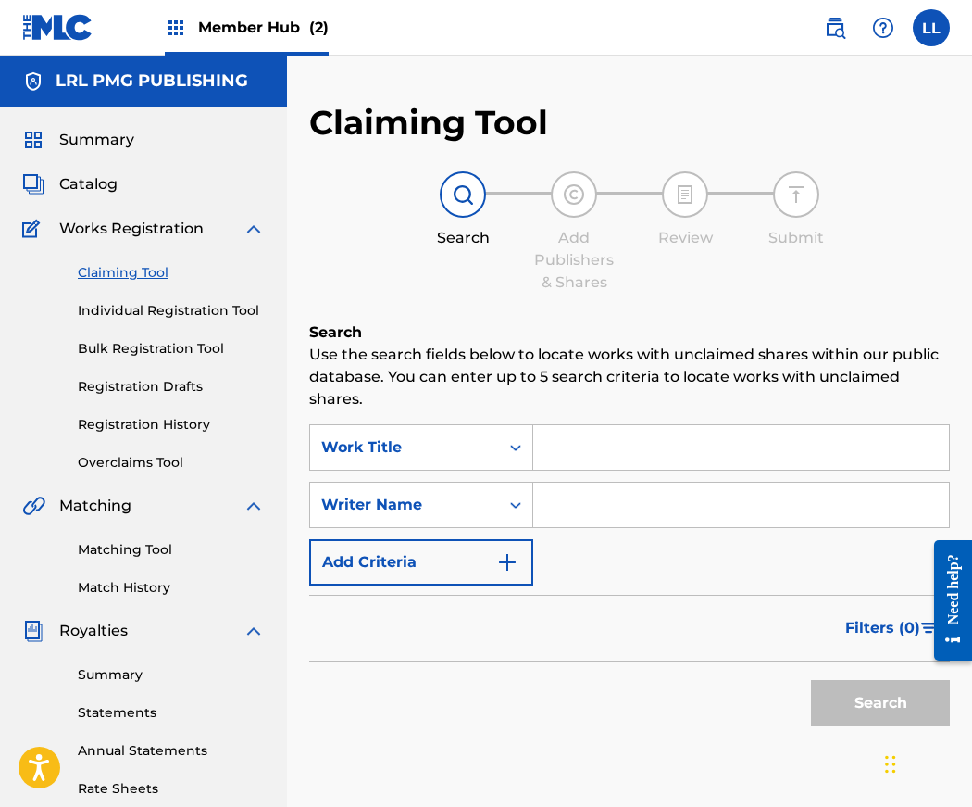
click at [593, 501] on input "Search Form" at bounding box center [741, 504] width 416 height 44
type input "Jerry Lang II"
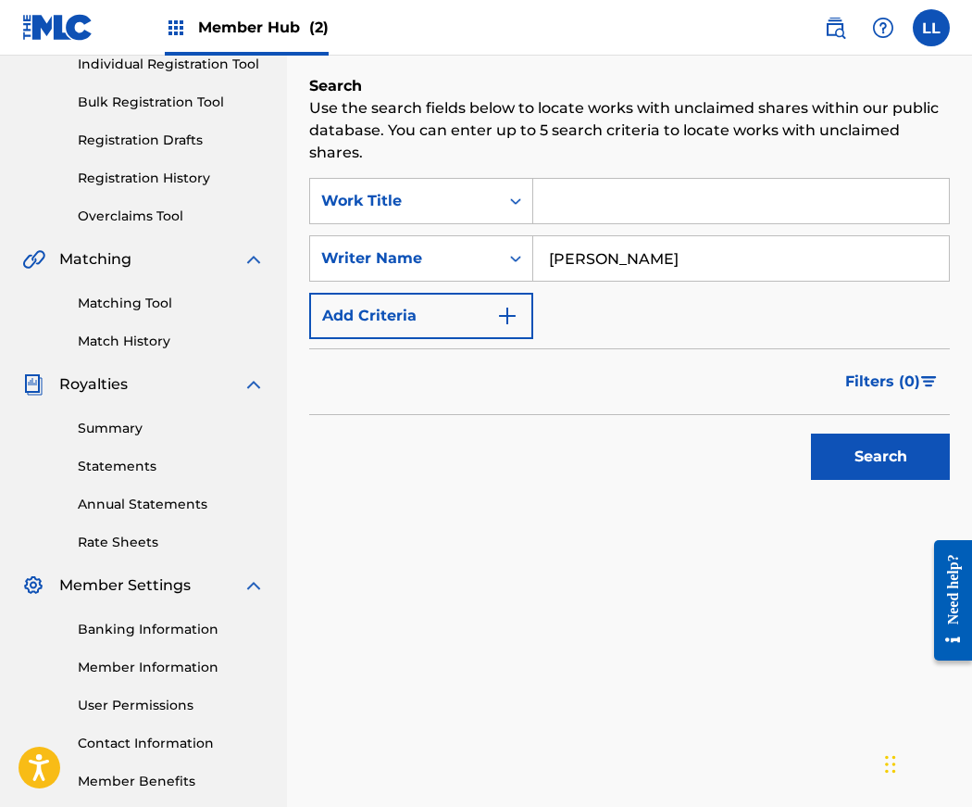
scroll to position [342, 0]
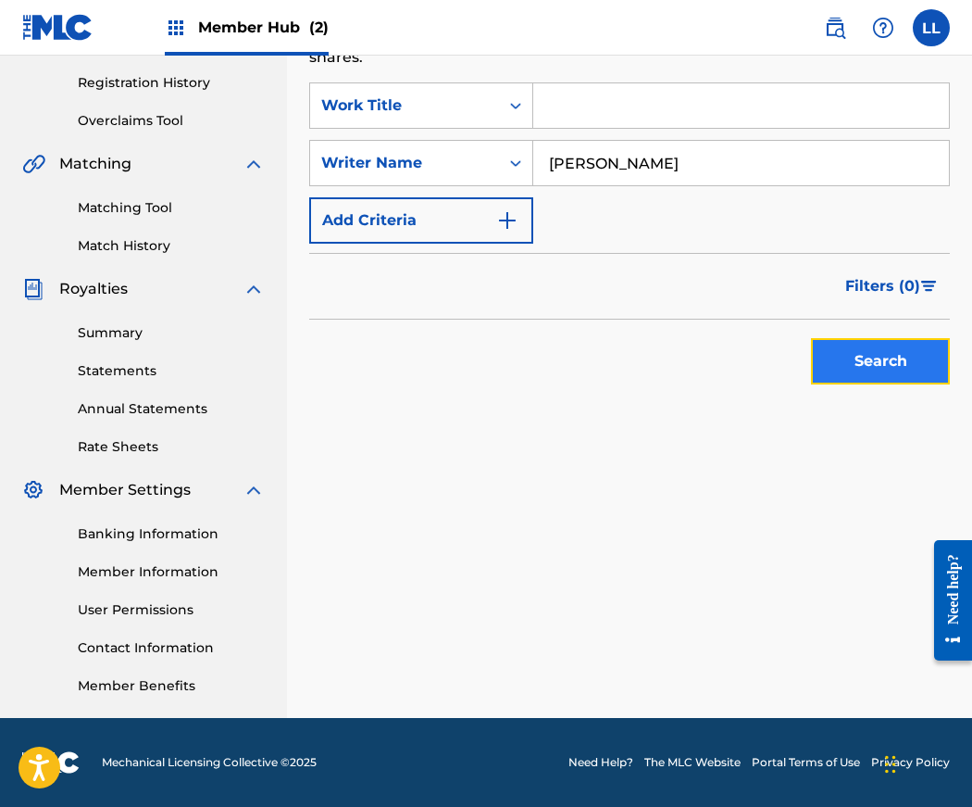
click at [858, 358] on button "Search" at bounding box center [880, 361] width 139 height 46
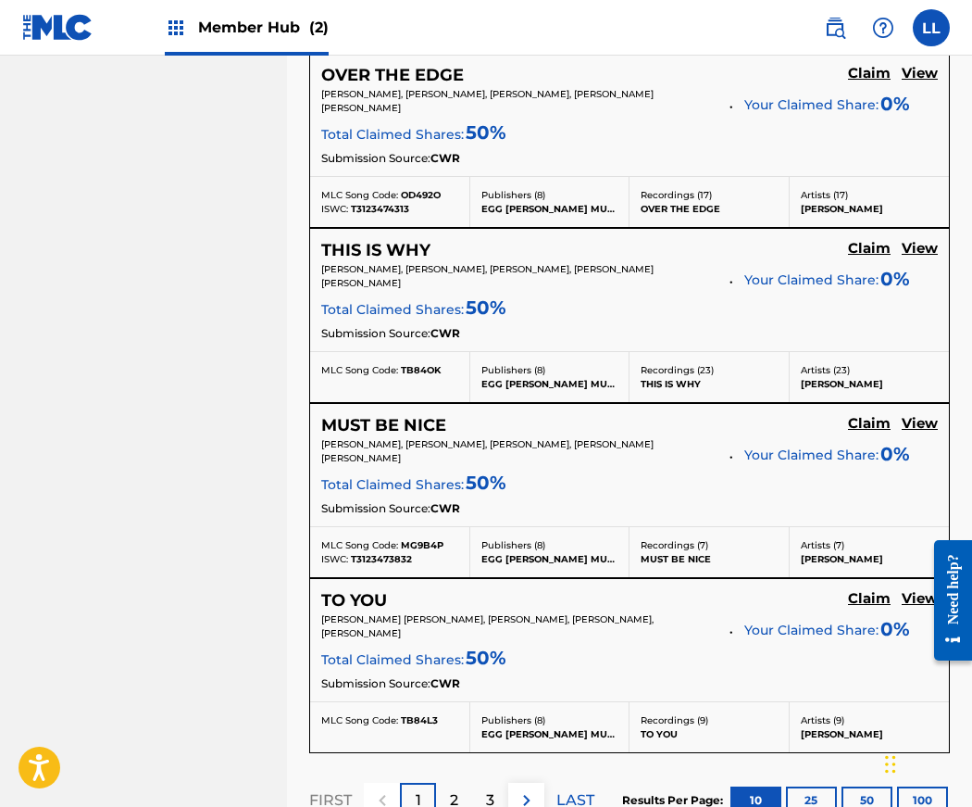
scroll to position [1960, 0]
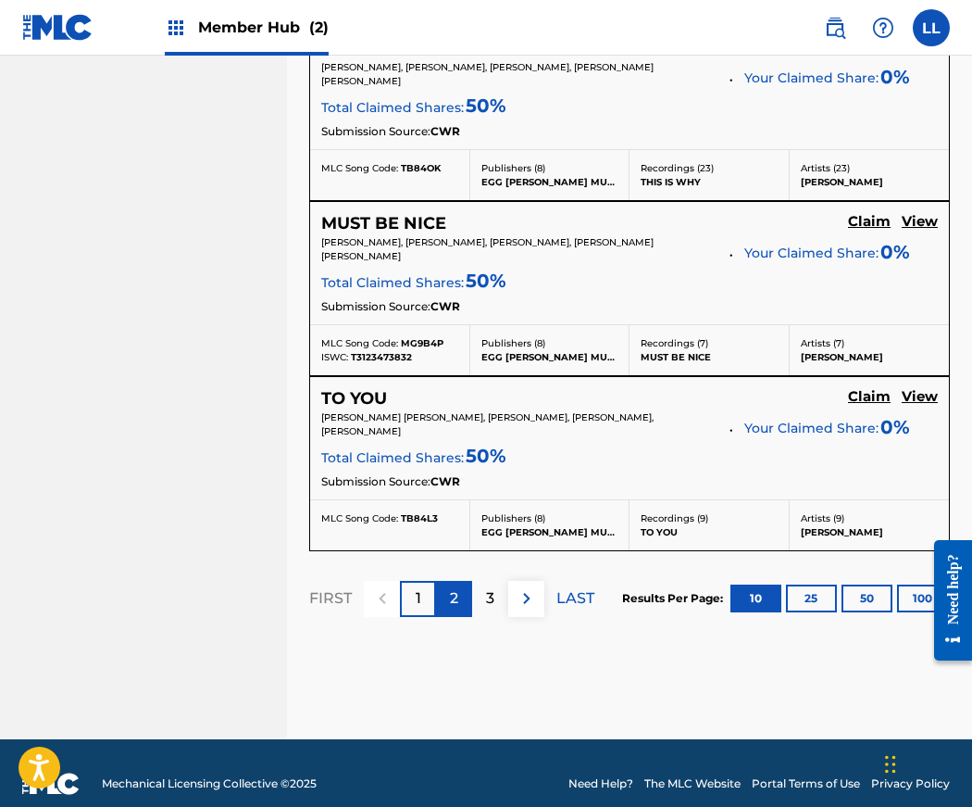
click at [466, 581] on div "2" at bounding box center [454, 599] width 36 height 36
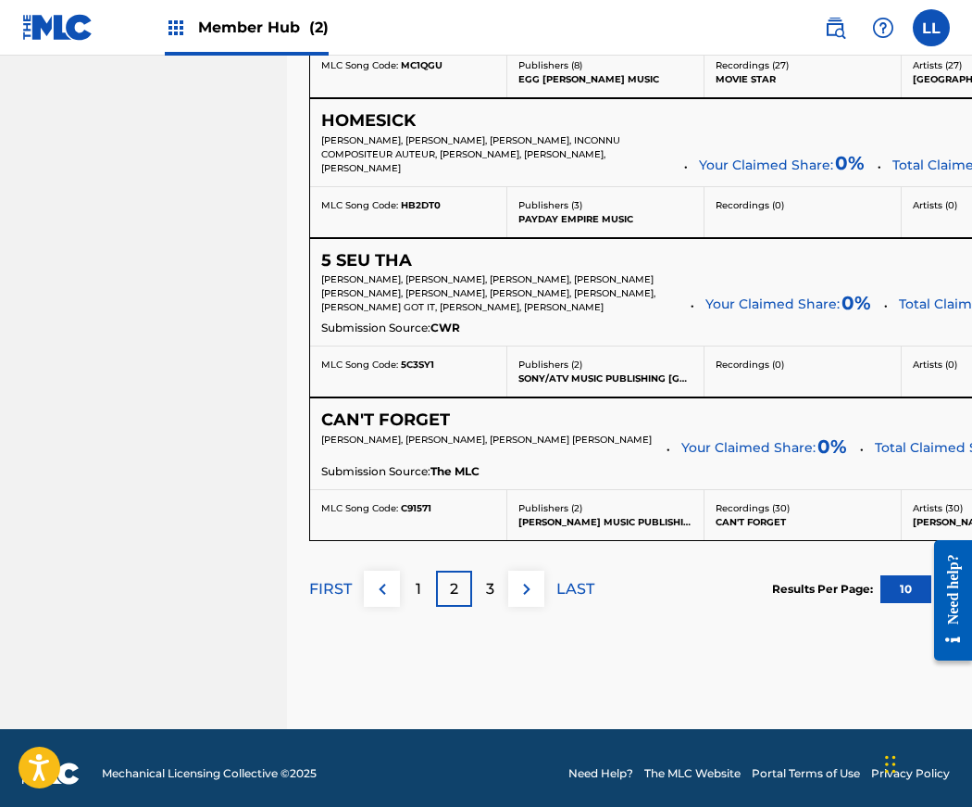
scroll to position [1504, 0]
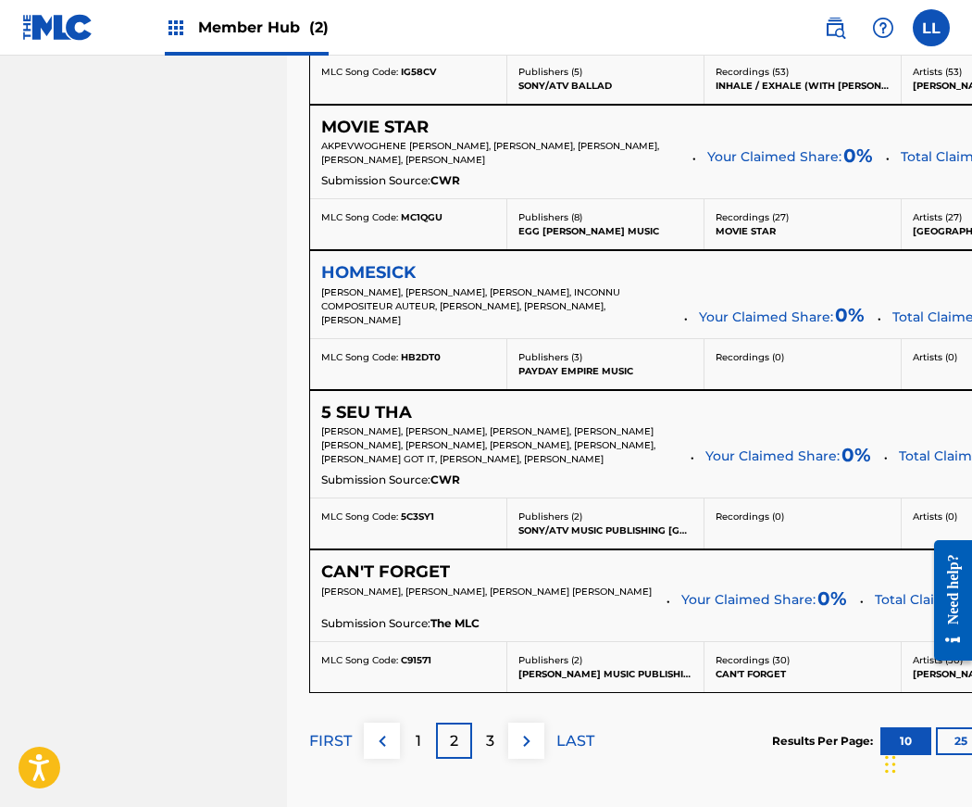
click at [348, 283] on h5 "HOMESICK" at bounding box center [368, 272] width 94 height 21
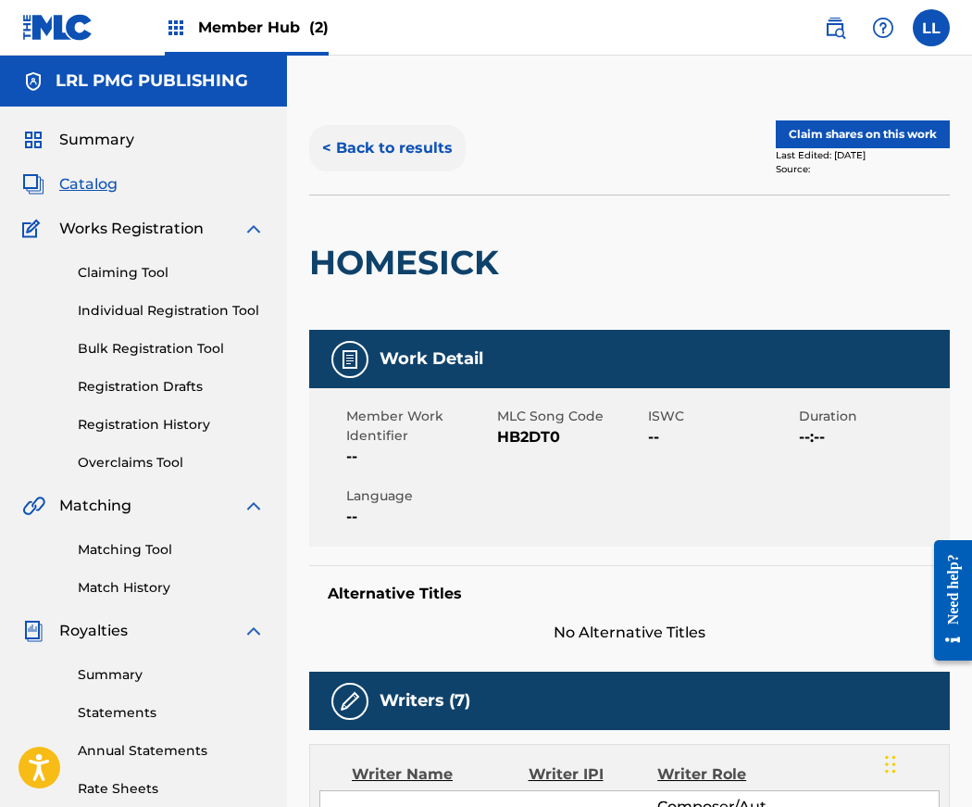
click at [335, 146] on button "< Back to results" at bounding box center [387, 148] width 157 height 46
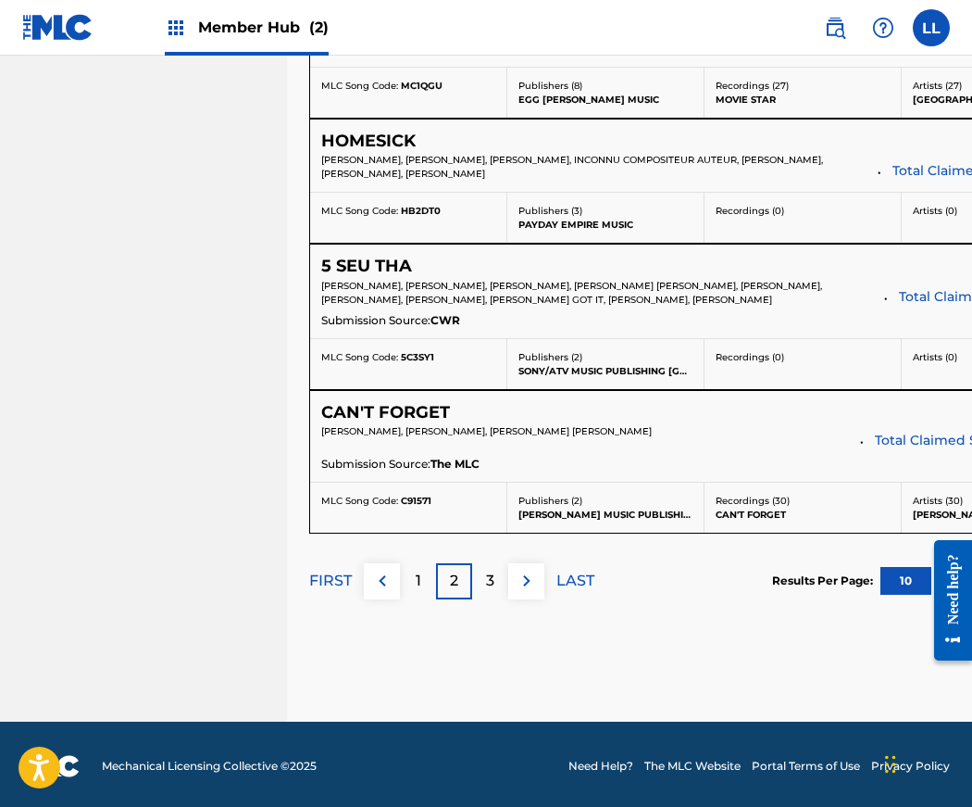
scroll to position [1630, 0]
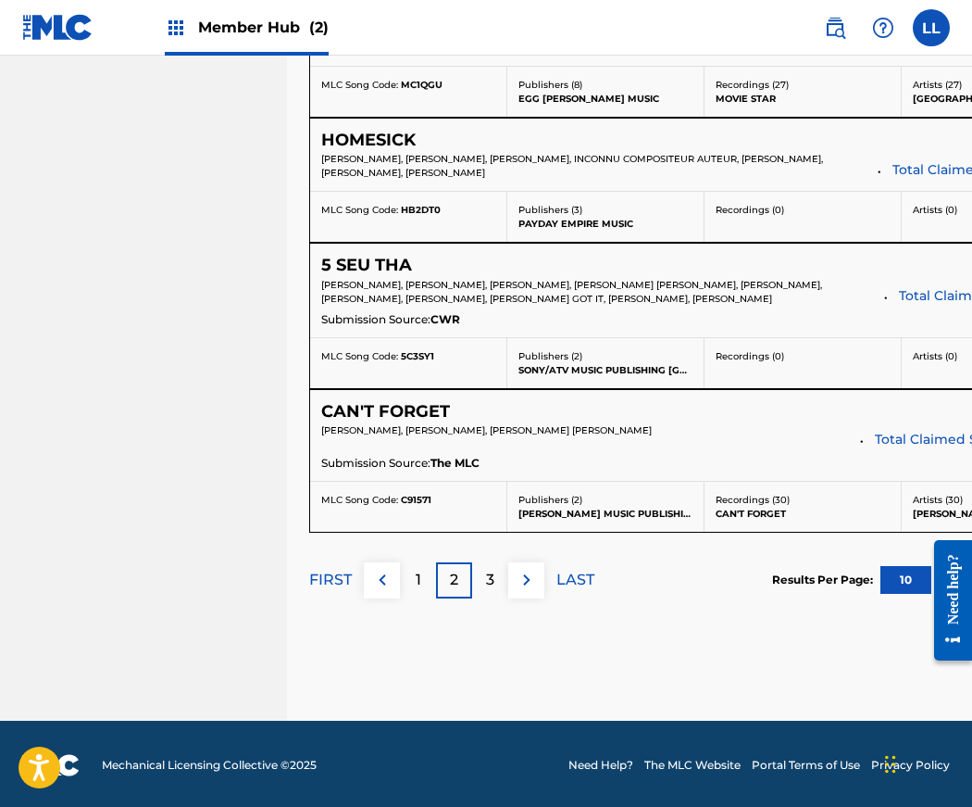
click at [405, 422] on h5 "CAN'T FORGET" at bounding box center [385, 411] width 129 height 21
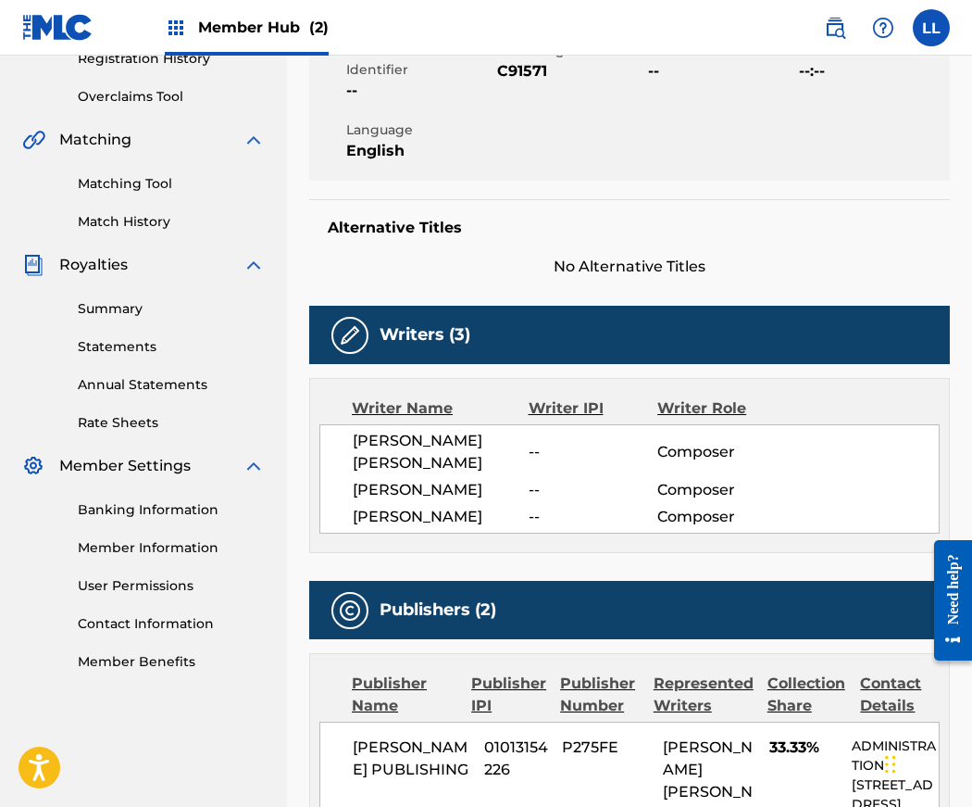
scroll to position [360, 0]
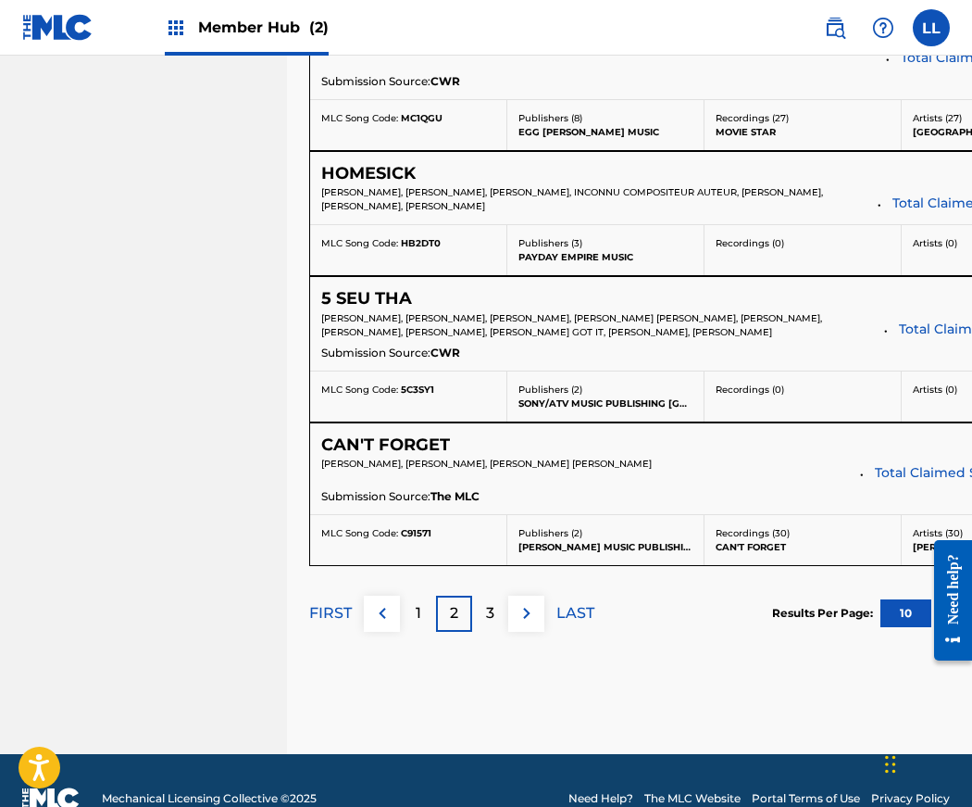
scroll to position [1673, 0]
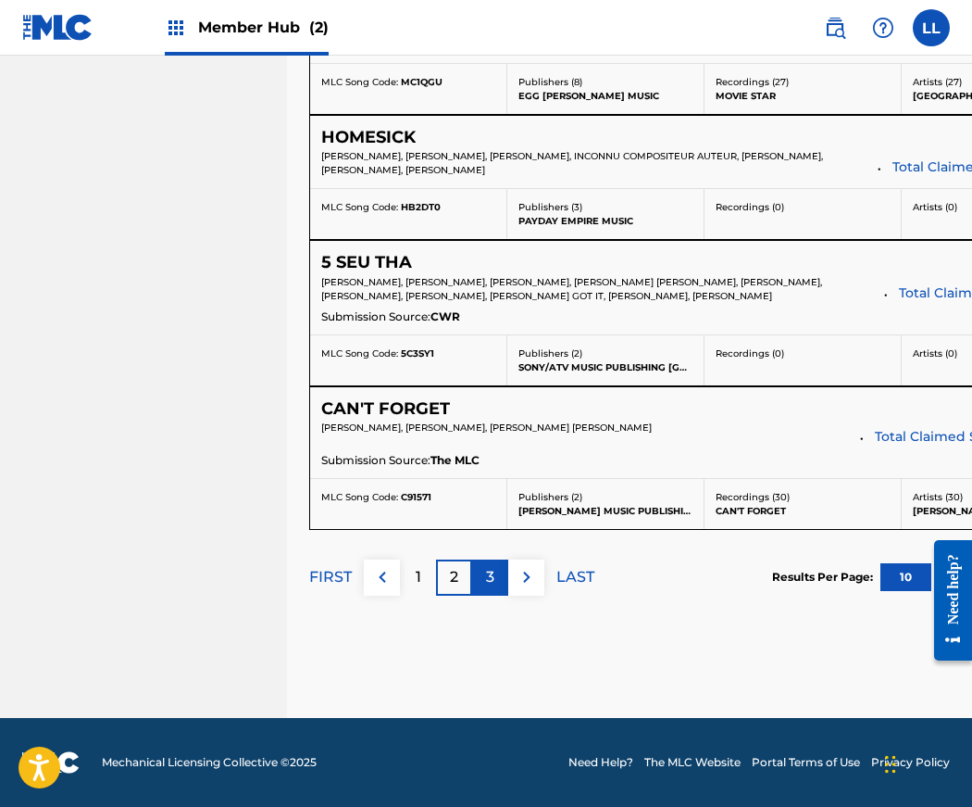
click at [491, 580] on p "3" at bounding box center [490, 577] width 8 height 22
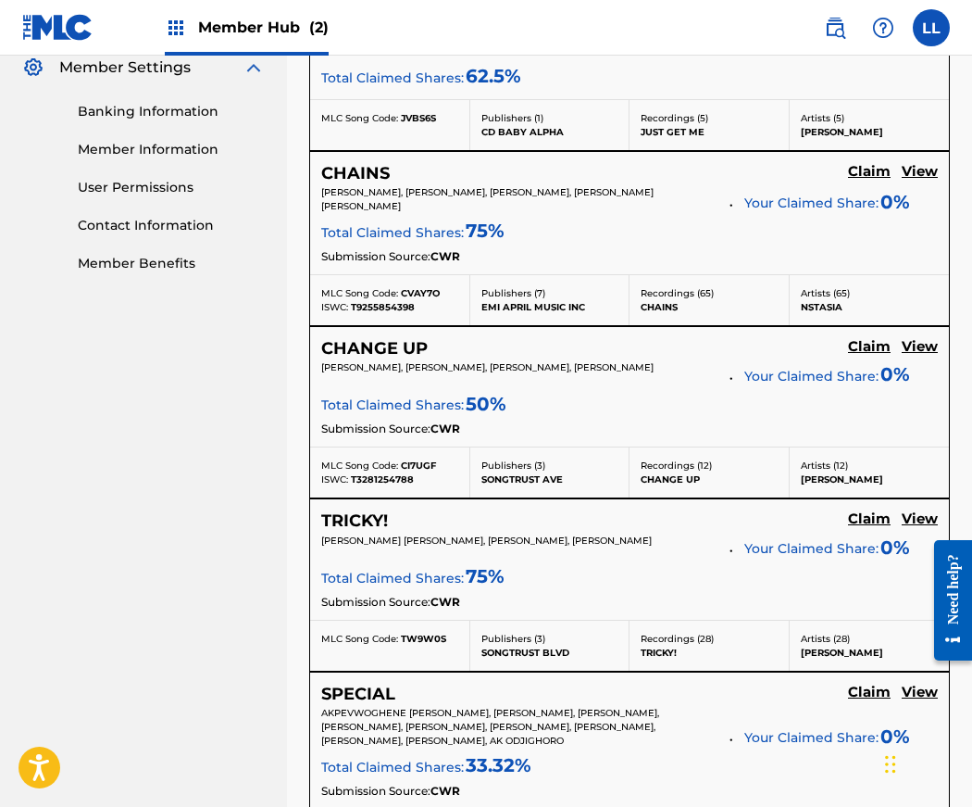
scroll to position [535, 0]
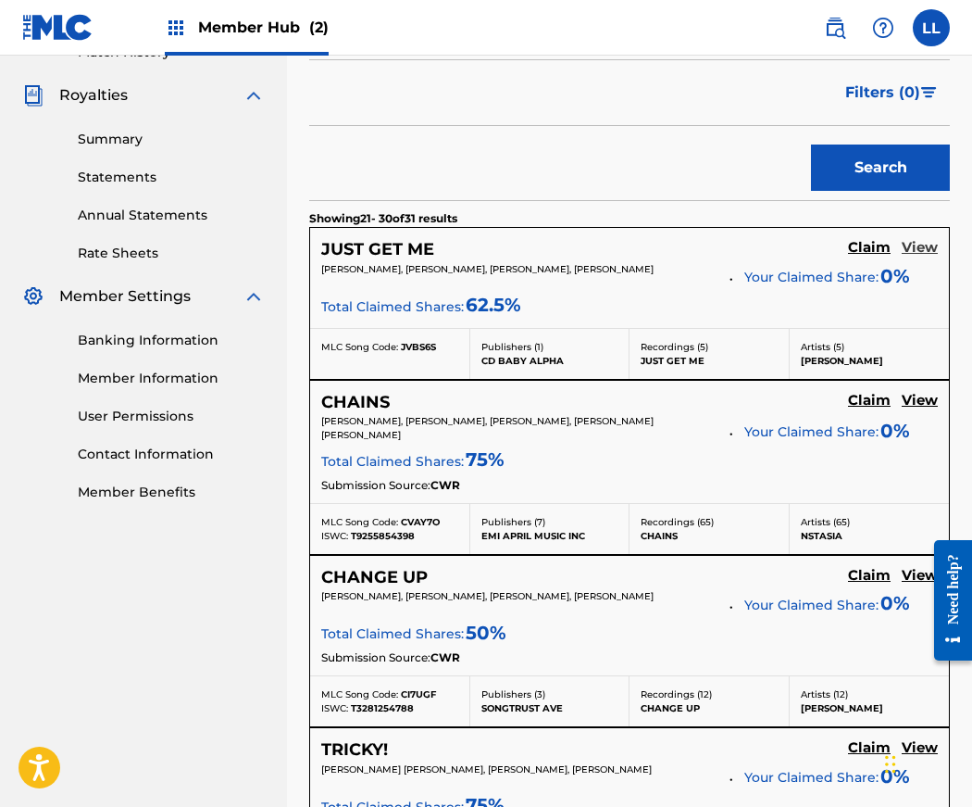
click at [919, 249] on h5 "View" at bounding box center [920, 248] width 36 height 18
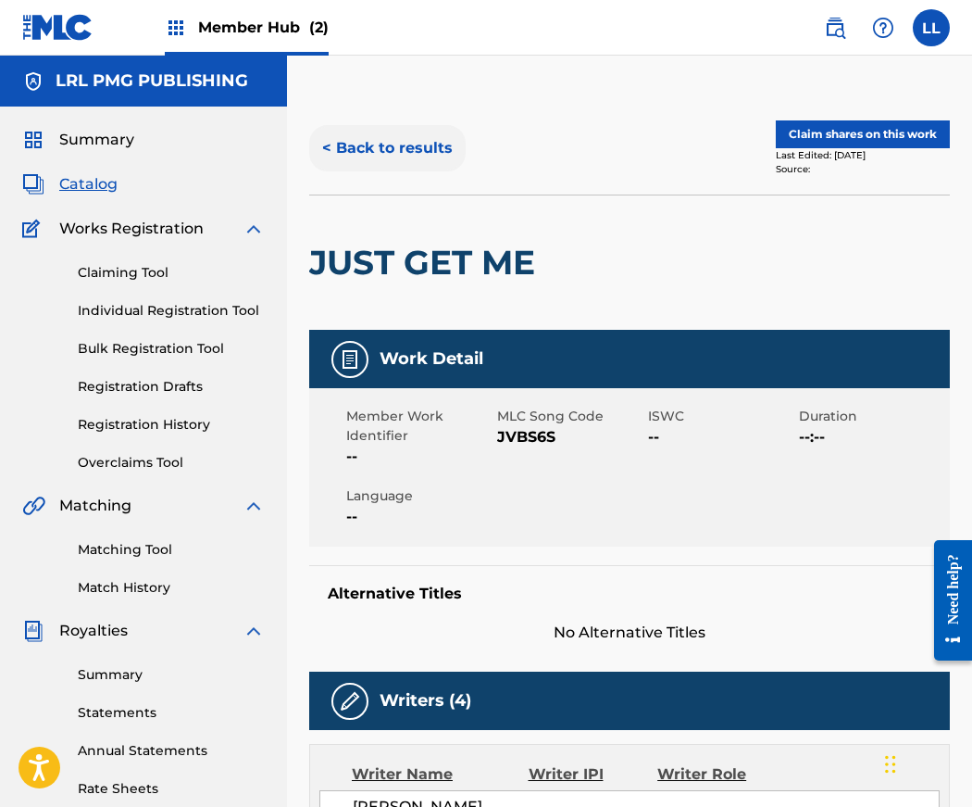
click at [330, 147] on button "< Back to results" at bounding box center [387, 148] width 157 height 46
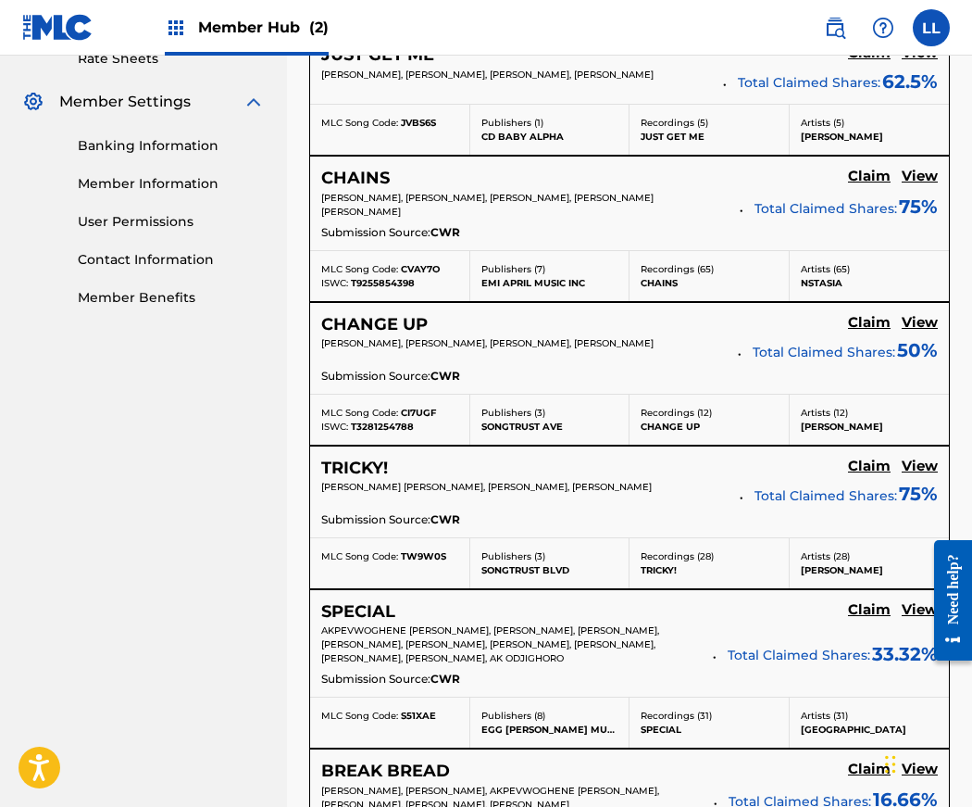
scroll to position [732, 0]
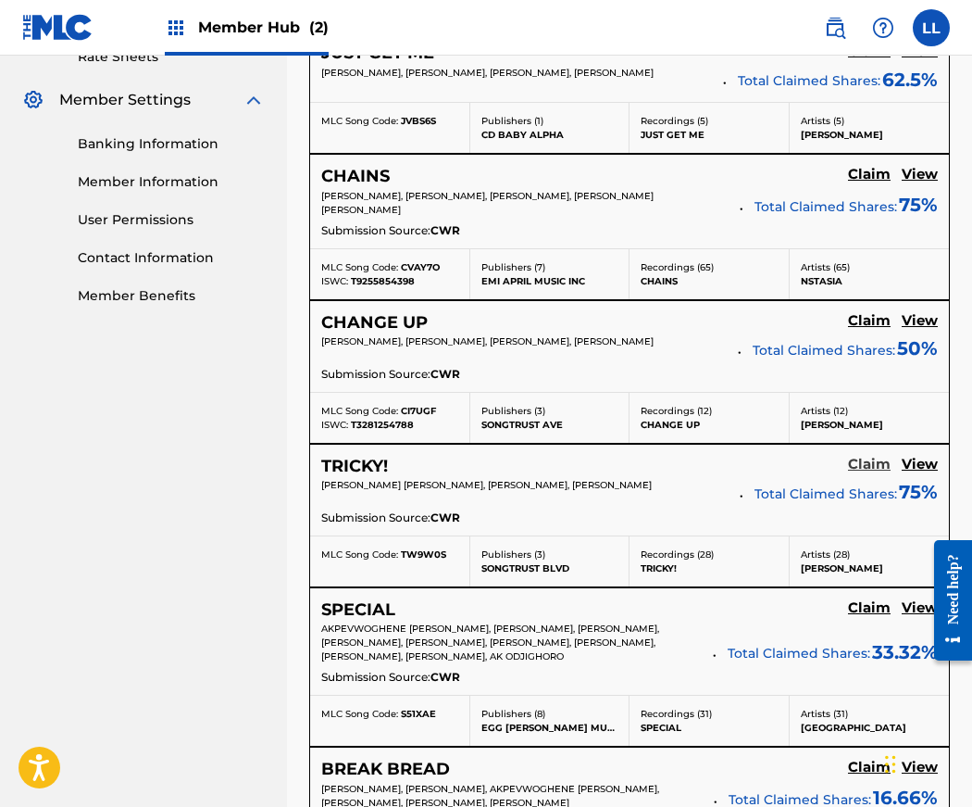
click at [868, 458] on h5 "Claim" at bounding box center [869, 465] width 43 height 18
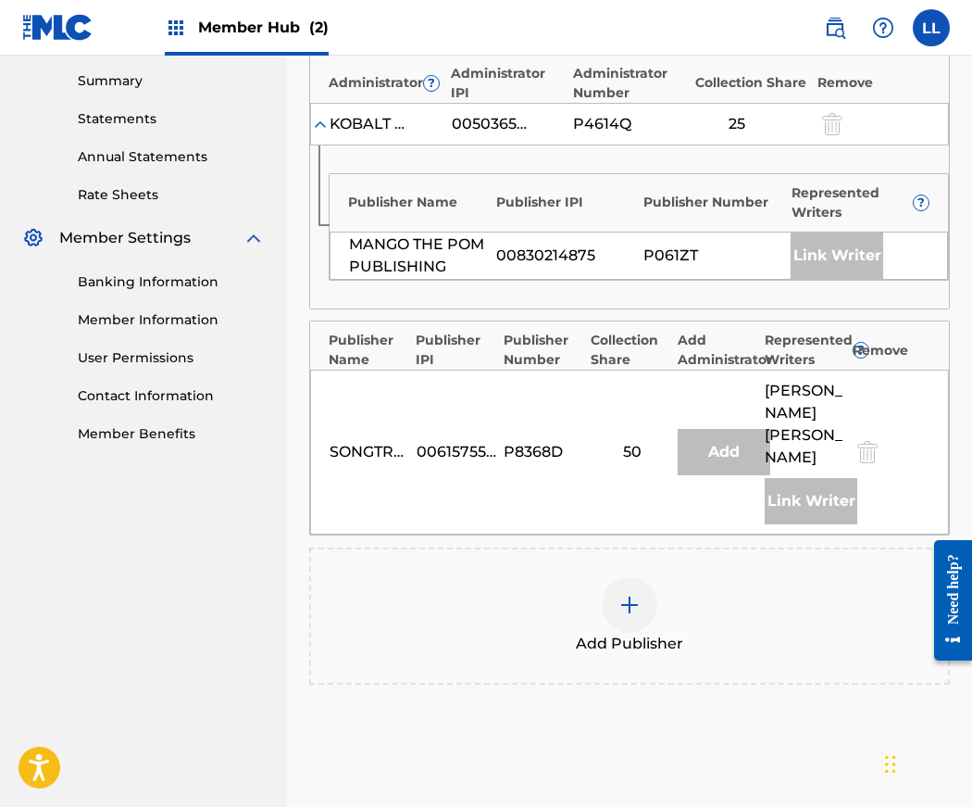
scroll to position [590, 0]
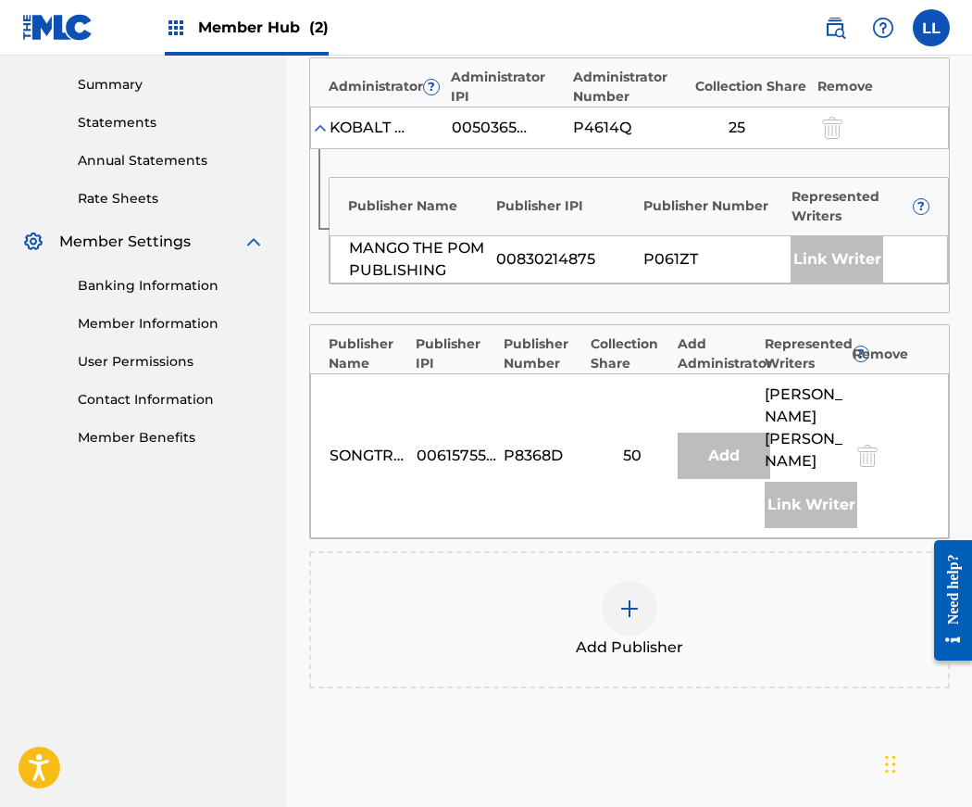
click at [632, 620] on img at bounding box center [630, 608] width 22 height 22
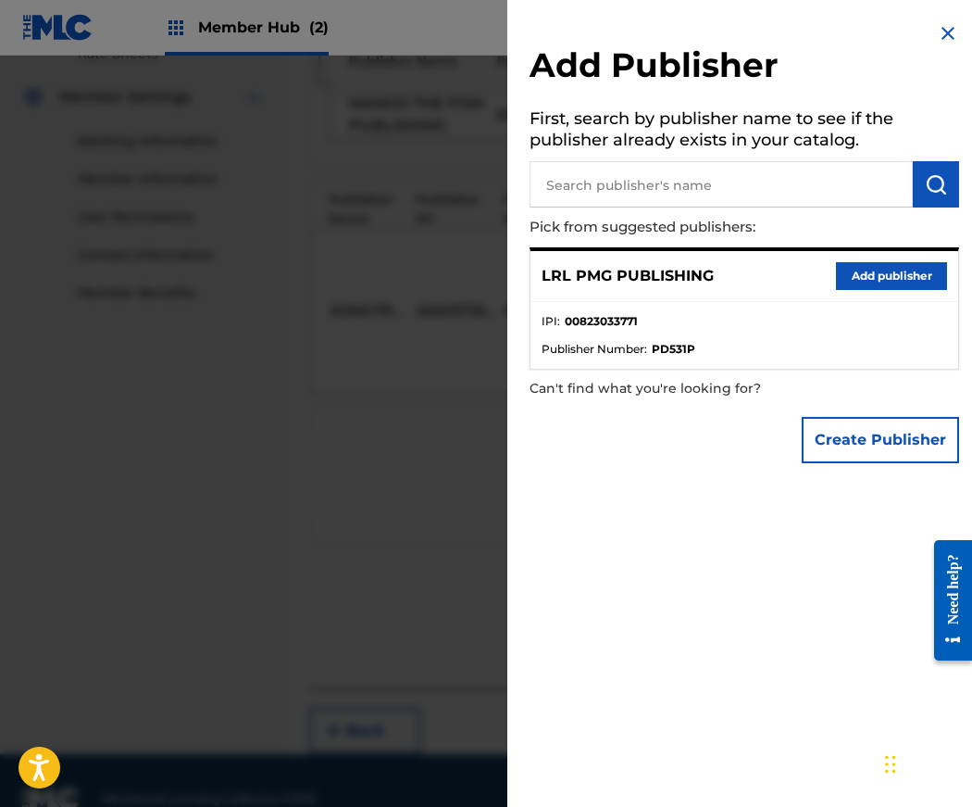
scroll to position [767, 0]
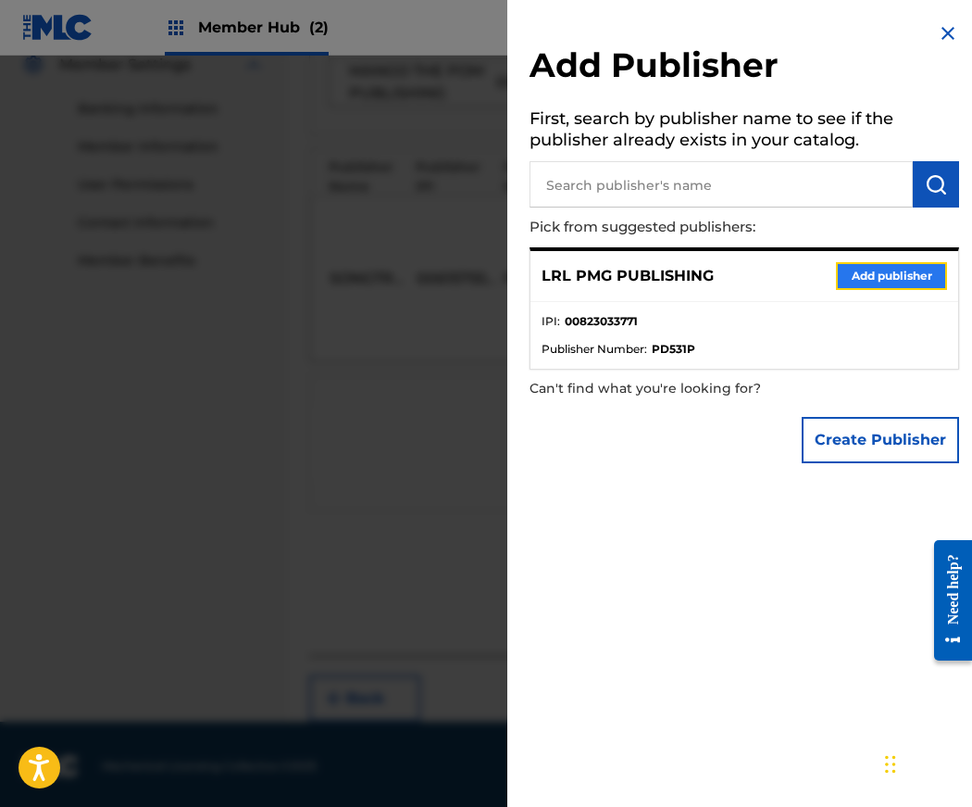
click at [879, 271] on button "Add publisher" at bounding box center [891, 276] width 111 height 28
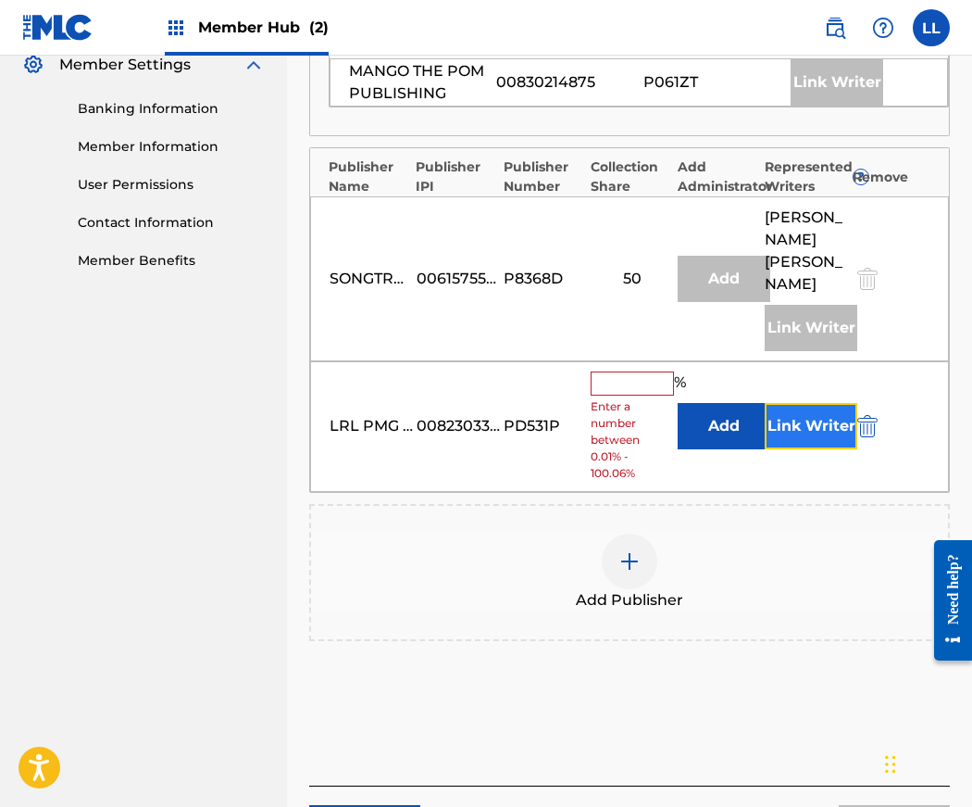
click at [825, 445] on button "Link Writer" at bounding box center [811, 426] width 93 height 46
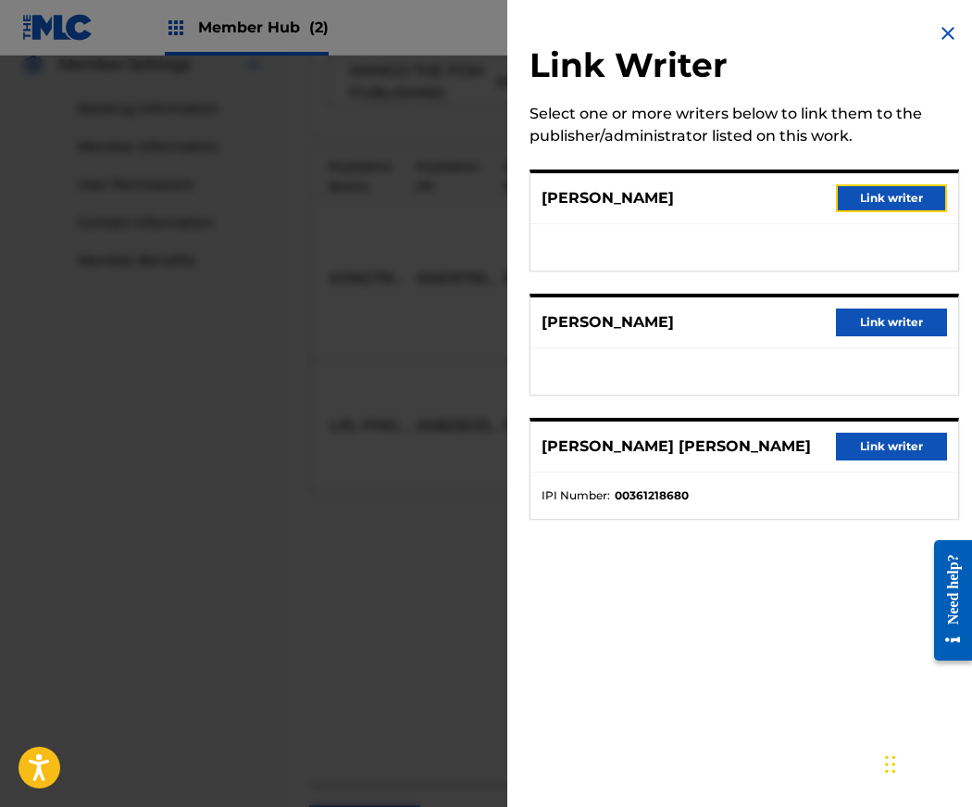
click at [911, 195] on button "Link writer" at bounding box center [891, 198] width 111 height 28
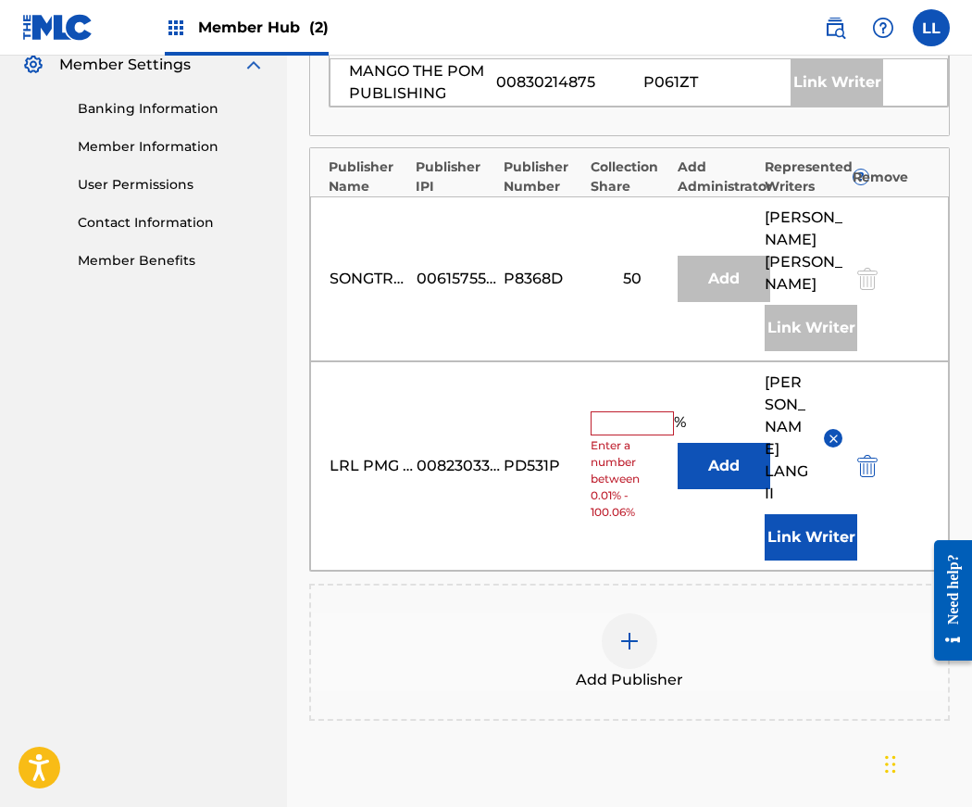
click at [618, 434] on div "% Enter a number between 0.01% - 100.06%" at bounding box center [630, 466] width 78 height 110
click at [620, 426] on input "text" at bounding box center [632, 423] width 83 height 24
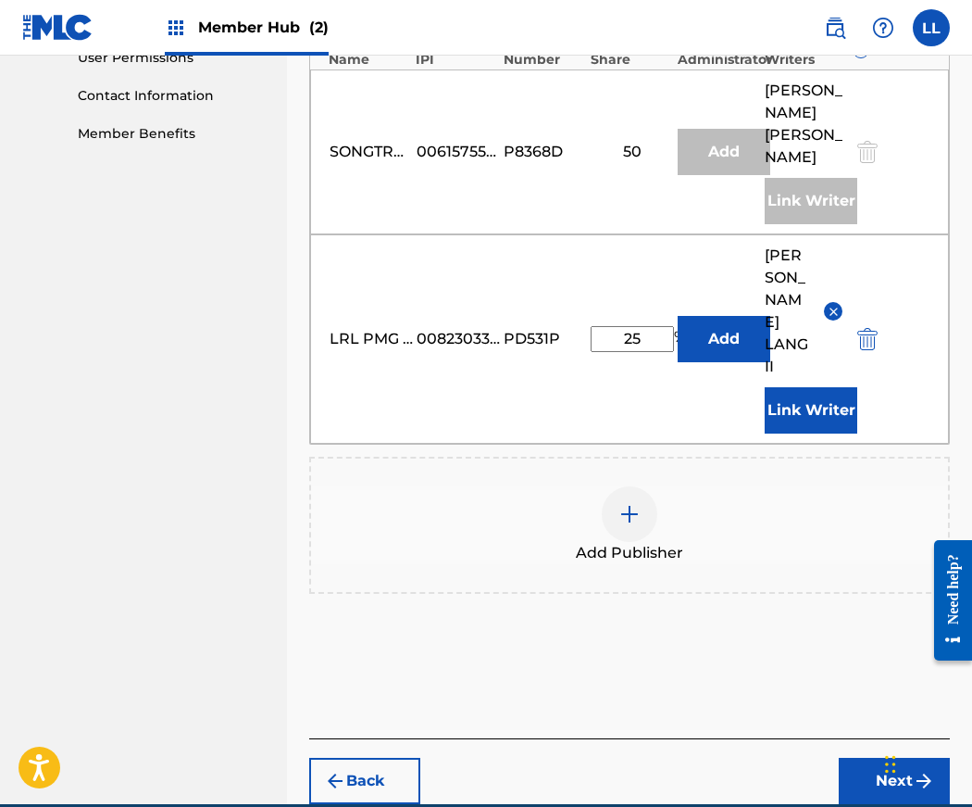
scroll to position [958, 0]
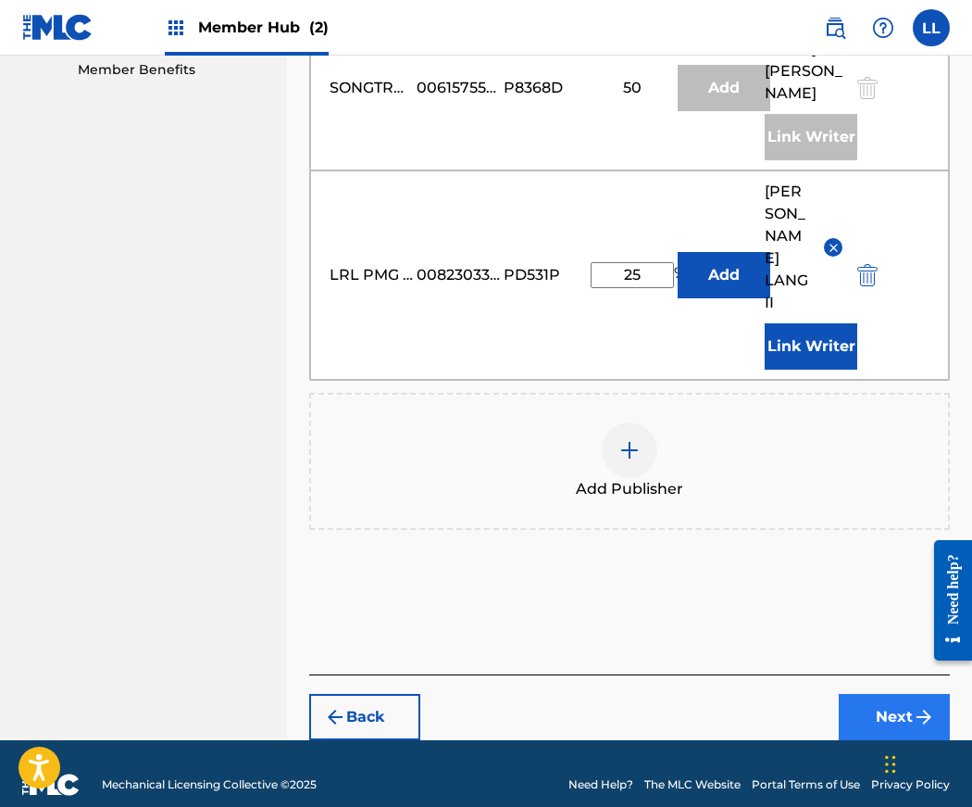
type input "25"
click at [904, 696] on button "Next" at bounding box center [894, 717] width 111 height 46
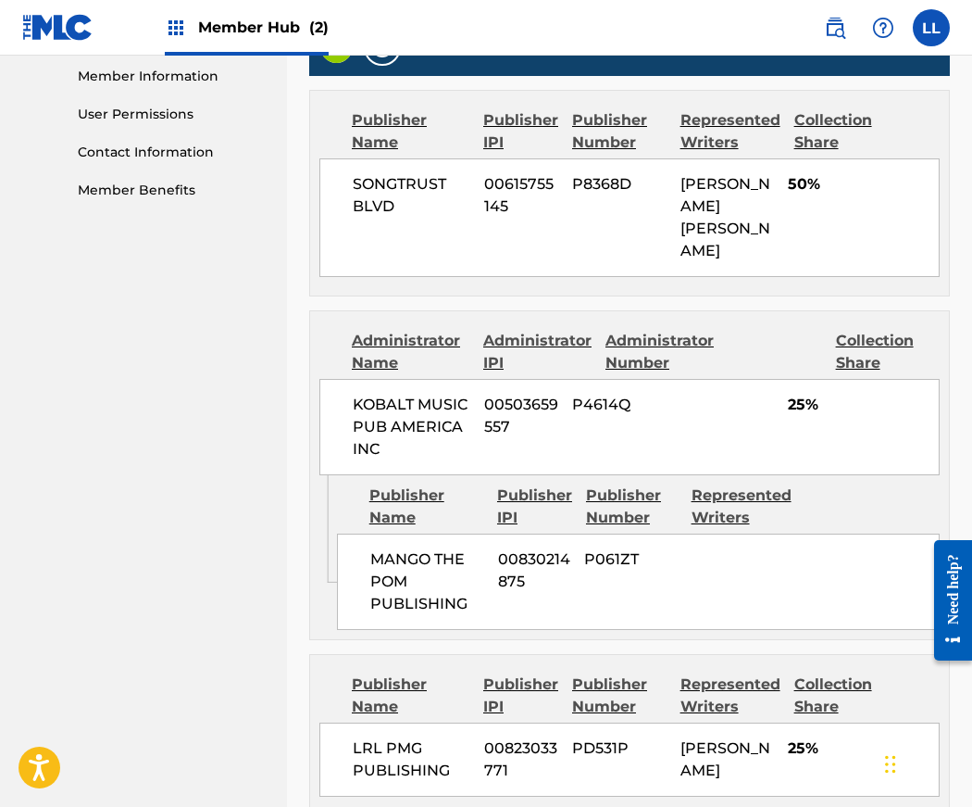
scroll to position [1051, 0]
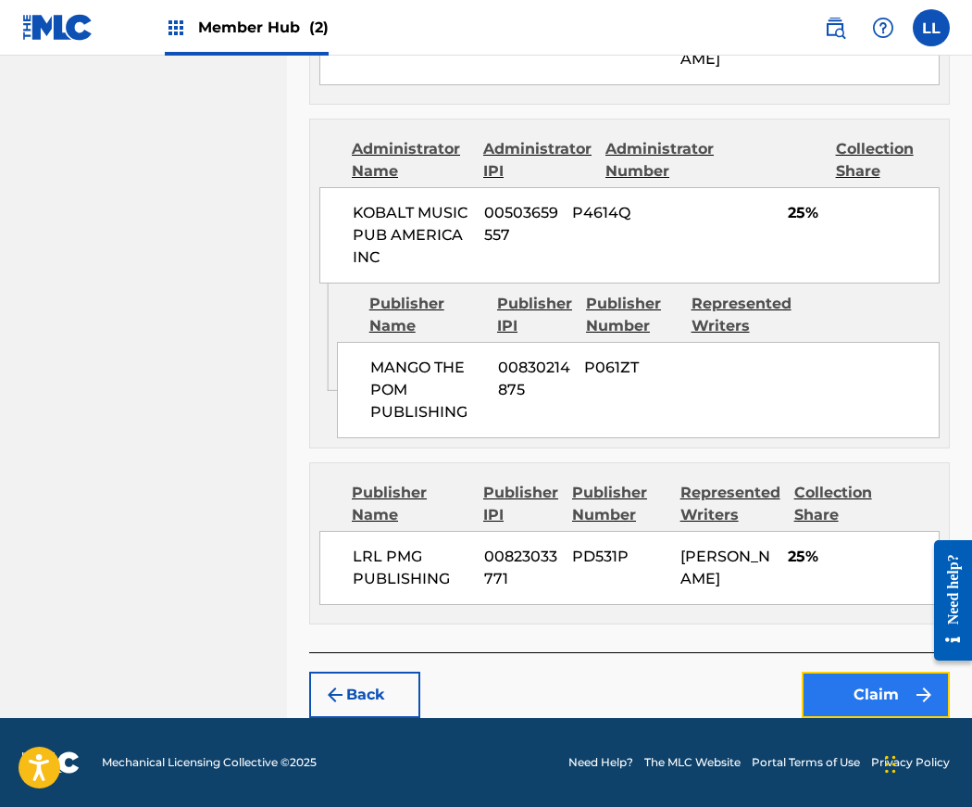
click at [870, 696] on button "Claim" at bounding box center [876, 694] width 148 height 46
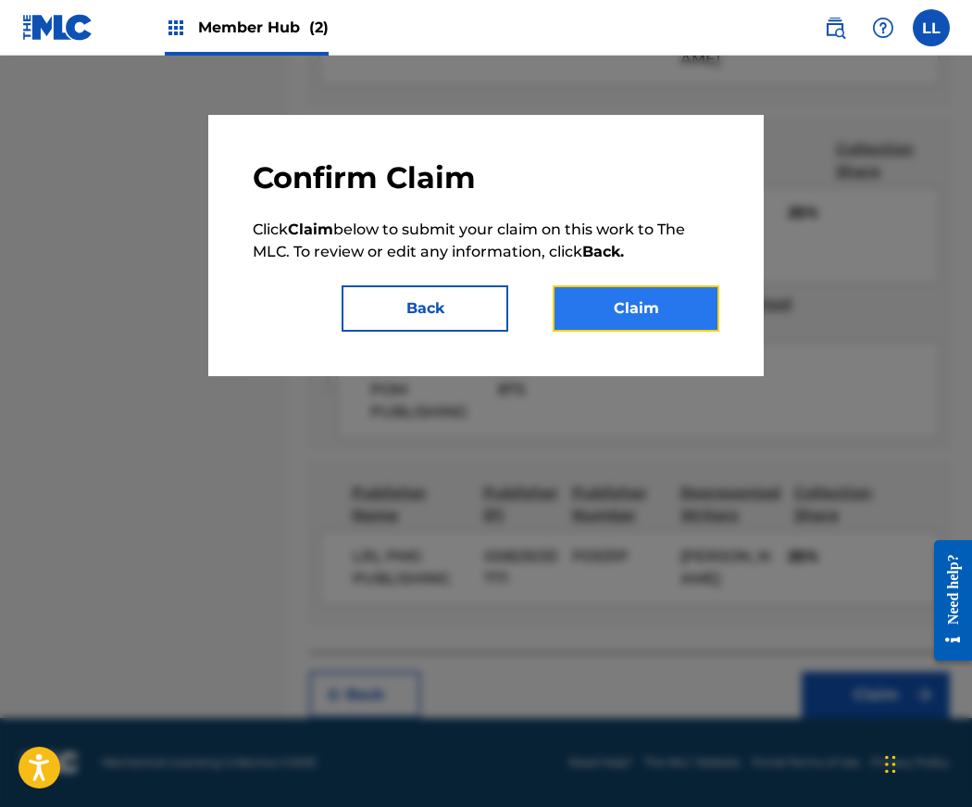
click at [636, 314] on button "Claim" at bounding box center [636, 308] width 167 height 46
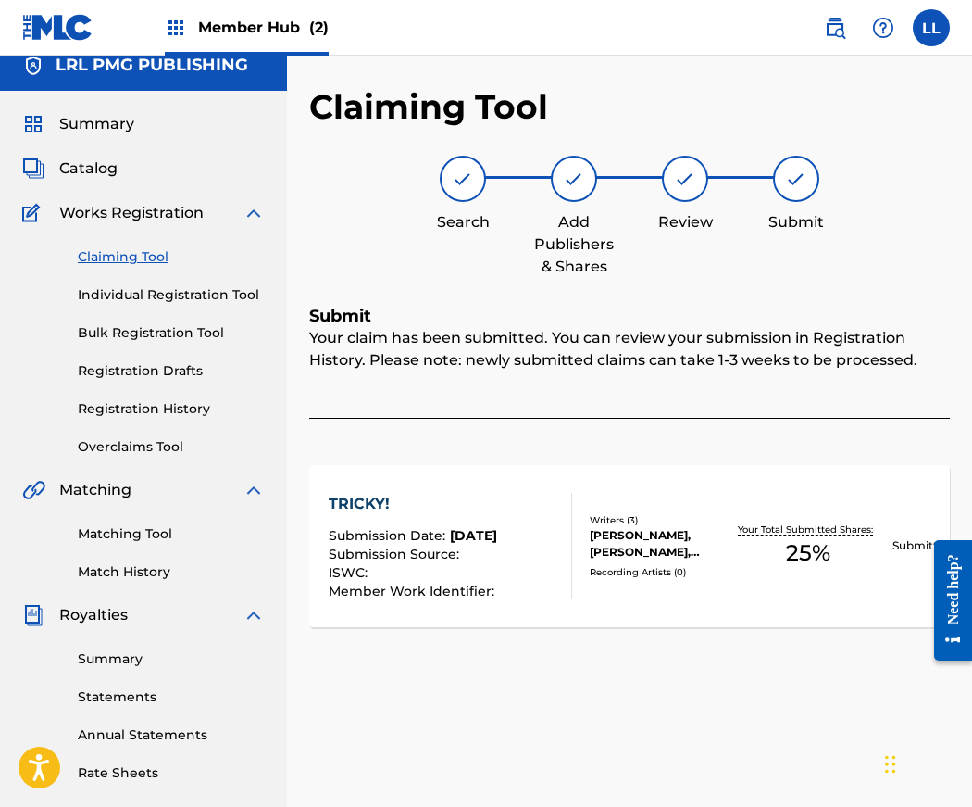
scroll to position [0, 0]
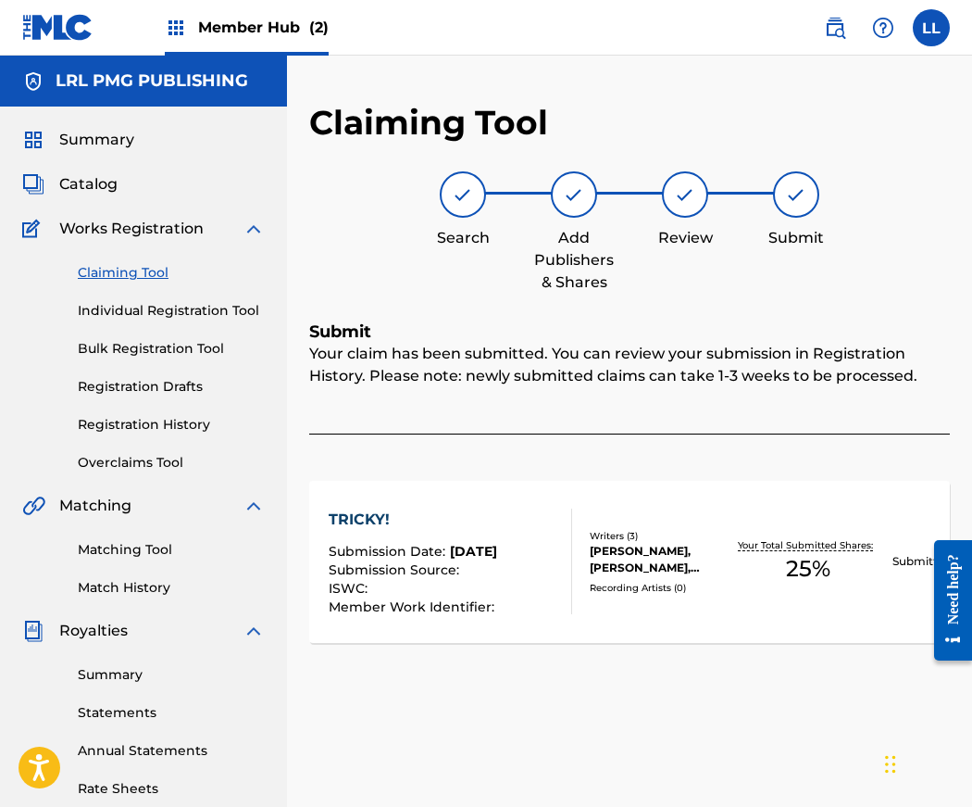
click at [117, 269] on link "Claiming Tool" at bounding box center [171, 272] width 187 height 19
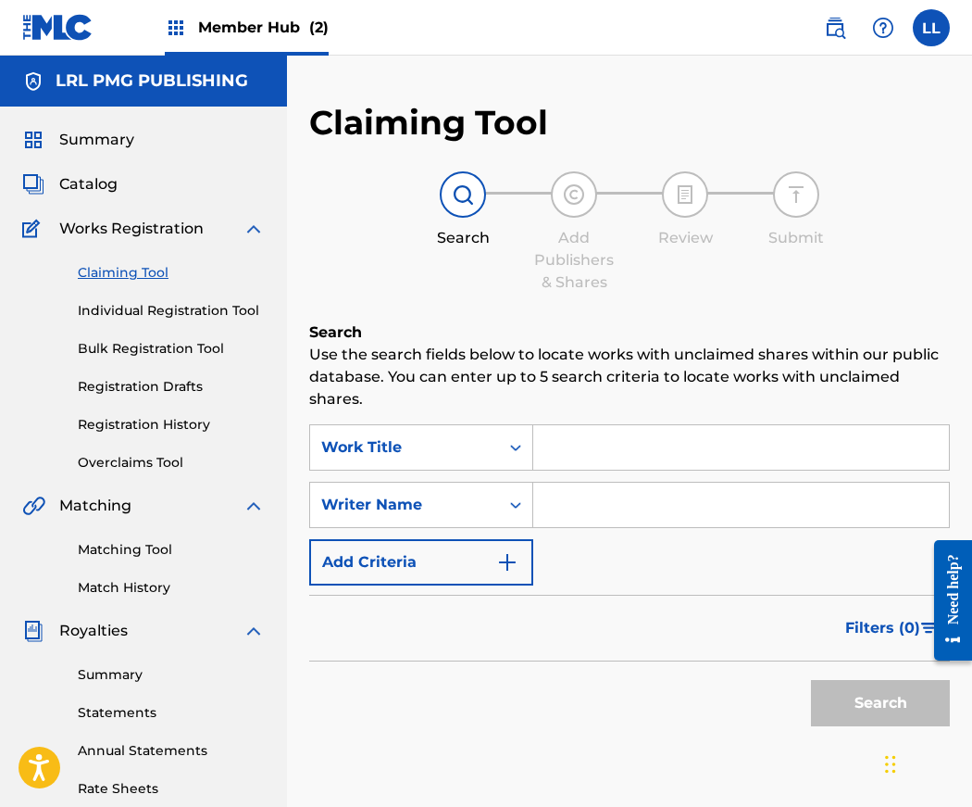
click at [554, 505] on input "Search Form" at bounding box center [741, 504] width 416 height 44
type input "Jerry Lang II"
click at [864, 693] on button "Search" at bounding box center [880, 703] width 139 height 46
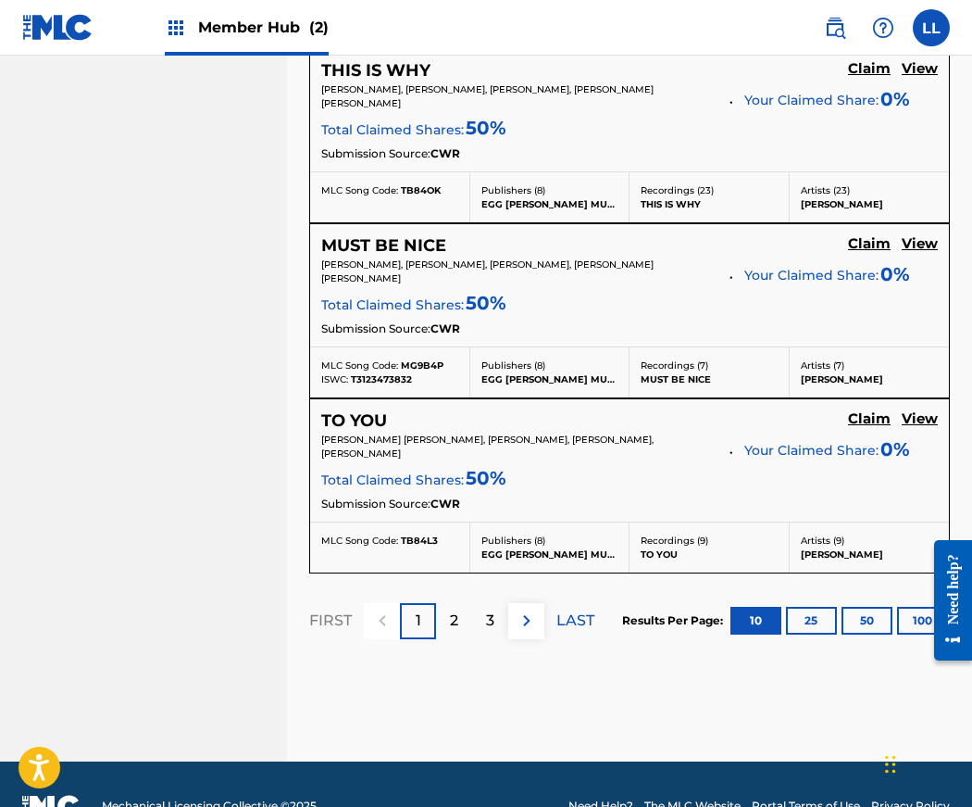
scroll to position [1960, 0]
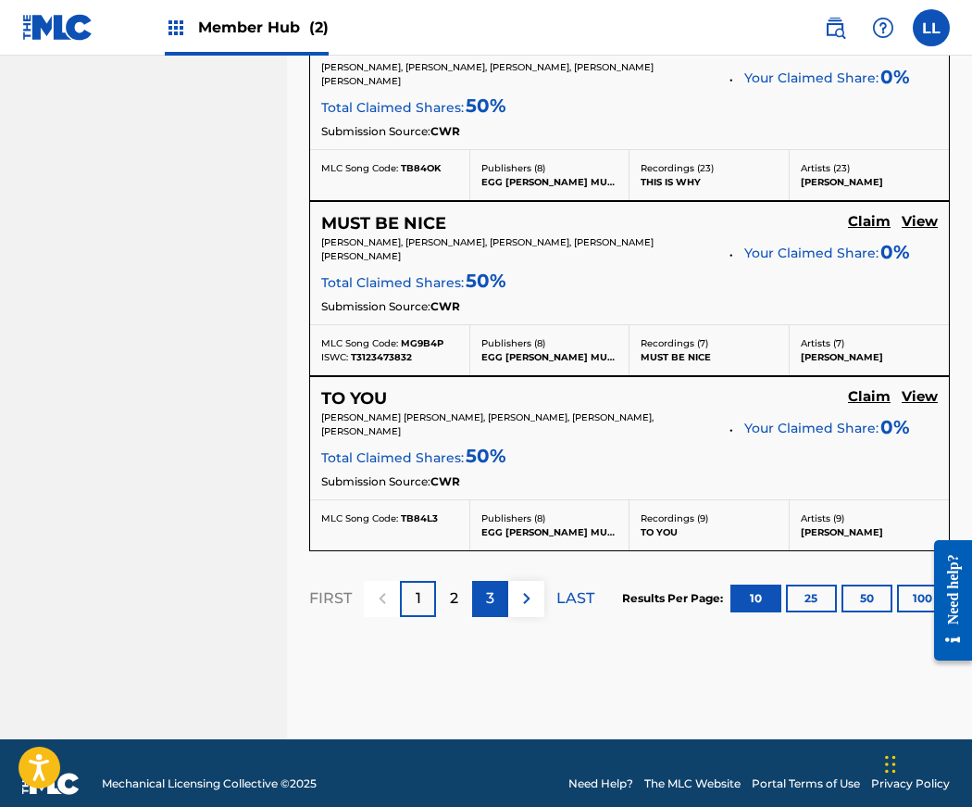
click at [500, 581] on div "3" at bounding box center [490, 599] width 36 height 36
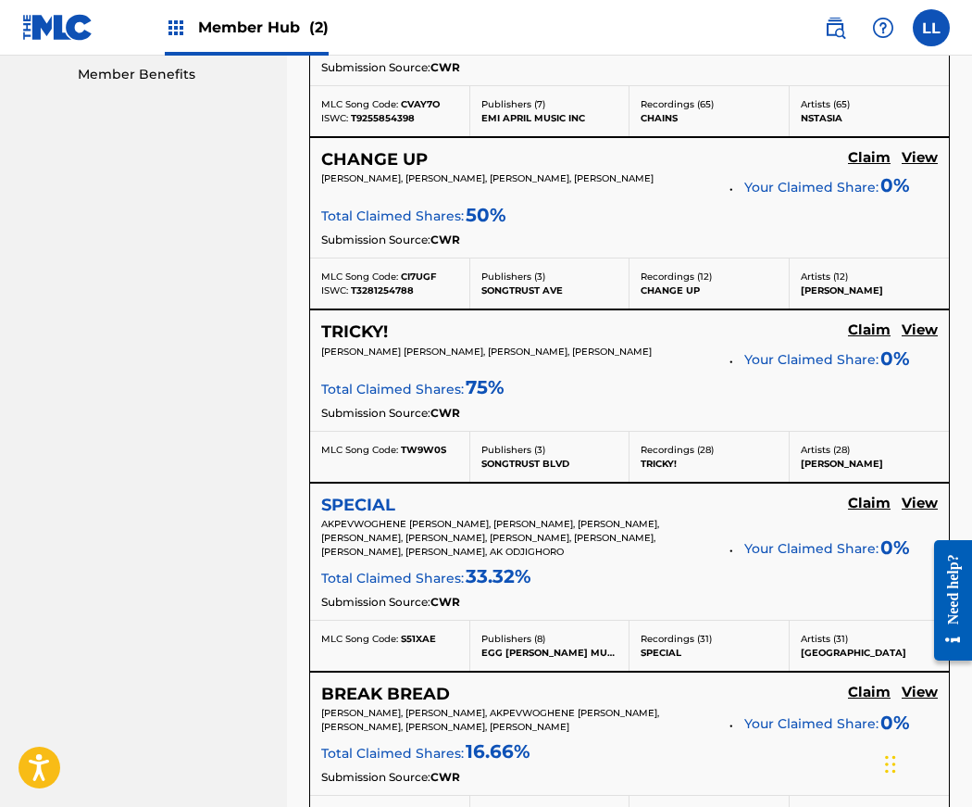
scroll to position [961, 0]
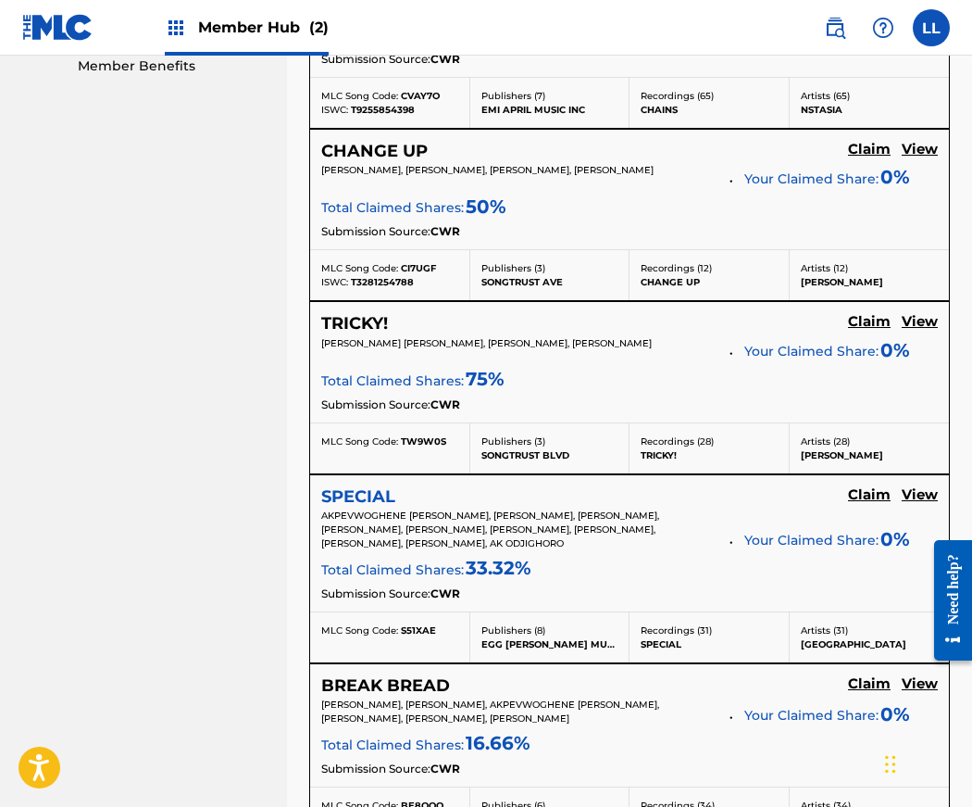
click at [349, 498] on h5 "SPECIAL" at bounding box center [358, 496] width 74 height 21
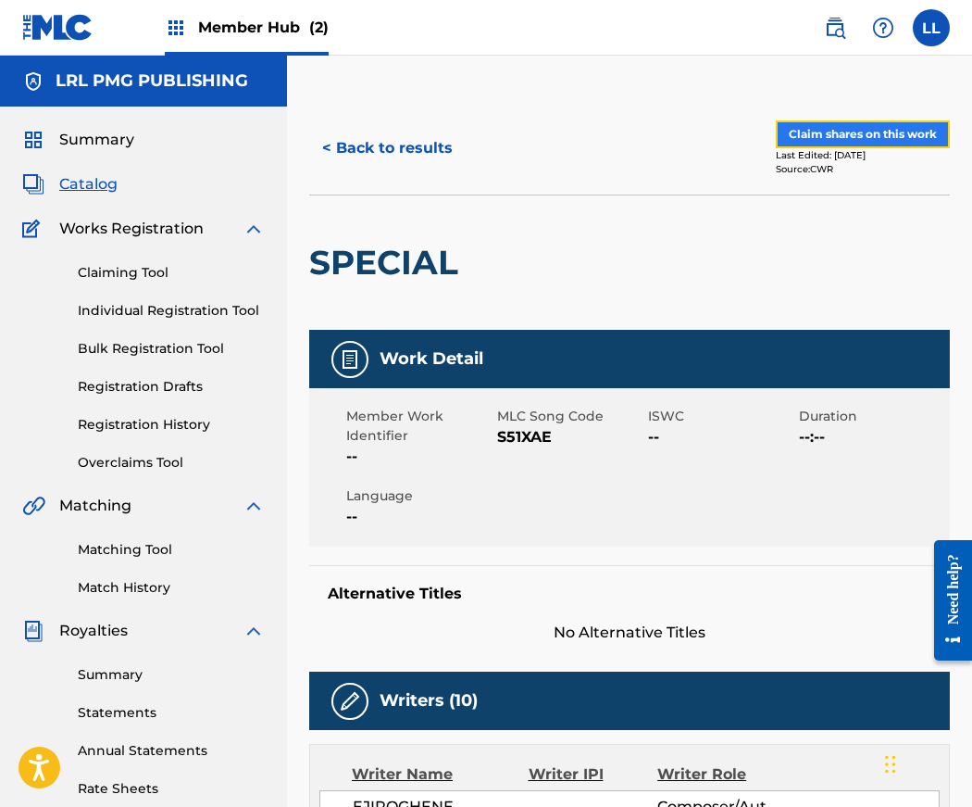
click at [852, 138] on button "Claim shares on this work" at bounding box center [863, 134] width 174 height 28
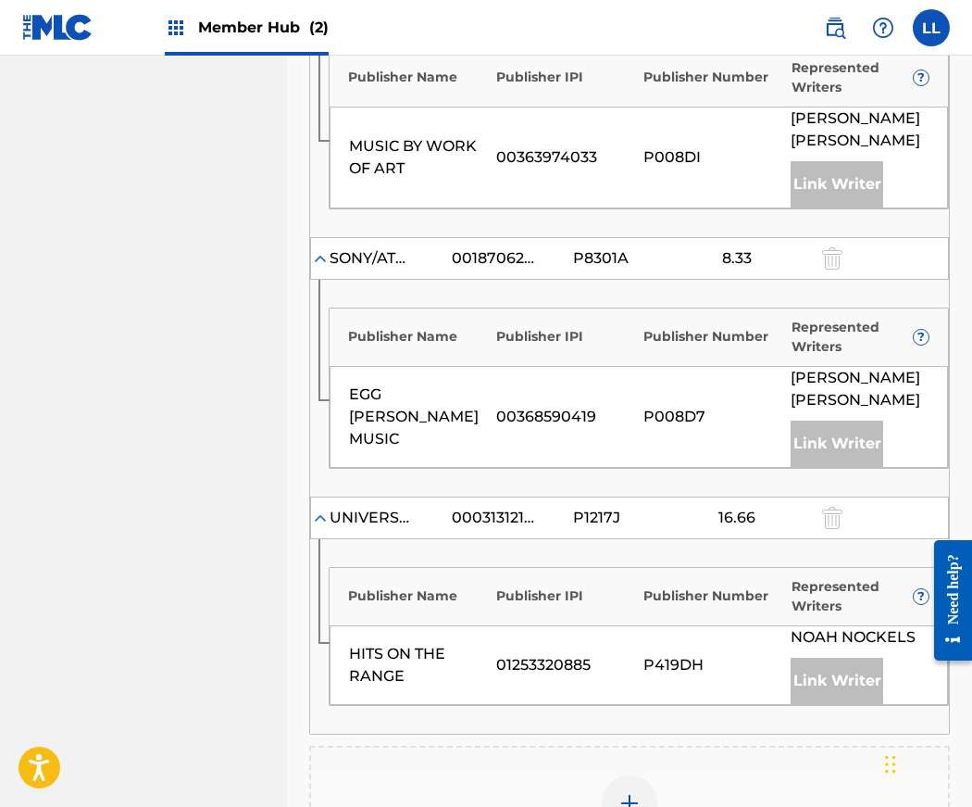
scroll to position [1008, 0]
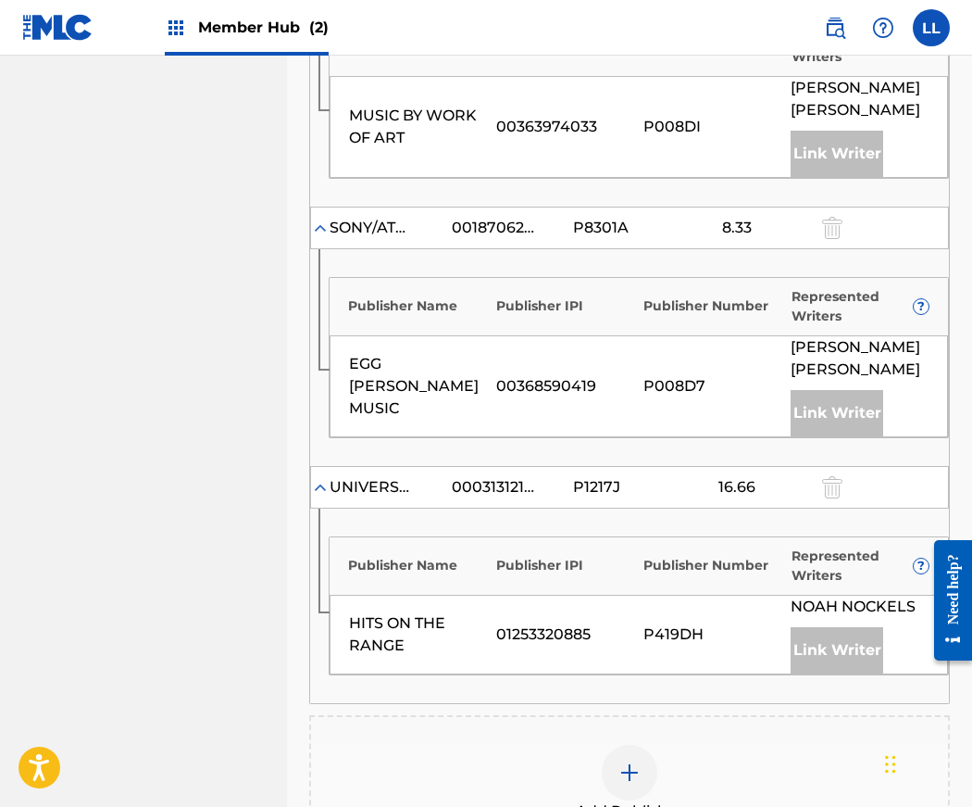
click at [630, 761] on img at bounding box center [630, 772] width 22 height 22
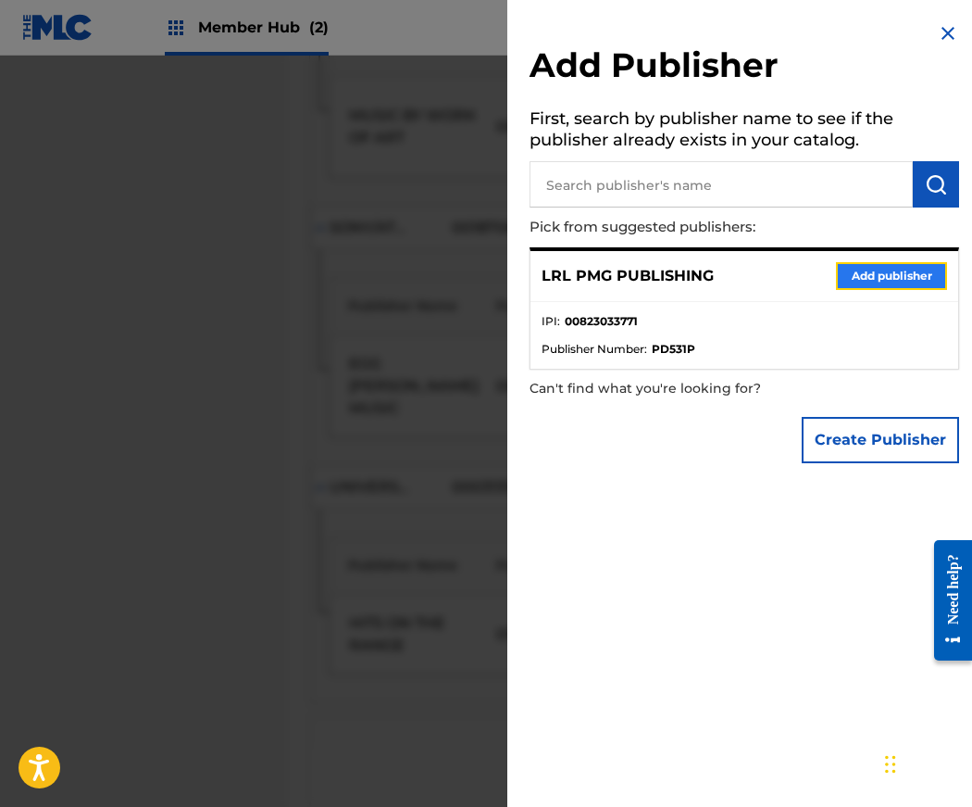
click at [879, 276] on button "Add publisher" at bounding box center [891, 276] width 111 height 28
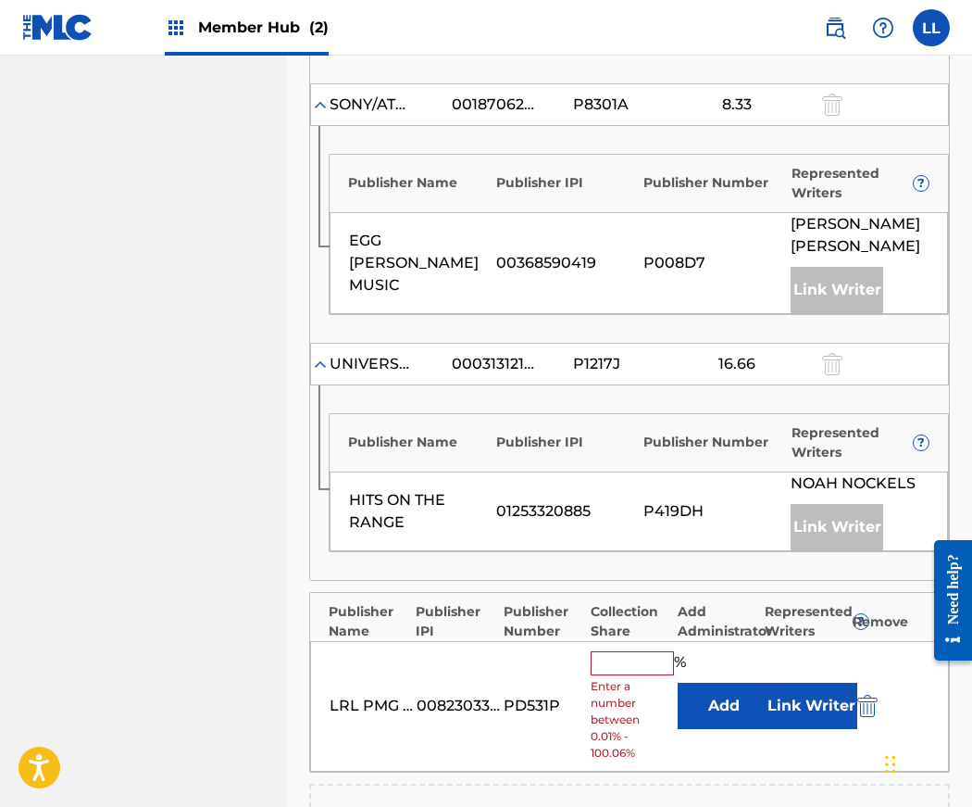
scroll to position [1137, 0]
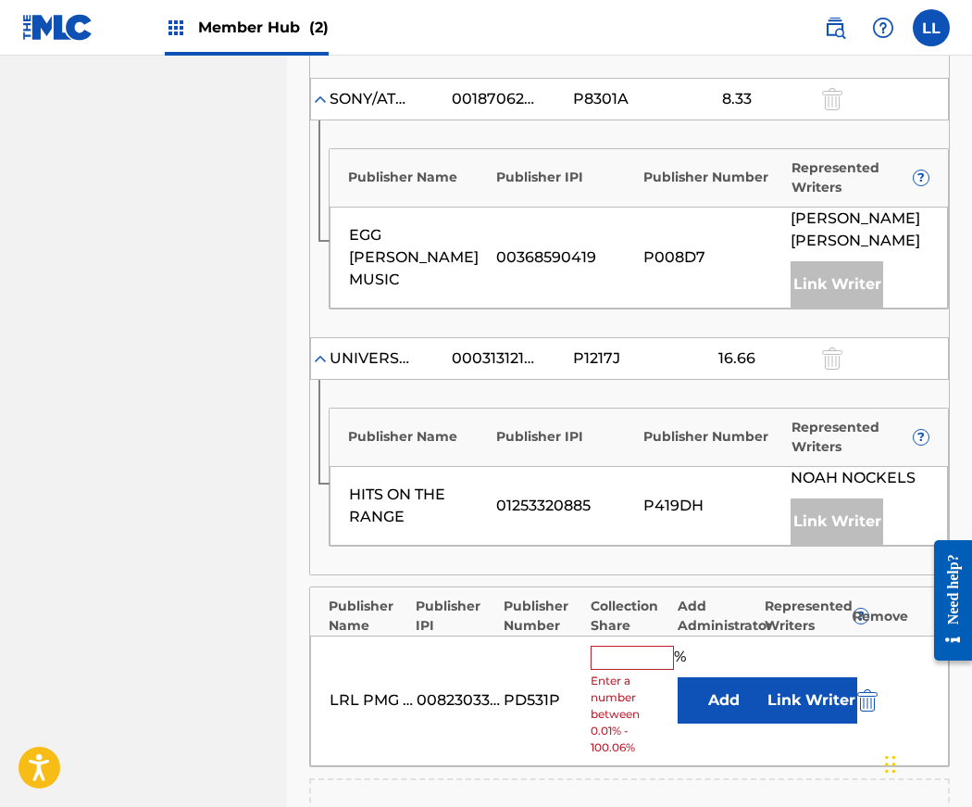
click at [613, 645] on input "text" at bounding box center [632, 657] width 83 height 24
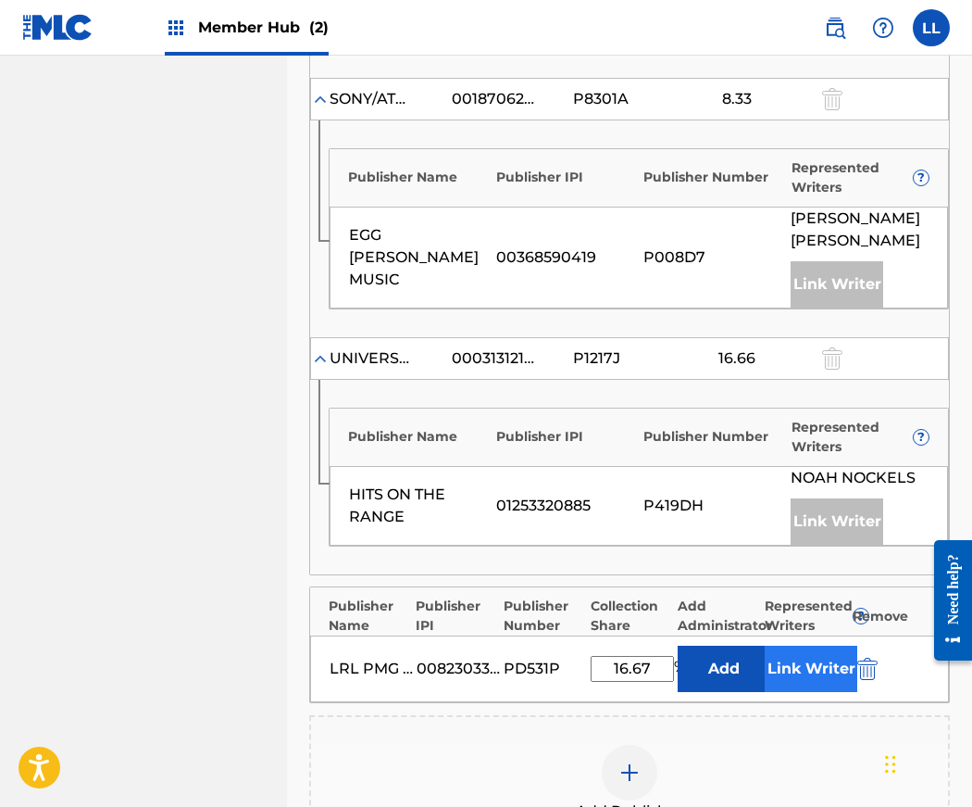
type input "16.67"
click at [794, 645] on button "Link Writer" at bounding box center [811, 668] width 93 height 46
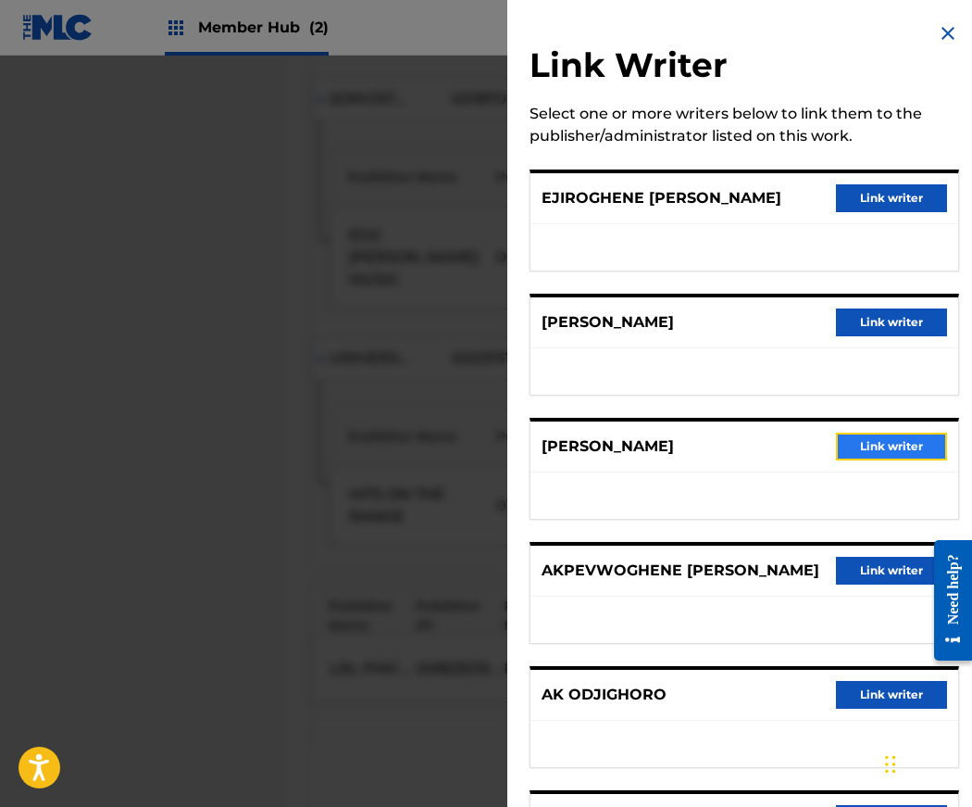
click at [882, 449] on button "Link writer" at bounding box center [891, 446] width 111 height 28
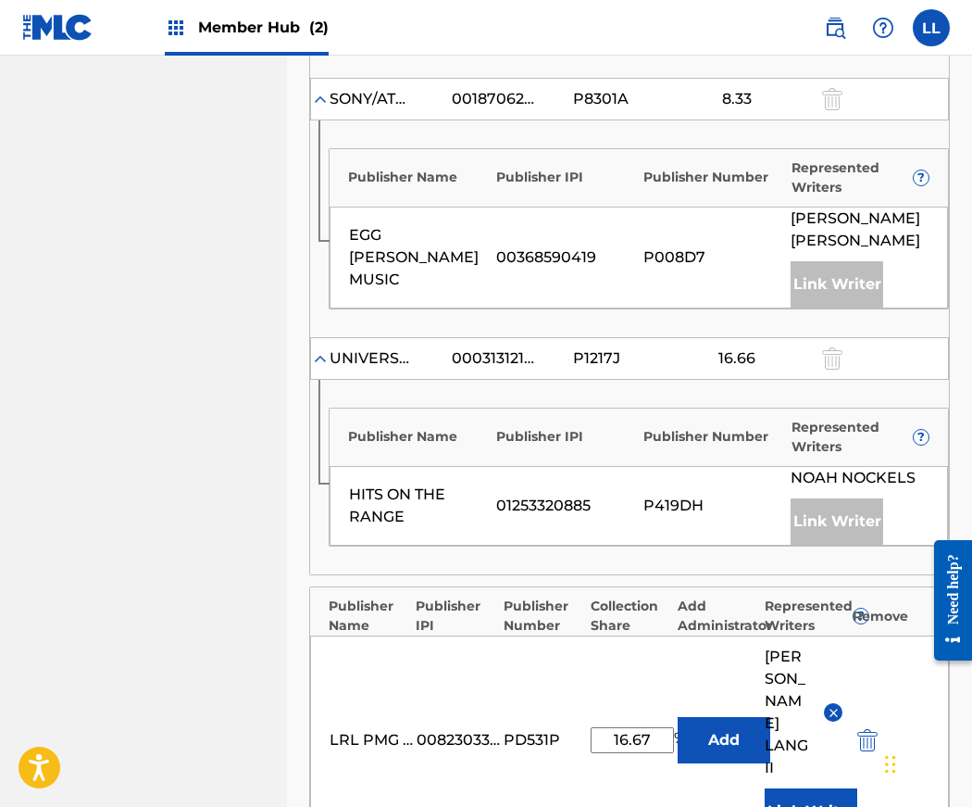
scroll to position [1513, 0]
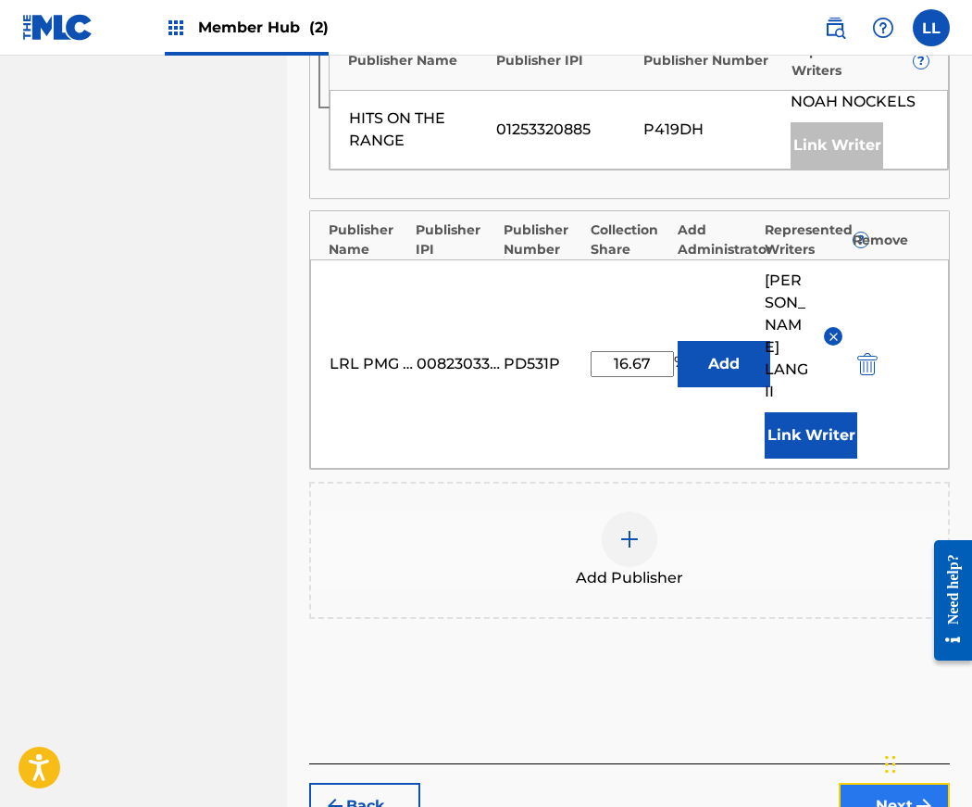
click at [895, 783] on button "Next" at bounding box center [894, 806] width 111 height 46
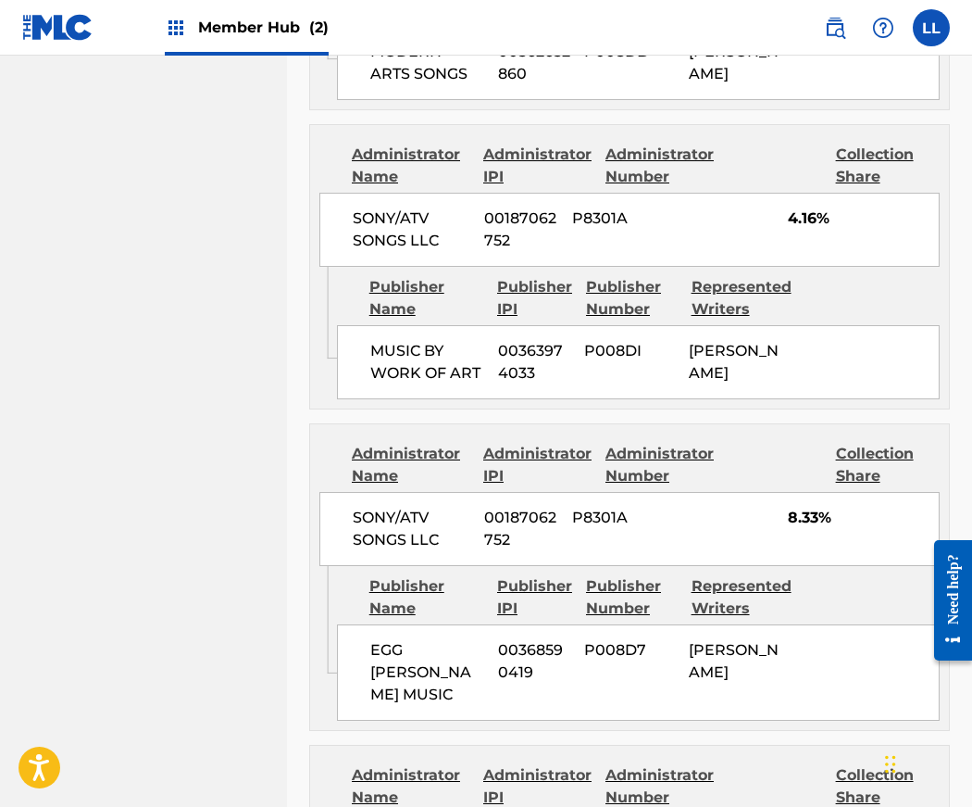
scroll to position [2005, 0]
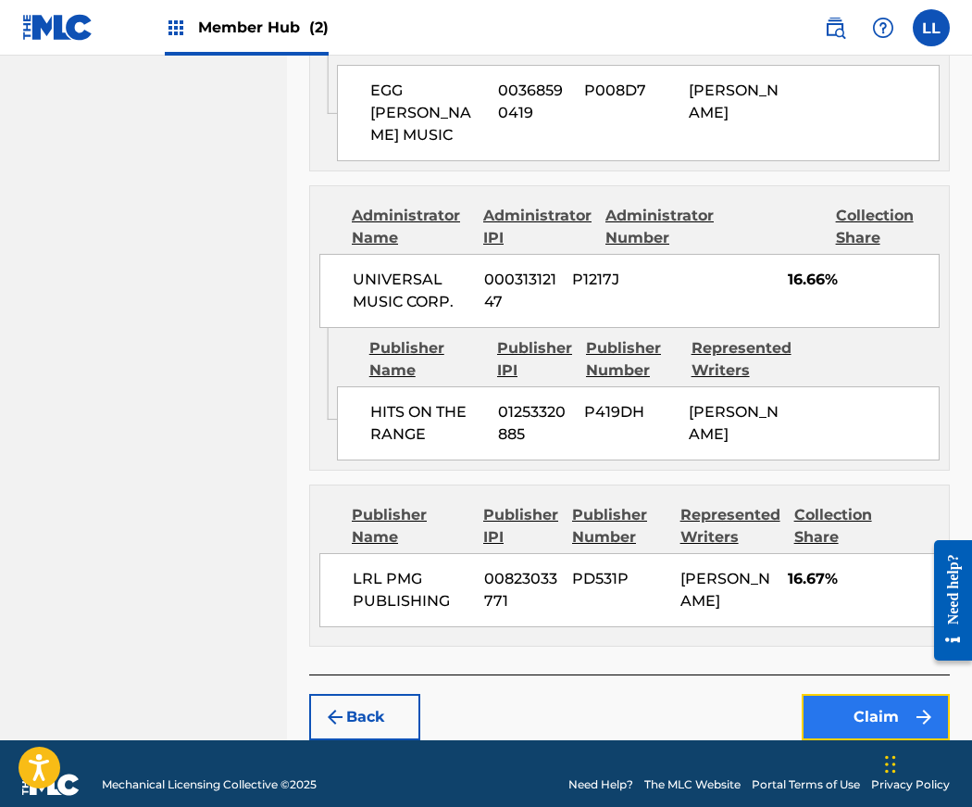
click at [875, 694] on button "Claim" at bounding box center [876, 717] width 148 height 46
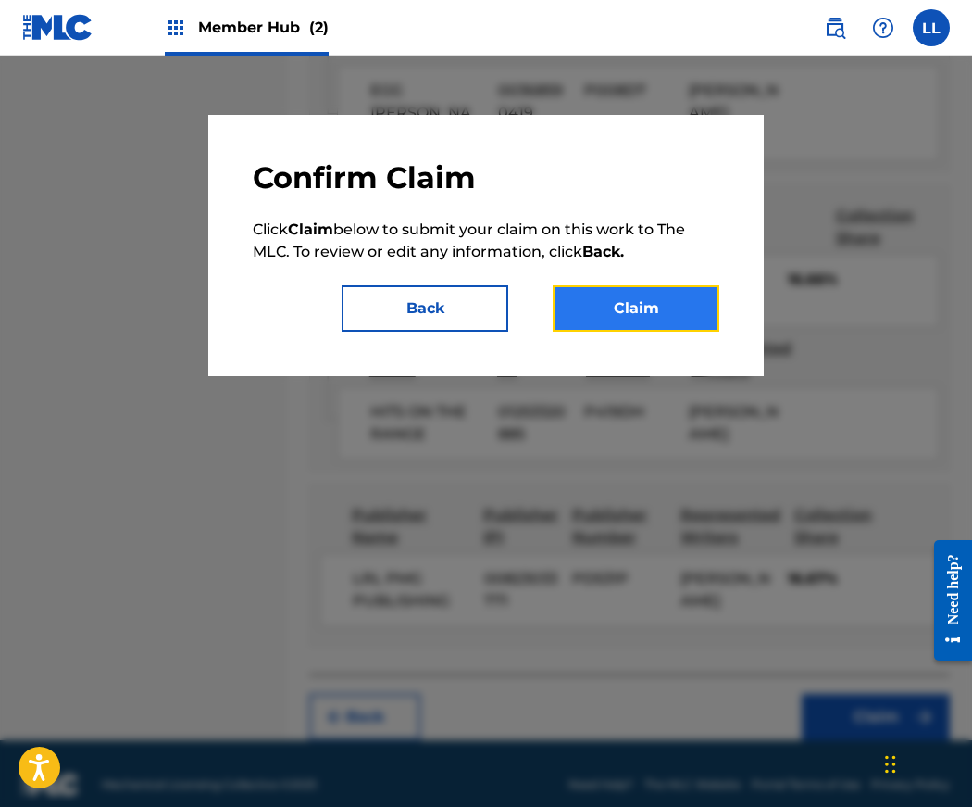
click at [642, 321] on button "Claim" at bounding box center [636, 308] width 167 height 46
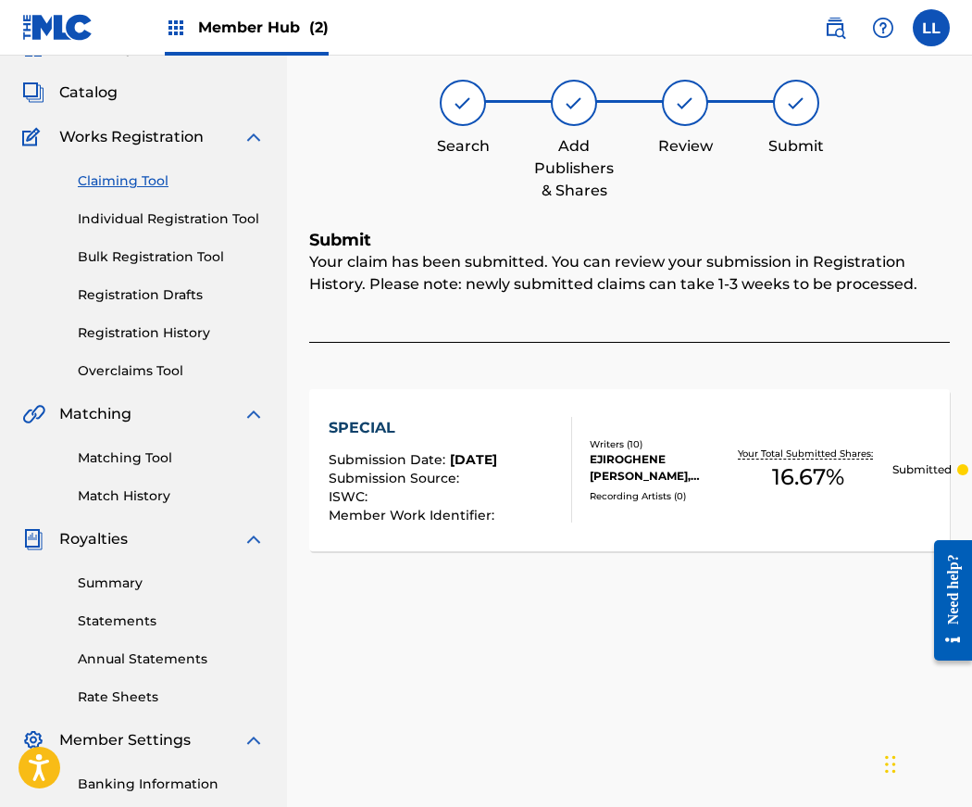
scroll to position [0, 0]
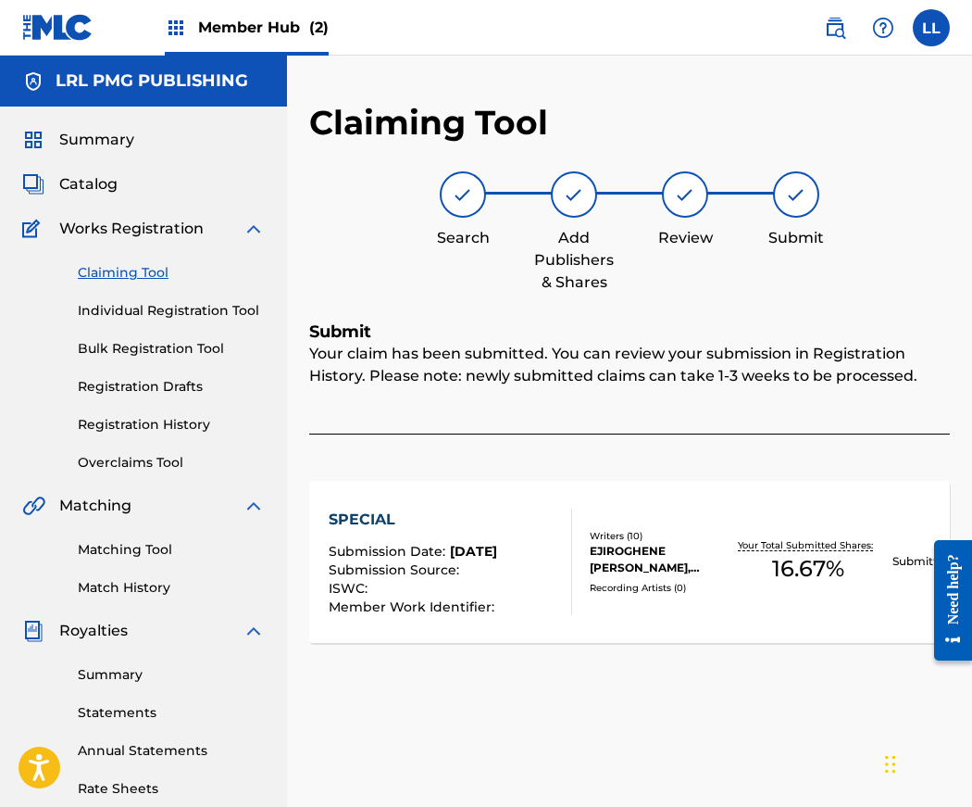
click at [129, 271] on link "Claiming Tool" at bounding box center [171, 272] width 187 height 19
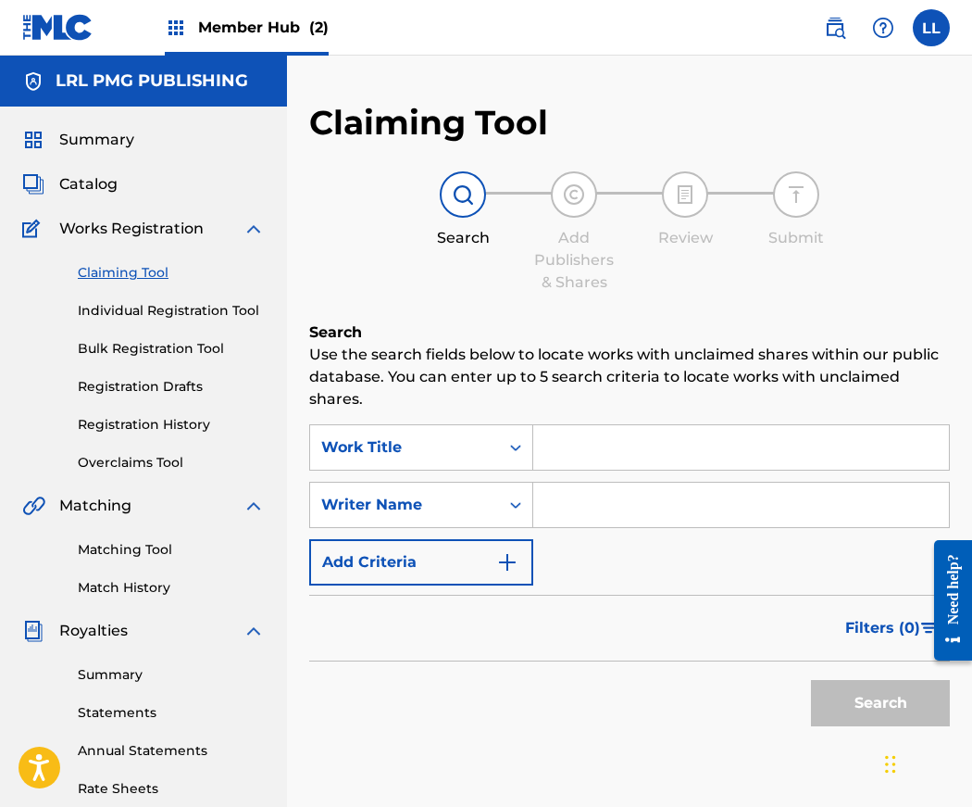
click at [610, 507] on input "Search Form" at bounding box center [741, 504] width 416 height 44
type input "Jerry Lang II"
click at [873, 704] on button "Search" at bounding box center [880, 703] width 139 height 46
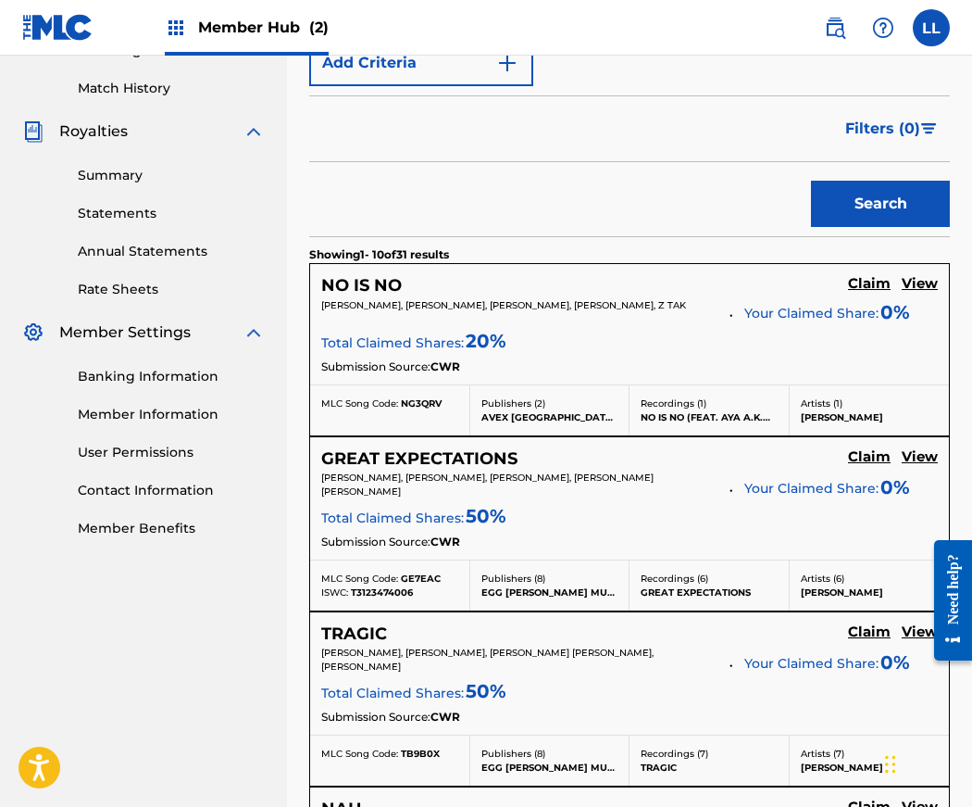
scroll to position [1960, 0]
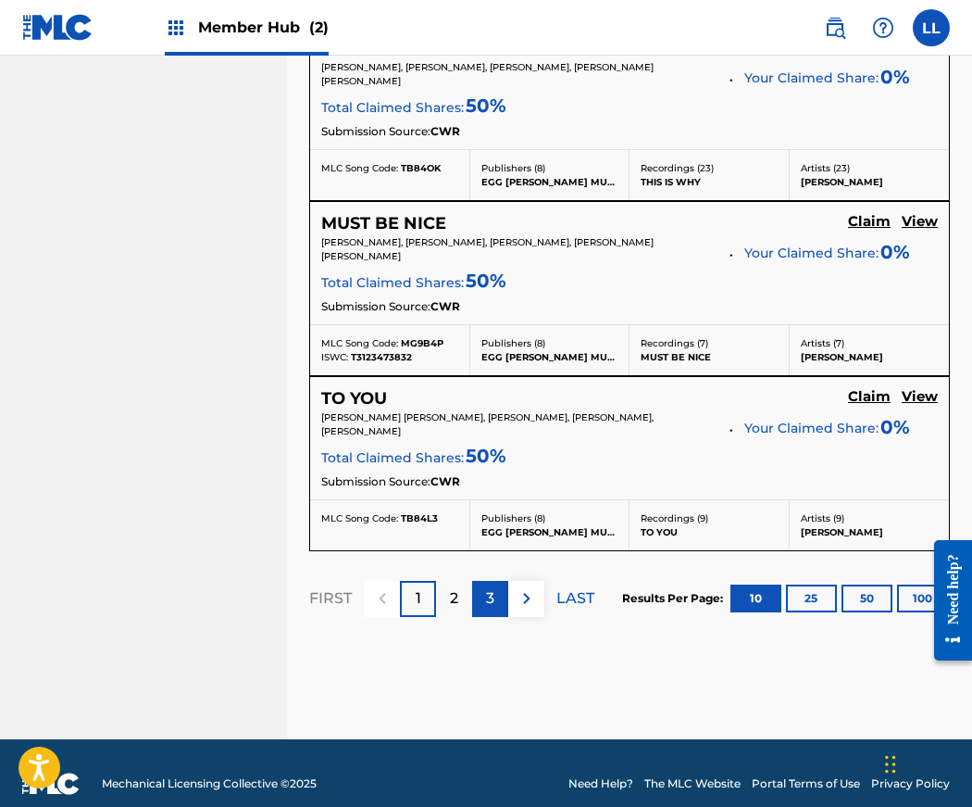
click at [490, 587] on p "3" at bounding box center [490, 598] width 8 height 22
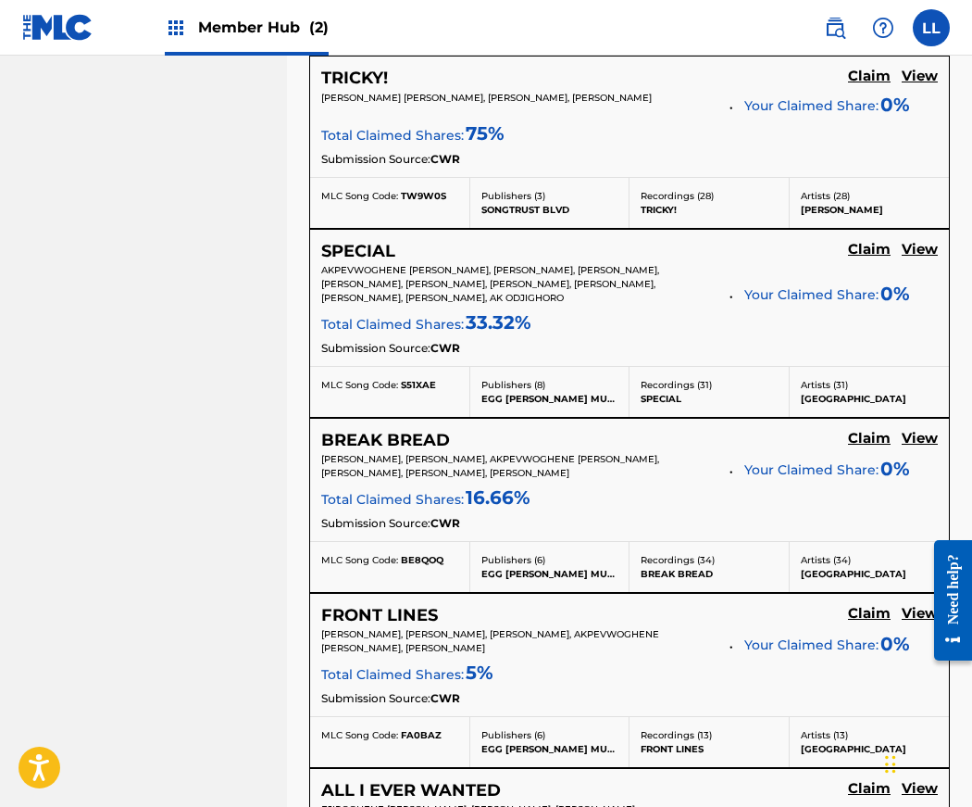
scroll to position [1202, 0]
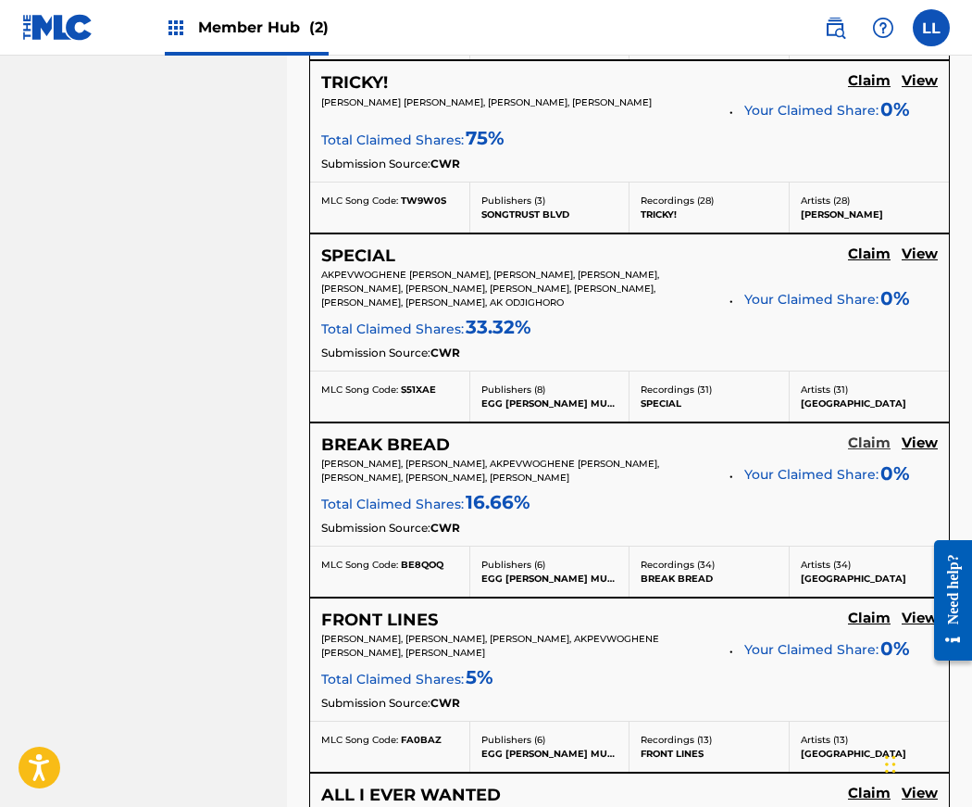
click at [866, 441] on h5 "Claim" at bounding box center [869, 443] width 43 height 18
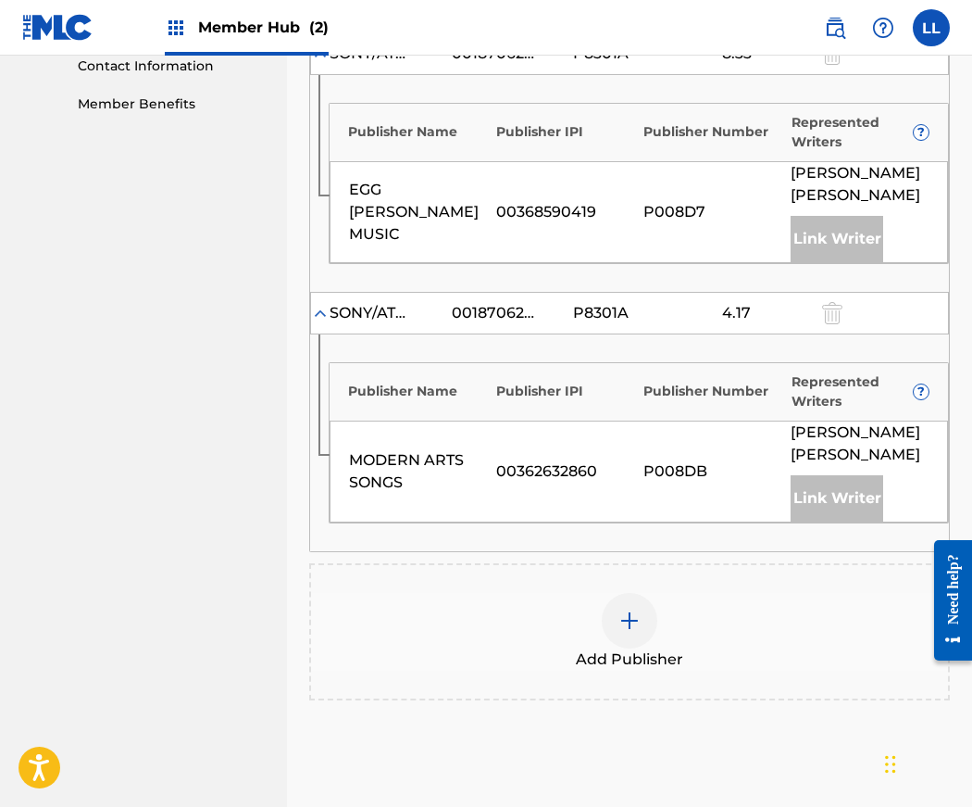
scroll to position [1049, 0]
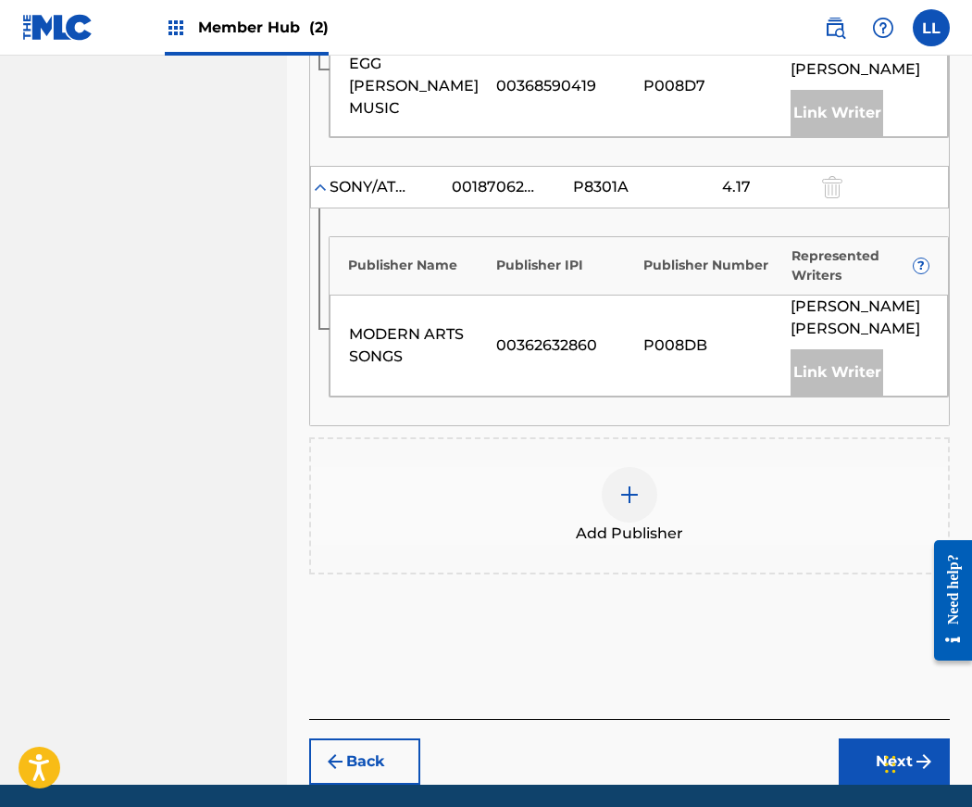
click at [625, 483] on img at bounding box center [630, 494] width 22 height 22
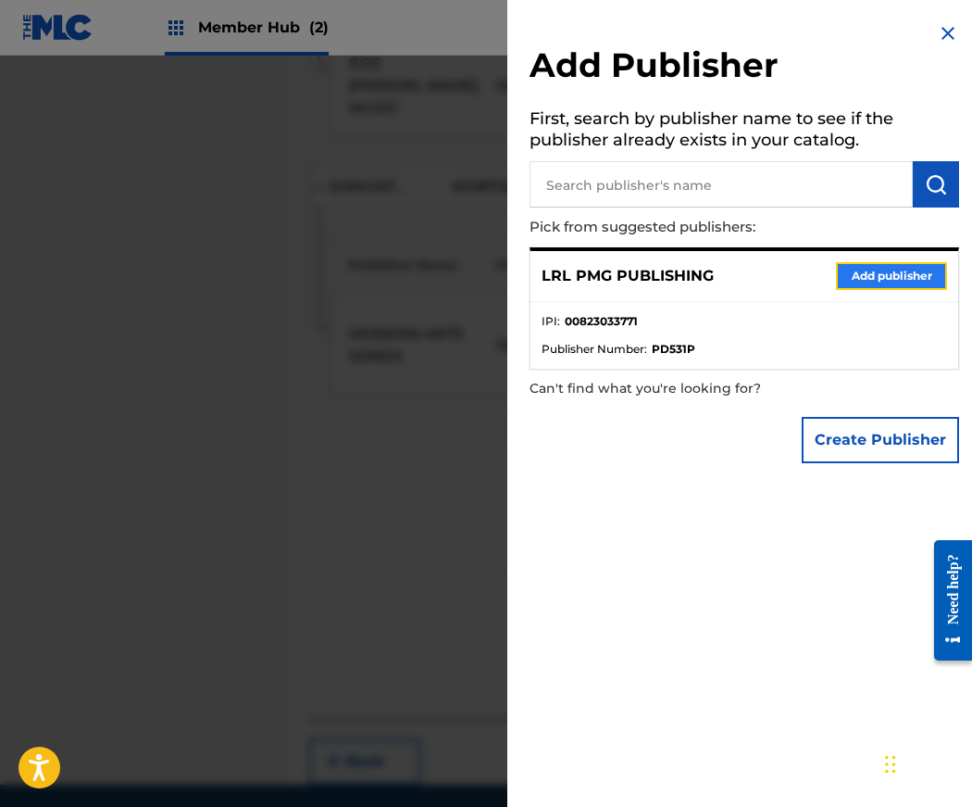
click at [894, 269] on button "Add publisher" at bounding box center [891, 276] width 111 height 28
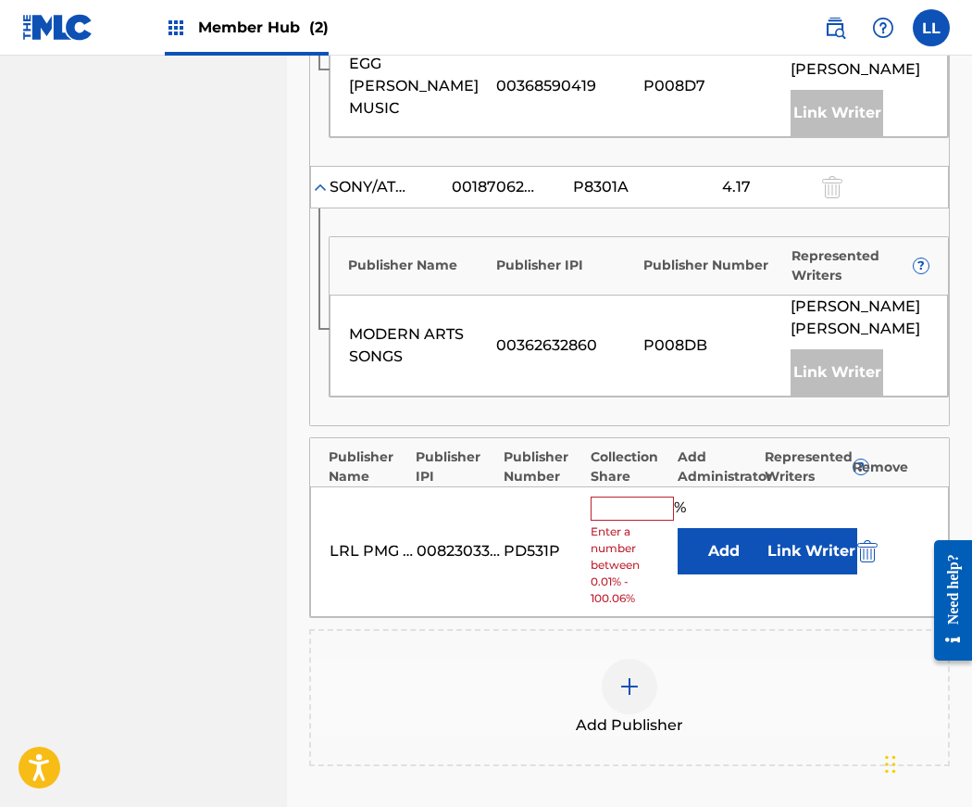
click at [611, 496] on input "text" at bounding box center [632, 508] width 83 height 24
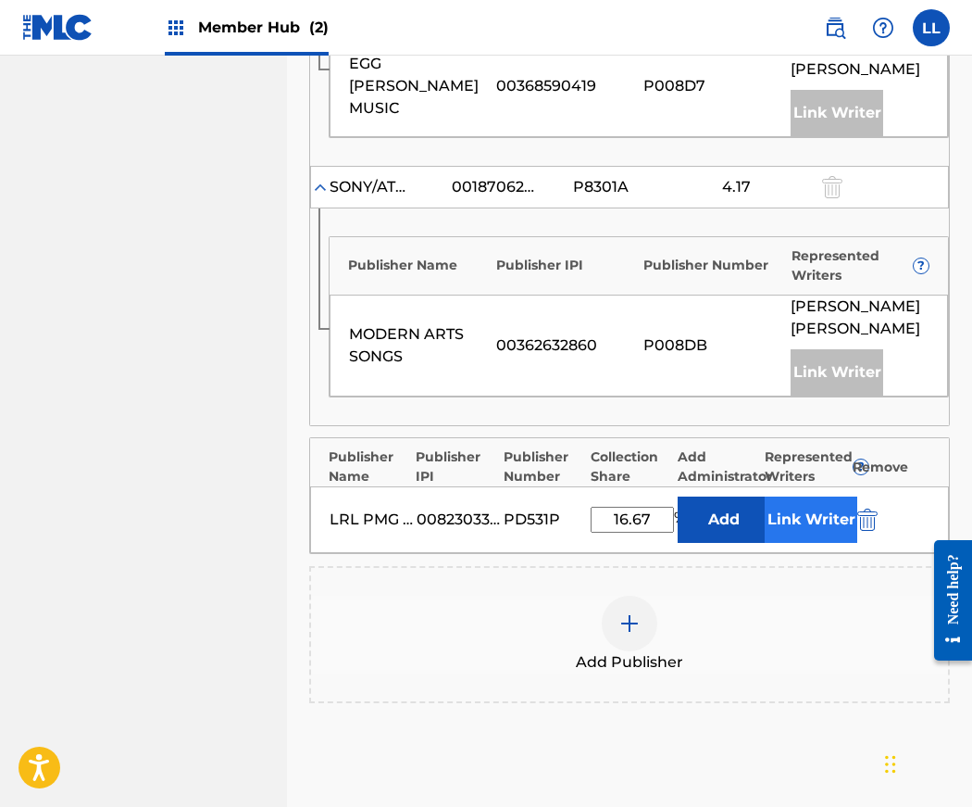
type input "16.67"
click at [804, 496] on button "Link Writer" at bounding box center [811, 519] width 93 height 46
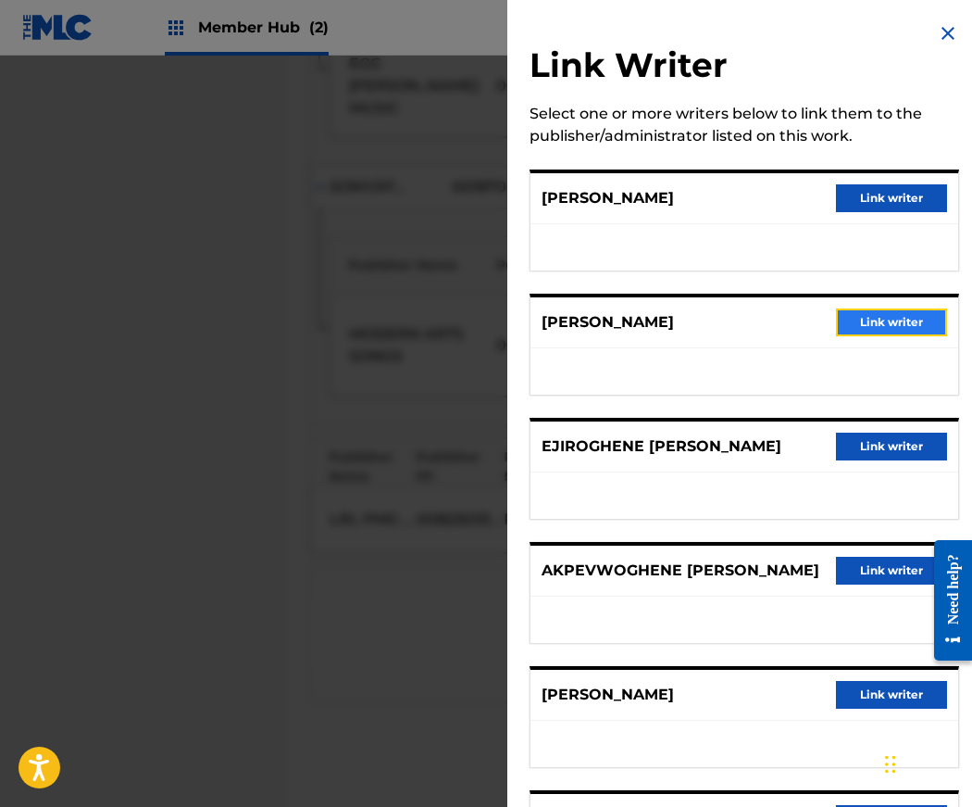
click at [898, 320] on button "Link writer" at bounding box center [891, 322] width 111 height 28
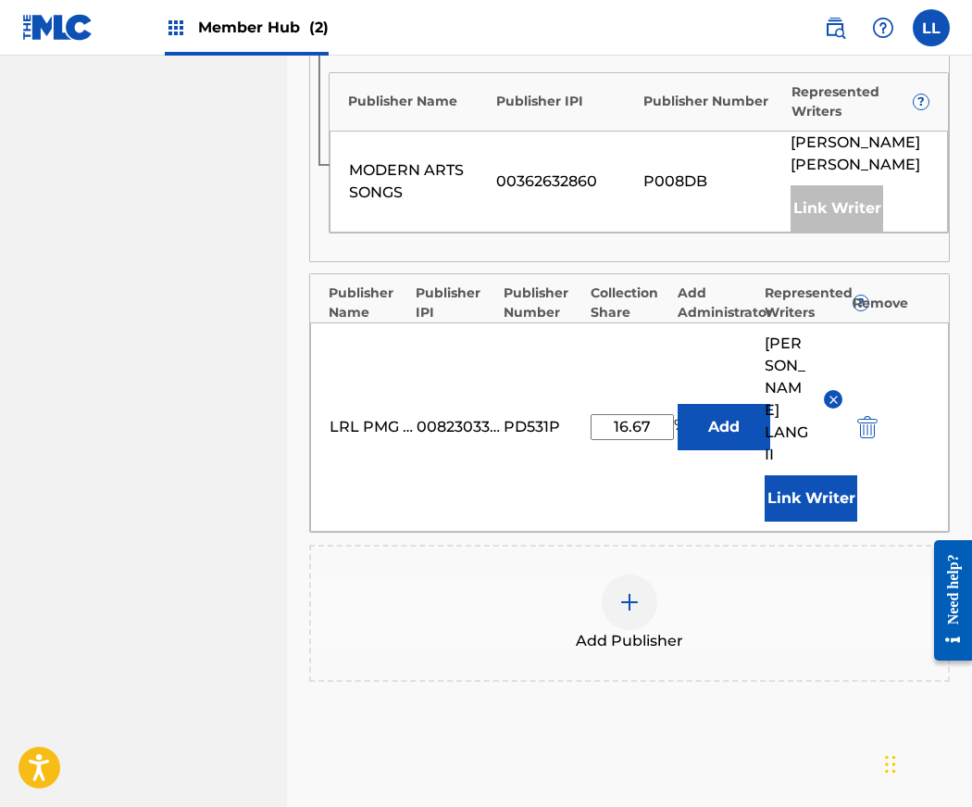
scroll to position [1276, 0]
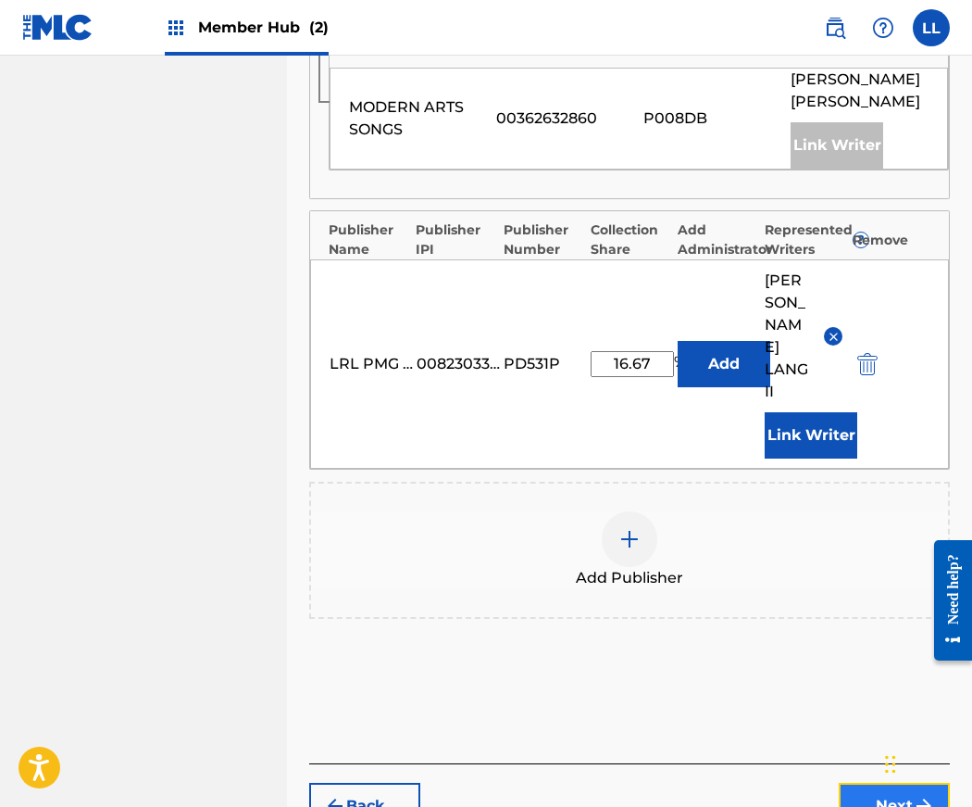
click at [897, 783] on button "Next" at bounding box center [894, 806] width 111 height 46
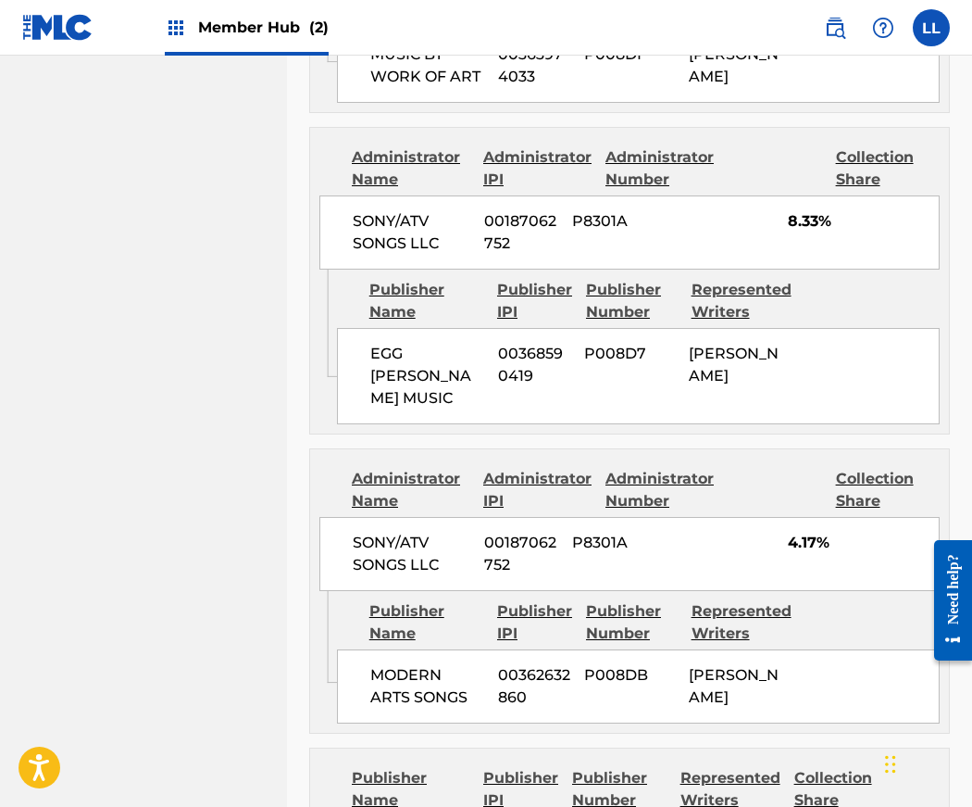
scroll to position [1509, 0]
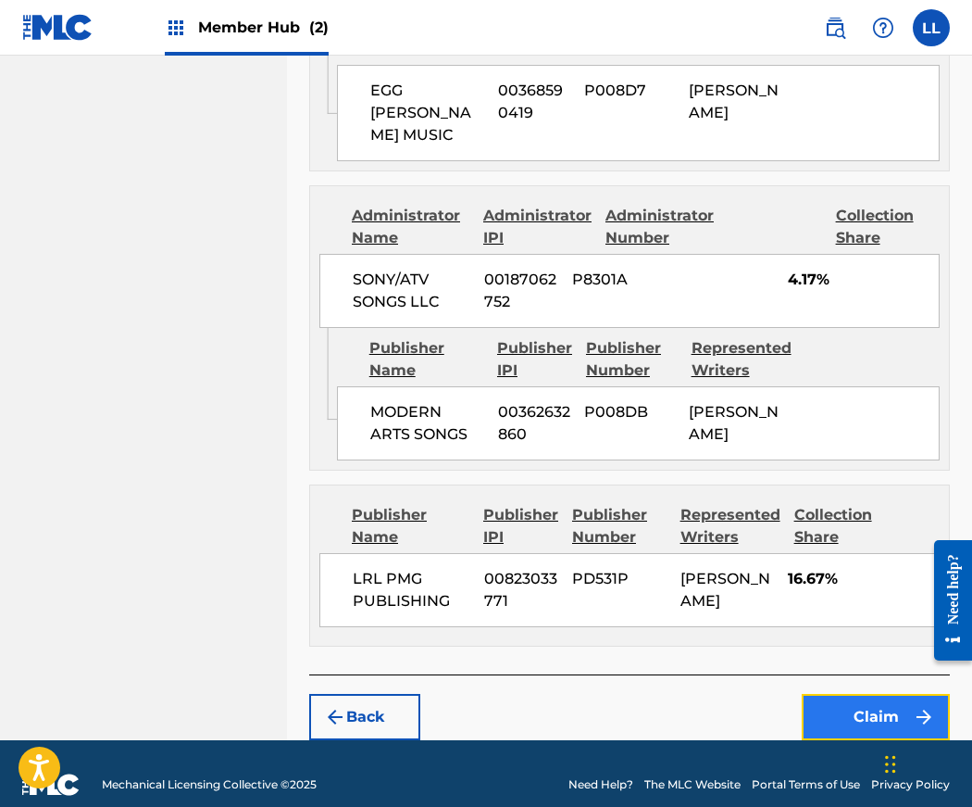
click at [876, 695] on button "Claim" at bounding box center [876, 717] width 148 height 46
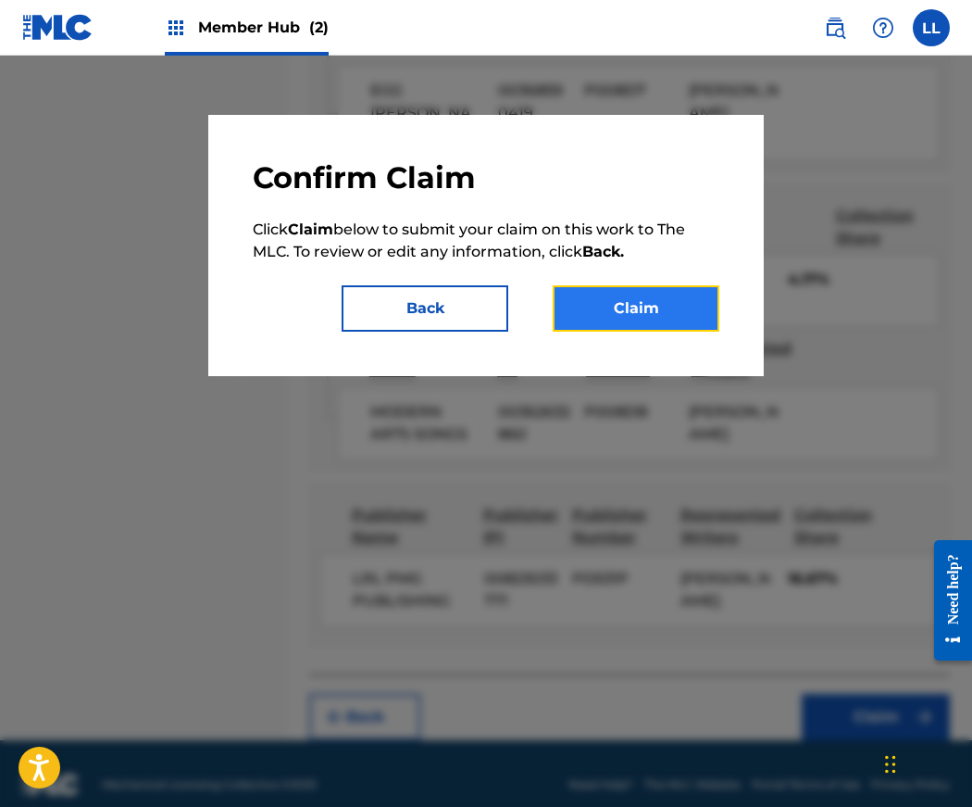
click at [630, 302] on button "Claim" at bounding box center [636, 308] width 167 height 46
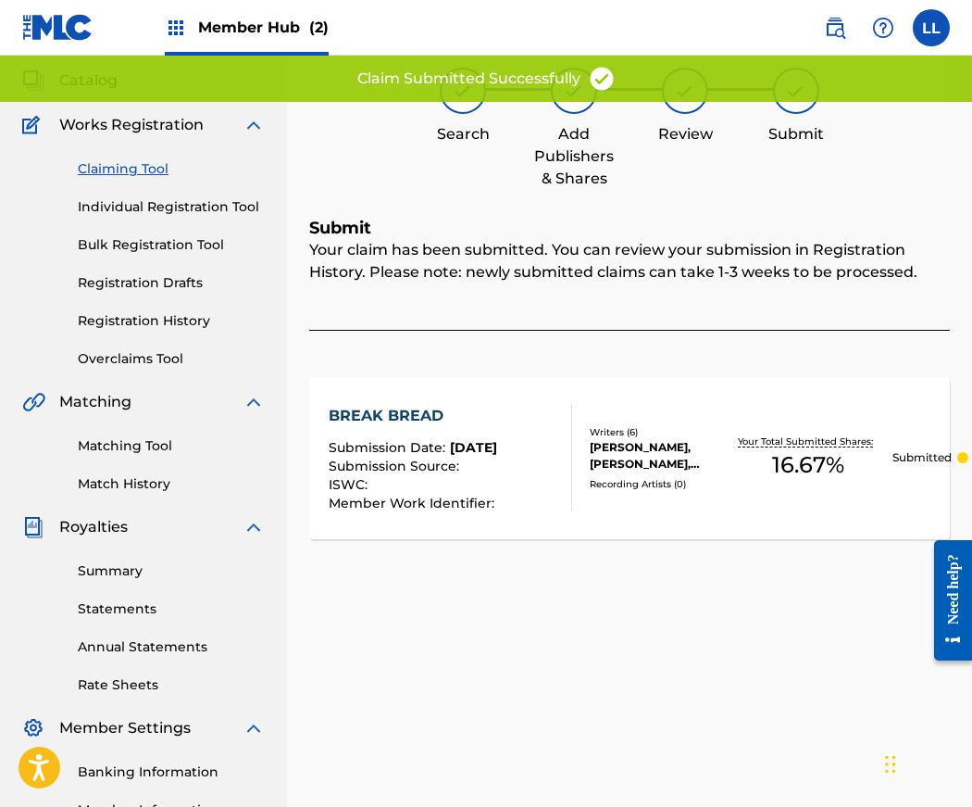
scroll to position [0, 0]
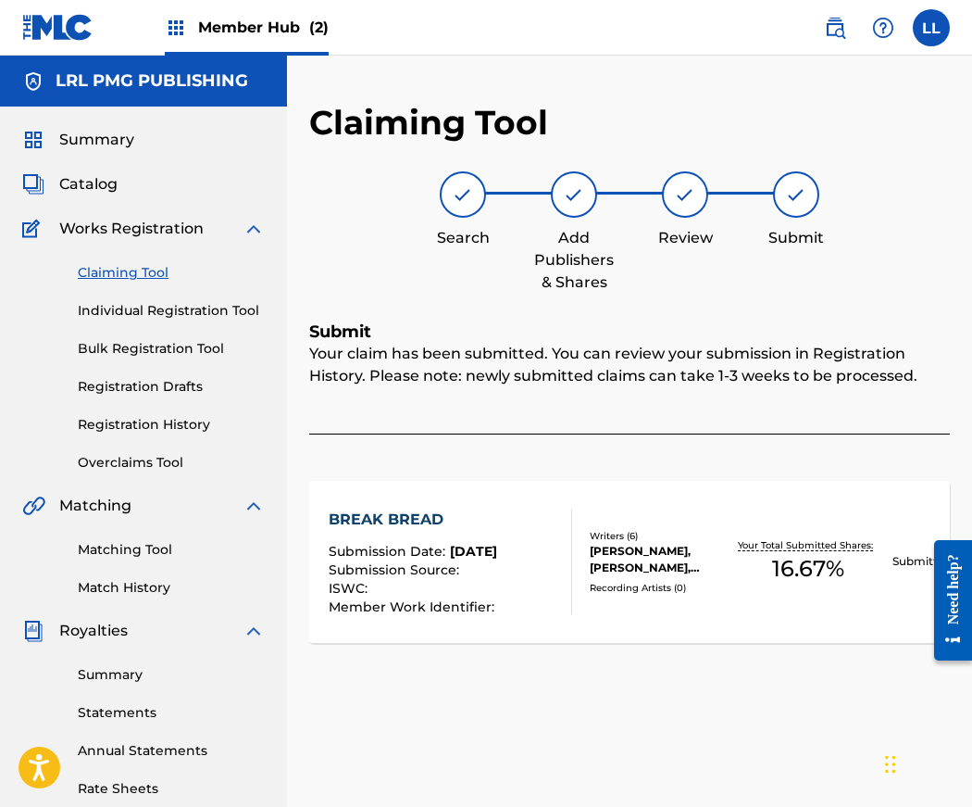
click at [132, 272] on link "Claiming Tool" at bounding box center [171, 272] width 187 height 19
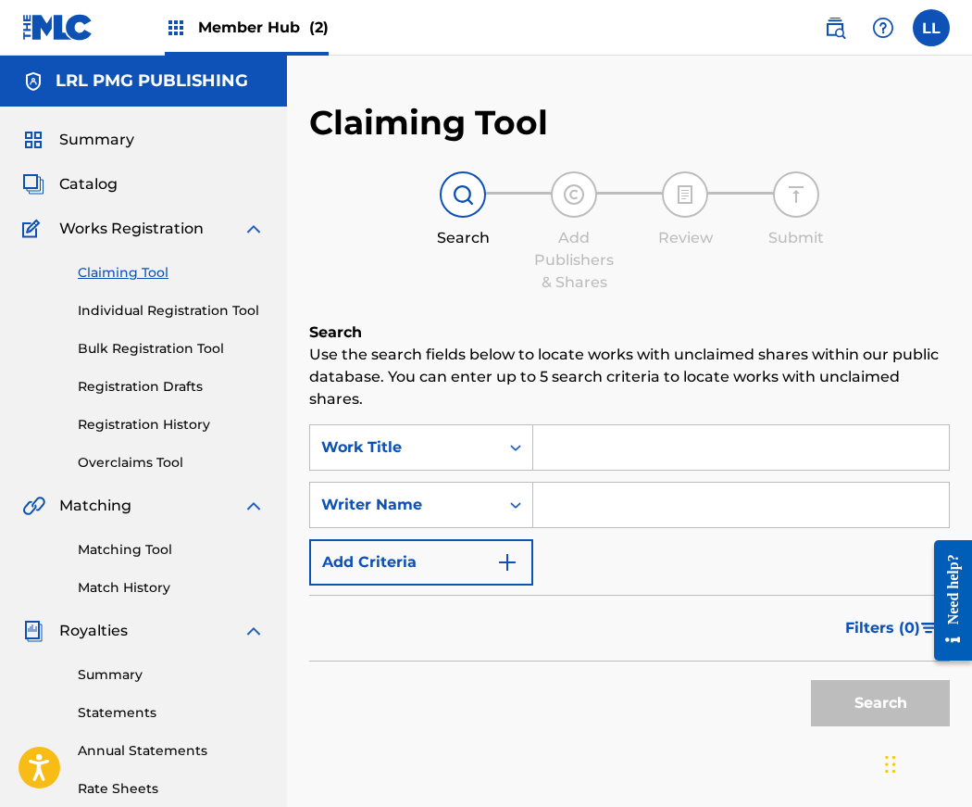
click at [586, 507] on input "Search Form" at bounding box center [741, 504] width 416 height 44
type input "Jerry Lang II"
click at [883, 715] on button "Search" at bounding box center [880, 703] width 139 height 46
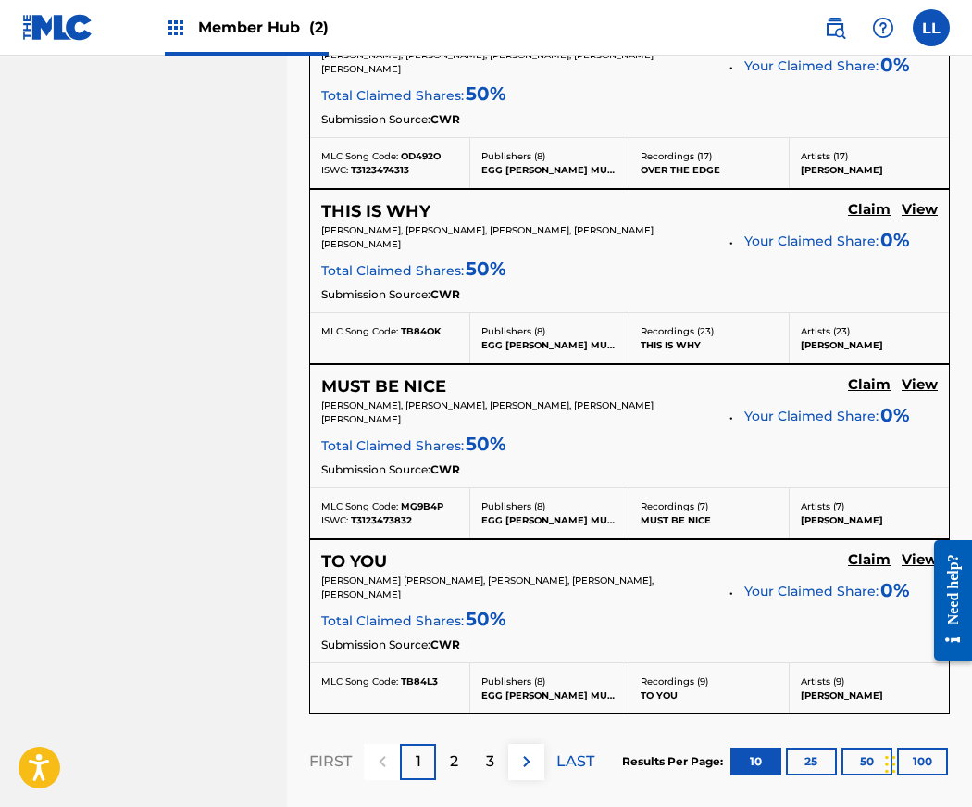
scroll to position [1960, 0]
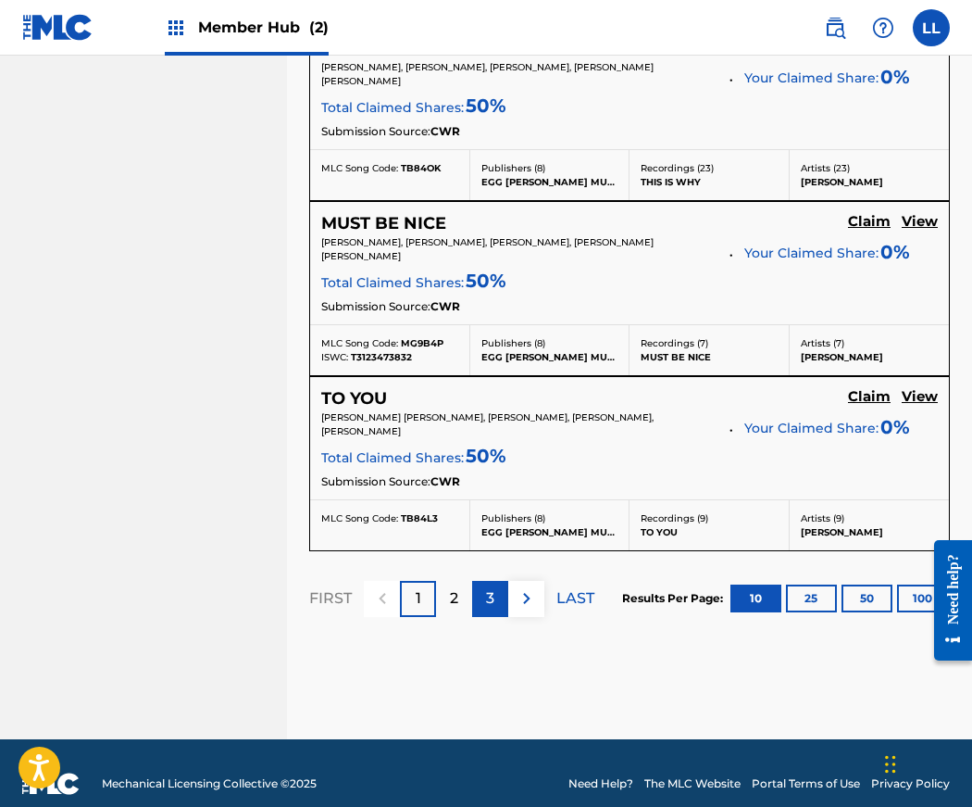
click at [489, 587] on p "3" at bounding box center [490, 598] width 8 height 22
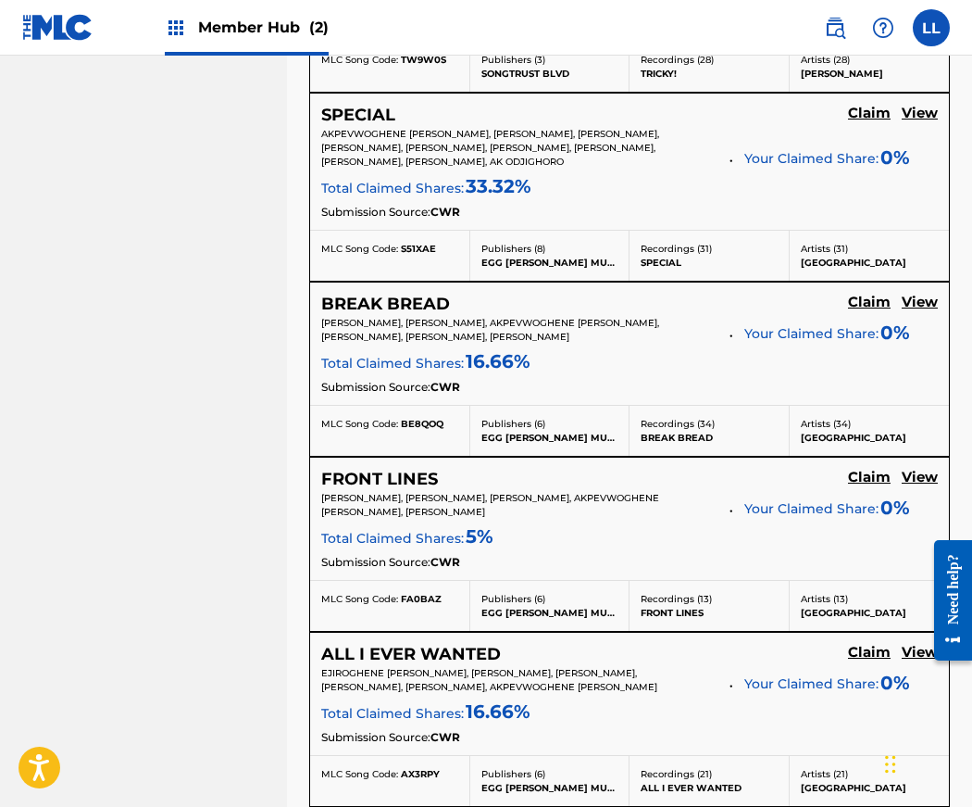
scroll to position [1347, 0]
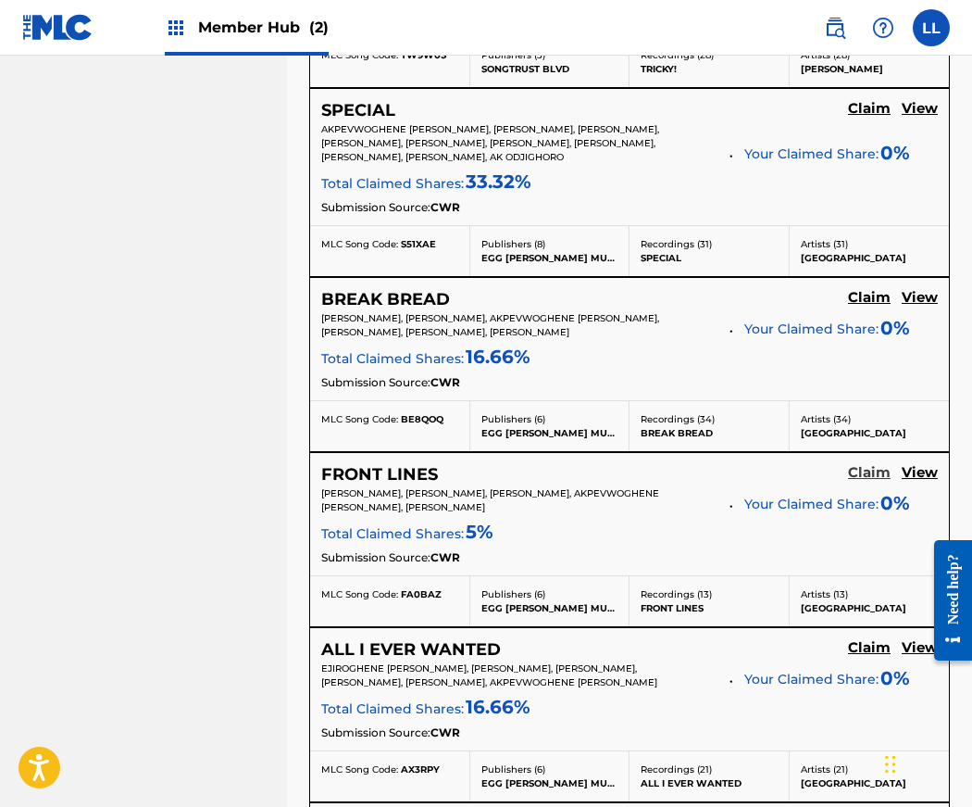
click at [863, 471] on h5 "Claim" at bounding box center [869, 473] width 43 height 18
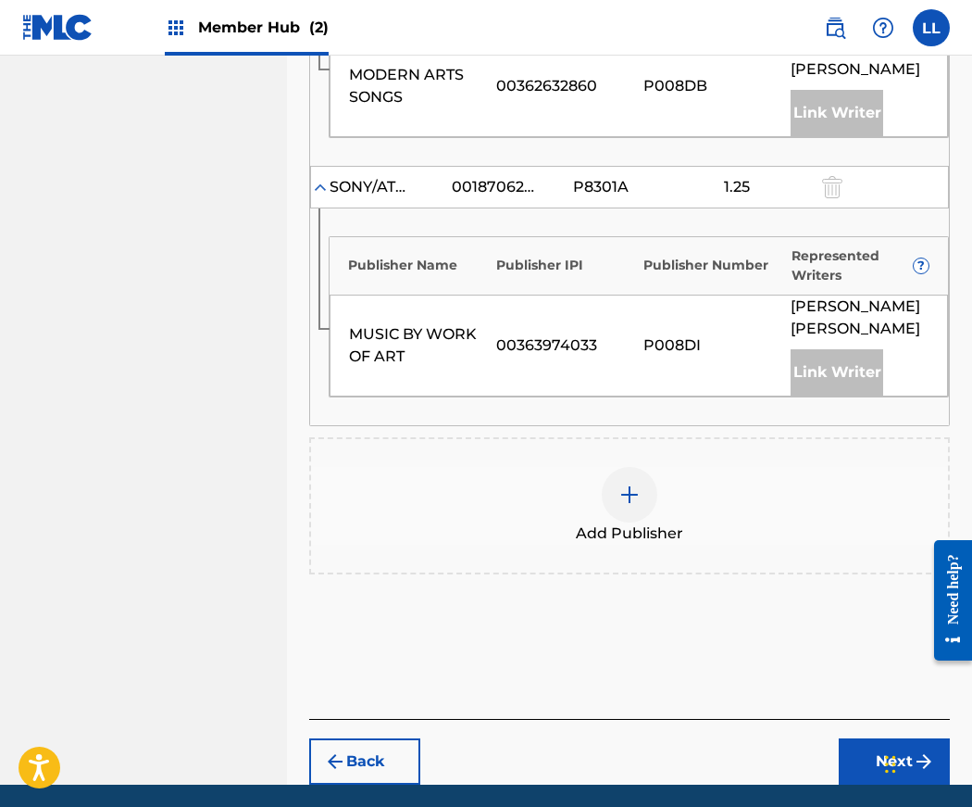
click at [627, 483] on img at bounding box center [630, 494] width 22 height 22
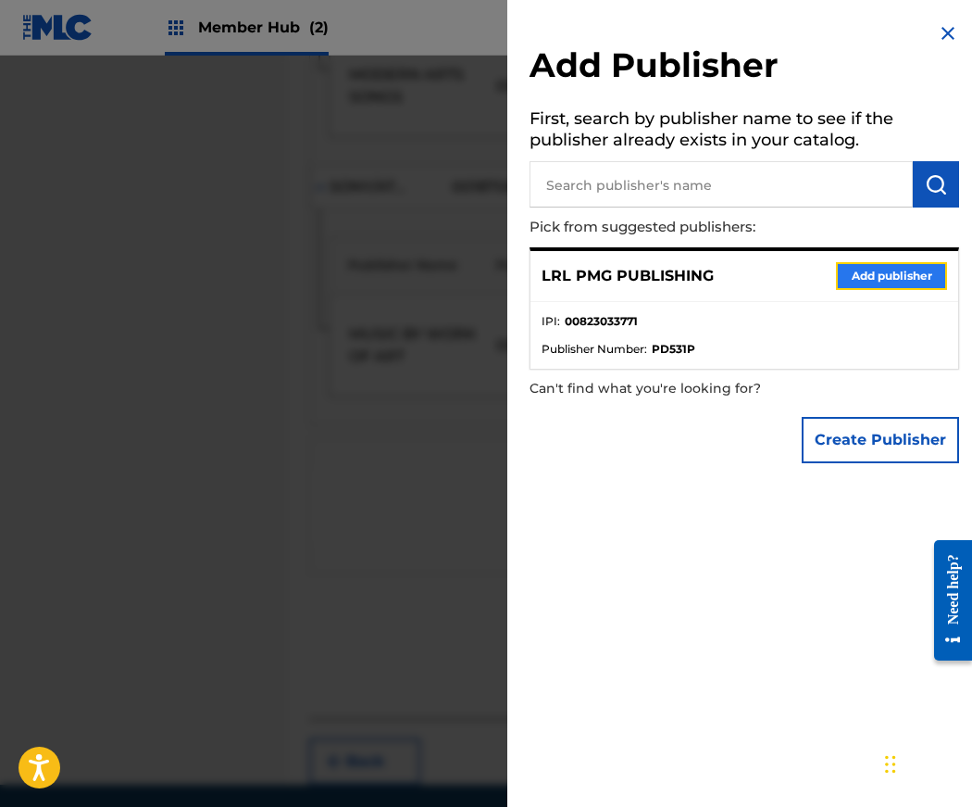
click at [884, 280] on button "Add publisher" at bounding box center [891, 276] width 111 height 28
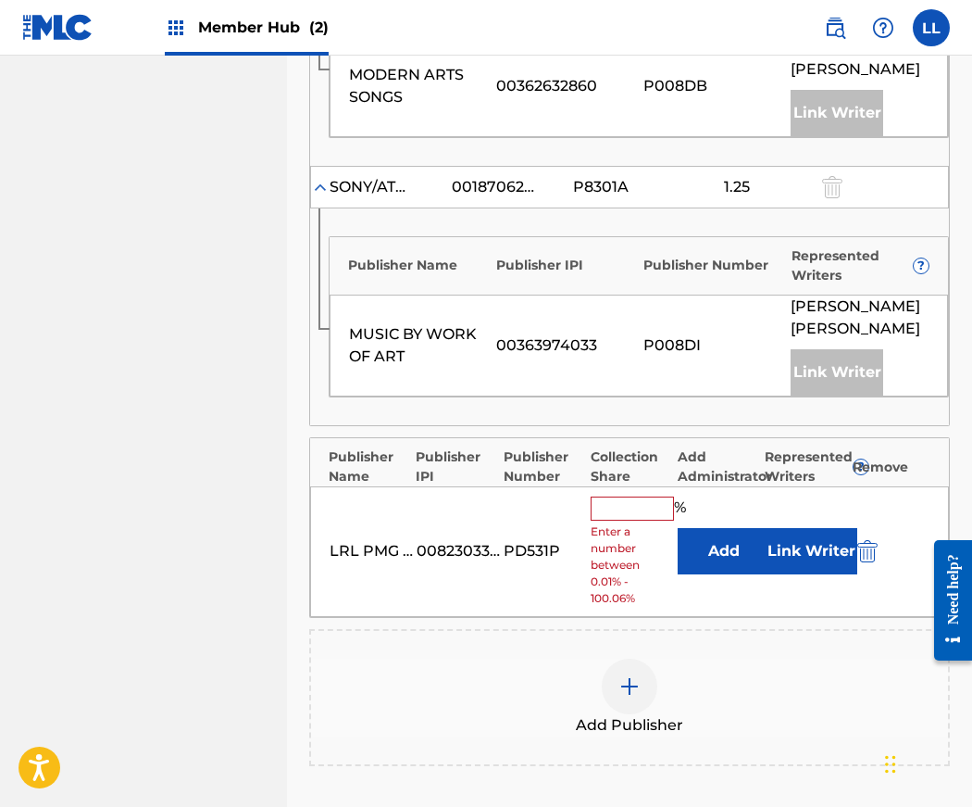
click at [619, 496] on input "text" at bounding box center [632, 508] width 83 height 24
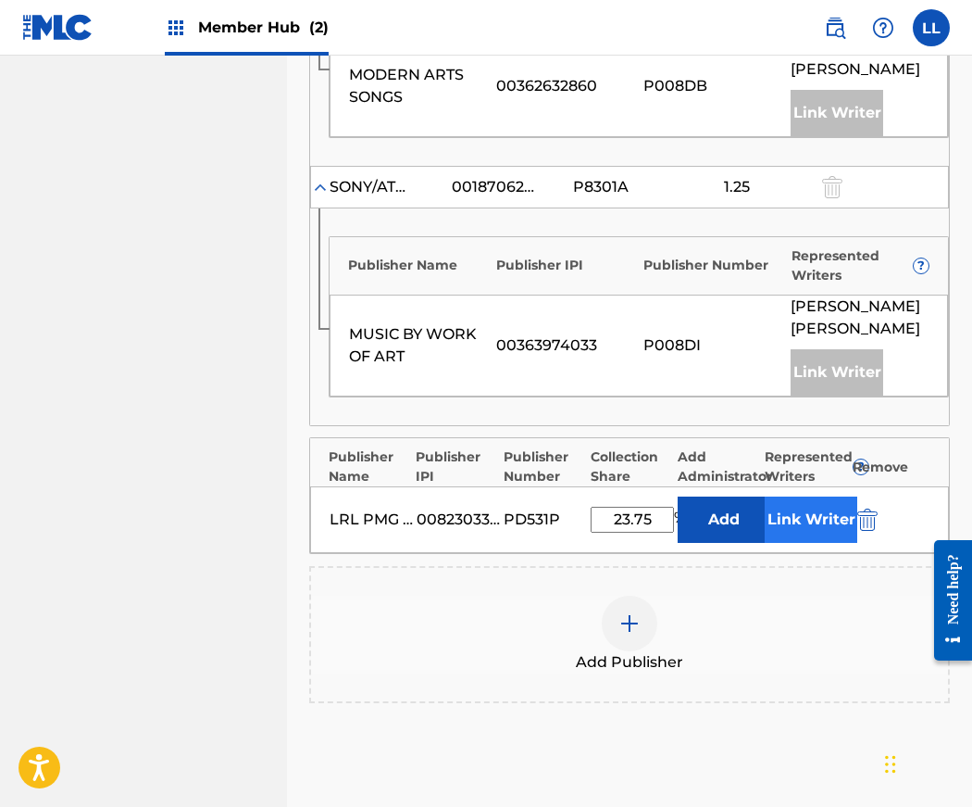
type input "23.75"
click at [808, 496] on button "Link Writer" at bounding box center [811, 519] width 93 height 46
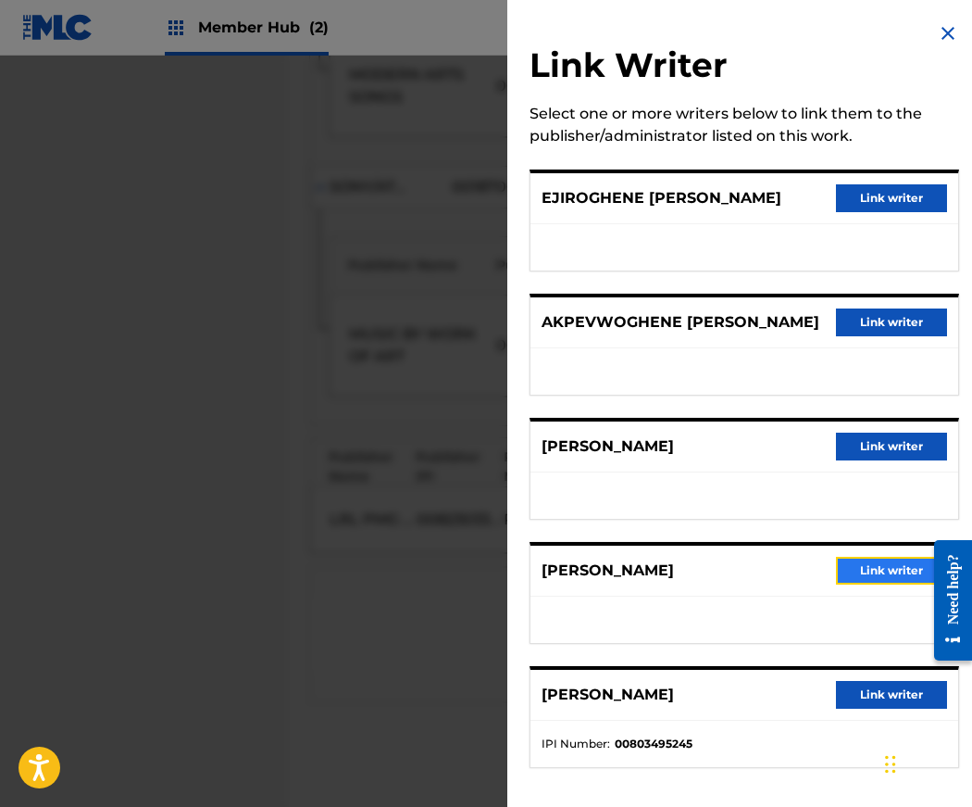
click at [896, 584] on button "Link writer" at bounding box center [891, 571] width 111 height 28
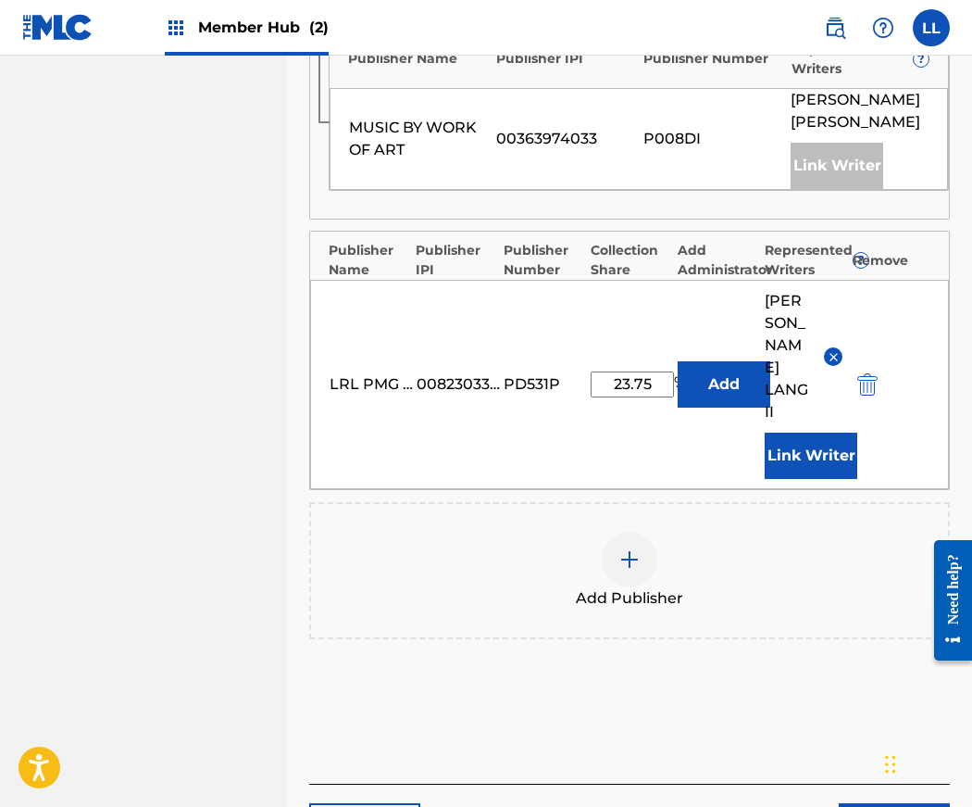
scroll to position [1276, 0]
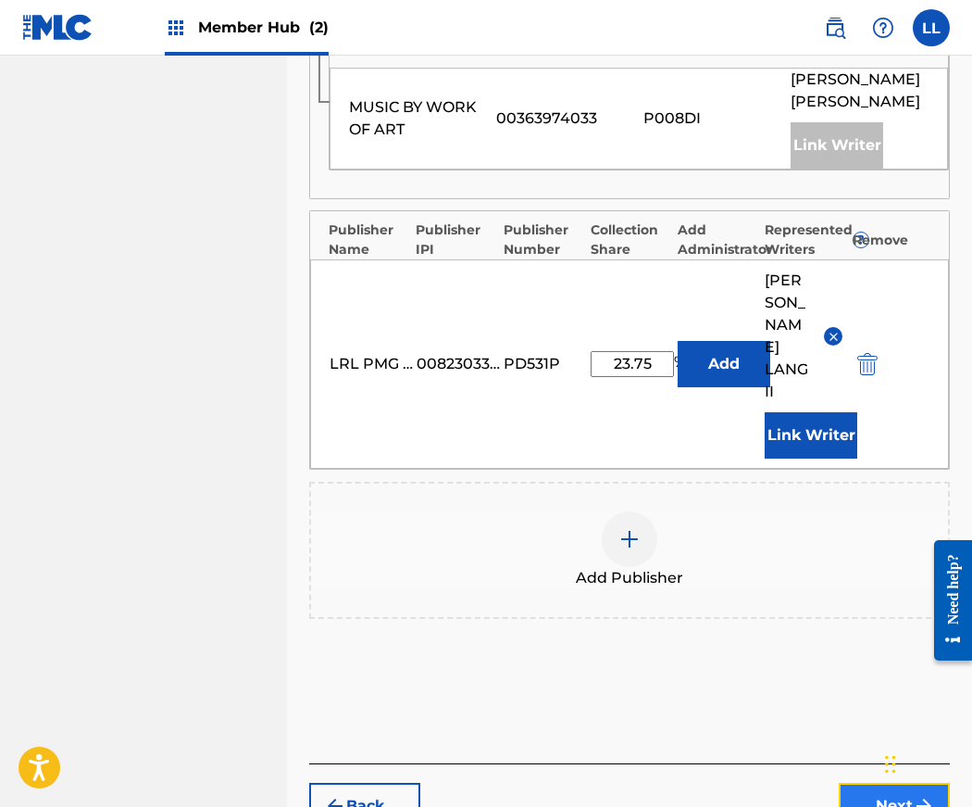
click at [893, 783] on button "Next" at bounding box center [894, 806] width 111 height 46
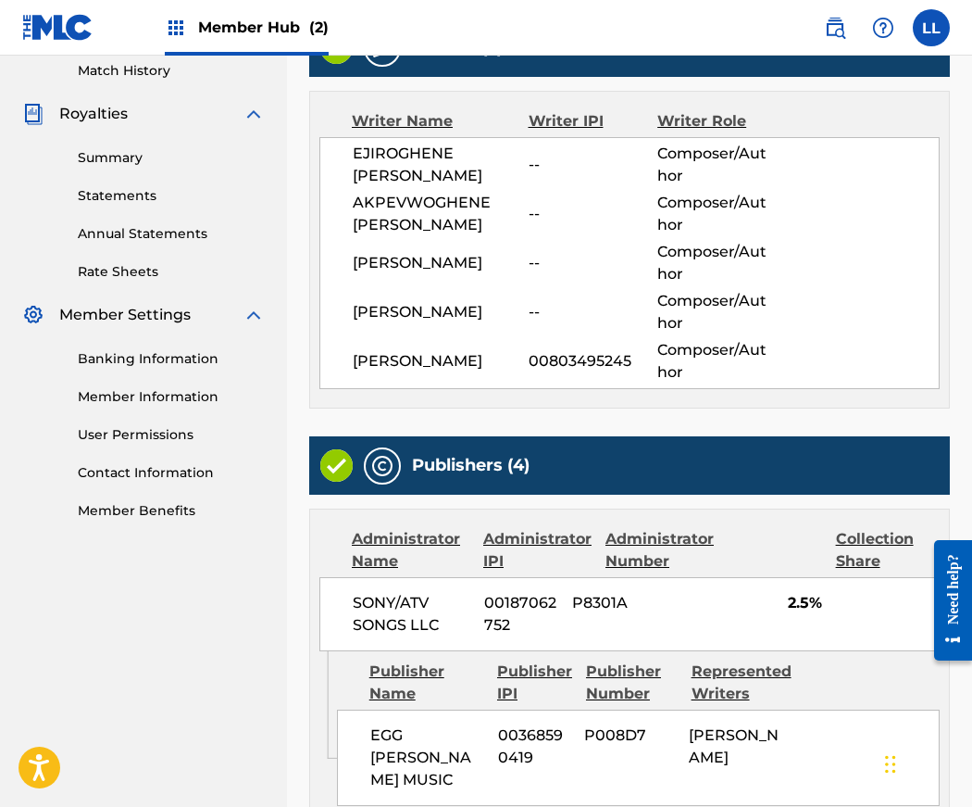
scroll to position [1460, 0]
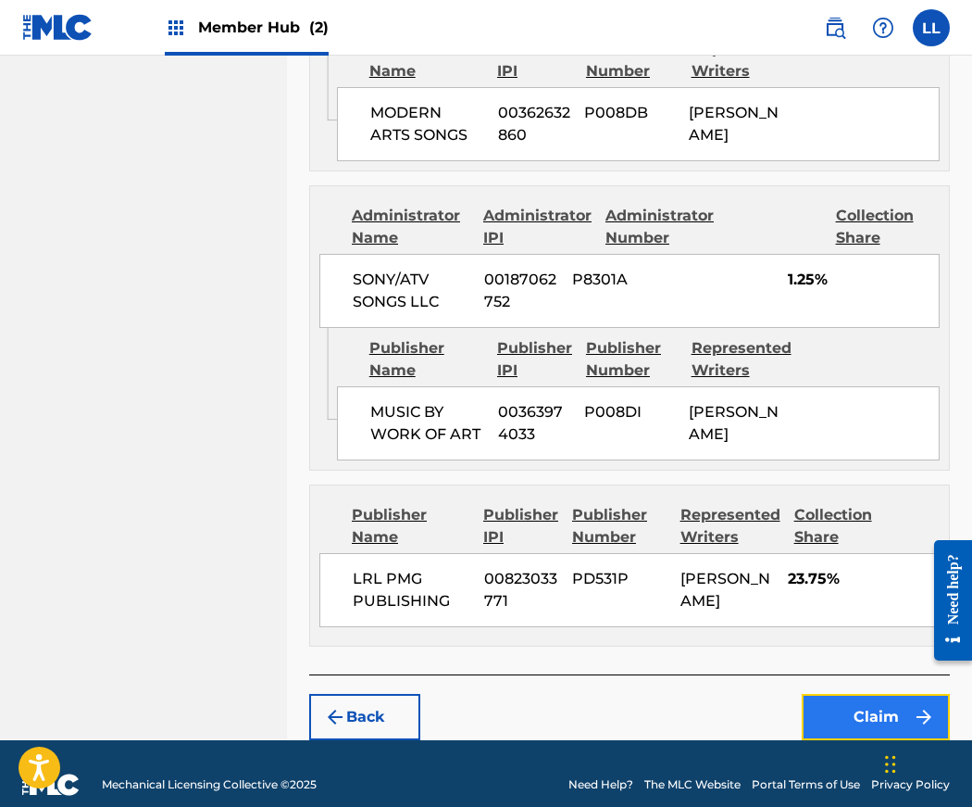
click at [870, 694] on button "Claim" at bounding box center [876, 717] width 148 height 46
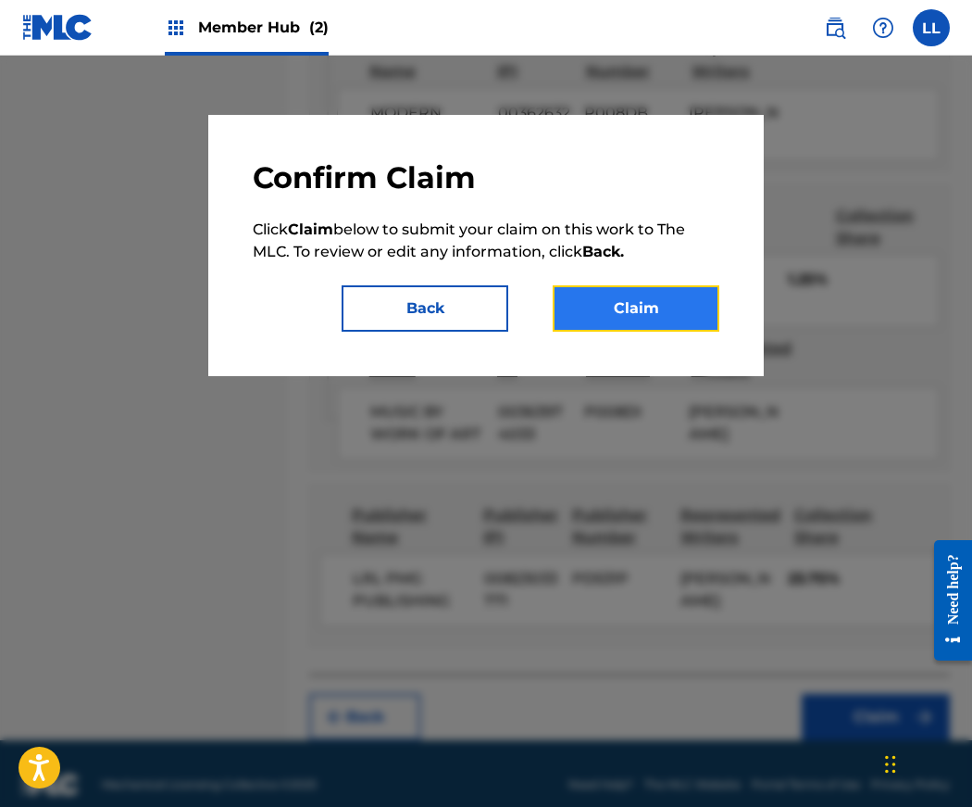
click at [679, 321] on button "Claim" at bounding box center [636, 308] width 167 height 46
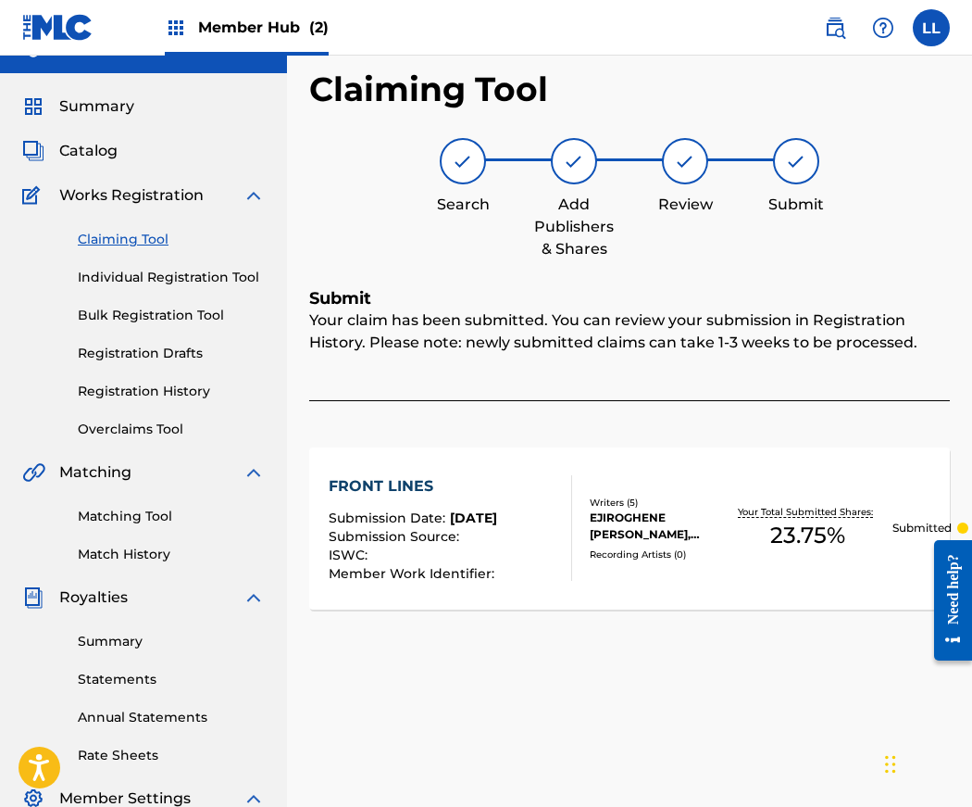
scroll to position [0, 0]
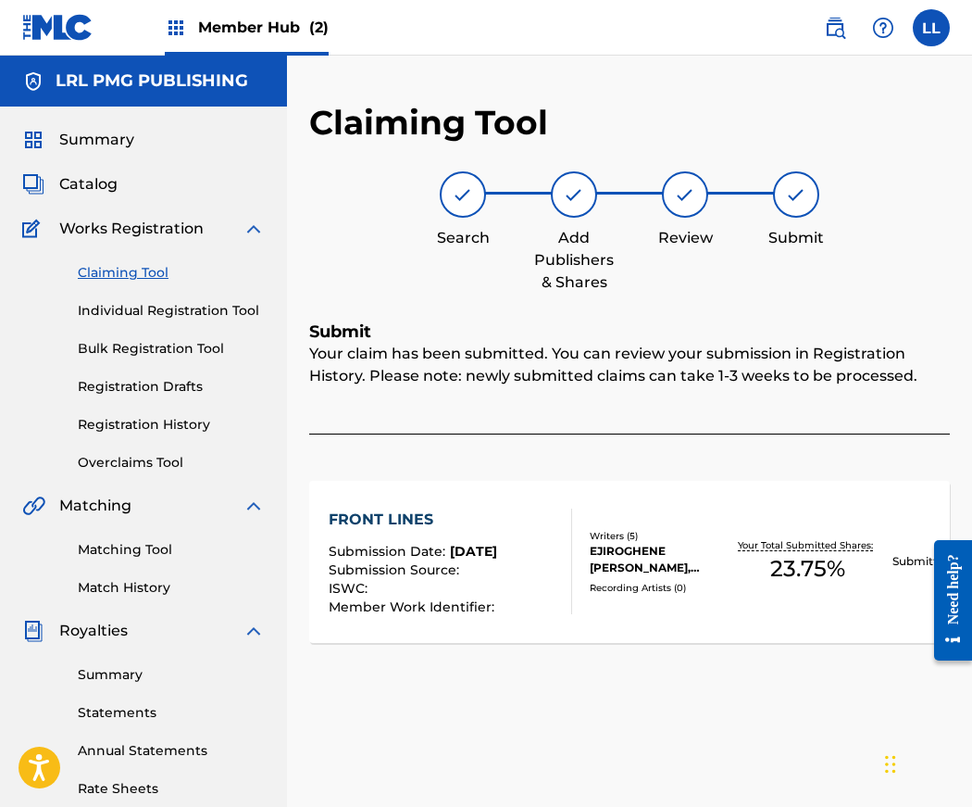
click at [132, 276] on link "Claiming Tool" at bounding box center [171, 272] width 187 height 19
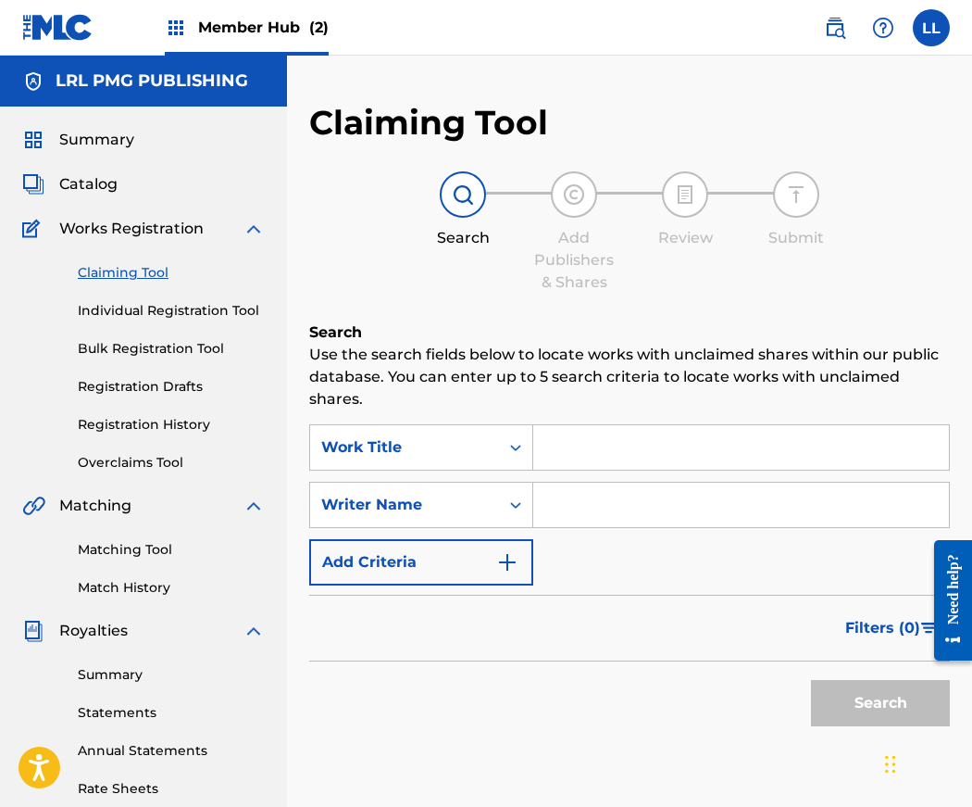
click at [635, 505] on input "Search Form" at bounding box center [741, 504] width 416 height 44
type input "Jerry Lang II"
click at [861, 707] on button "Search" at bounding box center [880, 703] width 139 height 46
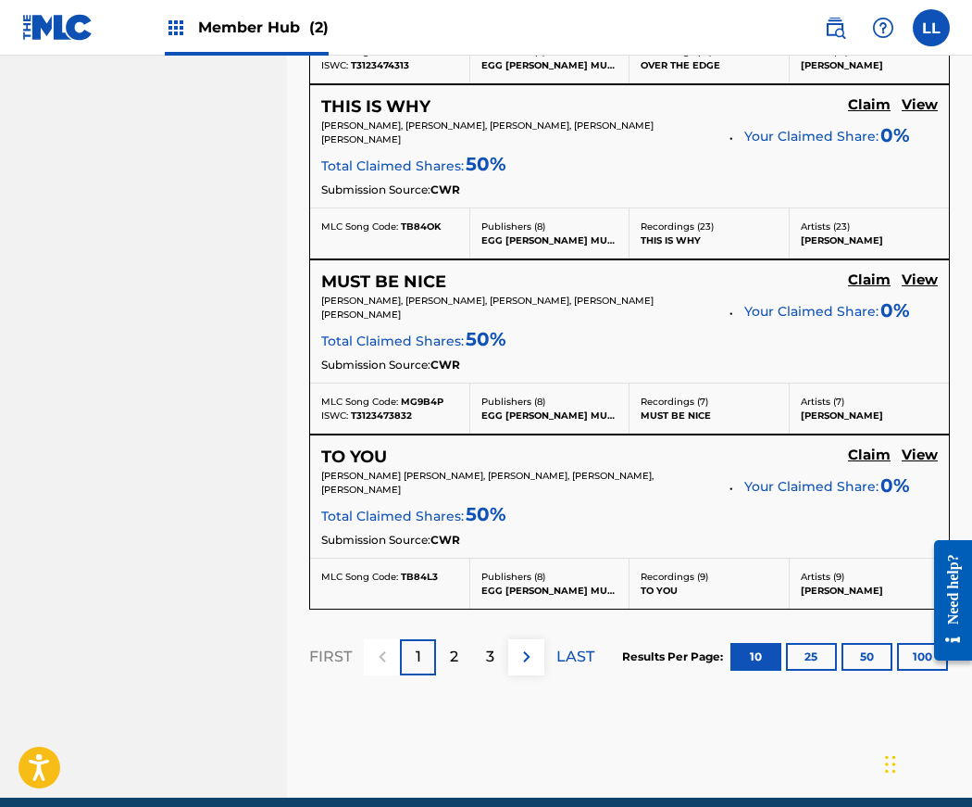
scroll to position [1960, 0]
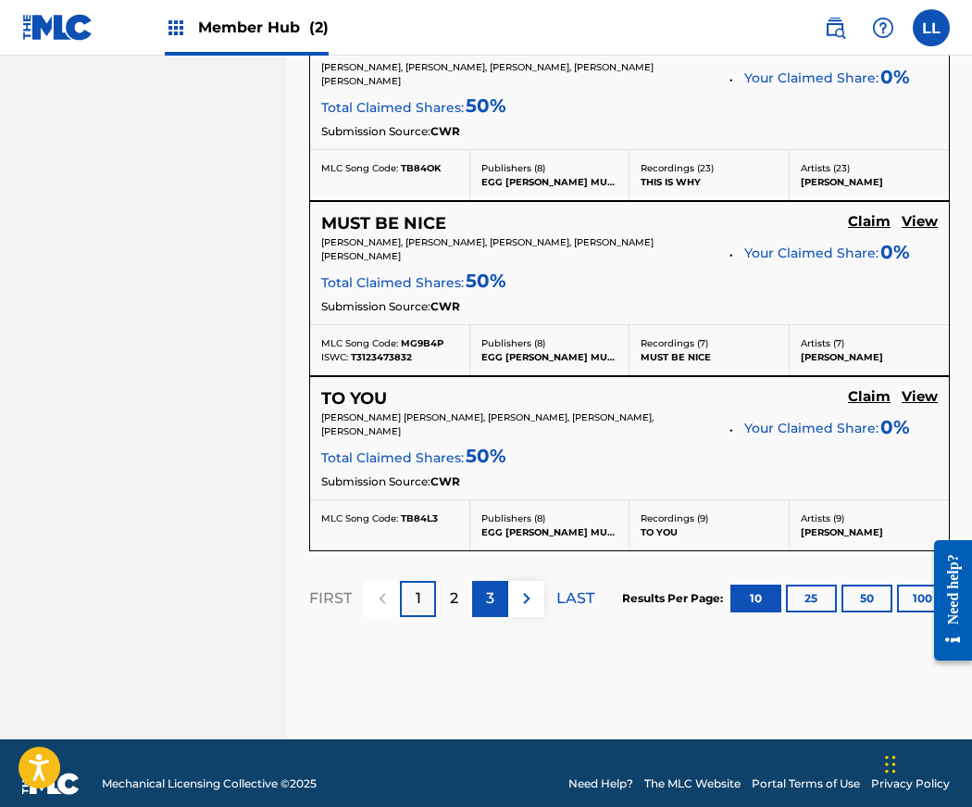
click at [493, 587] on p "3" at bounding box center [490, 598] width 8 height 22
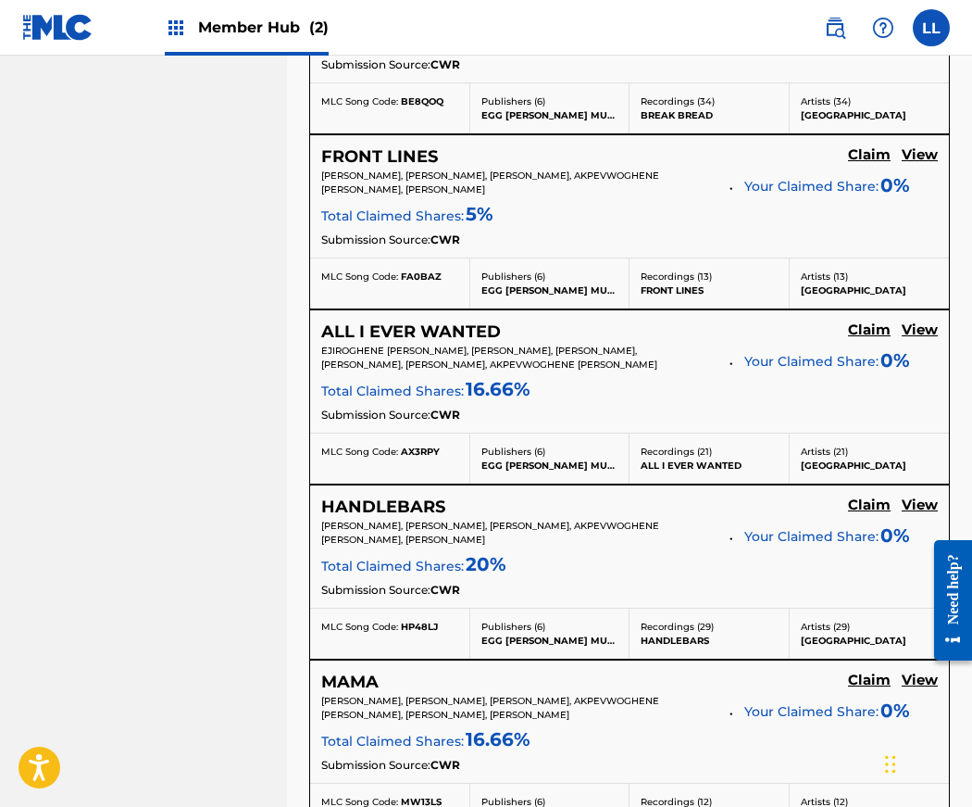
scroll to position [1664, 0]
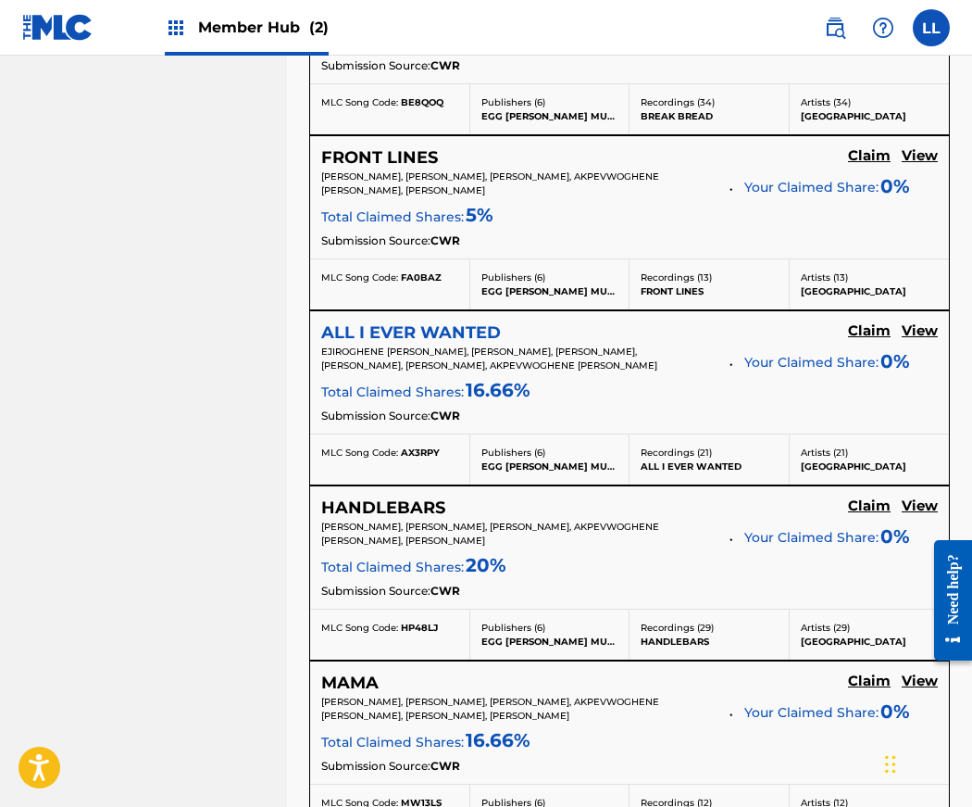
click at [426, 327] on h5 "ALL I EVER WANTED" at bounding box center [411, 332] width 180 height 21
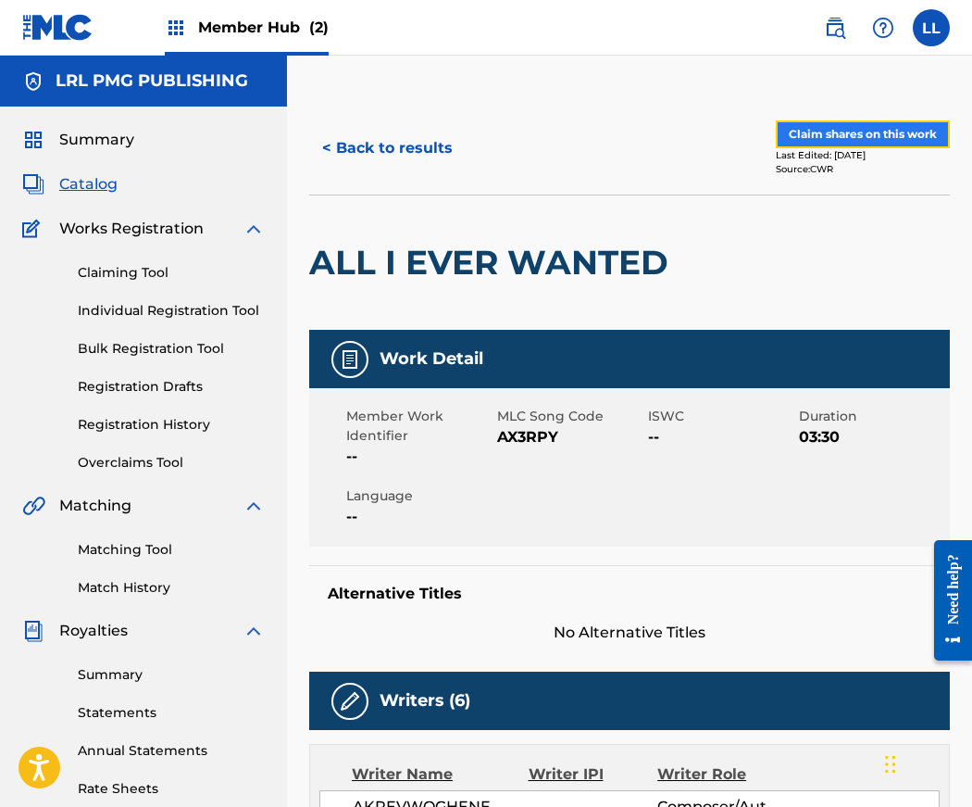
click at [893, 129] on button "Claim shares on this work" at bounding box center [863, 134] width 174 height 28
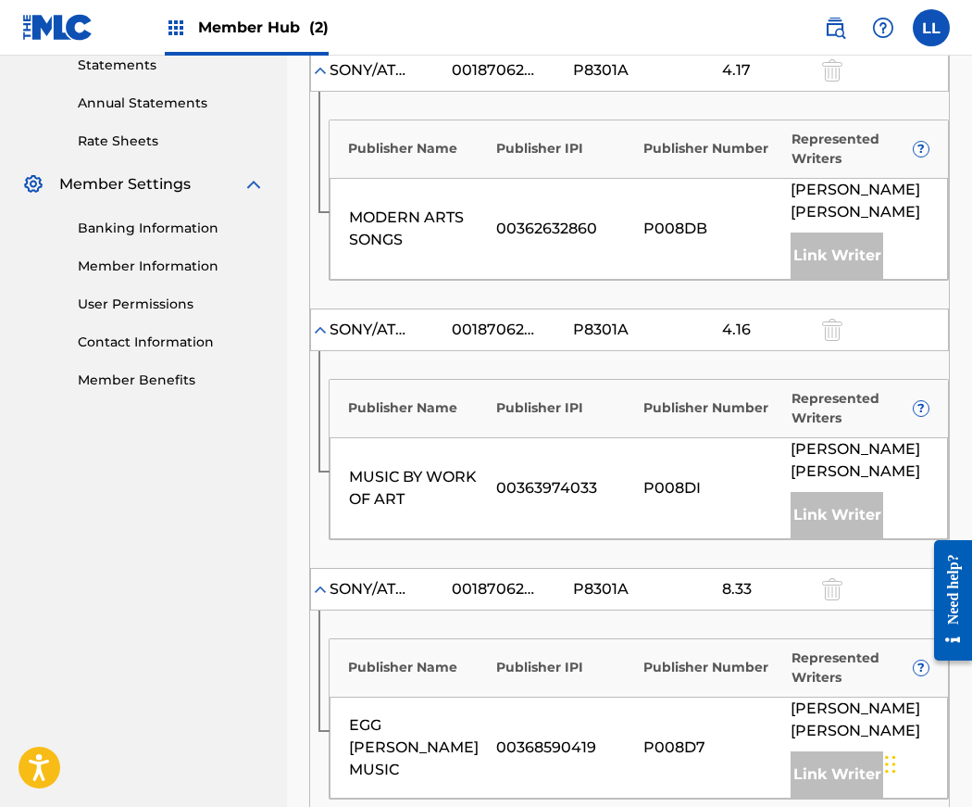
scroll to position [1049, 0]
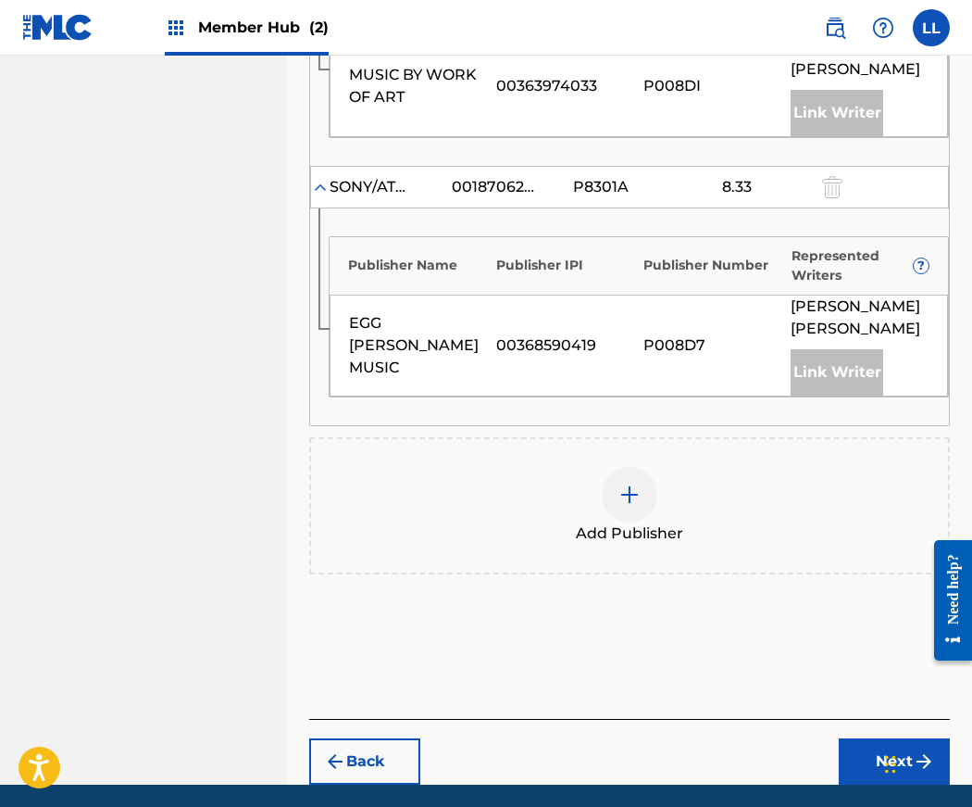
click at [632, 483] on img at bounding box center [630, 494] width 22 height 22
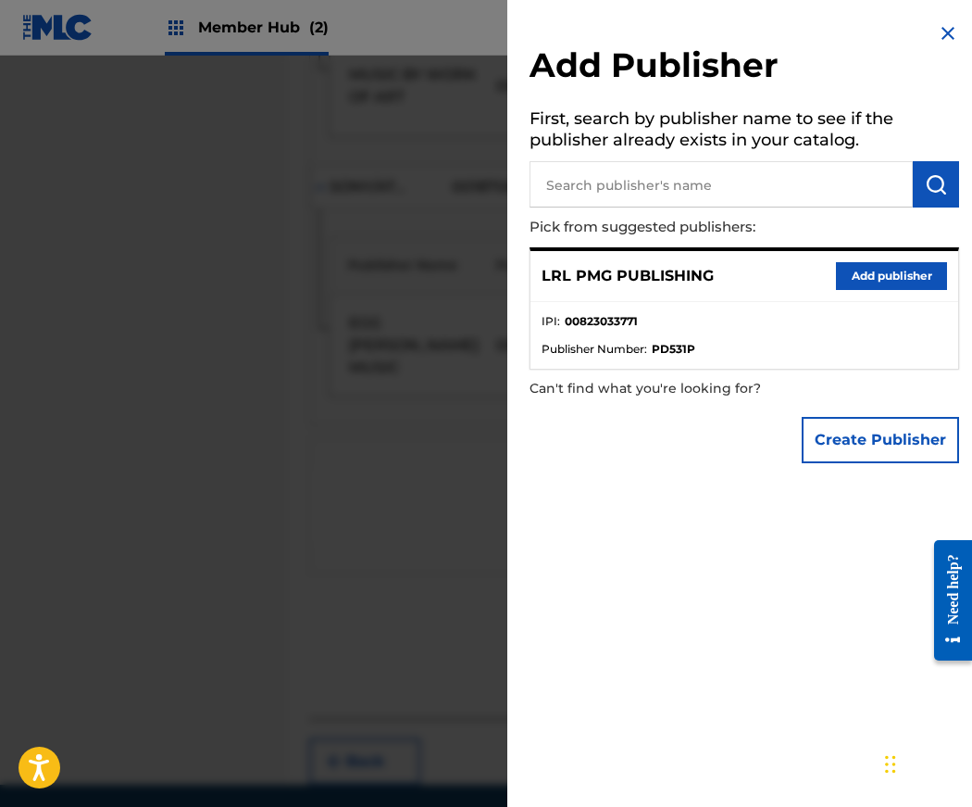
click at [942, 35] on img at bounding box center [948, 33] width 22 height 22
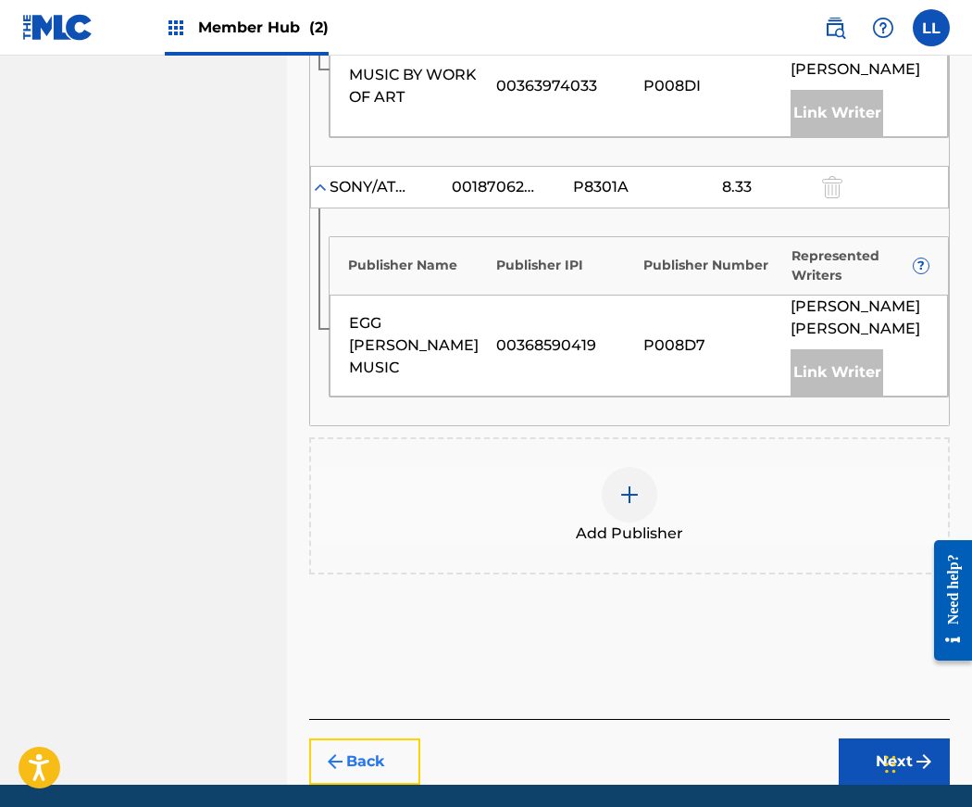
click at [350, 738] on button "Back" at bounding box center [364, 761] width 111 height 46
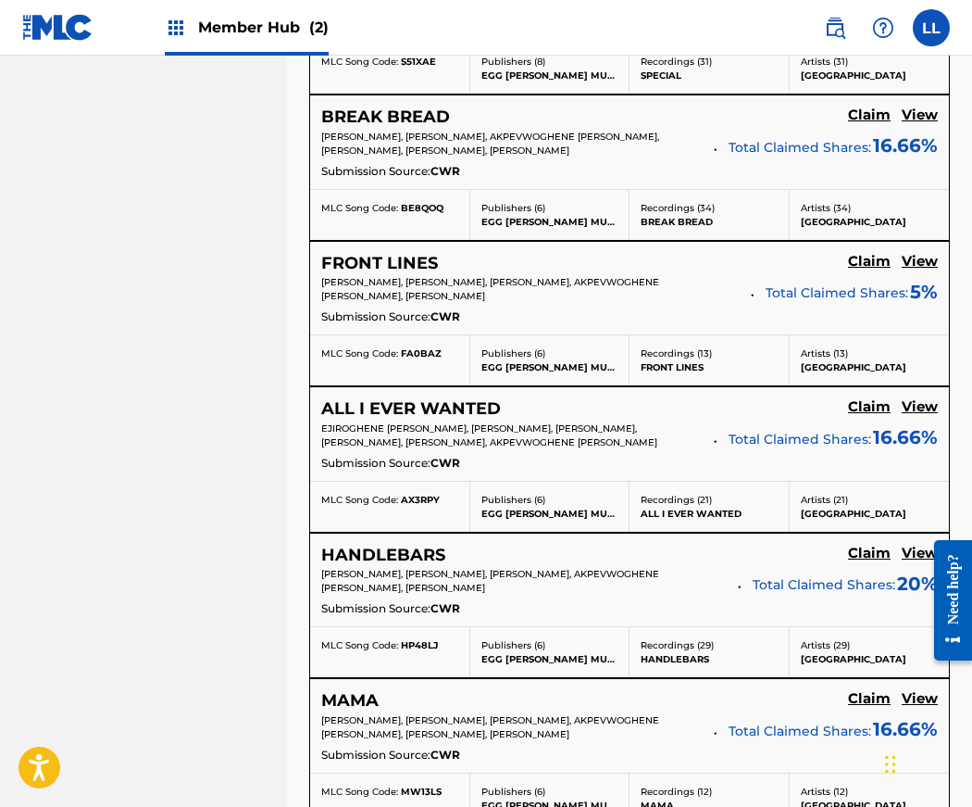
scroll to position [1349, 0]
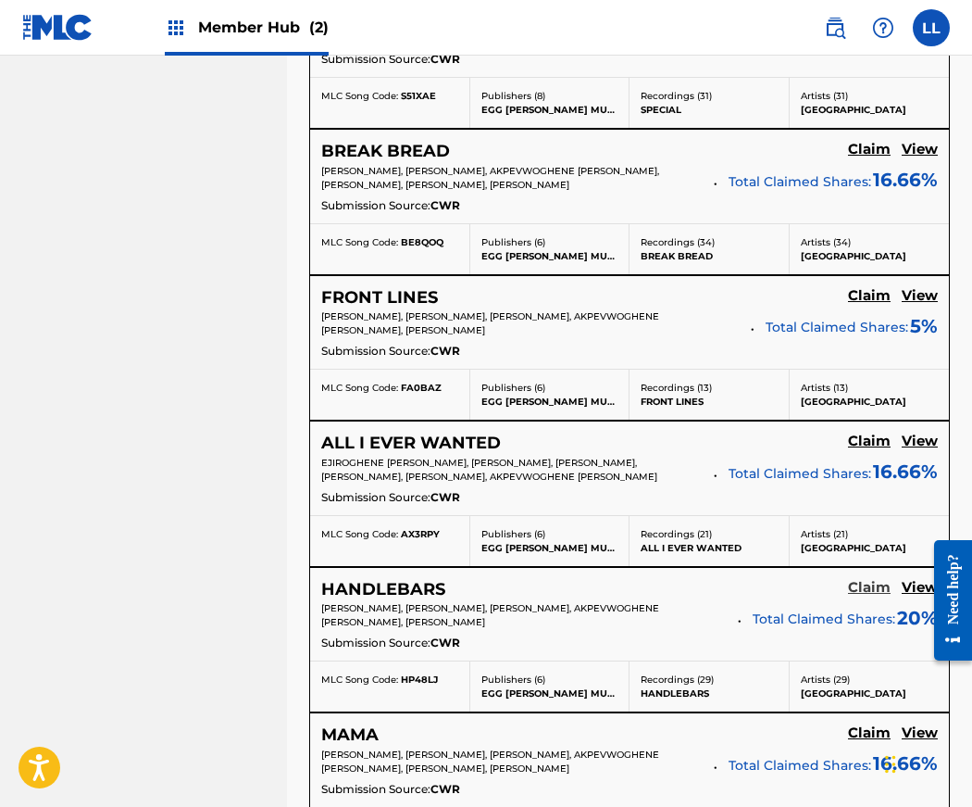
click at [866, 582] on h5 "Claim" at bounding box center [869, 588] width 43 height 18
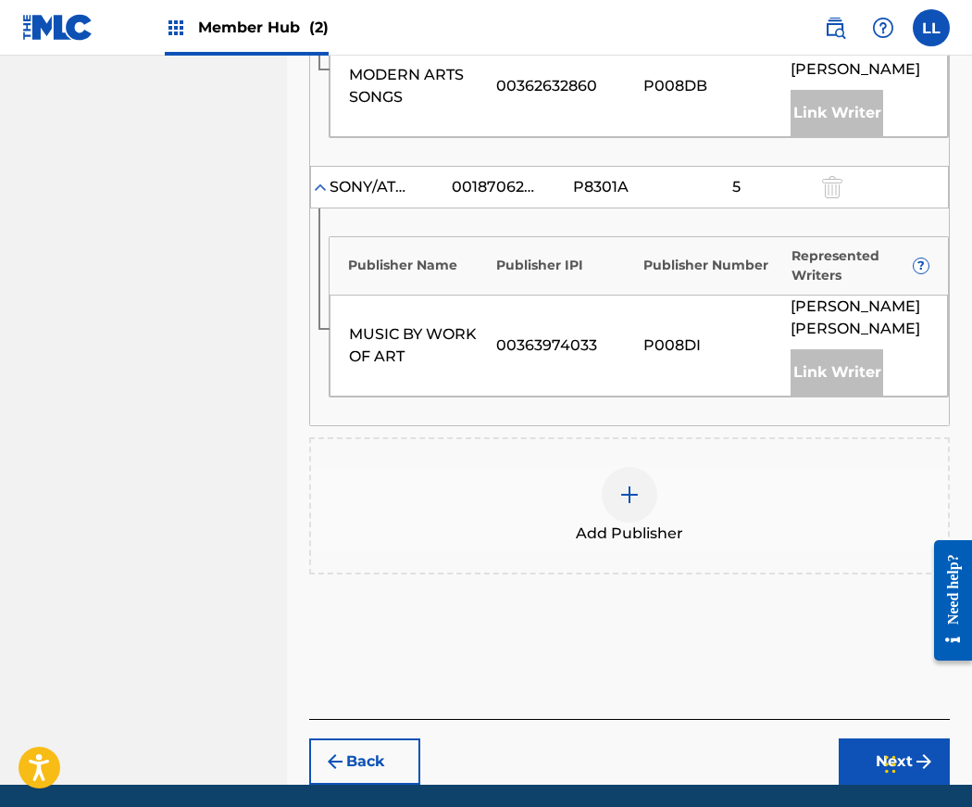
scroll to position [832, 0]
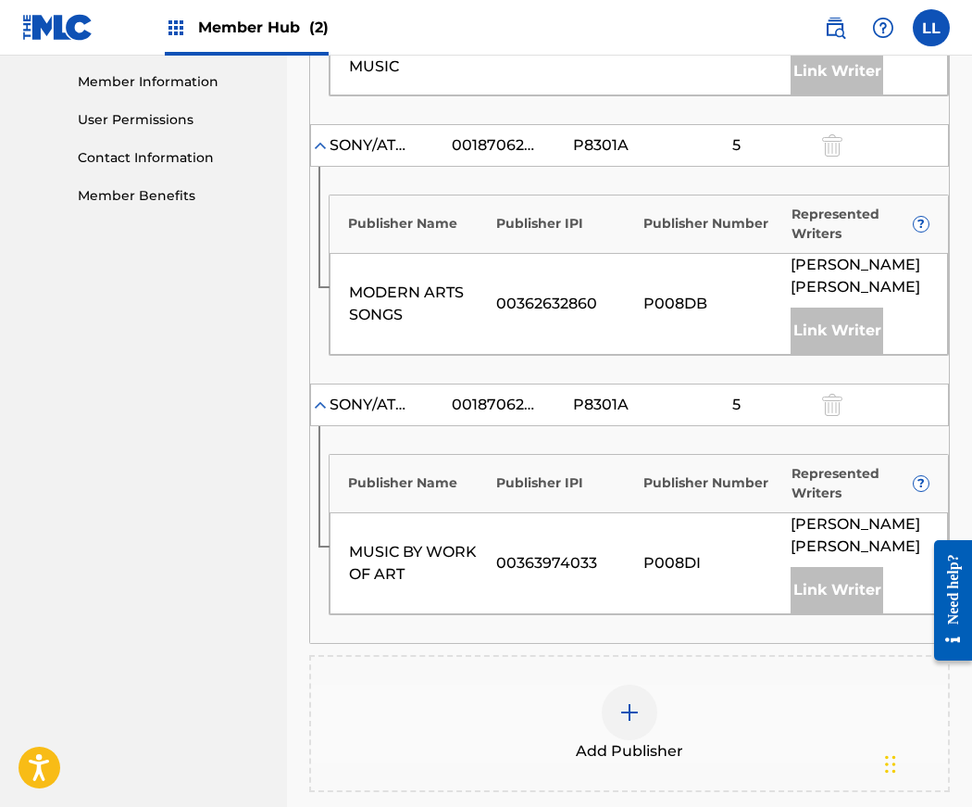
click at [624, 701] on img at bounding box center [630, 712] width 22 height 22
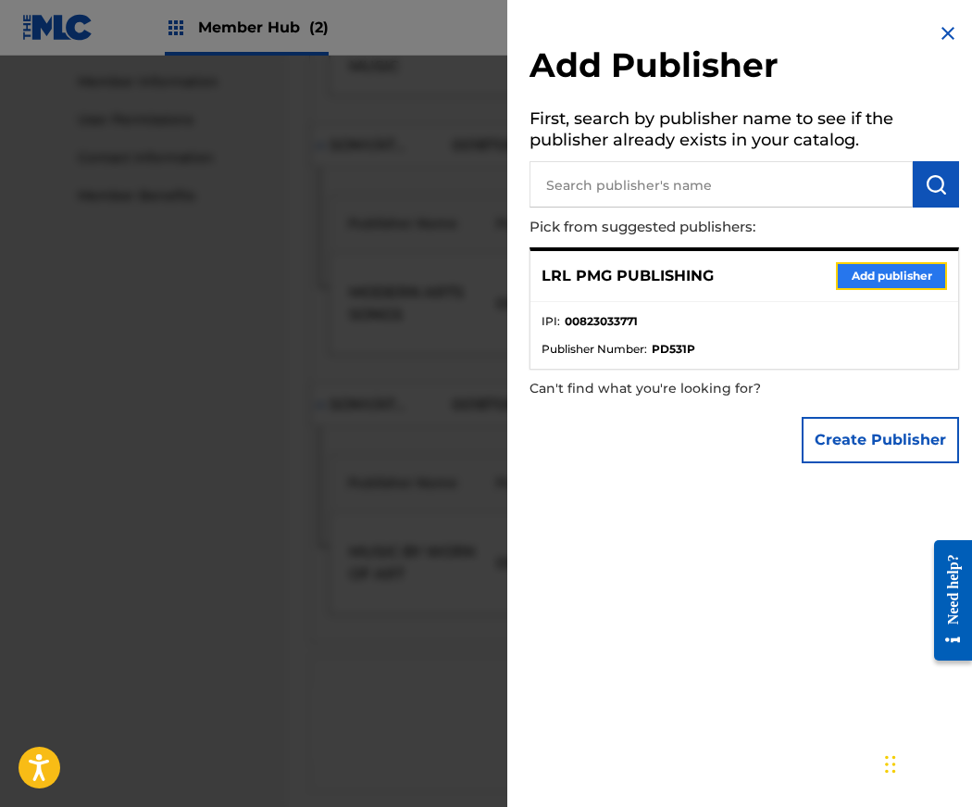
click at [885, 277] on button "Add publisher" at bounding box center [891, 276] width 111 height 28
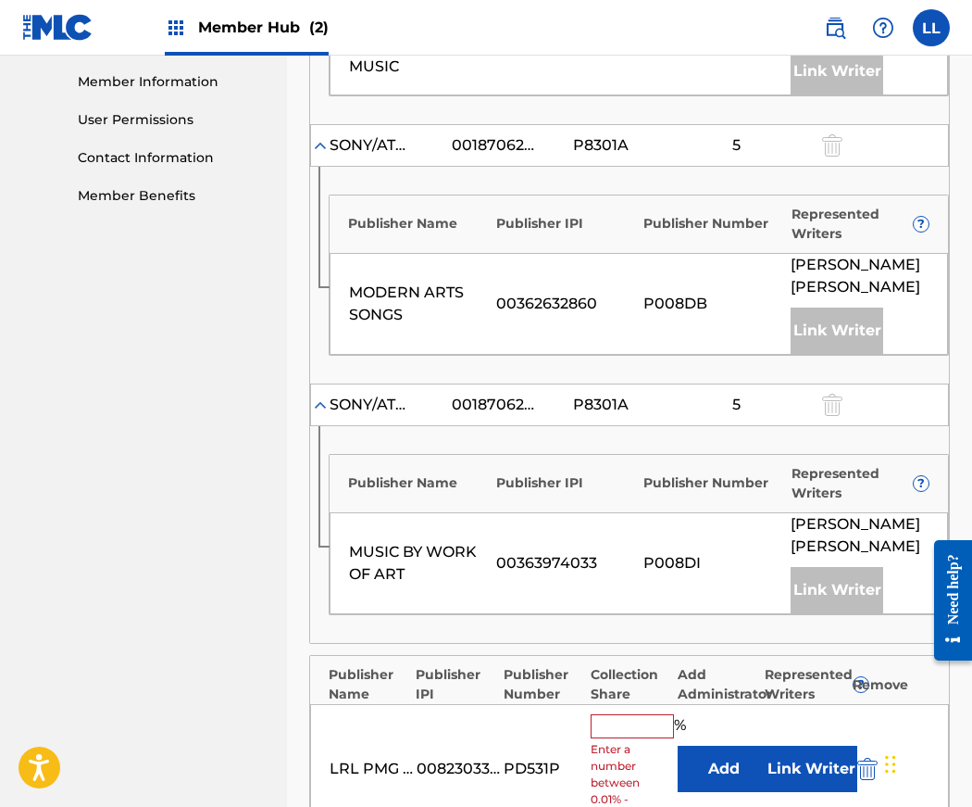
click at [614, 714] on input "text" at bounding box center [632, 726] width 83 height 24
click at [615, 714] on input "text" at bounding box center [632, 726] width 83 height 24
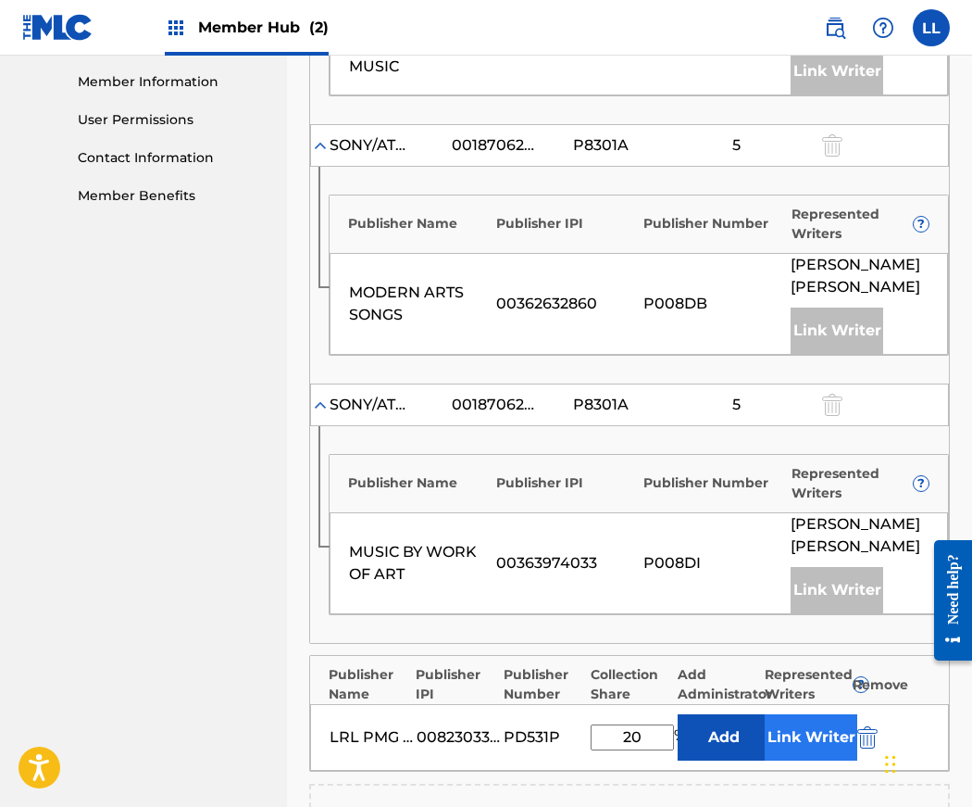
type input "20"
click at [819, 714] on button "Link Writer" at bounding box center [811, 737] width 93 height 46
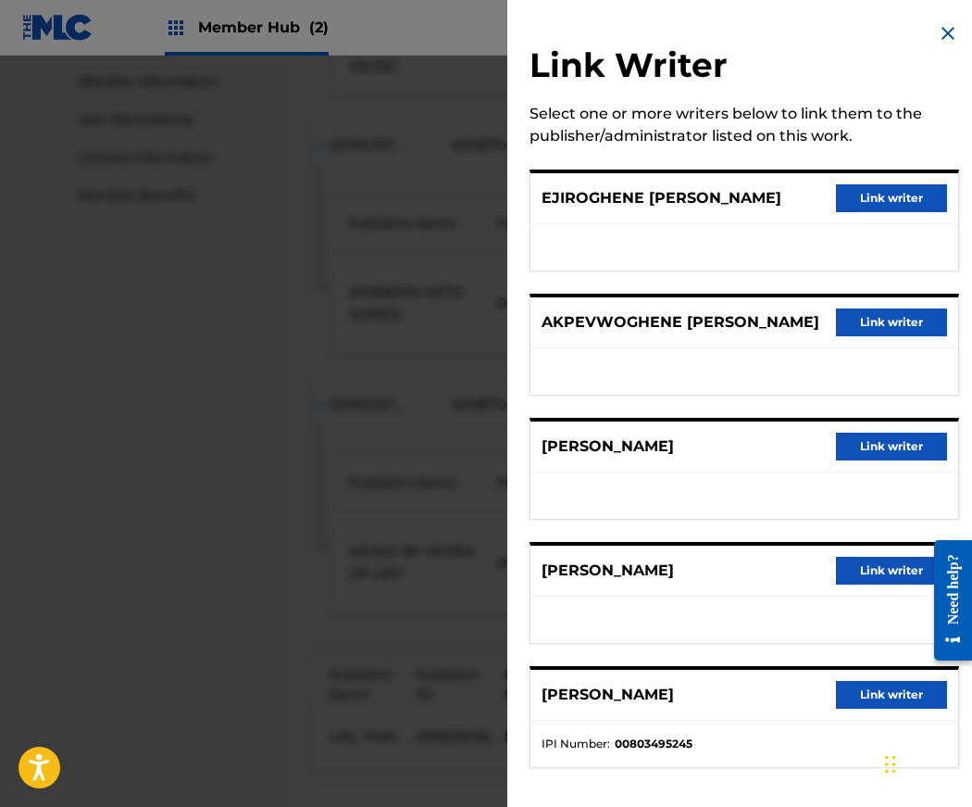
scroll to position [22, 0]
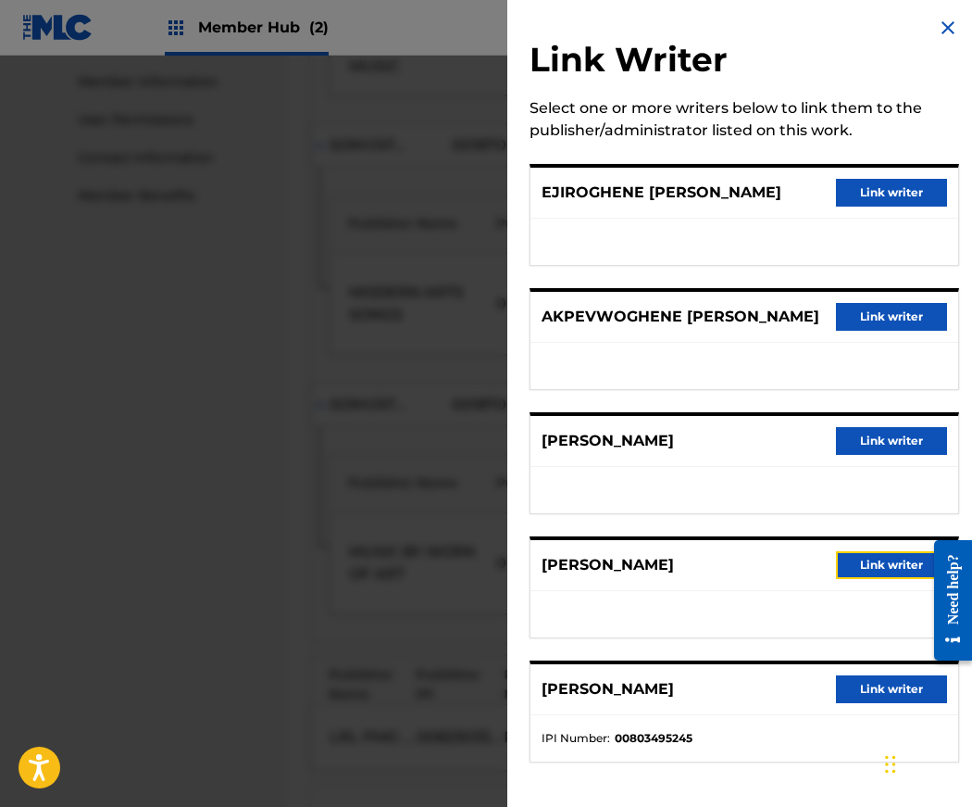
click at [880, 568] on button "Link writer" at bounding box center [891, 565] width 111 height 28
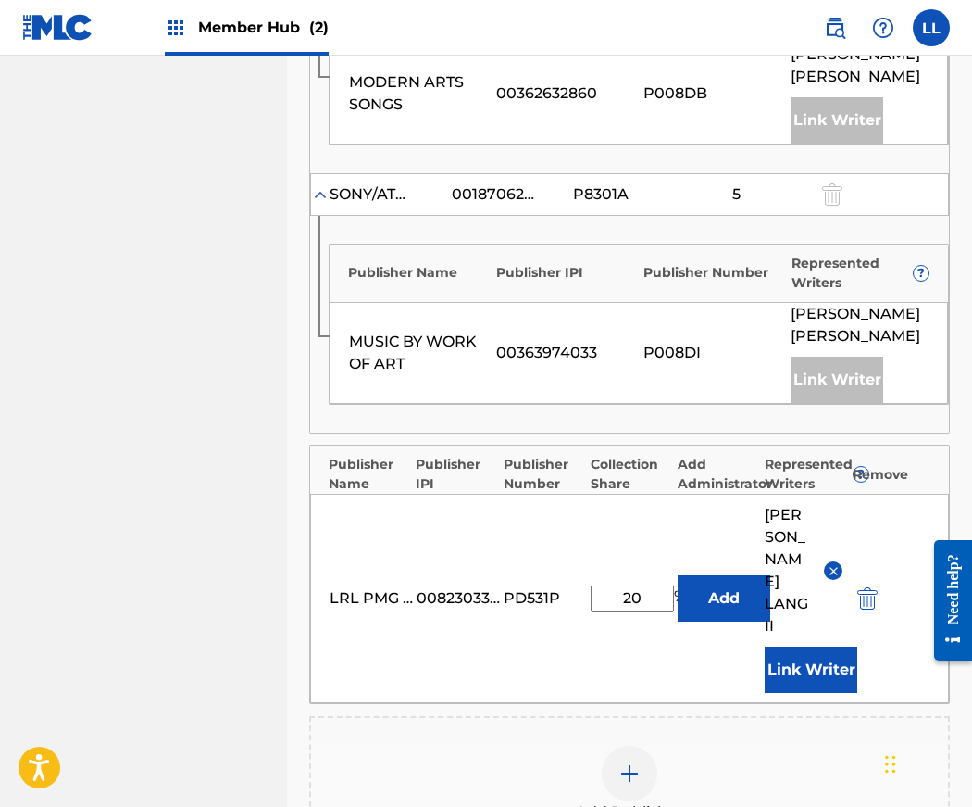
scroll to position [1276, 0]
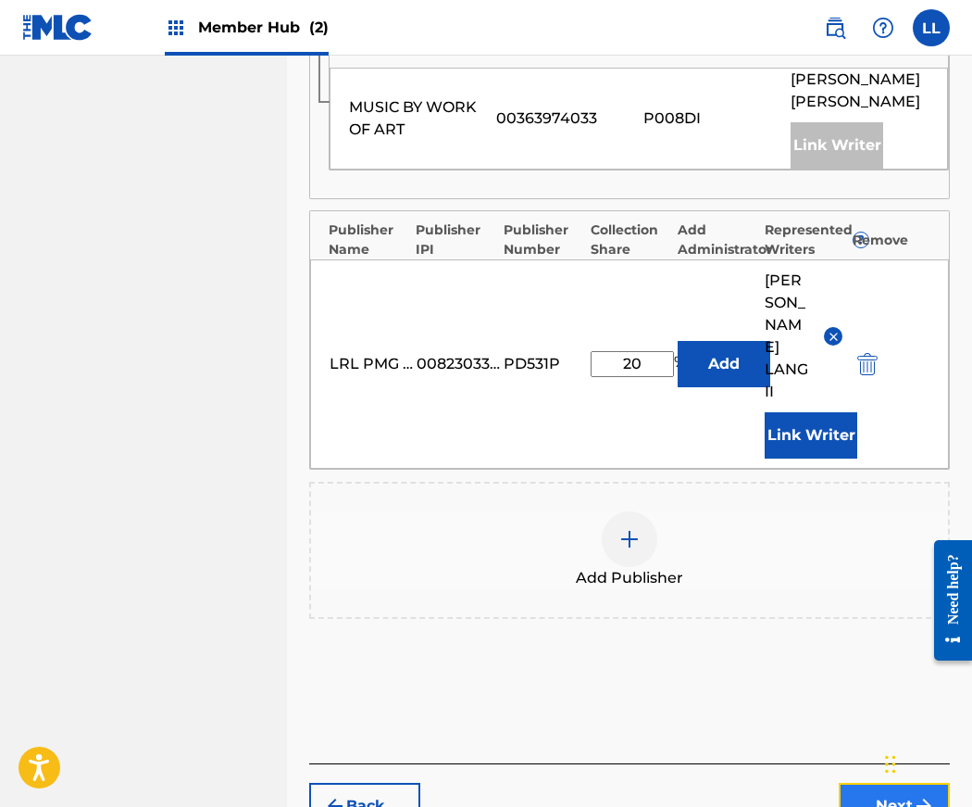
click at [884, 783] on button "Next" at bounding box center [894, 806] width 111 height 46
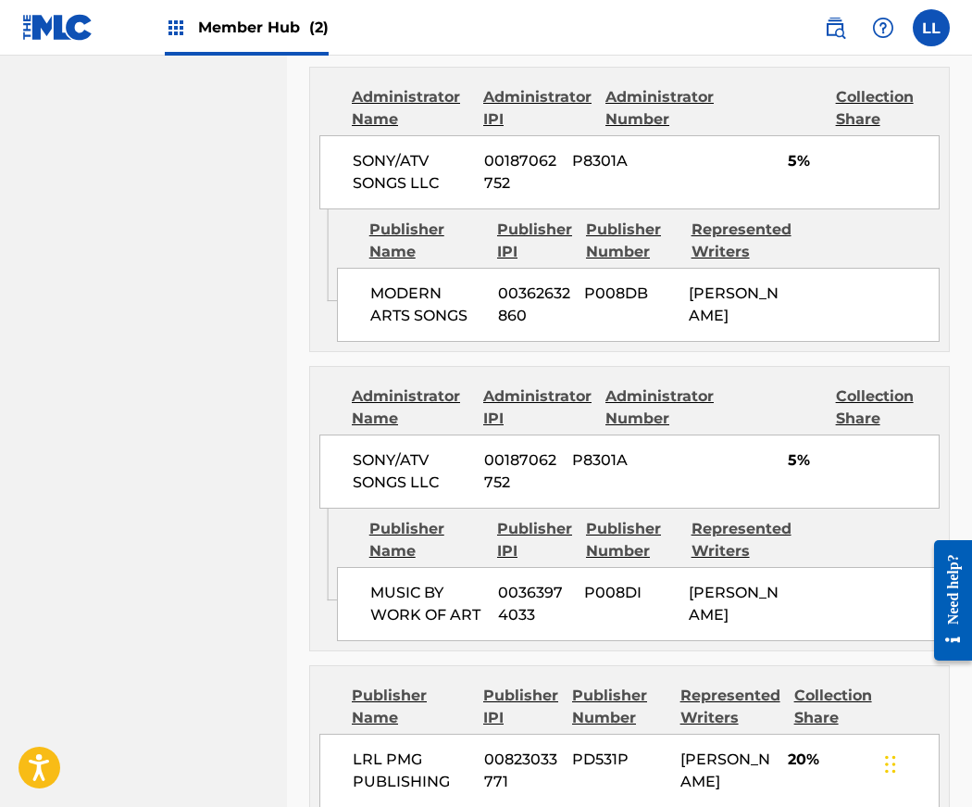
scroll to position [1460, 0]
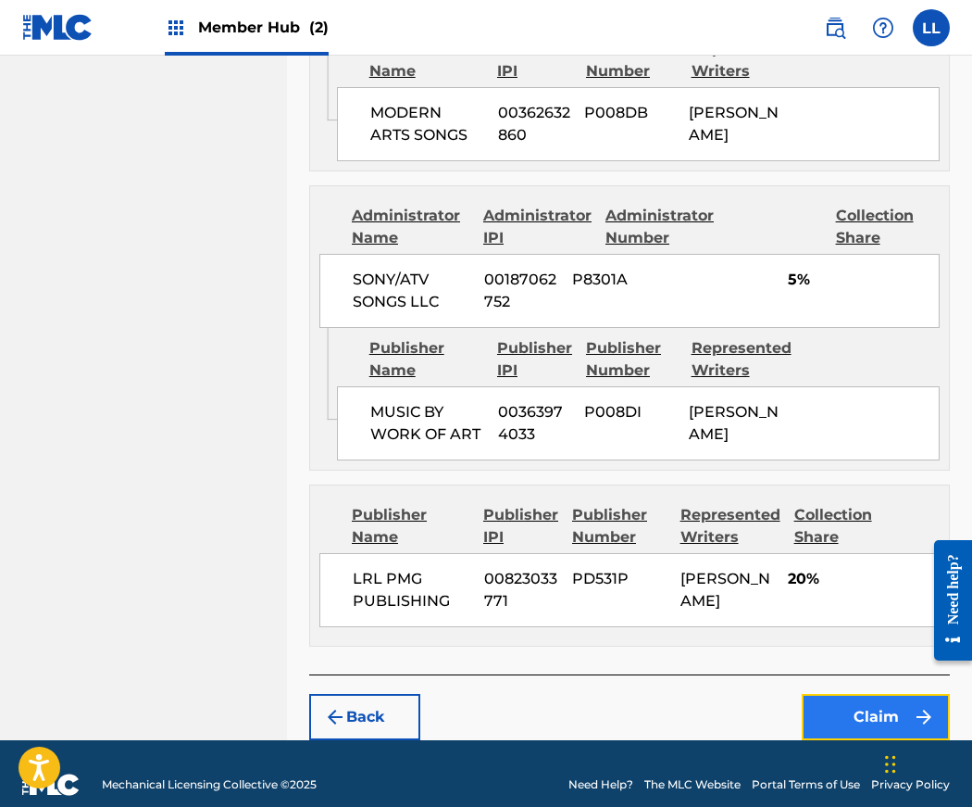
click at [861, 694] on button "Claim" at bounding box center [876, 717] width 148 height 46
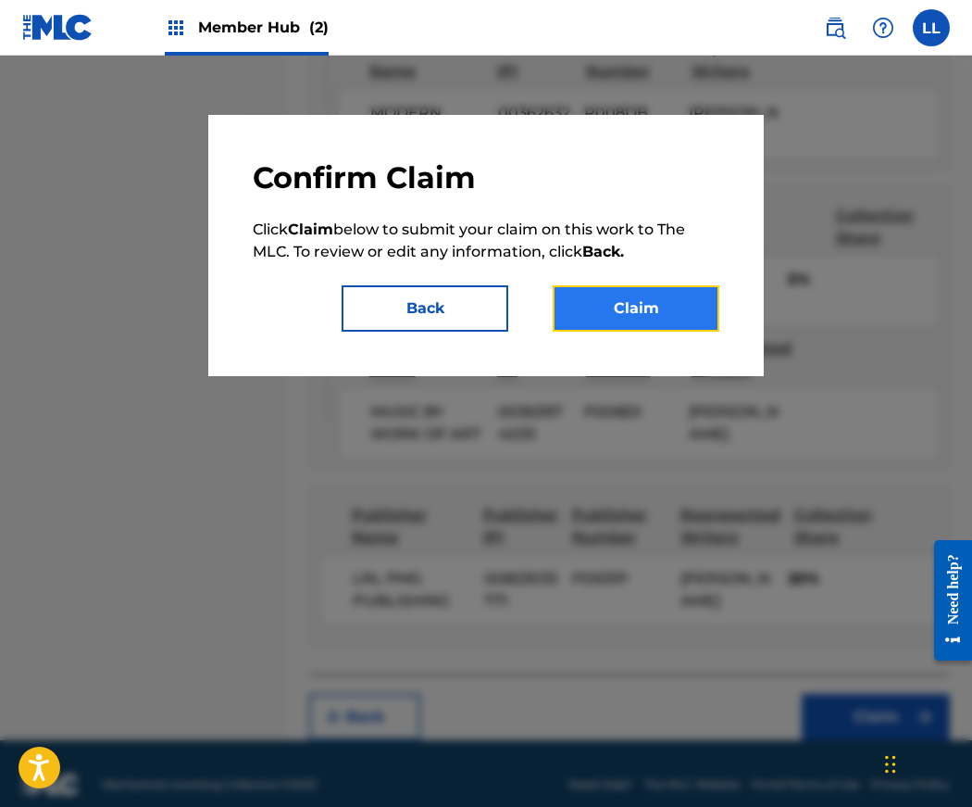
click at [664, 320] on button "Claim" at bounding box center [636, 308] width 167 height 46
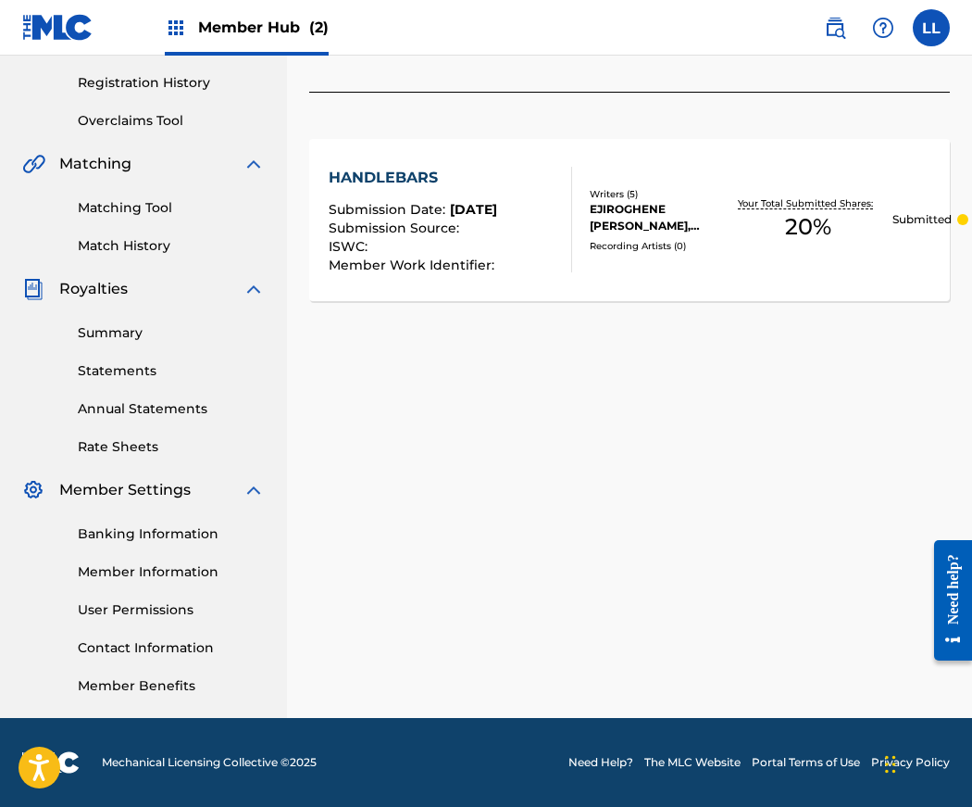
scroll to position [0, 0]
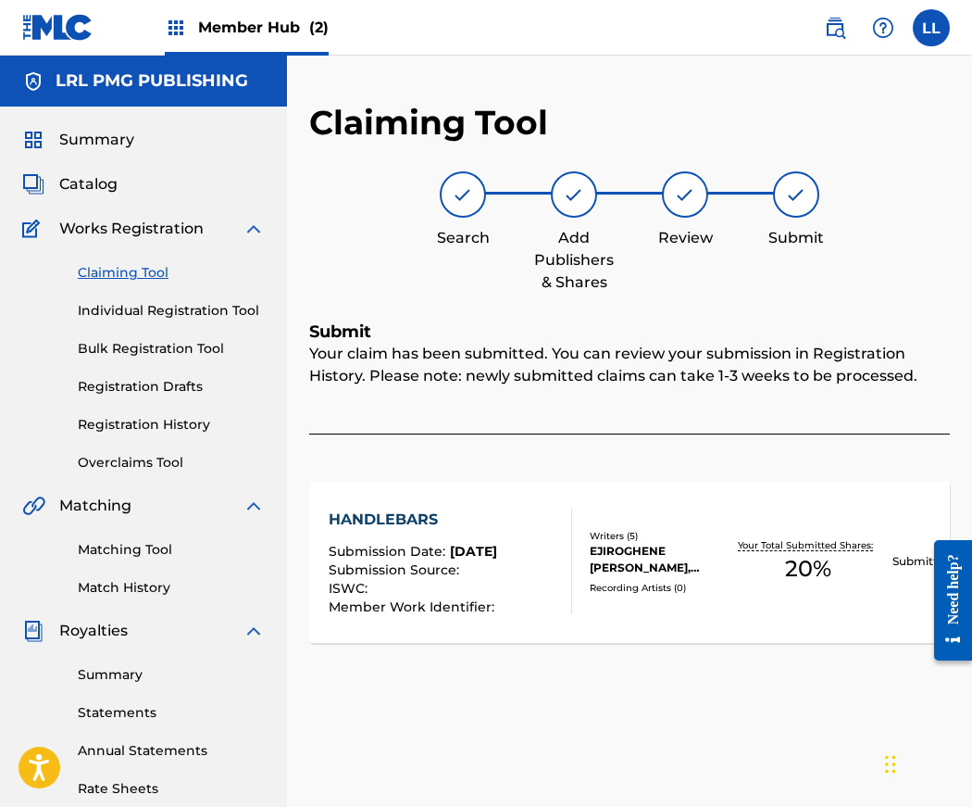
click at [132, 276] on link "Claiming Tool" at bounding box center [171, 272] width 187 height 19
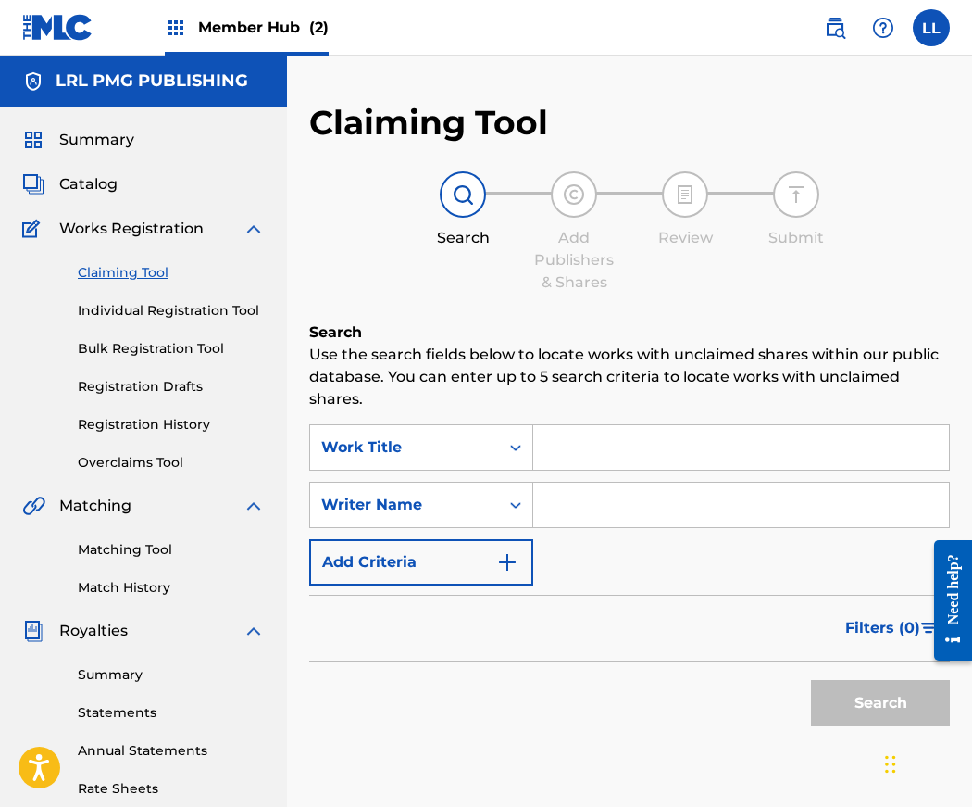
click at [567, 511] on input "Search Form" at bounding box center [741, 504] width 416 height 44
click at [571, 505] on input "Search Form" at bounding box center [741, 504] width 416 height 44
type input "Jerry Lang II"
click at [883, 715] on button "Search" at bounding box center [880, 703] width 139 height 46
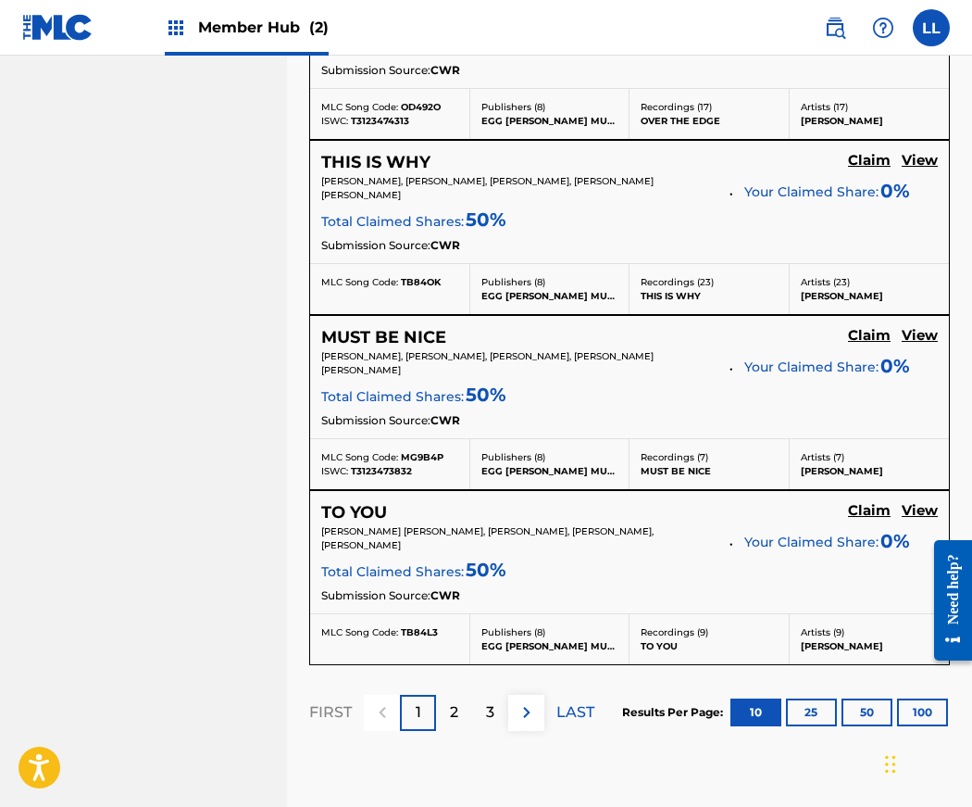
scroll to position [1960, 0]
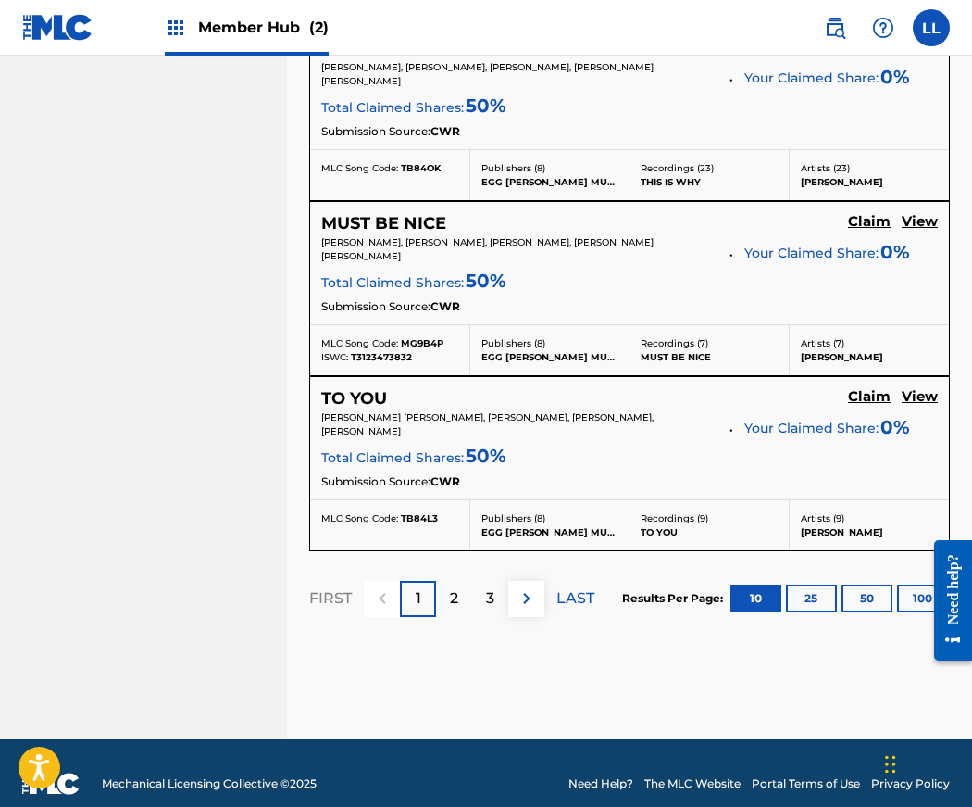
click at [491, 587] on p "3" at bounding box center [490, 598] width 8 height 22
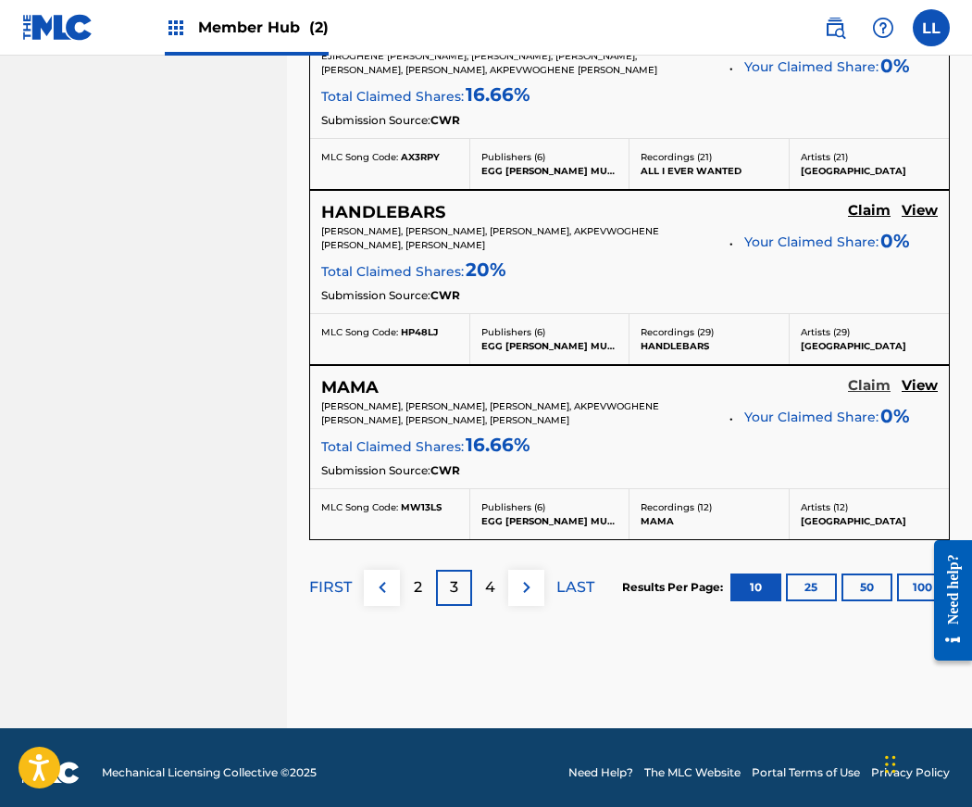
click at [866, 378] on h5 "Claim" at bounding box center [869, 386] width 43 height 18
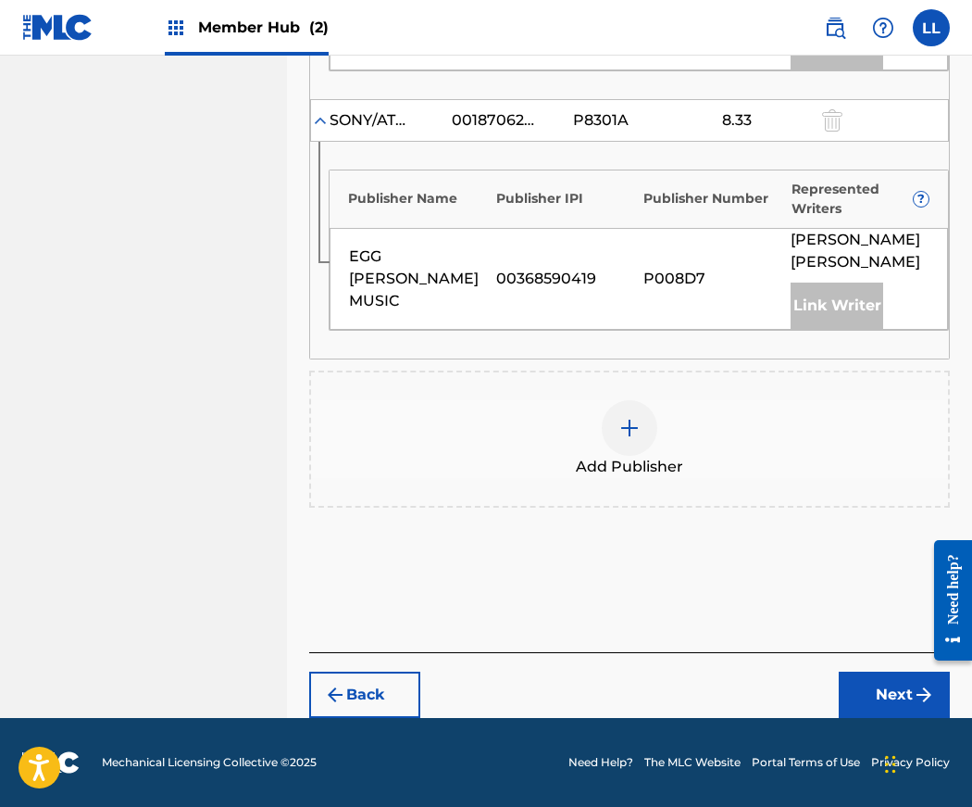
scroll to position [1049, 0]
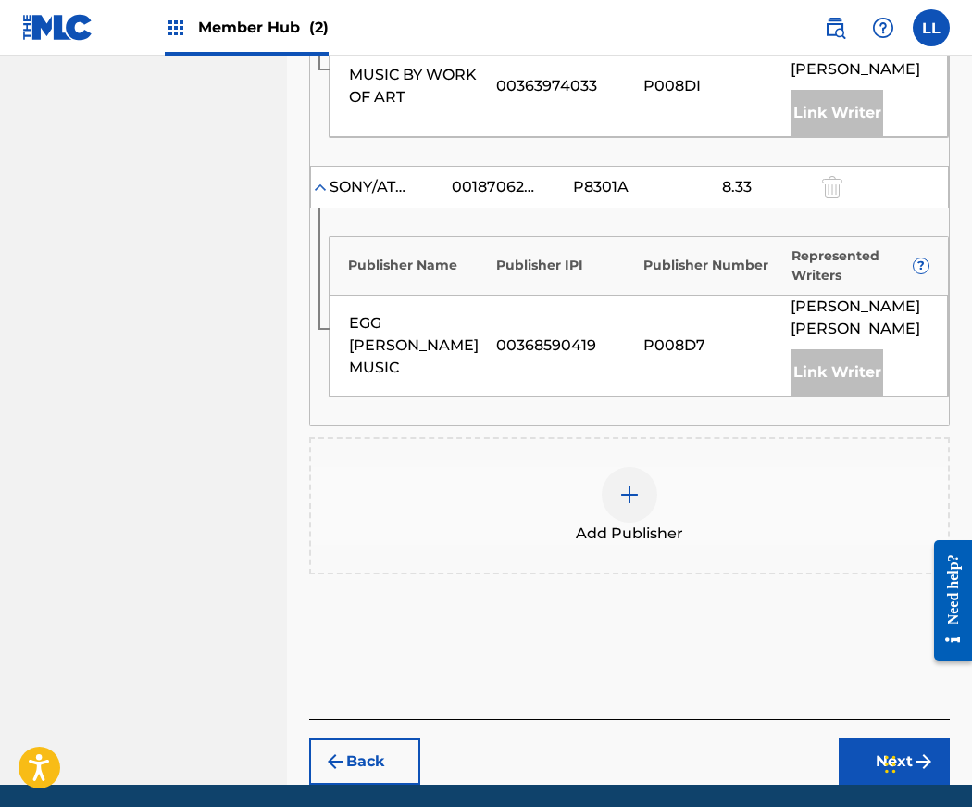
click at [630, 483] on img at bounding box center [630, 494] width 22 height 22
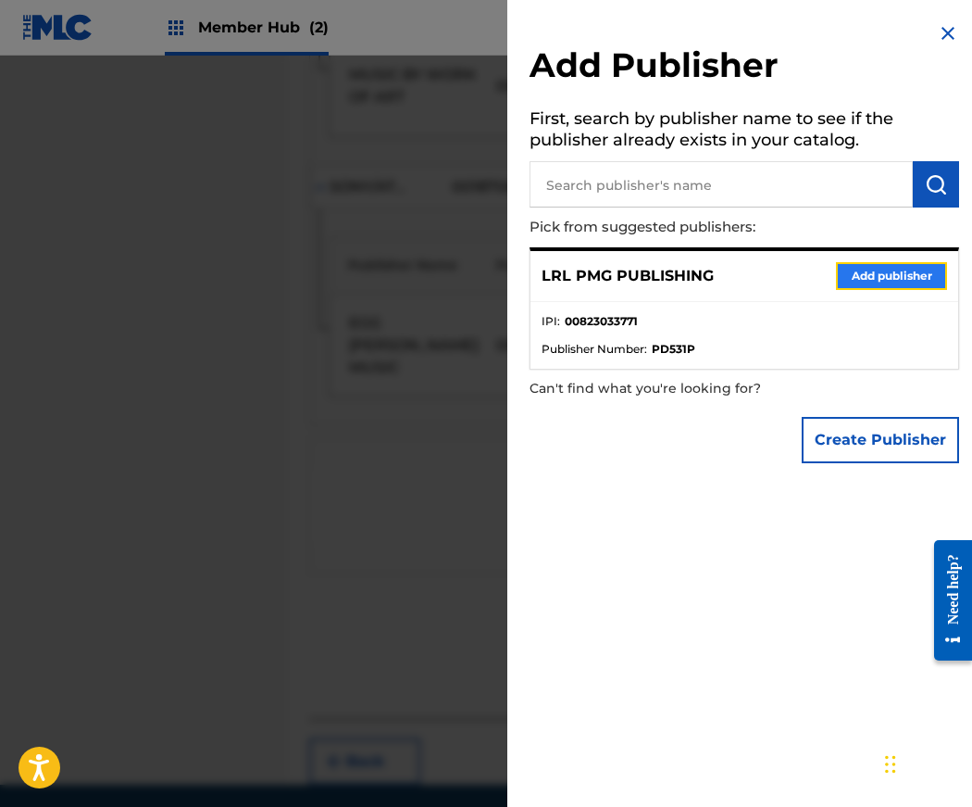
click at [874, 272] on button "Add publisher" at bounding box center [891, 276] width 111 height 28
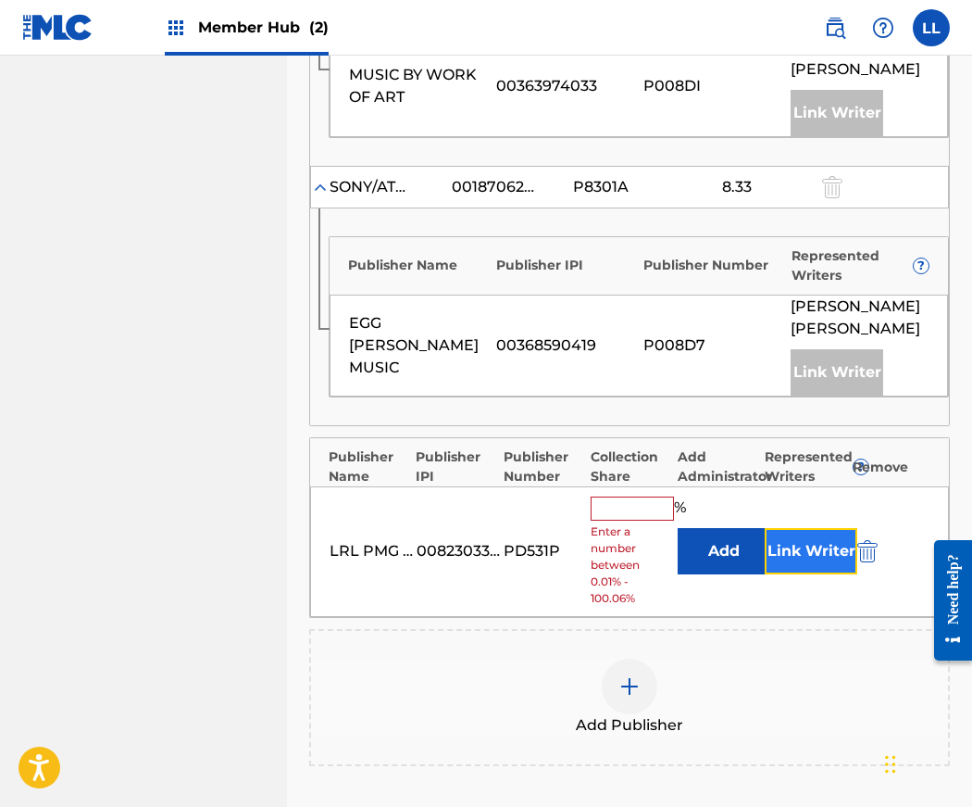
click at [810, 528] on button "Link Writer" at bounding box center [811, 551] width 93 height 46
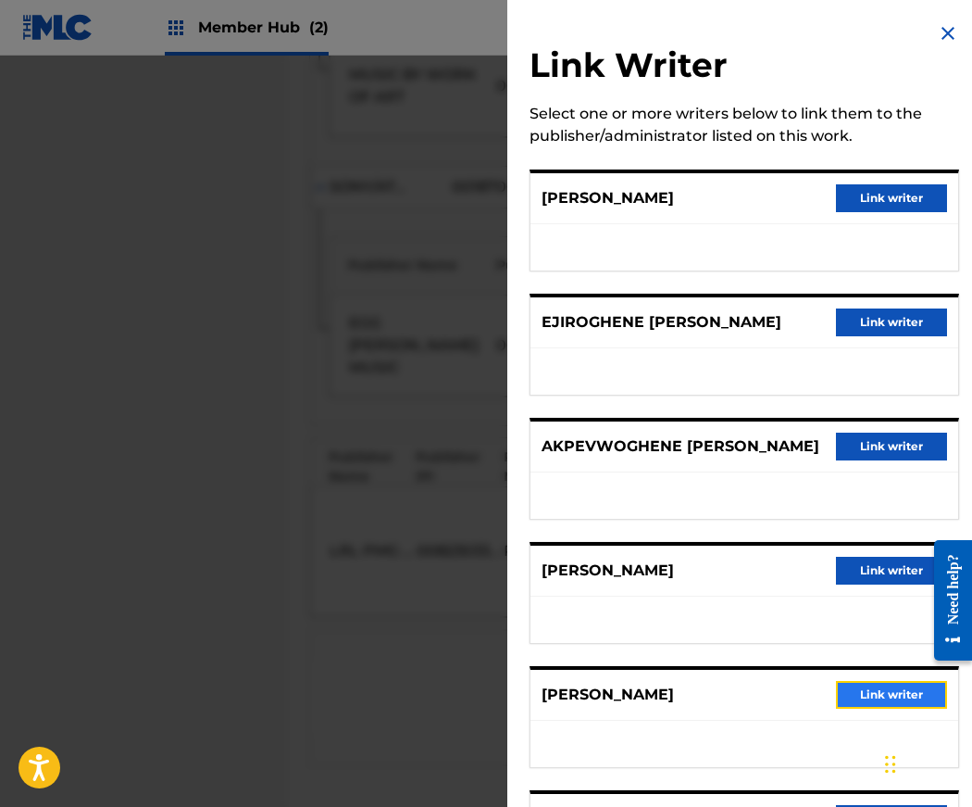
click at [870, 708] on button "Link writer" at bounding box center [891, 695] width 111 height 28
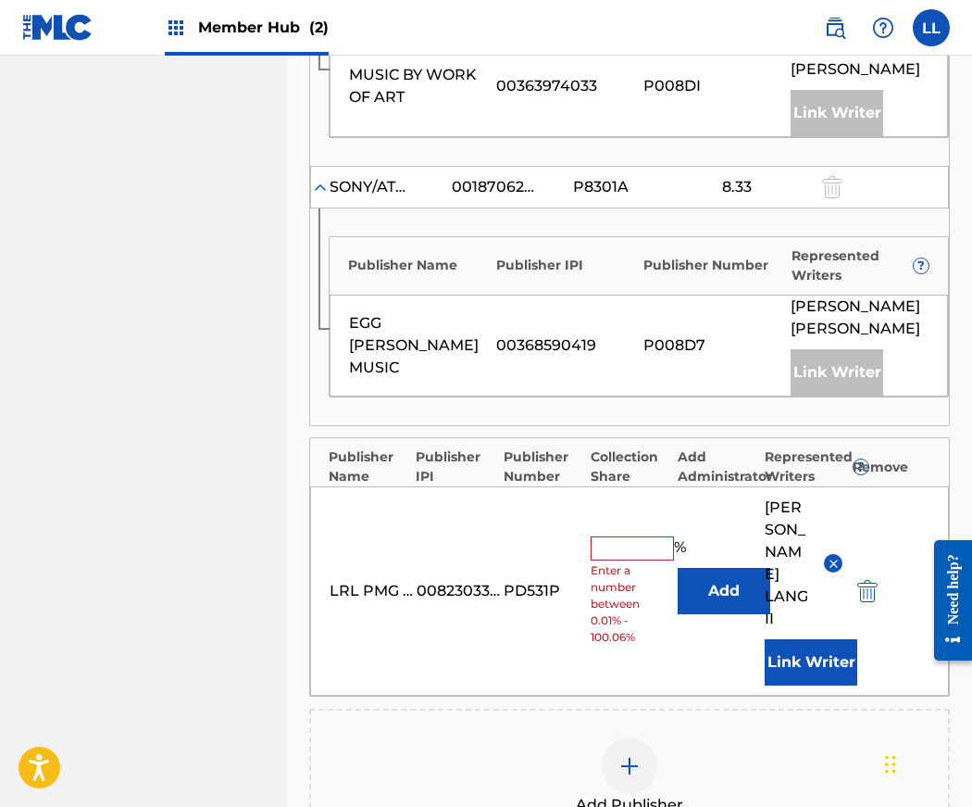
click at [599, 536] on input "text" at bounding box center [632, 548] width 83 height 24
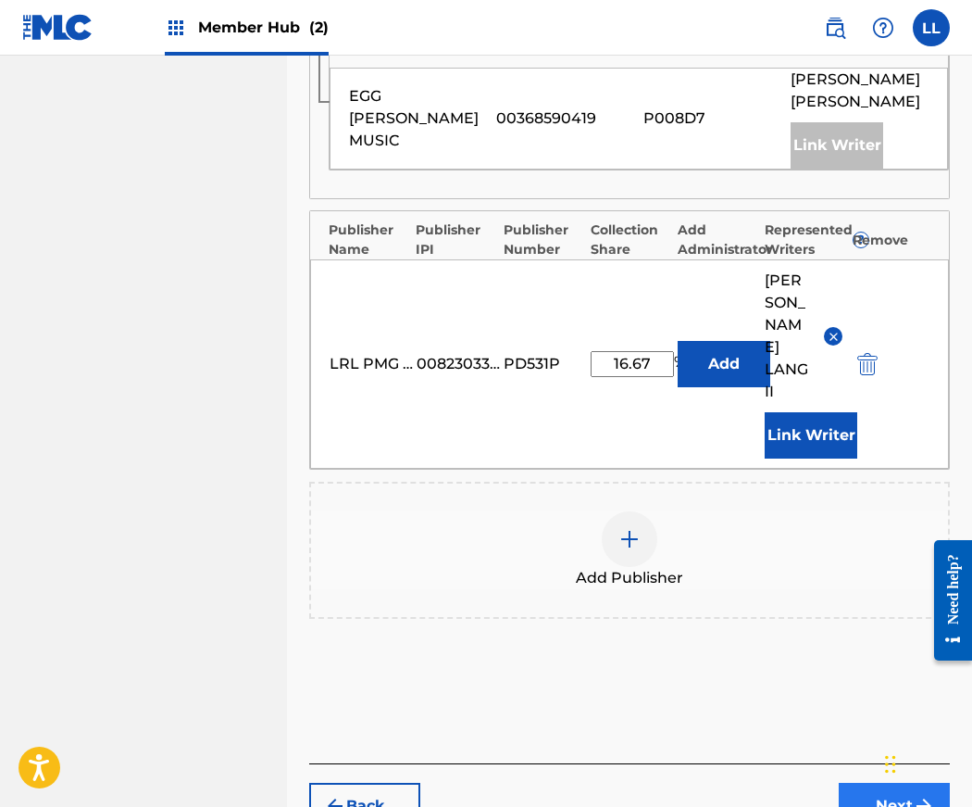
type input "16.67"
click at [900, 783] on button "Next" at bounding box center [894, 806] width 111 height 46
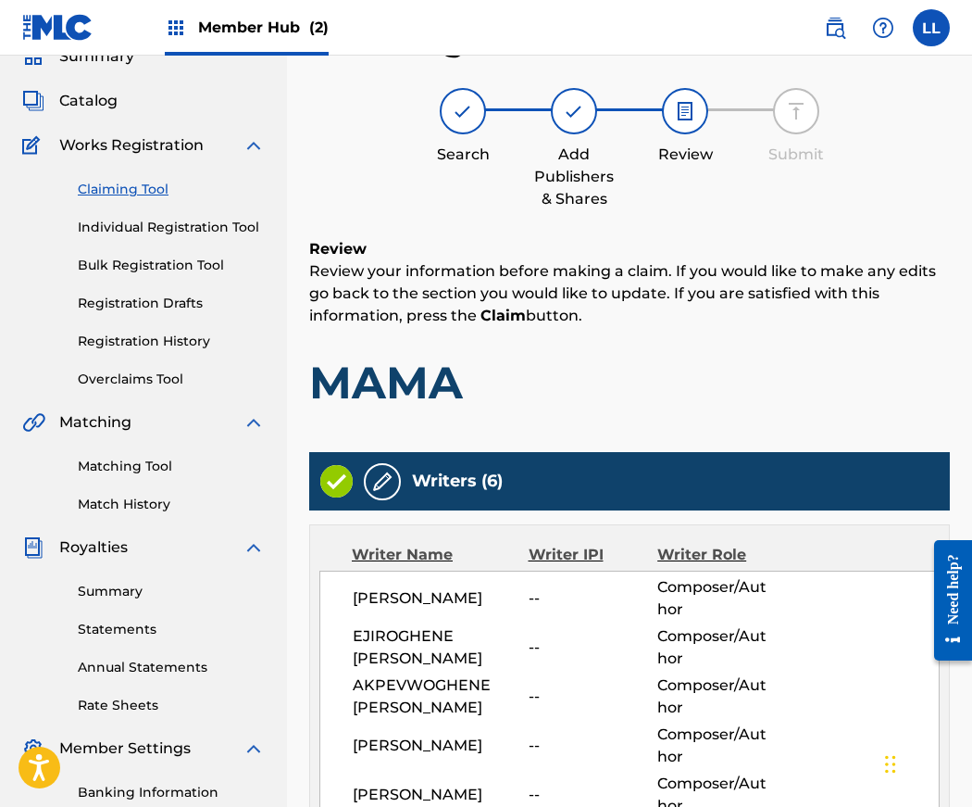
scroll to position [1509, 0]
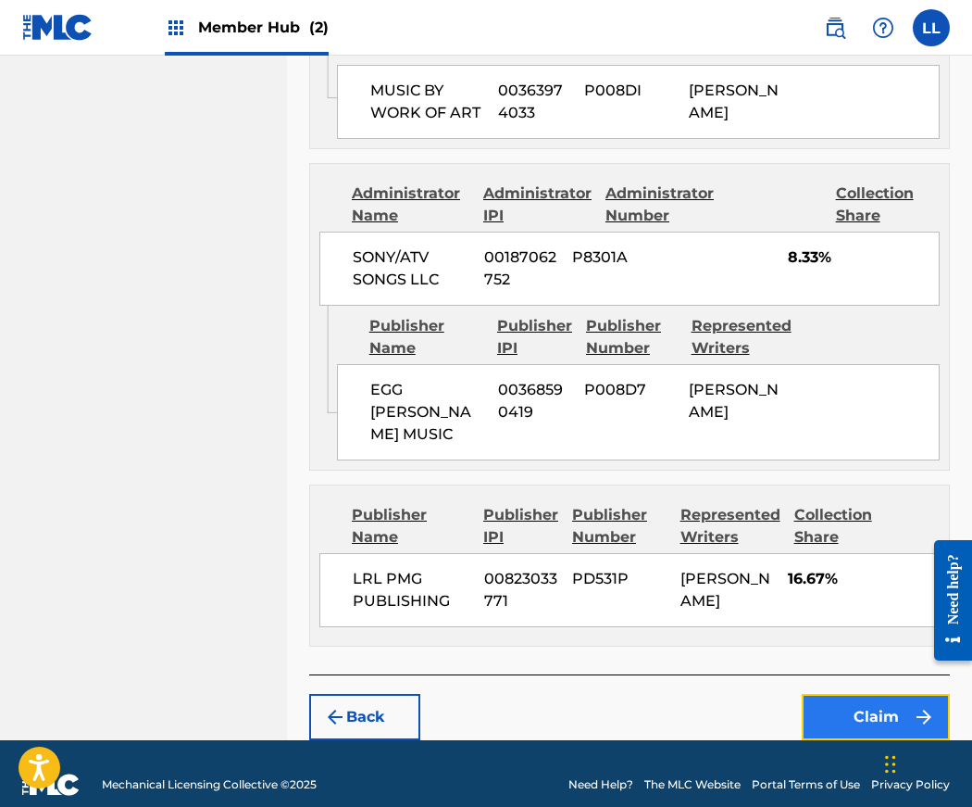
click at [858, 703] on button "Claim" at bounding box center [876, 717] width 148 height 46
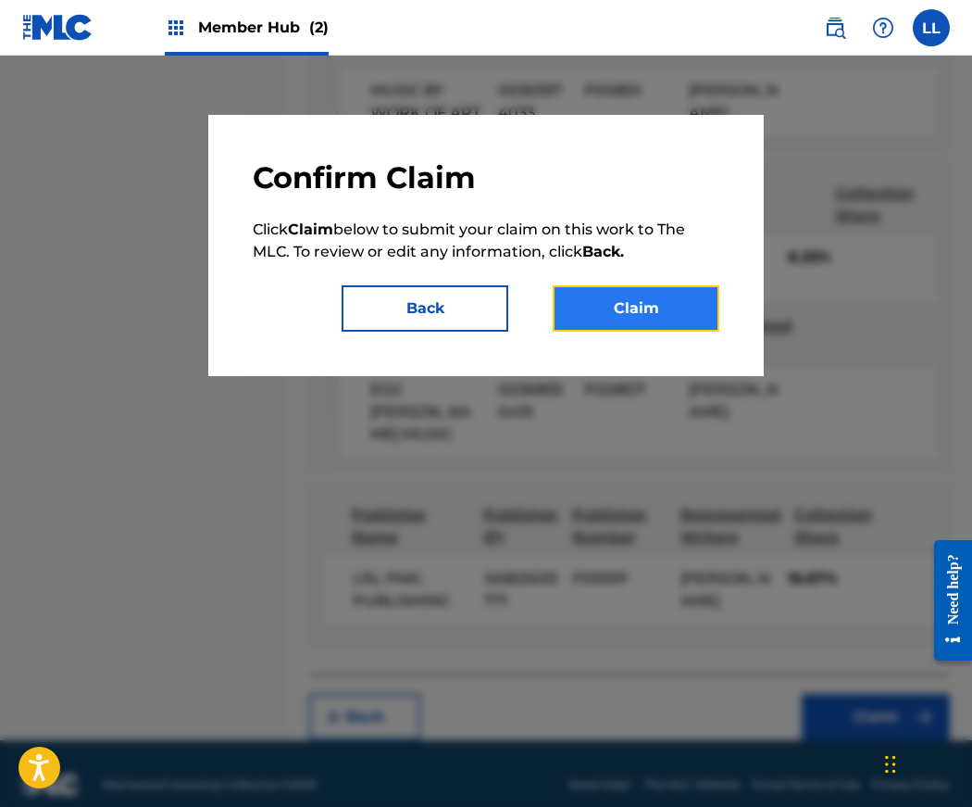
click at [632, 303] on button "Claim" at bounding box center [636, 308] width 167 height 46
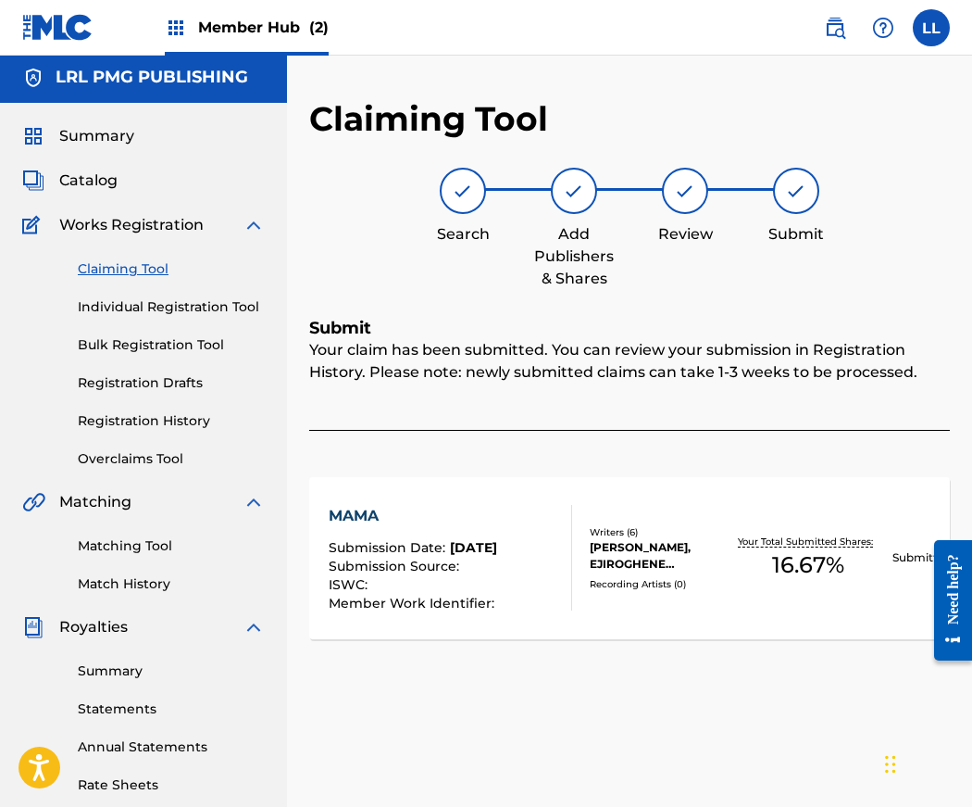
scroll to position [0, 0]
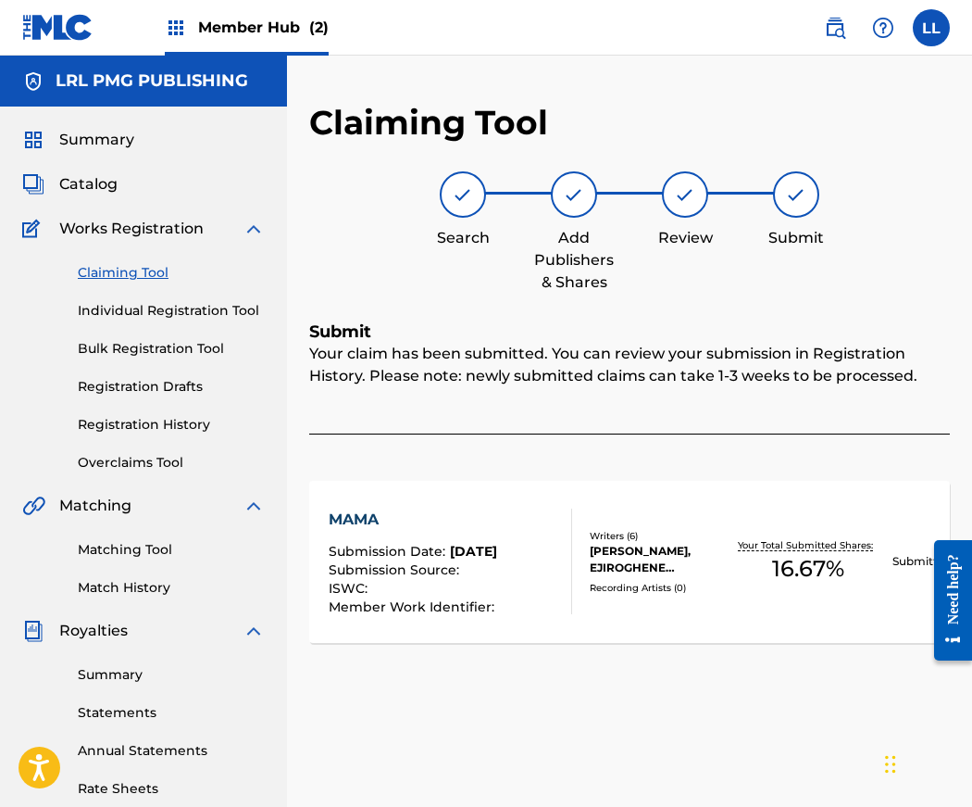
click at [120, 271] on link "Claiming Tool" at bounding box center [171, 272] width 187 height 19
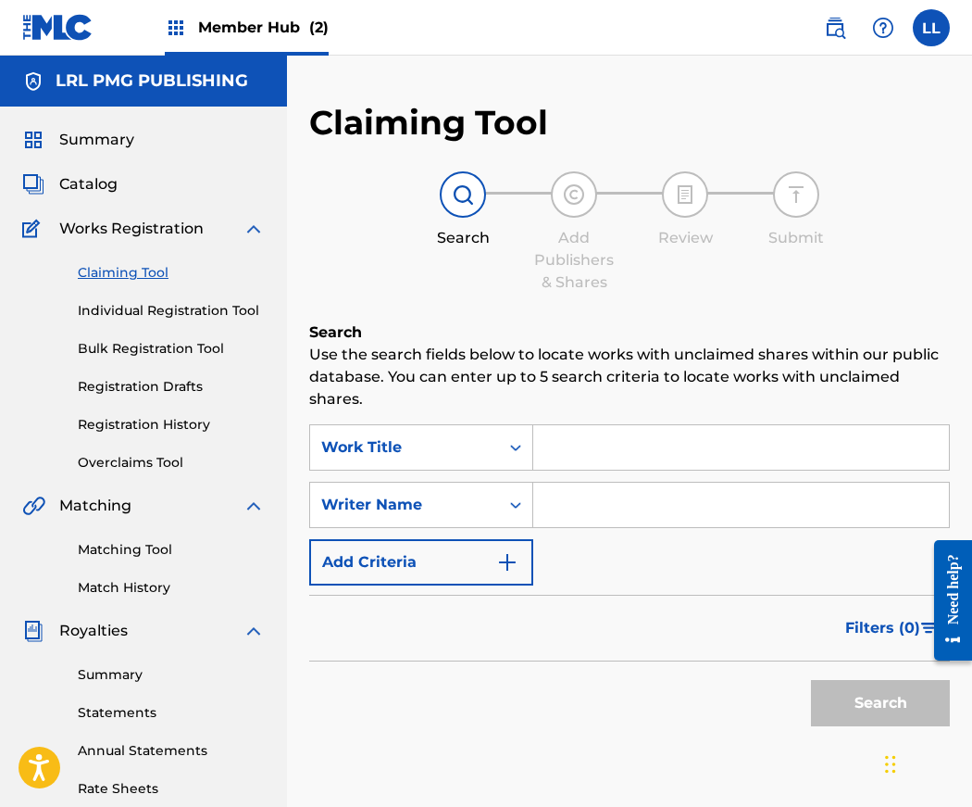
scroll to position [1, 0]
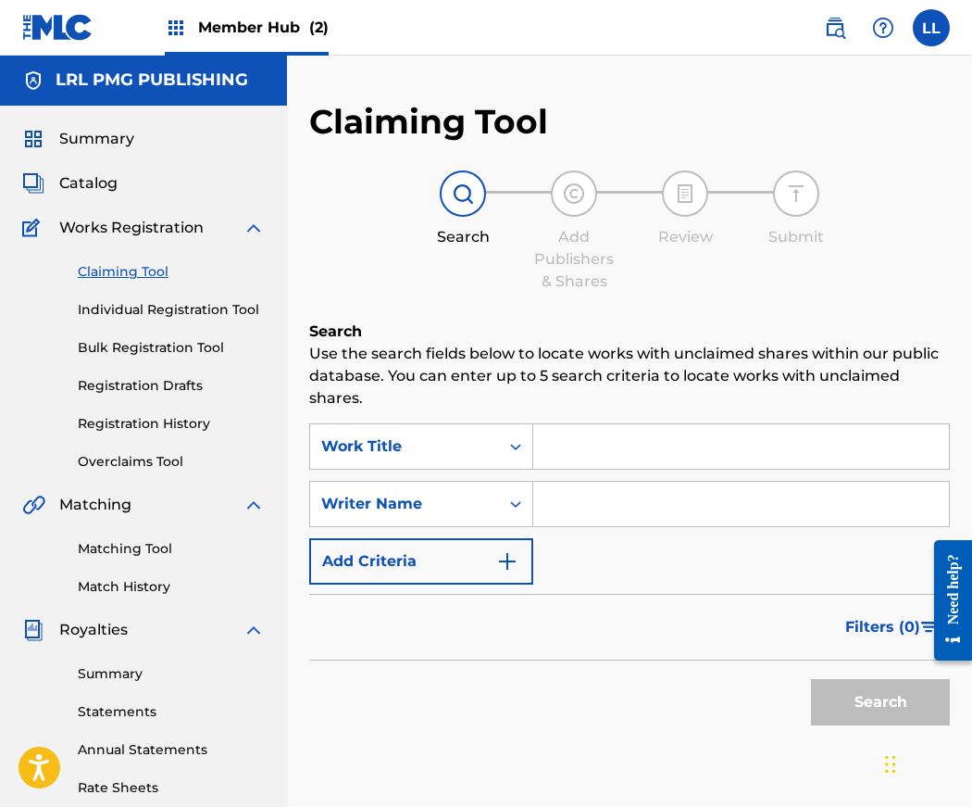
click at [601, 502] on input "Search Form" at bounding box center [741, 504] width 416 height 44
type input "Jerry Lang II"
click at [841, 709] on button "Search" at bounding box center [880, 702] width 139 height 46
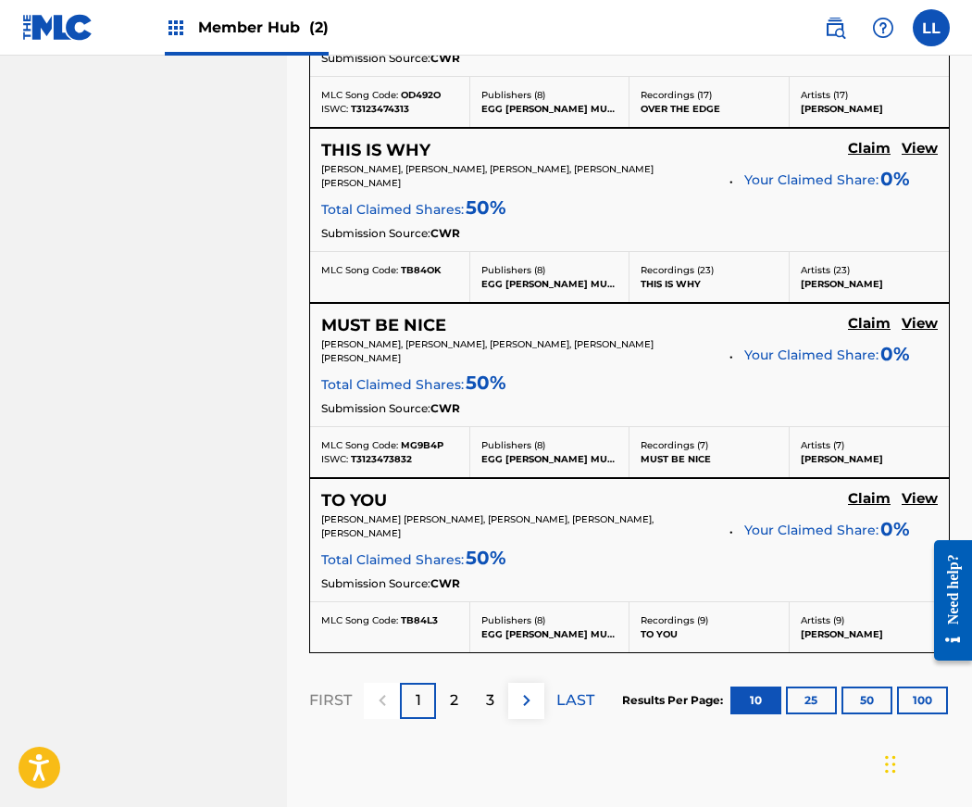
scroll to position [1960, 0]
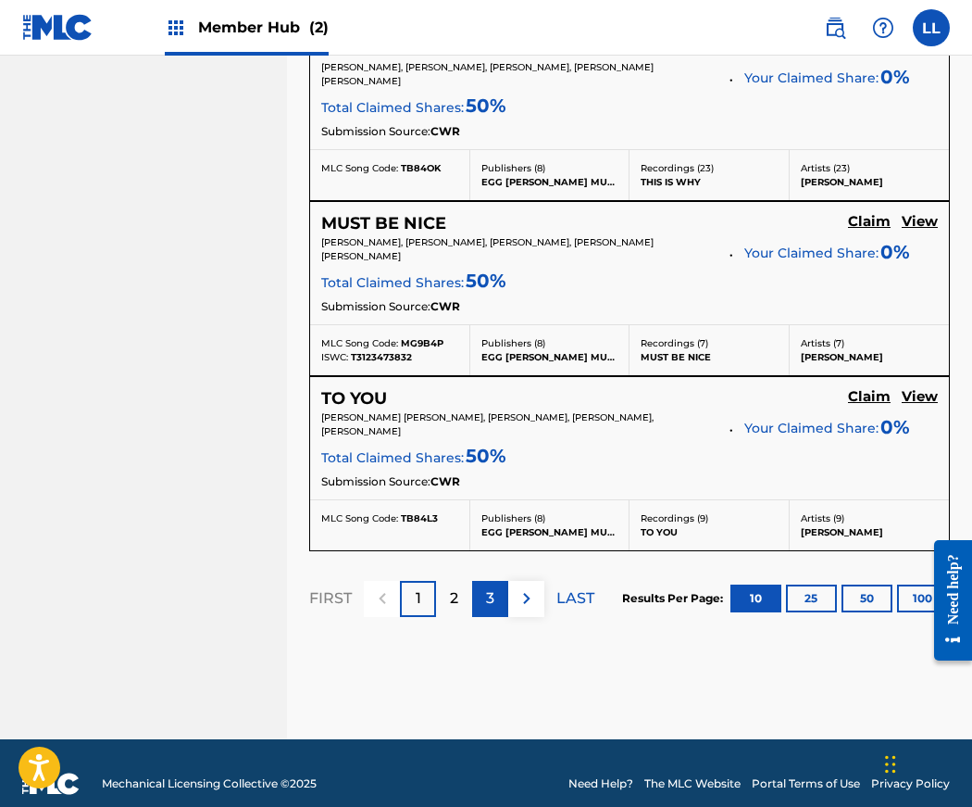
click at [491, 587] on p "3" at bounding box center [490, 598] width 8 height 22
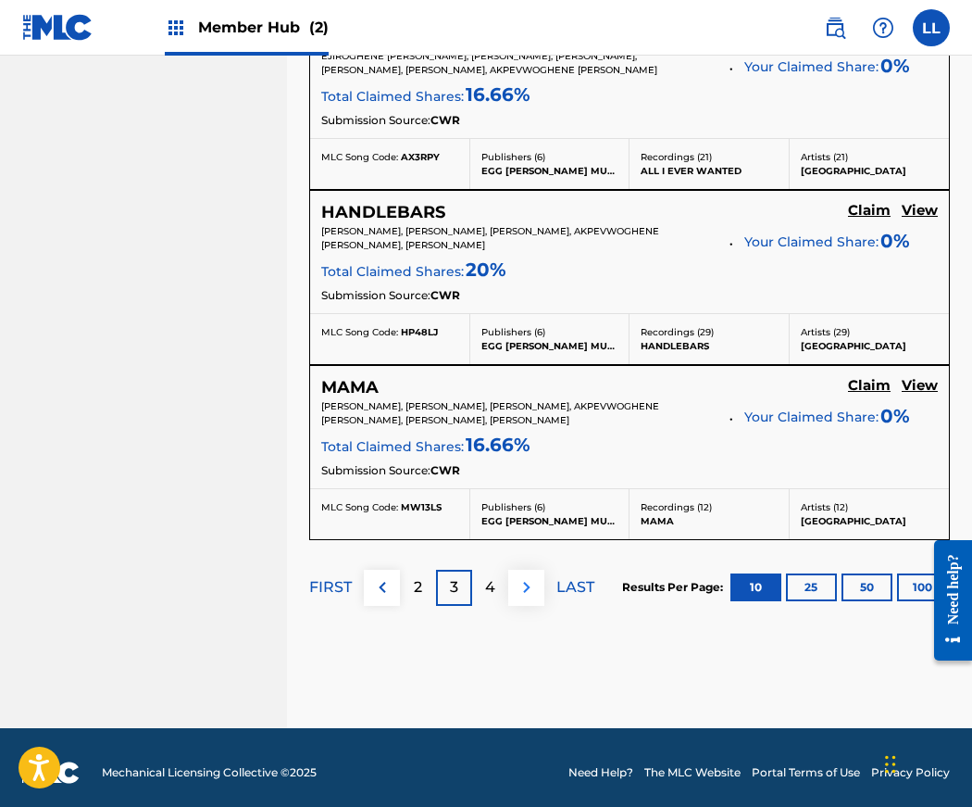
scroll to position [1967, 0]
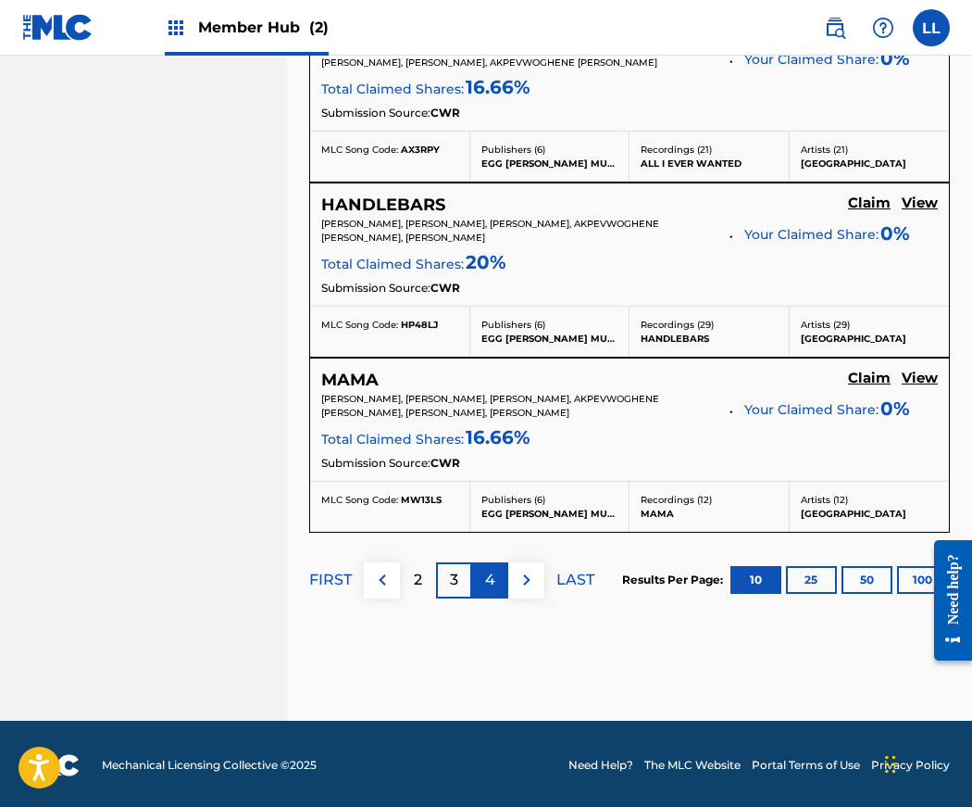
click at [490, 575] on p "4" at bounding box center [490, 580] width 10 height 22
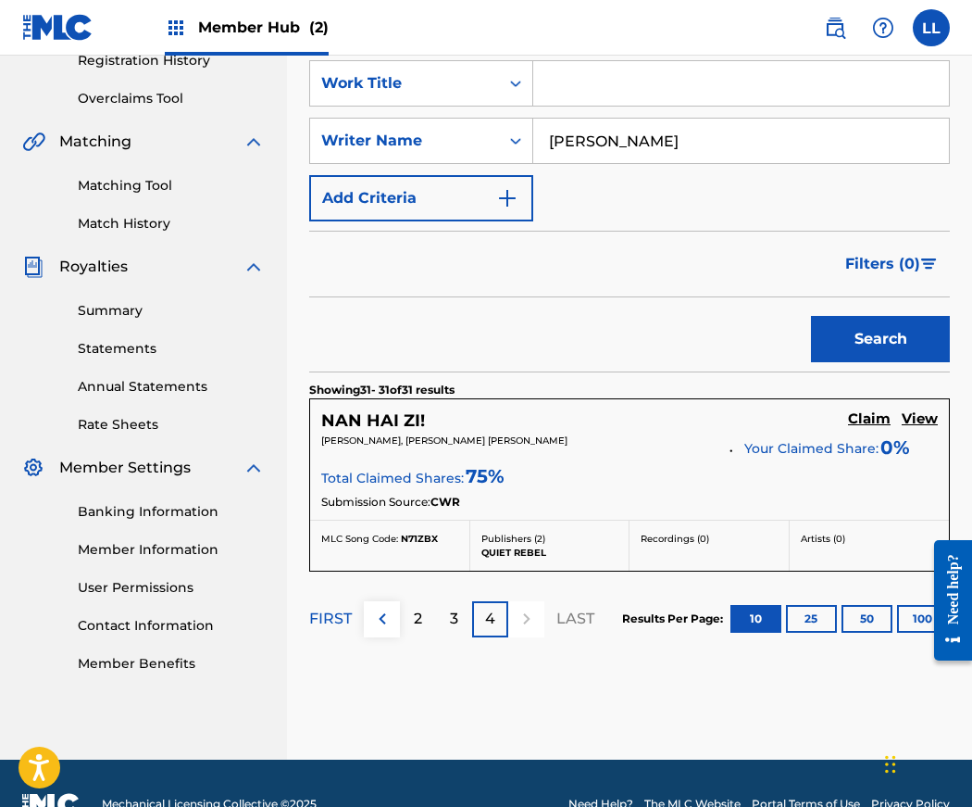
scroll to position [371, 0]
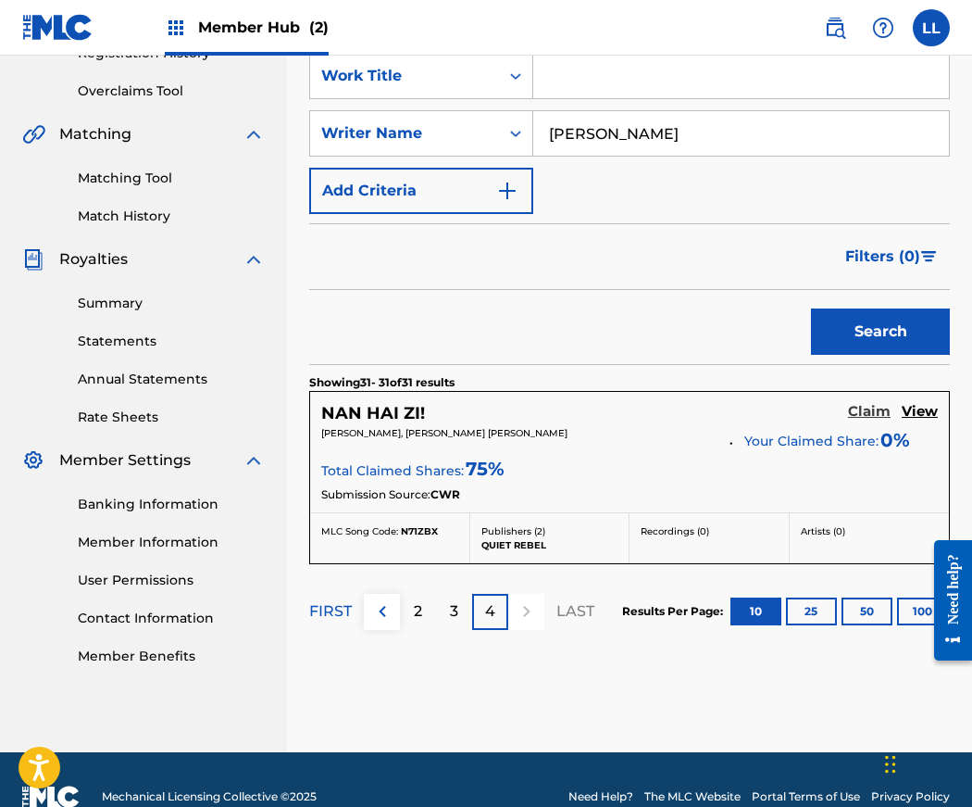
click at [864, 410] on h5 "Claim" at bounding box center [869, 412] width 43 height 18
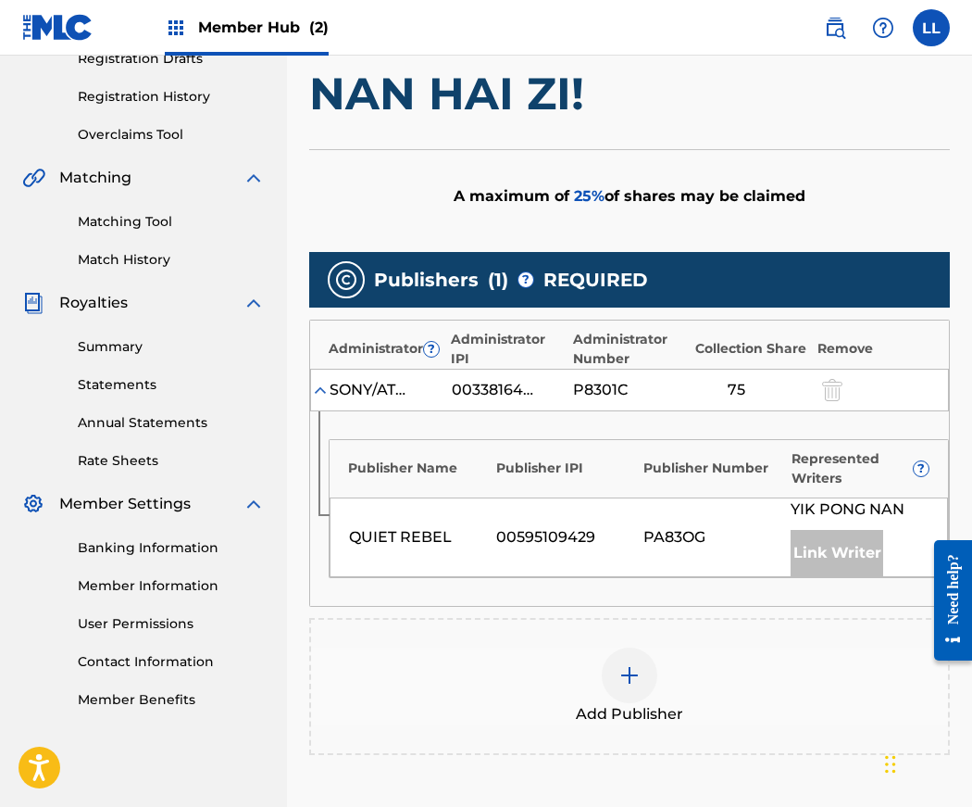
scroll to position [321, 0]
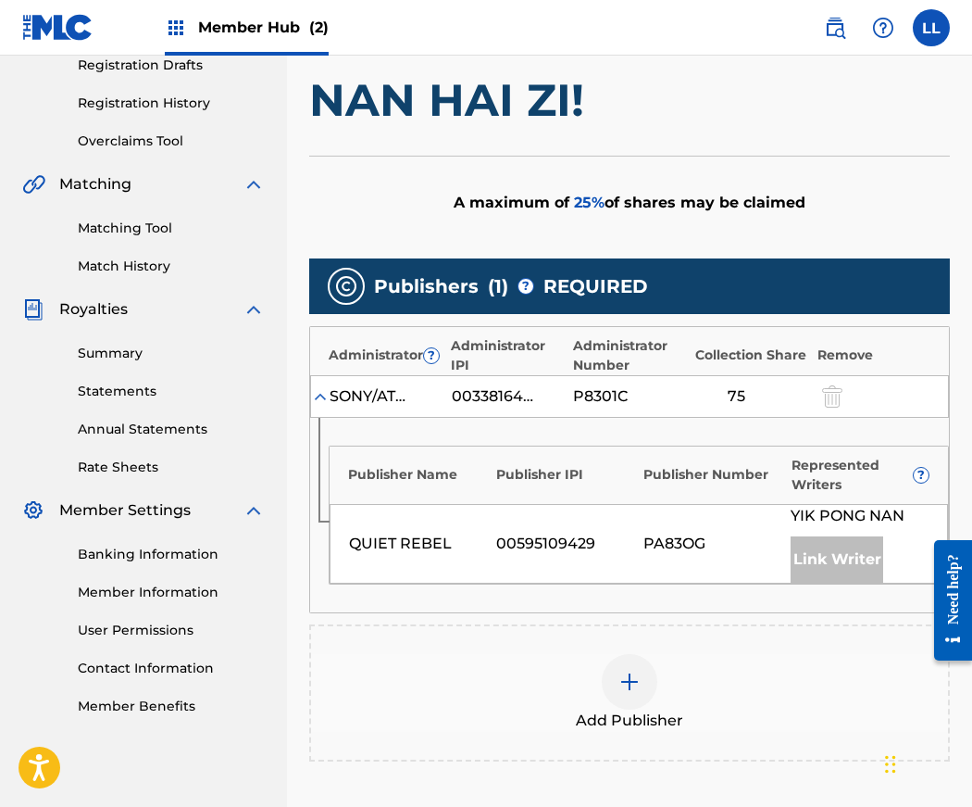
click at [626, 679] on img at bounding box center [630, 681] width 22 height 22
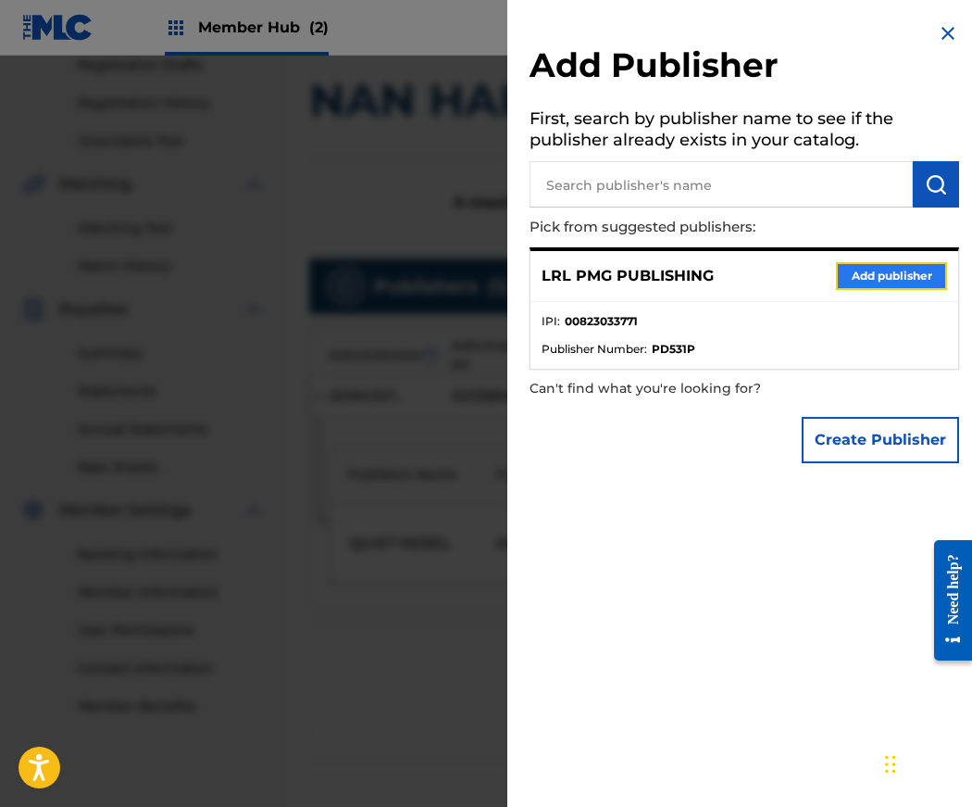
click at [896, 272] on button "Add publisher" at bounding box center [891, 276] width 111 height 28
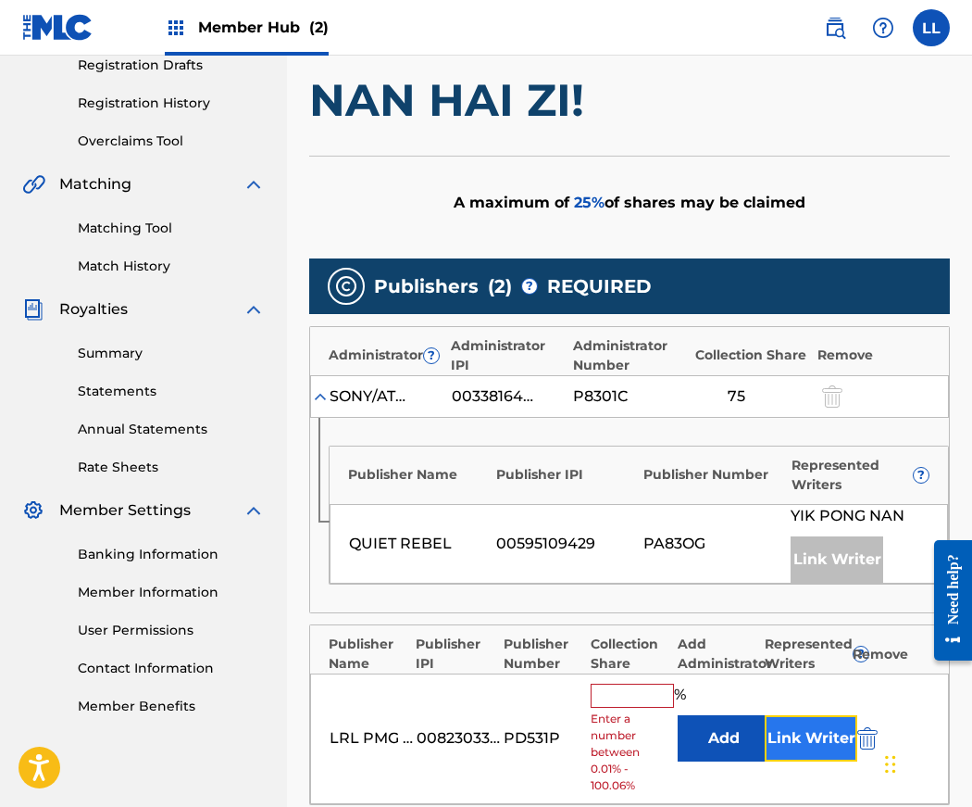
click at [829, 733] on button "Link Writer" at bounding box center [811, 738] width 93 height 46
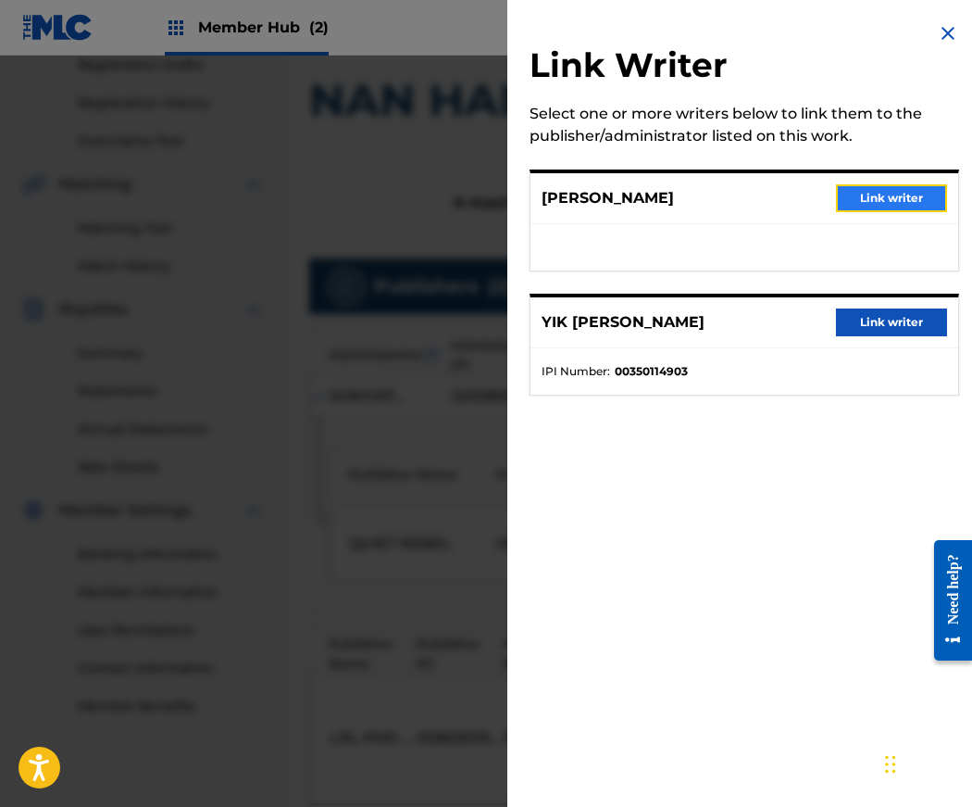
drag, startPoint x: 896, startPoint y: 194, endPoint x: 894, endPoint y: 213, distance: 18.6
click at [896, 195] on button "Link writer" at bounding box center [891, 198] width 111 height 28
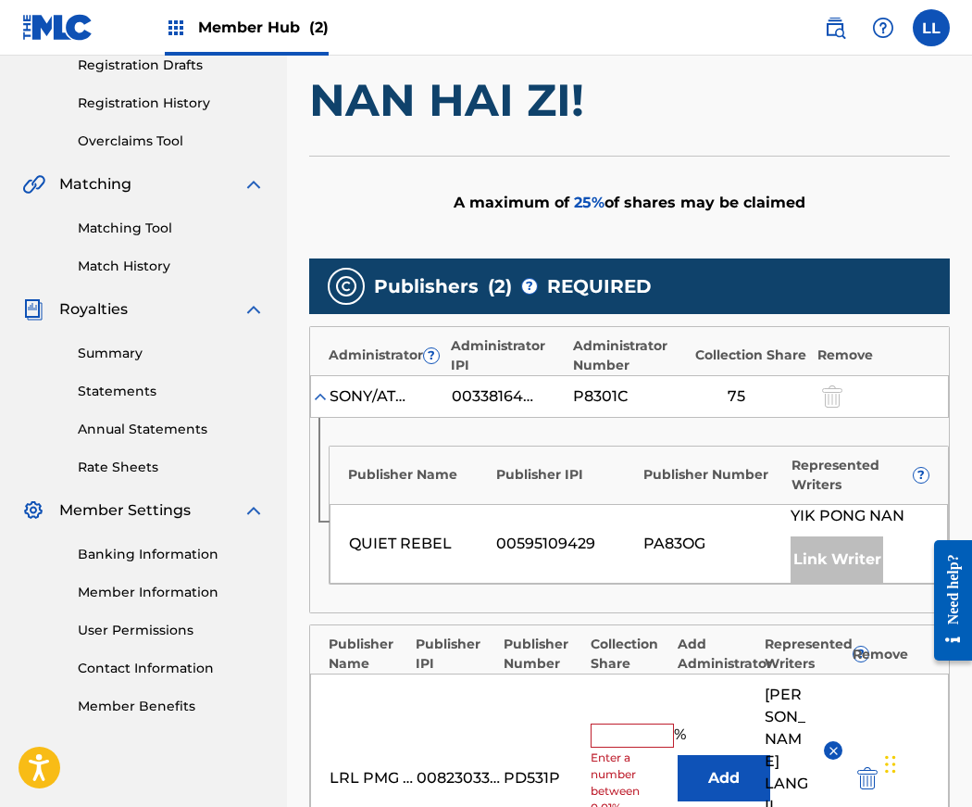
click at [616, 723] on input "text" at bounding box center [632, 735] width 83 height 24
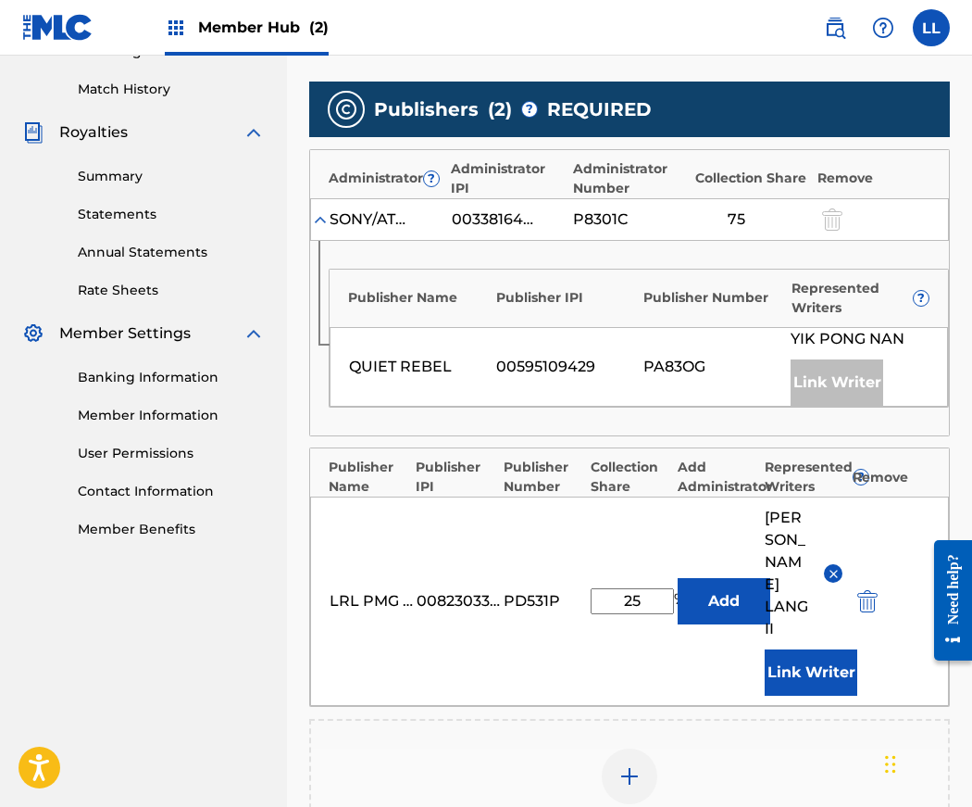
scroll to position [802, 0]
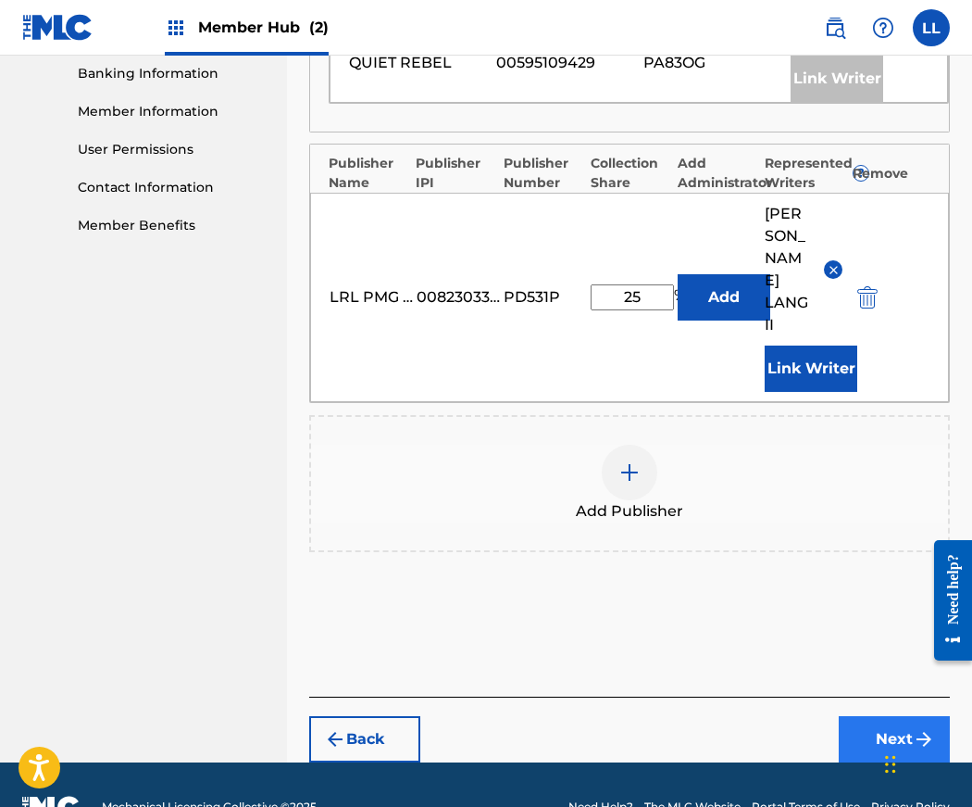
type input "25"
click at [901, 716] on button "Next" at bounding box center [894, 739] width 111 height 46
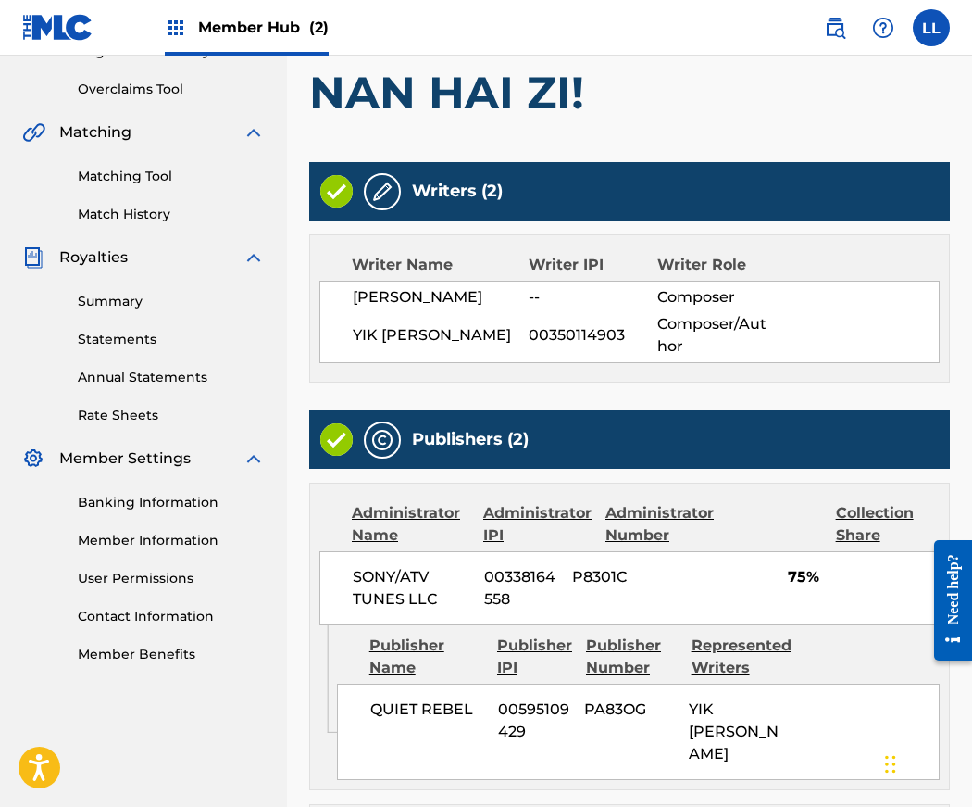
scroll to position [693, 0]
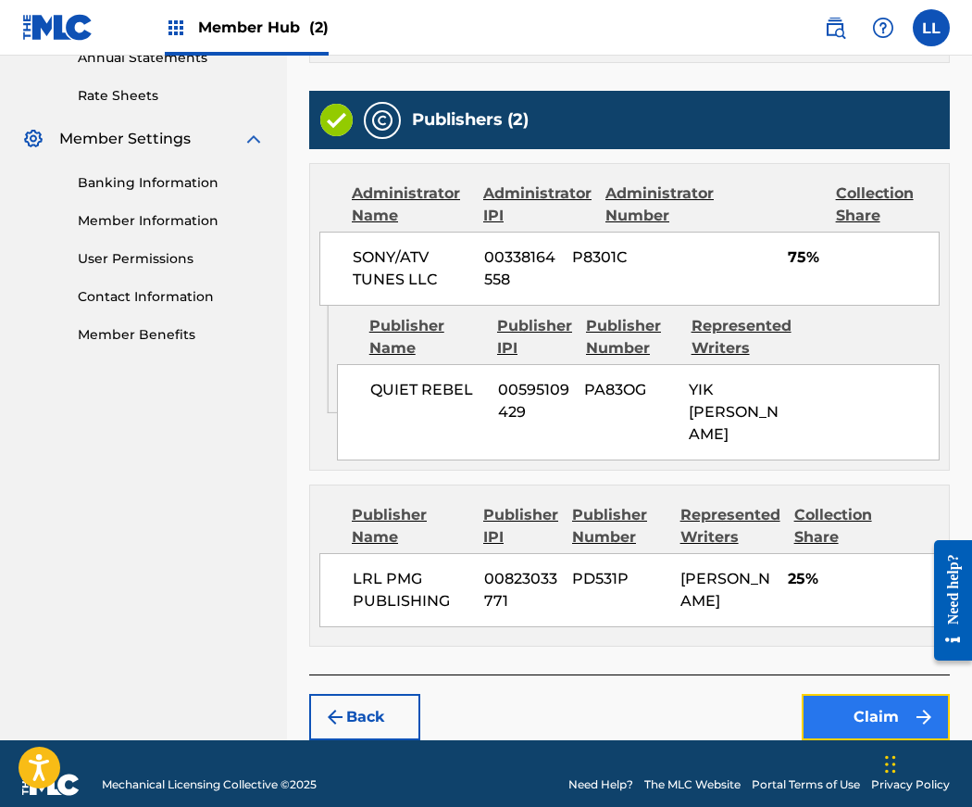
click at [870, 695] on button "Claim" at bounding box center [876, 717] width 148 height 46
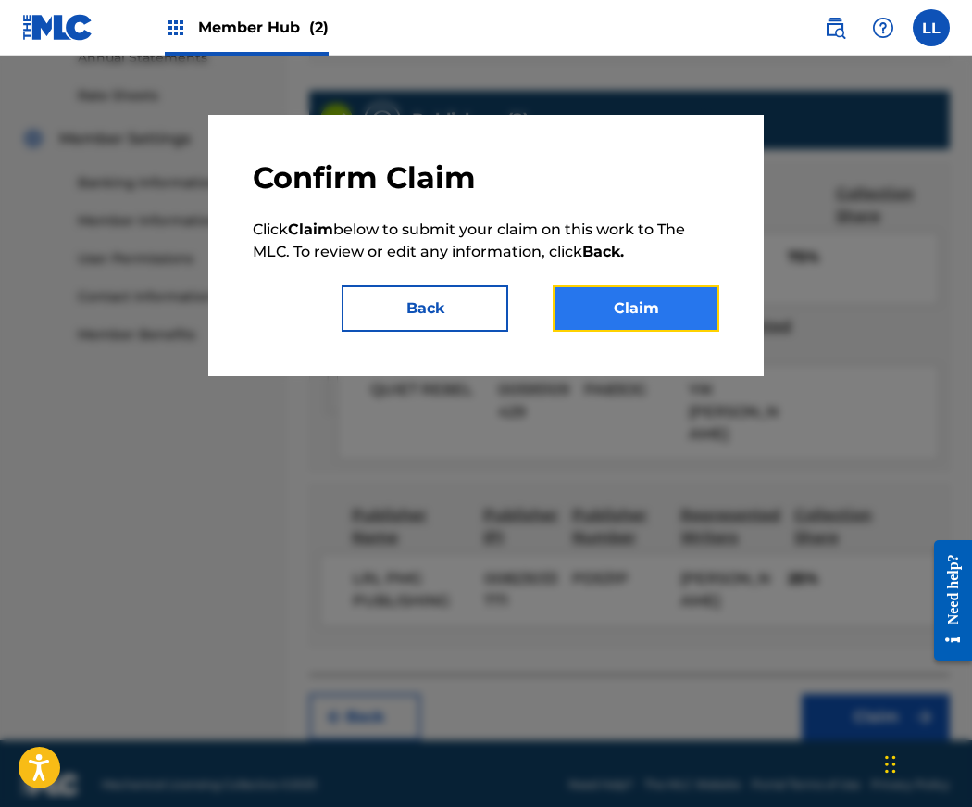
click at [673, 314] on button "Claim" at bounding box center [636, 308] width 167 height 46
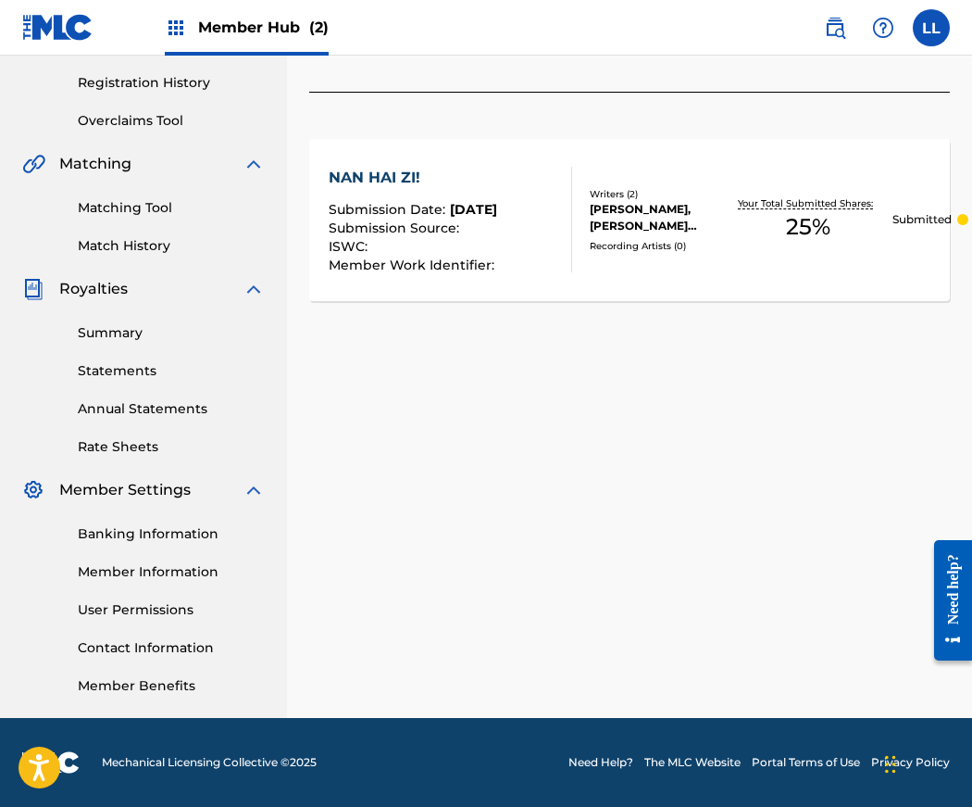
scroll to position [0, 0]
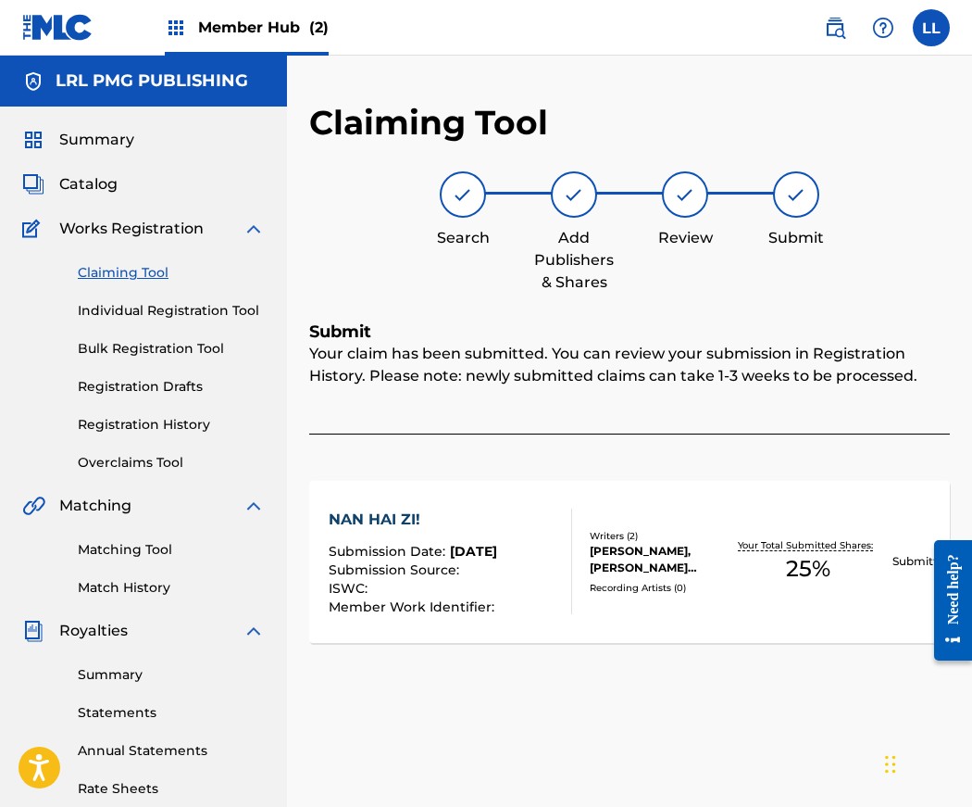
click at [112, 274] on link "Claiming Tool" at bounding box center [171, 272] width 187 height 19
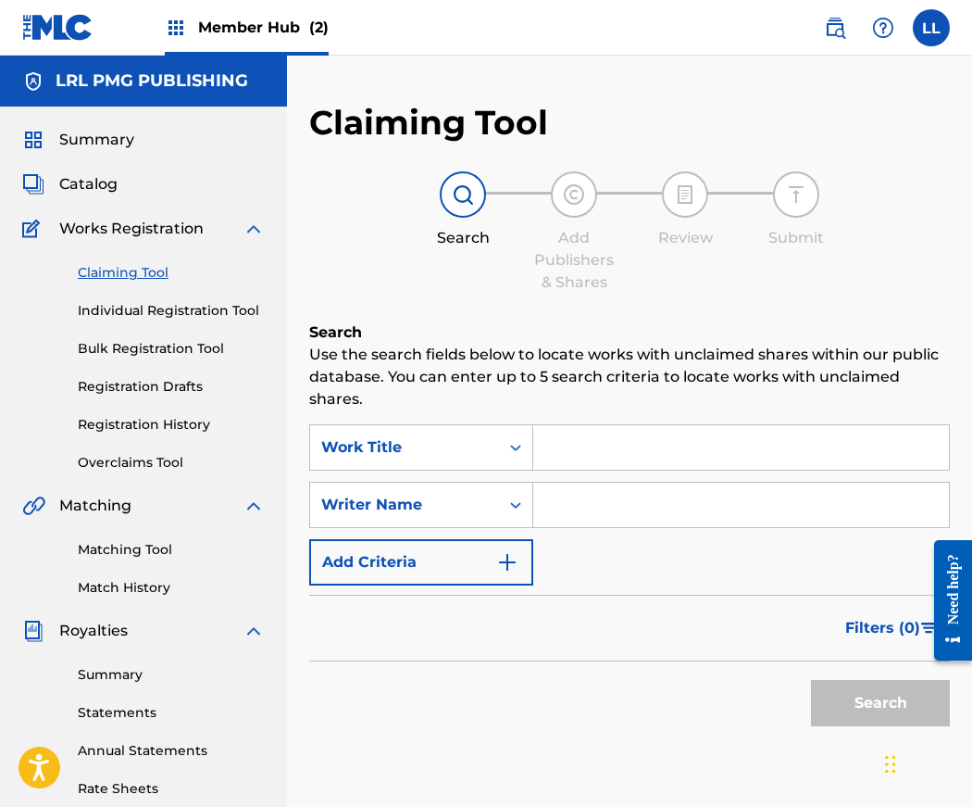
click at [566, 442] on input "Search Form" at bounding box center [741, 447] width 416 height 44
click at [545, 446] on input "Search Form" at bounding box center [741, 447] width 416 height 44
click at [563, 502] on input "Search Form" at bounding box center [741, 504] width 416 height 44
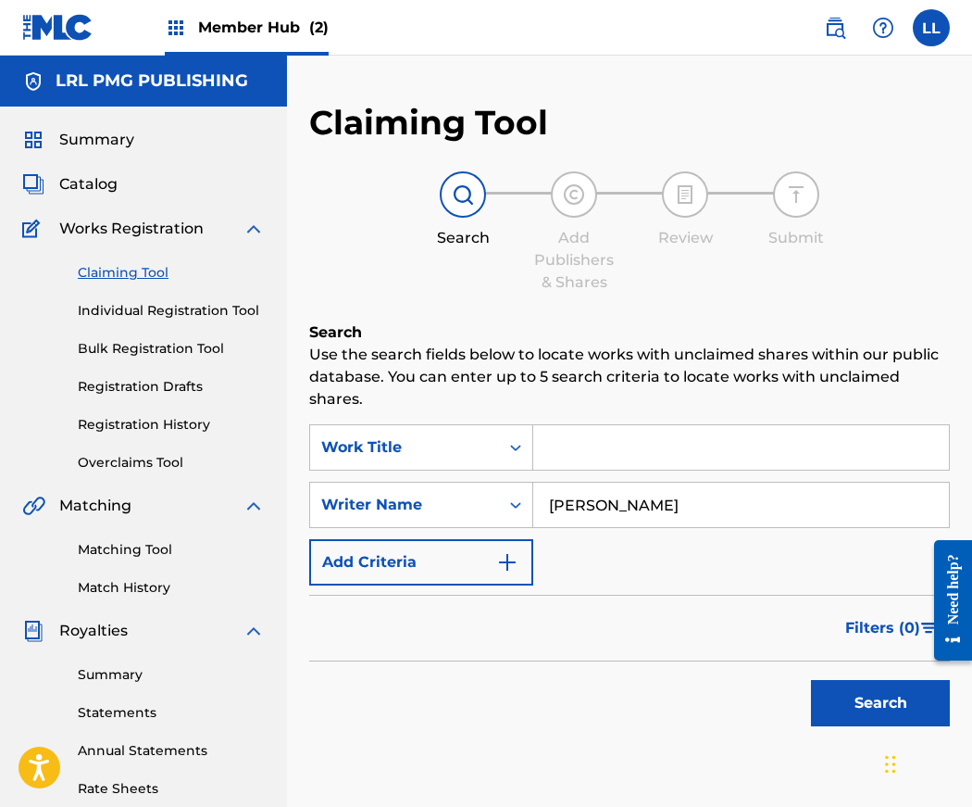
click at [607, 507] on input "Jerry" at bounding box center [741, 504] width 416 height 44
click at [870, 708] on button "Search" at bounding box center [880, 703] width 139 height 46
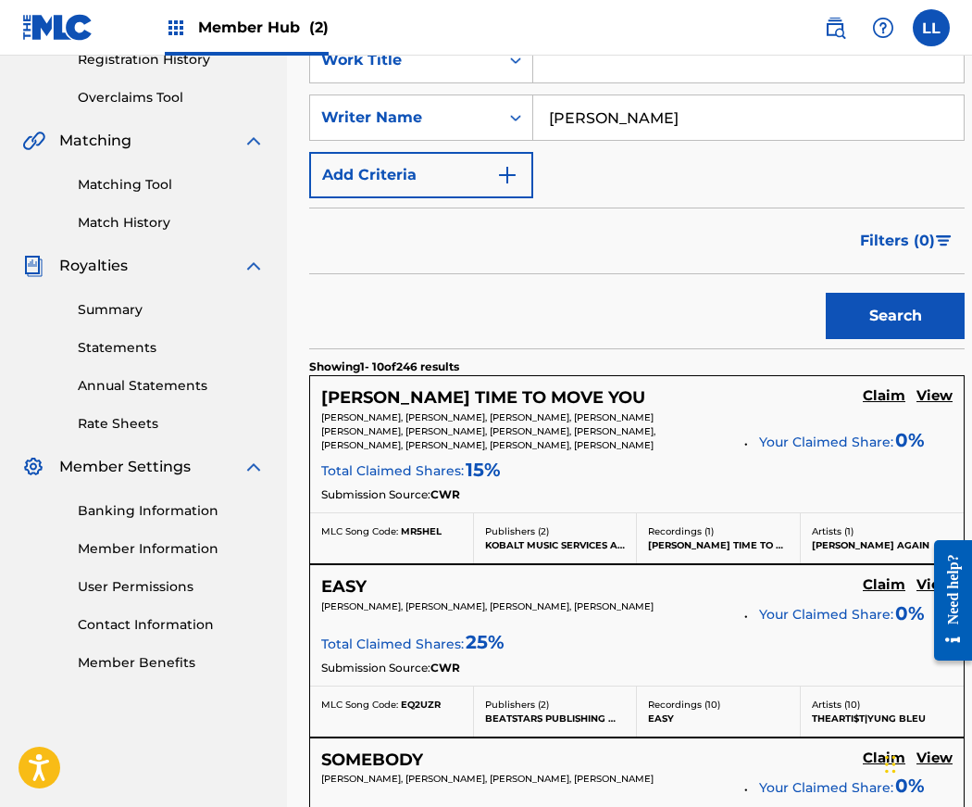
scroll to position [207, 0]
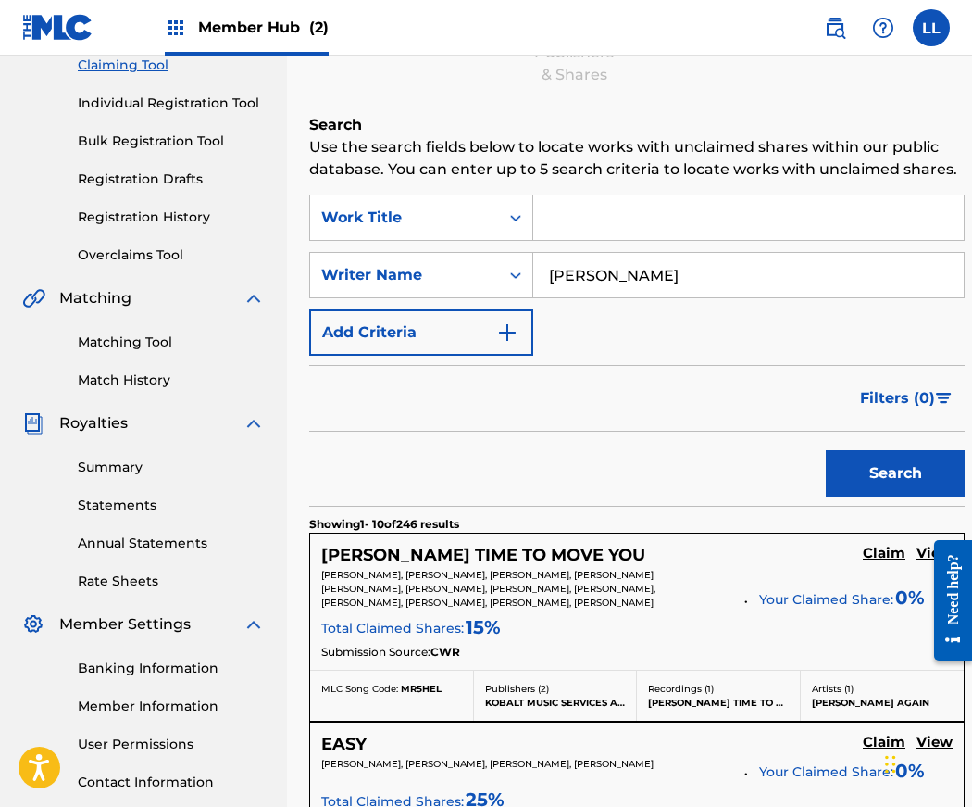
click at [658, 297] on input "Jeremy Biddle" at bounding box center [748, 275] width 431 height 44
click at [826, 450] on button "Search" at bounding box center [895, 473] width 139 height 46
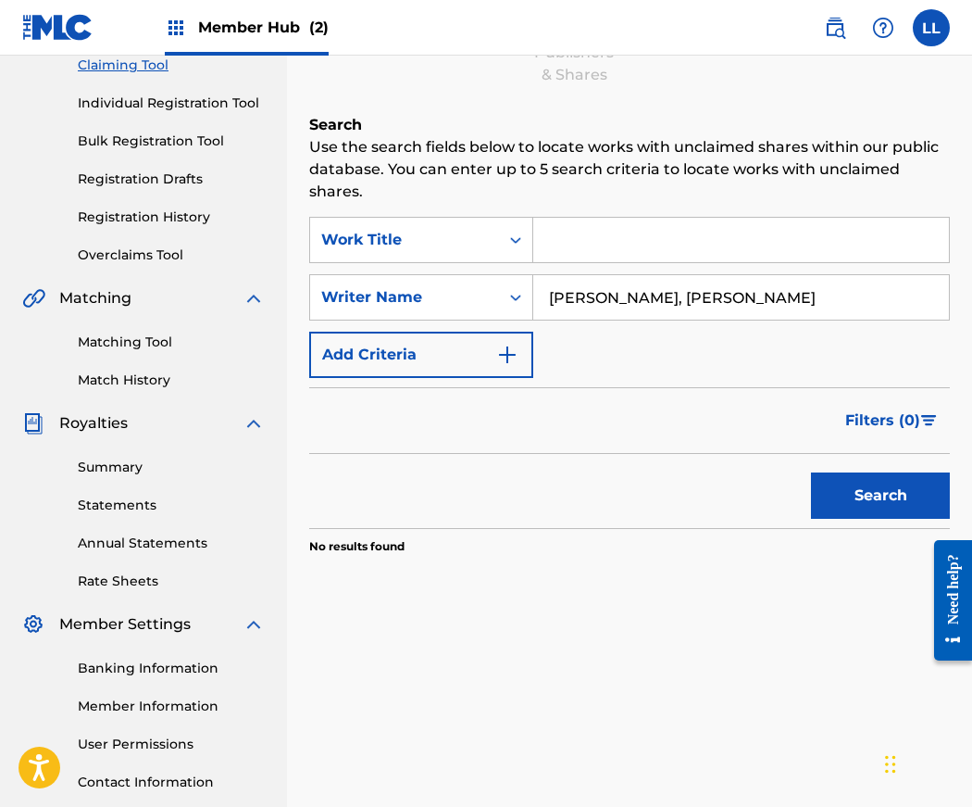
drag, startPoint x: 735, startPoint y: 301, endPoint x: 660, endPoint y: 302, distance: 75.0
click at [660, 302] on input "Jeremy Biddle, Jerry Lang" at bounding box center [741, 297] width 416 height 44
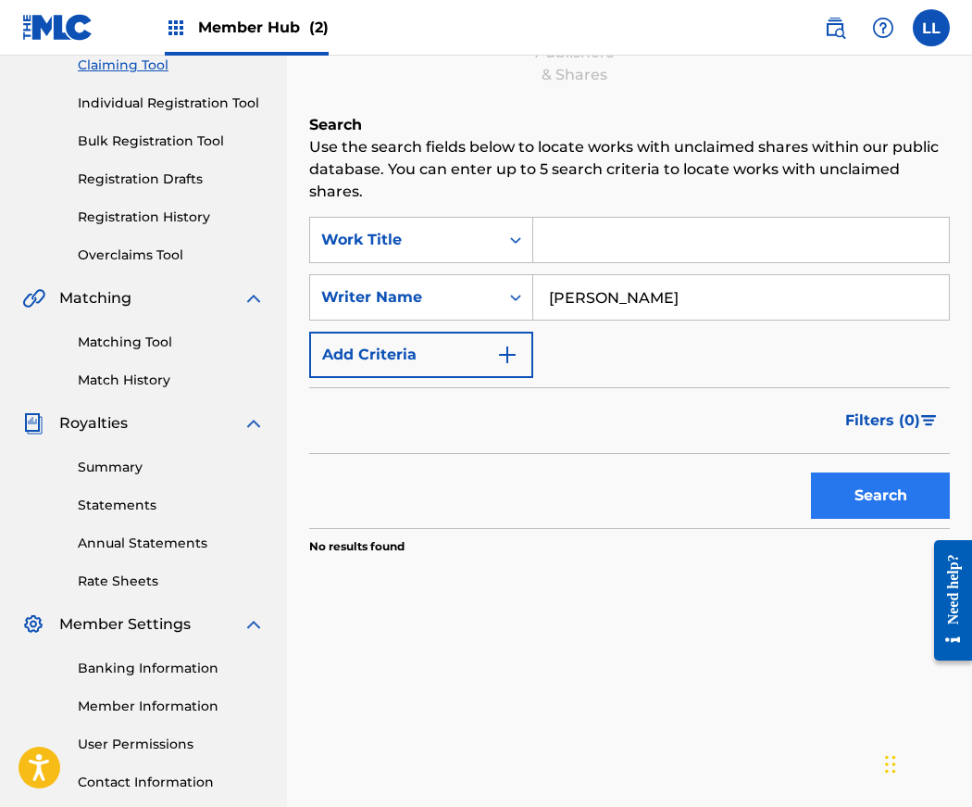
type input "Jeremy Biddle"
click at [861, 490] on button "Search" at bounding box center [880, 495] width 139 height 46
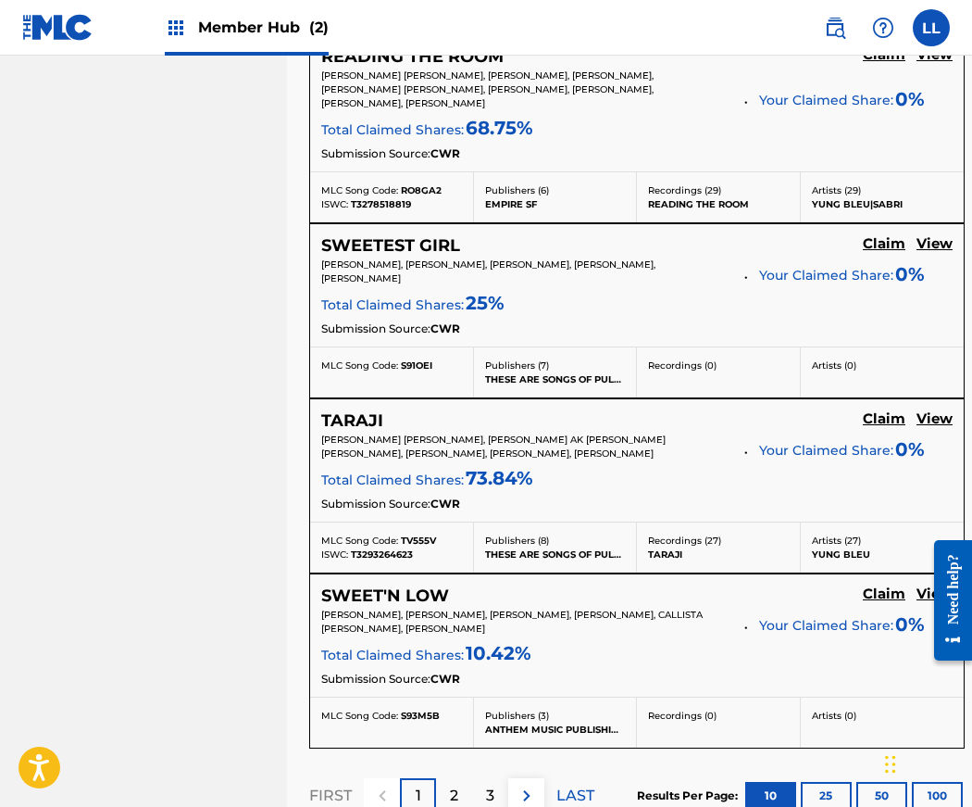
scroll to position [2004, 0]
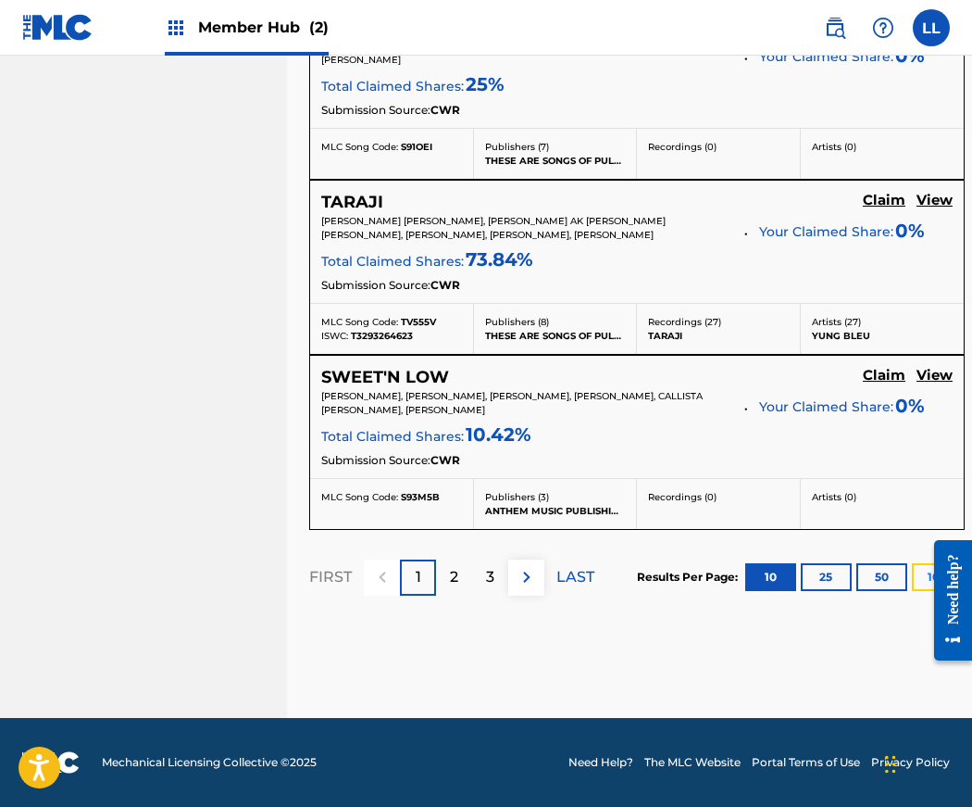
click at [915, 576] on button "100" at bounding box center [937, 577] width 51 height 28
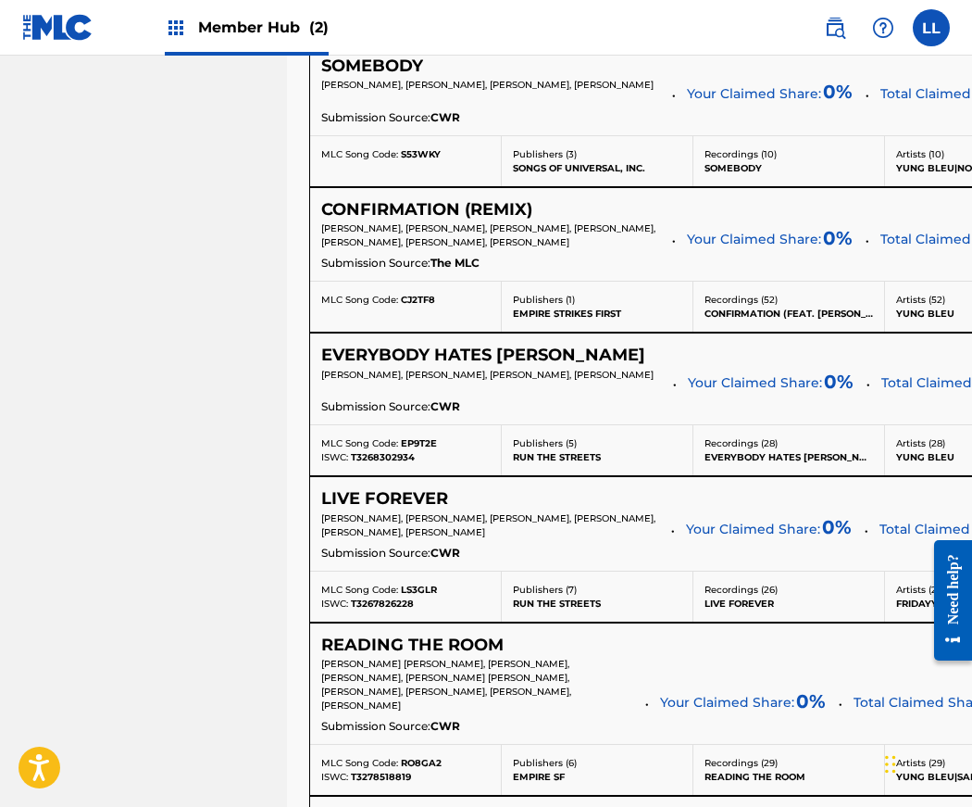
scroll to position [1001, 0]
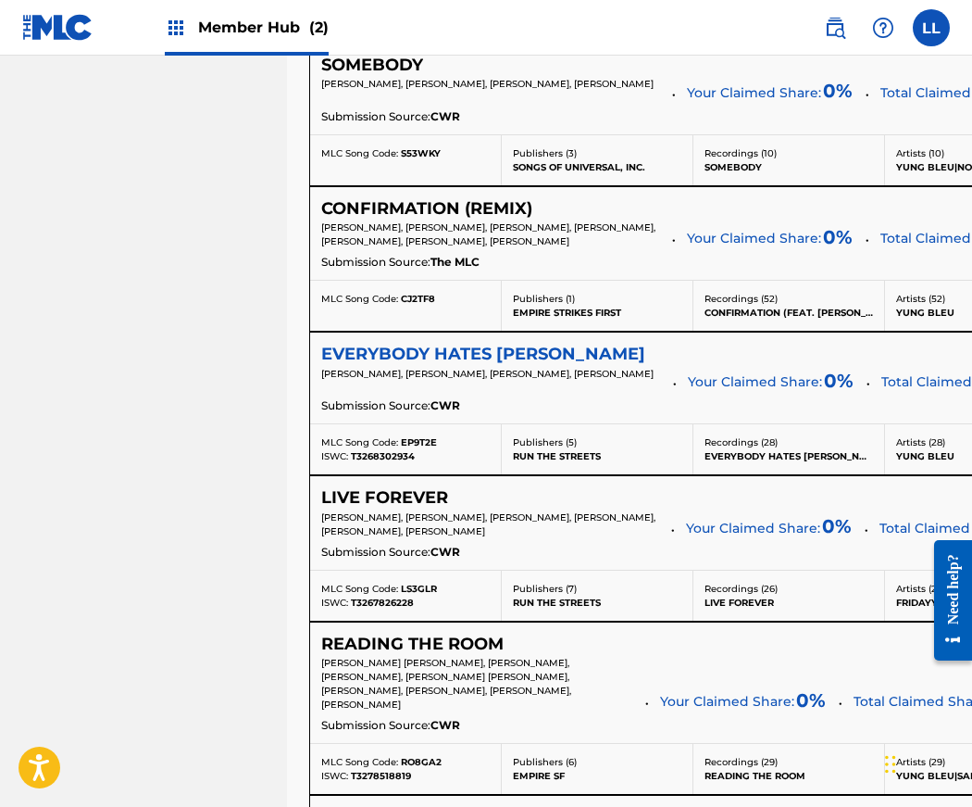
click at [495, 365] on h5 "EVERYBODY HATES JEREMY" at bounding box center [483, 354] width 324 height 21
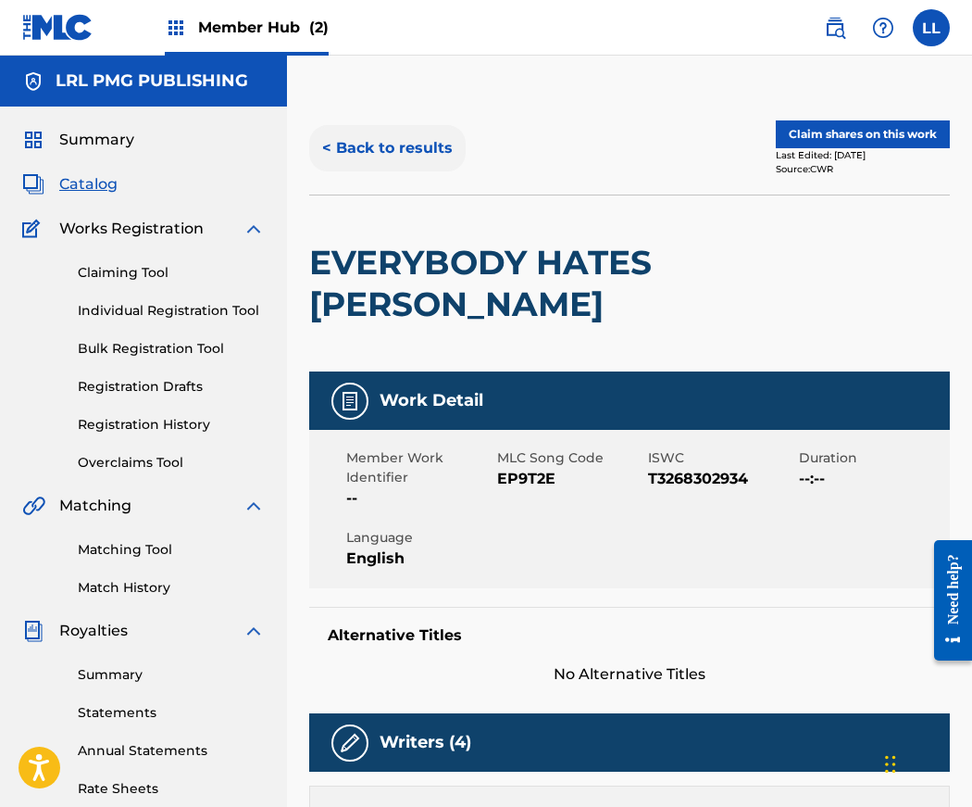
click at [350, 147] on button "< Back to results" at bounding box center [387, 148] width 157 height 46
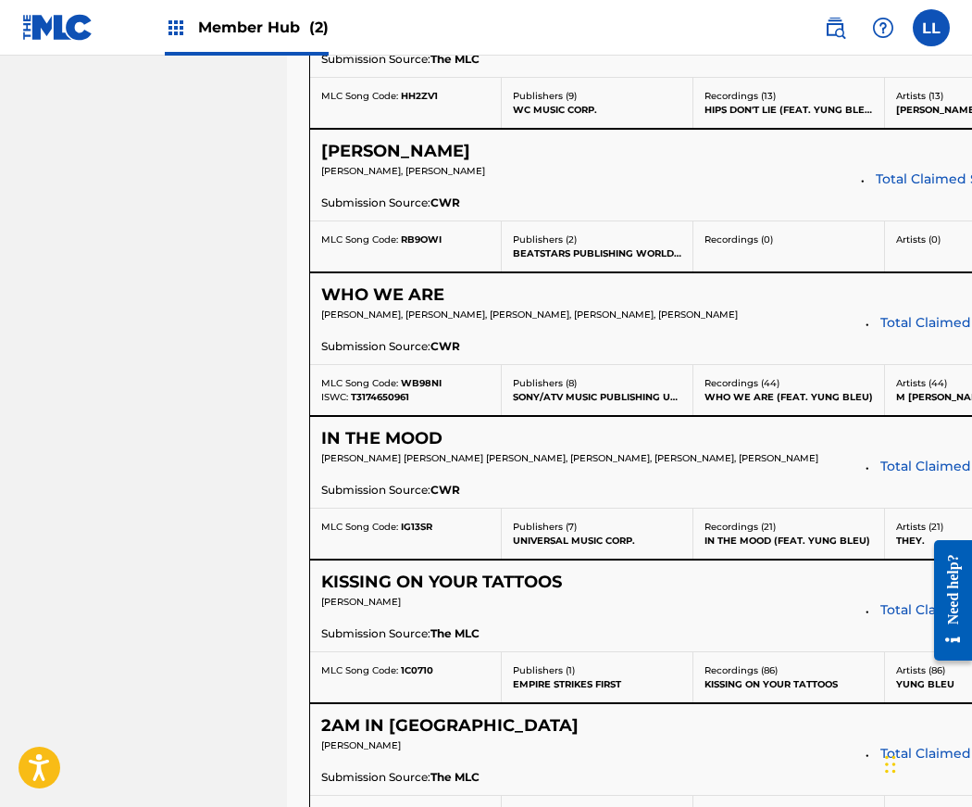
scroll to position [3072, 0]
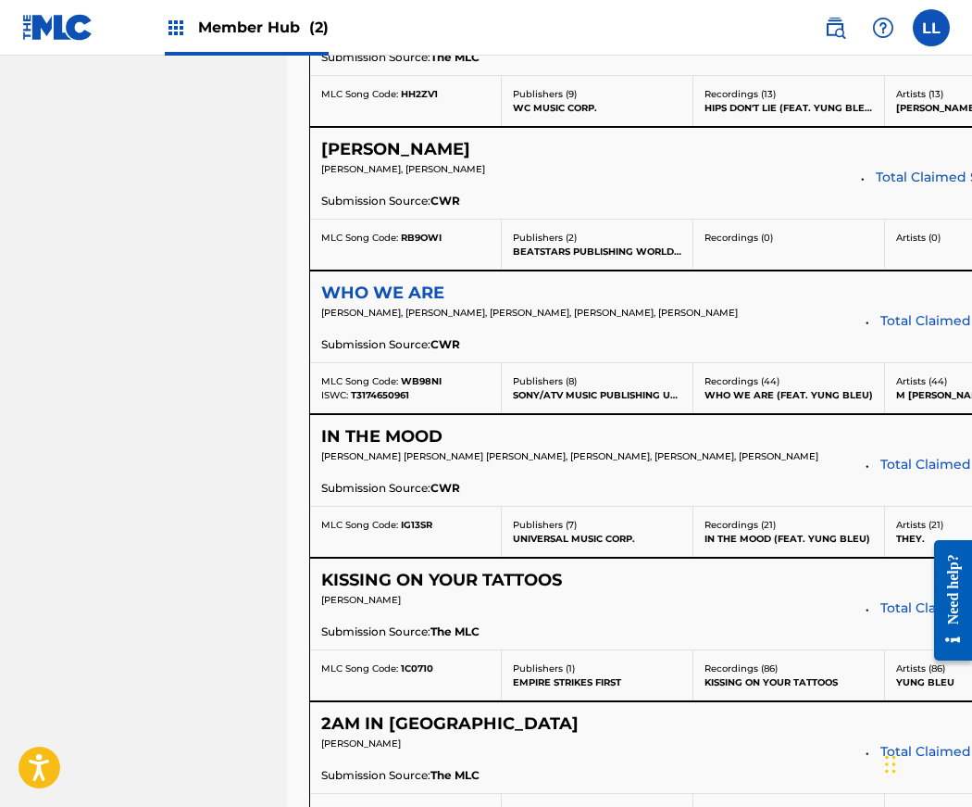
click at [402, 304] on h5 "WHO WE ARE" at bounding box center [382, 292] width 123 height 21
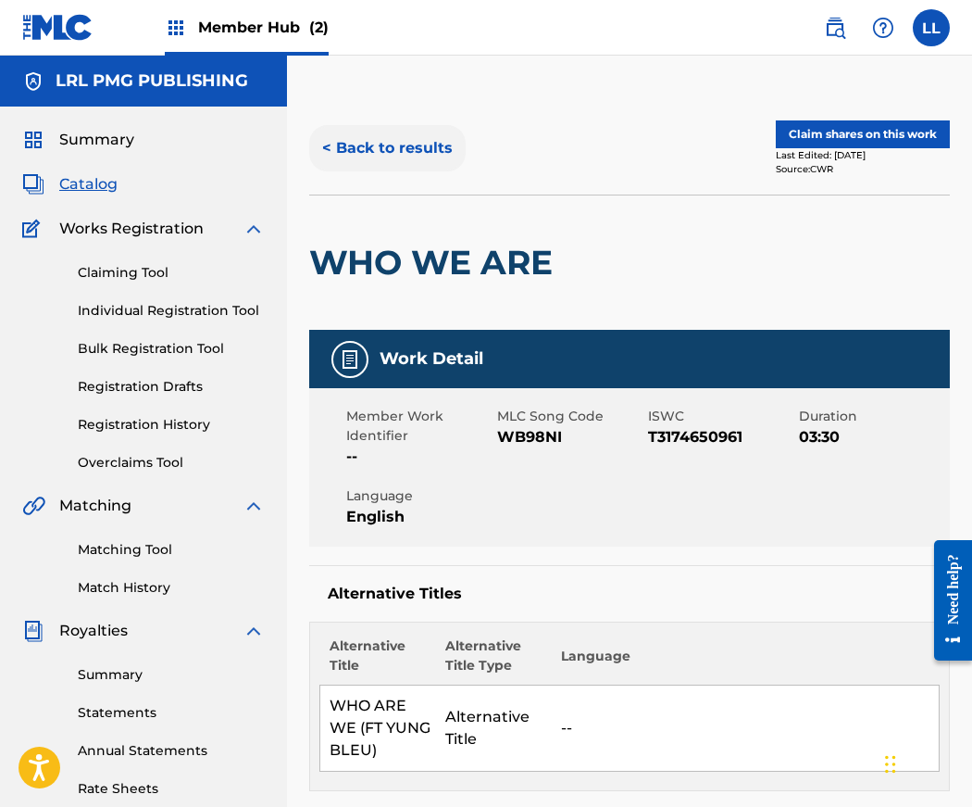
click at [350, 153] on button "< Back to results" at bounding box center [387, 148] width 157 height 46
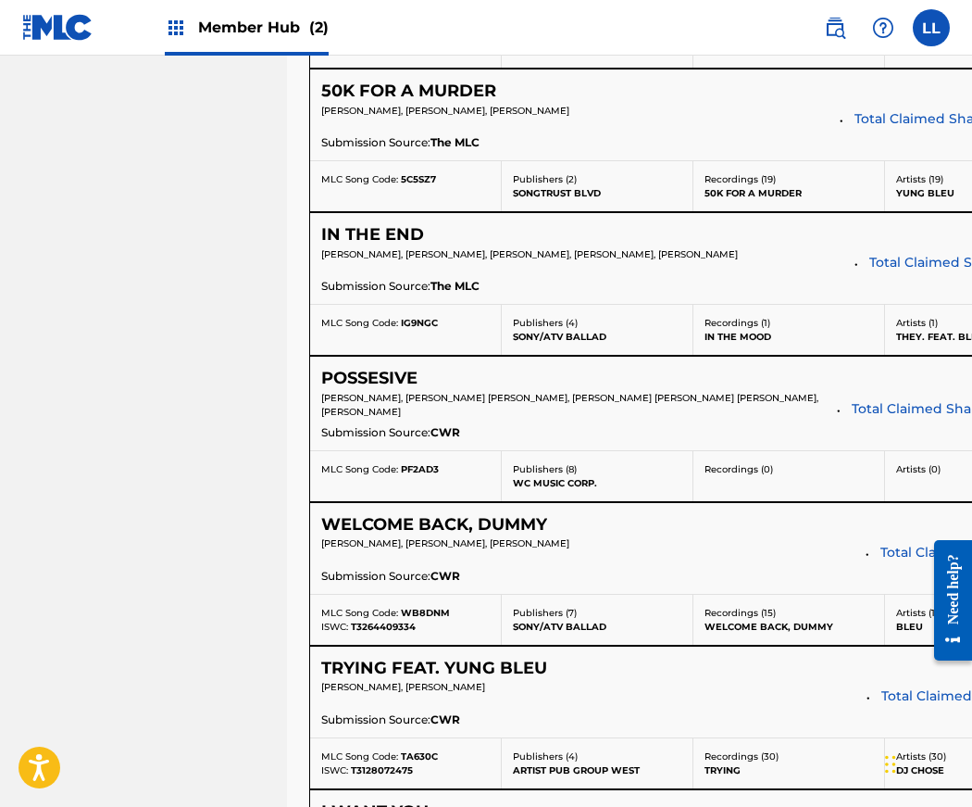
scroll to position [6727, 0]
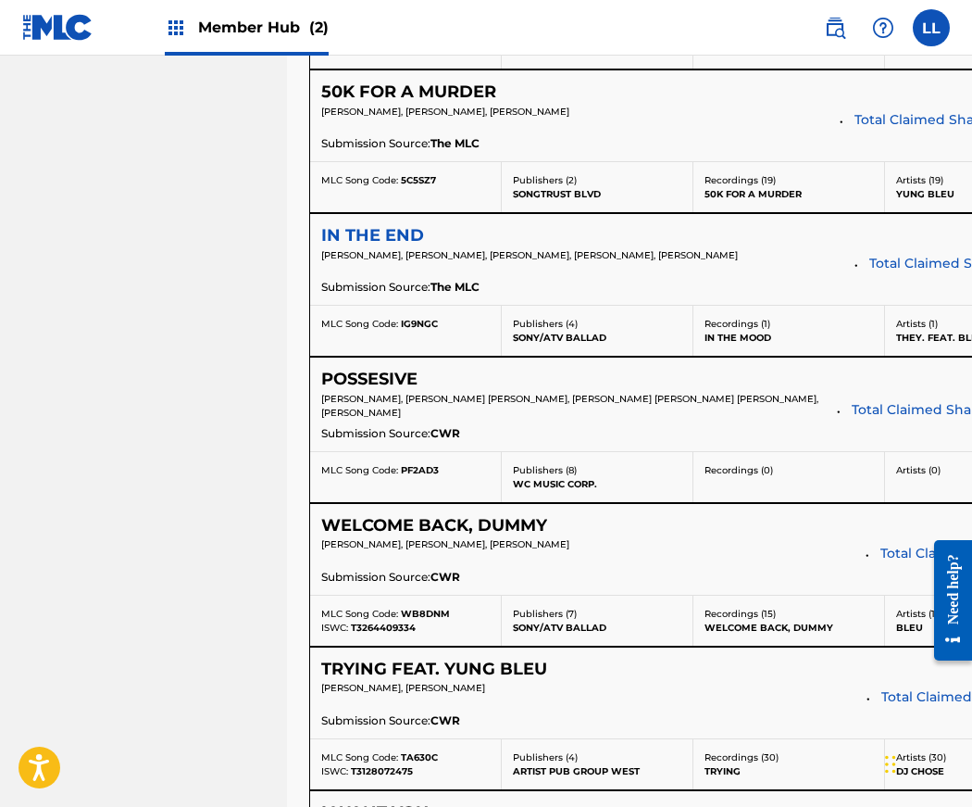
click at [375, 246] on h5 "IN THE END" at bounding box center [372, 235] width 103 height 21
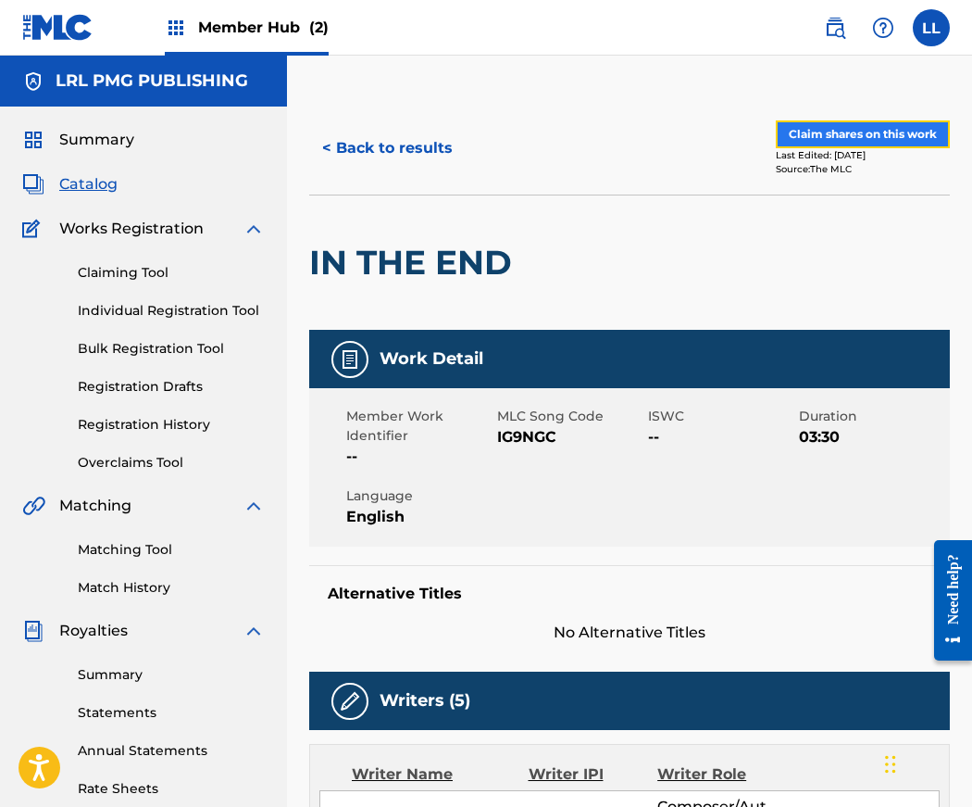
click at [837, 139] on button "Claim shares on this work" at bounding box center [863, 134] width 174 height 28
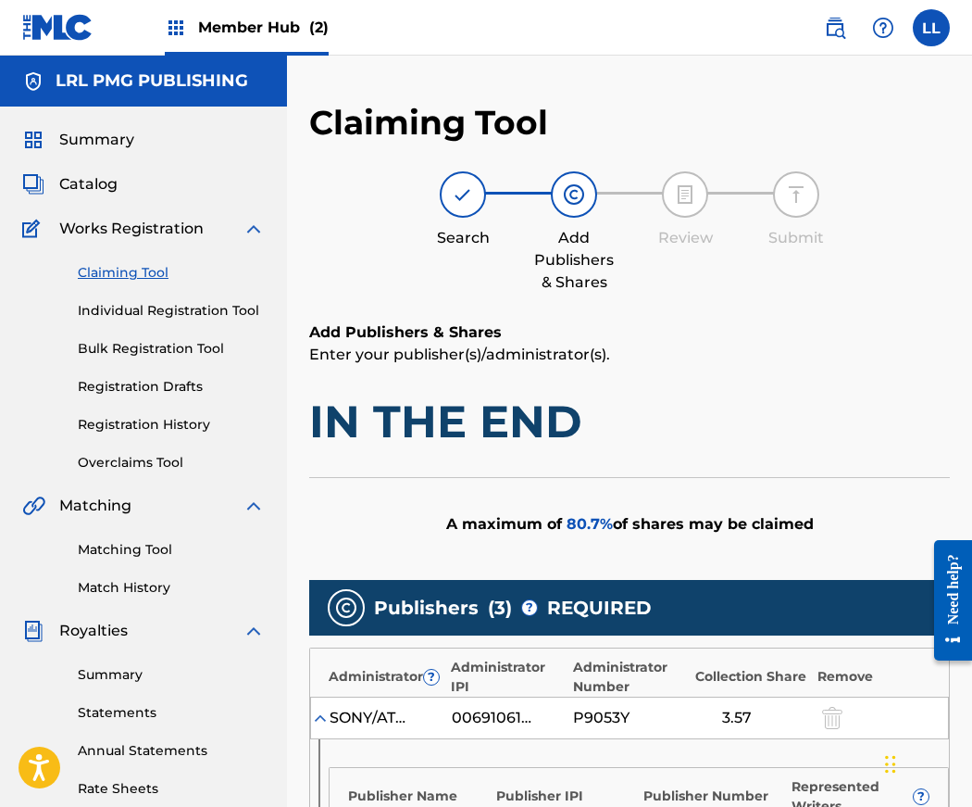
scroll to position [945, 0]
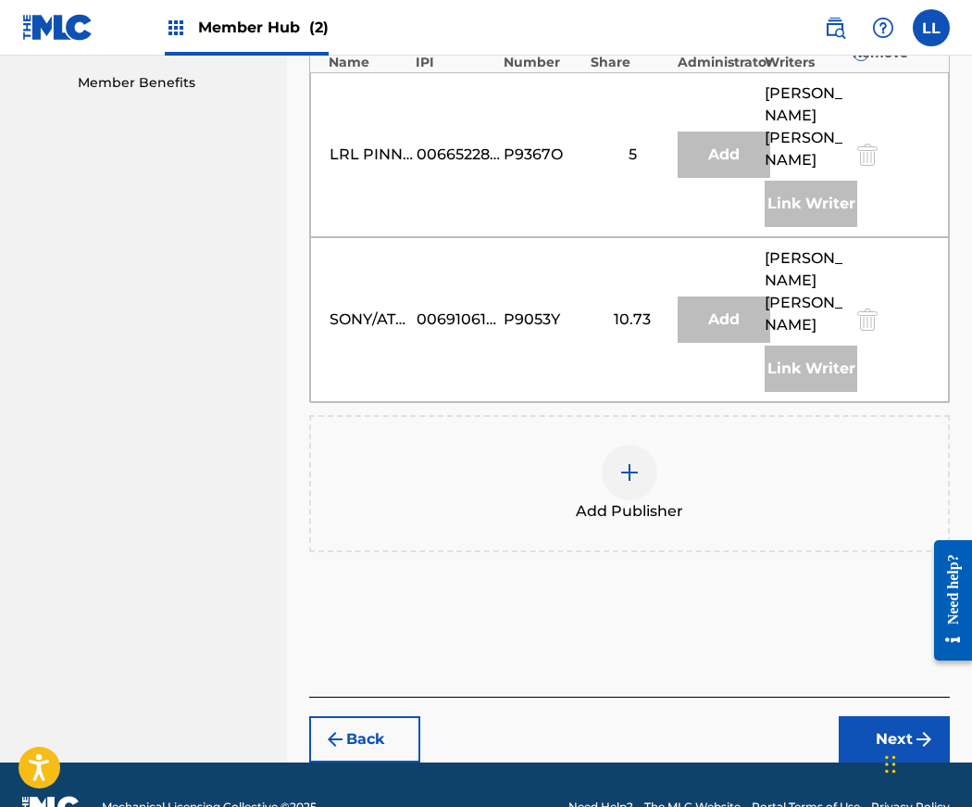
click at [630, 461] on img at bounding box center [630, 472] width 22 height 22
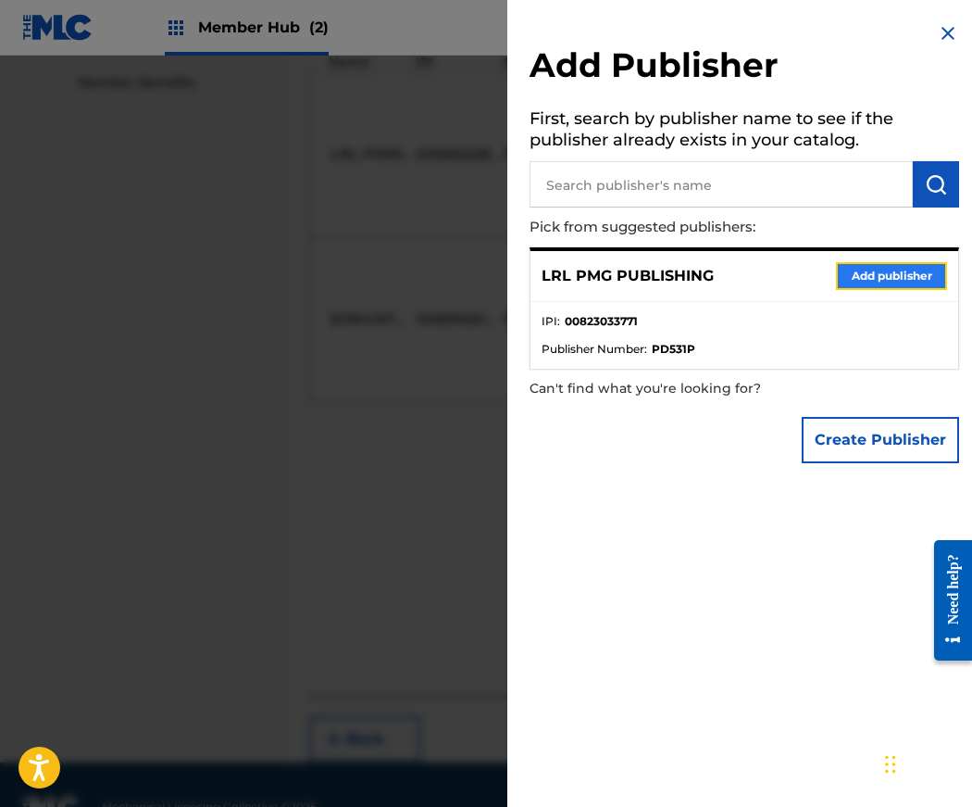
click at [899, 273] on button "Add publisher" at bounding box center [891, 276] width 111 height 28
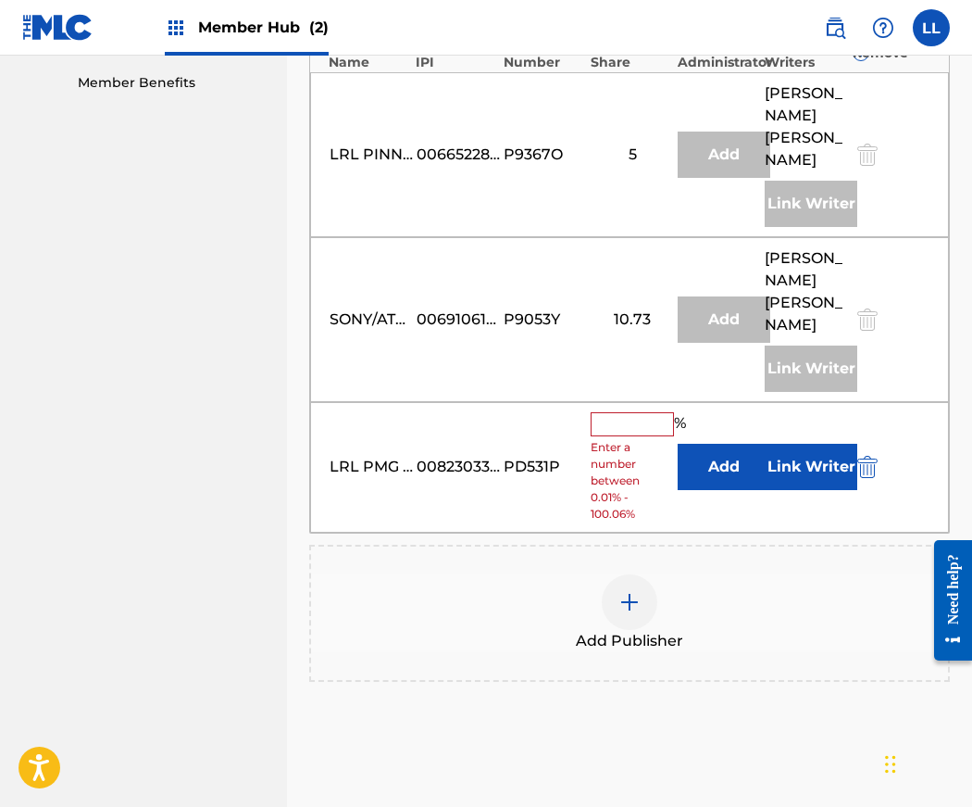
click at [633, 412] on input "text" at bounding box center [632, 424] width 83 height 24
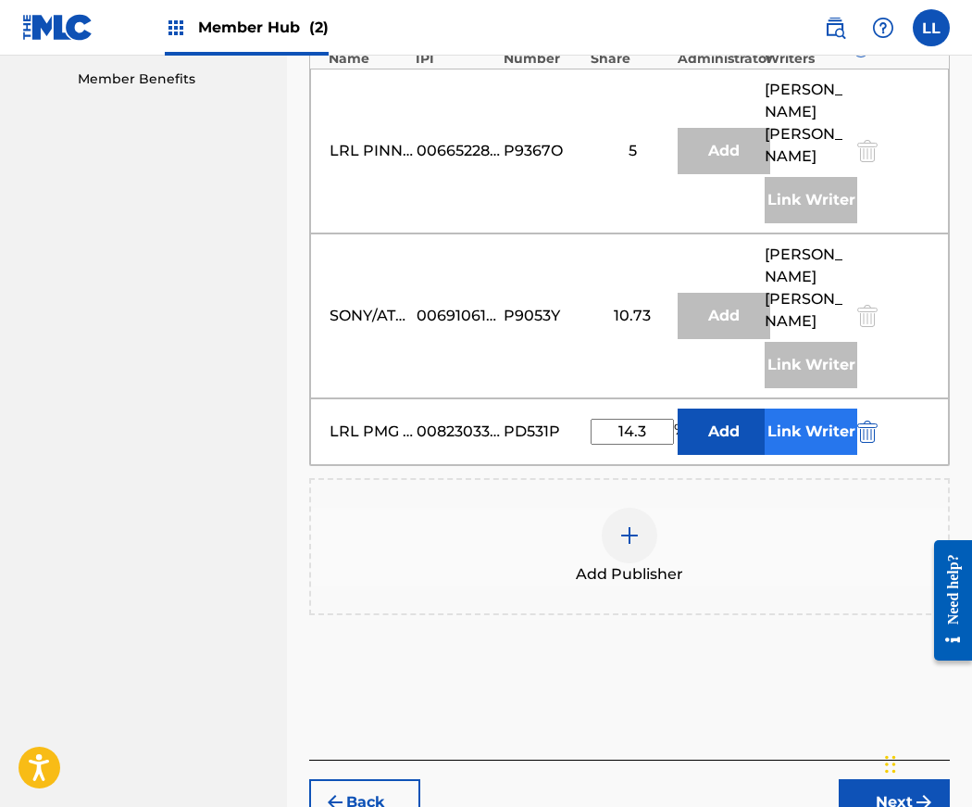
type input "14.3"
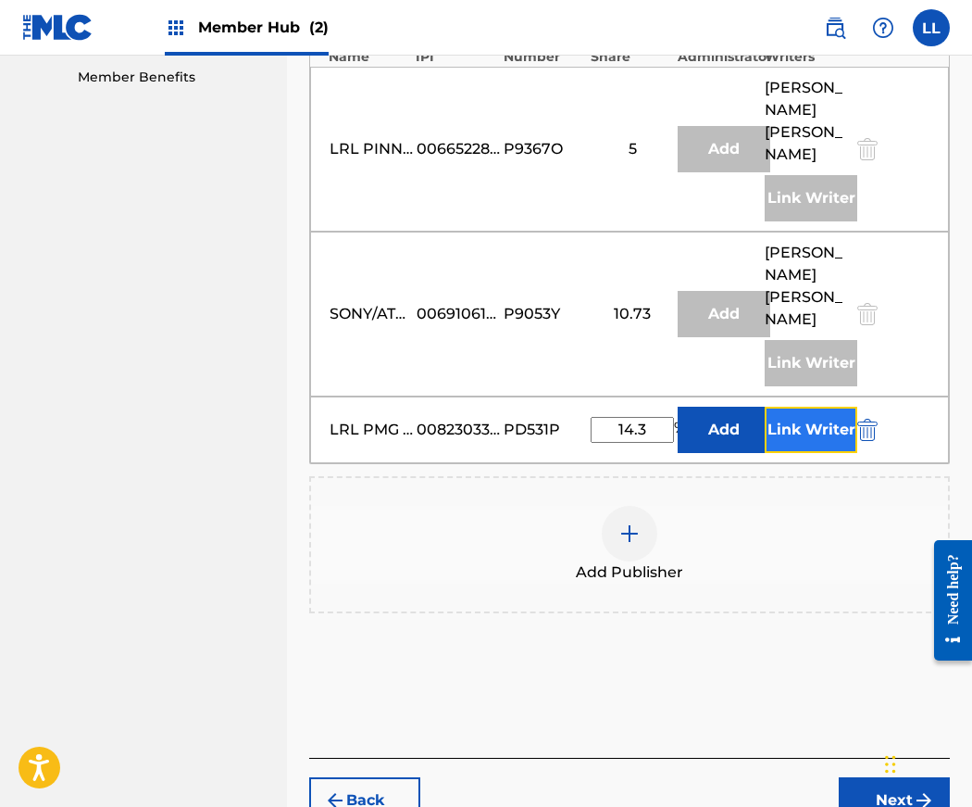
click at [808, 407] on button "Link Writer" at bounding box center [811, 430] width 93 height 46
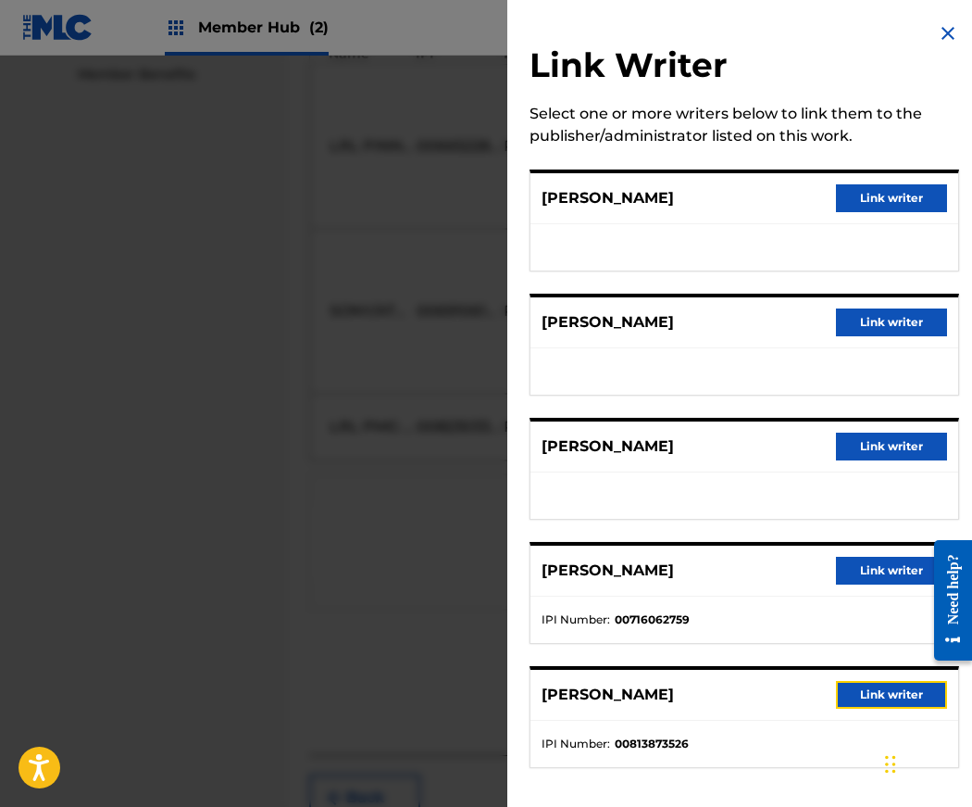
click at [873, 703] on button "Link writer" at bounding box center [891, 695] width 111 height 28
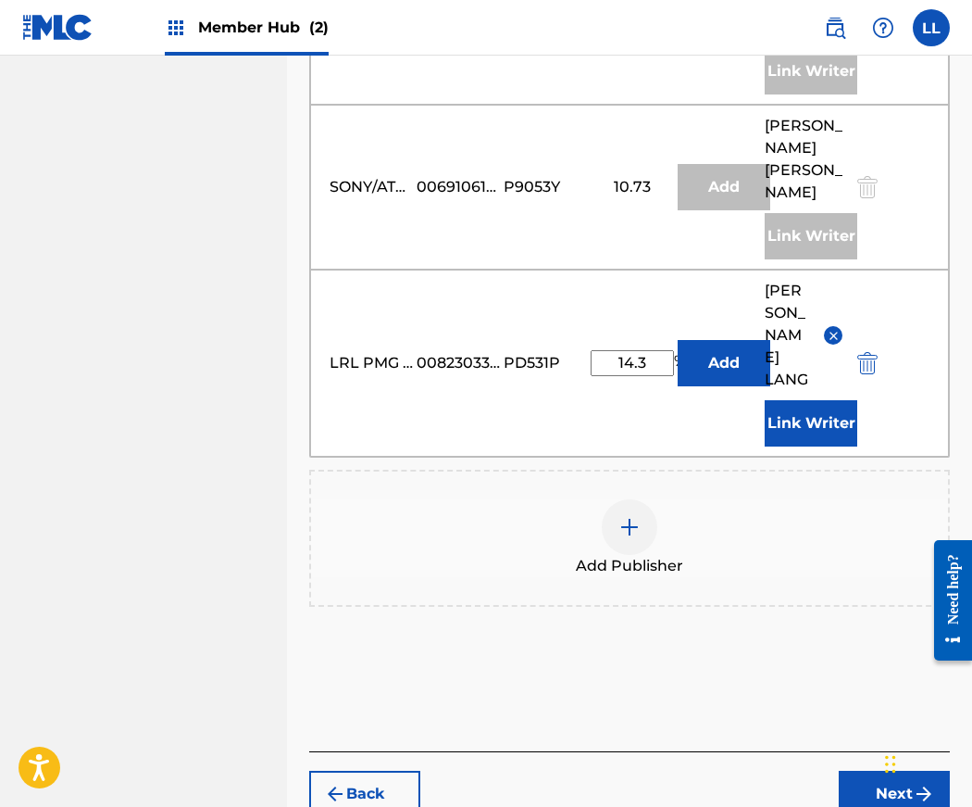
scroll to position [1087, 0]
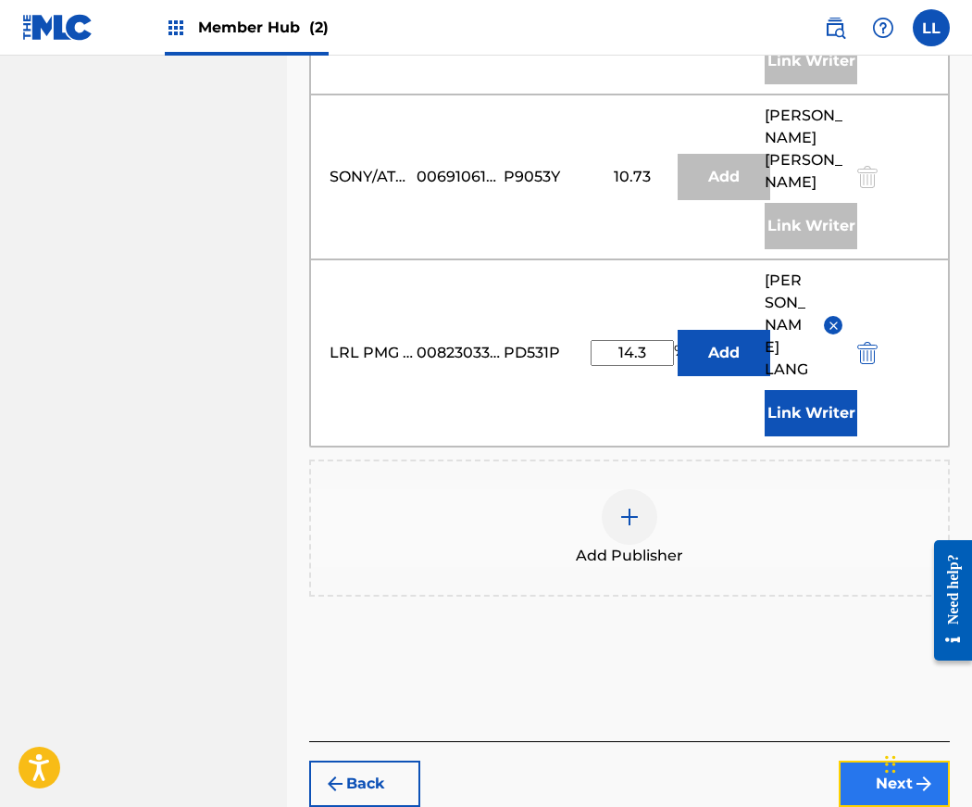
click at [883, 760] on button "Next" at bounding box center [894, 783] width 111 height 46
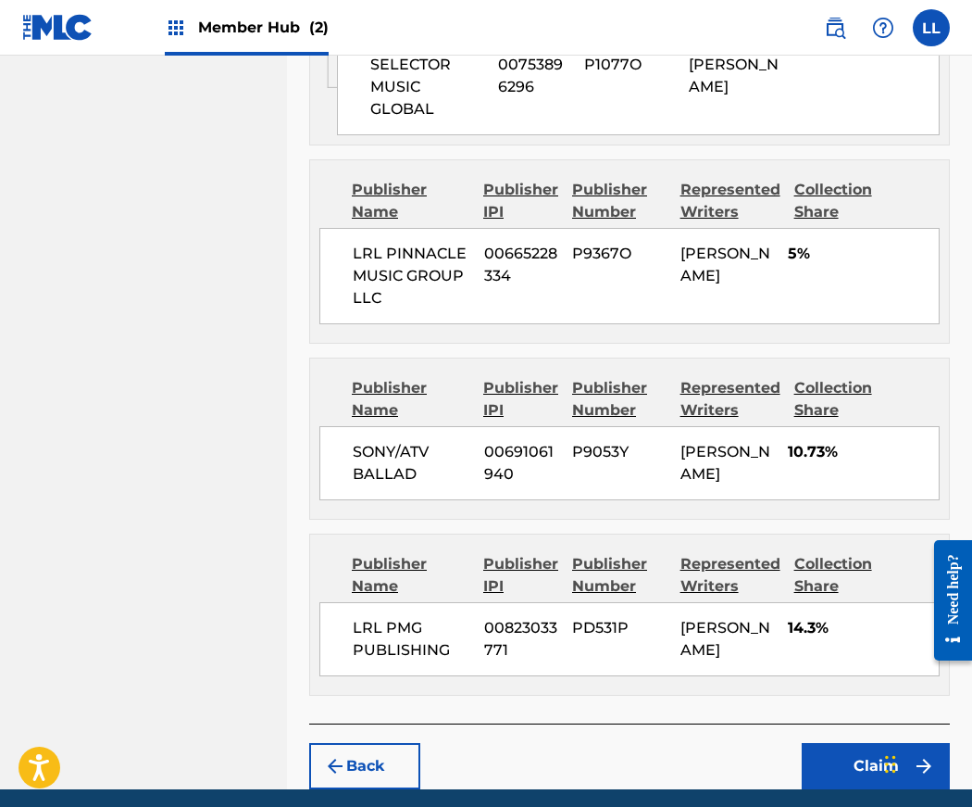
scroll to position [1281, 0]
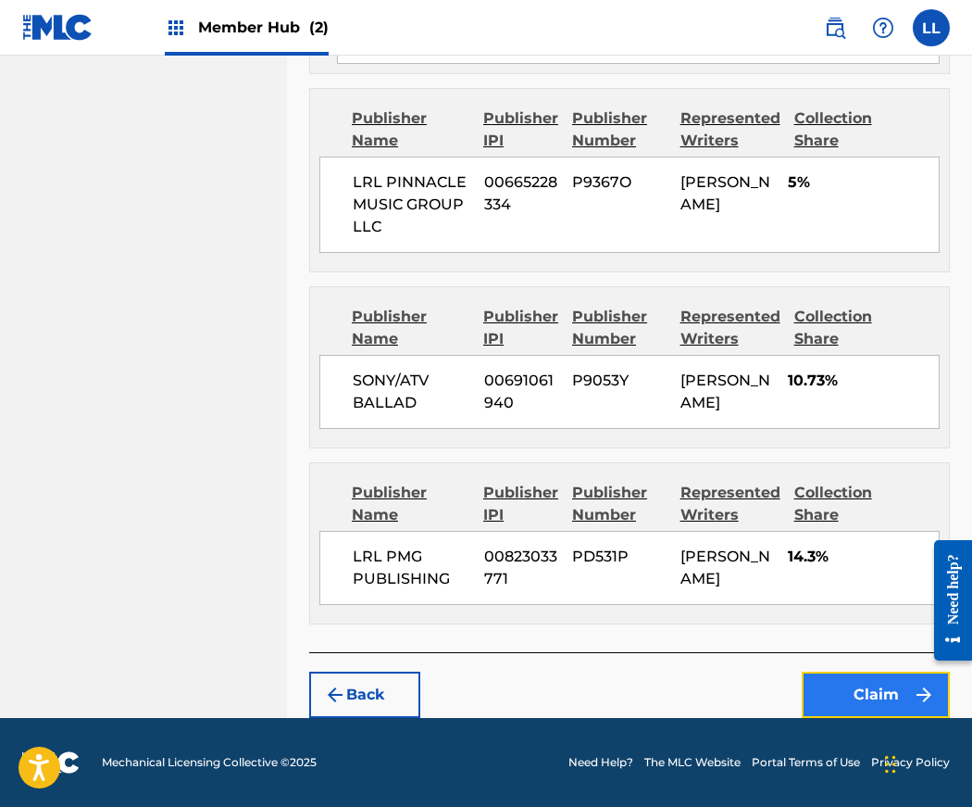
click at [872, 688] on button "Claim" at bounding box center [876, 694] width 148 height 46
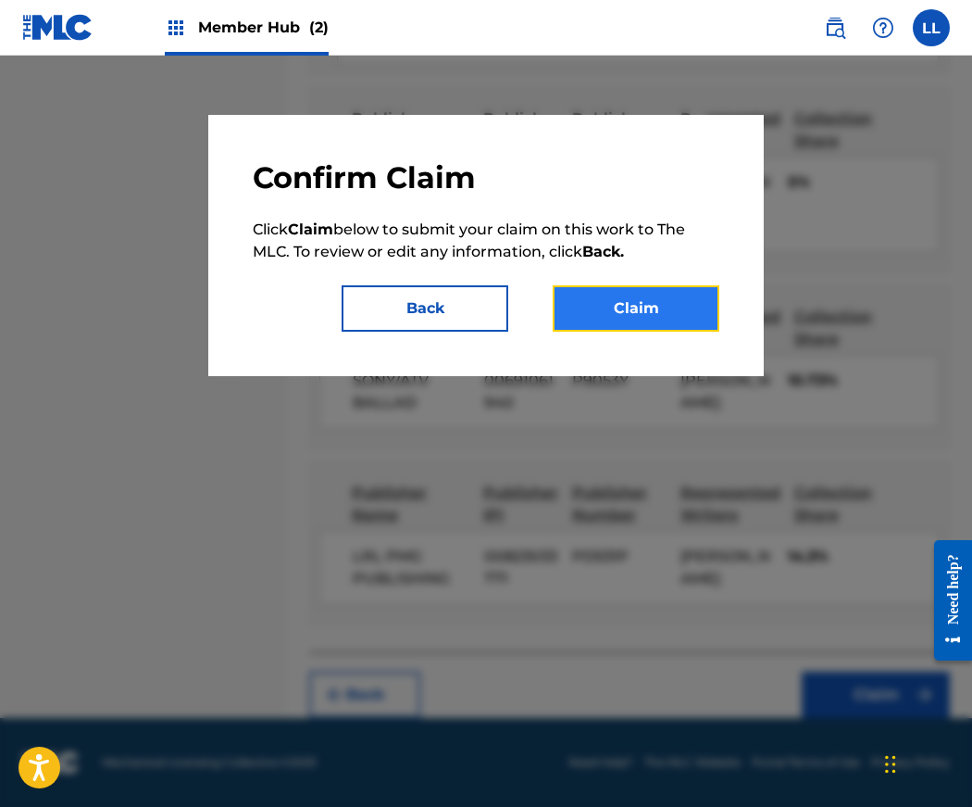
click at [609, 302] on button "Claim" at bounding box center [636, 308] width 167 height 46
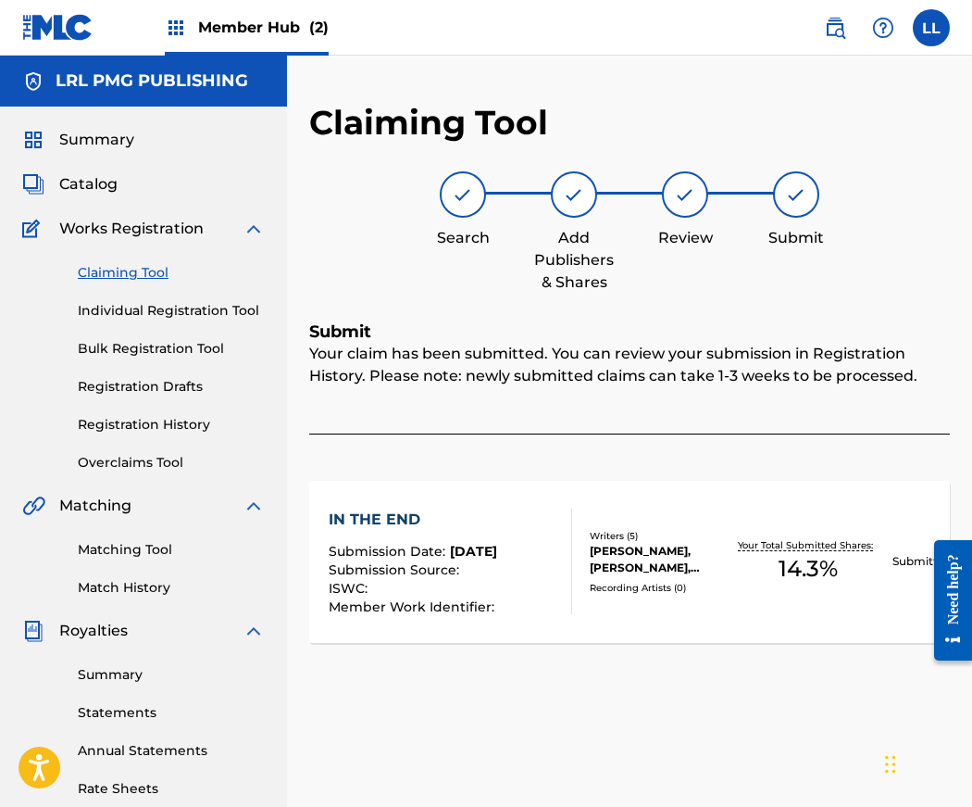
scroll to position [1, 0]
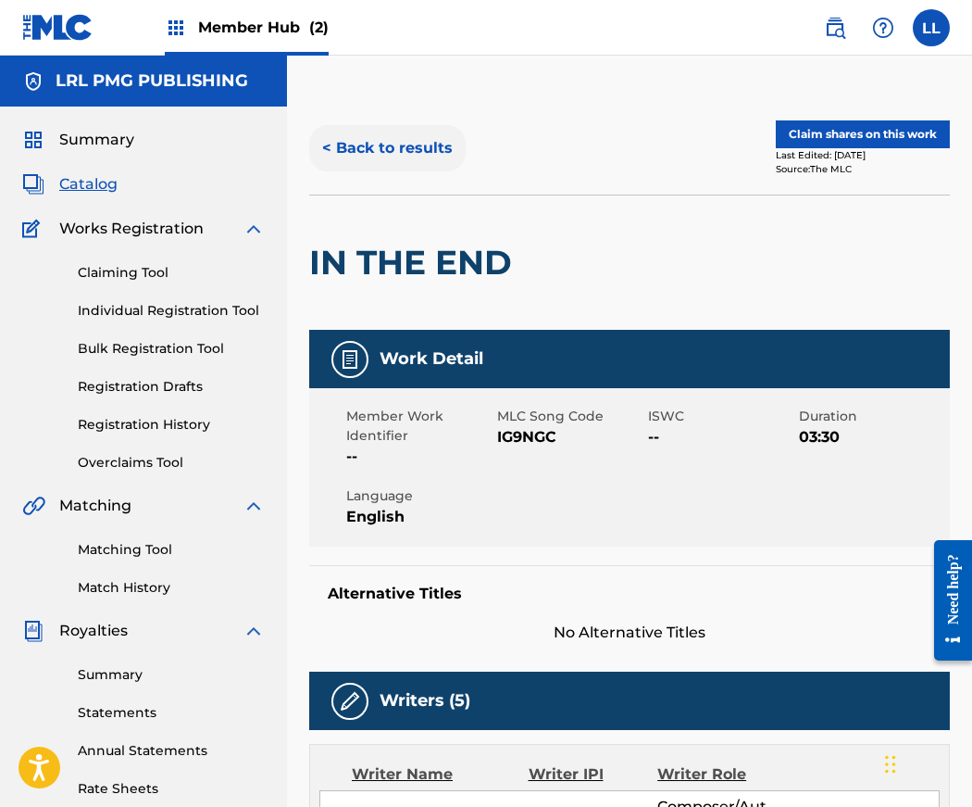
click at [387, 149] on button "< Back to results" at bounding box center [387, 148] width 157 height 46
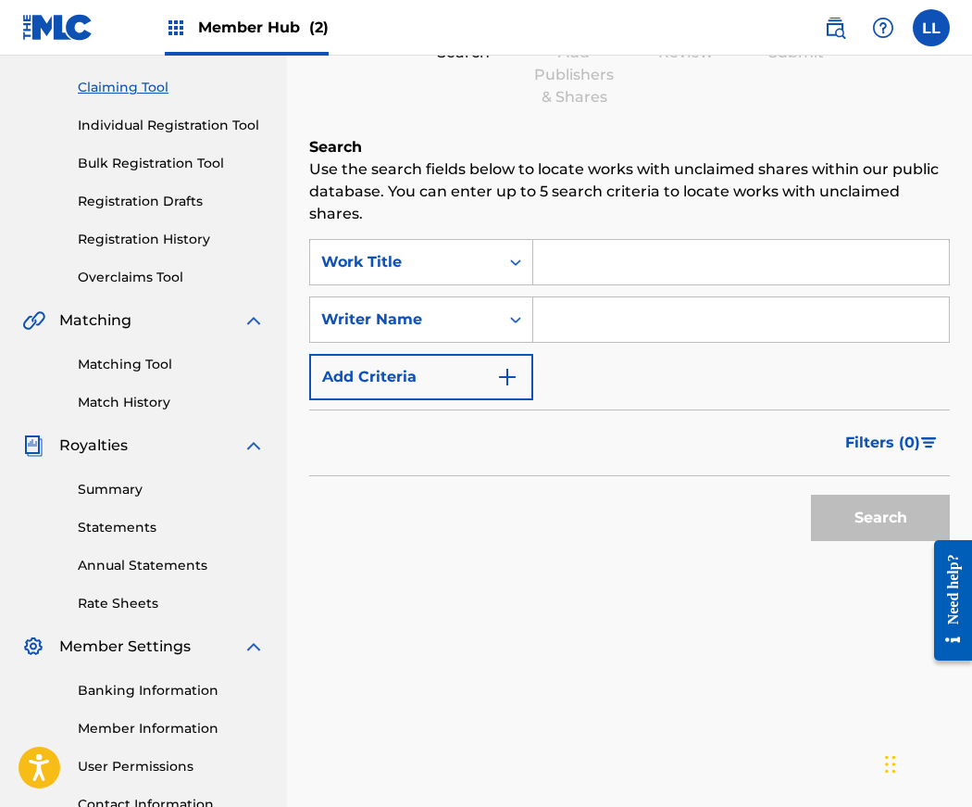
scroll to position [177, 0]
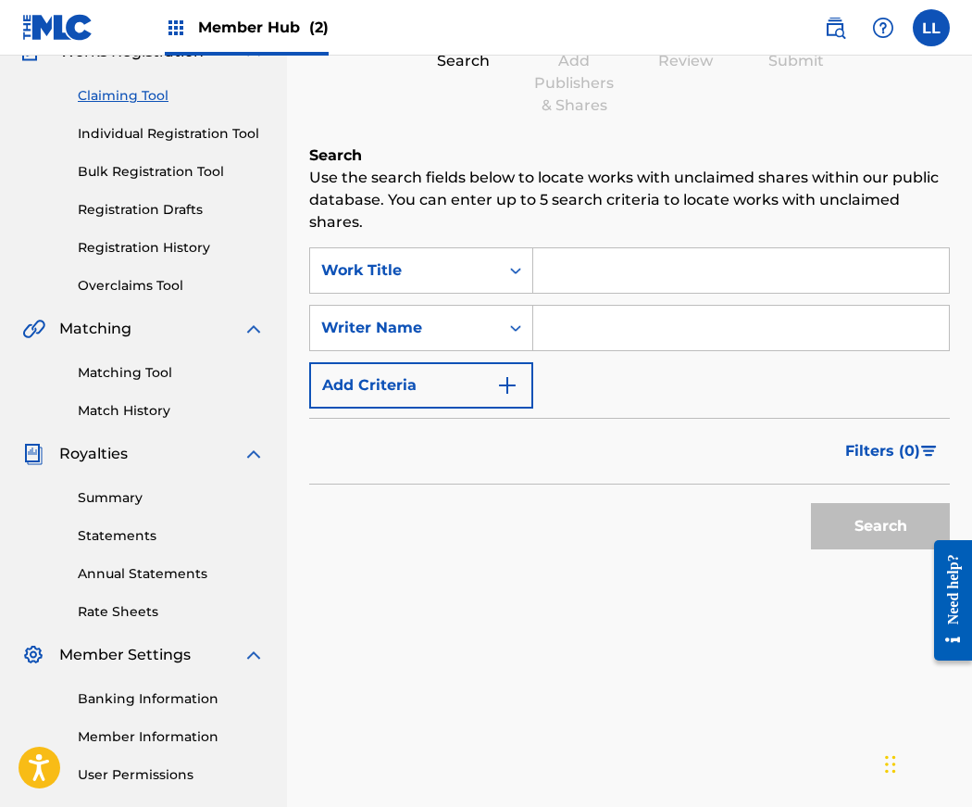
click at [569, 325] on input "Search Form" at bounding box center [741, 328] width 416 height 44
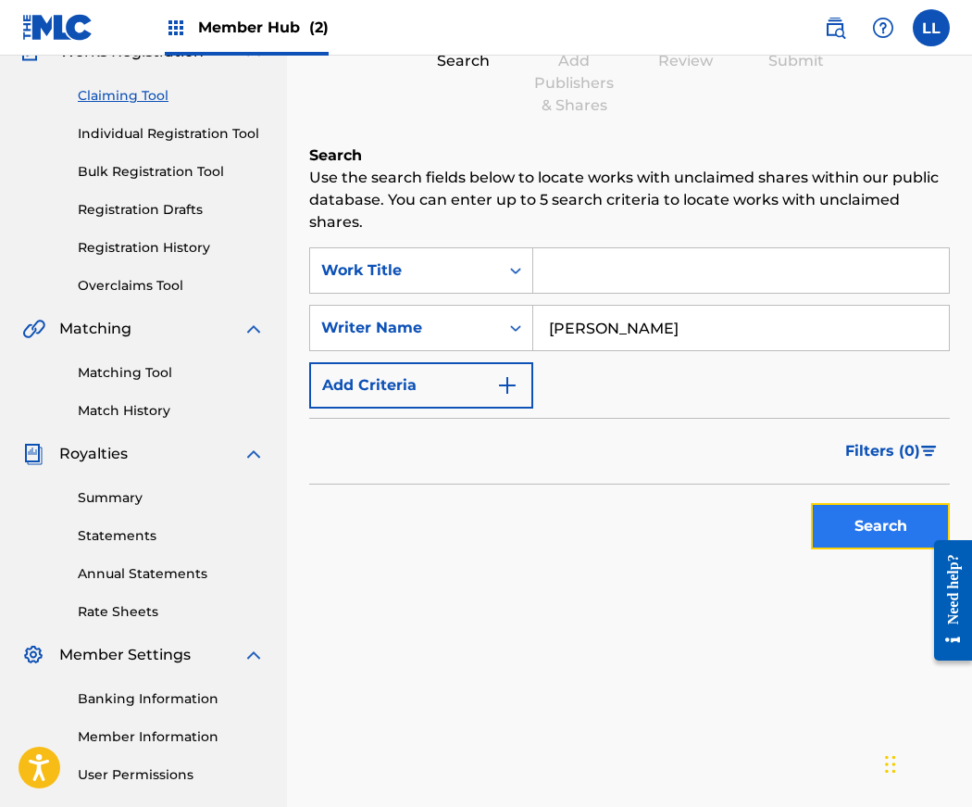
click at [842, 532] on button "Search" at bounding box center [880, 526] width 139 height 46
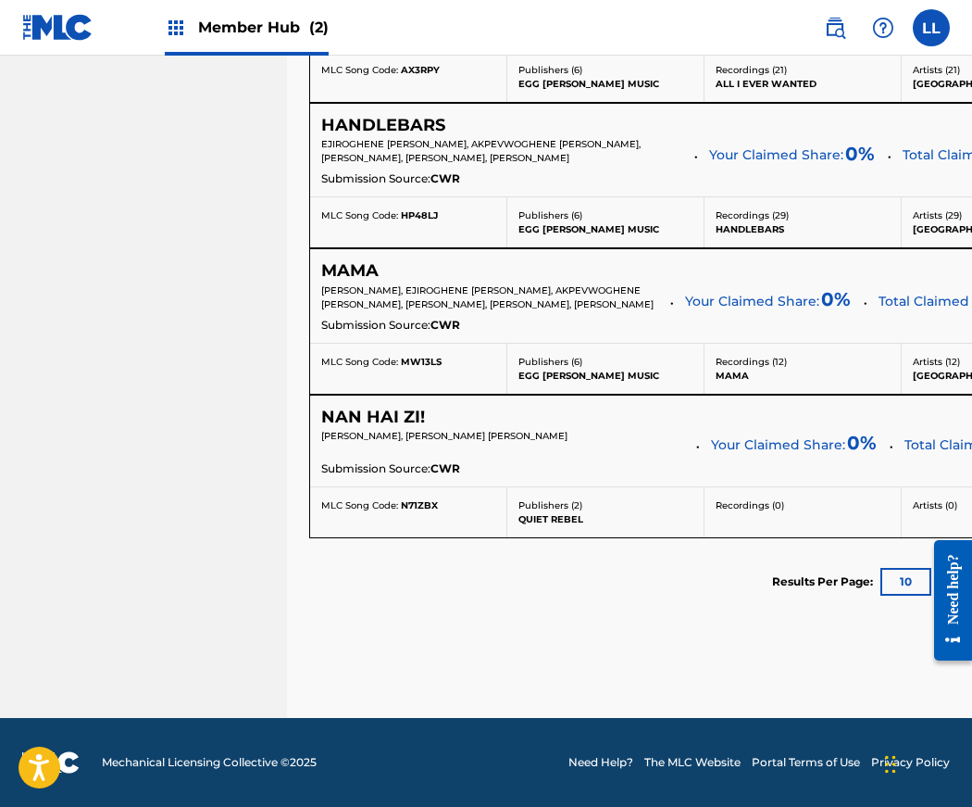
scroll to position [5591, 0]
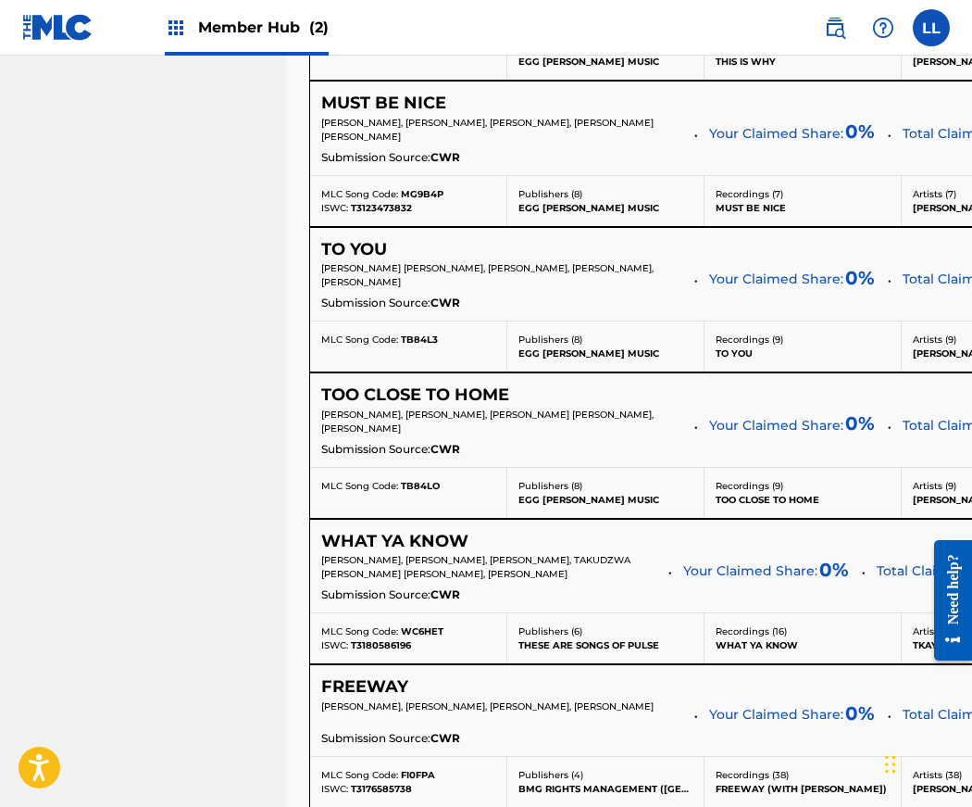
scroll to position [0, 0]
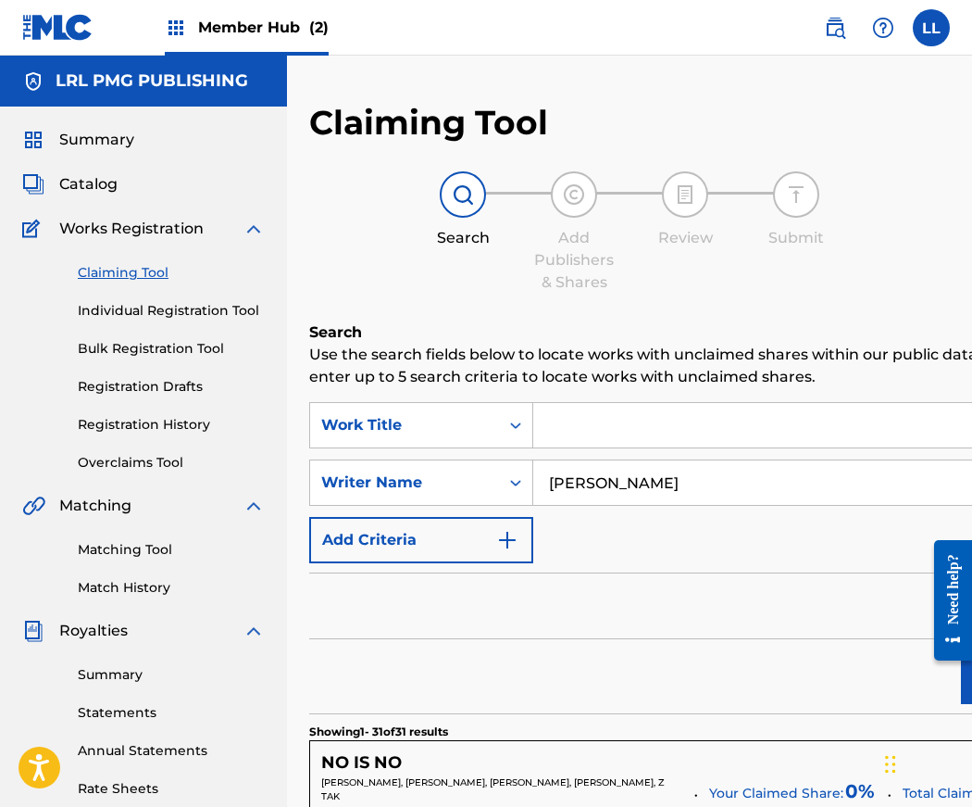
drag, startPoint x: 658, startPoint y: 502, endPoint x: 568, endPoint y: 504, distance: 90.8
click at [568, 504] on input "Jerry Lang II" at bounding box center [816, 482] width 566 height 44
type input "Jeremy Biddle"
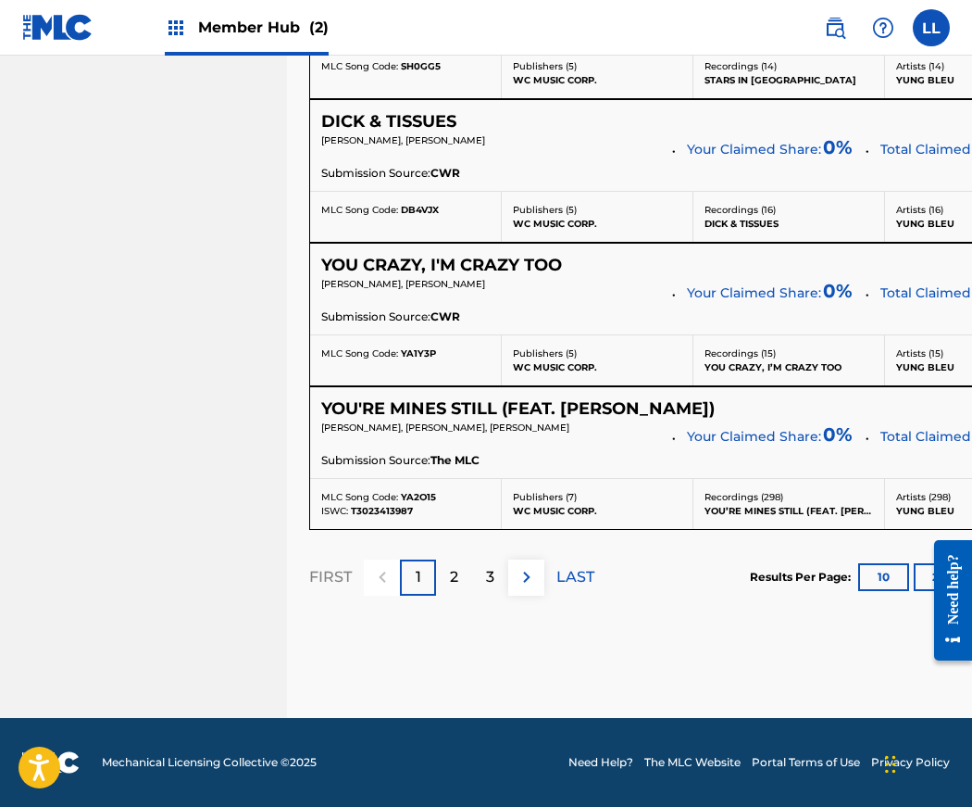
scroll to position [15726, 0]
click at [926, 577] on div at bounding box center [947, 599] width 52 height 149
click at [922, 582] on div at bounding box center [947, 599] width 52 height 149
click at [921, 577] on div at bounding box center [947, 599] width 52 height 149
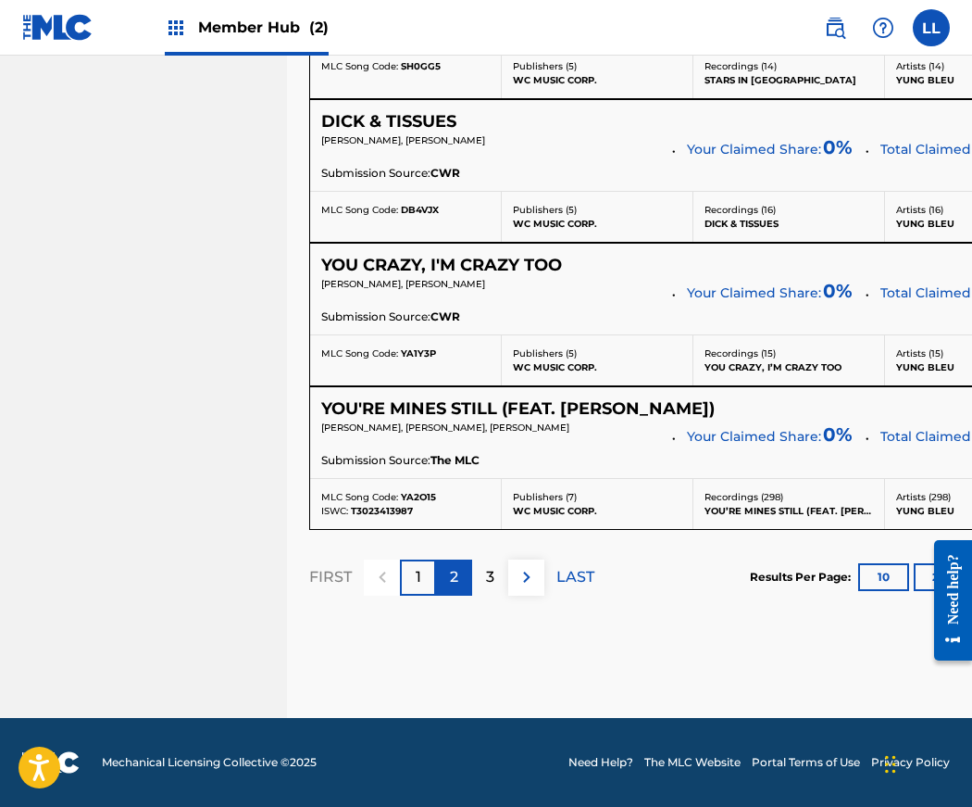
click at [453, 588] on p "2" at bounding box center [454, 577] width 8 height 22
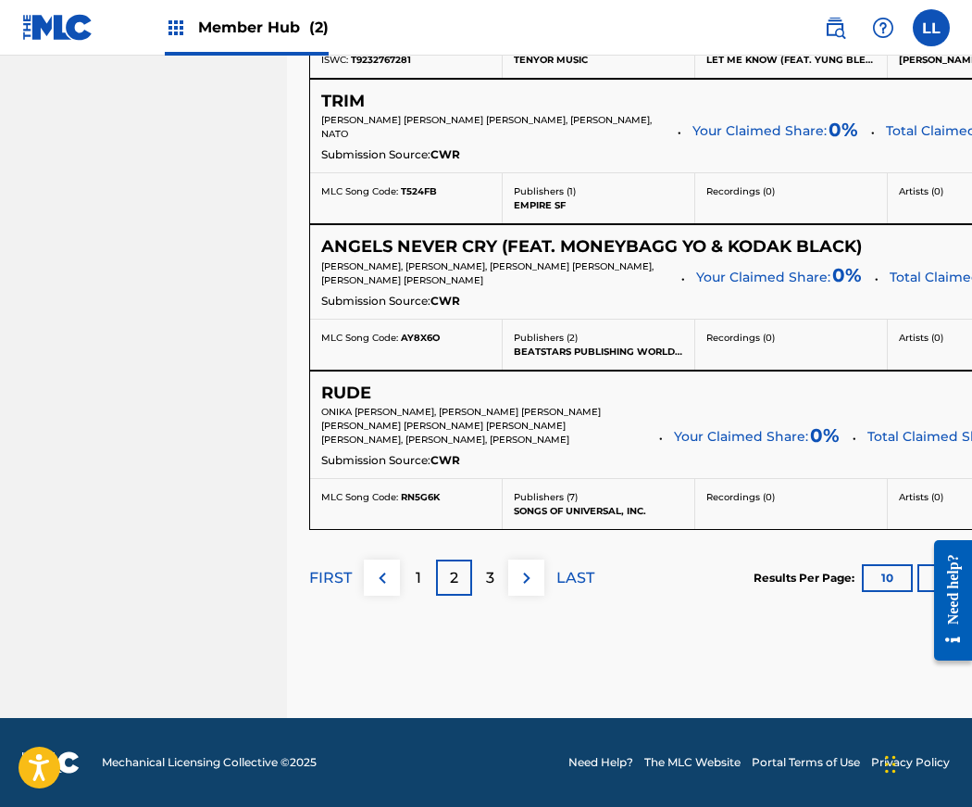
scroll to position [17540, 0]
click at [487, 581] on p "3" at bounding box center [490, 578] width 8 height 22
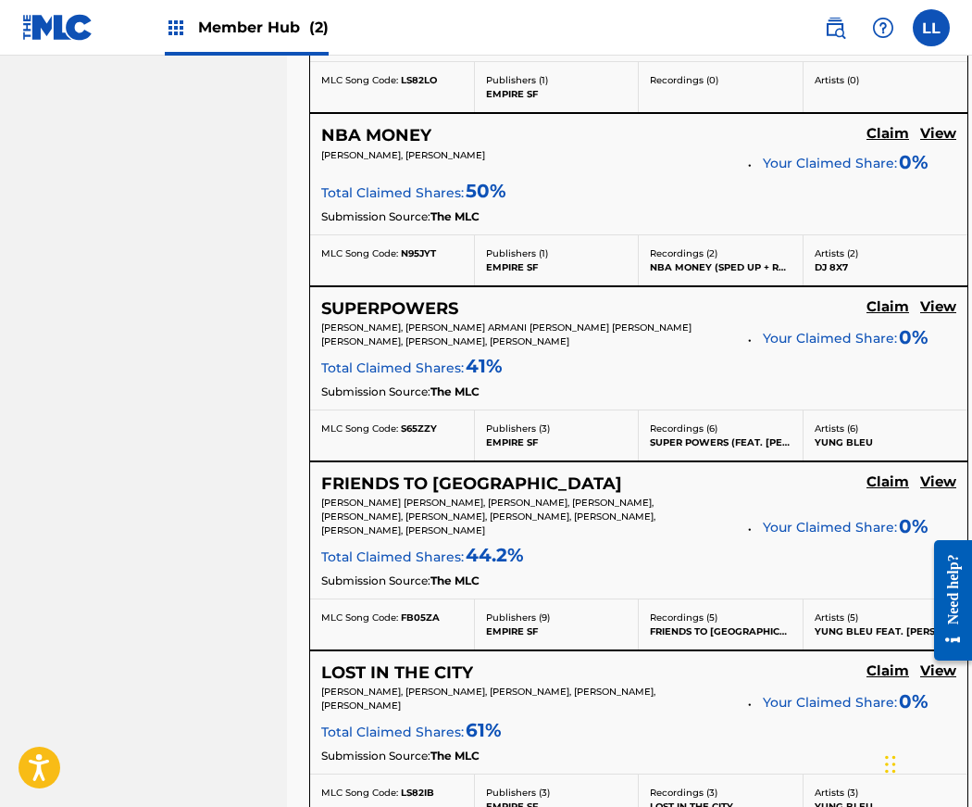
scroll to position [3066, 0]
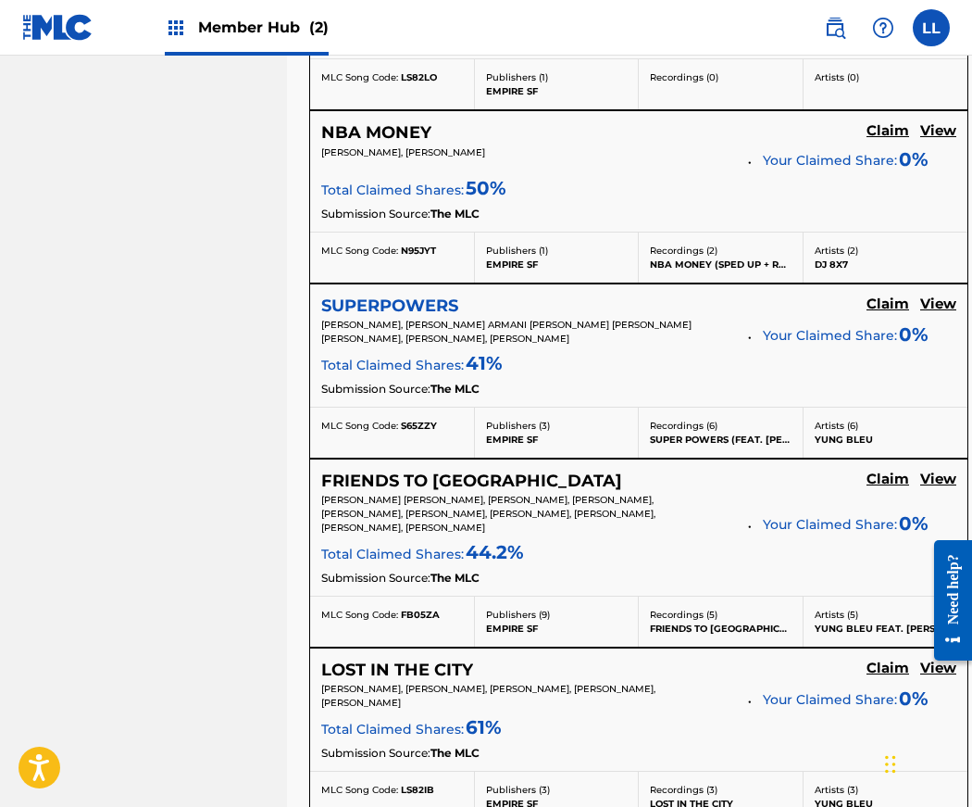
click at [403, 317] on h5 "SUPERPOWERS" at bounding box center [389, 305] width 137 height 21
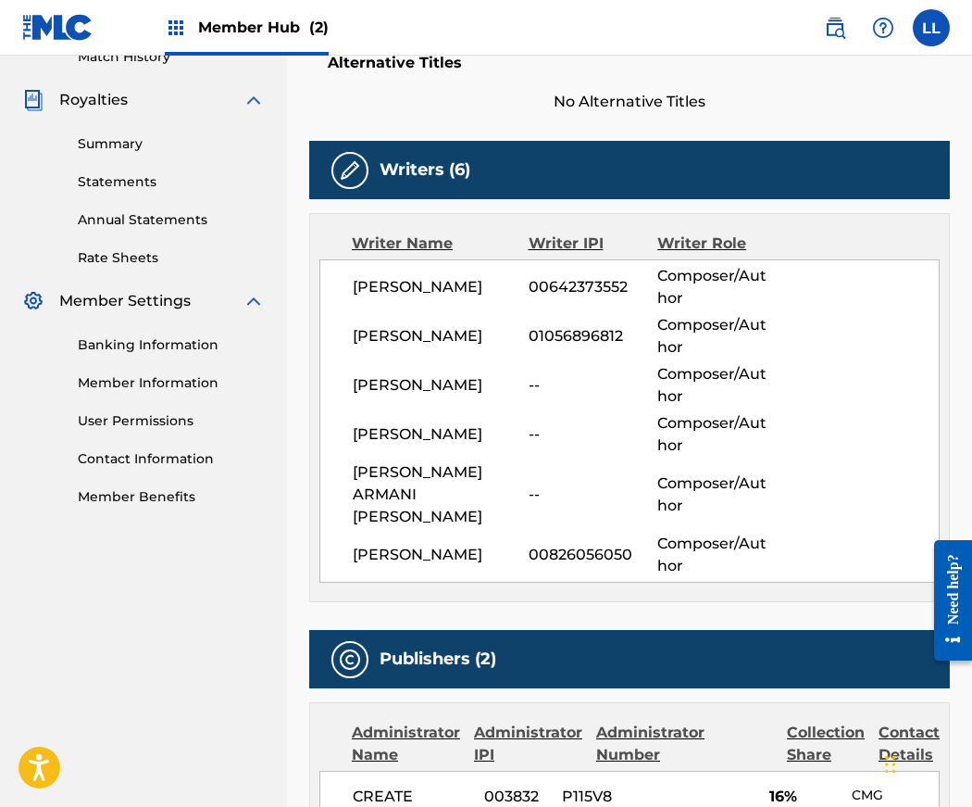
scroll to position [530, 0]
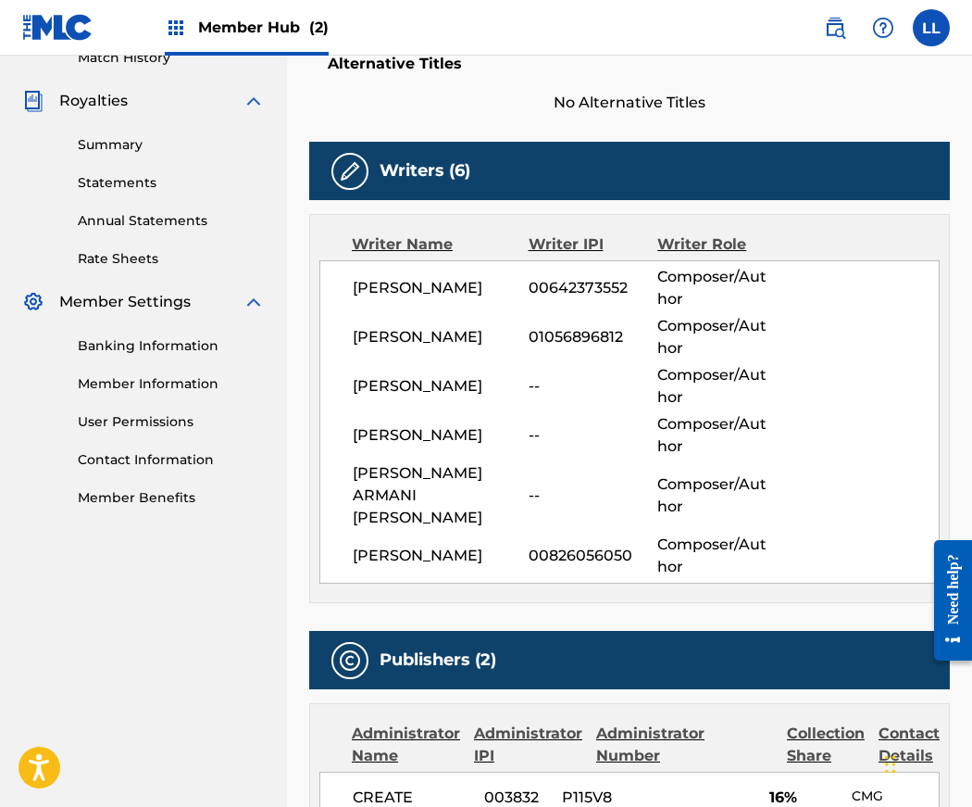
click at [621, 288] on span "00642373552" at bounding box center [578, 288] width 99 height 18
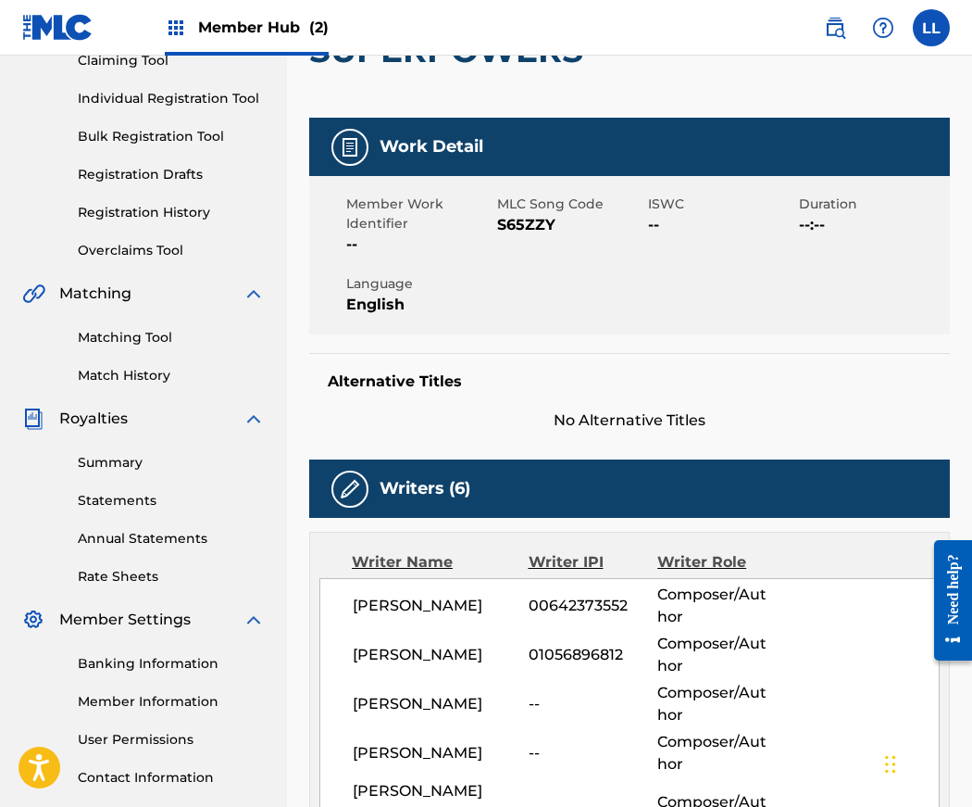
scroll to position [0, 0]
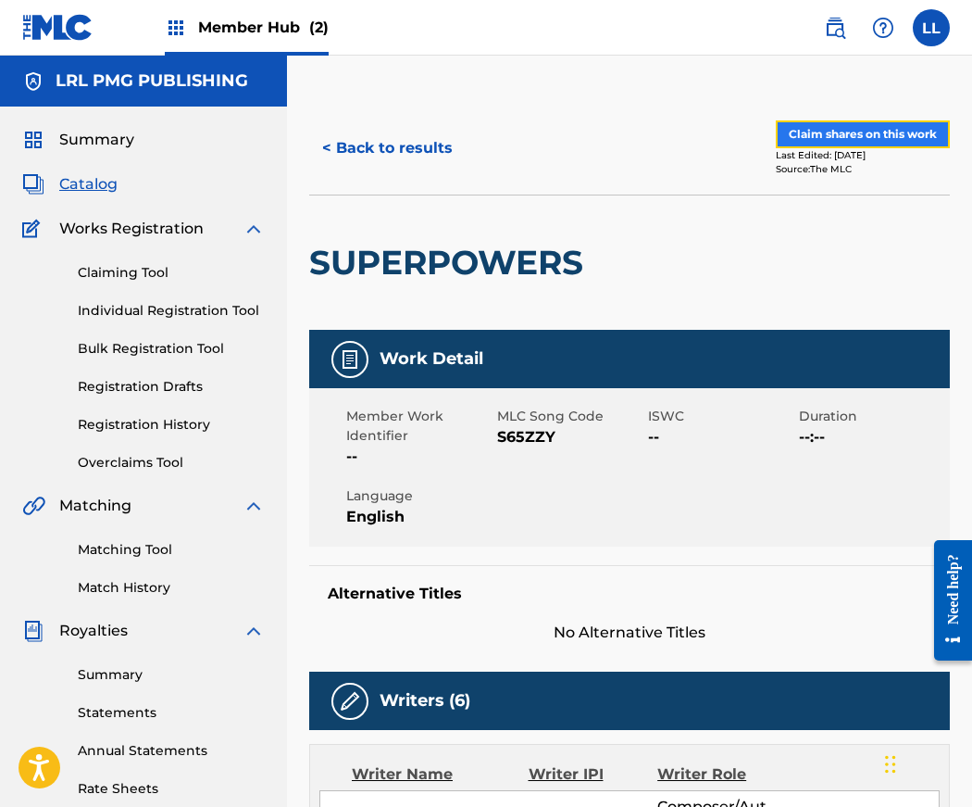
click at [868, 132] on button "Claim shares on this work" at bounding box center [863, 134] width 174 height 28
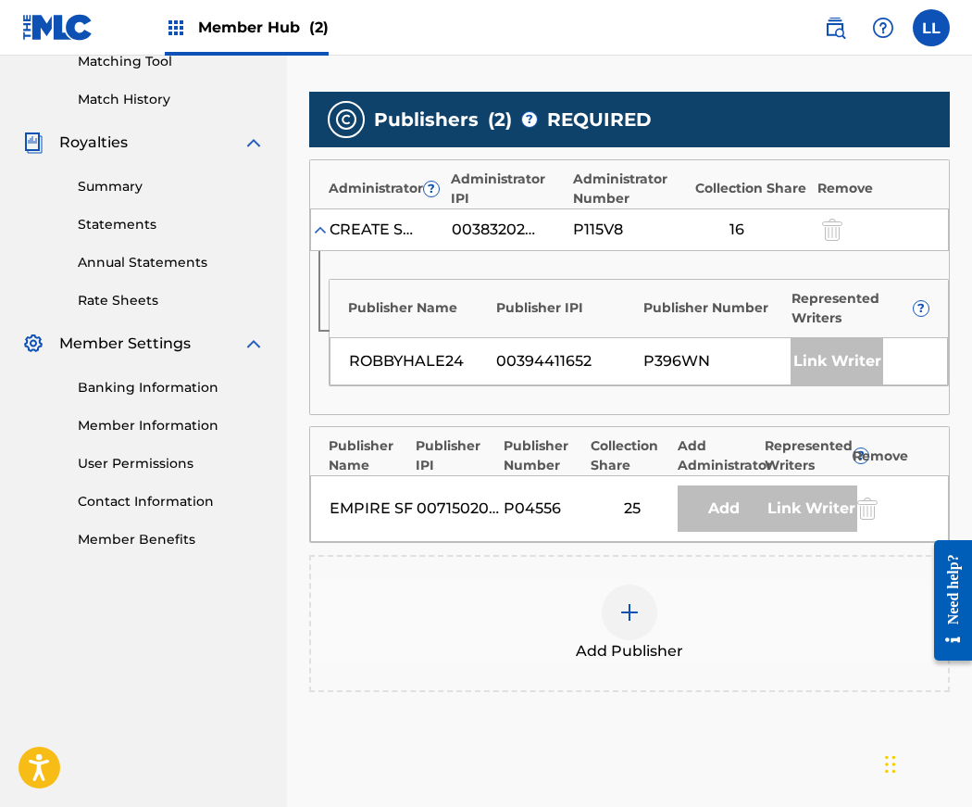
scroll to position [648, 0]
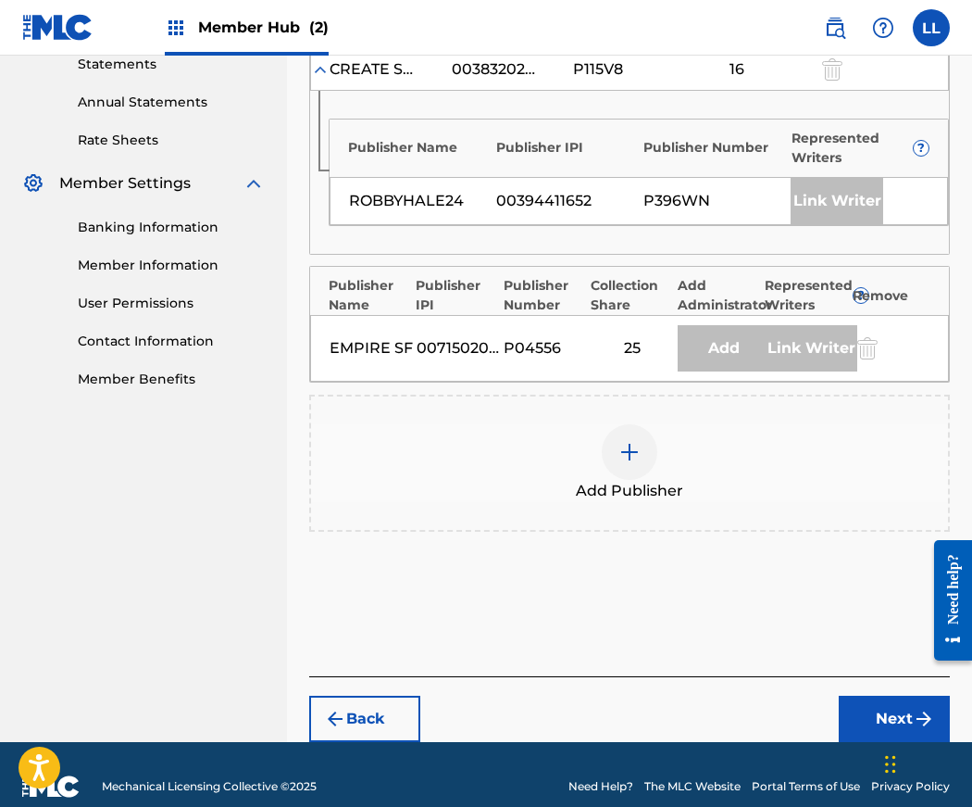
click at [628, 452] on img at bounding box center [630, 452] width 22 height 22
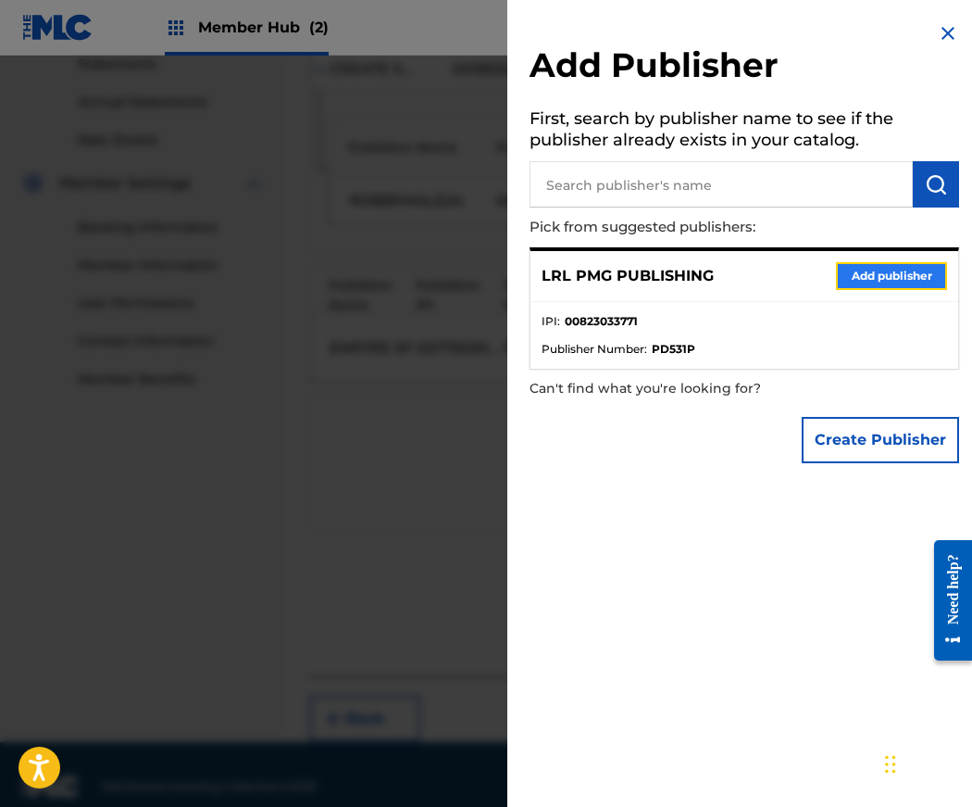
click at [863, 277] on button "Add publisher" at bounding box center [891, 276] width 111 height 28
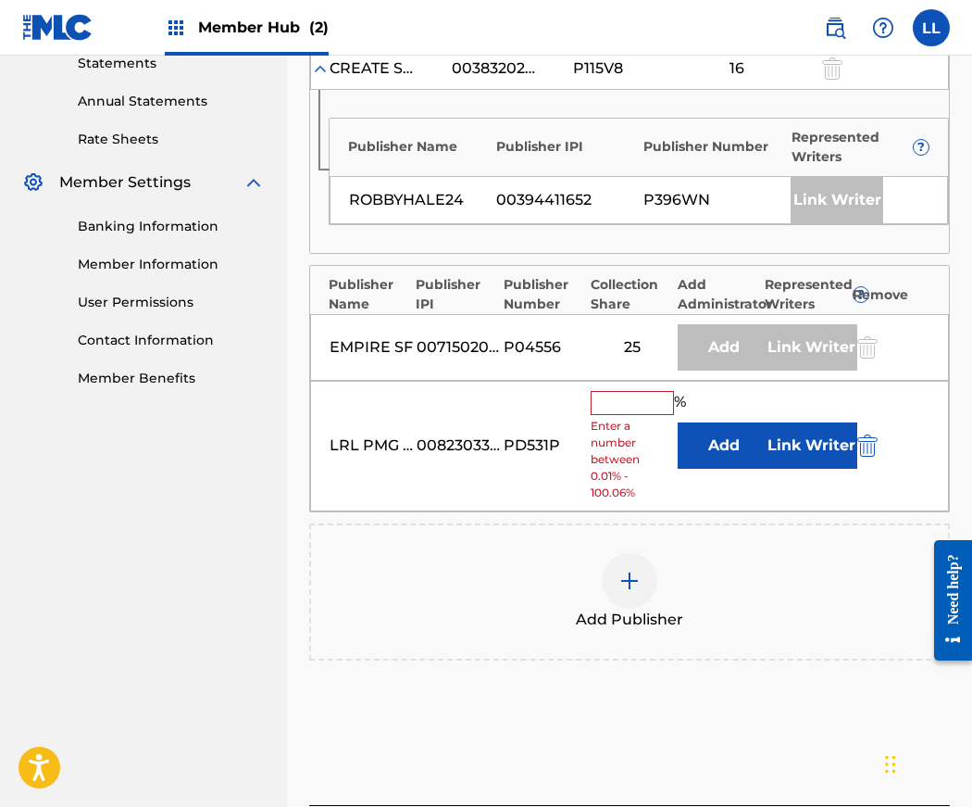
click at [612, 403] on input "text" at bounding box center [632, 403] width 83 height 24
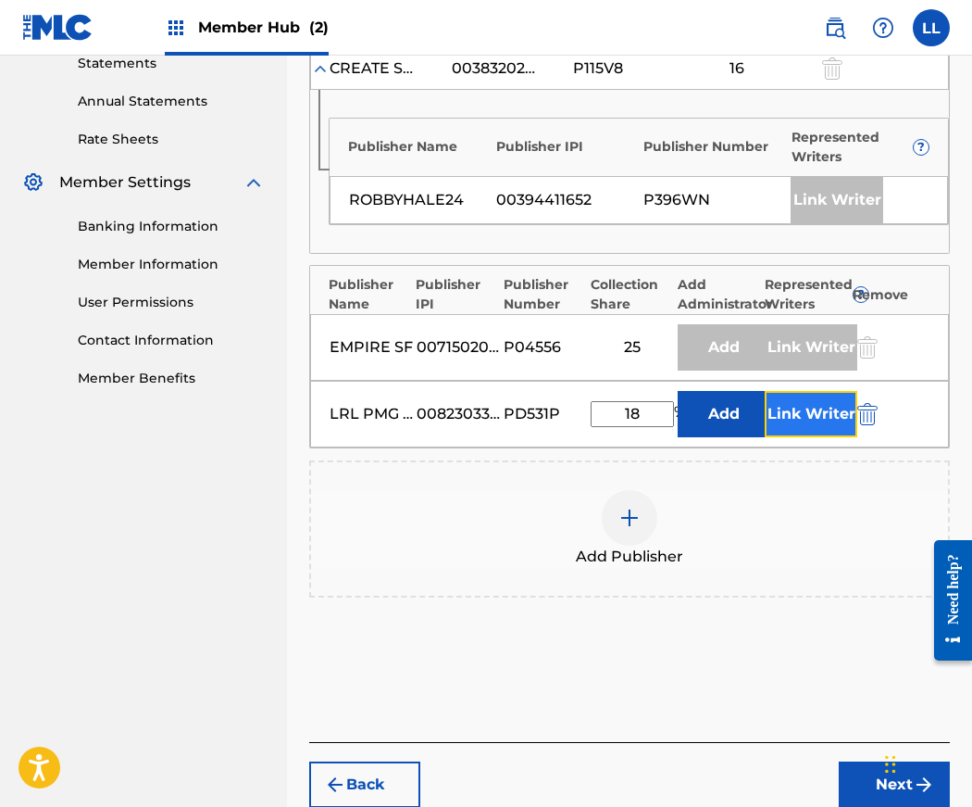
click at [819, 421] on button "Link Writer" at bounding box center [811, 414] width 93 height 46
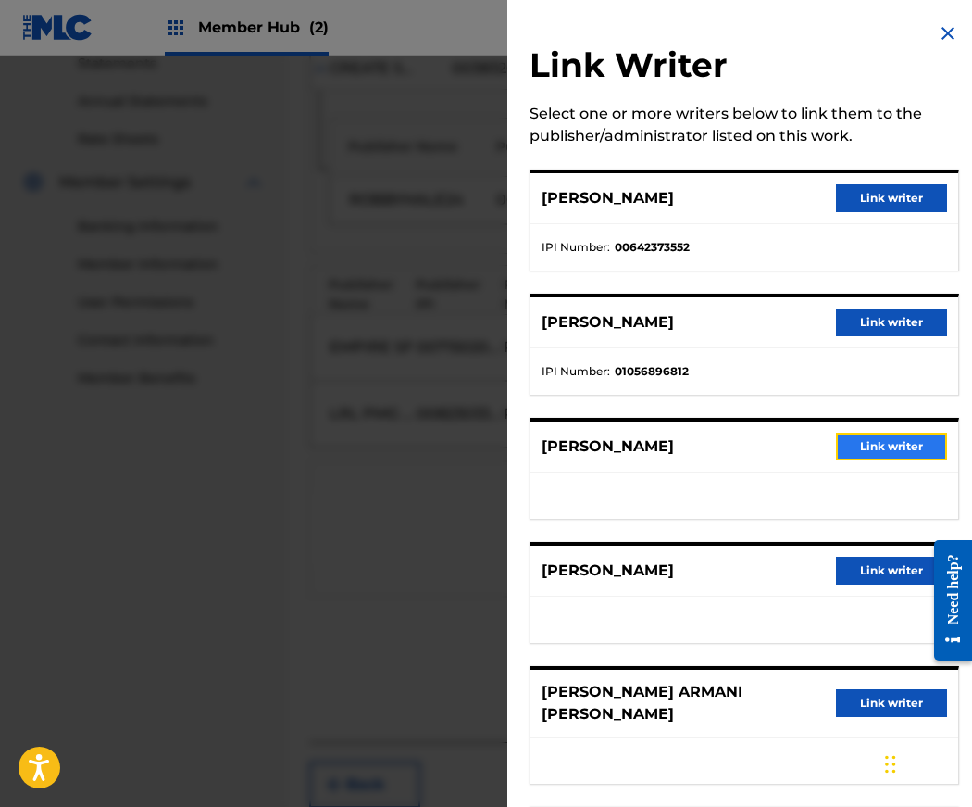
click at [851, 448] on button "Link writer" at bounding box center [891, 446] width 111 height 28
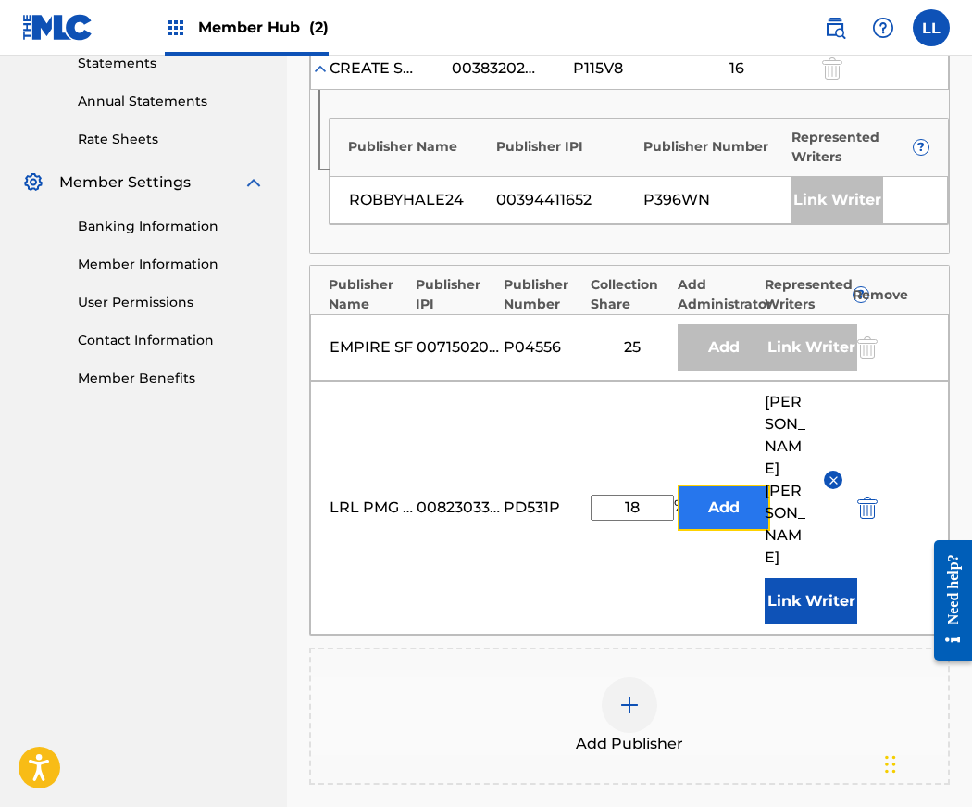
click at [742, 495] on button "Add" at bounding box center [724, 507] width 93 height 46
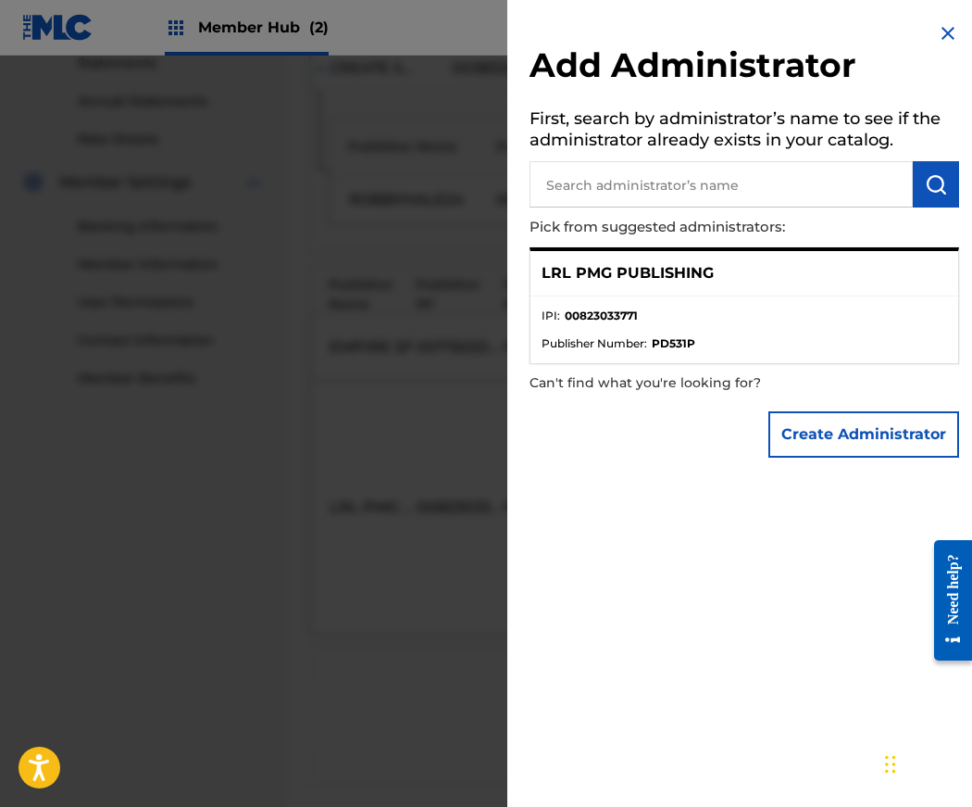
click at [943, 31] on img at bounding box center [948, 33] width 22 height 22
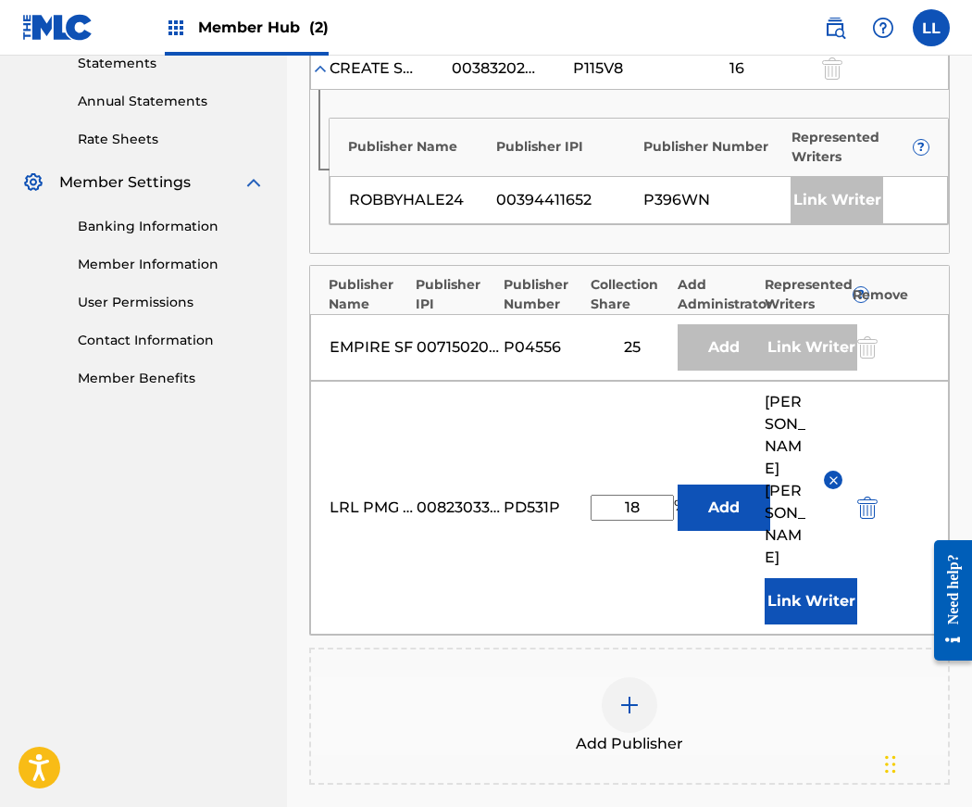
click at [639, 495] on input "18" at bounding box center [632, 508] width 83 height 26
type input "18"
click at [719, 501] on button "Add" at bounding box center [724, 507] width 93 height 46
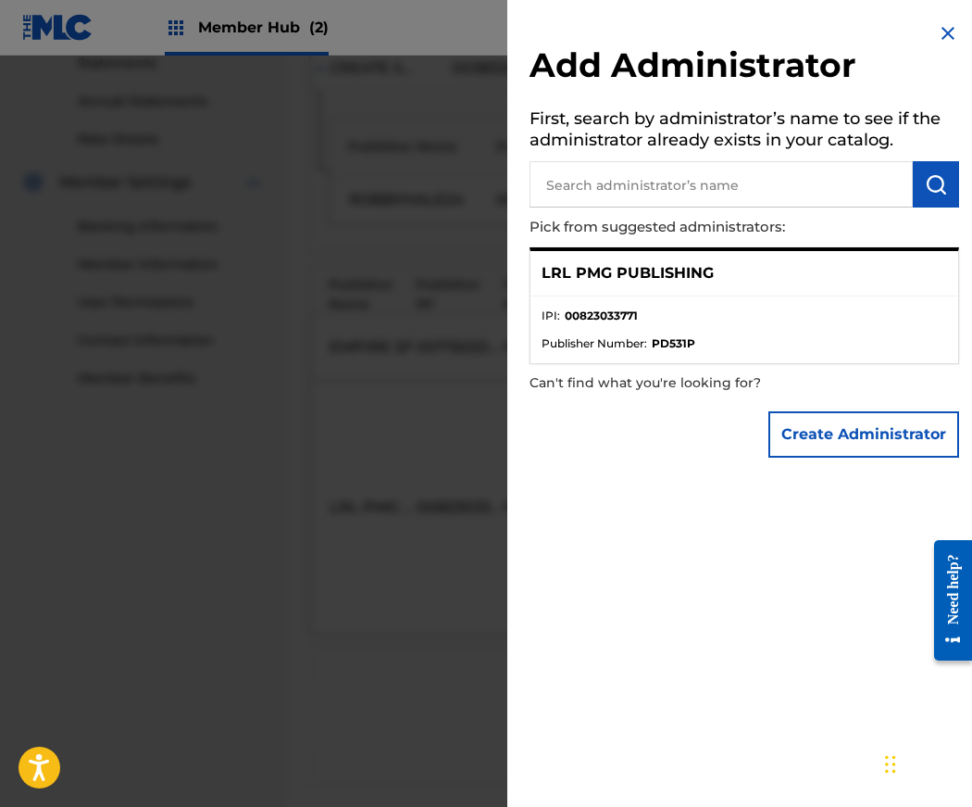
click at [595, 313] on strong "00823033771" at bounding box center [601, 315] width 73 height 17
click at [946, 31] on img at bounding box center [948, 33] width 22 height 22
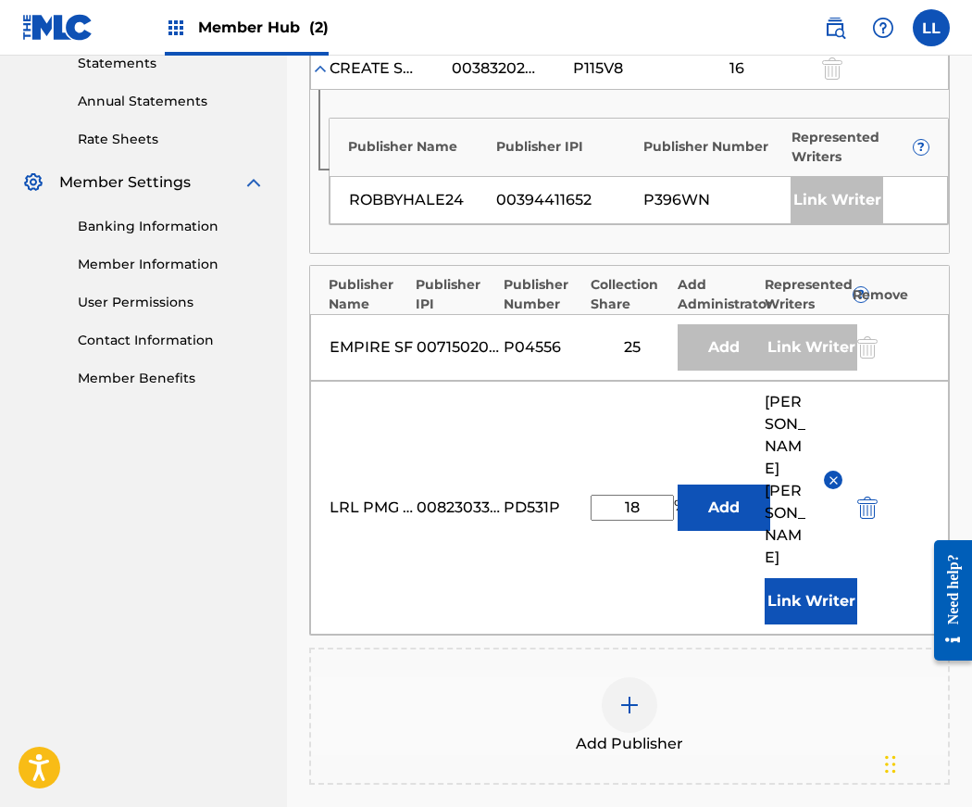
click at [781, 493] on span "TELDRICK AUNDRICE SMITH" at bounding box center [787, 480] width 45 height 178
click at [802, 581] on button "Link Writer" at bounding box center [811, 601] width 93 height 46
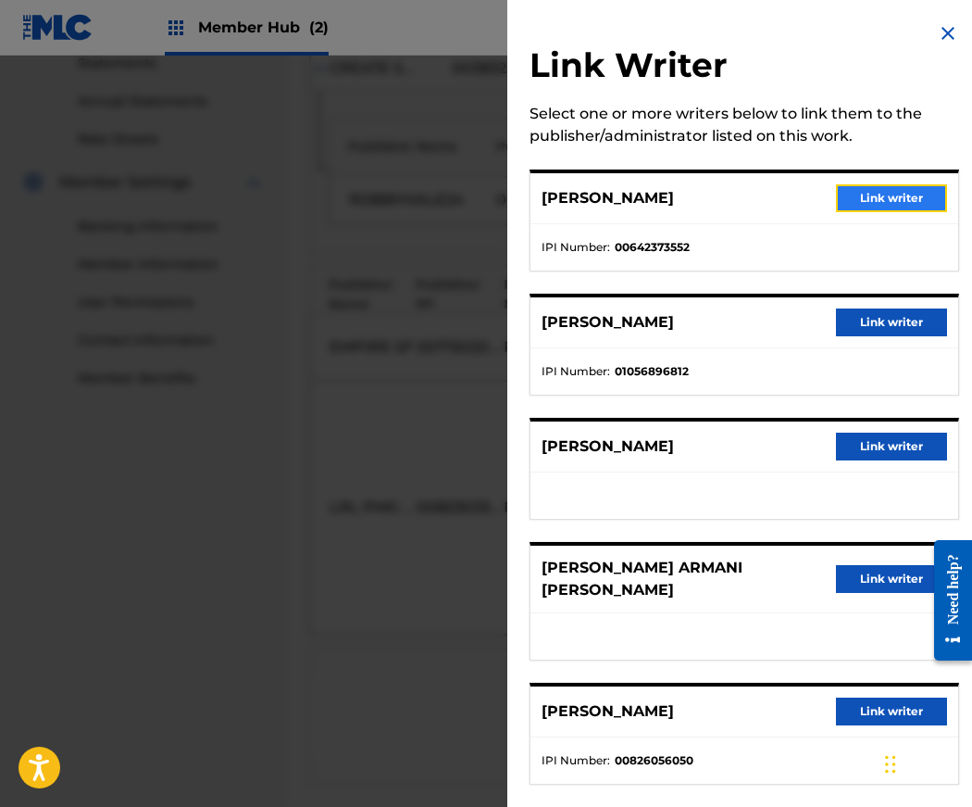
click at [878, 196] on button "Link writer" at bounding box center [891, 198] width 111 height 28
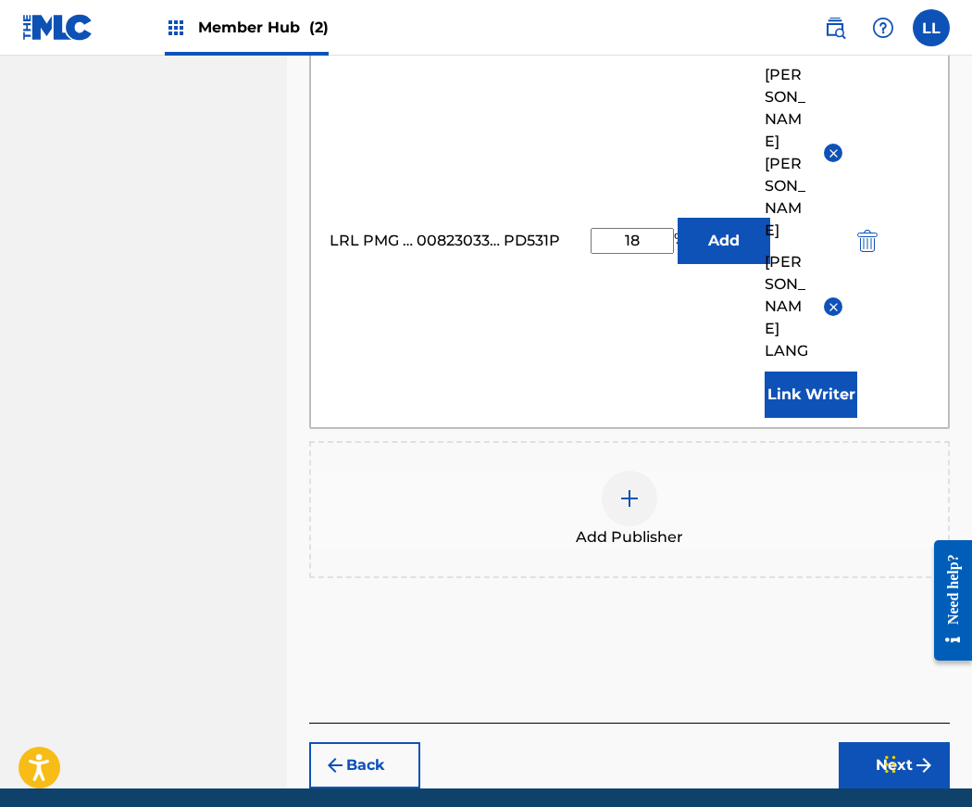
scroll to position [980, 0]
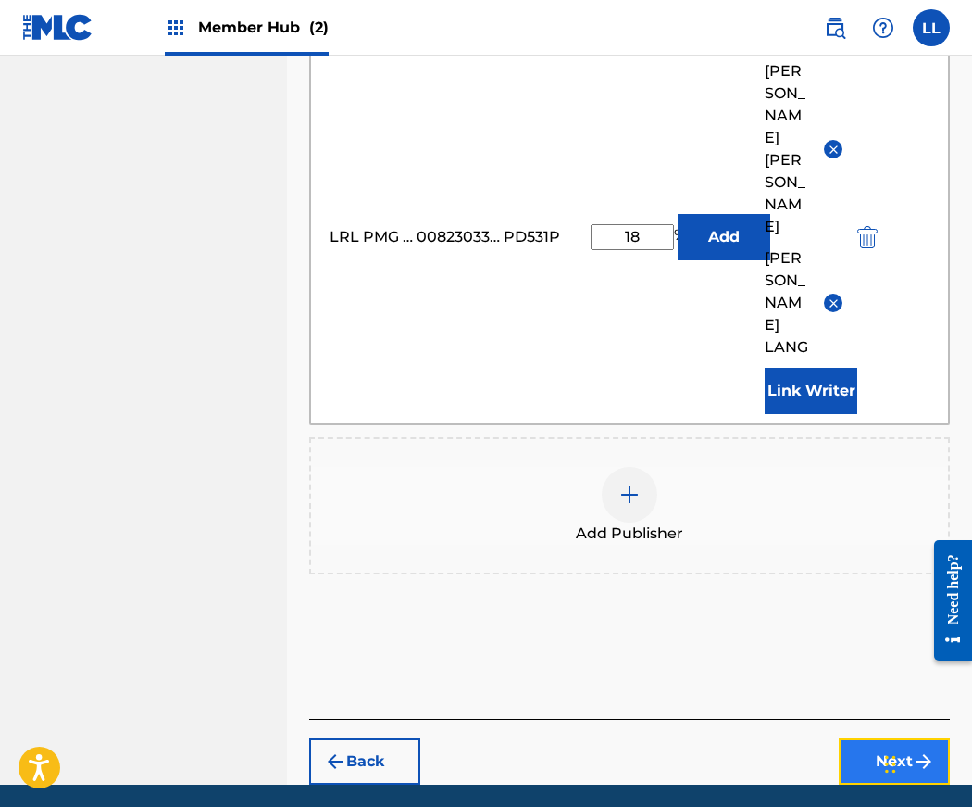
click at [889, 738] on button "Next" at bounding box center [894, 761] width 111 height 46
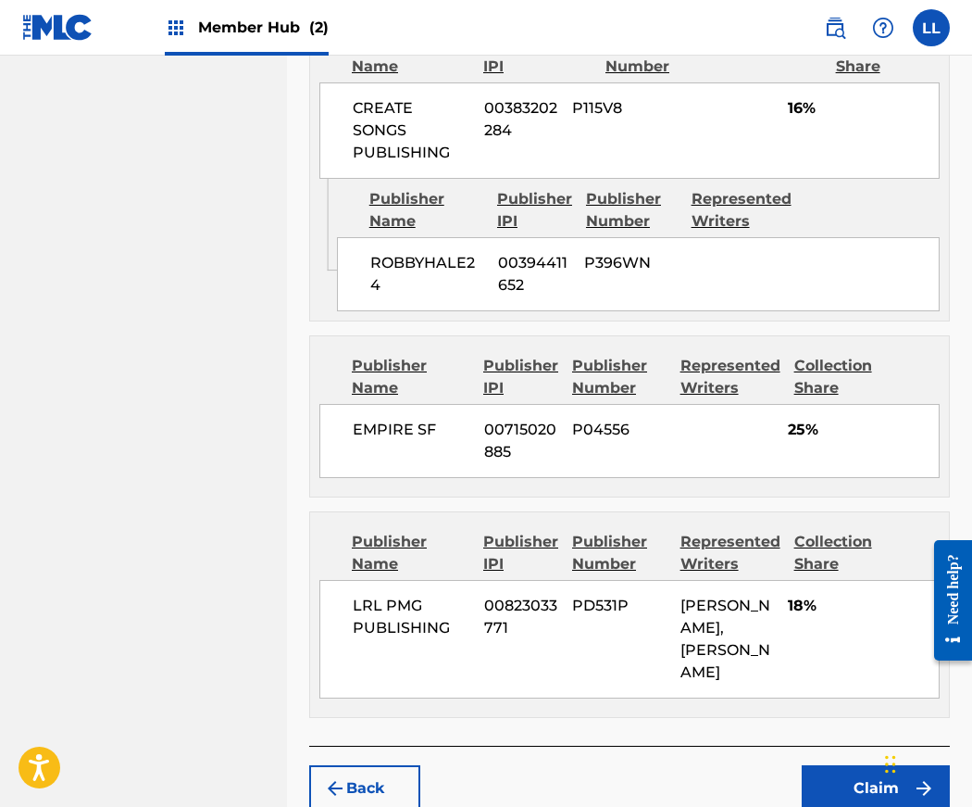
scroll to position [1176, 0]
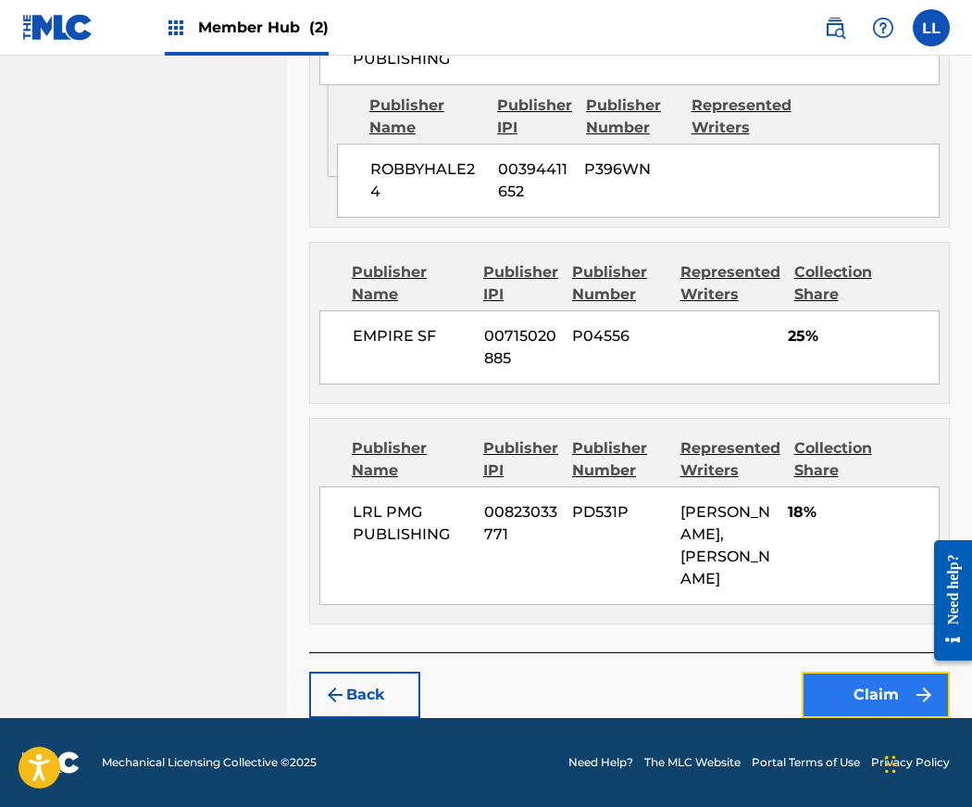
click at [870, 695] on button "Claim" at bounding box center [876, 694] width 148 height 46
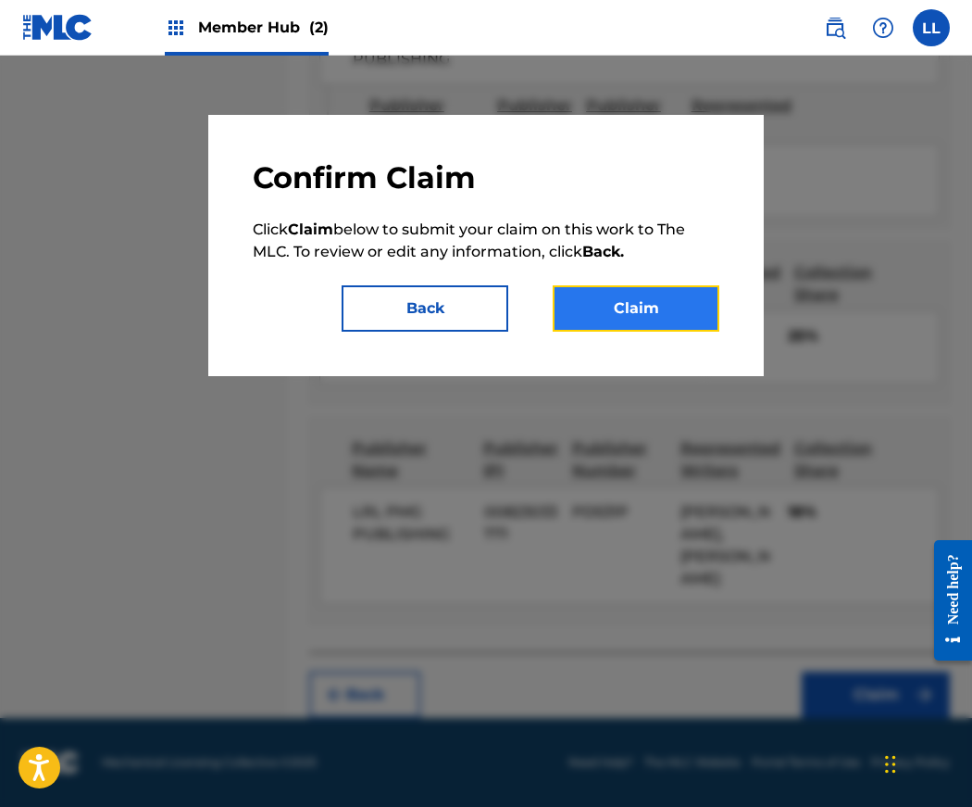
click at [611, 307] on button "Claim" at bounding box center [636, 308] width 167 height 46
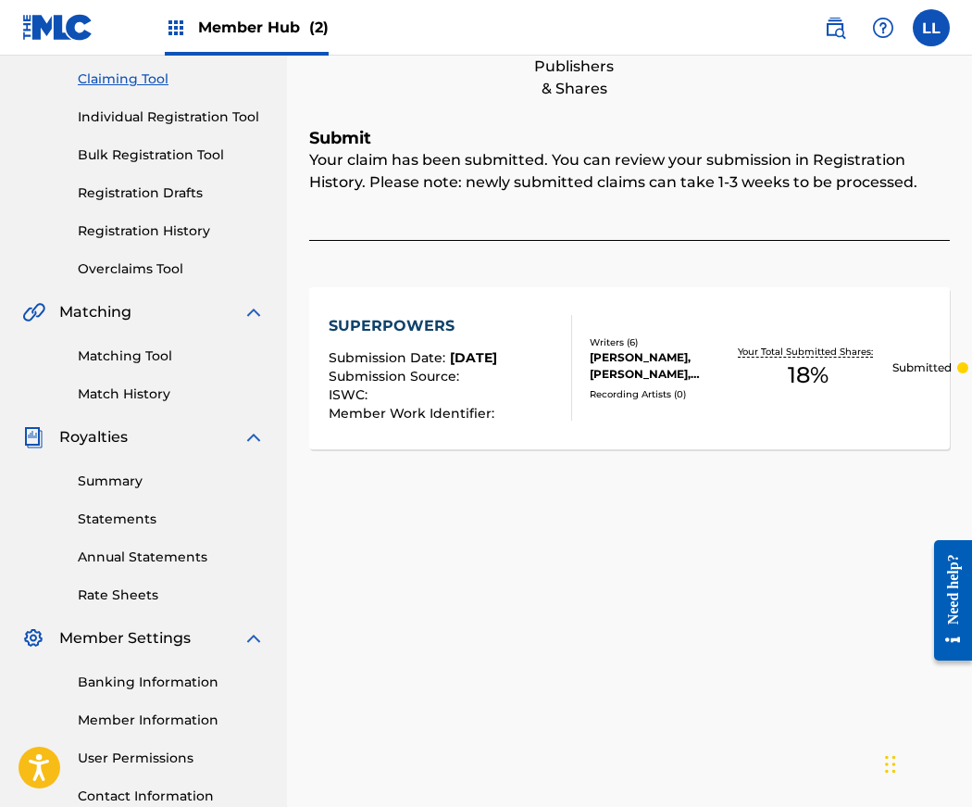
scroll to position [0, 0]
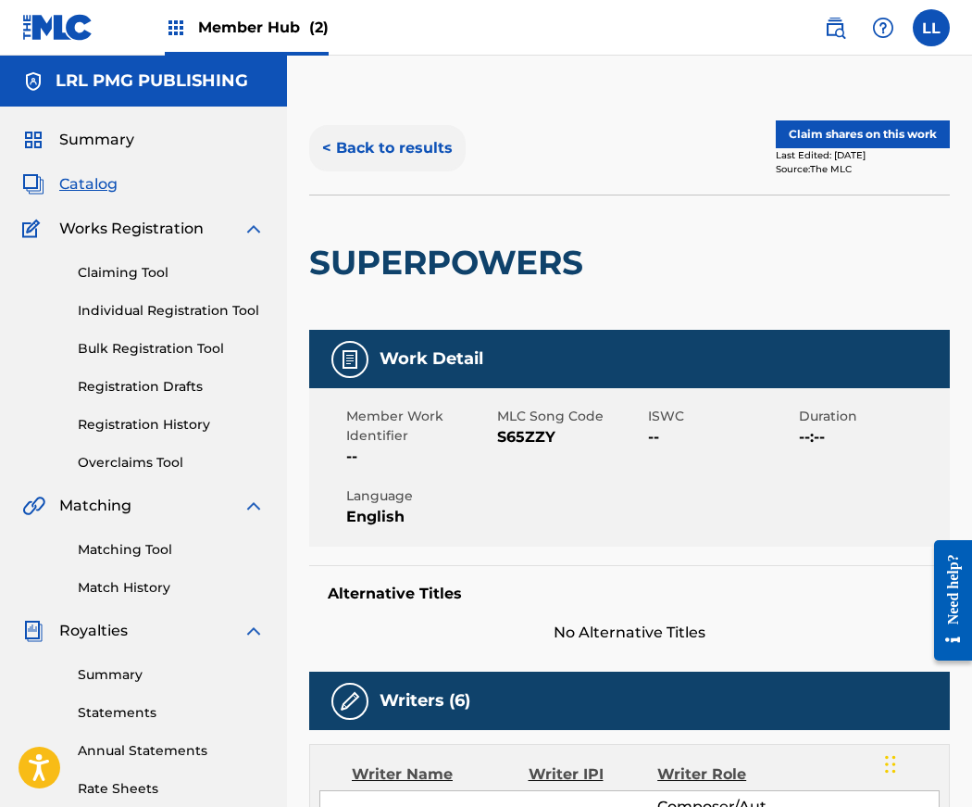
click at [363, 147] on button "< Back to results" at bounding box center [387, 148] width 157 height 46
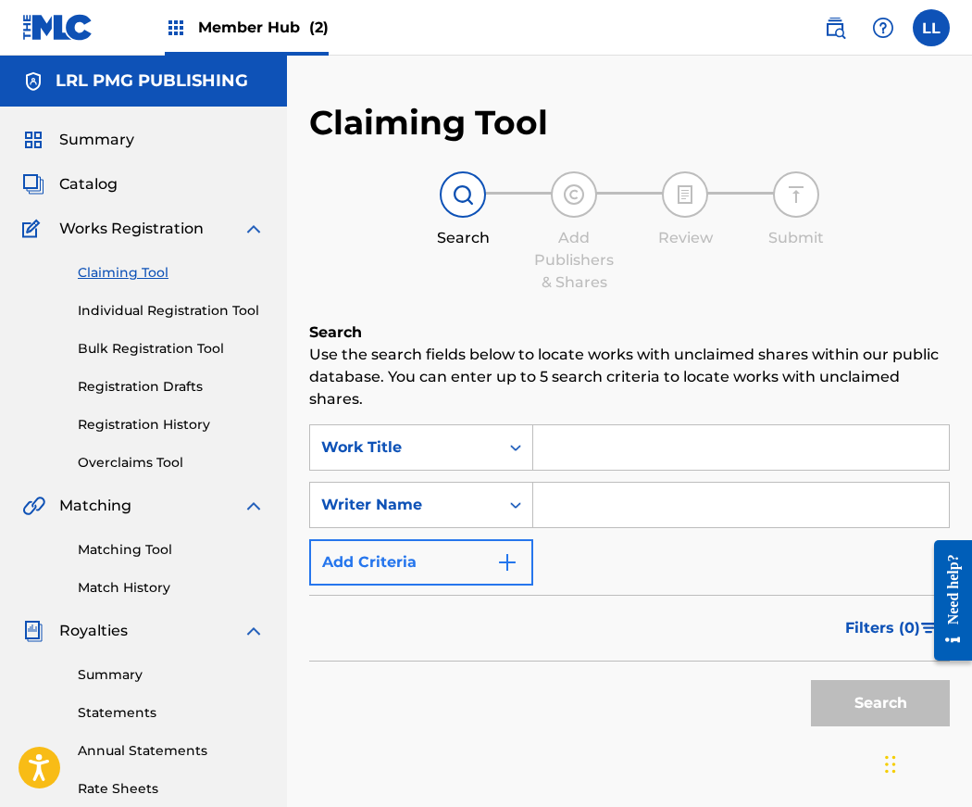
scroll to position [342, 0]
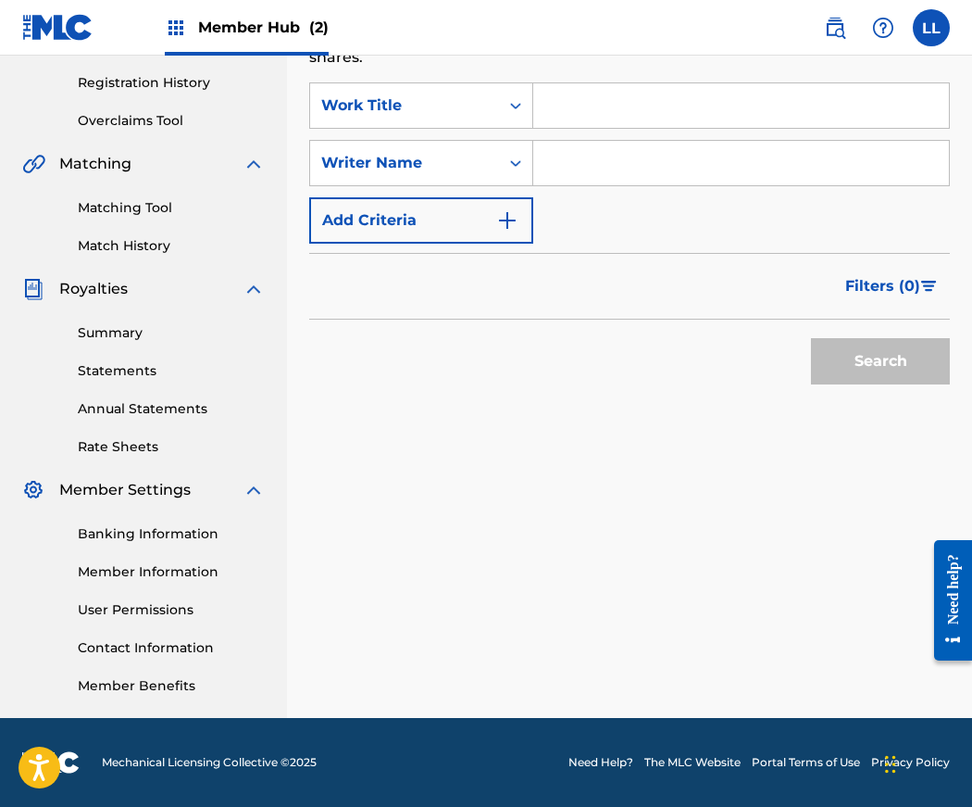
click at [571, 199] on div "SearchWithCriteria05756e56-8d42-4285-9ed5-5f7045e567fa Work Title SearchWithCri…" at bounding box center [629, 162] width 641 height 161
click at [568, 172] on input "Search Form" at bounding box center [741, 163] width 416 height 44
type input "Jeremy Biddle"
click at [908, 361] on button "Search" at bounding box center [880, 361] width 139 height 46
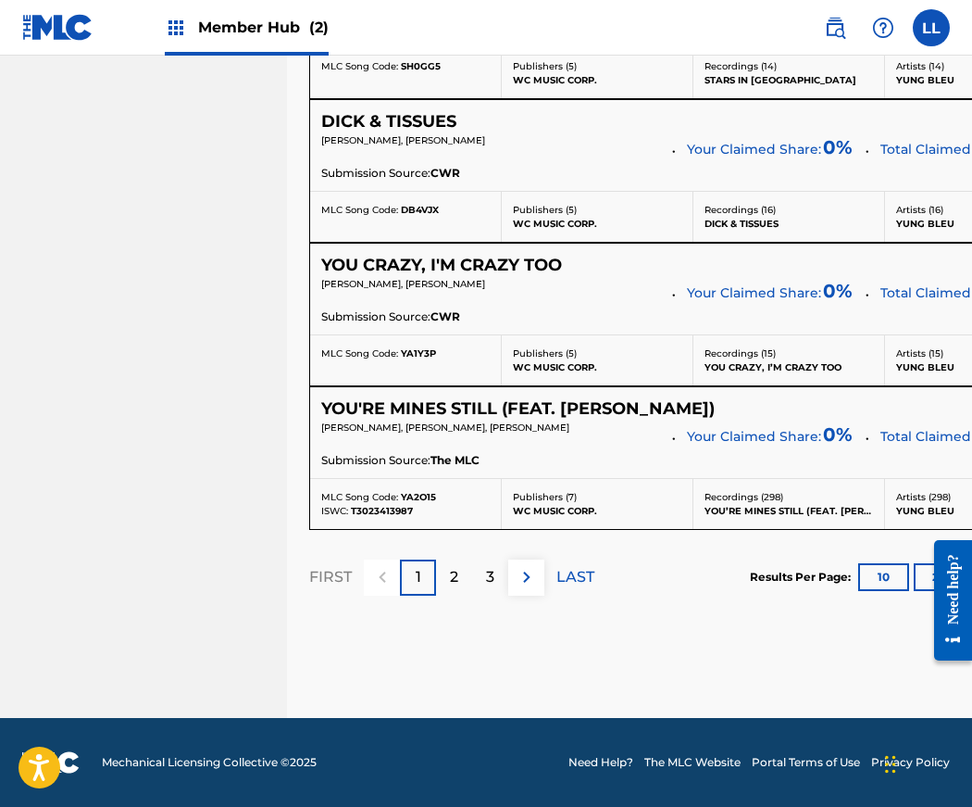
scroll to position [15726, 0]
click at [489, 581] on p "3" at bounding box center [490, 577] width 8 height 22
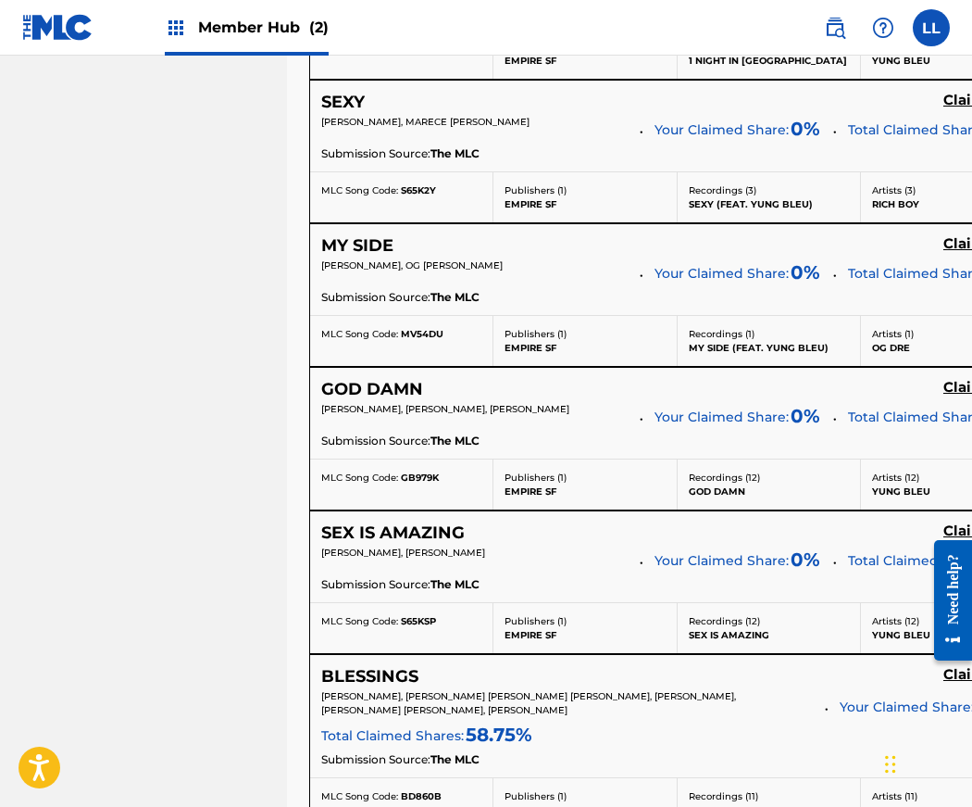
scroll to position [4253, 0]
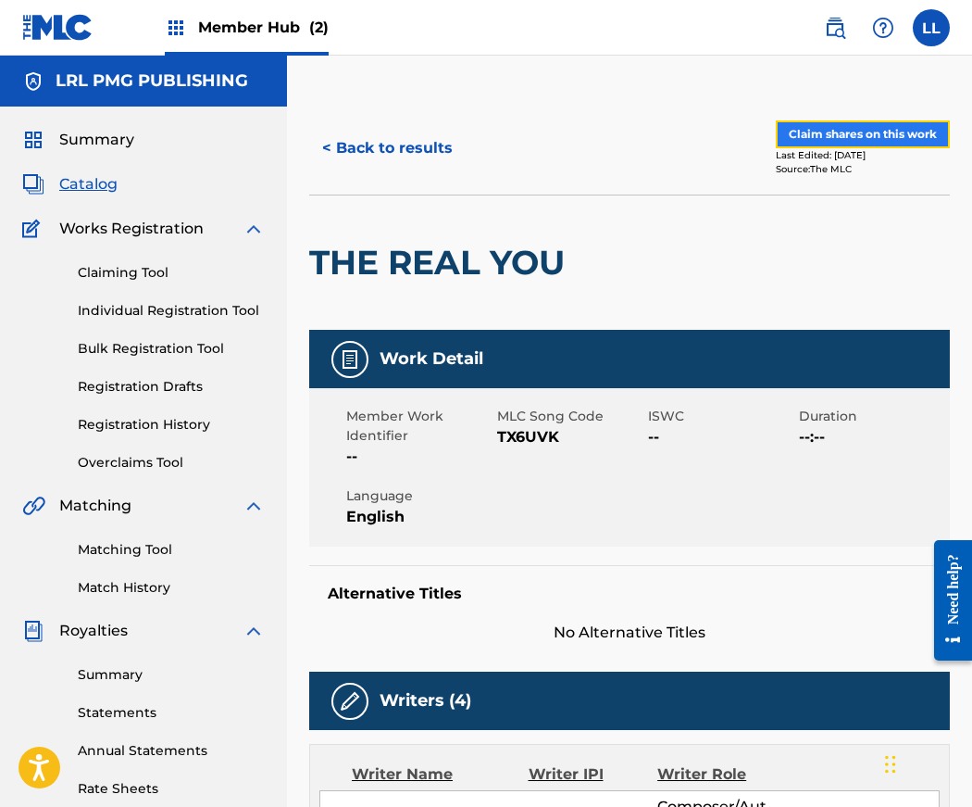
click at [861, 138] on button "Claim shares on this work" at bounding box center [863, 134] width 174 height 28
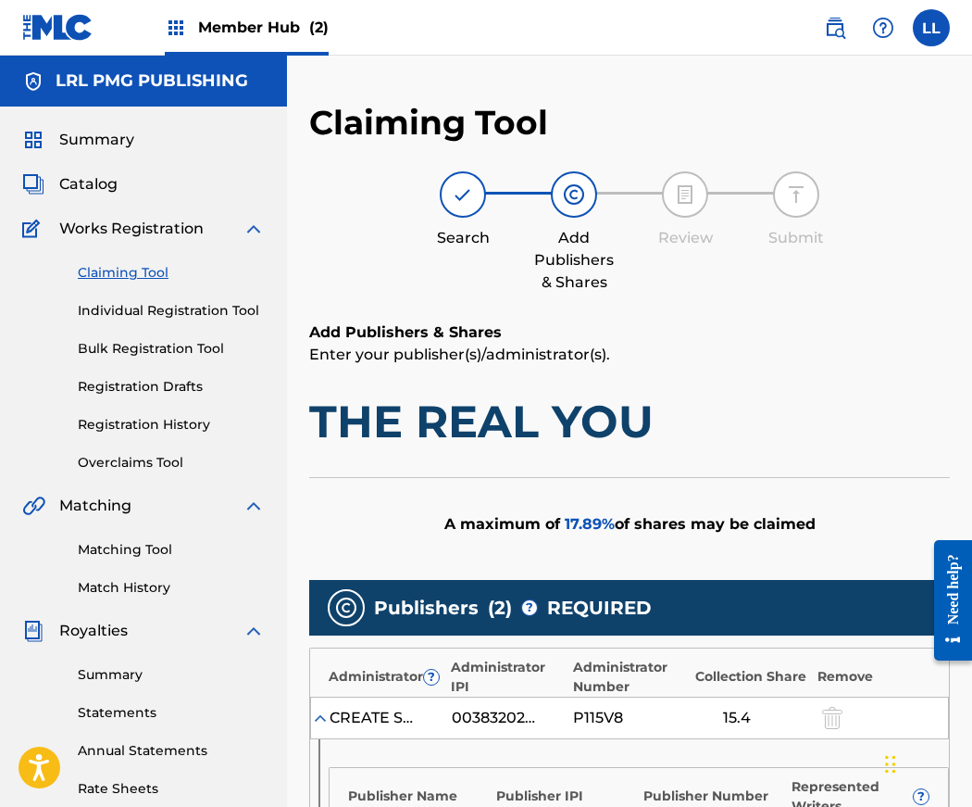
scroll to position [672, 0]
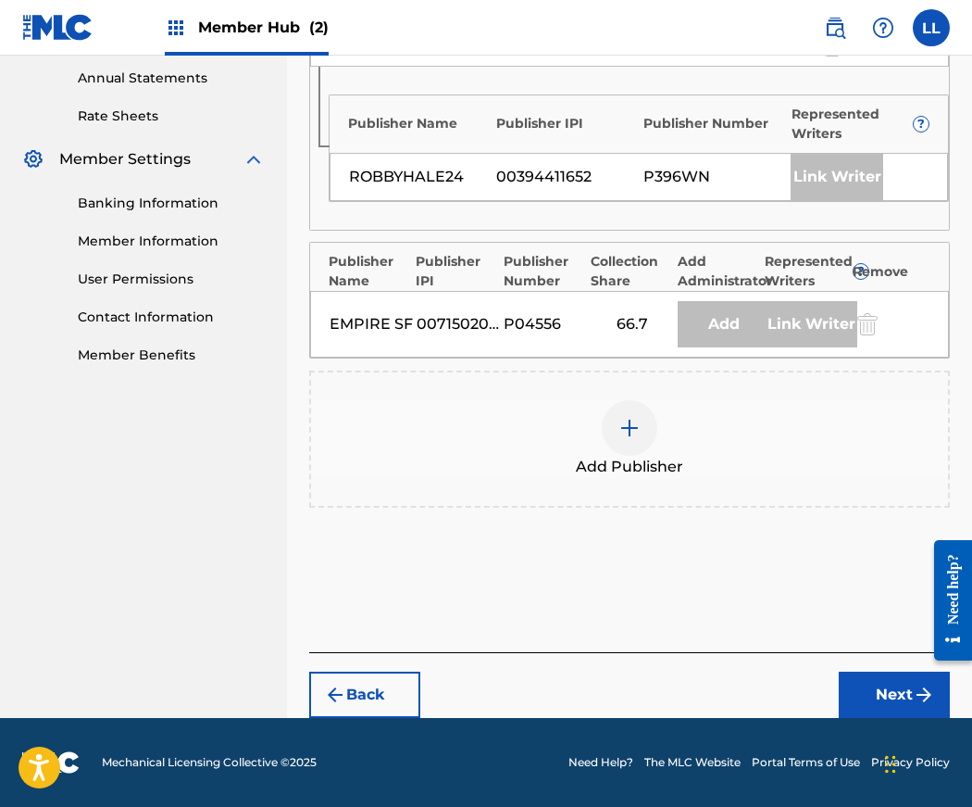
click at [625, 431] on img at bounding box center [630, 428] width 22 height 22
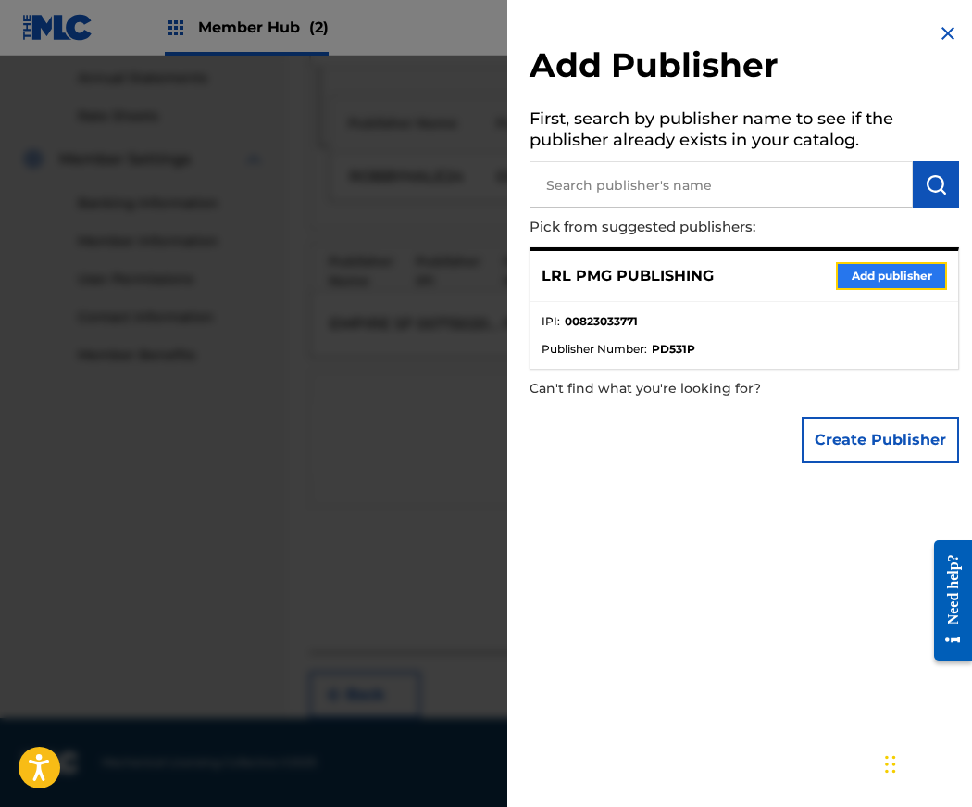
click at [902, 277] on button "Add publisher" at bounding box center [891, 276] width 111 height 28
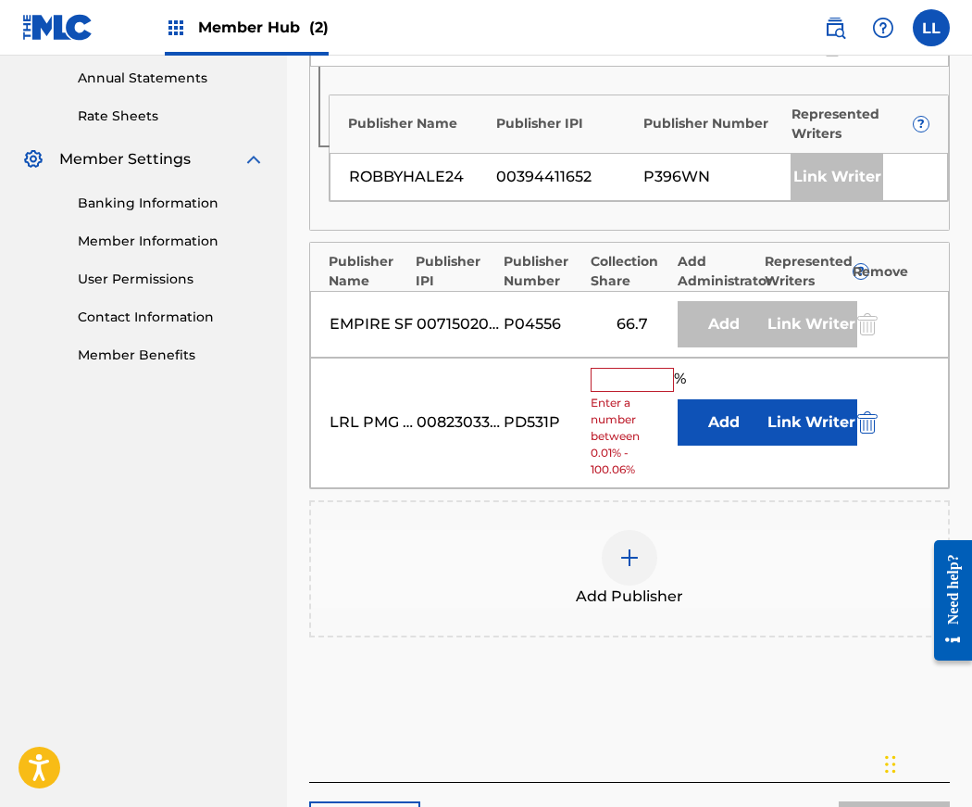
click at [623, 382] on input "text" at bounding box center [632, 380] width 83 height 24
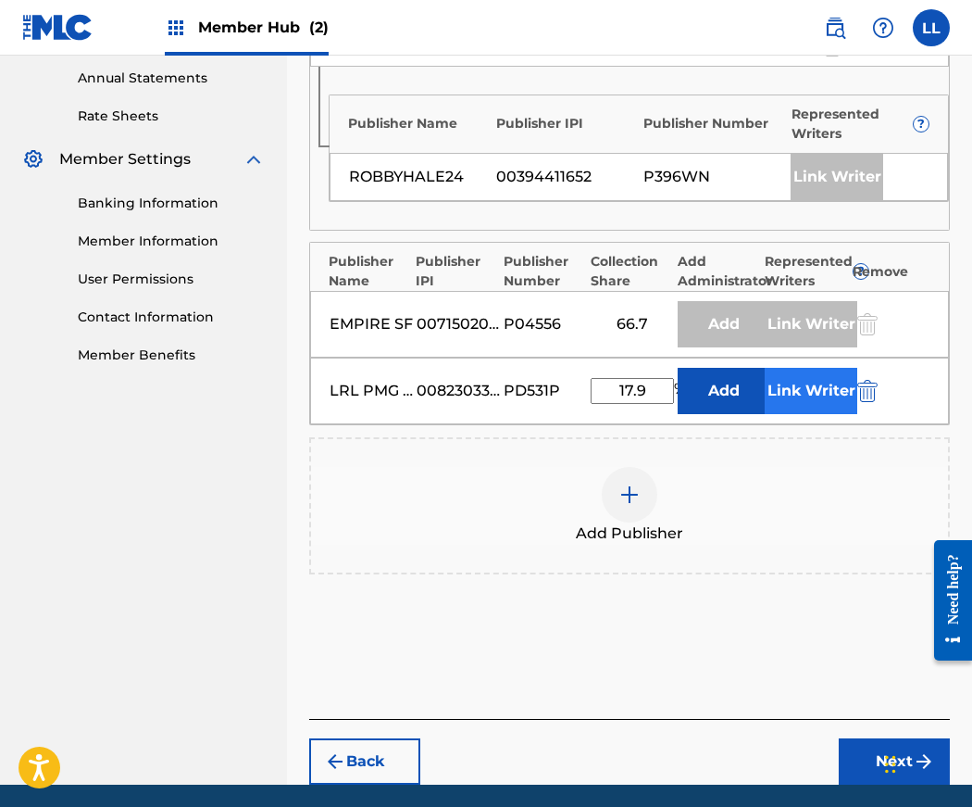
type input "17.9"
click at [808, 391] on button "Link Writer" at bounding box center [811, 391] width 93 height 46
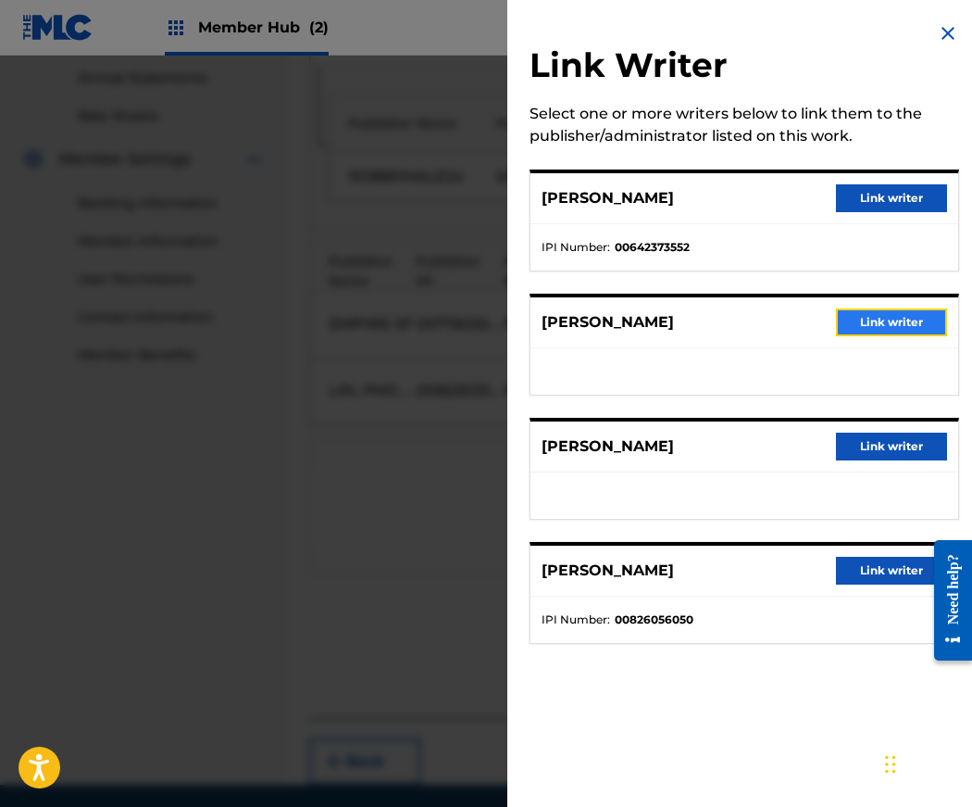
click at [870, 320] on button "Link writer" at bounding box center [891, 322] width 111 height 28
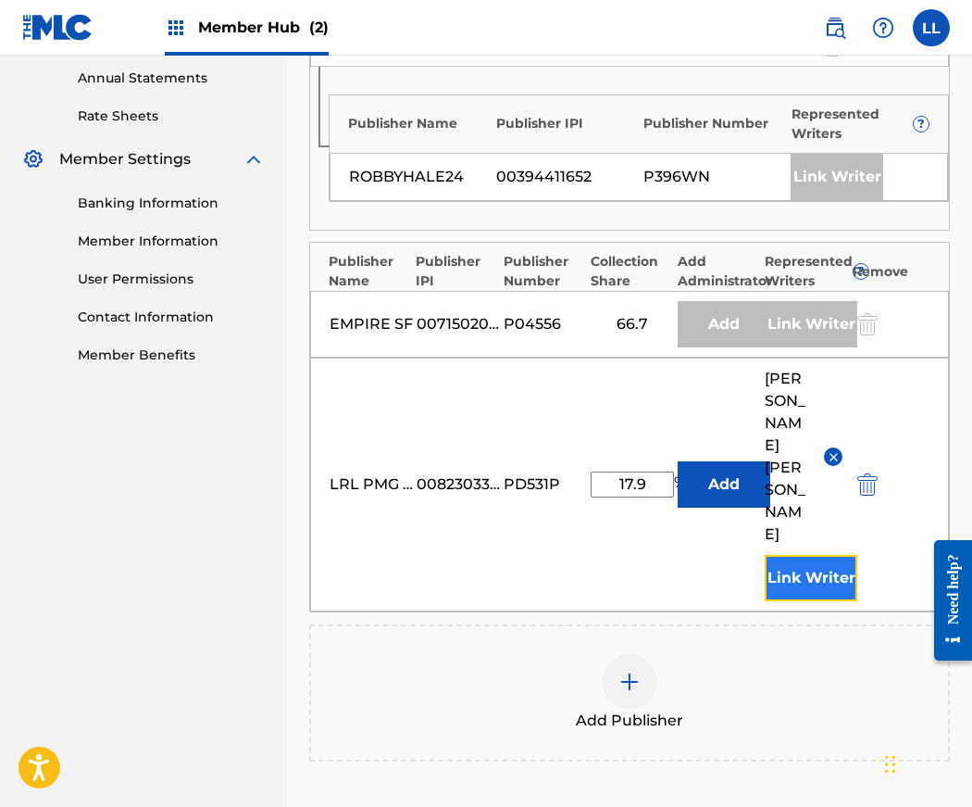
click at [811, 557] on button "Link Writer" at bounding box center [811, 578] width 93 height 46
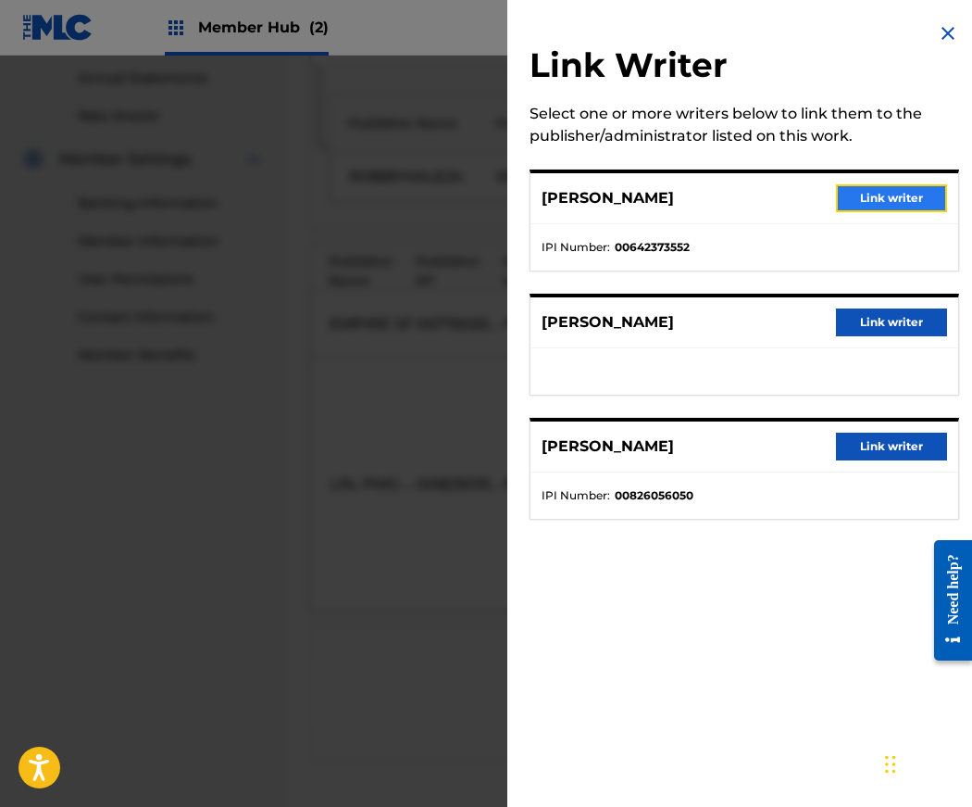
click at [885, 203] on button "Link writer" at bounding box center [891, 198] width 111 height 28
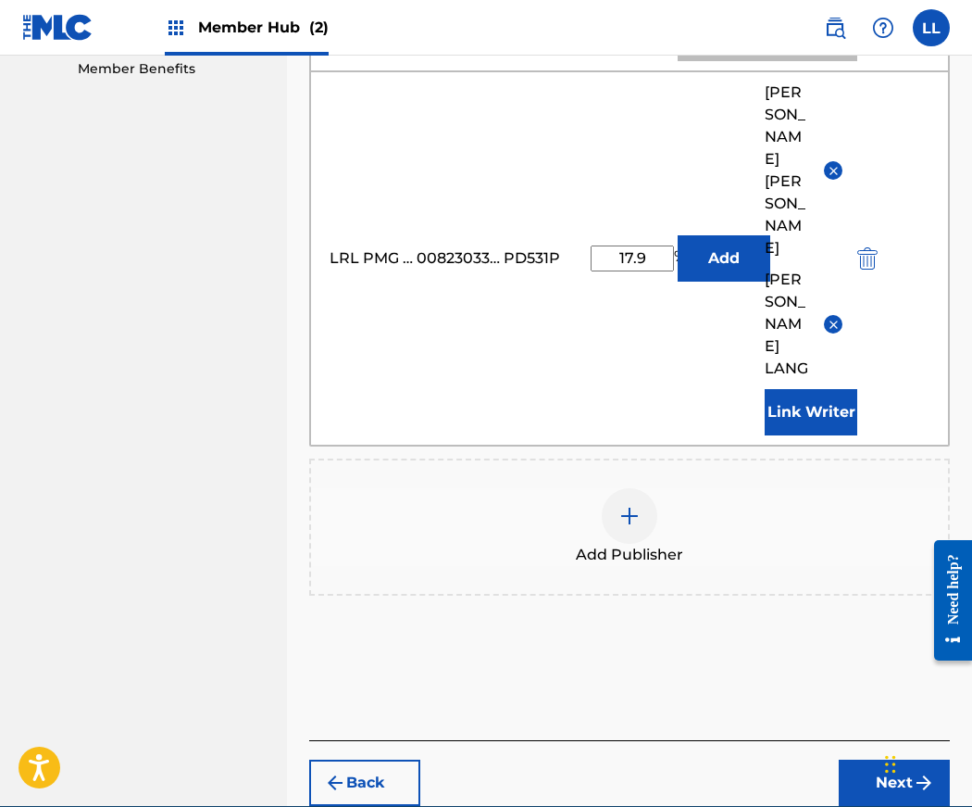
scroll to position [980, 0]
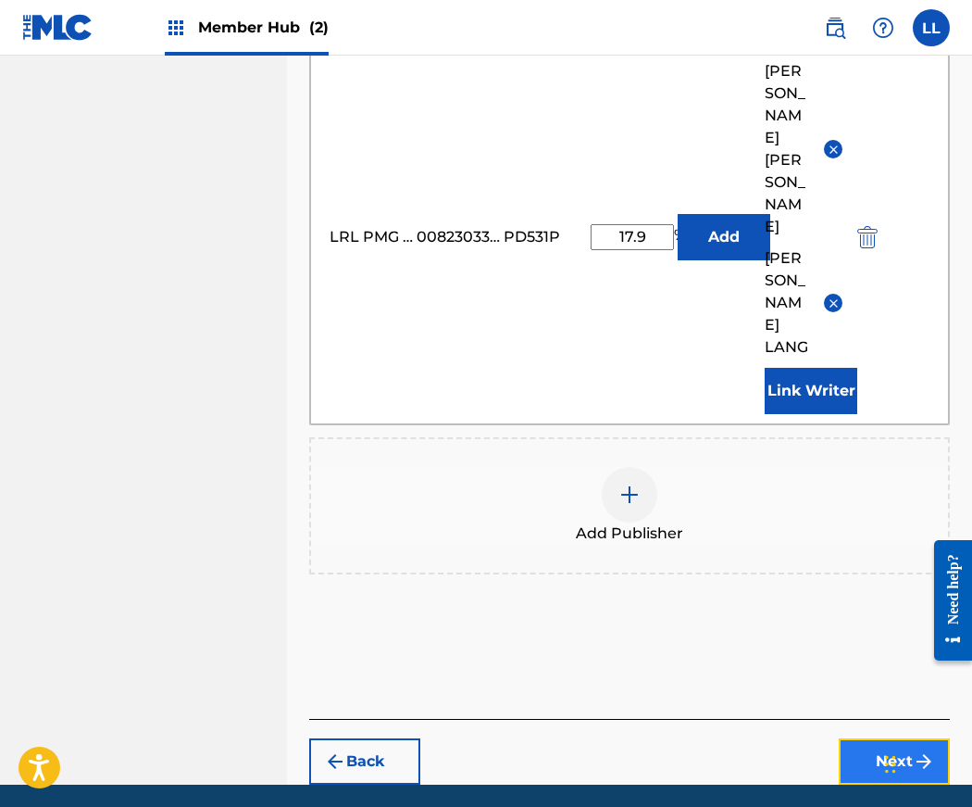
click at [885, 738] on button "Next" at bounding box center [894, 761] width 111 height 46
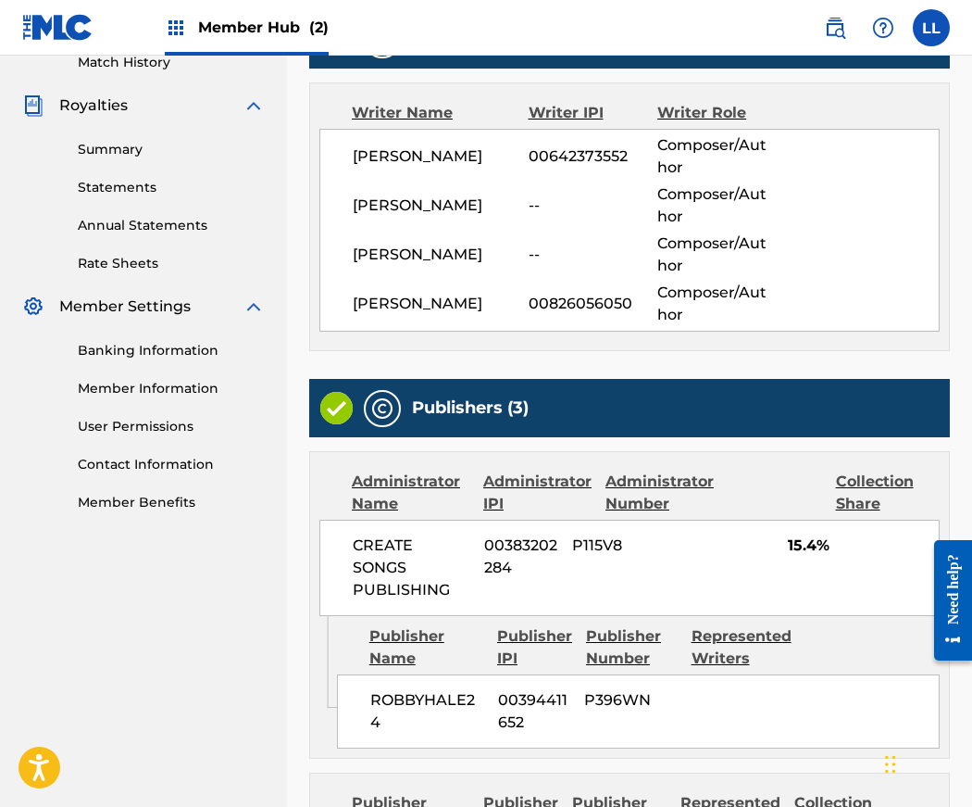
scroll to position [1078, 0]
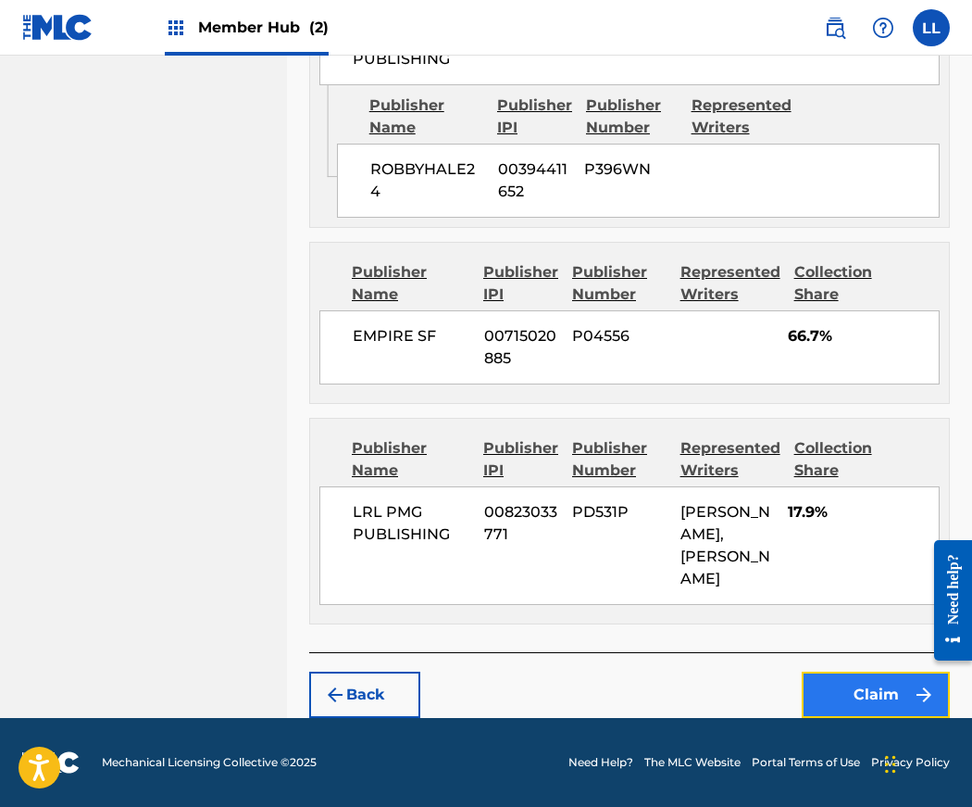
click at [875, 687] on button "Claim" at bounding box center [876, 694] width 148 height 46
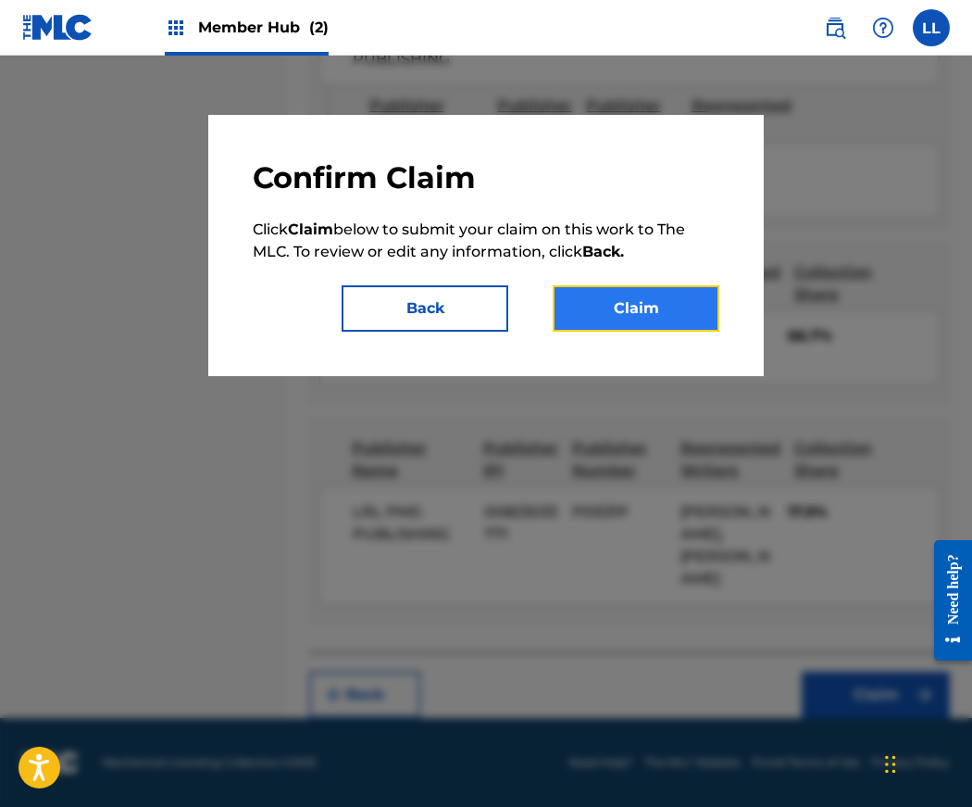
click at [621, 307] on button "Claim" at bounding box center [636, 308] width 167 height 46
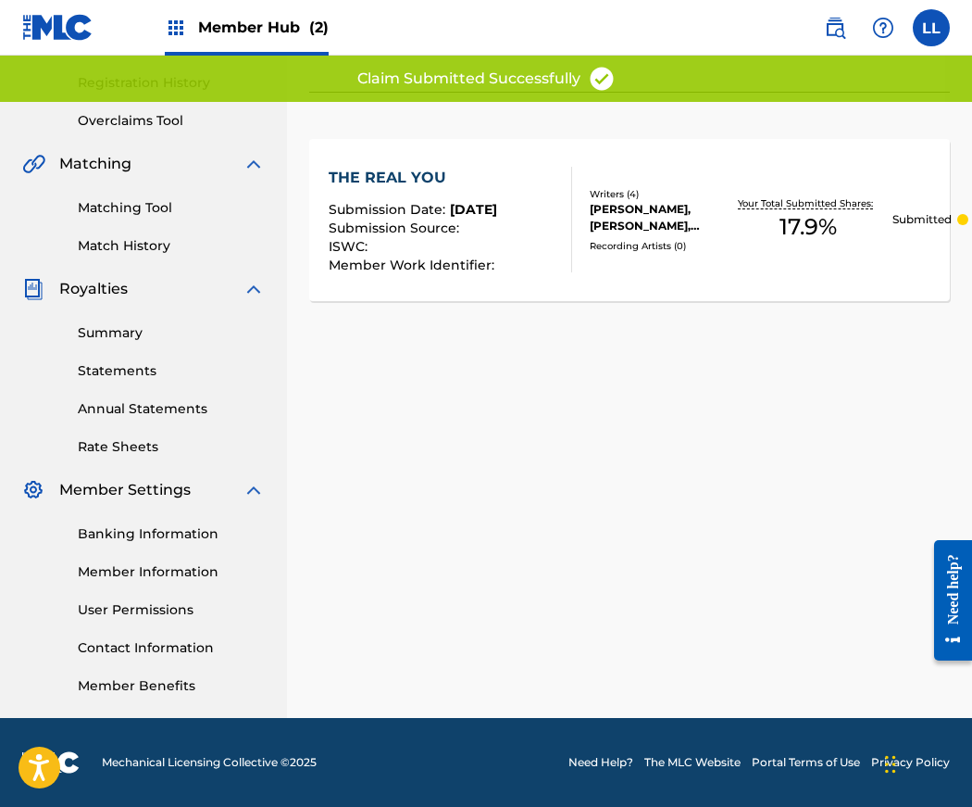
scroll to position [342, 0]
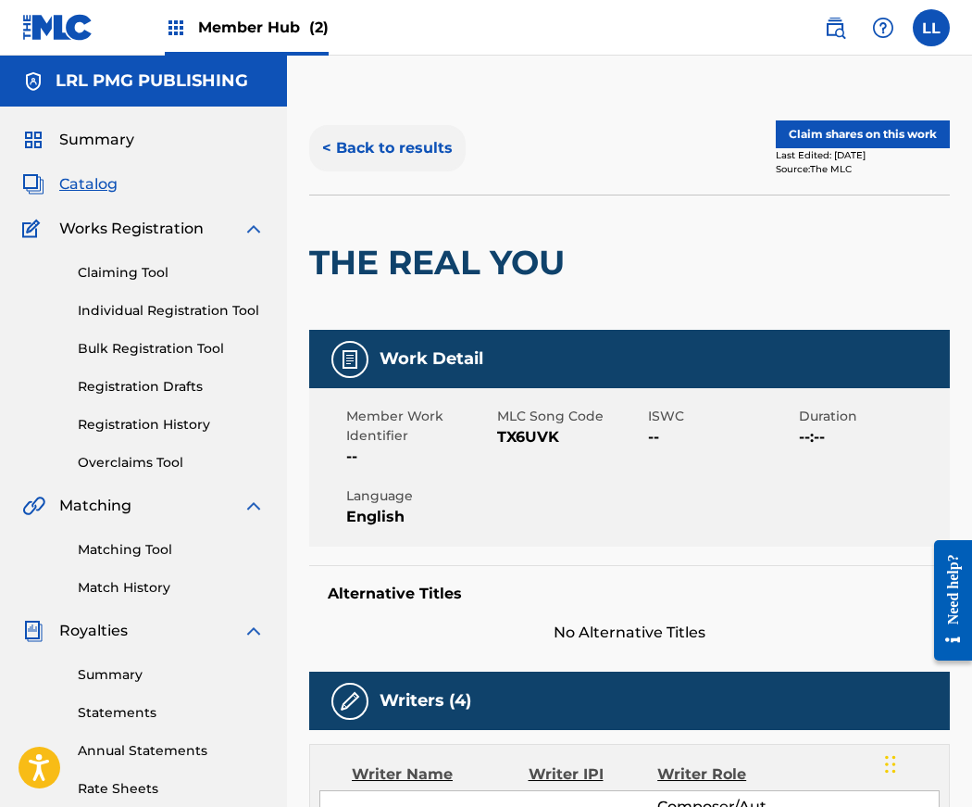
click at [343, 149] on button "< Back to results" at bounding box center [387, 148] width 157 height 46
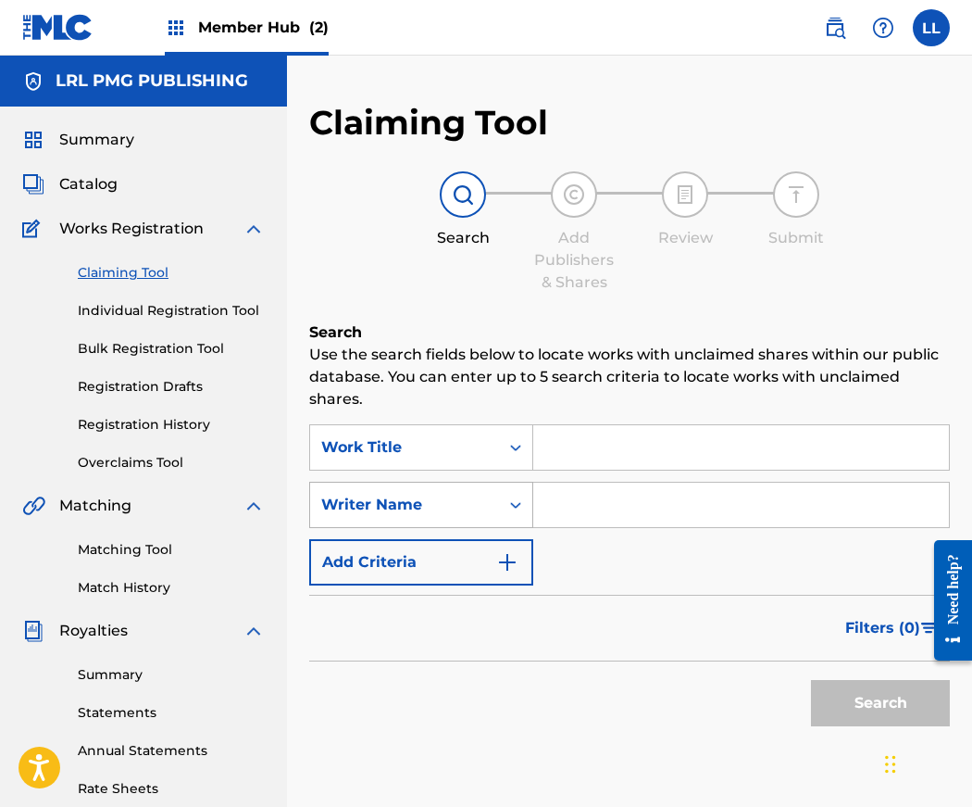
scroll to position [342, 0]
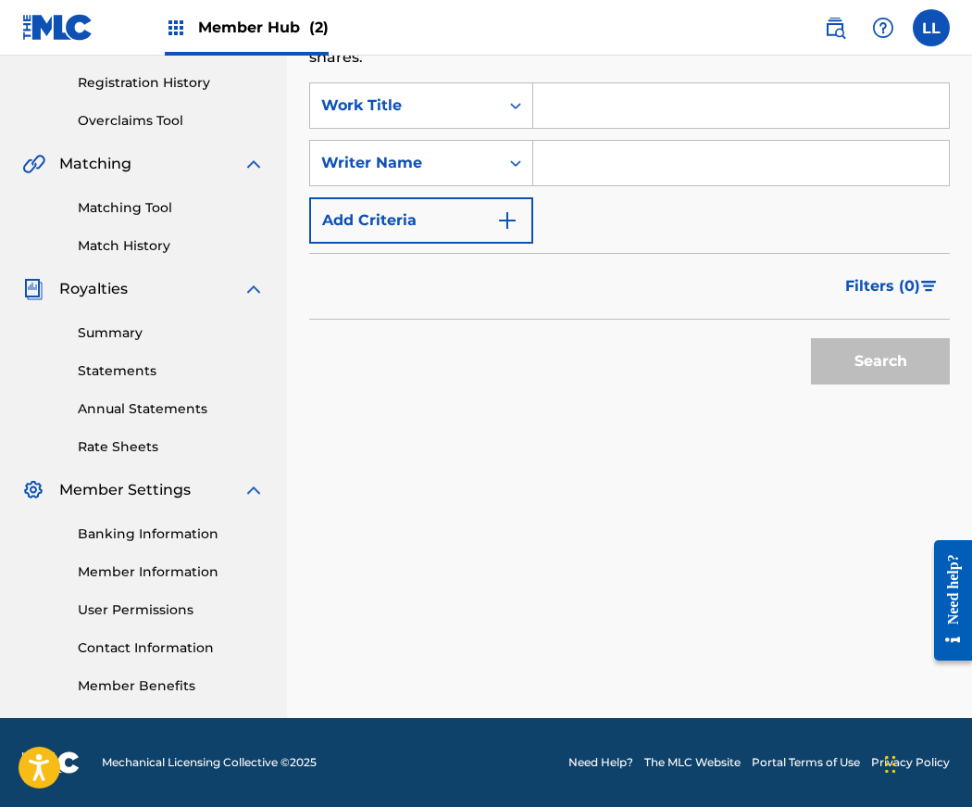
click at [586, 170] on input "Search Form" at bounding box center [741, 163] width 416 height 44
type input "Jeremy Biddle"
drag, startPoint x: 922, startPoint y: 358, endPoint x: 909, endPoint y: 358, distance: 13.0
click at [921, 358] on button "Search" at bounding box center [880, 361] width 139 height 46
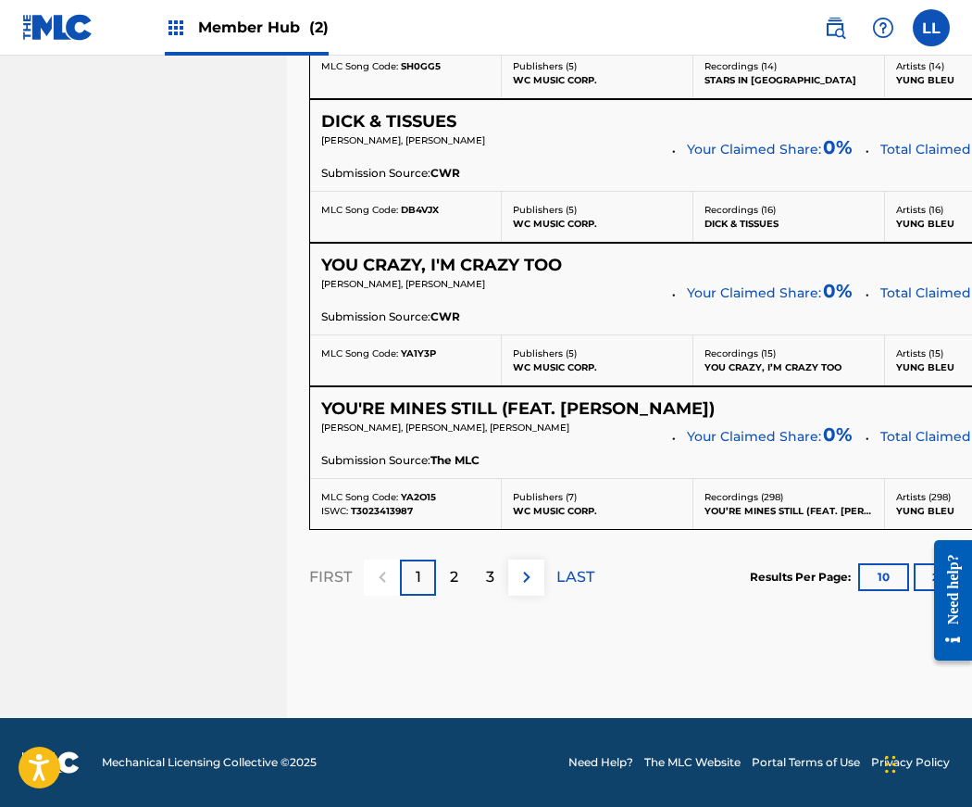
scroll to position [15726, 0]
click at [489, 578] on p "3" at bounding box center [490, 577] width 8 height 22
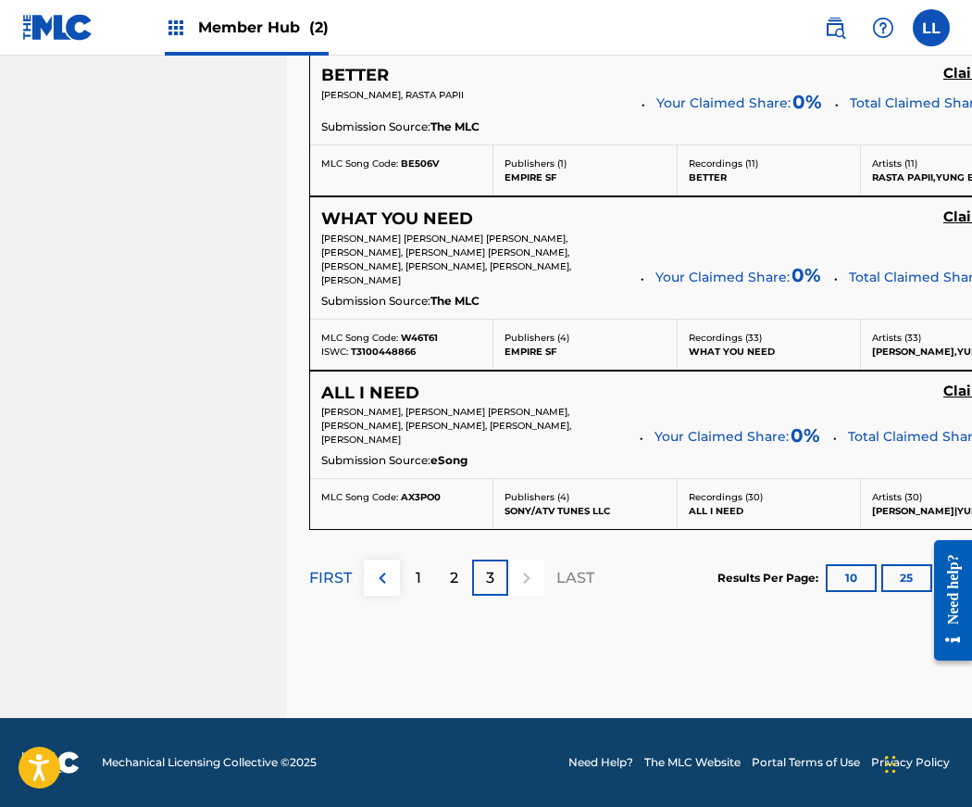
scroll to position [7973, 0]
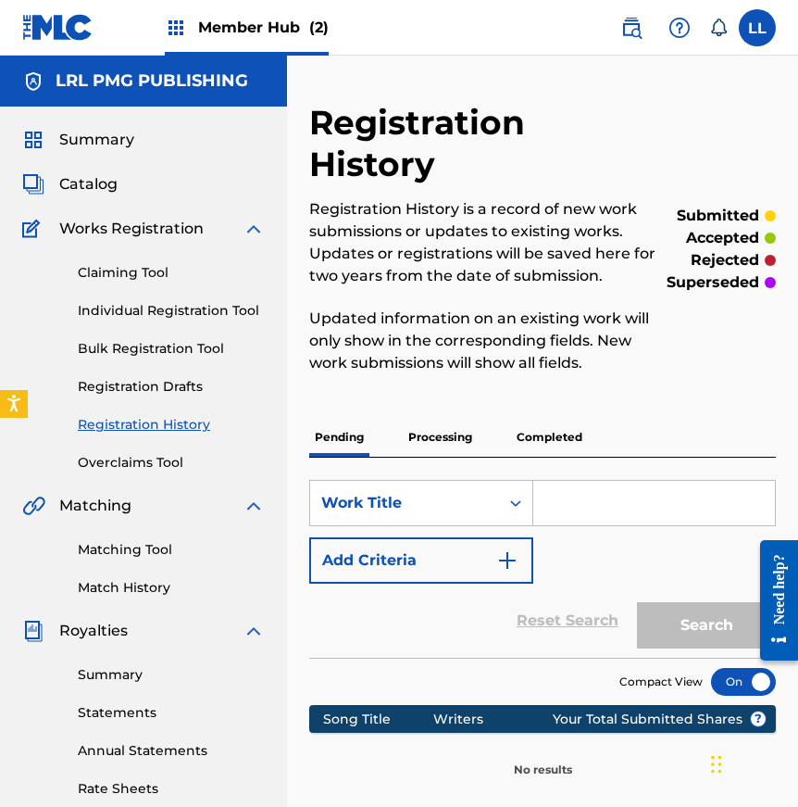
click at [324, 418] on p "Pending" at bounding box center [339, 437] width 60 height 39
click at [257, 29] on span "Member Hub (2)" at bounding box center [263, 27] width 131 height 21
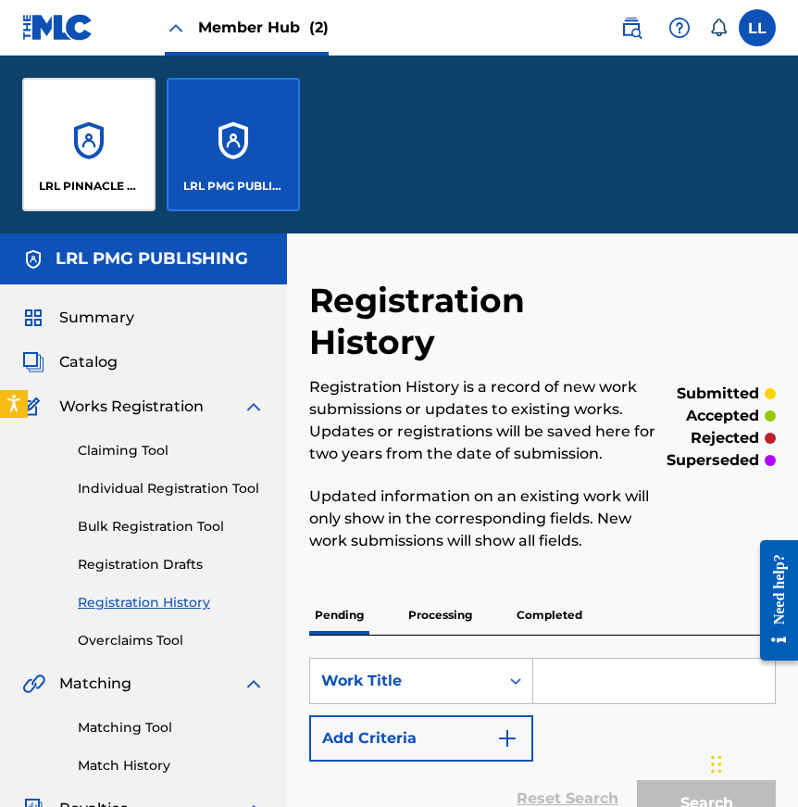
click at [238, 157] on div "LRL PMG PUBLISHING" at bounding box center [233, 144] width 133 height 133
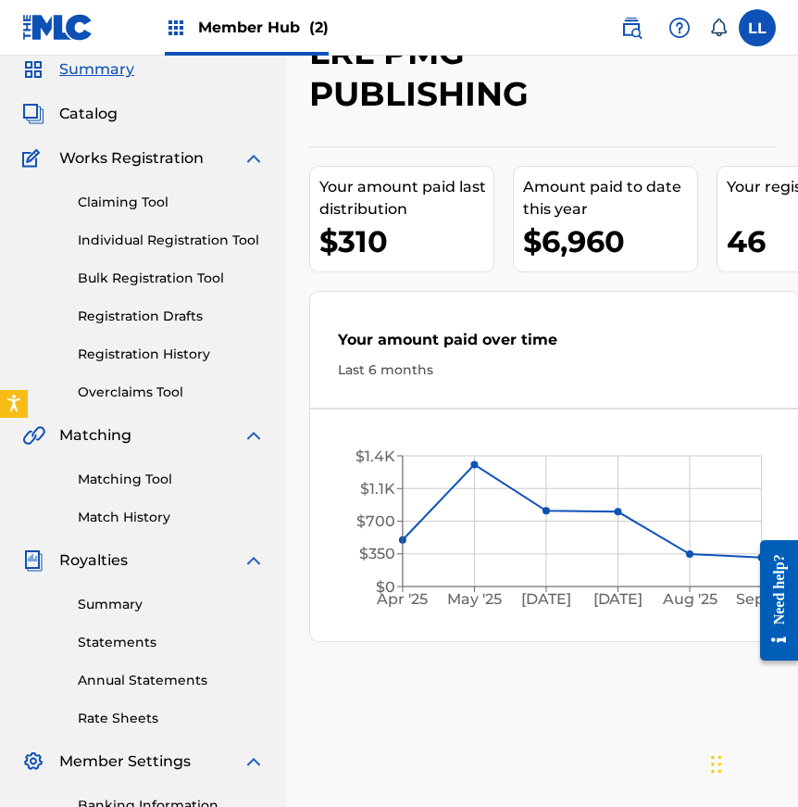
scroll to position [62, 0]
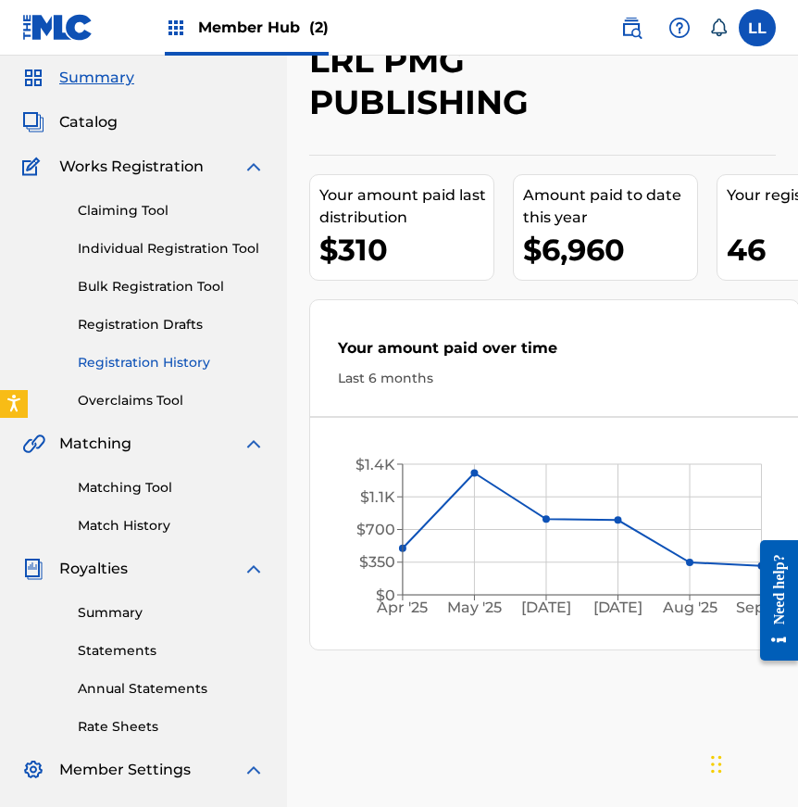
click at [149, 362] on link "Registration History" at bounding box center [171, 362] width 187 height 19
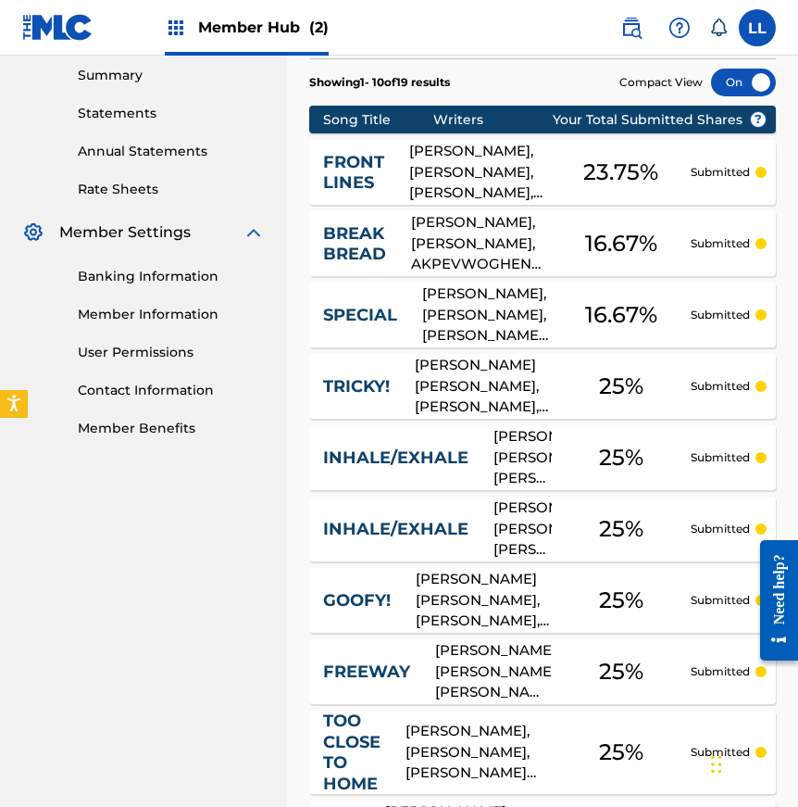
scroll to position [600, 0]
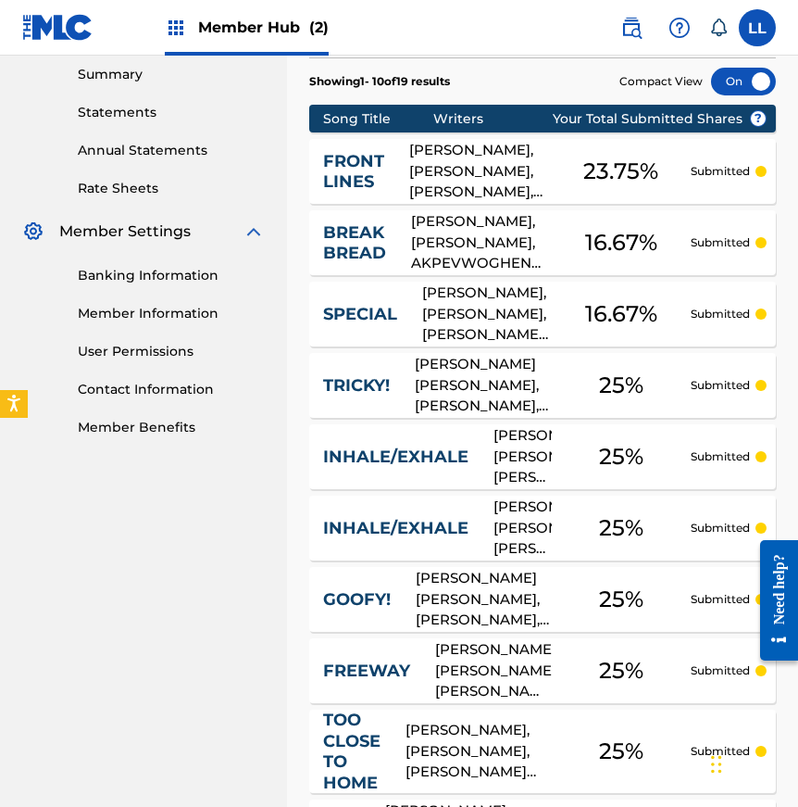
click at [447, 446] on link "INHALE/EXHALE" at bounding box center [395, 456] width 145 height 21
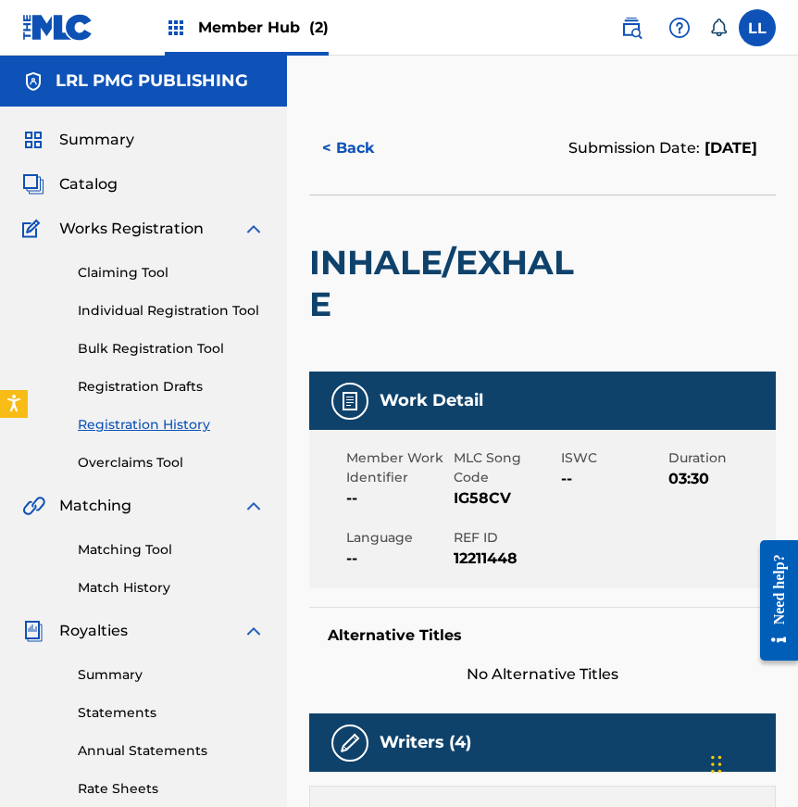
scroll to position [5, 0]
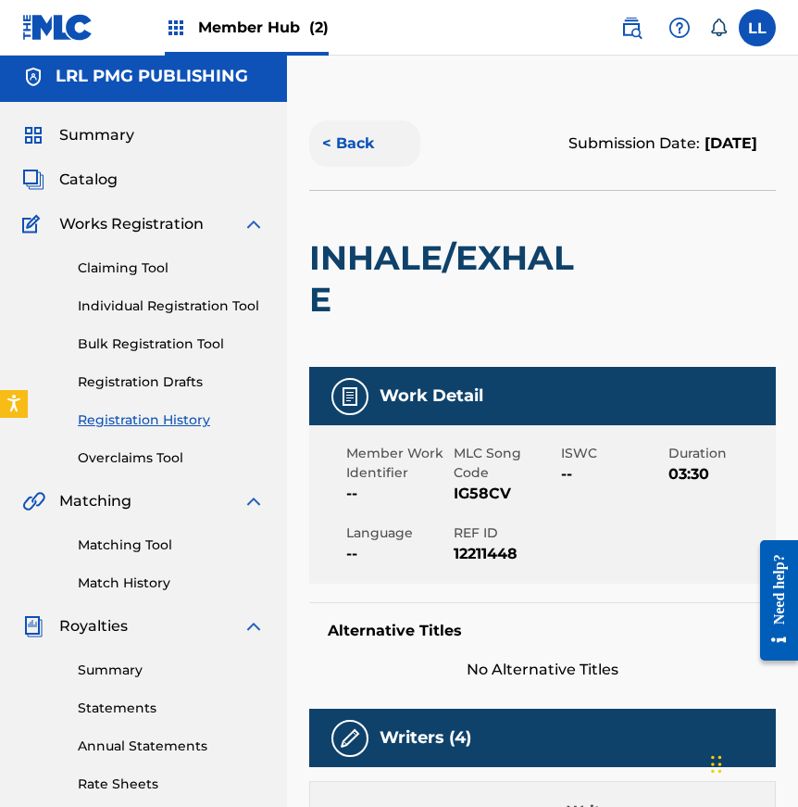
click at [337, 142] on button "< Back" at bounding box center [364, 143] width 111 height 46
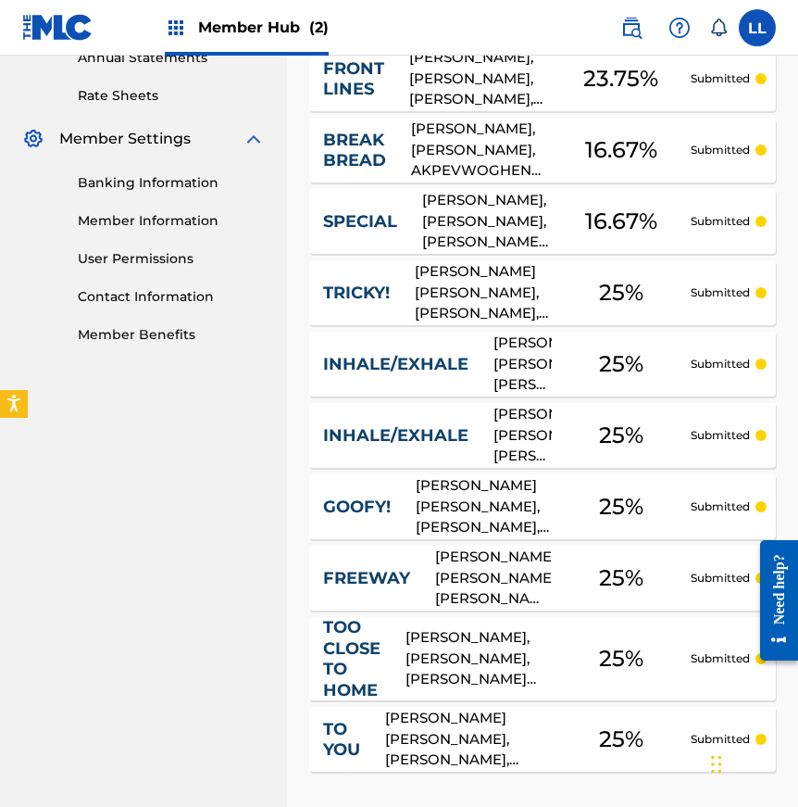
scroll to position [844, 0]
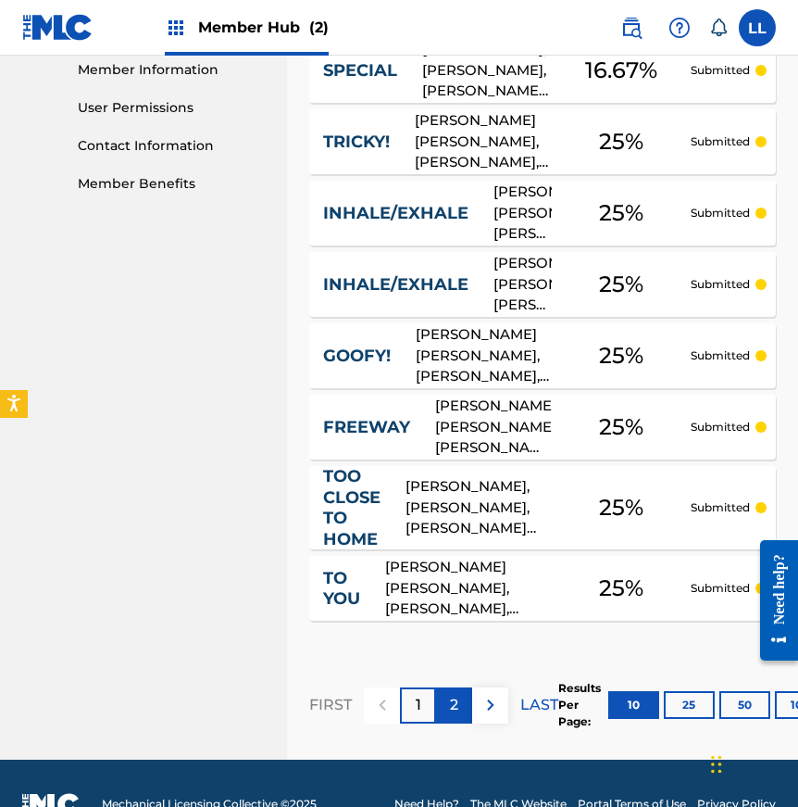
click at [451, 694] on p "2" at bounding box center [454, 705] width 8 height 22
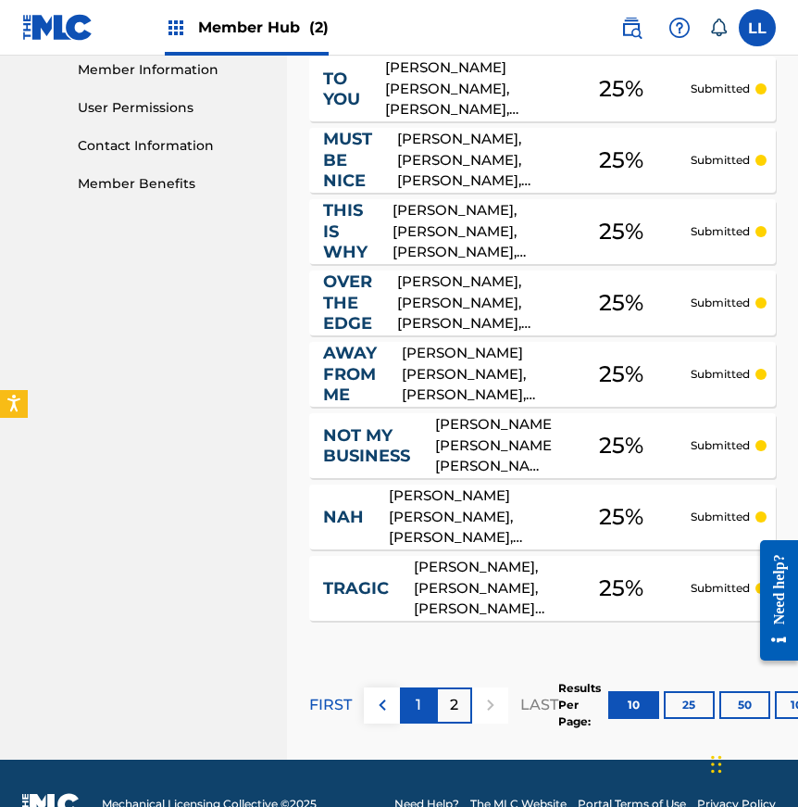
click at [421, 687] on div "1" at bounding box center [418, 705] width 36 height 36
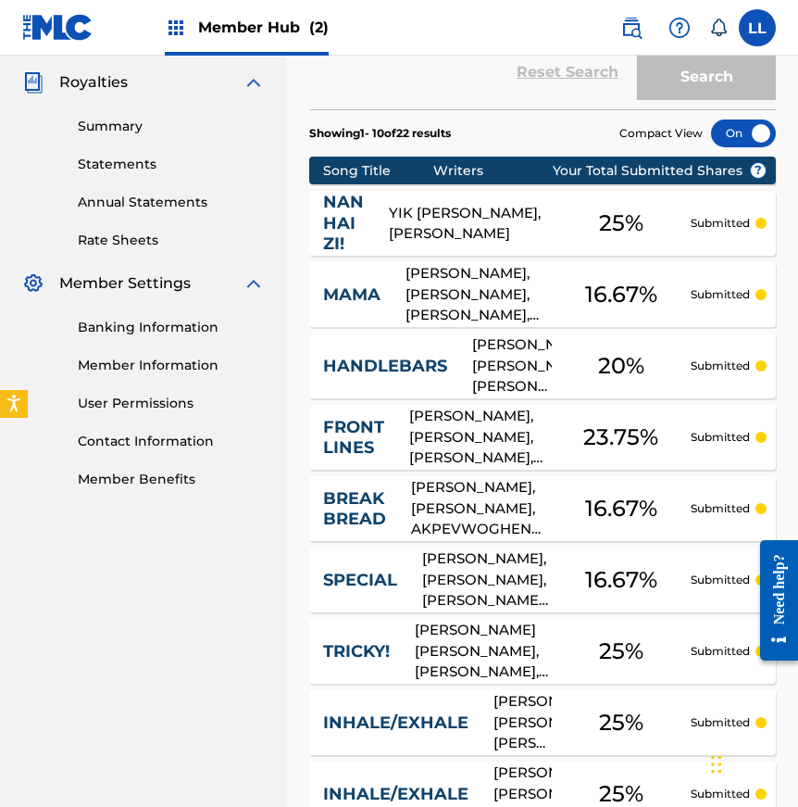
scroll to position [0, 0]
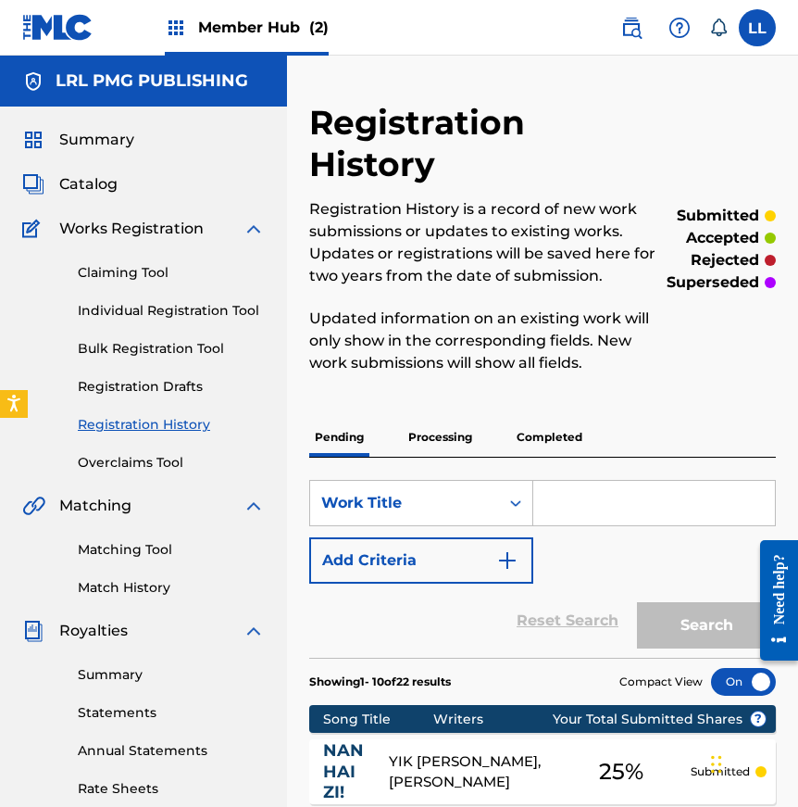
click at [427, 418] on p "Processing" at bounding box center [440, 437] width 75 height 39
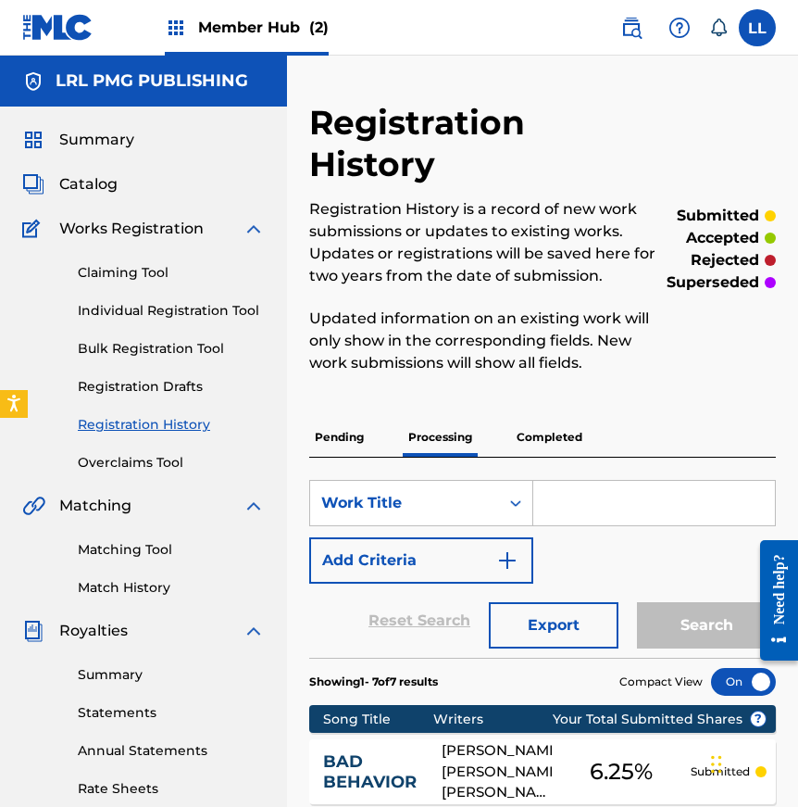
click at [537, 418] on p "Completed" at bounding box center [549, 437] width 77 height 39
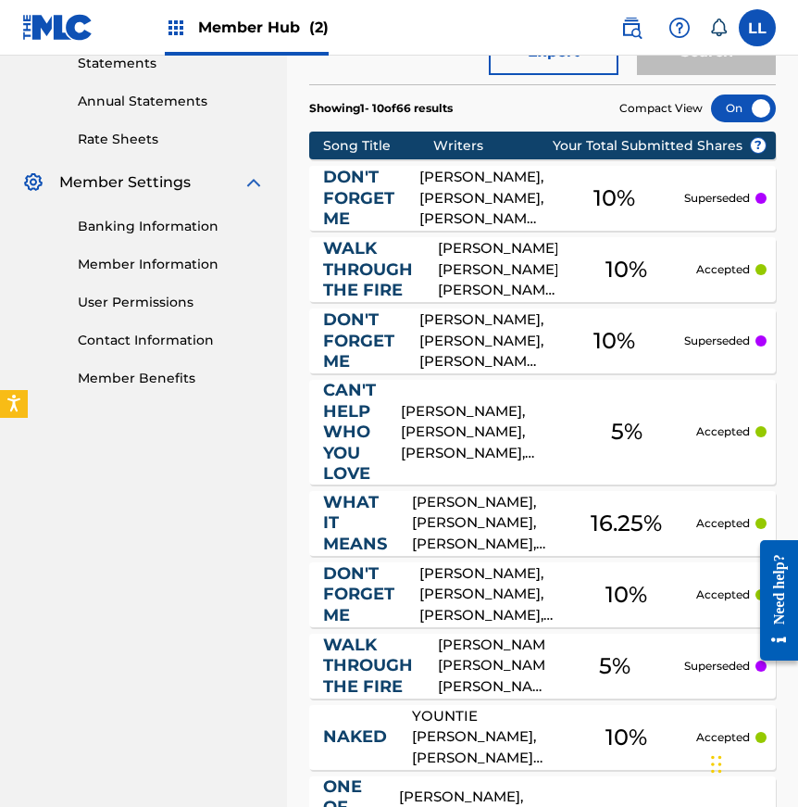
scroll to position [654, 0]
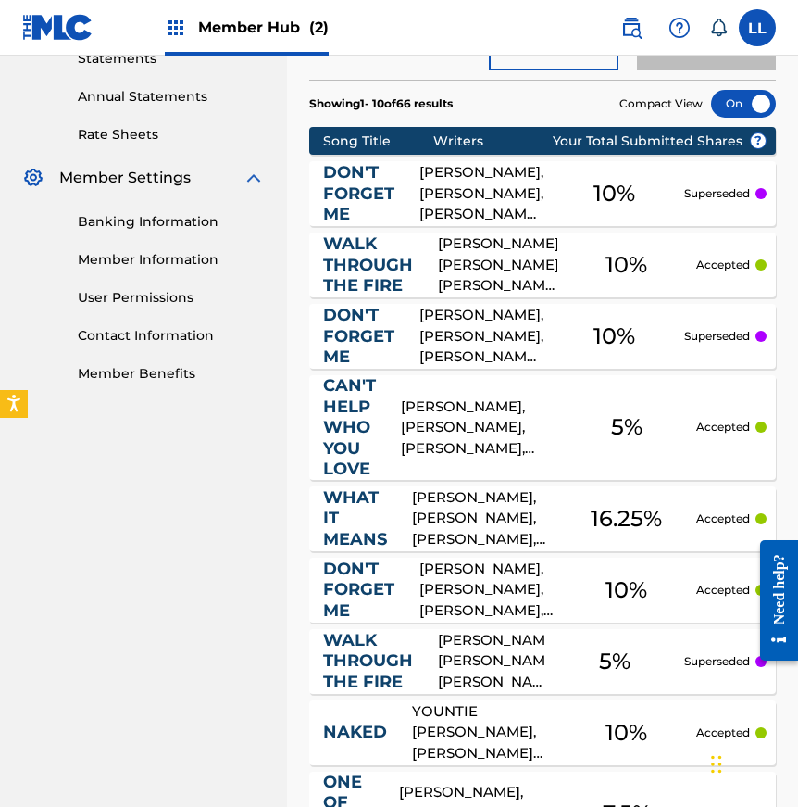
click at [456, 233] on div "TELDRICK SMITH, JERRY LANG II, ROBERT WEINACKER HALE, SHAFFER SMITH, JEREMY BID…" at bounding box center [497, 264] width 119 height 63
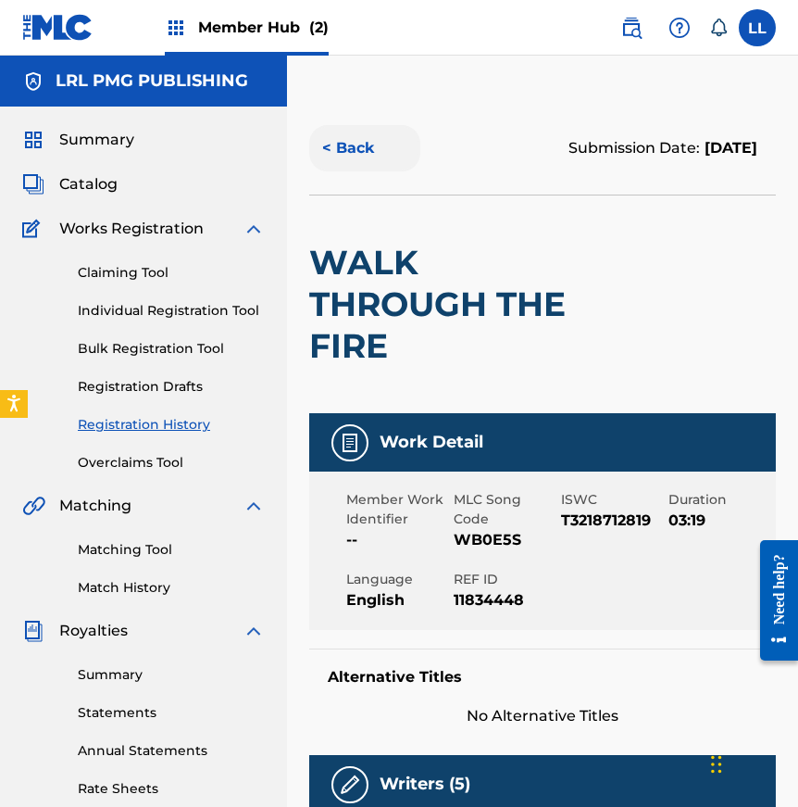
click at [346, 144] on button "< Back" at bounding box center [364, 148] width 111 height 46
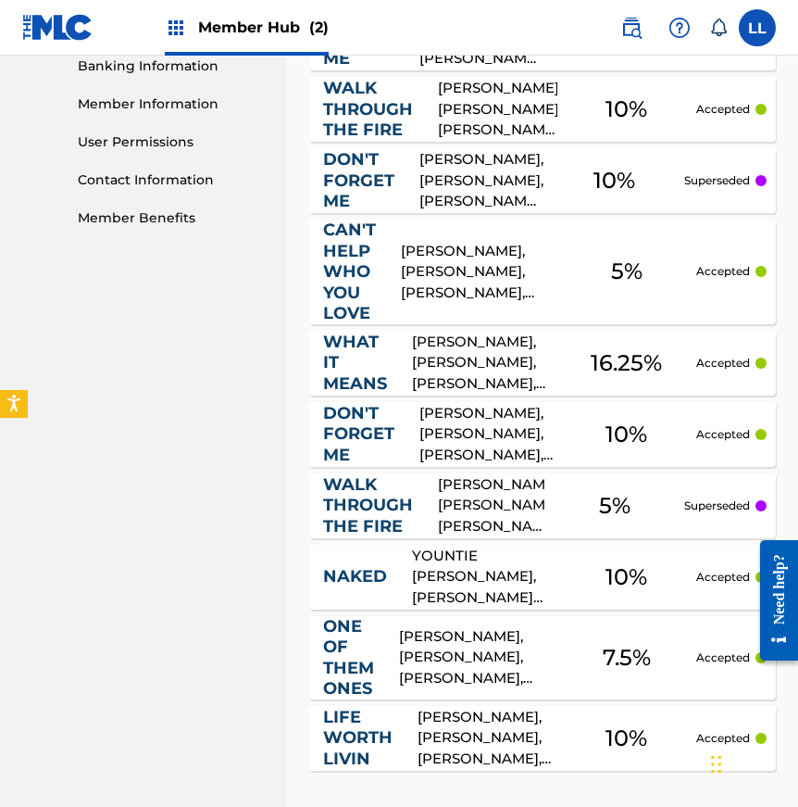
scroll to position [810, 0]
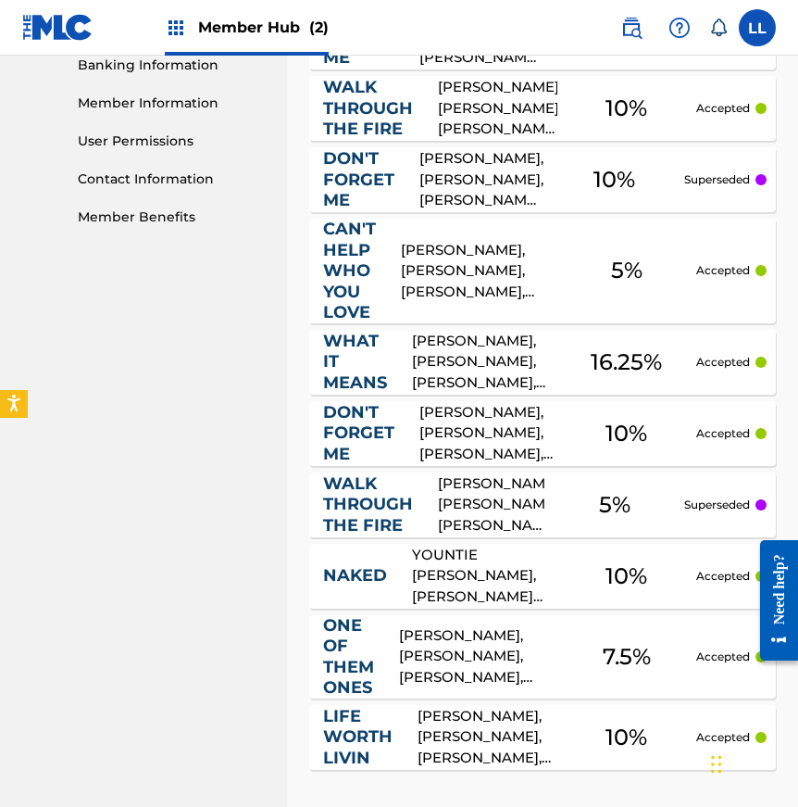
click at [455, 473] on div "TELDRICK SMITH, JERRY LANG II, ROBERT WEINACKER HALE, SHAFFER SMITH, JEREMY BID…" at bounding box center [491, 504] width 107 height 63
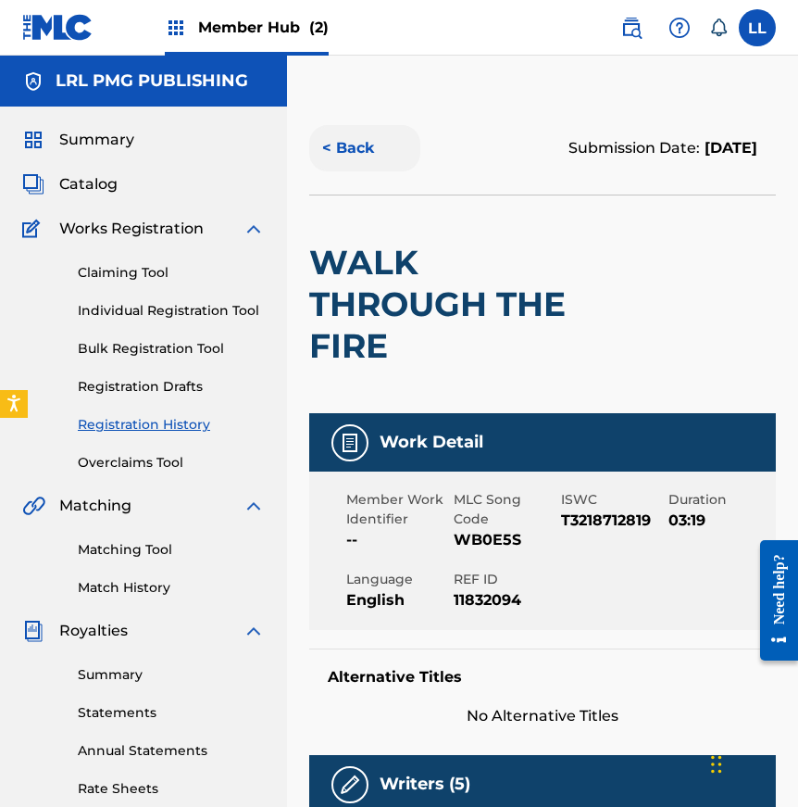
click at [336, 146] on button "< Back" at bounding box center [364, 148] width 111 height 46
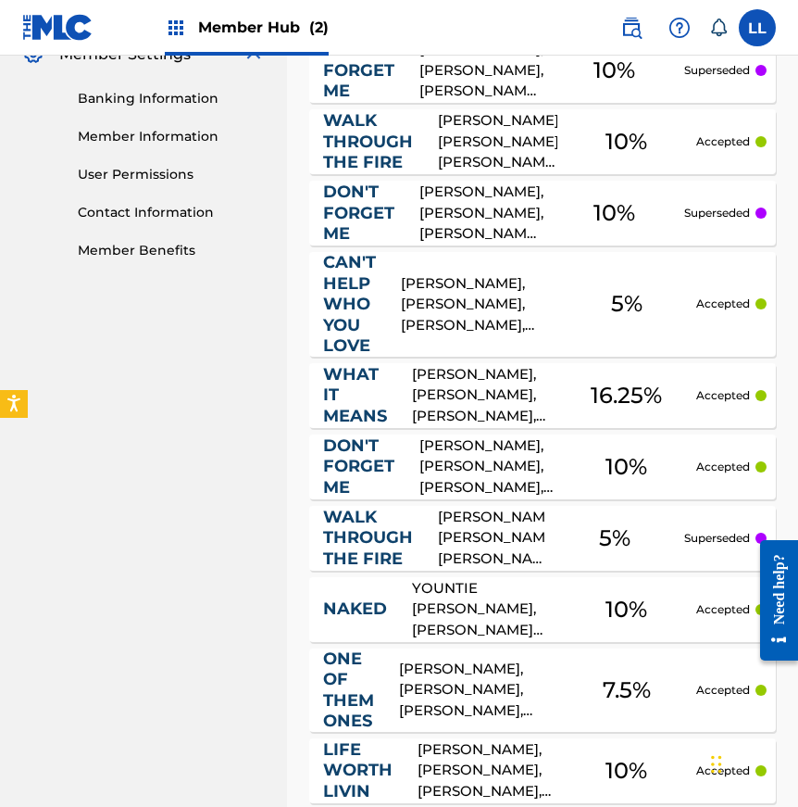
scroll to position [959, 0]
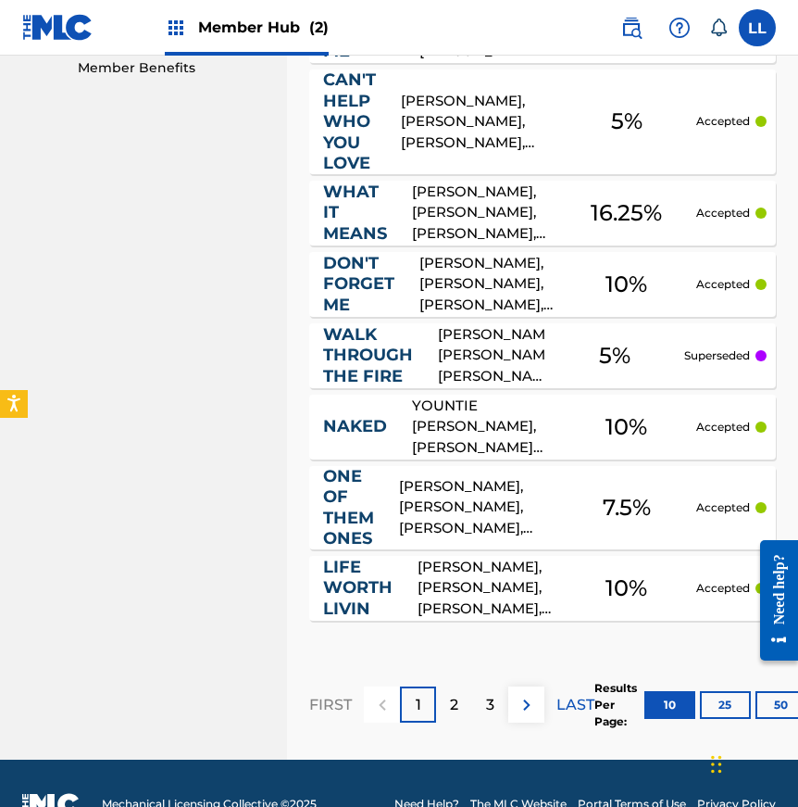
click at [441, 476] on div "DAMON THOMAS, USHER RAYMOND, RAFAEL ISHMAN, KEITH THOMAS, DERNST EMILLE II, JAY…" at bounding box center [478, 507] width 158 height 63
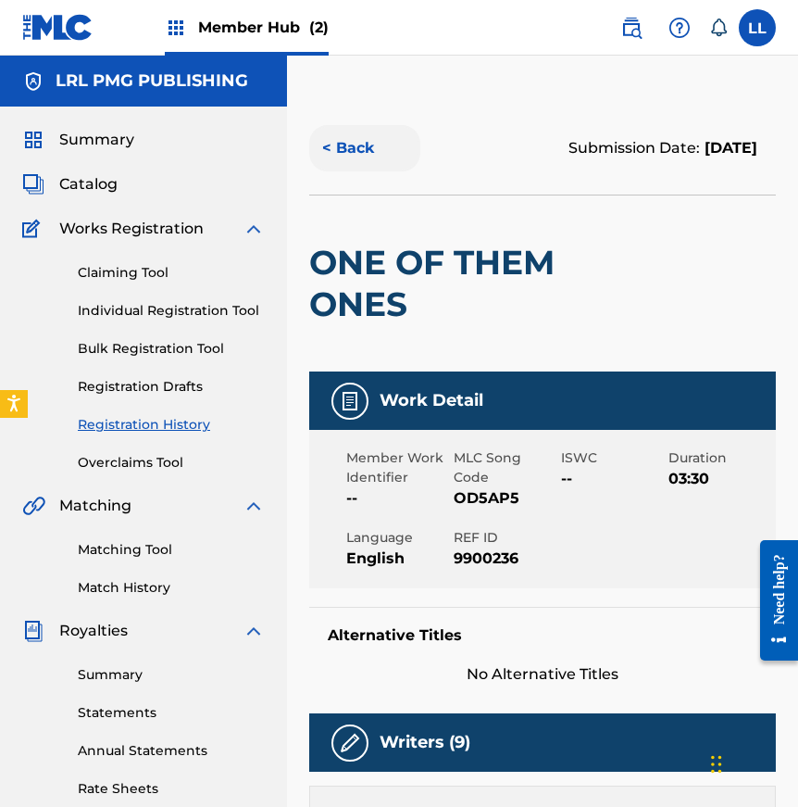
click at [342, 148] on button "< Back" at bounding box center [364, 148] width 111 height 46
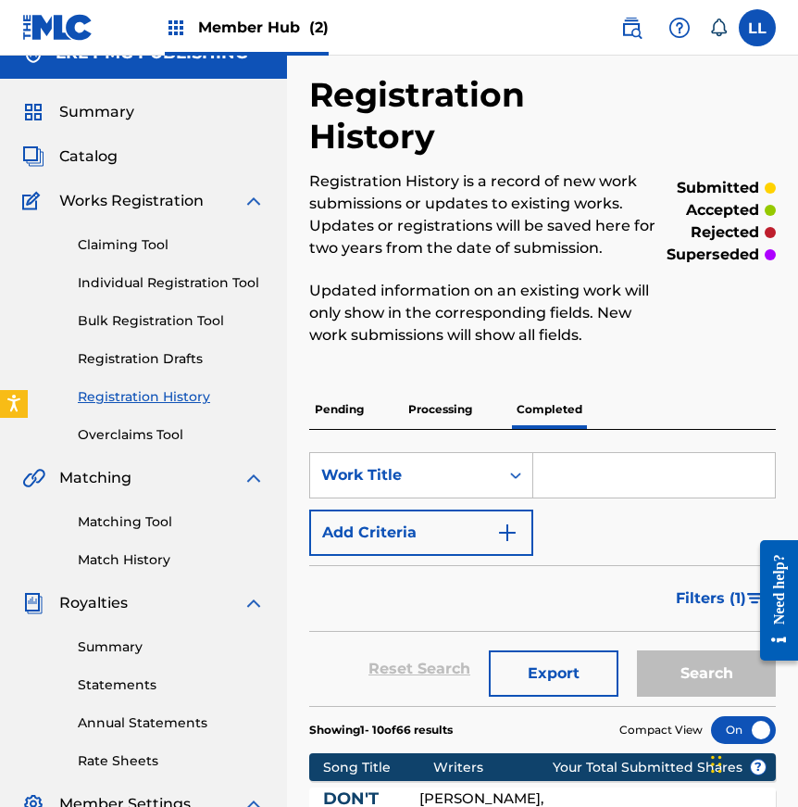
scroll to position [31, 0]
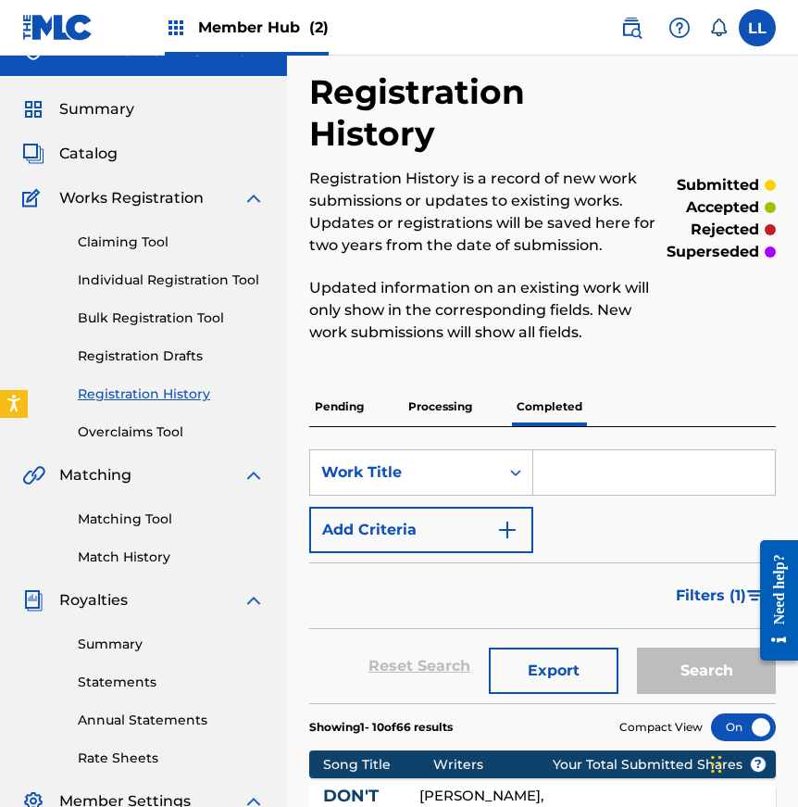
click at [328, 387] on p "Pending" at bounding box center [339, 406] width 60 height 39
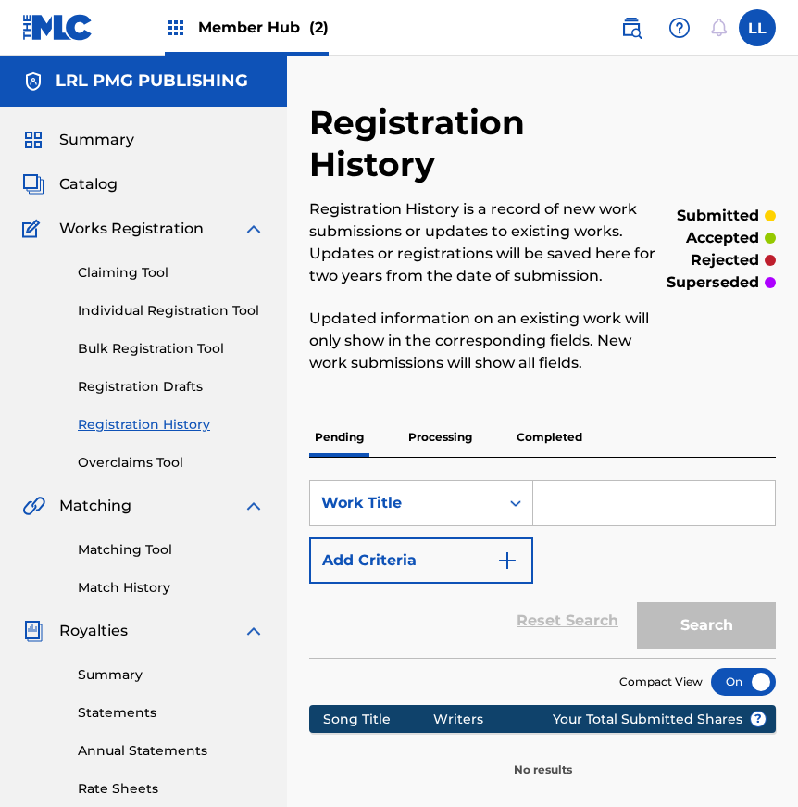
click at [338, 418] on p "Pending" at bounding box center [339, 437] width 60 height 39
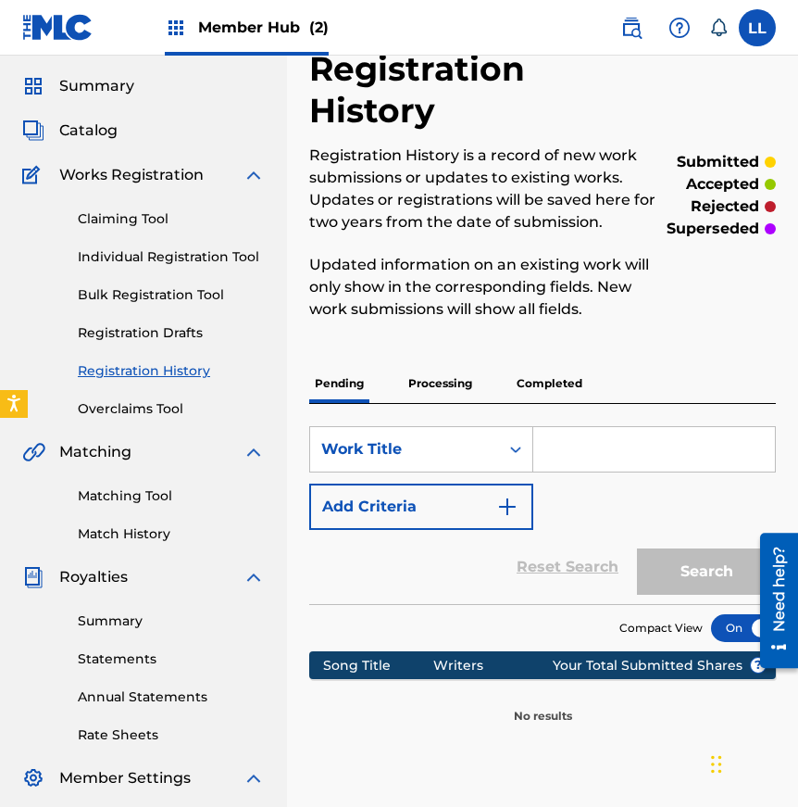
scroll to position [55, 0]
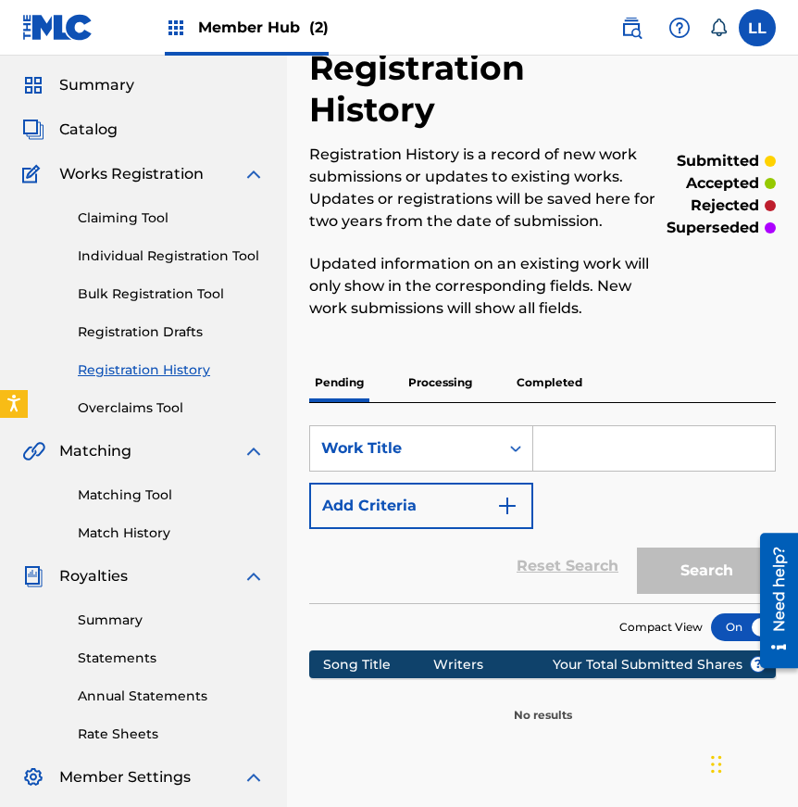
click at [442, 363] on p "Processing" at bounding box center [440, 382] width 75 height 39
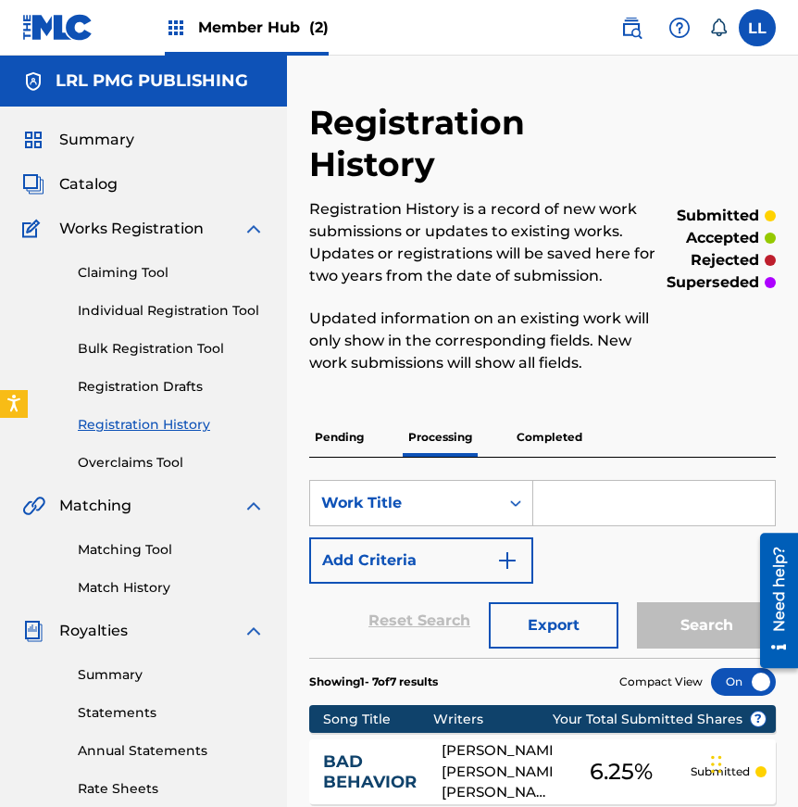
click at [321, 418] on p "Pending" at bounding box center [339, 437] width 60 height 39
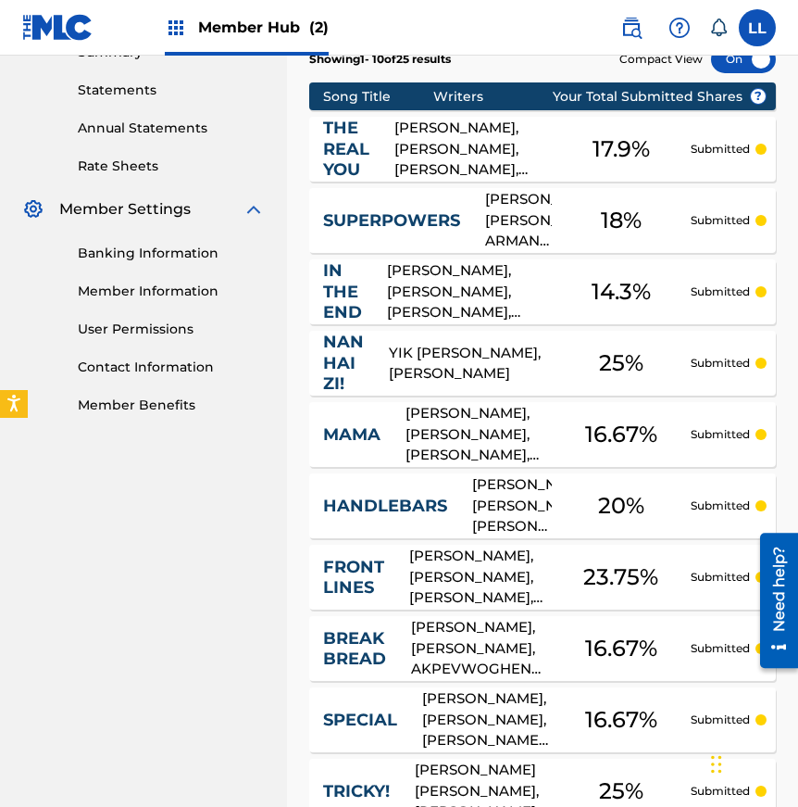
scroll to position [825, 0]
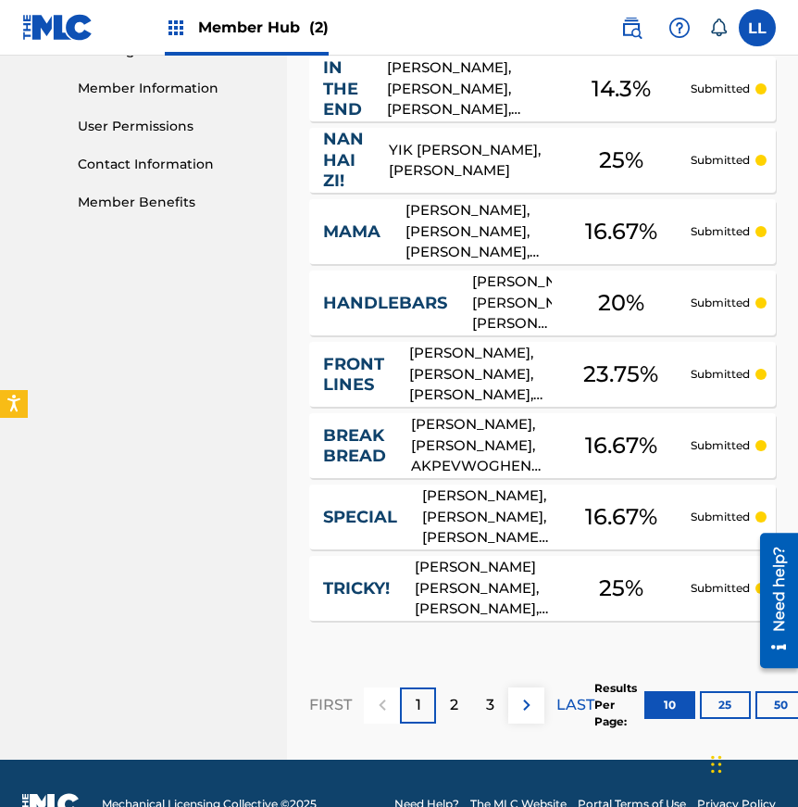
click at [761, 670] on div at bounding box center [772, 599] width 52 height 149
click at [759, 669] on div at bounding box center [772, 599] width 52 height 149
click at [721, 691] on button "25" at bounding box center [725, 705] width 51 height 28
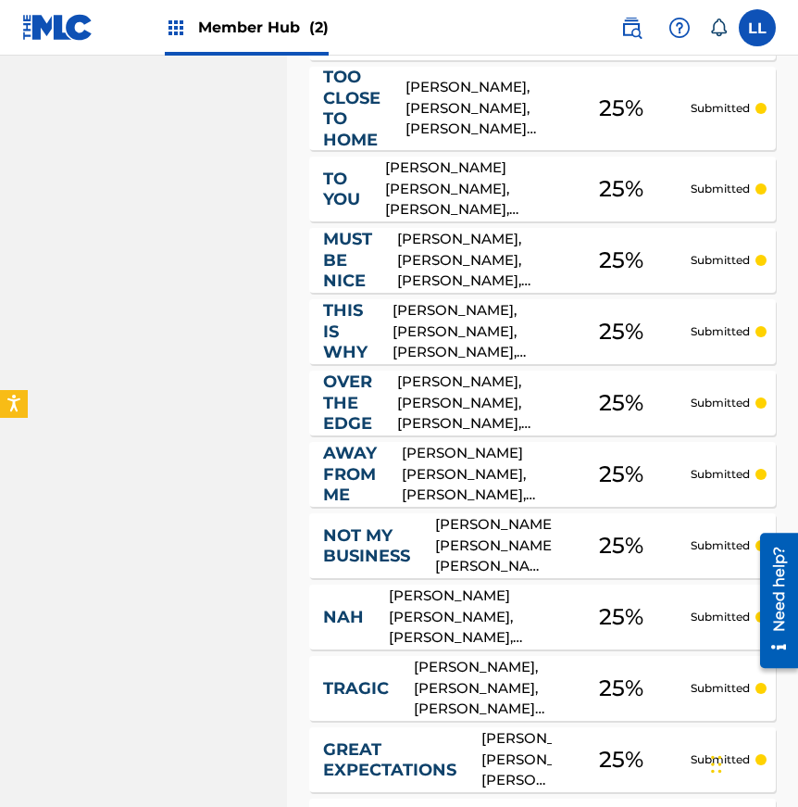
scroll to position [1891, 0]
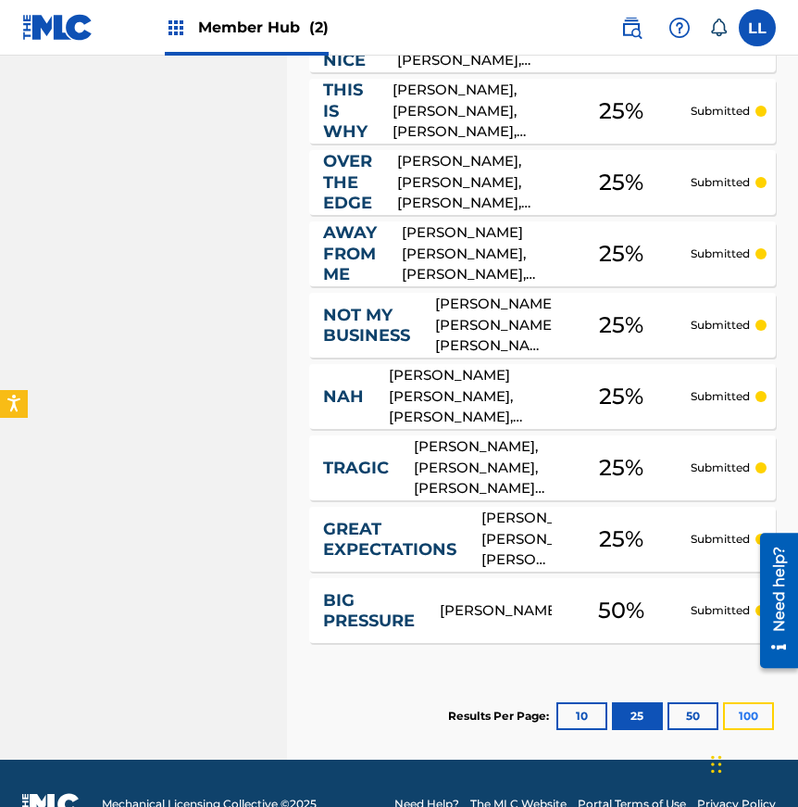
click at [738, 702] on button "100" at bounding box center [748, 716] width 51 height 28
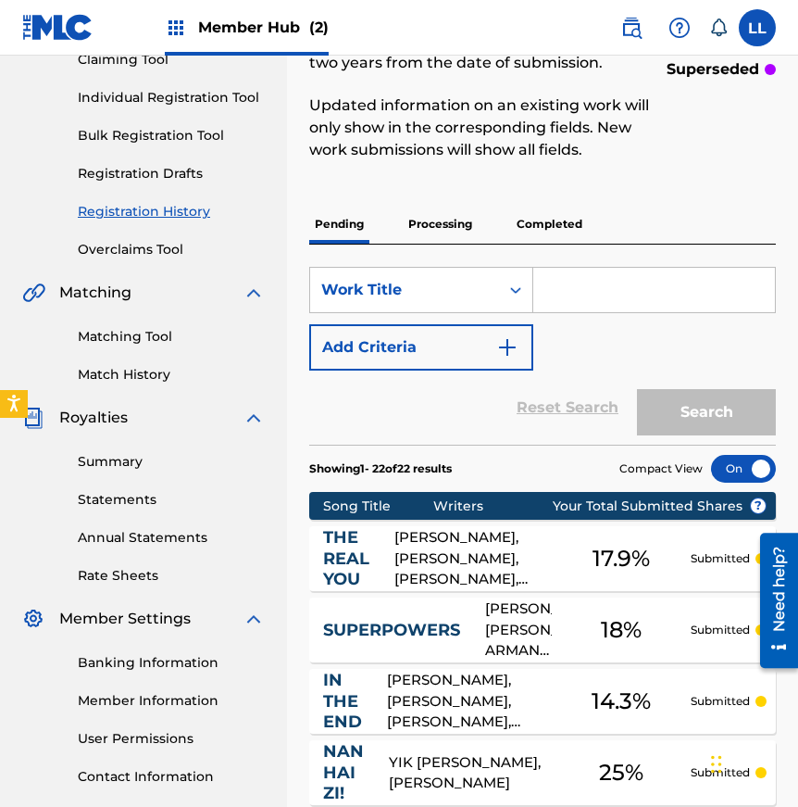
scroll to position [0, 0]
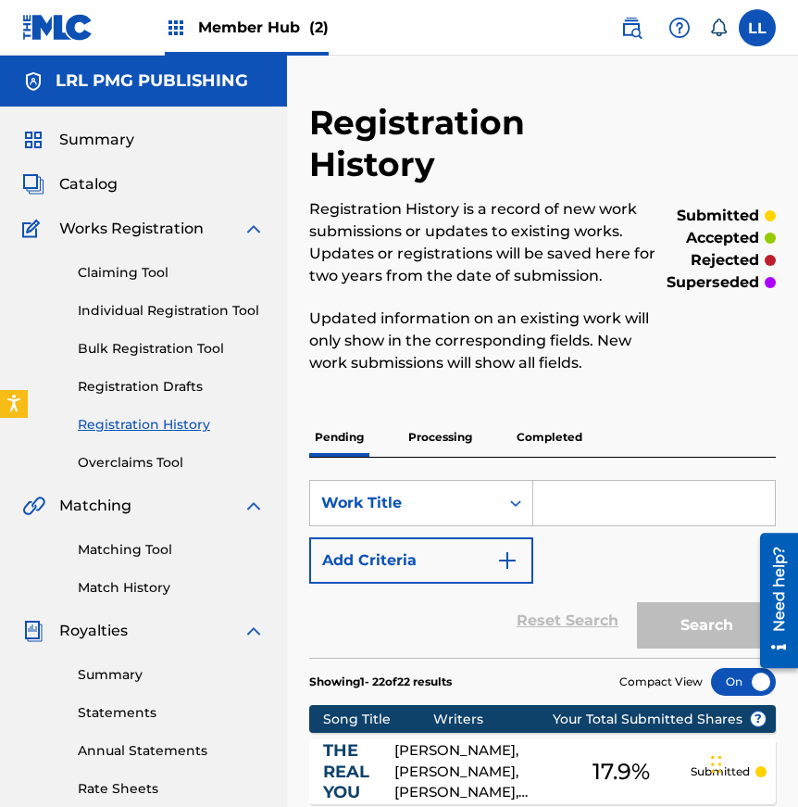
click at [185, 26] on img at bounding box center [176, 28] width 22 height 22
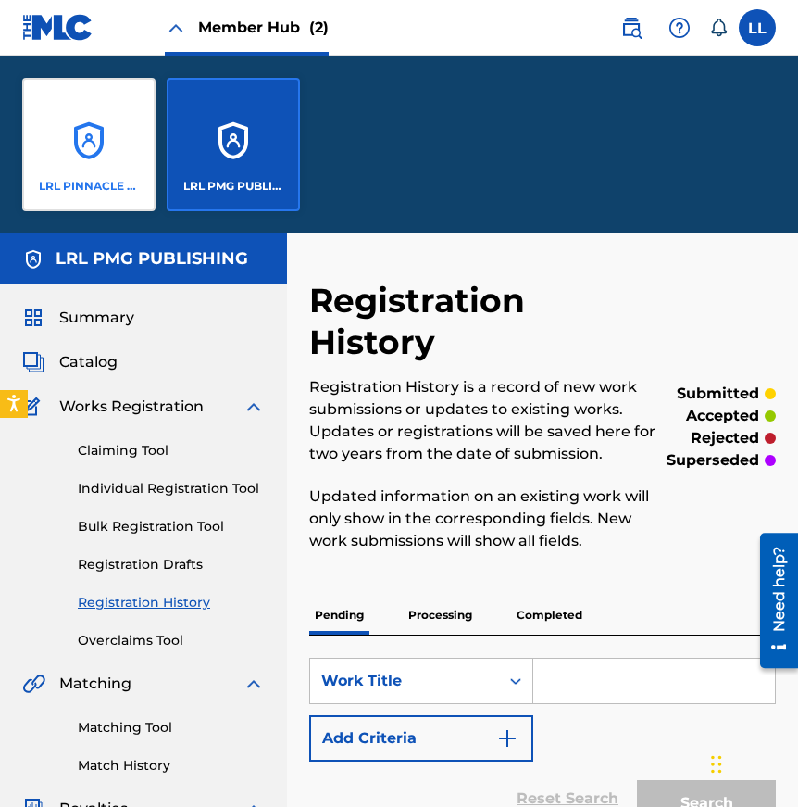
click at [88, 144] on div "LRL PINNACLE MUSIC GROUP LLC" at bounding box center [88, 144] width 133 height 133
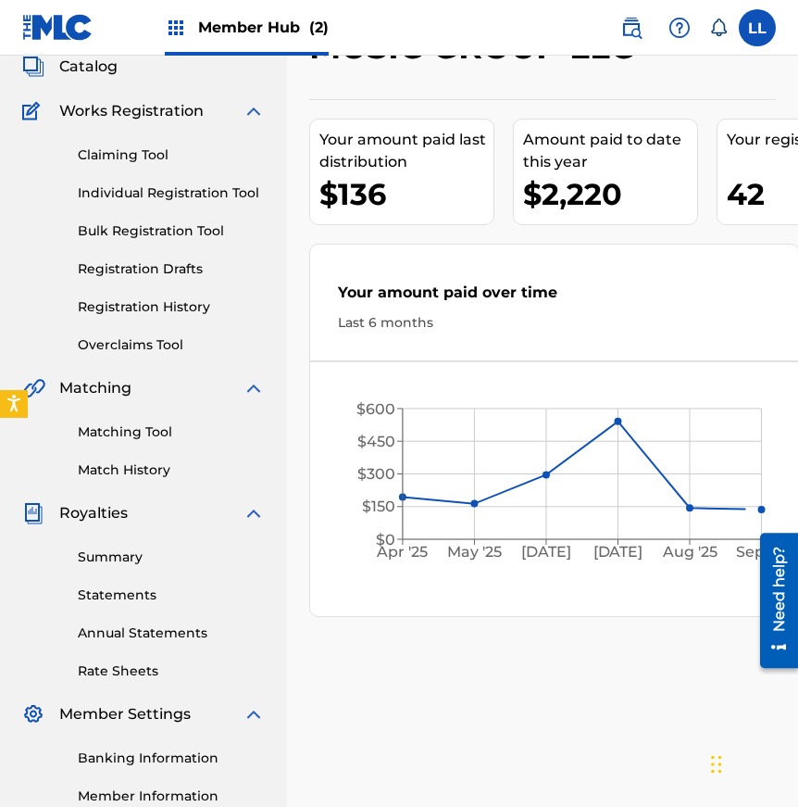
scroll to position [149, 0]
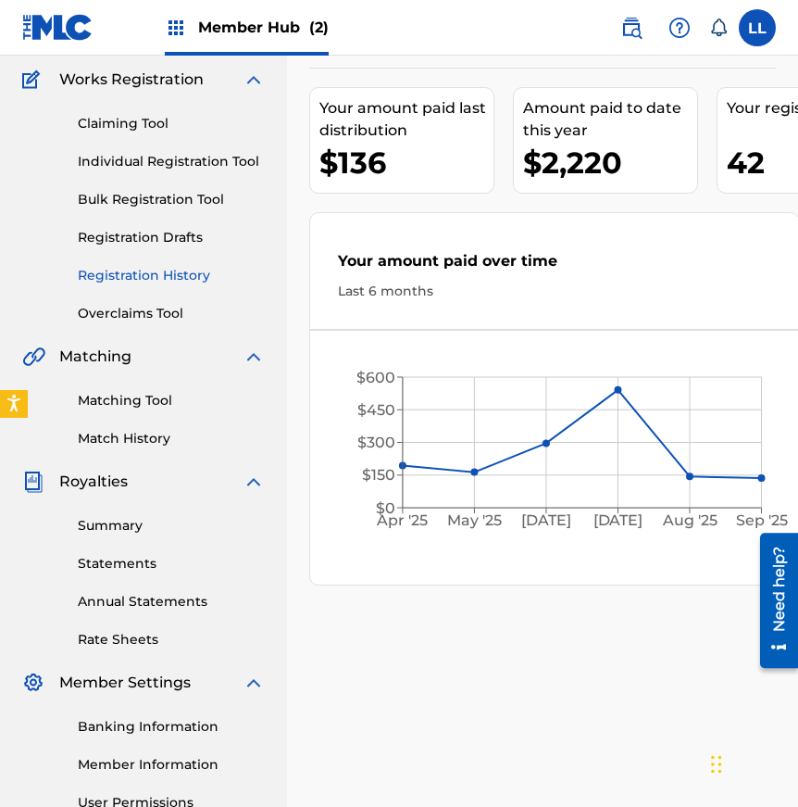
click at [134, 274] on link "Registration History" at bounding box center [171, 275] width 187 height 19
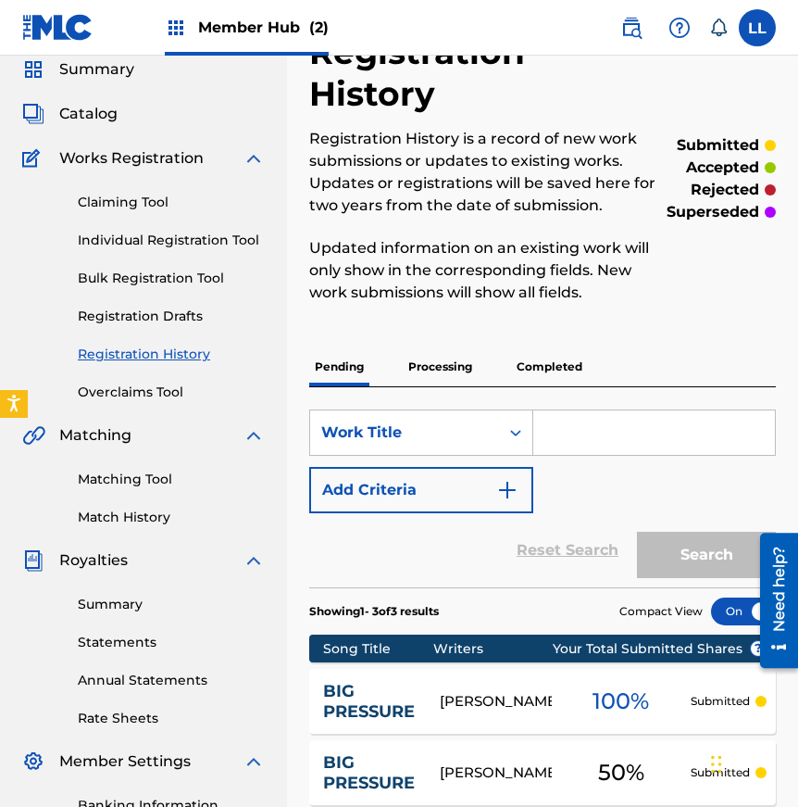
scroll to position [59, 0]
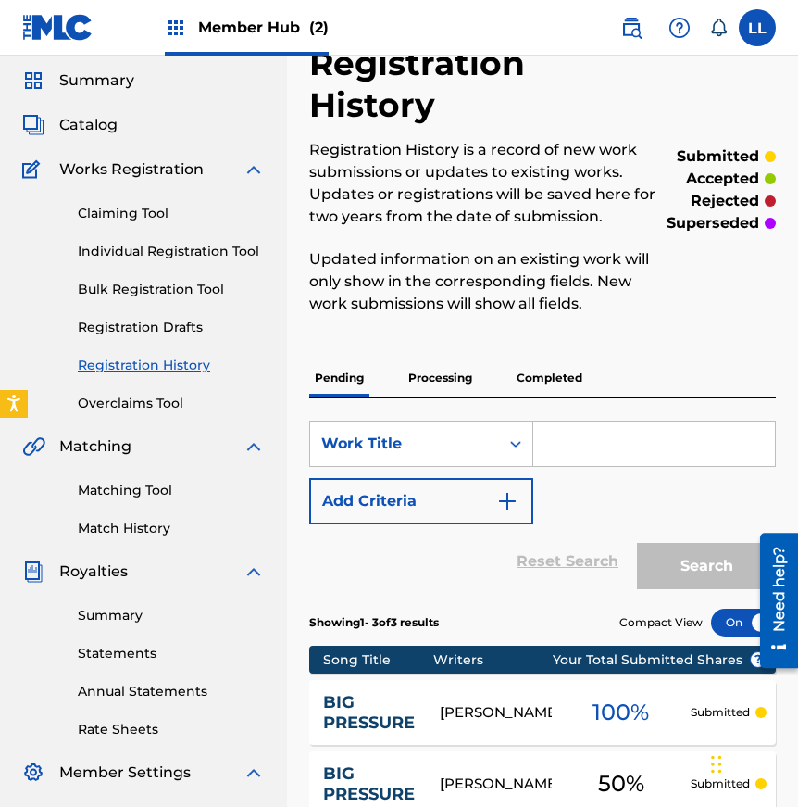
click at [575, 358] on p "Completed" at bounding box center [549, 377] width 77 height 39
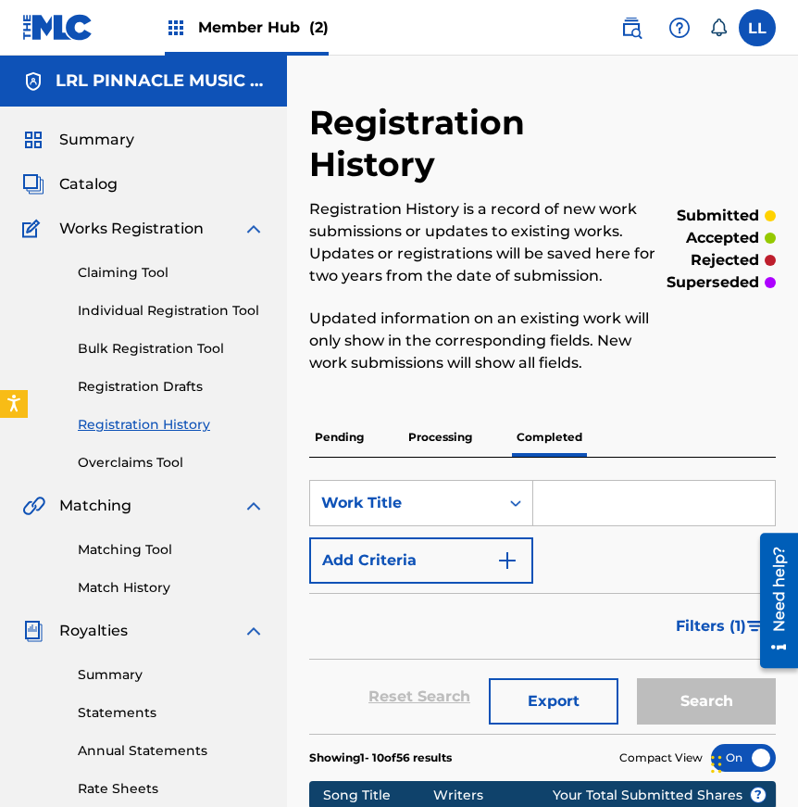
click at [568, 481] on input "Search Form" at bounding box center [654, 503] width 242 height 44
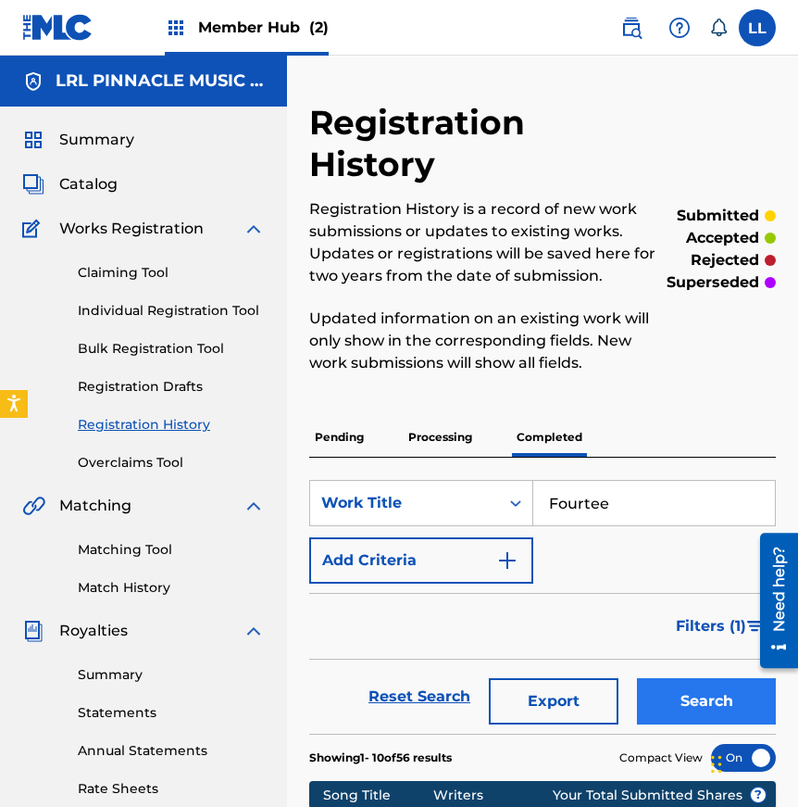
type input "Fourtee"
click at [677, 678] on button "Search" at bounding box center [706, 701] width 139 height 46
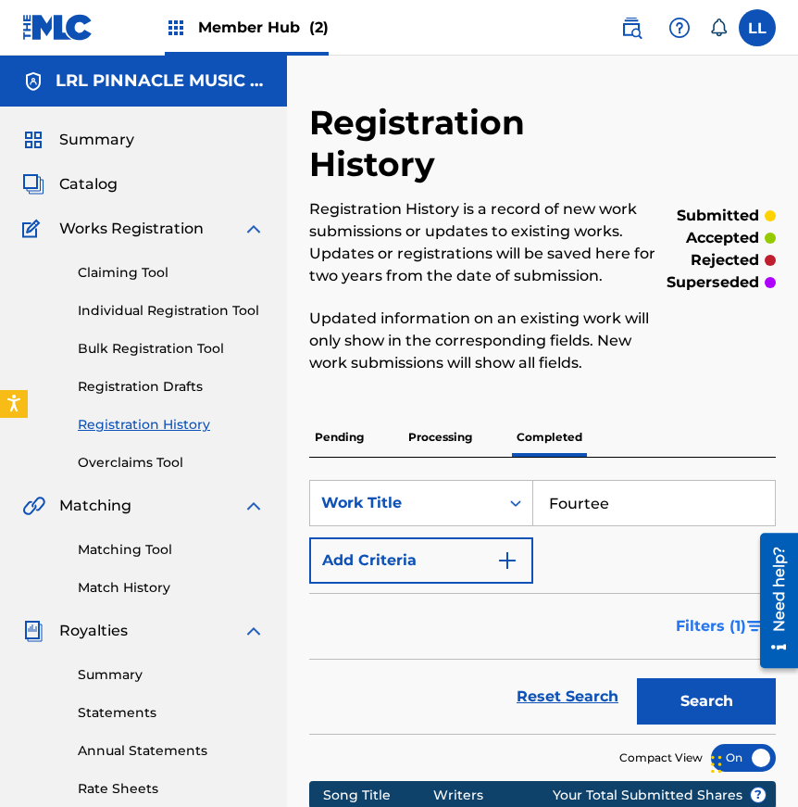
scroll to position [3, 0]
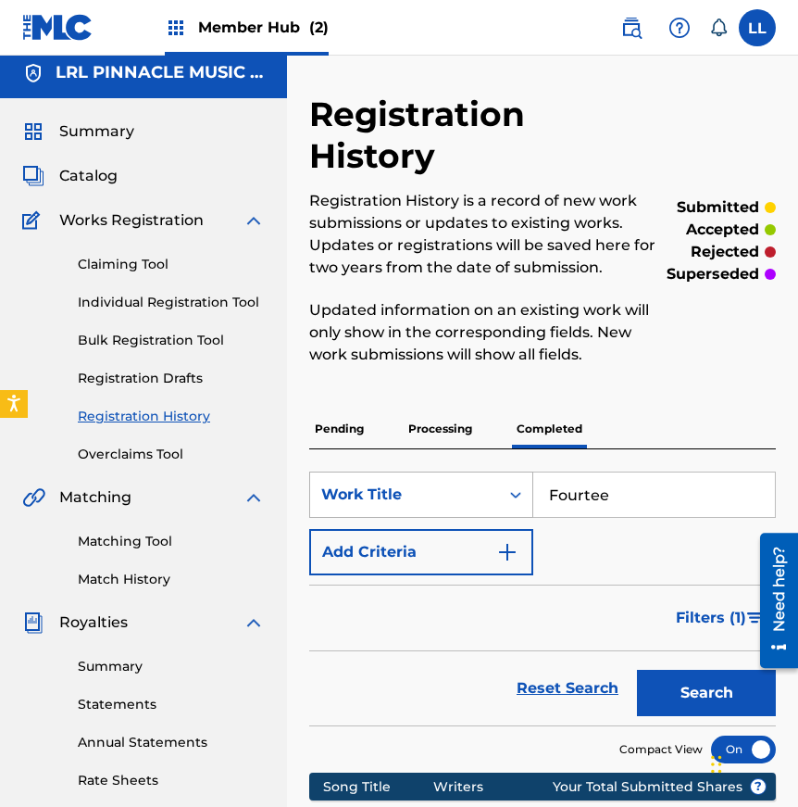
click at [513, 485] on icon "Search Form" at bounding box center [516, 494] width 19 height 19
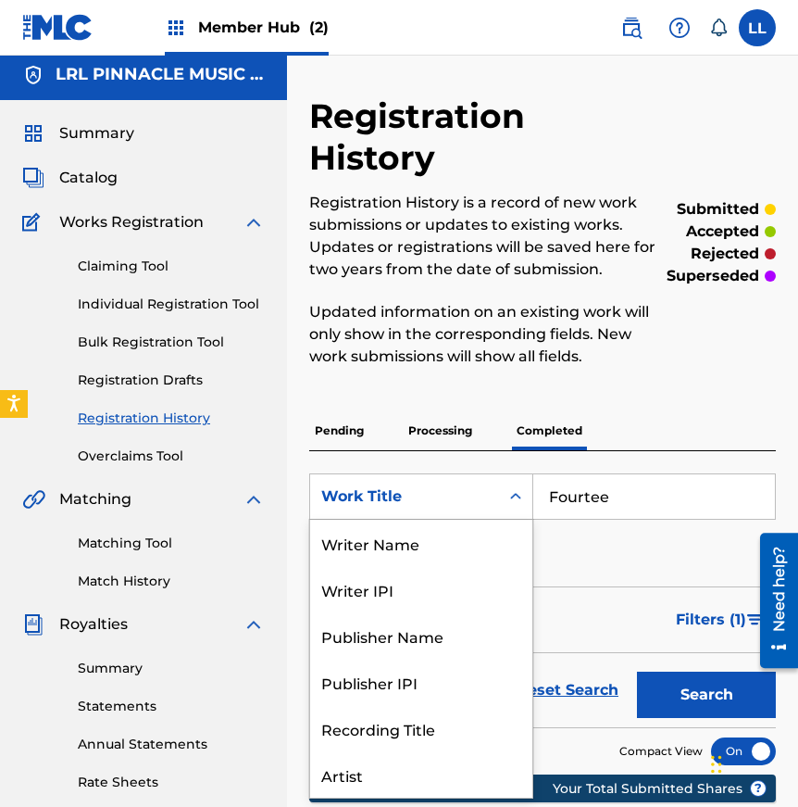
scroll to position [93, 0]
click at [514, 487] on icon "Search Form" at bounding box center [516, 496] width 19 height 19
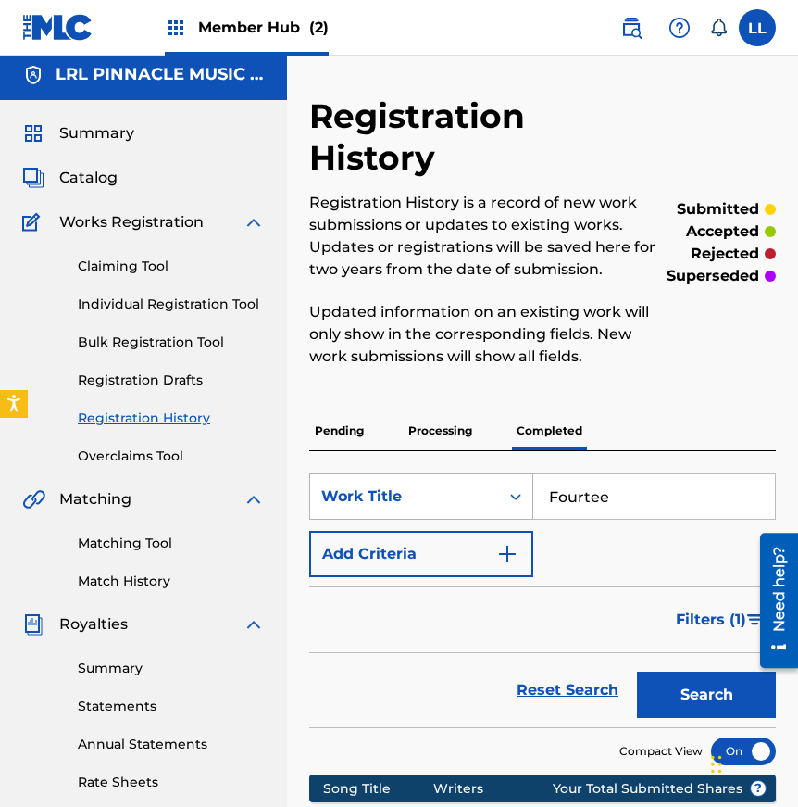
drag, startPoint x: 619, startPoint y: 454, endPoint x: 513, endPoint y: 449, distance: 105.7
click at [513, 473] on div "SearchWithCriteria14b2bb0d-cbc4-4b63-805f-39e332d050ce Work Title Fourtee" at bounding box center [542, 496] width 467 height 46
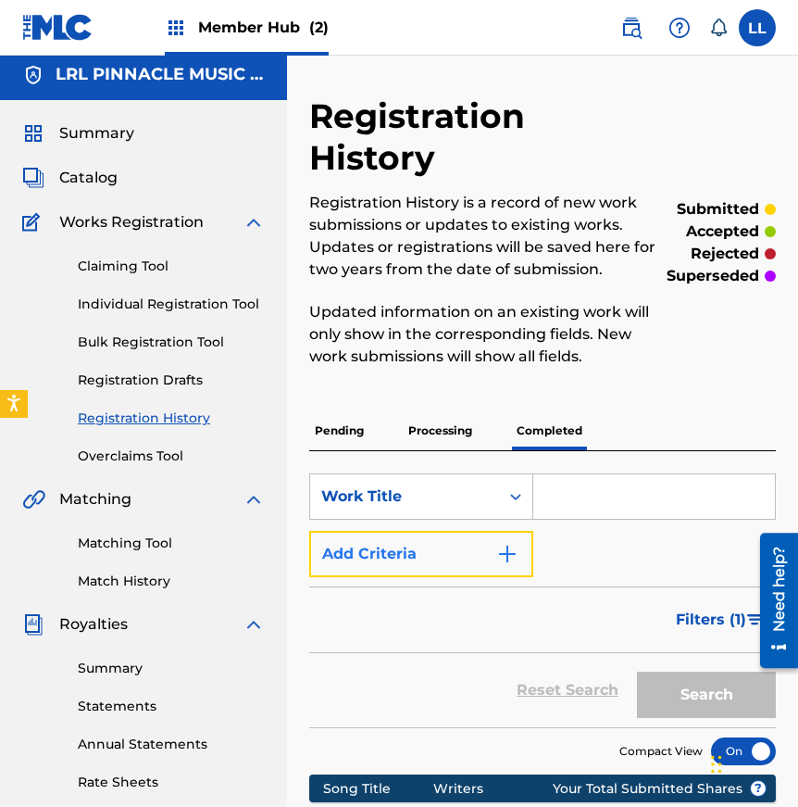
click at [450, 531] on button "Add Criteria" at bounding box center [421, 554] width 224 height 46
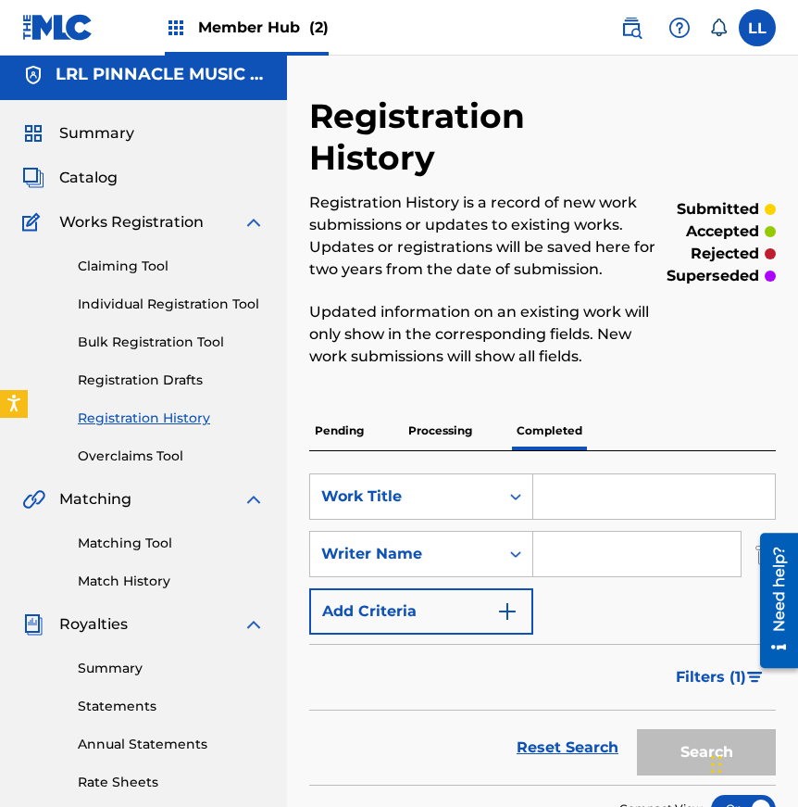
click at [611, 532] on input "Search Form" at bounding box center [636, 554] width 207 height 44
type input "[PERSON_NAME]"
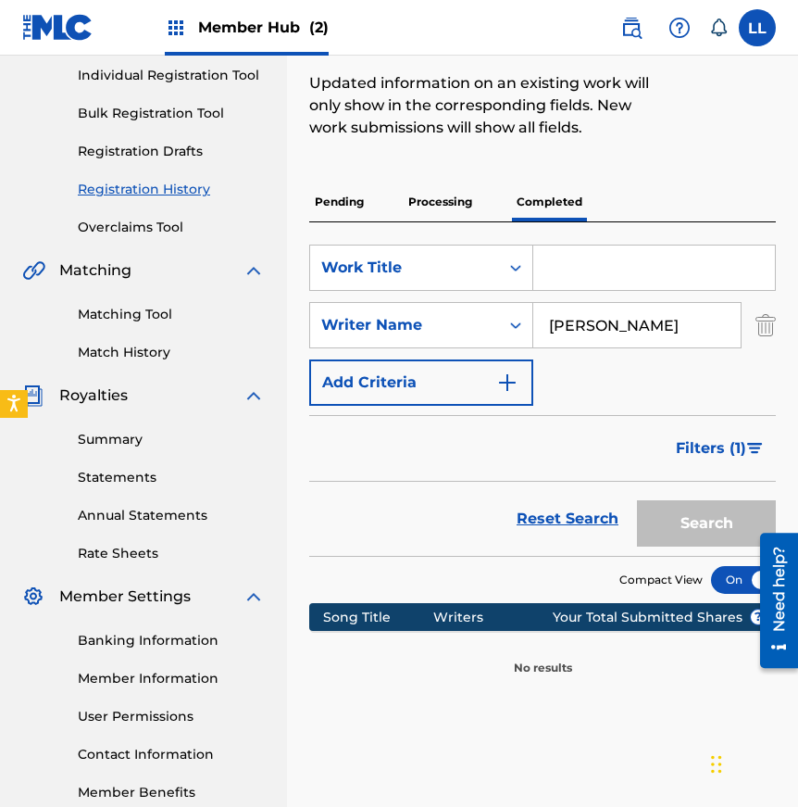
scroll to position [309, 0]
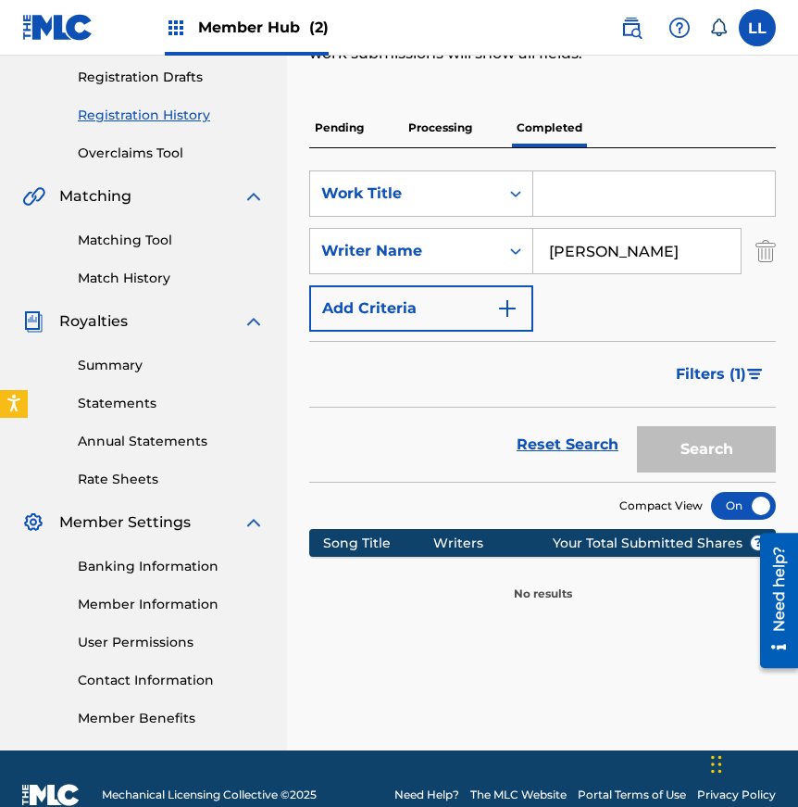
click at [696, 229] on input "[PERSON_NAME]" at bounding box center [636, 251] width 207 height 44
click at [590, 171] on input "Search Form" at bounding box center [654, 193] width 242 height 44
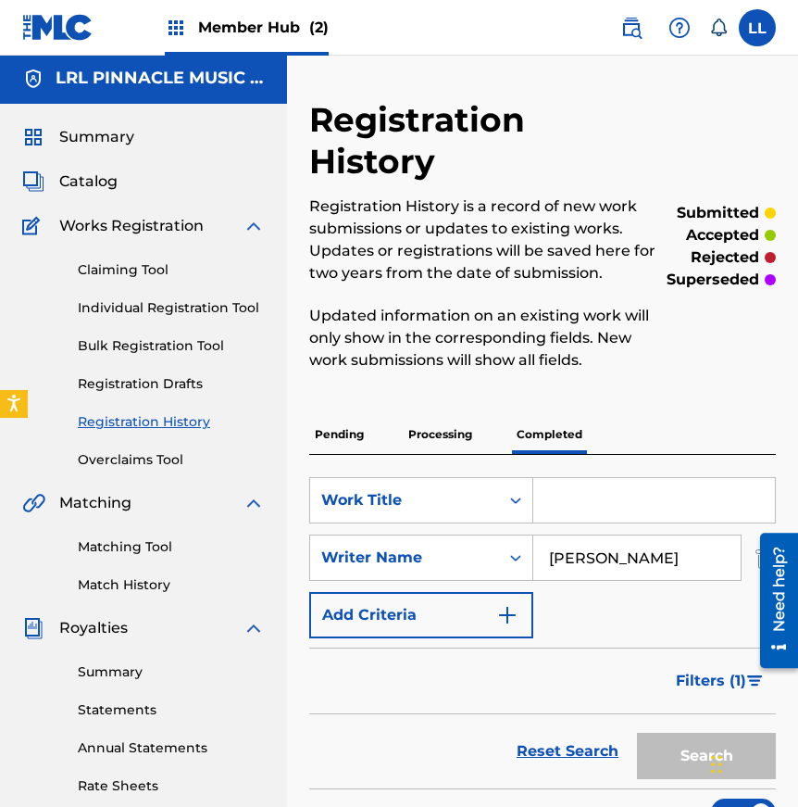
scroll to position [5, 0]
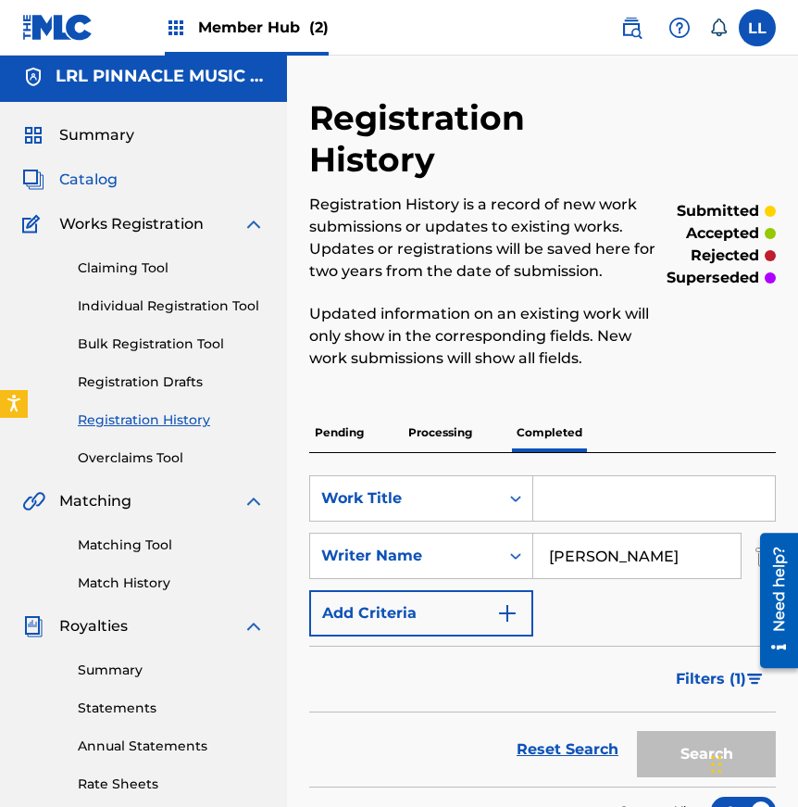
click at [79, 178] on span "Catalog" at bounding box center [88, 180] width 58 height 22
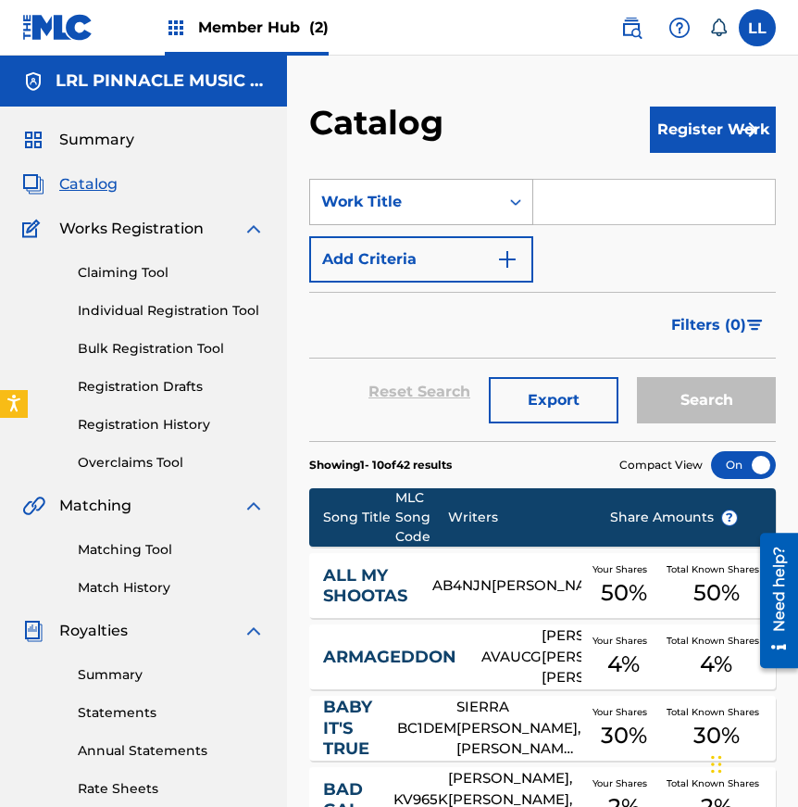
click at [510, 206] on icon "Search Form" at bounding box center [516, 202] width 19 height 19
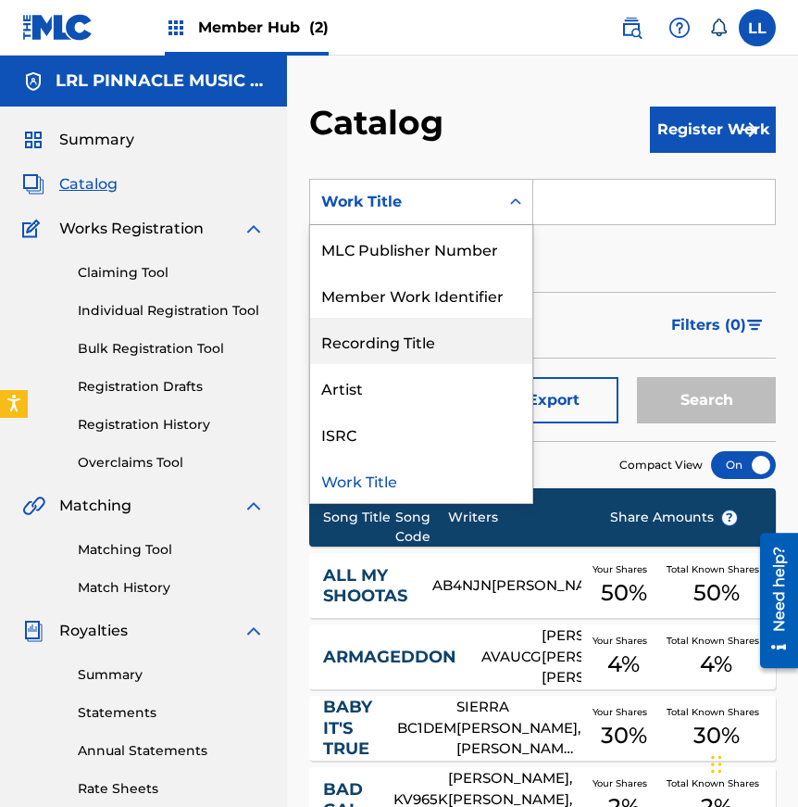
scroll to position [16, 0]
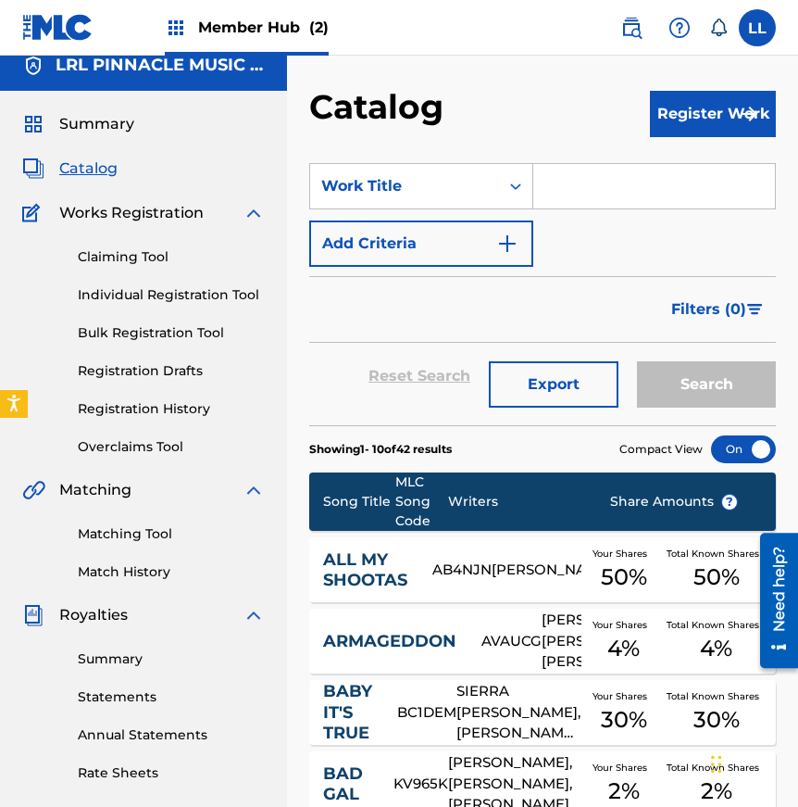
click at [562, 174] on input "Search Form" at bounding box center [654, 186] width 242 height 44
click at [503, 244] on img "Search Form" at bounding box center [507, 243] width 22 height 22
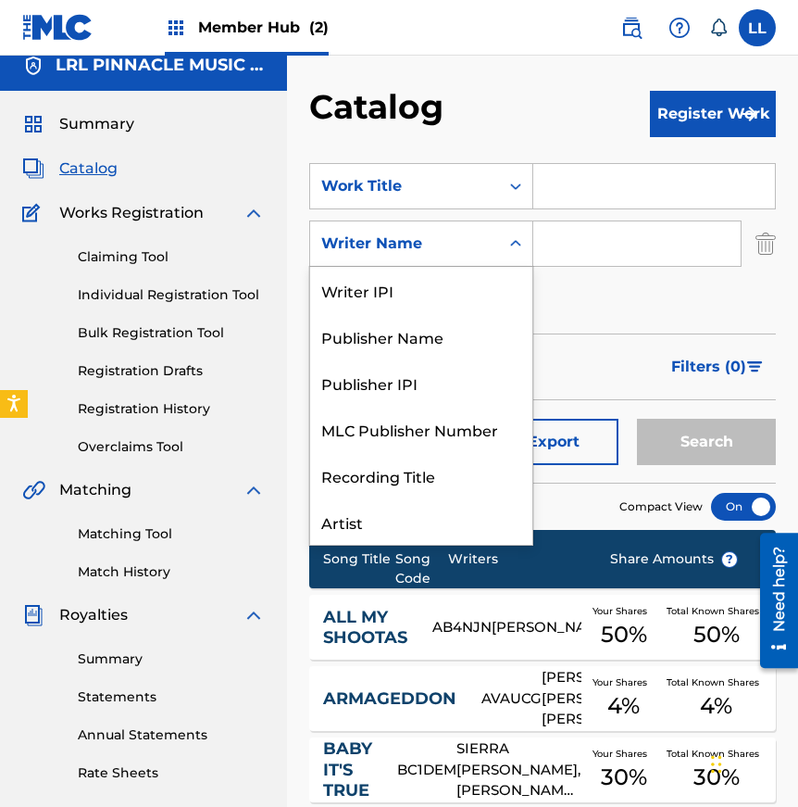
drag, startPoint x: 447, startPoint y: 244, endPoint x: 501, endPoint y: 247, distance: 53.8
click at [450, 244] on div "Writer Name" at bounding box center [404, 243] width 167 height 22
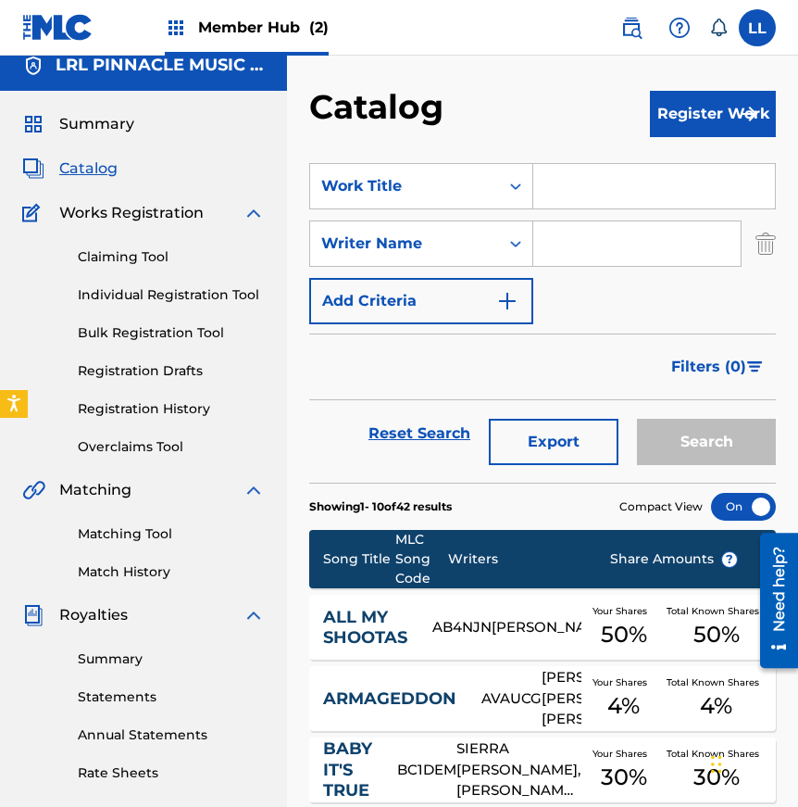
click at [571, 239] on input "Search Form" at bounding box center [636, 243] width 207 height 44
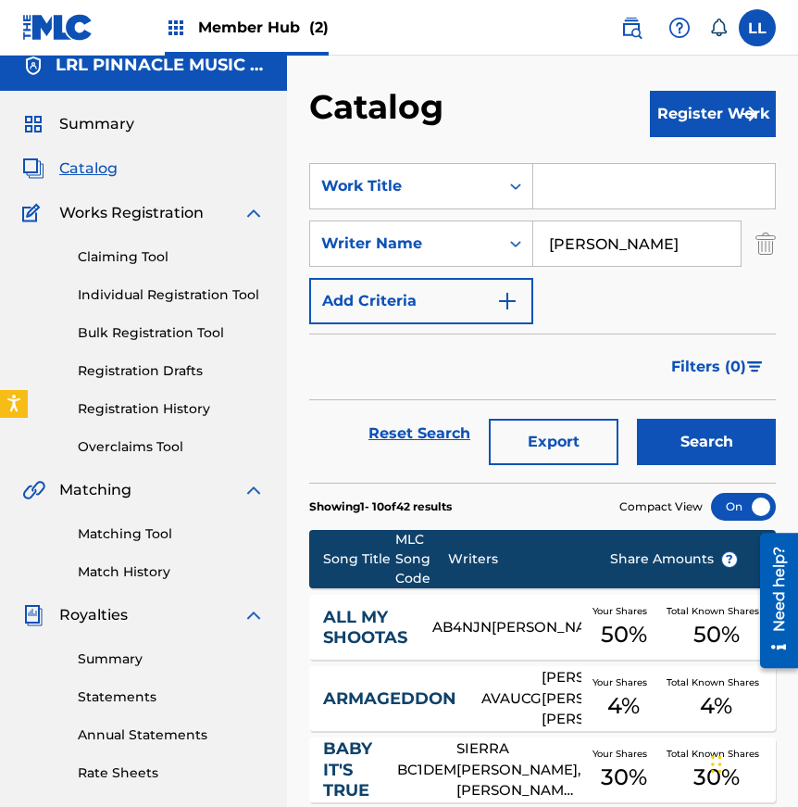
type input "[PERSON_NAME]"
click at [637, 419] on button "Search" at bounding box center [706, 442] width 139 height 46
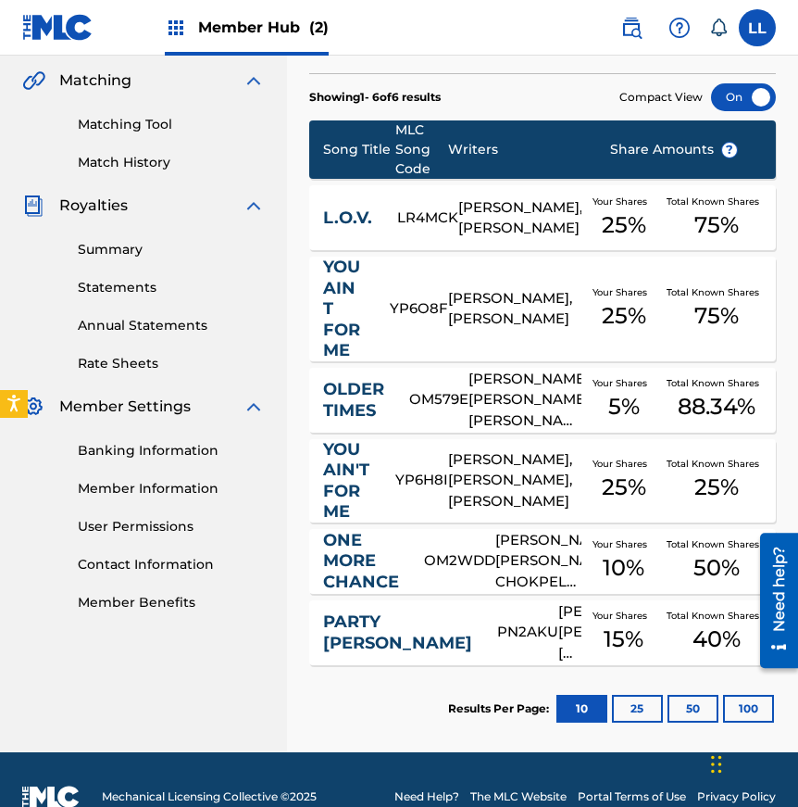
scroll to position [456, 0]
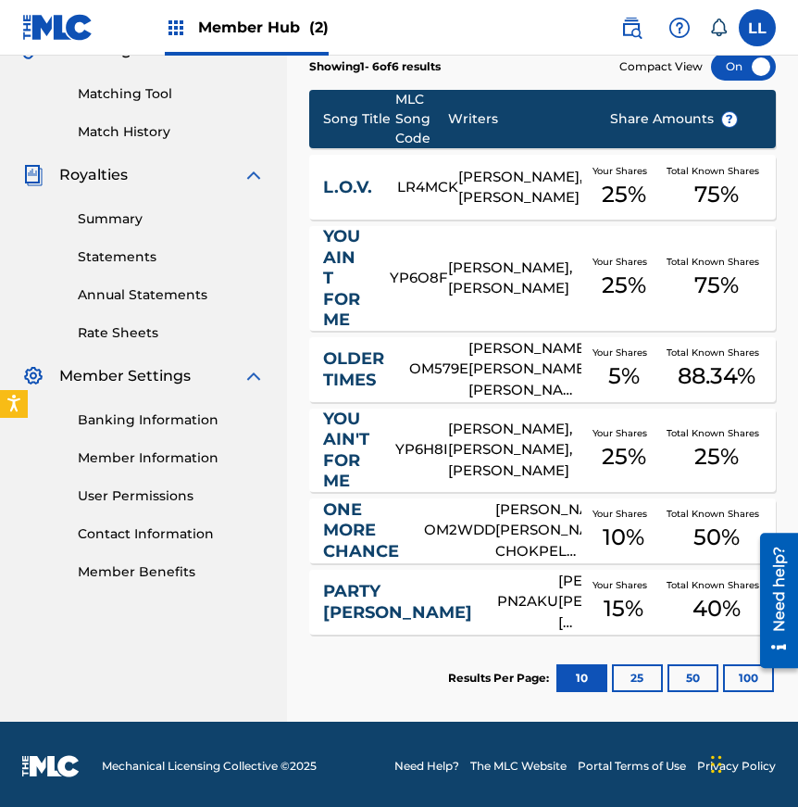
click at [426, 192] on div "LR4MCK" at bounding box center [427, 187] width 61 height 21
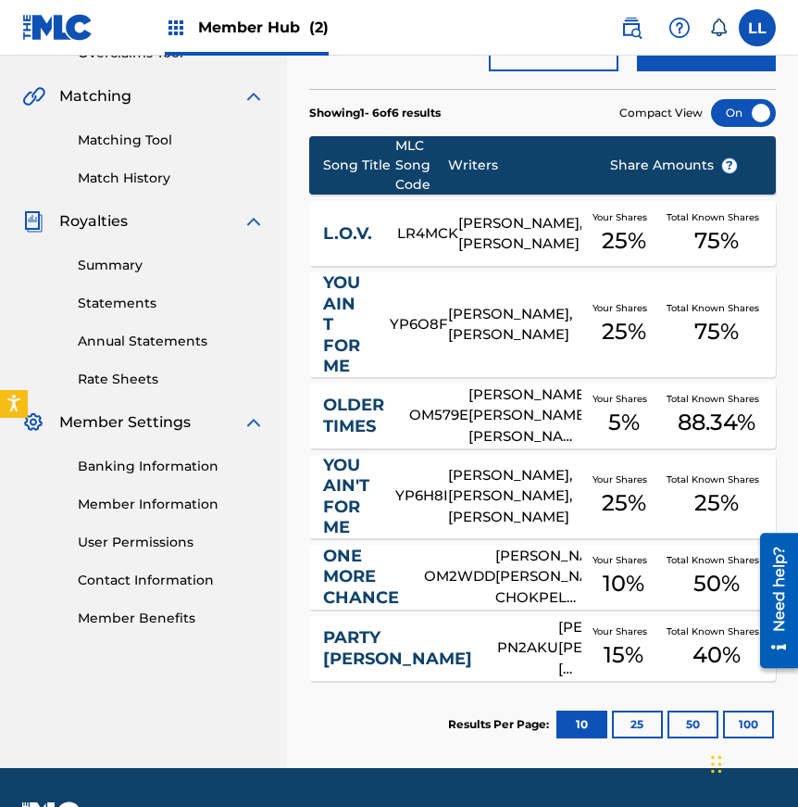
scroll to position [459, 0]
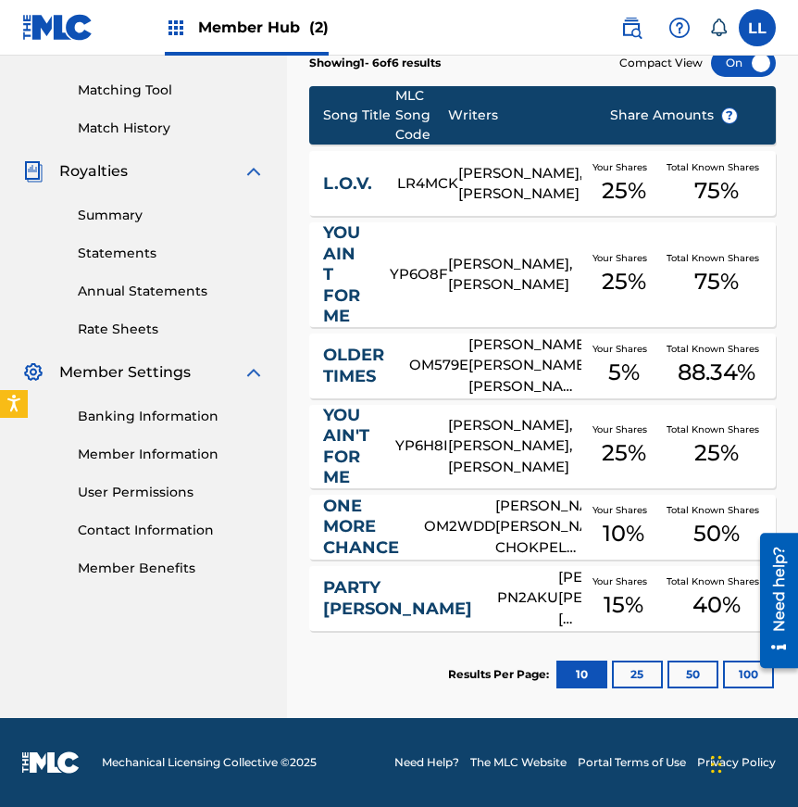
click at [372, 591] on link "PARTY [PERSON_NAME]" at bounding box center [397, 598] width 149 height 42
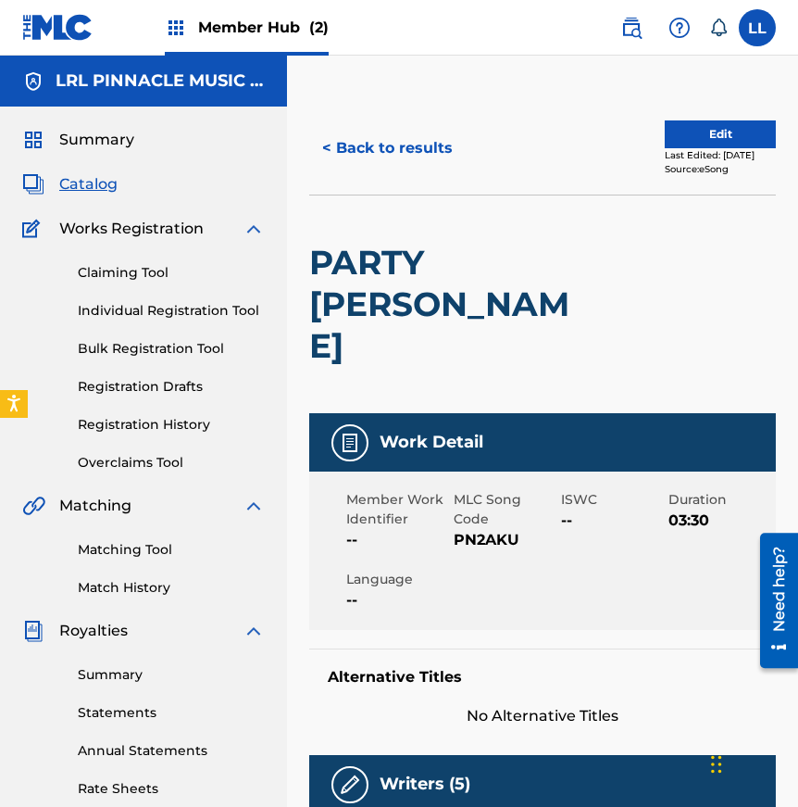
click at [226, 28] on span "Member Hub (2)" at bounding box center [263, 27] width 131 height 21
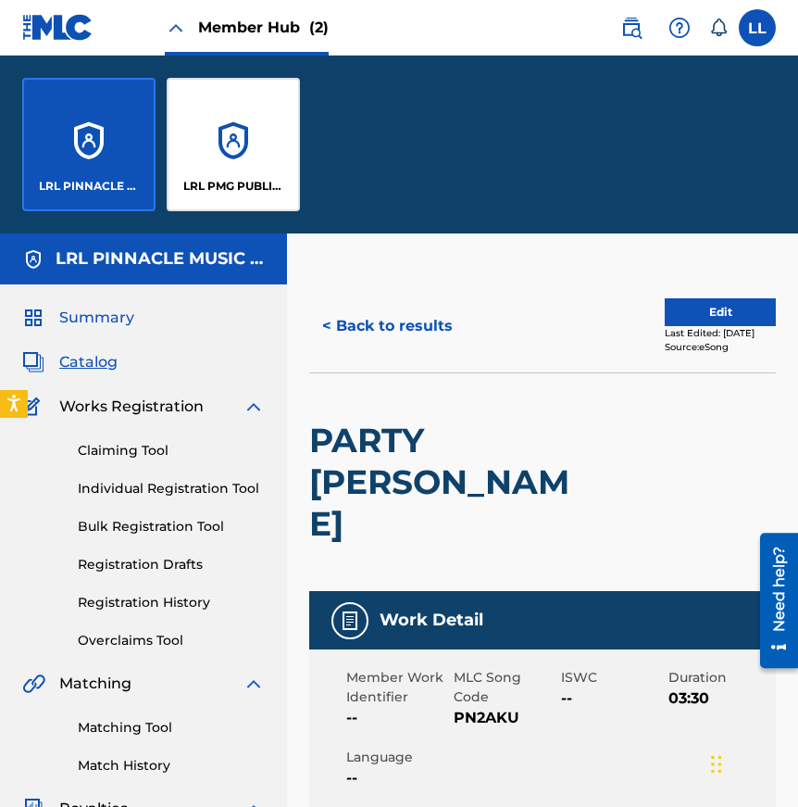
click at [60, 144] on div "LRL PINNACLE MUSIC GROUP LLC" at bounding box center [88, 144] width 133 height 133
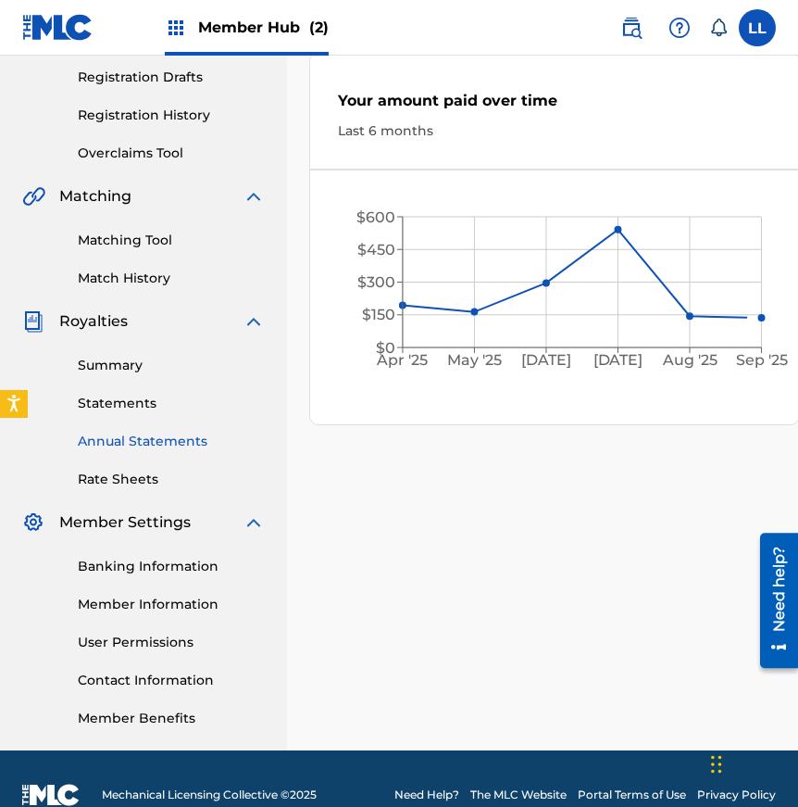
scroll to position [342, 0]
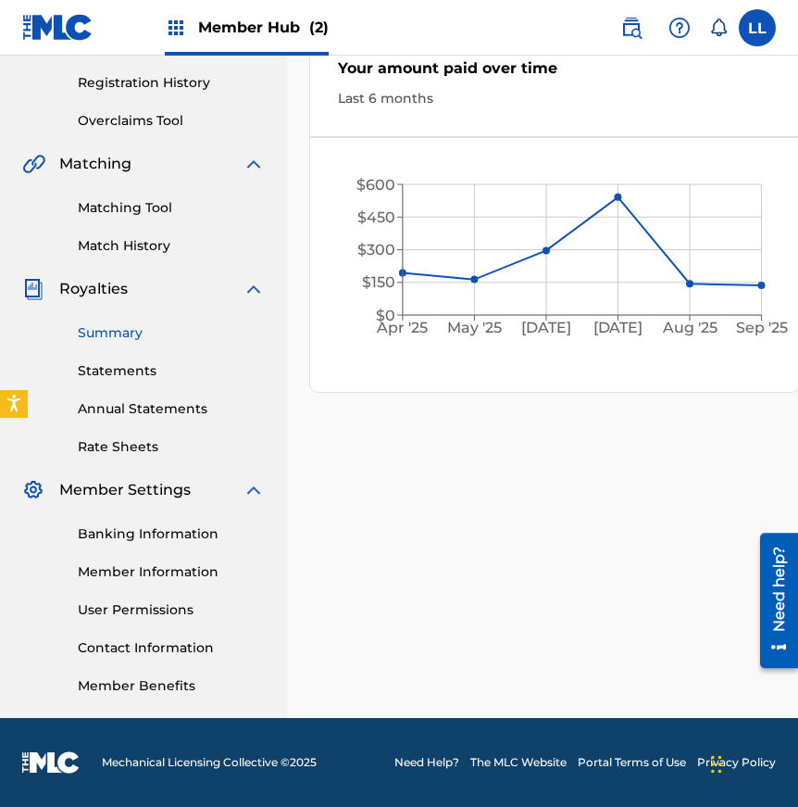
click at [115, 333] on link "Summary" at bounding box center [171, 332] width 187 height 19
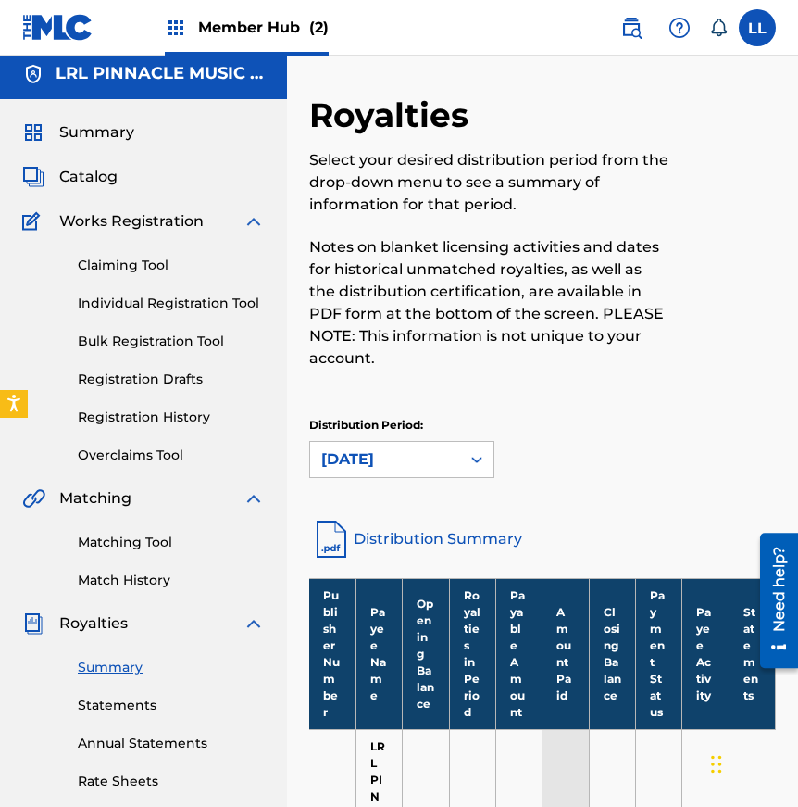
scroll to position [9, 0]
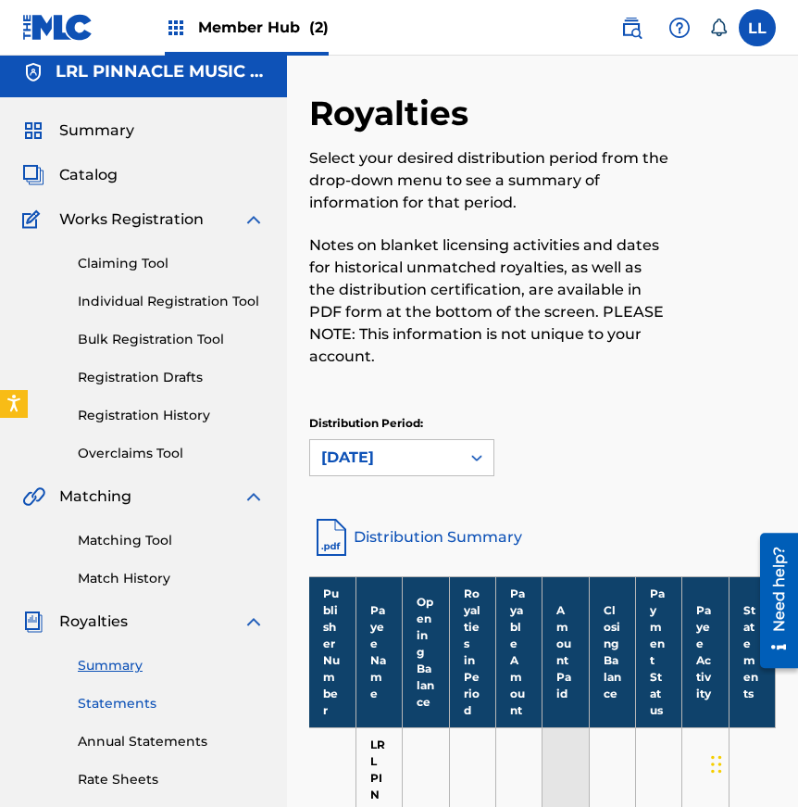
click at [125, 707] on link "Statements" at bounding box center [171, 703] width 187 height 19
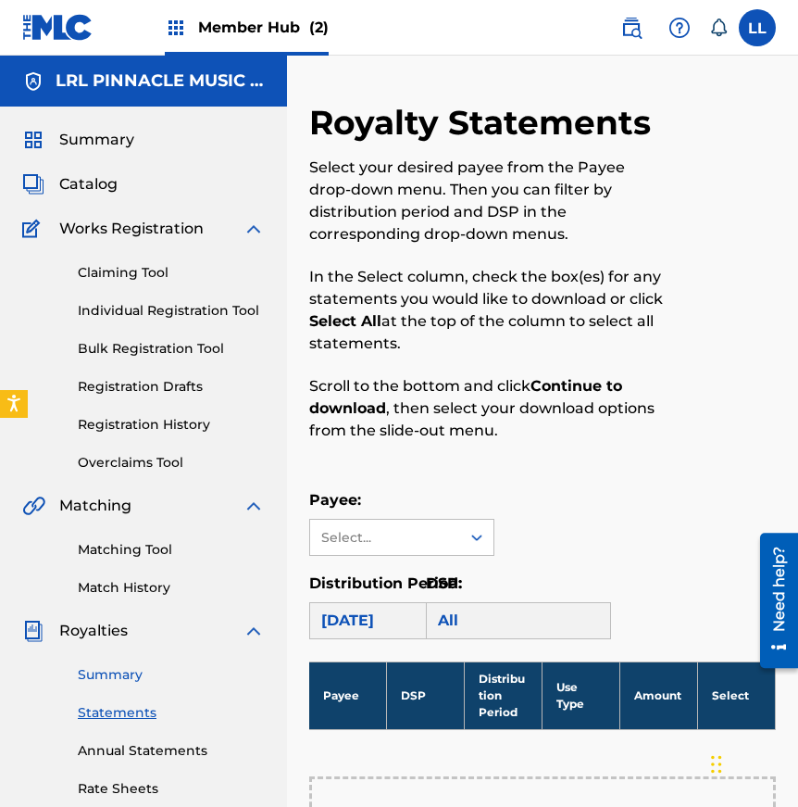
click at [128, 679] on link "Summary" at bounding box center [171, 674] width 187 height 19
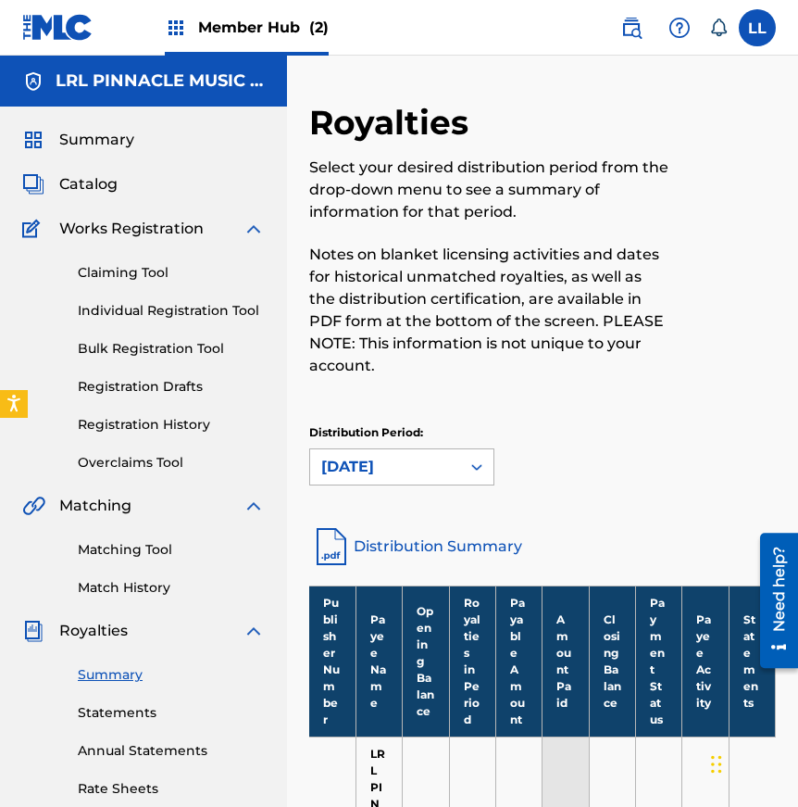
click at [462, 471] on div at bounding box center [476, 466] width 33 height 33
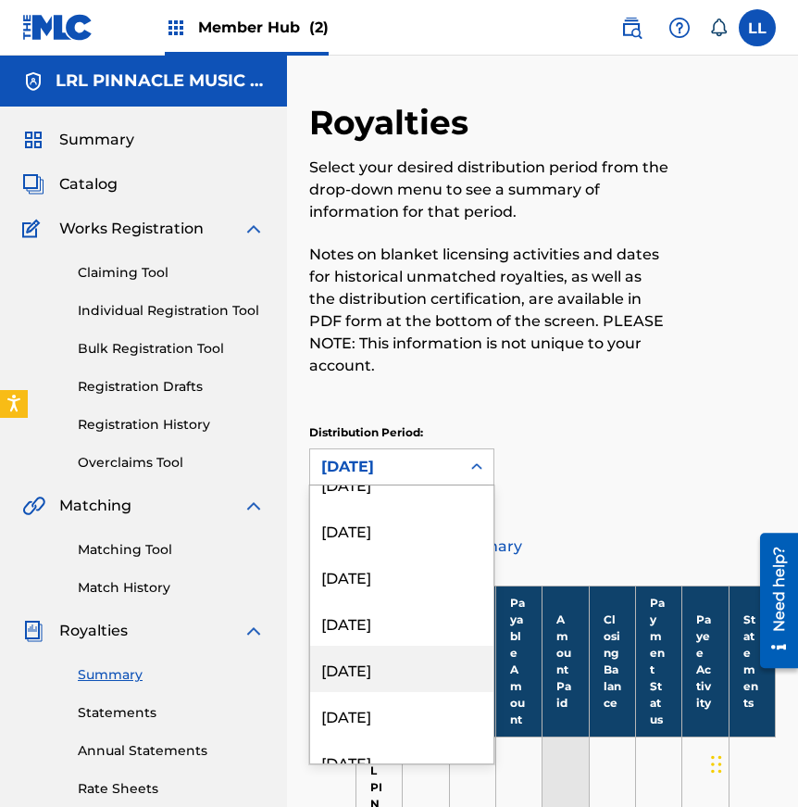
scroll to position [168, 0]
click at [362, 668] on div "[DATE]" at bounding box center [401, 665] width 183 height 46
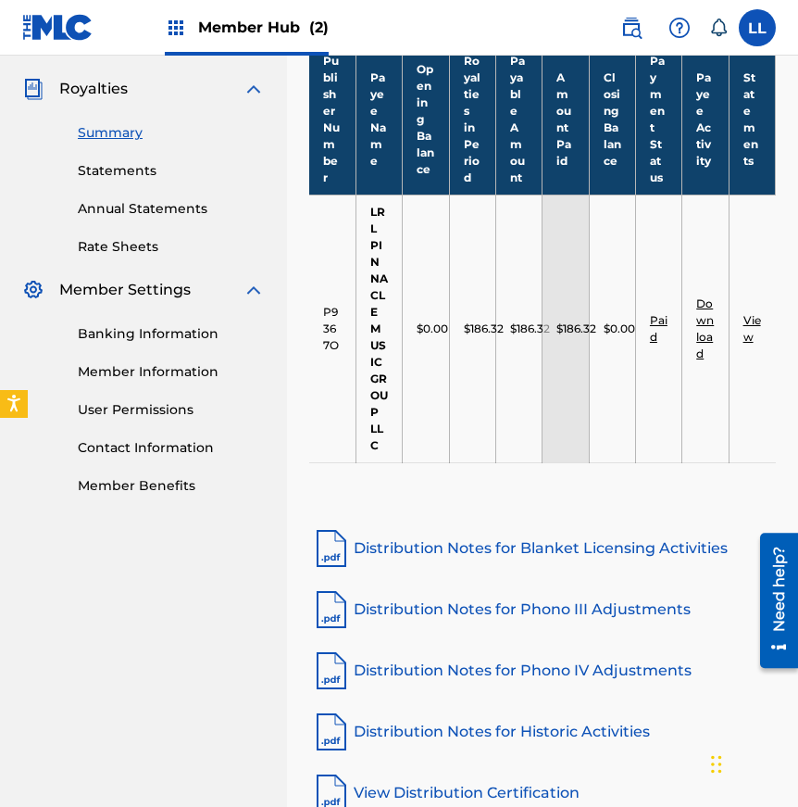
scroll to position [639, 0]
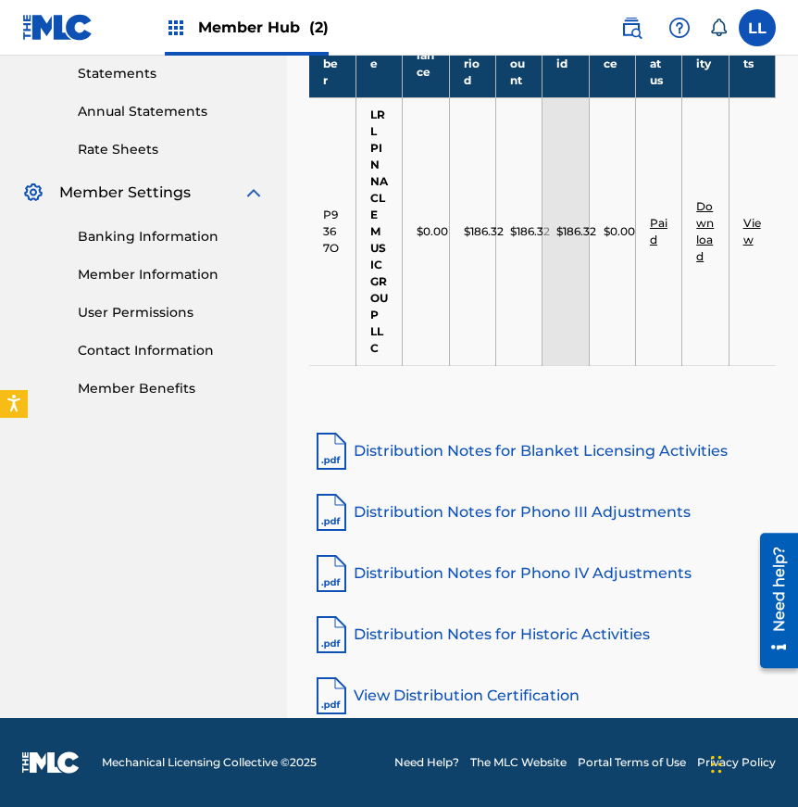
click at [750, 227] on link "View" at bounding box center [753, 231] width 18 height 31
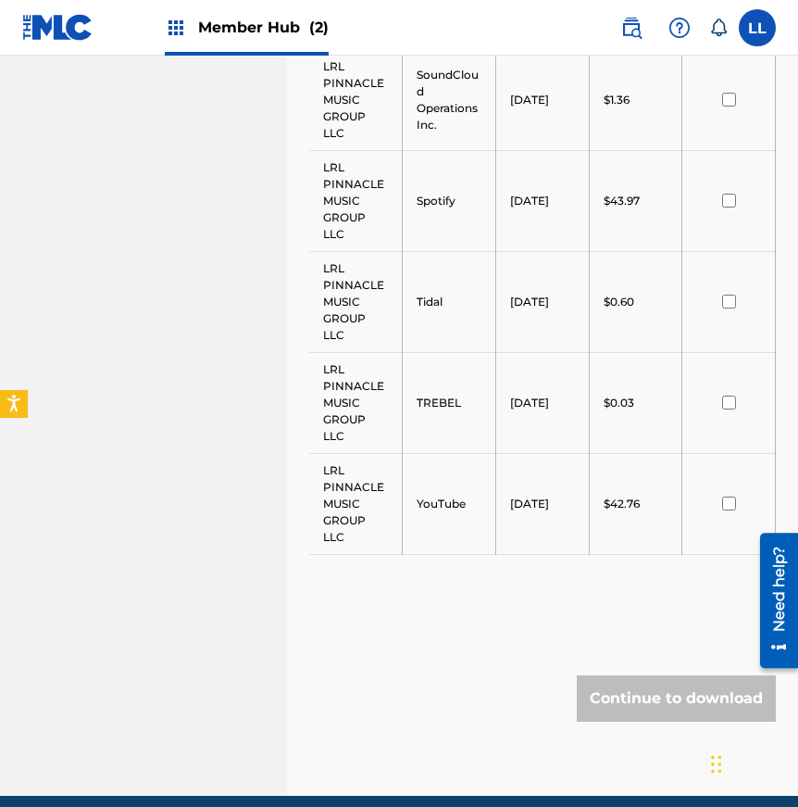
scroll to position [2154, 0]
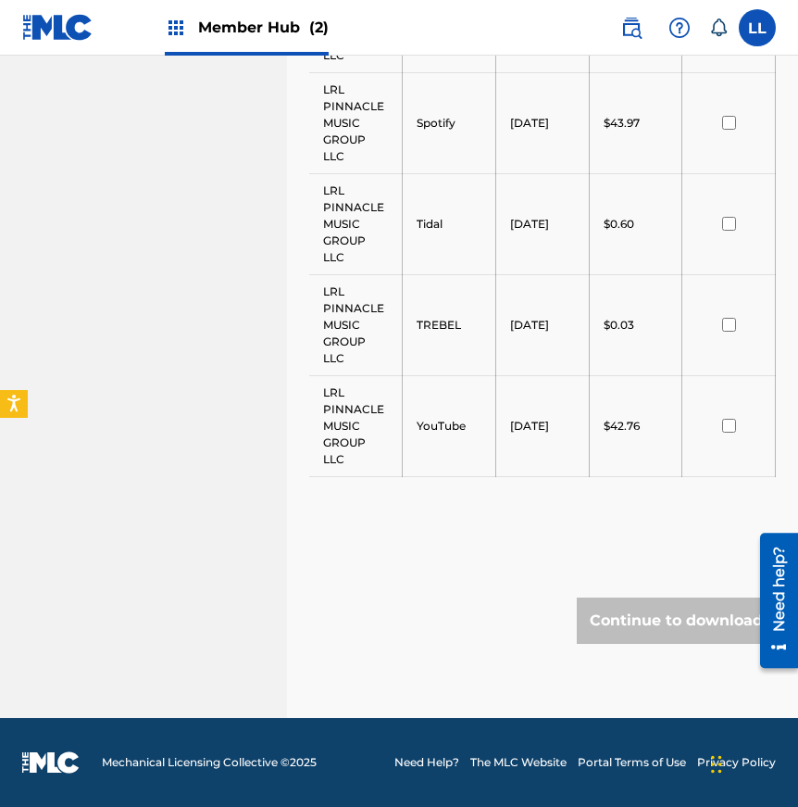
click at [727, 428] on input "checkbox" at bounding box center [729, 426] width 14 height 14
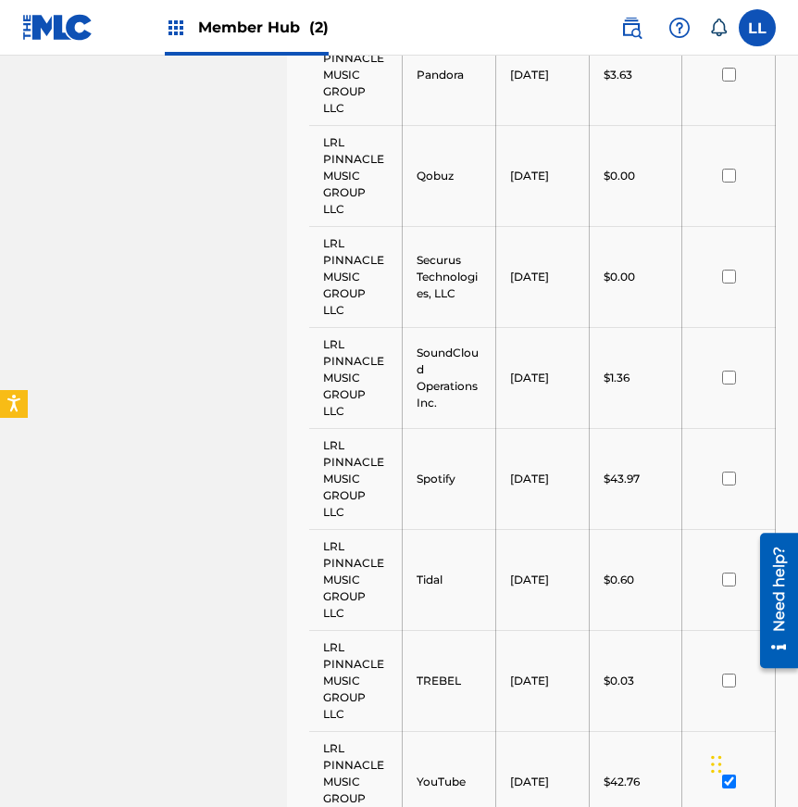
scroll to position [1734, 0]
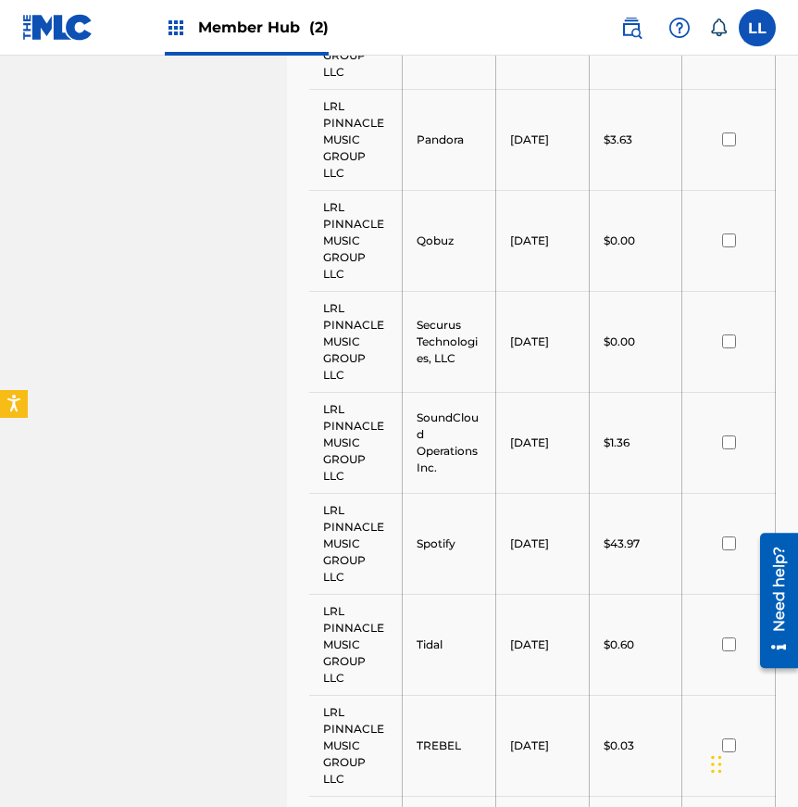
click at [727, 541] on input "checkbox" at bounding box center [729, 543] width 14 height 14
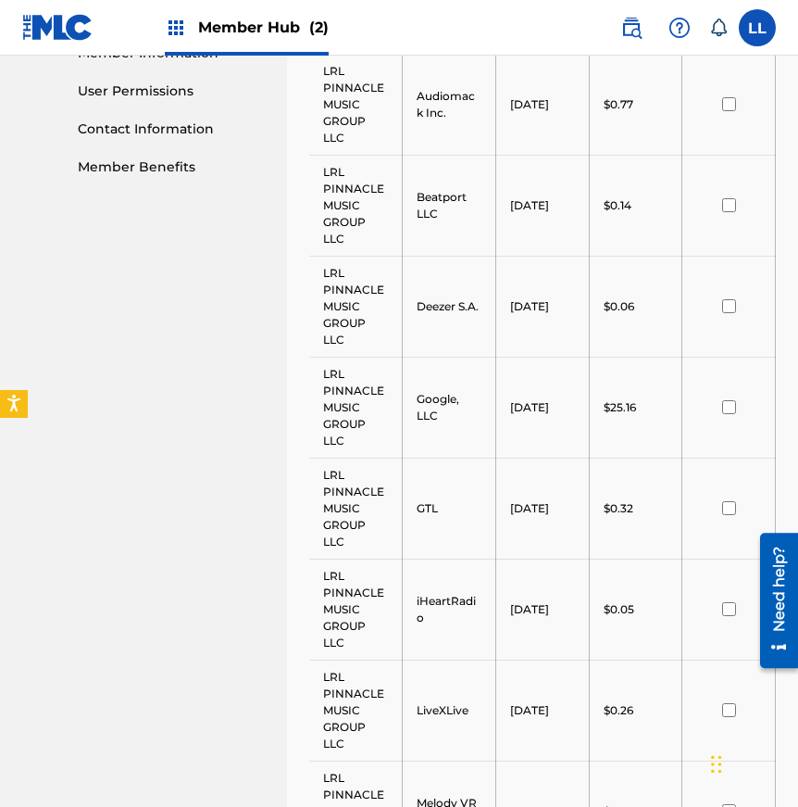
scroll to position [861, 0]
click at [728, 408] on input "checkbox" at bounding box center [729, 406] width 14 height 14
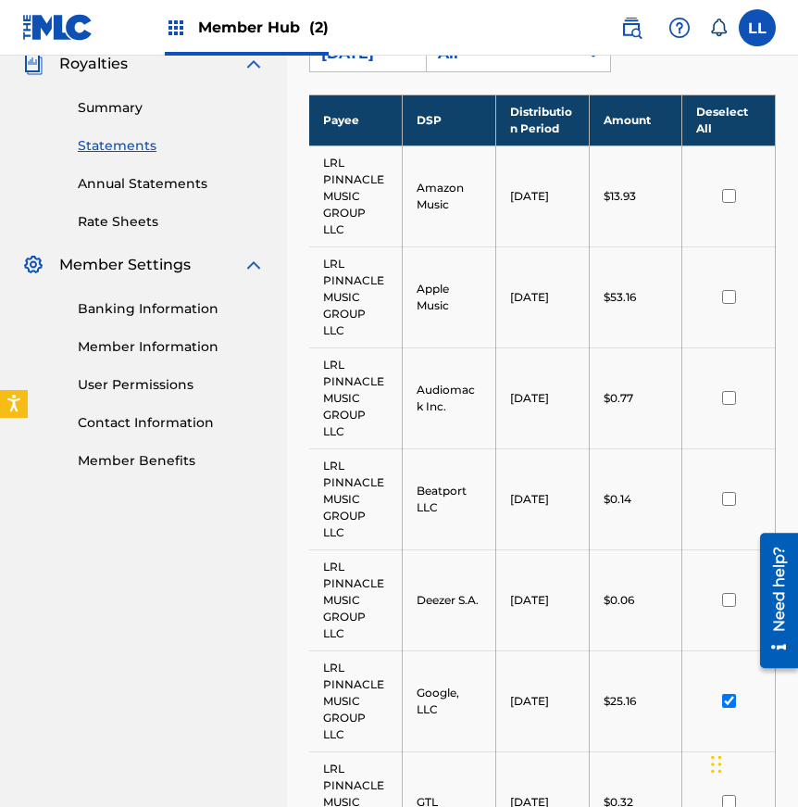
scroll to position [561, 0]
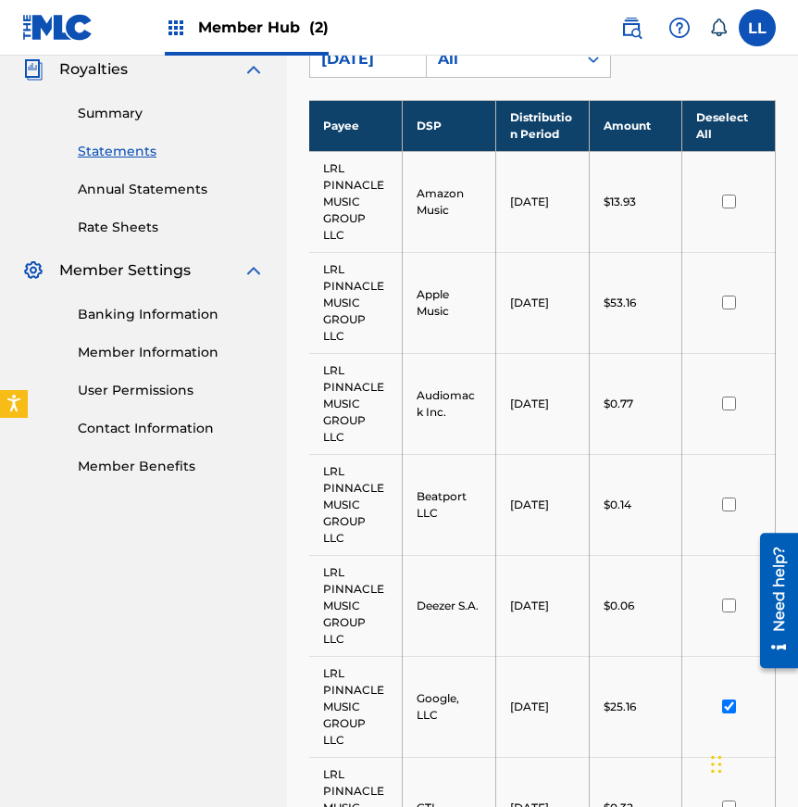
click at [733, 202] on input "checkbox" at bounding box center [729, 201] width 14 height 14
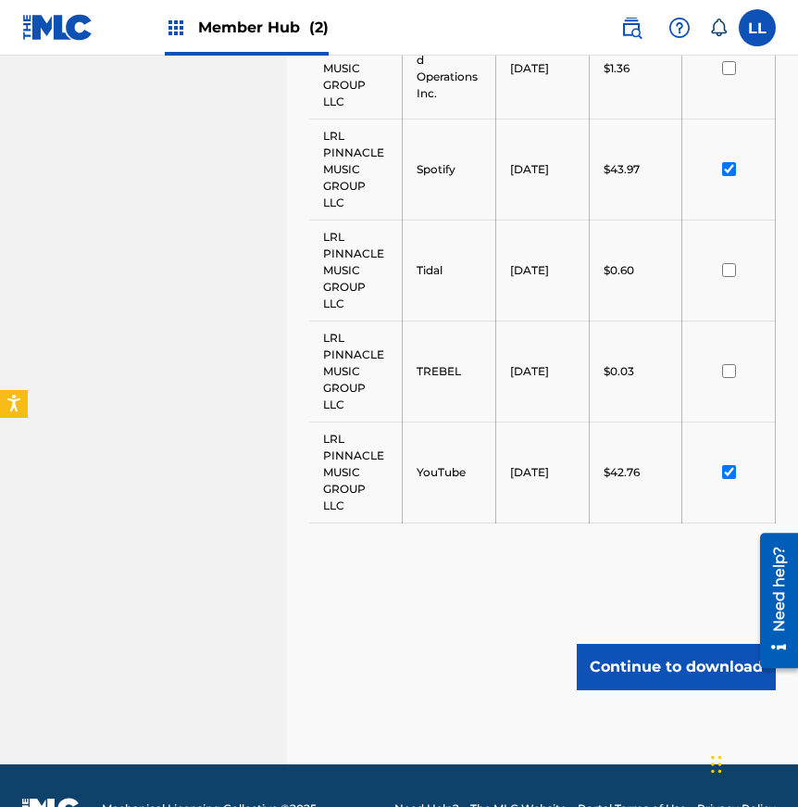
scroll to position [2154, 0]
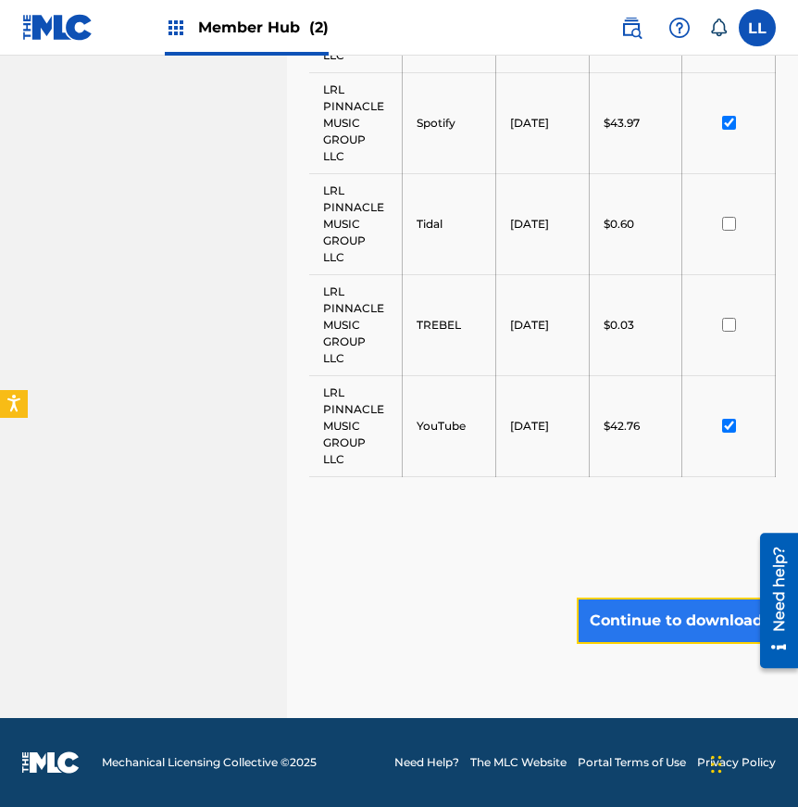
click at [655, 628] on button "Continue to download" at bounding box center [676, 620] width 199 height 46
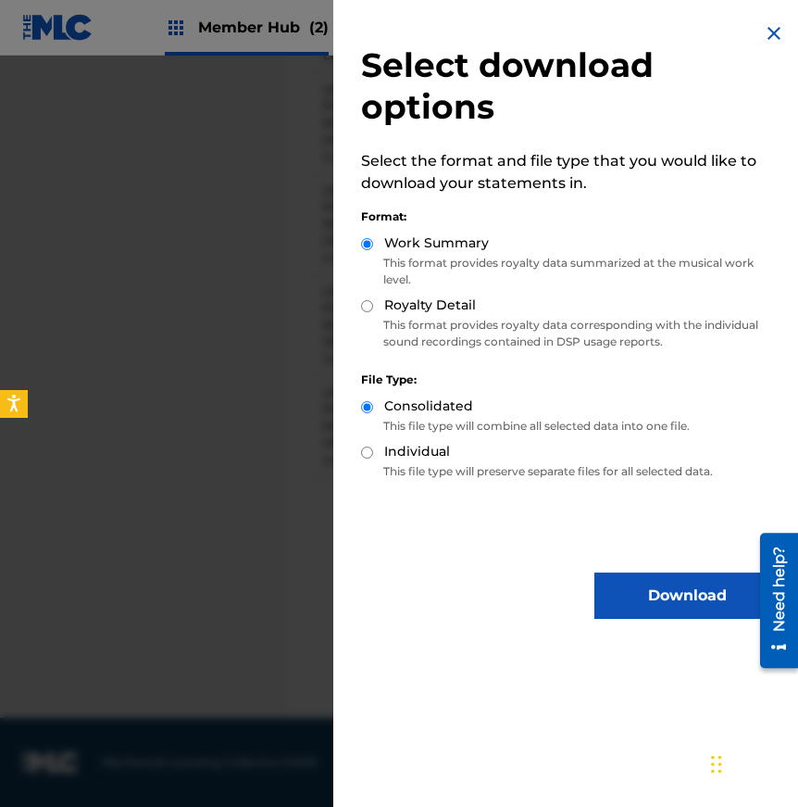
click at [370, 453] on input "Individual" at bounding box center [367, 452] width 12 height 12
radio input "true"
click at [369, 306] on input "Royalty Detail" at bounding box center [367, 306] width 12 height 12
radio input "true"
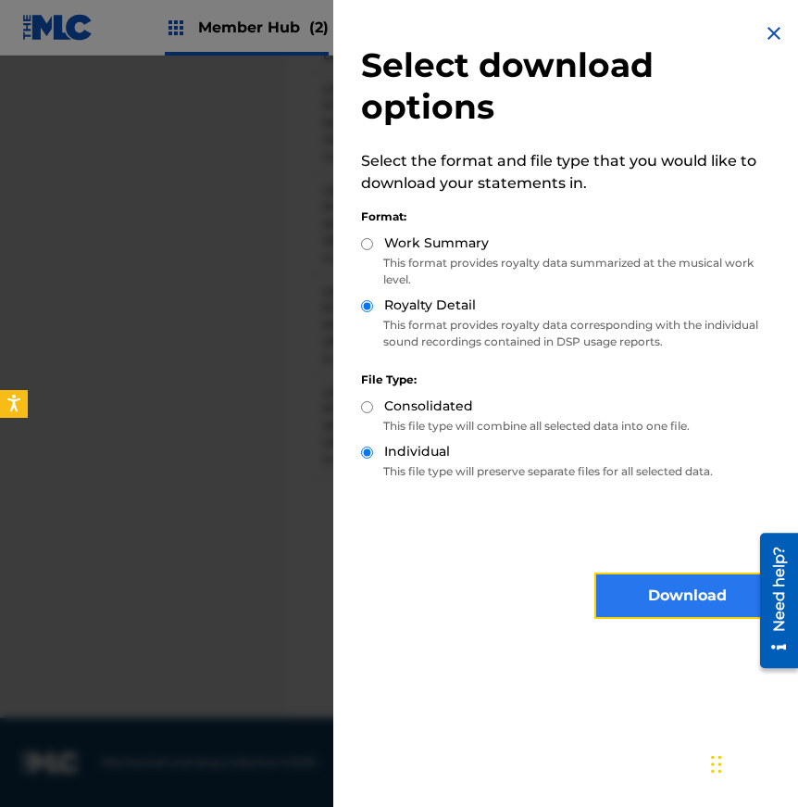
click at [653, 599] on button "Download" at bounding box center [687, 595] width 185 height 46
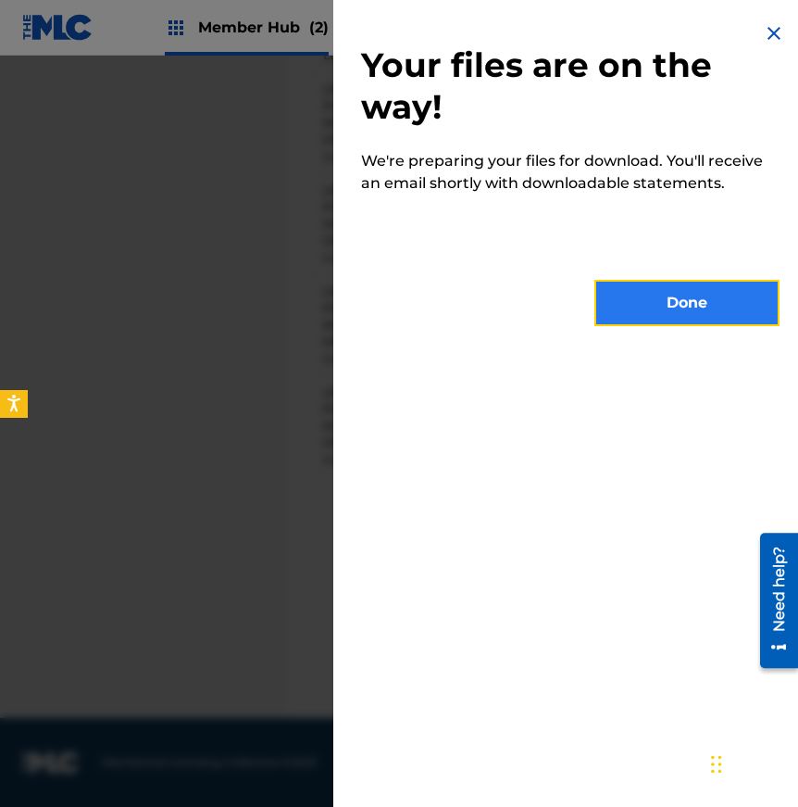
click at [673, 307] on button "Done" at bounding box center [687, 303] width 185 height 46
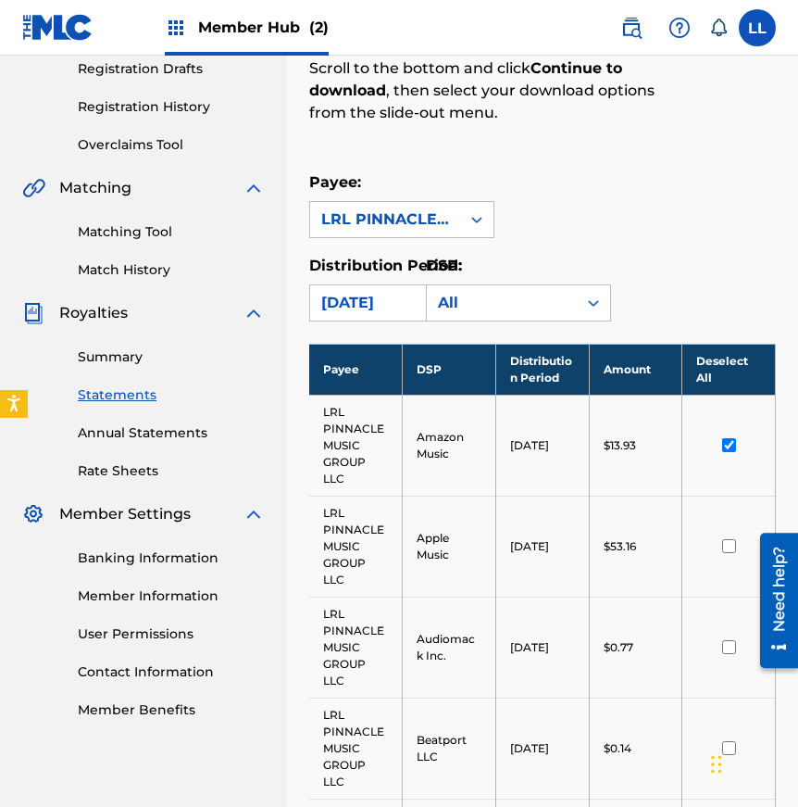
scroll to position [314, 0]
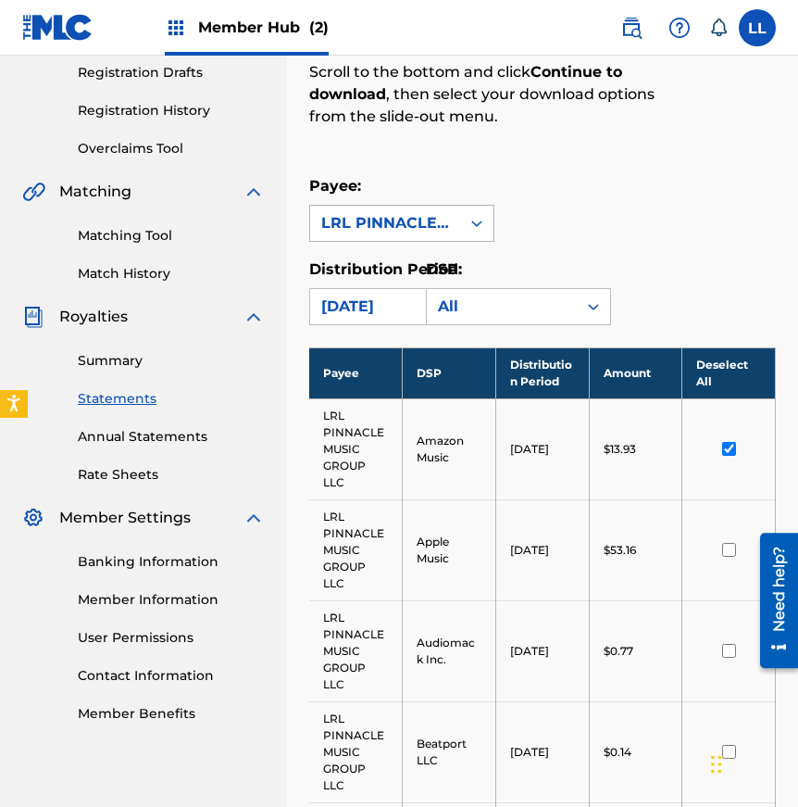
click at [454, 224] on div "LRL PINNACLE MUSIC GROUP LLC" at bounding box center [385, 223] width 150 height 35
click at [458, 214] on div "LRL PINNACLE MUSIC GROUP LLC" at bounding box center [385, 223] width 150 height 35
click at [383, 307] on div "[DATE]" at bounding box center [385, 306] width 128 height 22
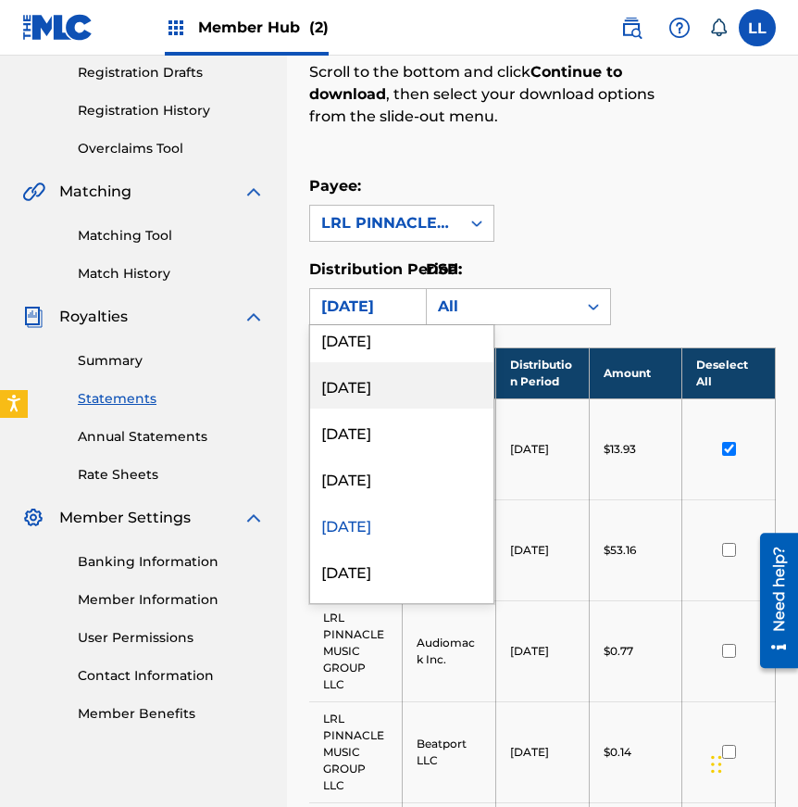
scroll to position [151, 0]
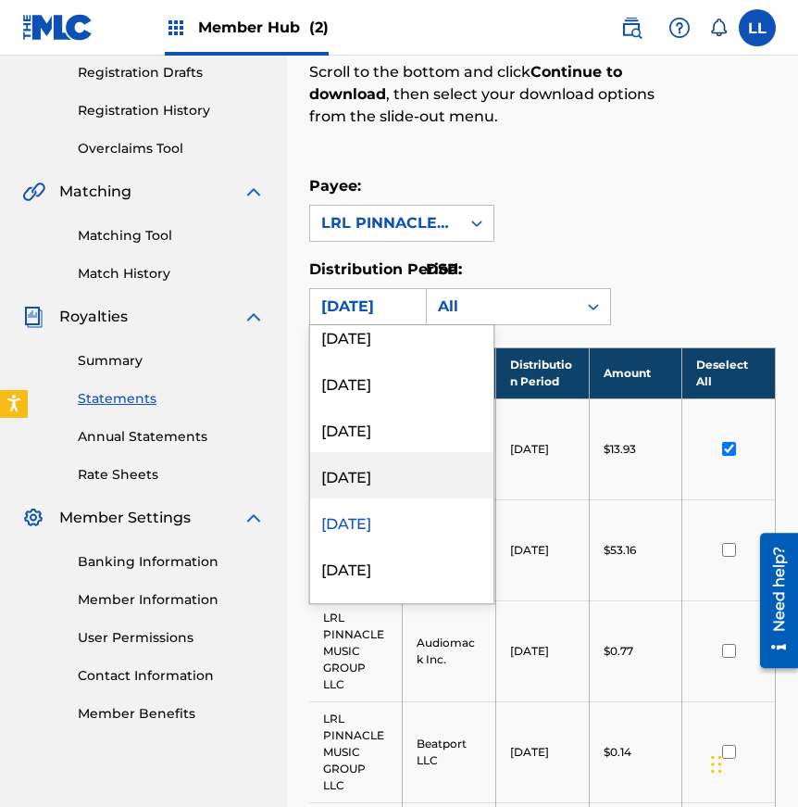
click at [355, 480] on div "[DATE]" at bounding box center [401, 475] width 183 height 46
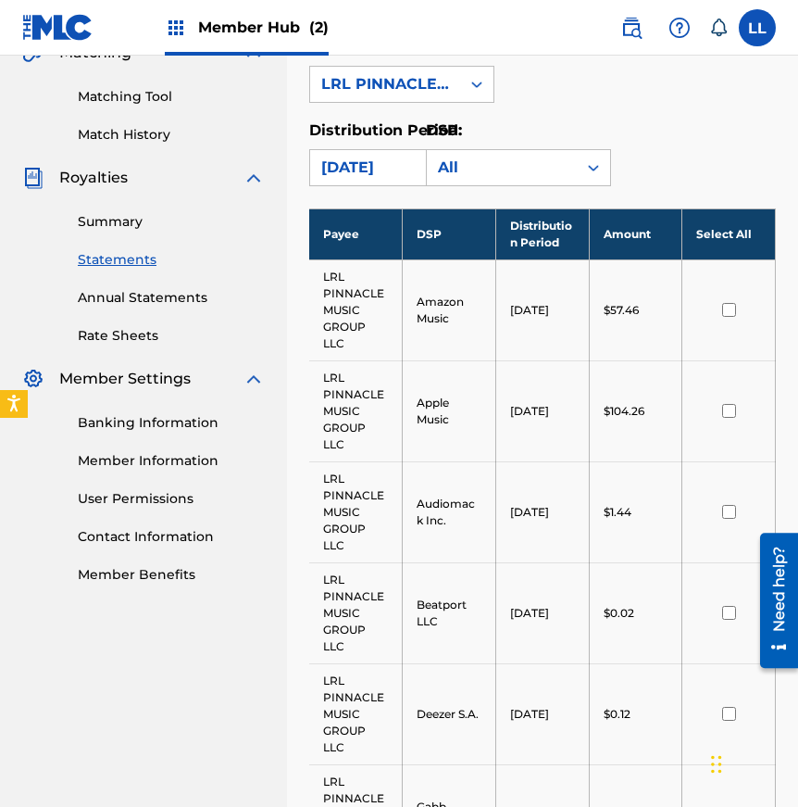
scroll to position [293, 0]
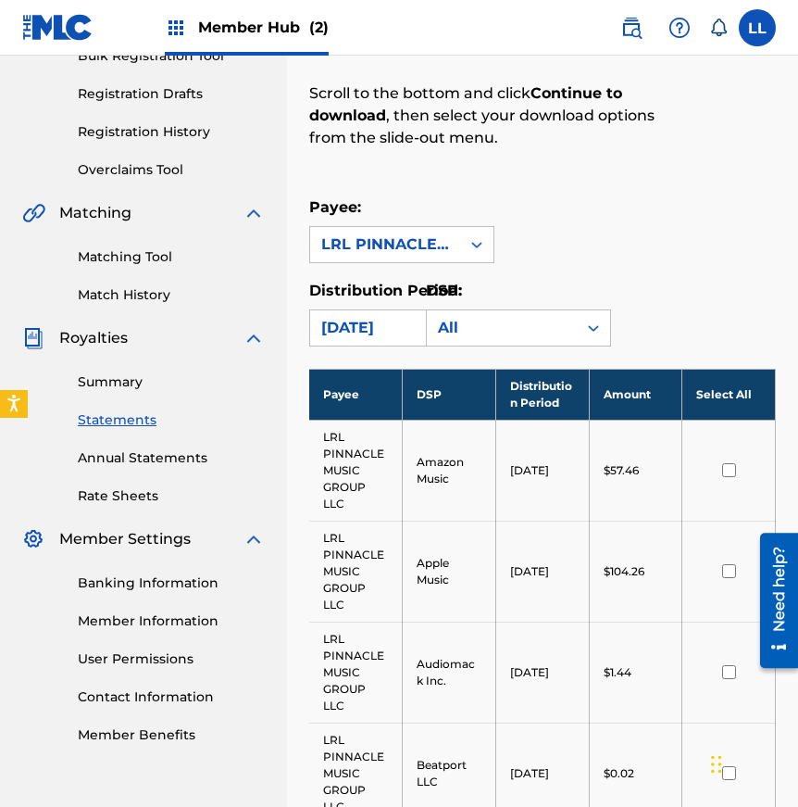
click at [730, 466] on input "checkbox" at bounding box center [729, 470] width 14 height 14
click at [733, 570] on input "checkbox" at bounding box center [729, 571] width 14 height 14
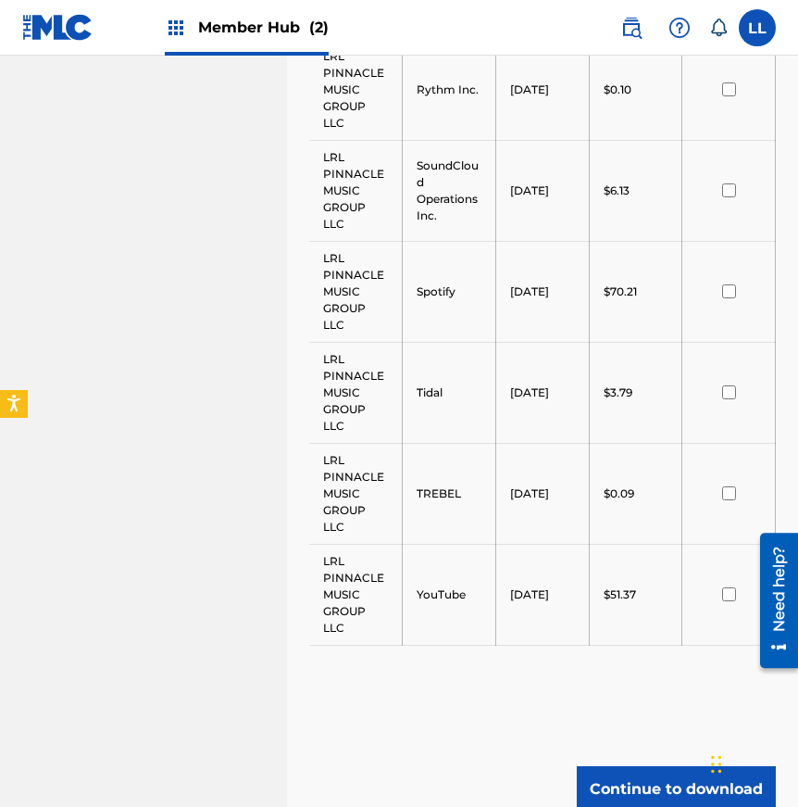
scroll to position [2092, 0]
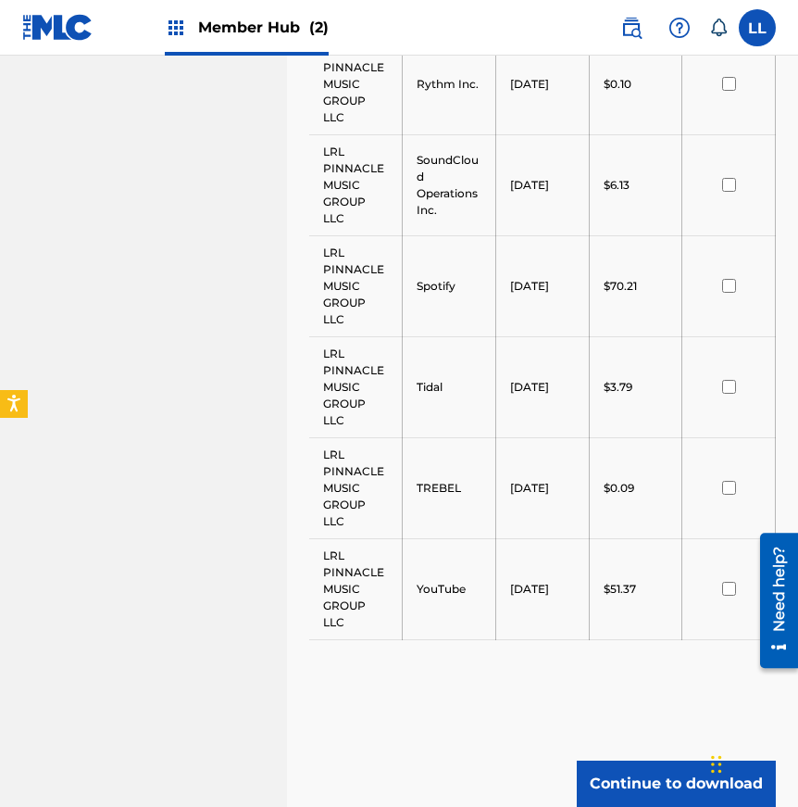
click at [719, 582] on div at bounding box center [728, 589] width 65 height 14
click at [725, 287] on input "checkbox" at bounding box center [729, 286] width 14 height 14
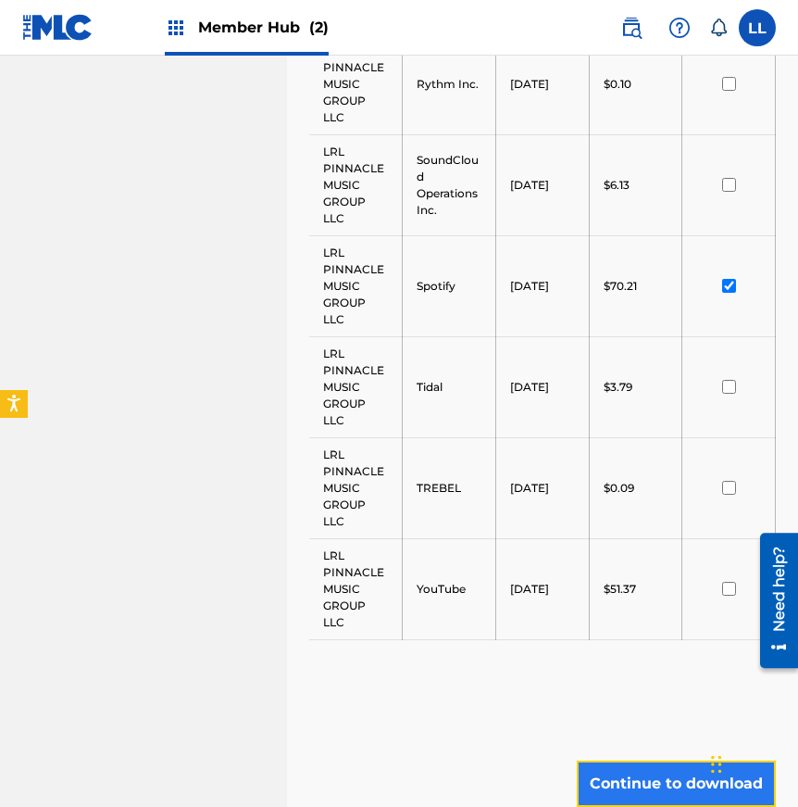
click at [618, 773] on button "Continue to download" at bounding box center [676, 783] width 199 height 46
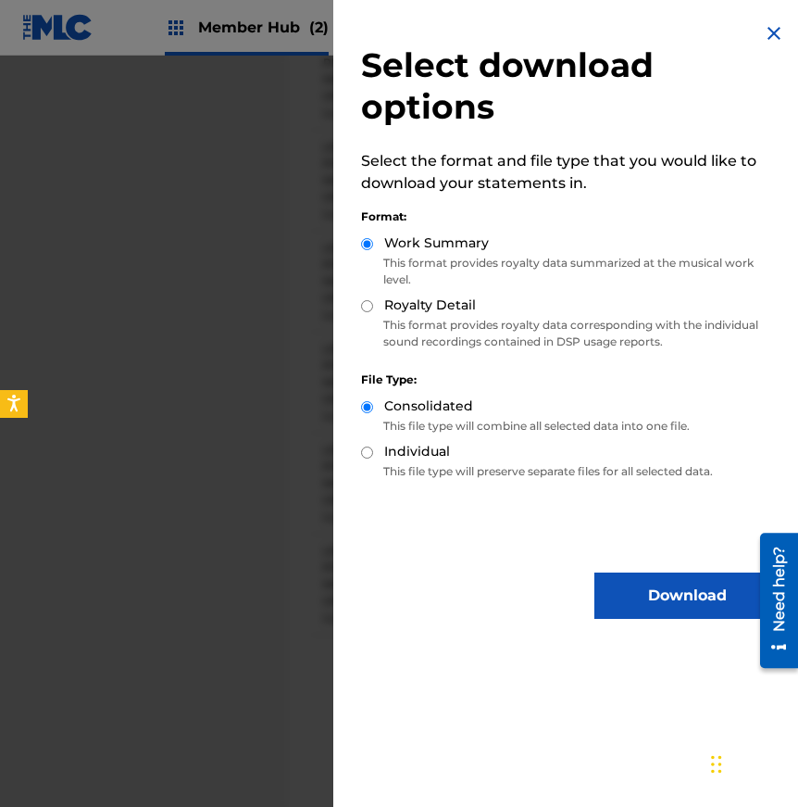
scroll to position [2098, 0]
click at [366, 452] on input "Individual" at bounding box center [367, 452] width 12 height 12
radio input "true"
click at [369, 302] on input "Royalty Detail" at bounding box center [367, 306] width 12 height 12
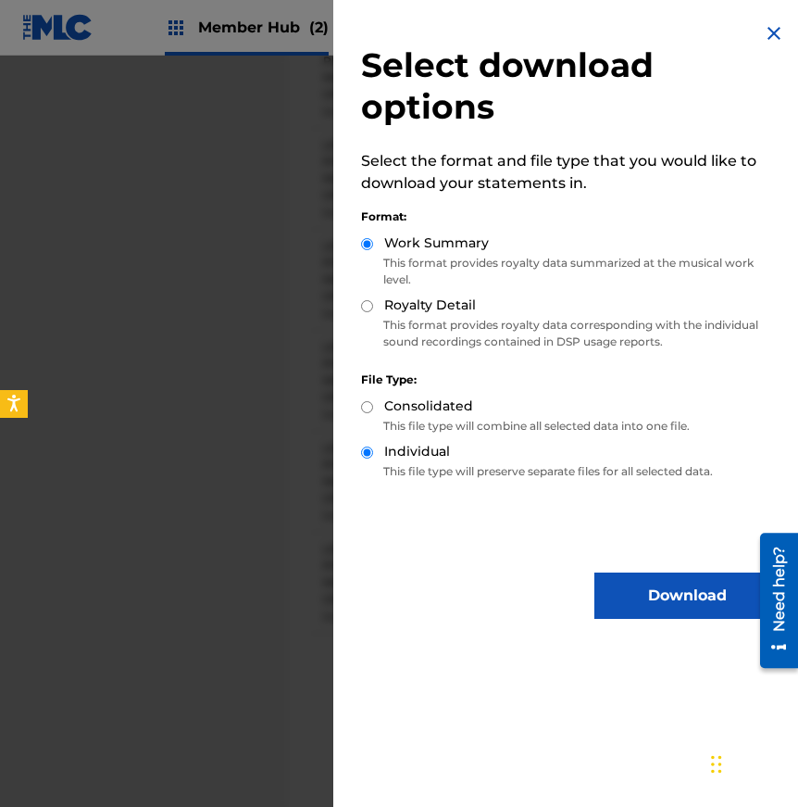
radio input "true"
click at [651, 598] on button "Download" at bounding box center [687, 595] width 185 height 46
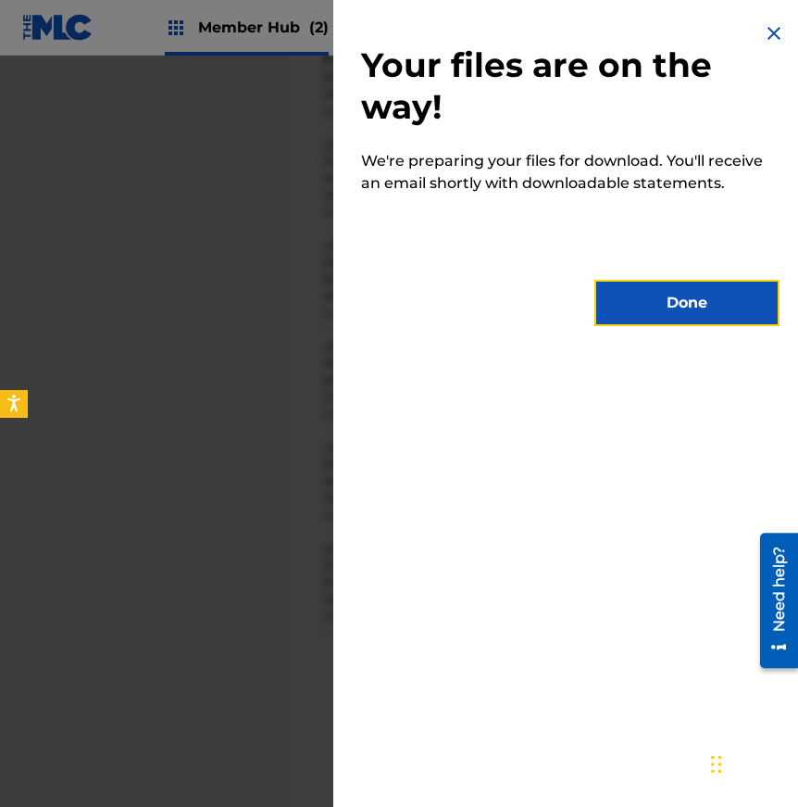
click at [659, 312] on button "Done" at bounding box center [687, 303] width 185 height 46
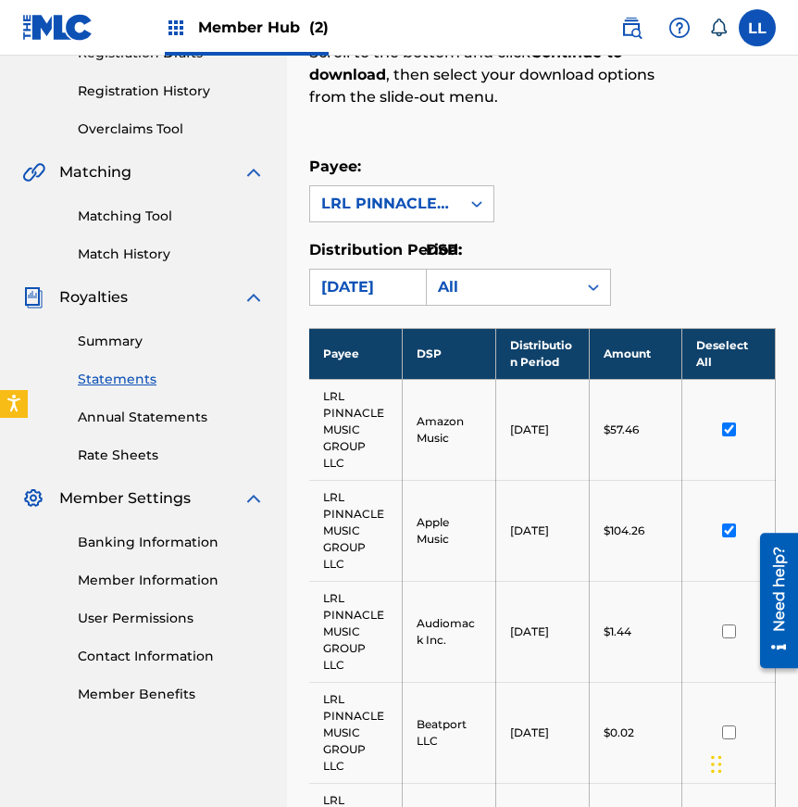
scroll to position [334, 0]
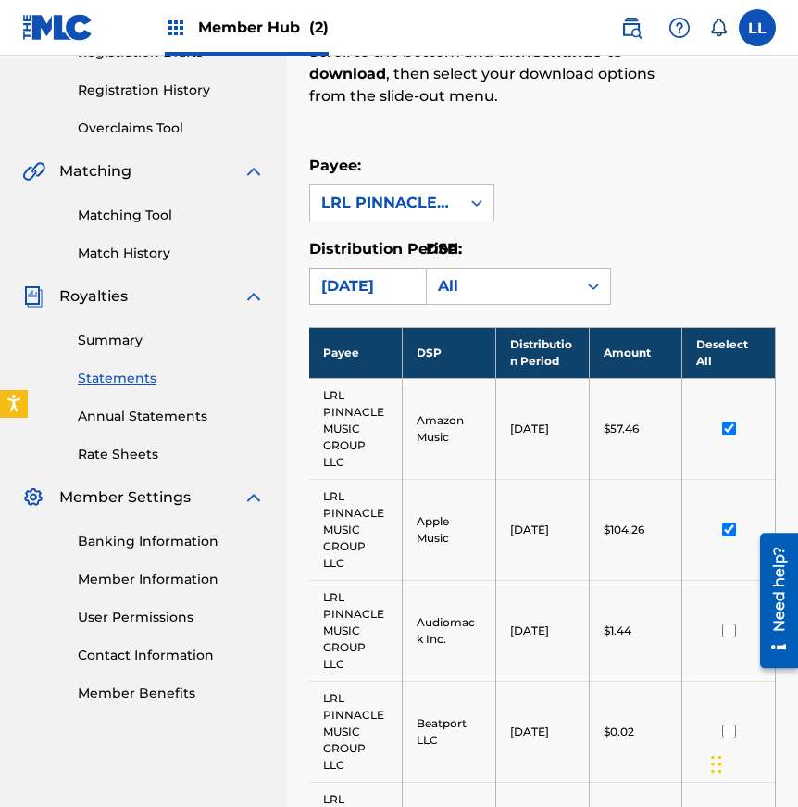
click at [396, 285] on div "[DATE]" at bounding box center [385, 286] width 128 height 22
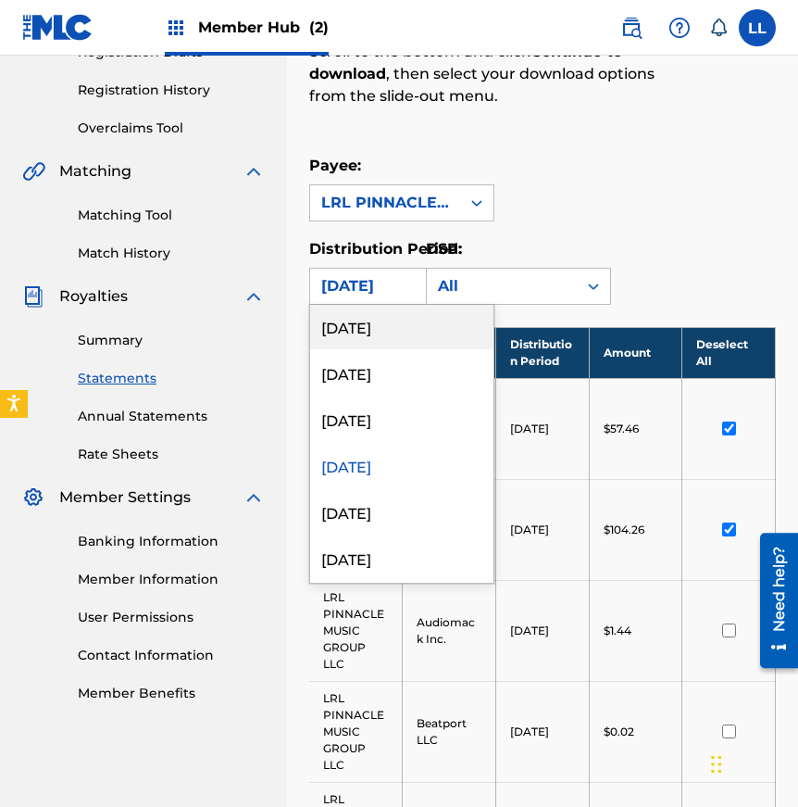
scroll to position [142, 0]
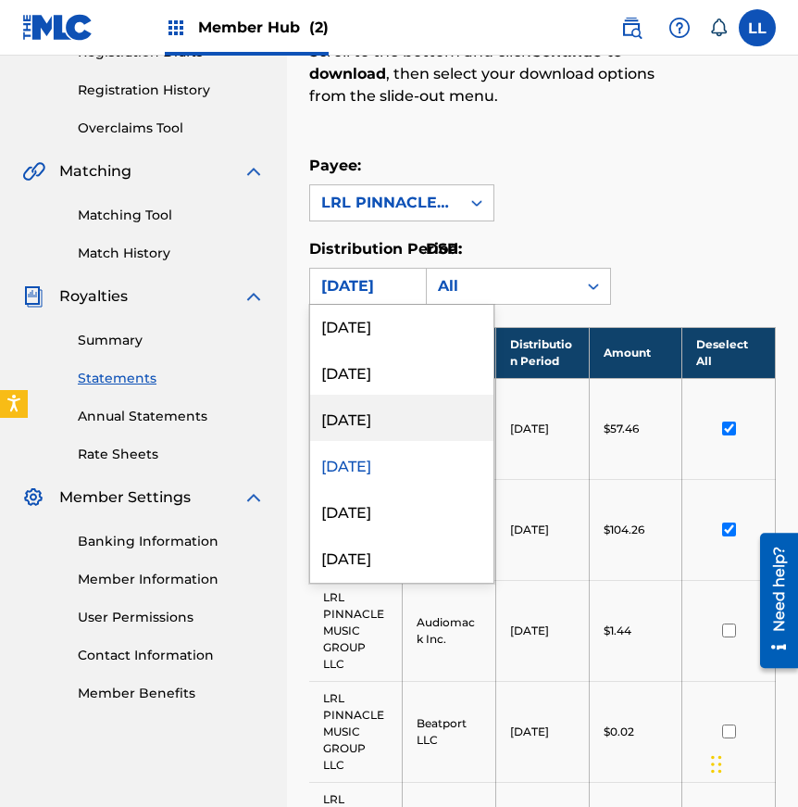
click at [362, 420] on div "[DATE]" at bounding box center [401, 418] width 183 height 46
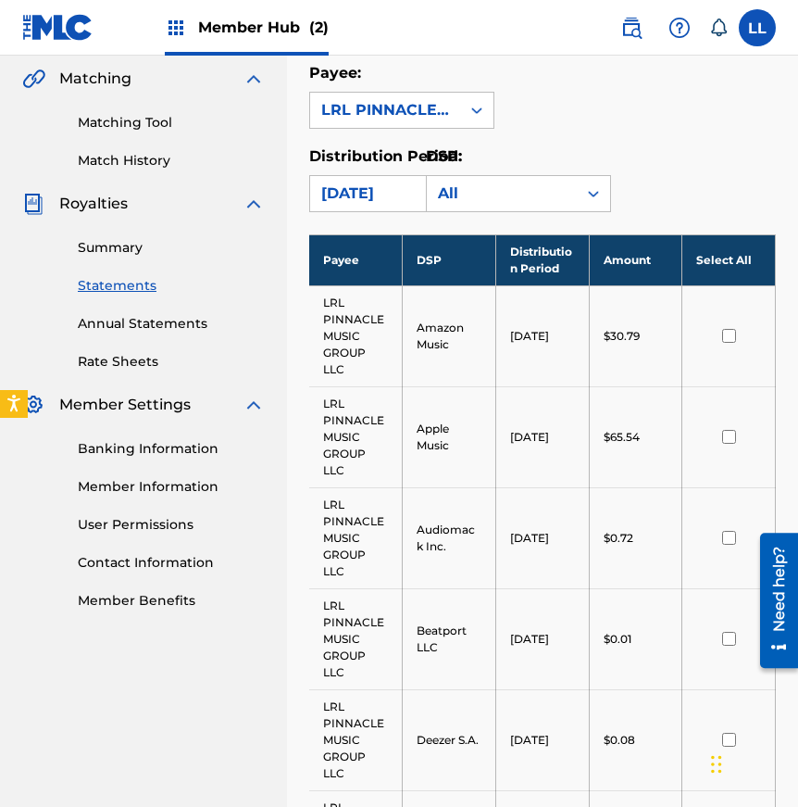
scroll to position [451, 0]
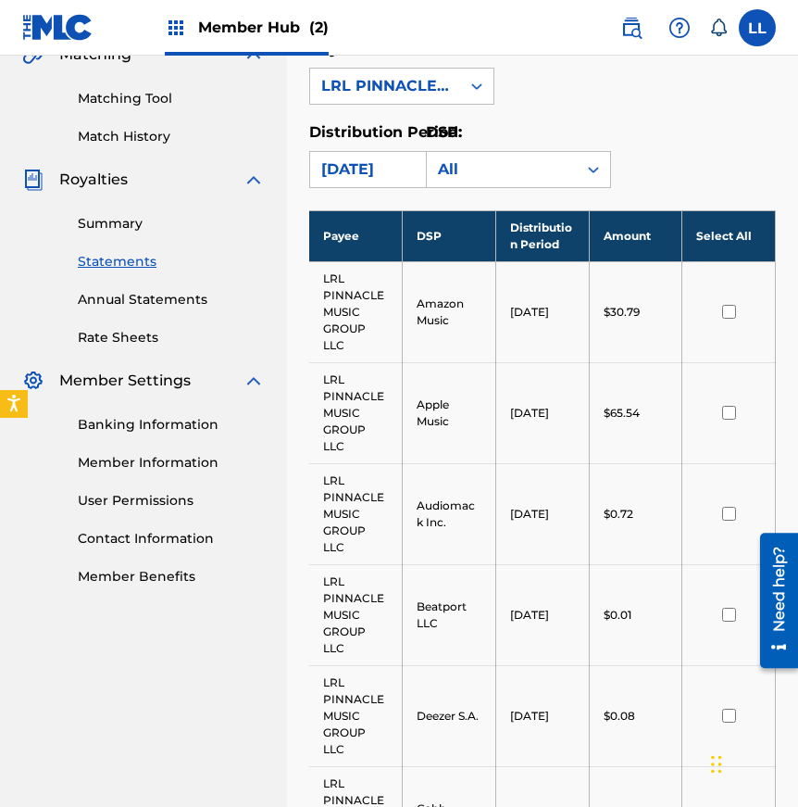
click at [729, 310] on input "checkbox" at bounding box center [729, 312] width 14 height 14
click at [732, 409] on input "checkbox" at bounding box center [729, 413] width 14 height 14
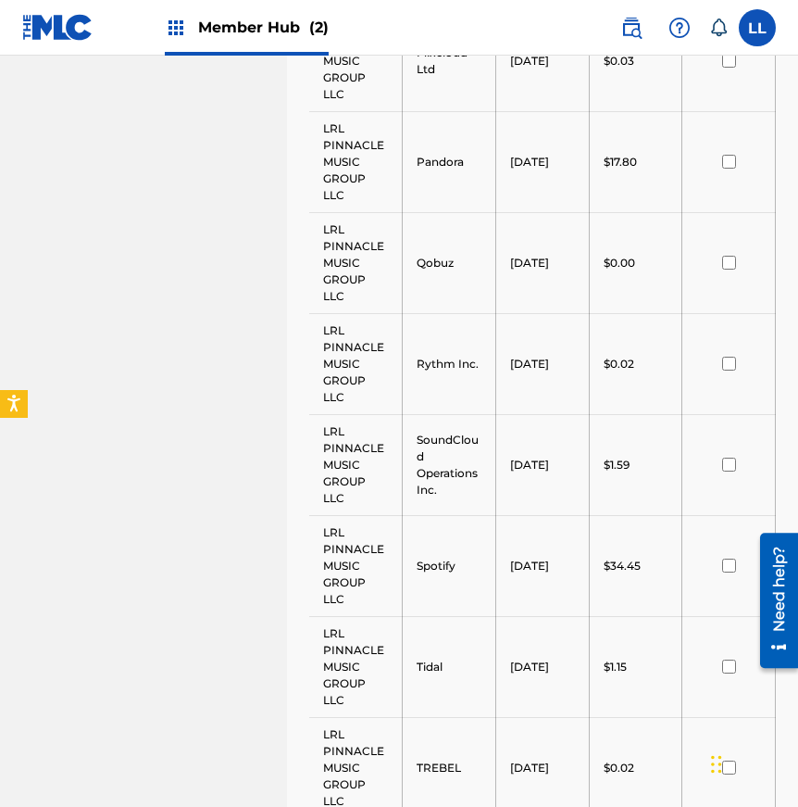
scroll to position [1632, 0]
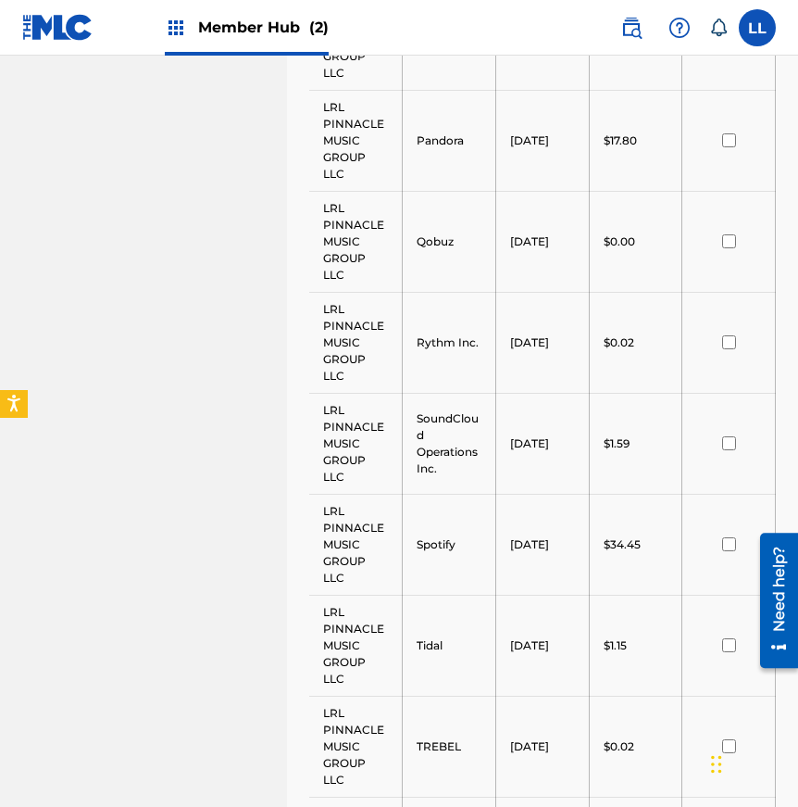
click at [725, 139] on input "checkbox" at bounding box center [729, 140] width 14 height 14
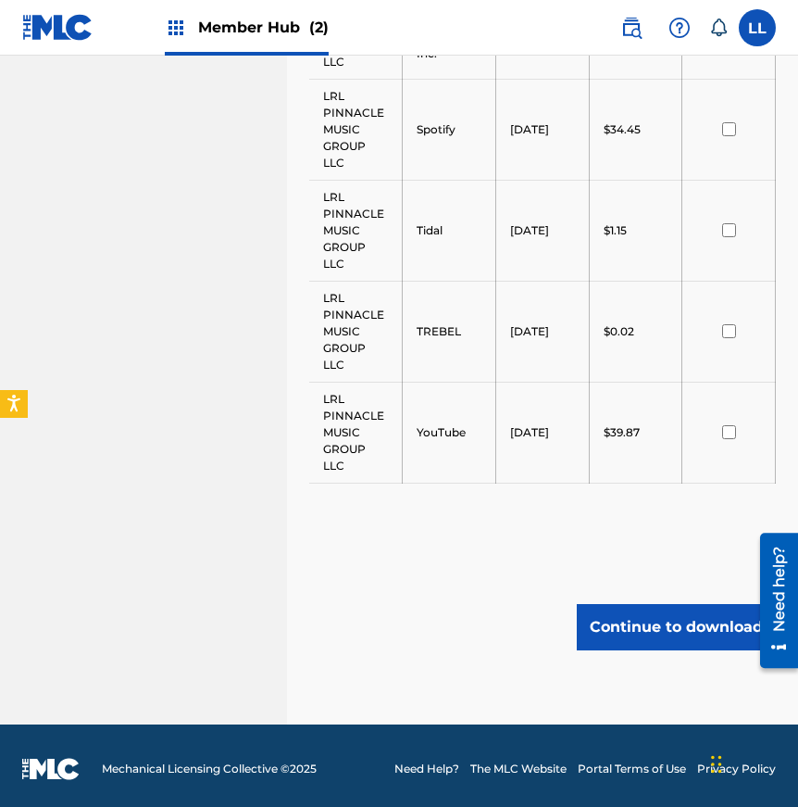
scroll to position [2053, 0]
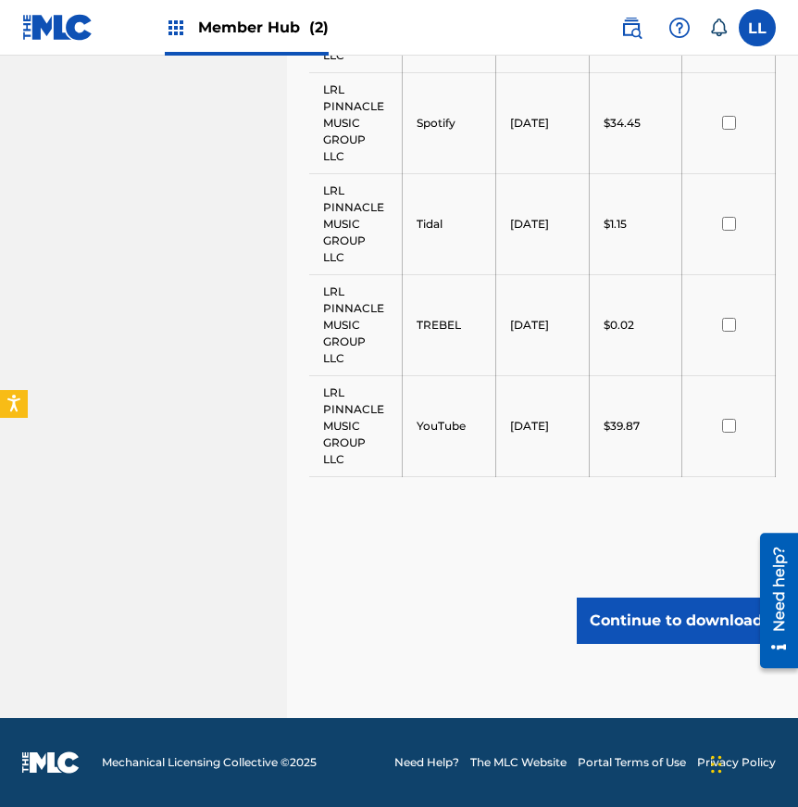
click at [722, 419] on input "checkbox" at bounding box center [729, 426] width 14 height 14
click at [733, 120] on input "checkbox" at bounding box center [729, 123] width 14 height 14
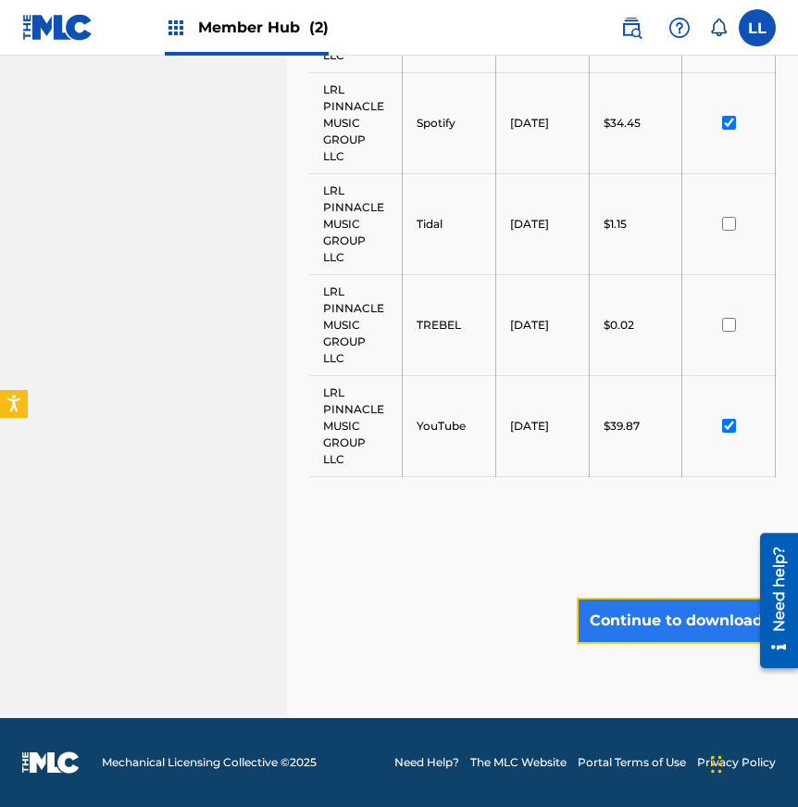
click at [698, 619] on button "Continue to download" at bounding box center [676, 620] width 199 height 46
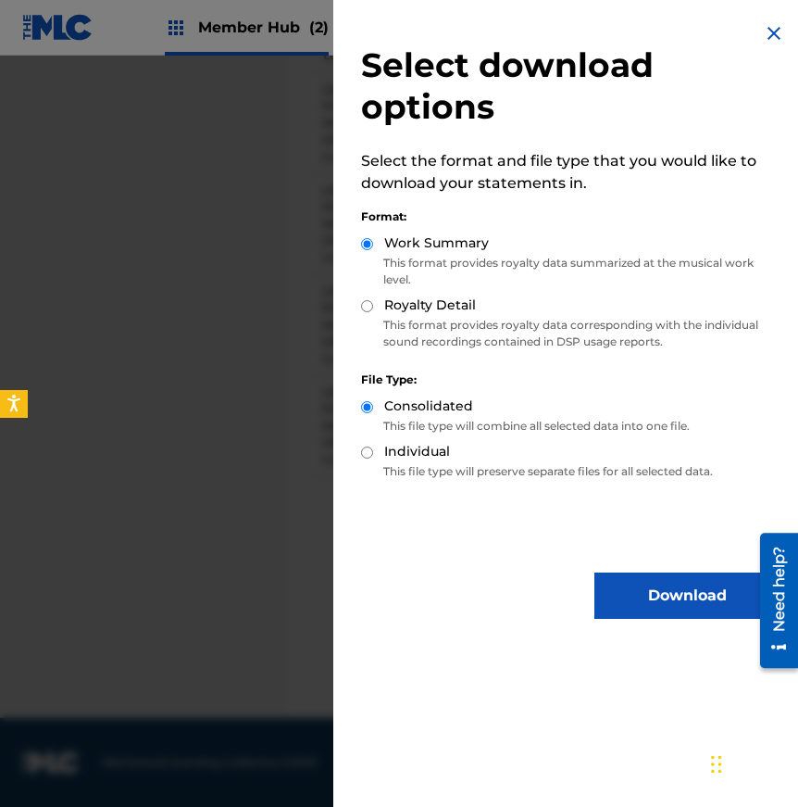
click at [369, 449] on input "Individual" at bounding box center [367, 452] width 12 height 12
radio input "true"
drag, startPoint x: 369, startPoint y: 304, endPoint x: 431, endPoint y: 351, distance: 77.2
click at [371, 305] on input "Royalty Detail" at bounding box center [367, 306] width 12 height 12
radio input "true"
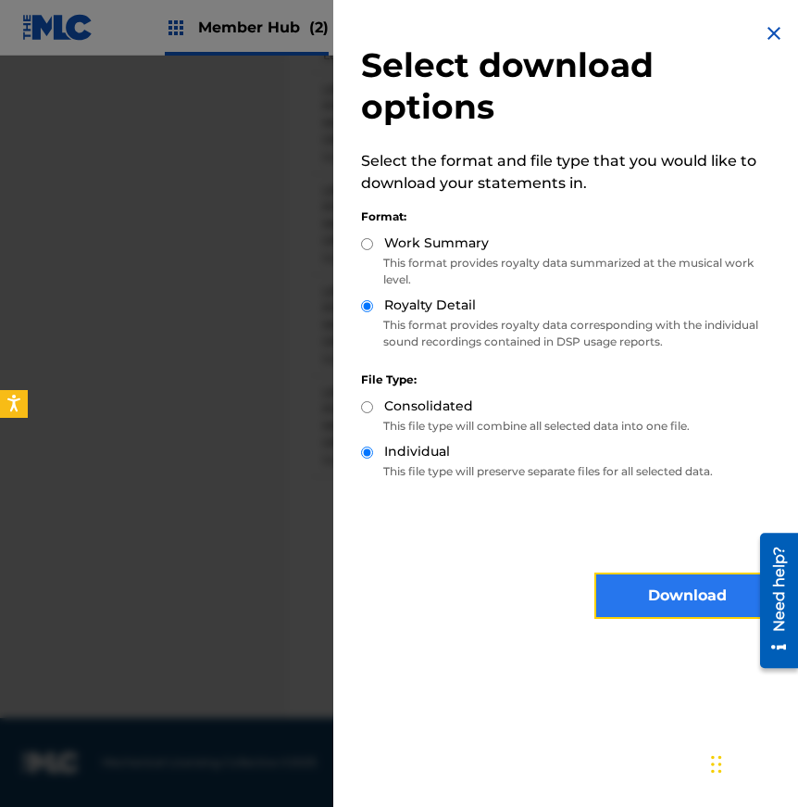
click at [706, 596] on button "Download" at bounding box center [687, 595] width 185 height 46
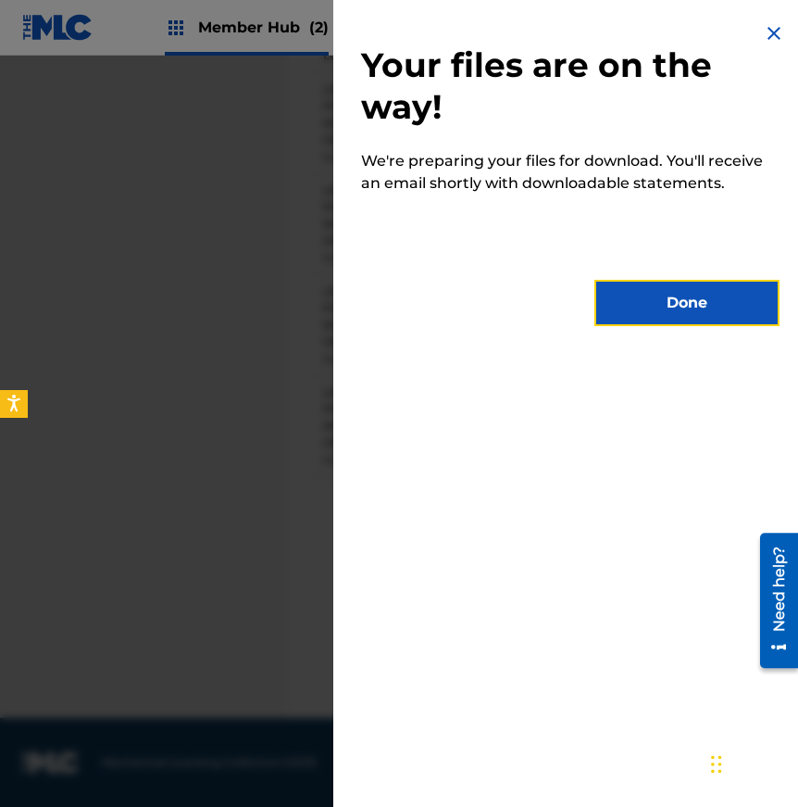
click at [687, 300] on button "Done" at bounding box center [687, 303] width 185 height 46
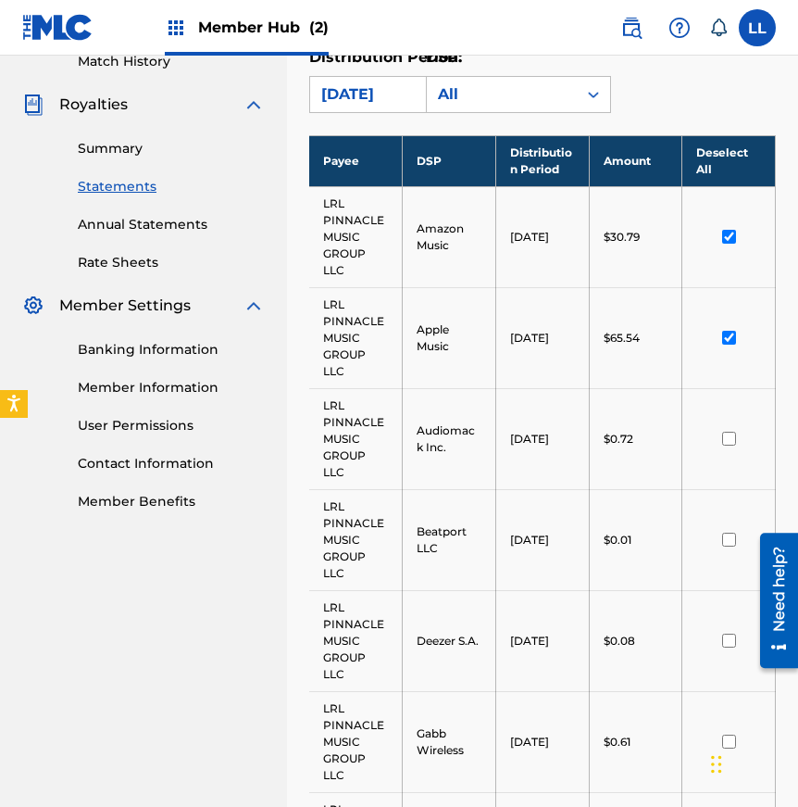
scroll to position [0, 0]
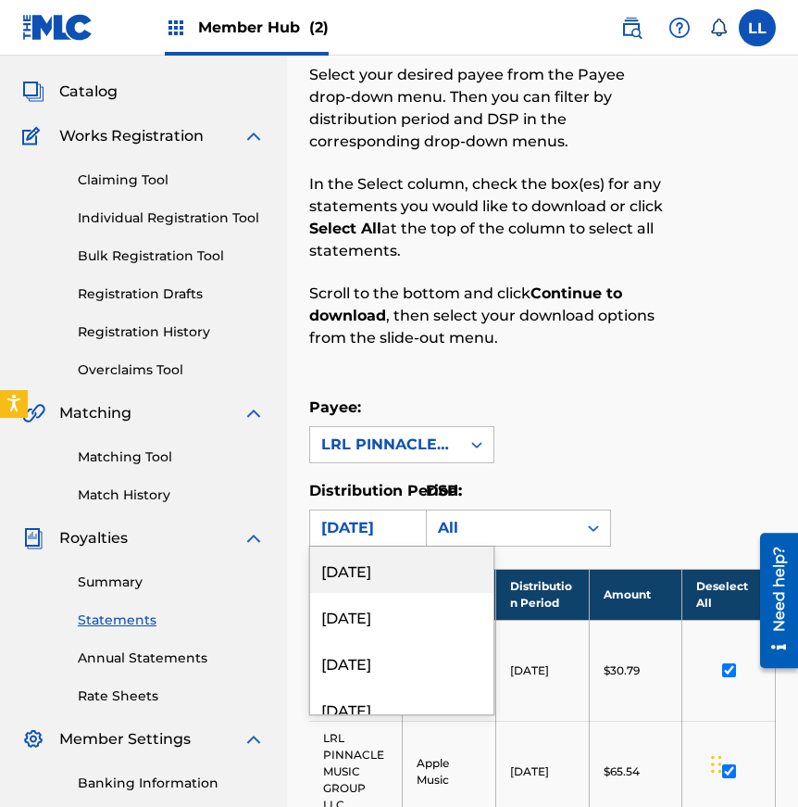
click at [383, 546] on div "[DATE], 1 of 54. 54 results available. Use Up and Down to choose options, press…" at bounding box center [401, 527] width 185 height 37
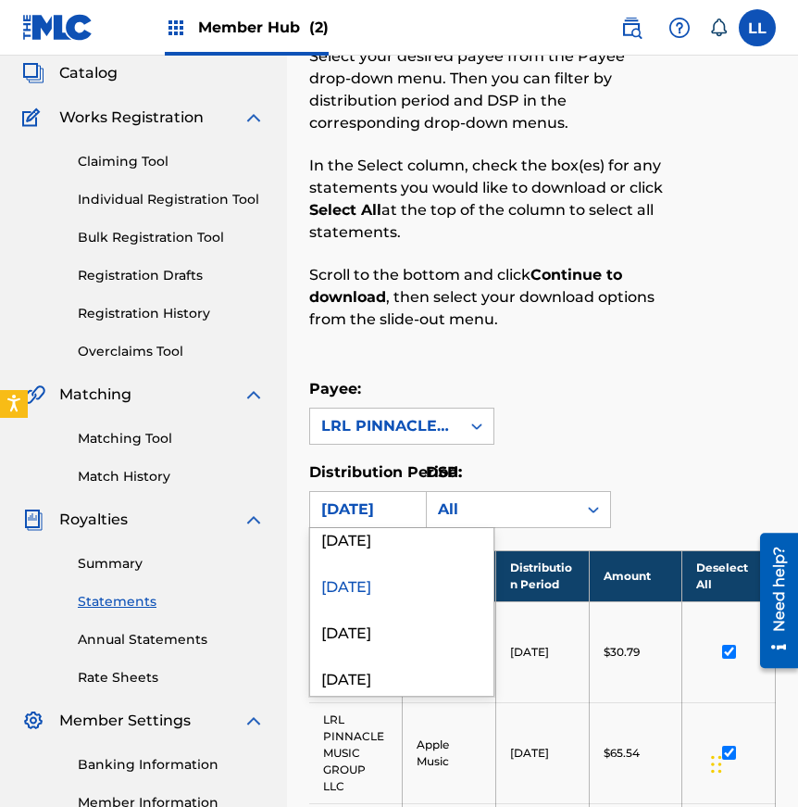
scroll to position [199, 0]
click at [357, 541] on div "[DATE]" at bounding box center [401, 537] width 183 height 46
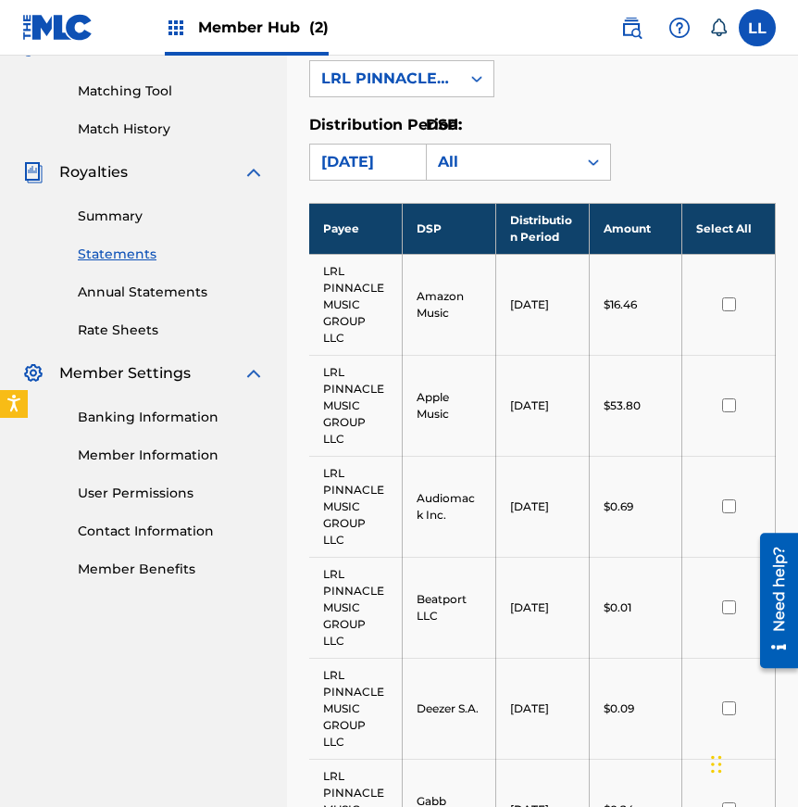
scroll to position [459, 0]
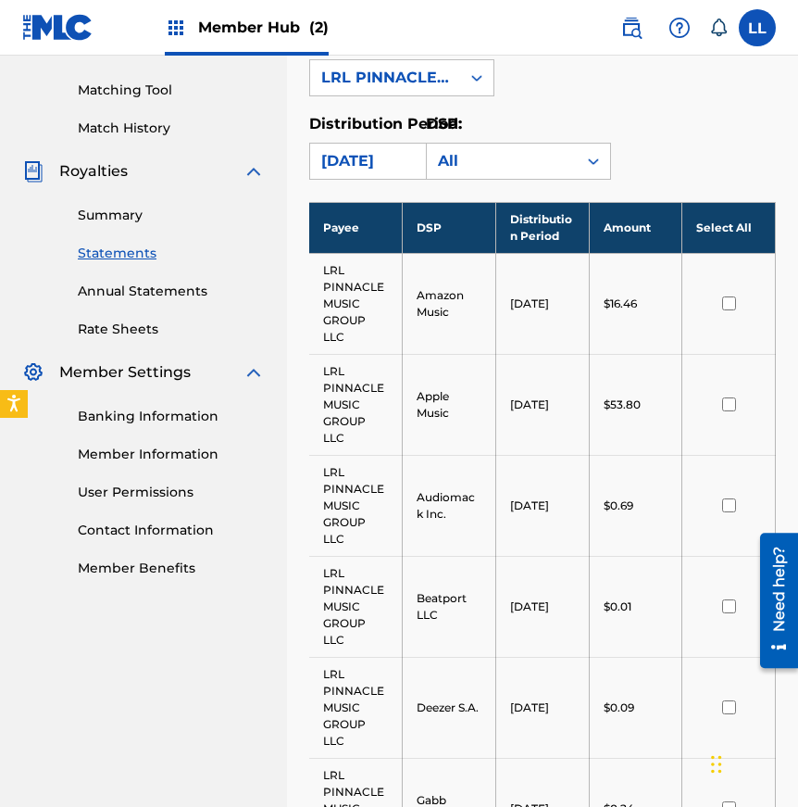
click at [731, 300] on input "checkbox" at bounding box center [729, 303] width 14 height 14
click at [733, 405] on input "checkbox" at bounding box center [729, 404] width 14 height 14
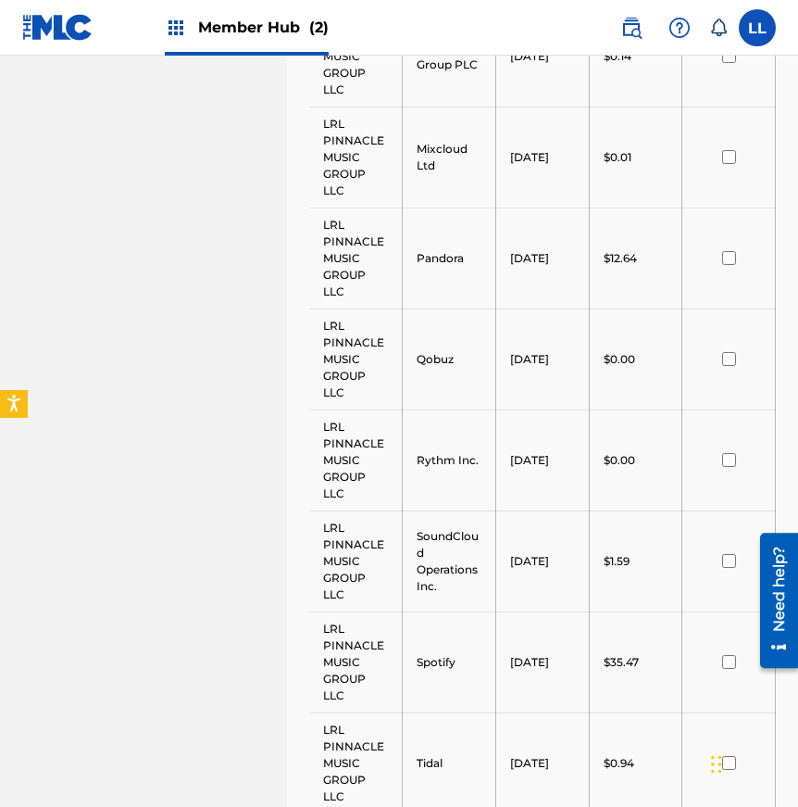
scroll to position [1722, 0]
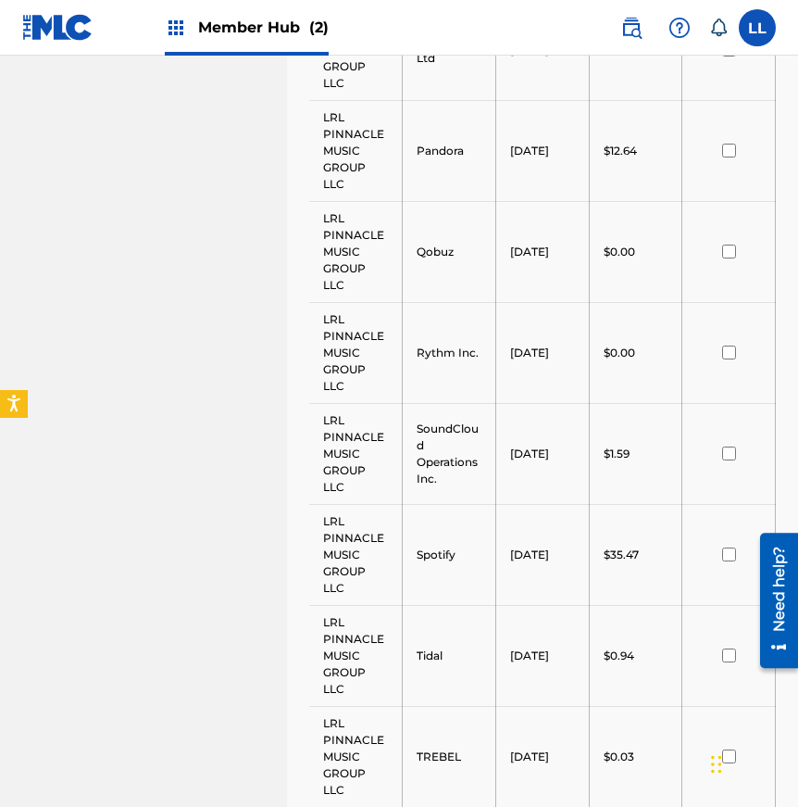
click at [730, 150] on input "checkbox" at bounding box center [729, 151] width 14 height 14
click at [728, 548] on input "checkbox" at bounding box center [729, 554] width 14 height 14
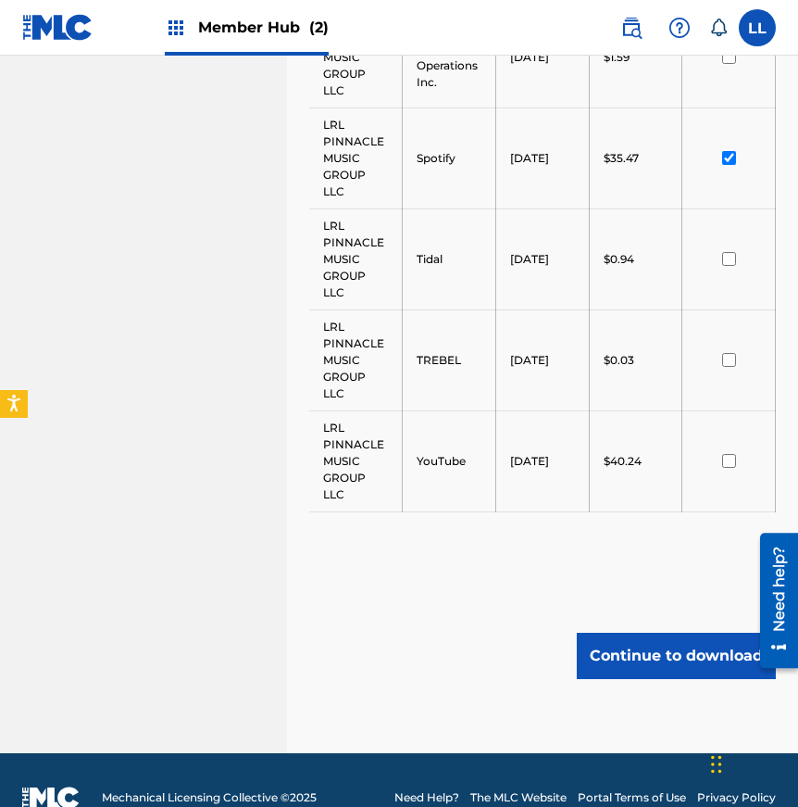
scroll to position [2154, 0]
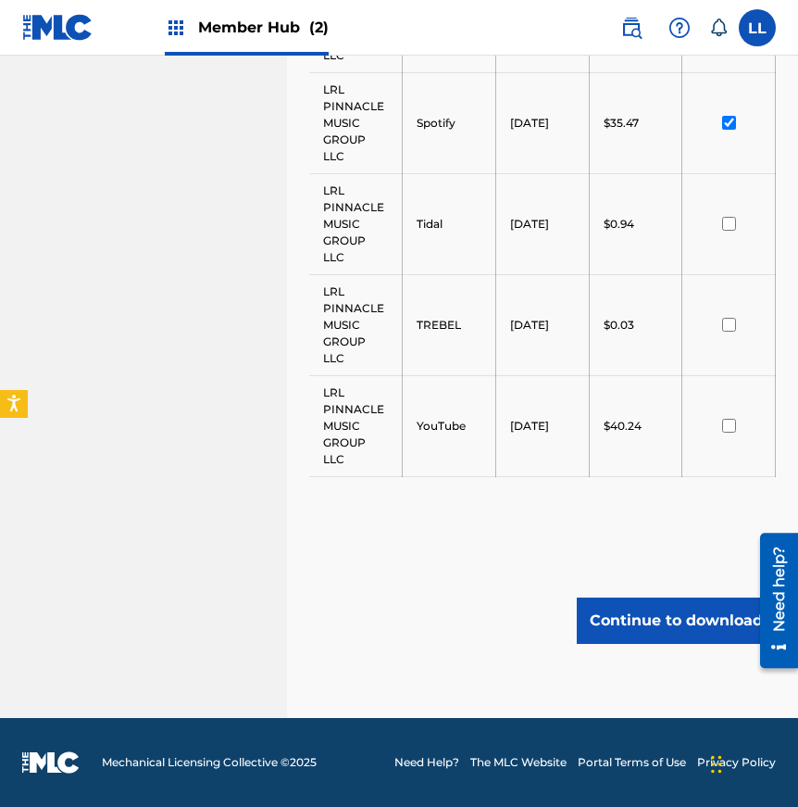
click at [731, 423] on input "checkbox" at bounding box center [729, 426] width 14 height 14
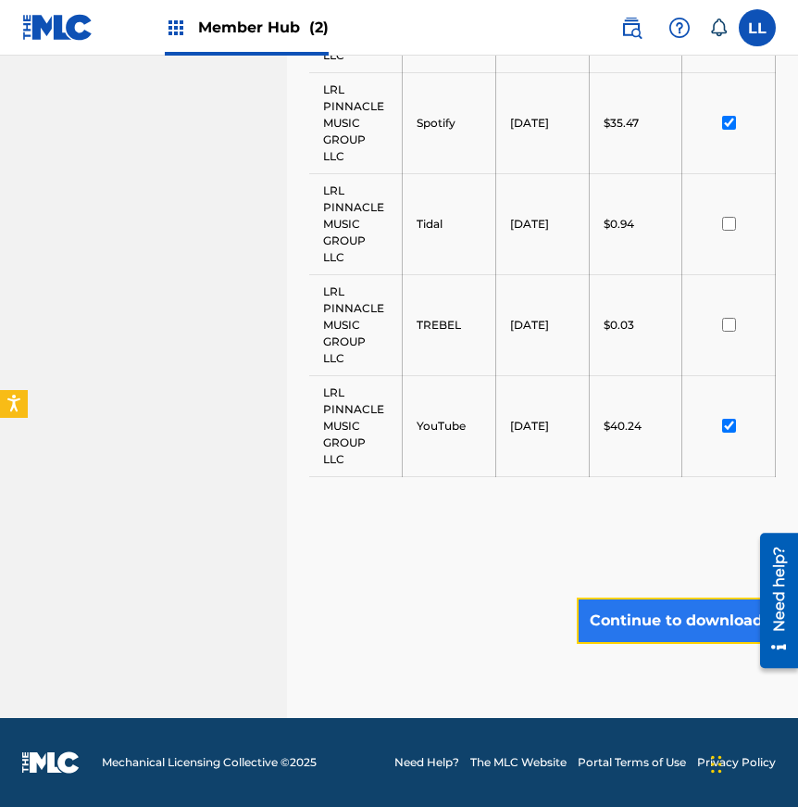
click at [671, 612] on button "Continue to download" at bounding box center [676, 620] width 199 height 46
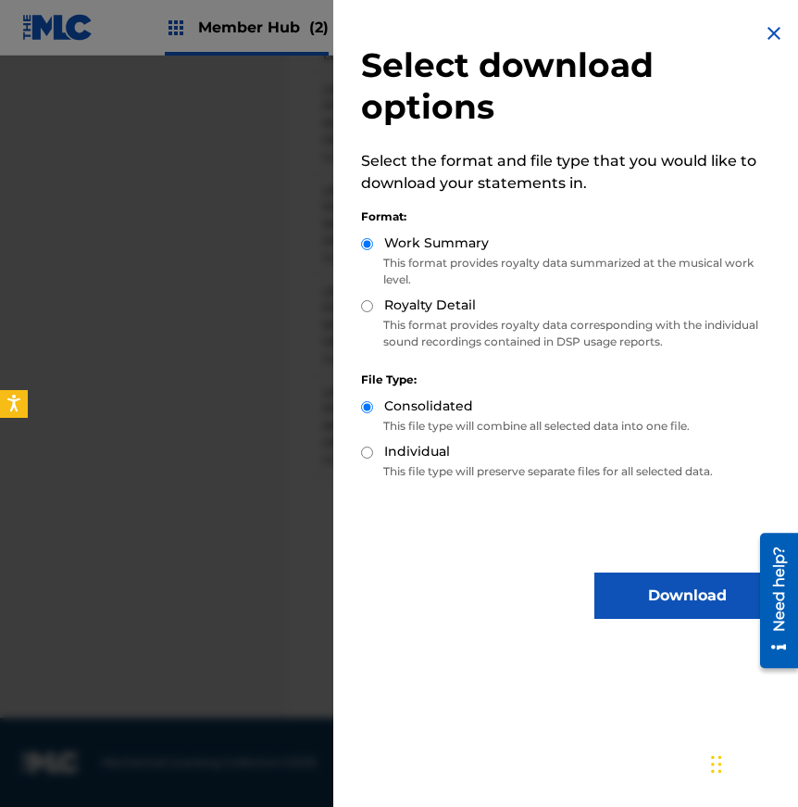
click at [370, 303] on input "Royalty Detail" at bounding box center [367, 306] width 12 height 12
radio input "true"
drag, startPoint x: 368, startPoint y: 450, endPoint x: 411, endPoint y: 469, distance: 47.3
click at [369, 450] on input "Individual" at bounding box center [367, 452] width 12 height 12
radio input "true"
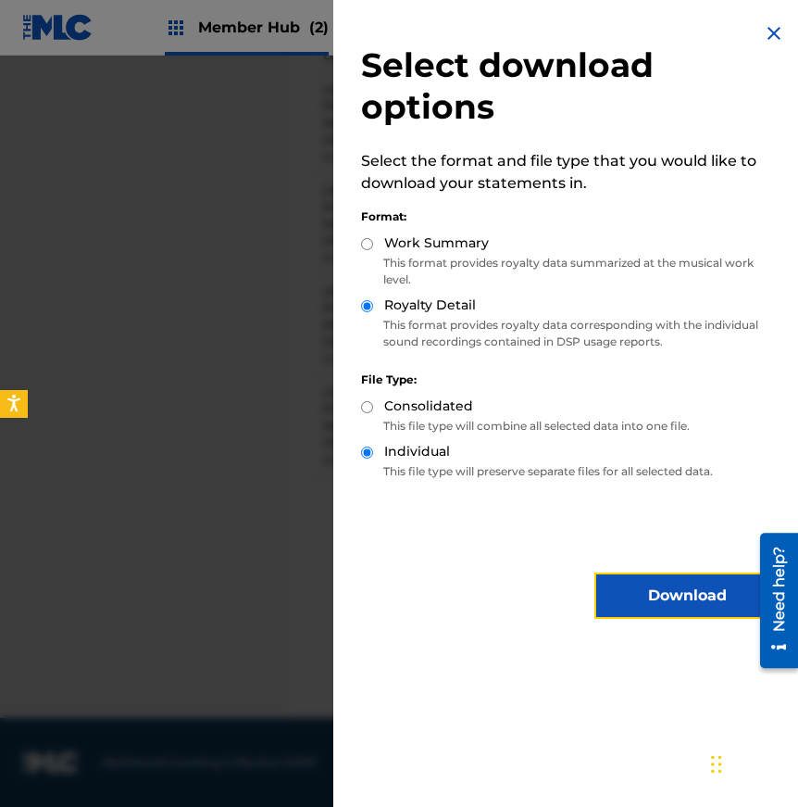
click at [707, 590] on button "Download" at bounding box center [687, 595] width 185 height 46
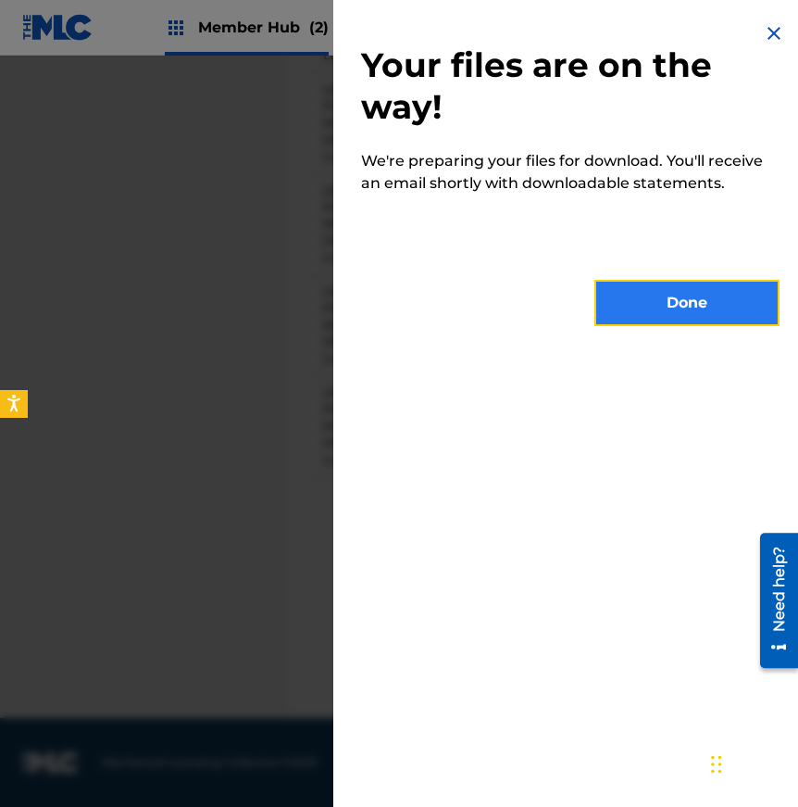
click at [664, 301] on button "Done" at bounding box center [687, 303] width 185 height 46
